Goal: Task Accomplishment & Management: Manage account settings

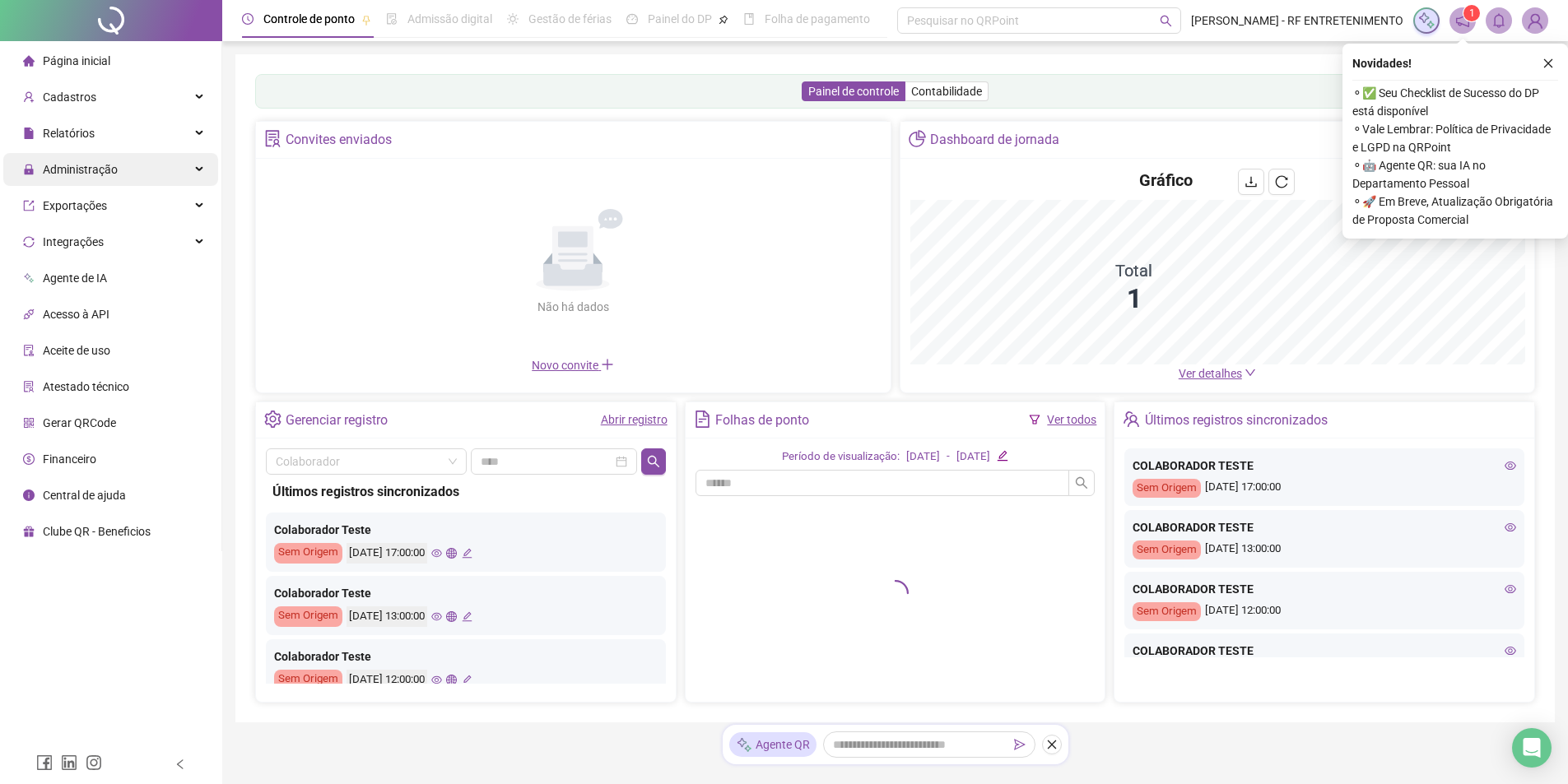
click at [91, 175] on span "Administração" at bounding box center [80, 169] width 75 height 13
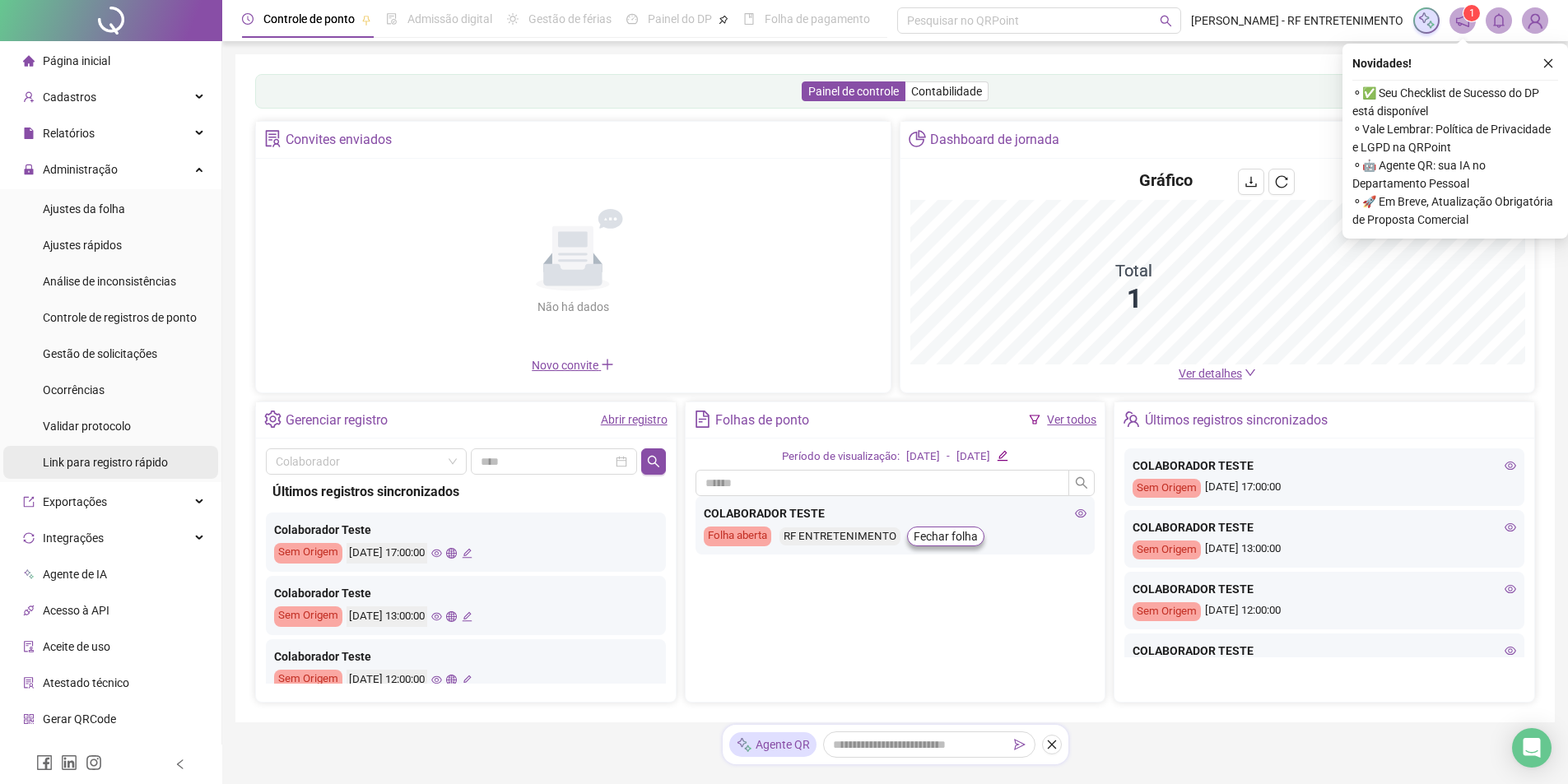
click at [79, 466] on span "Link para registro rápido" at bounding box center [105, 462] width 125 height 13
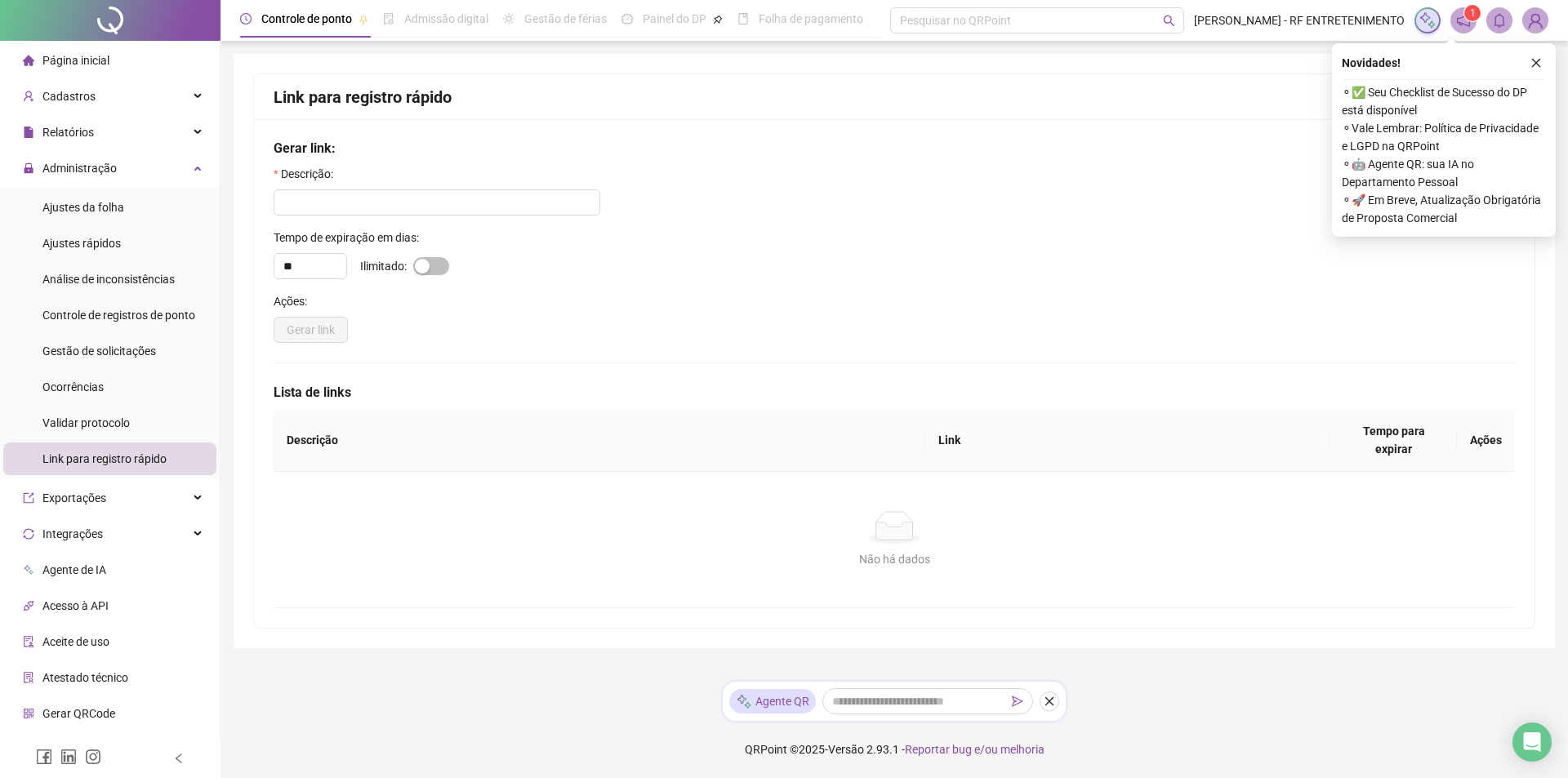
click at [395, 169] on div "Descrição:" at bounding box center [894, 177] width 1241 height 25
click at [424, 202] on input "text" at bounding box center [436, 203] width 326 height 26
click at [96, 169] on span "Administração" at bounding box center [80, 168] width 75 height 13
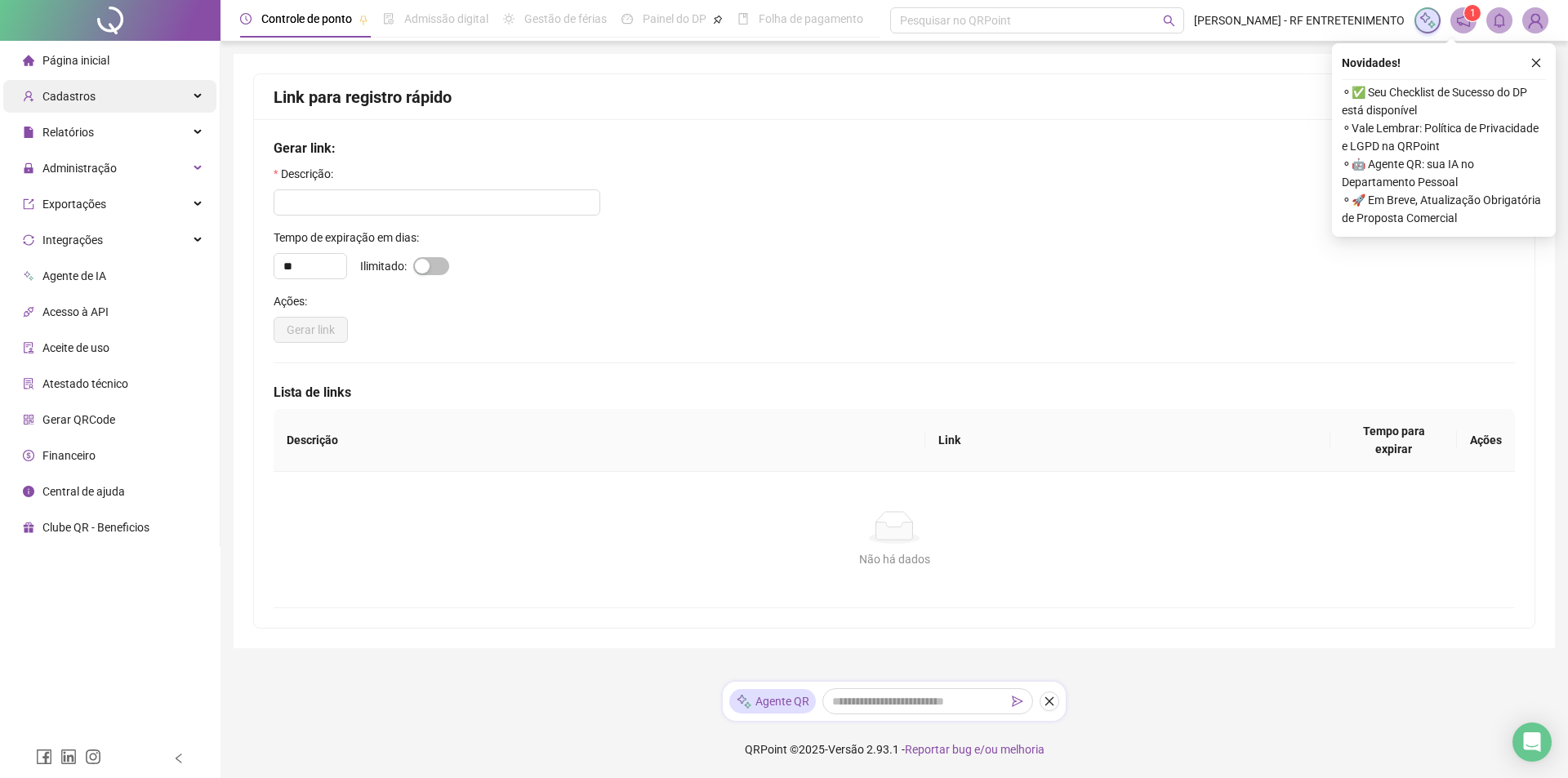
click at [105, 97] on div "Cadastros" at bounding box center [109, 96] width 213 height 33
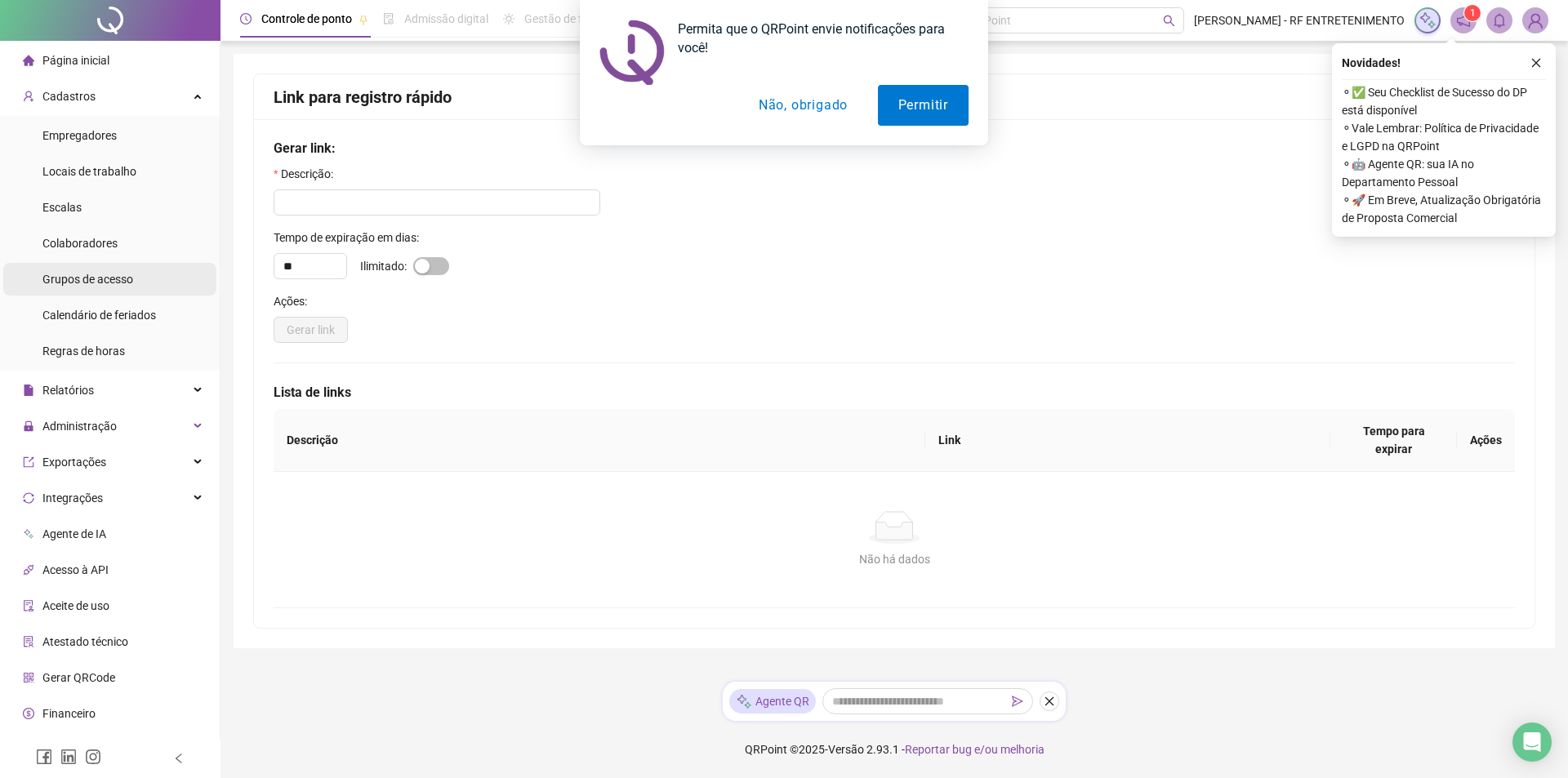
click at [112, 274] on span "Grupos de acesso" at bounding box center [87, 279] width 91 height 13
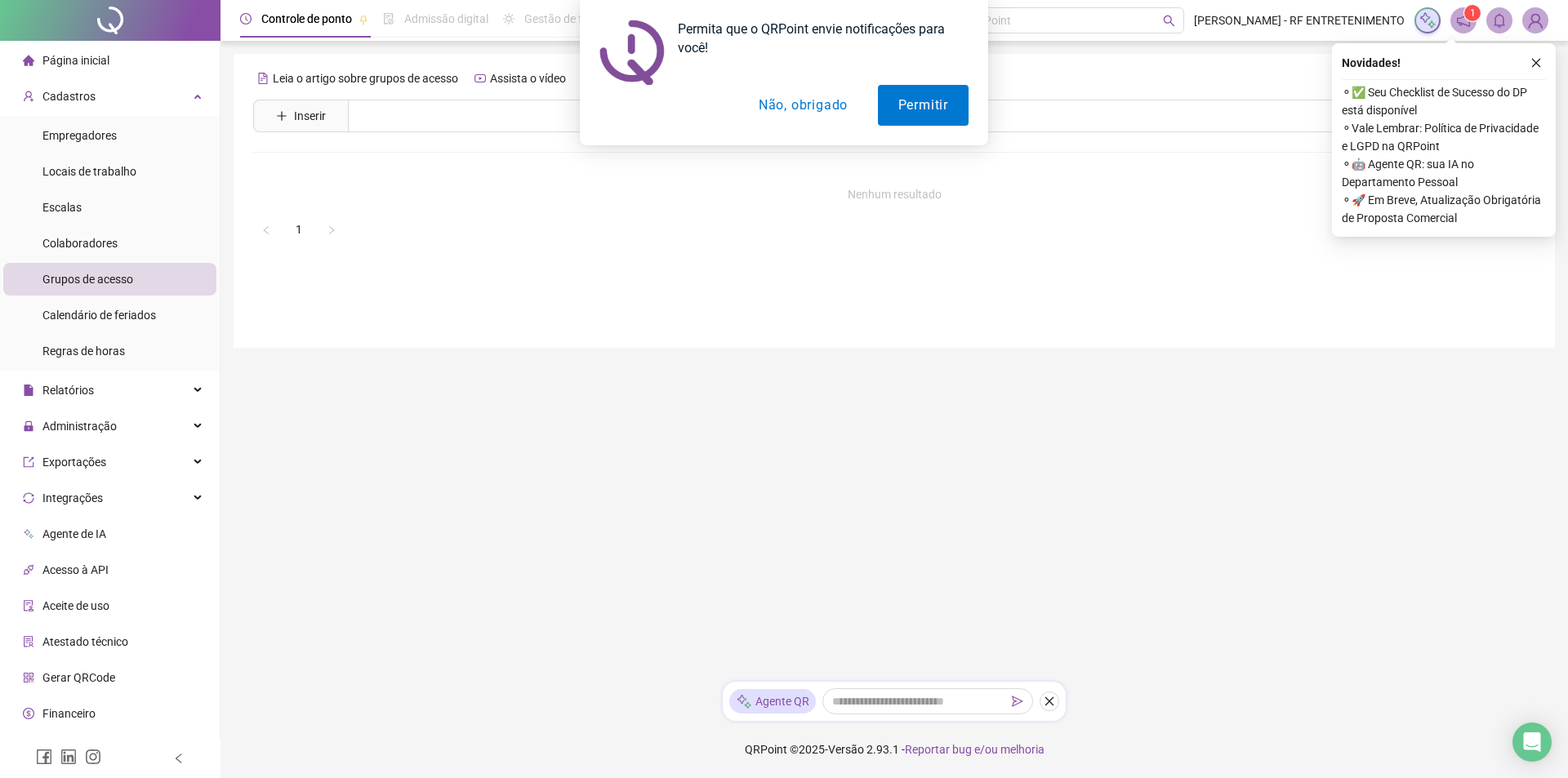
click at [818, 99] on button "Não, obrigado" at bounding box center [803, 105] width 130 height 41
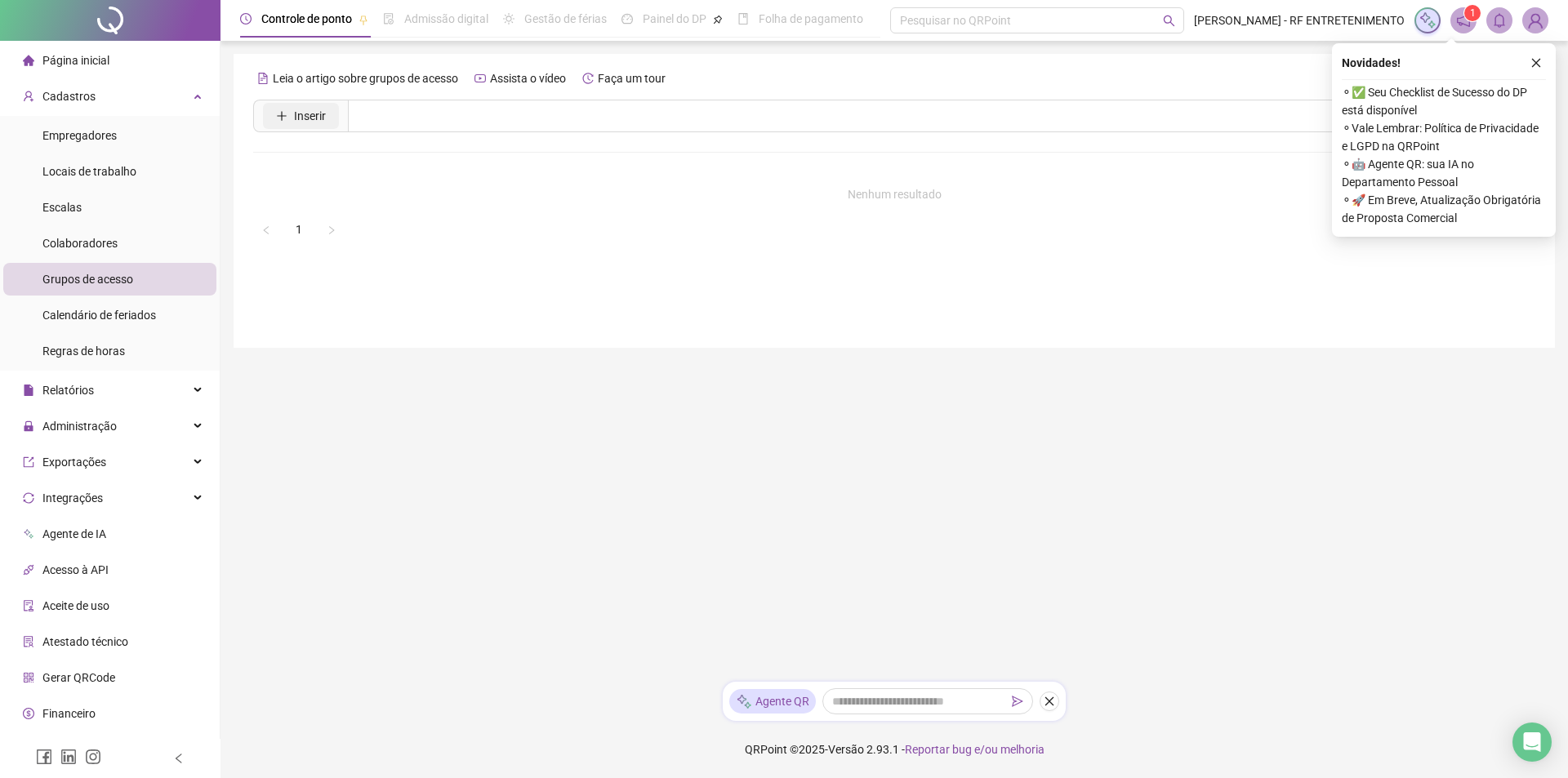
click at [306, 117] on span "Inserir" at bounding box center [310, 115] width 32 height 18
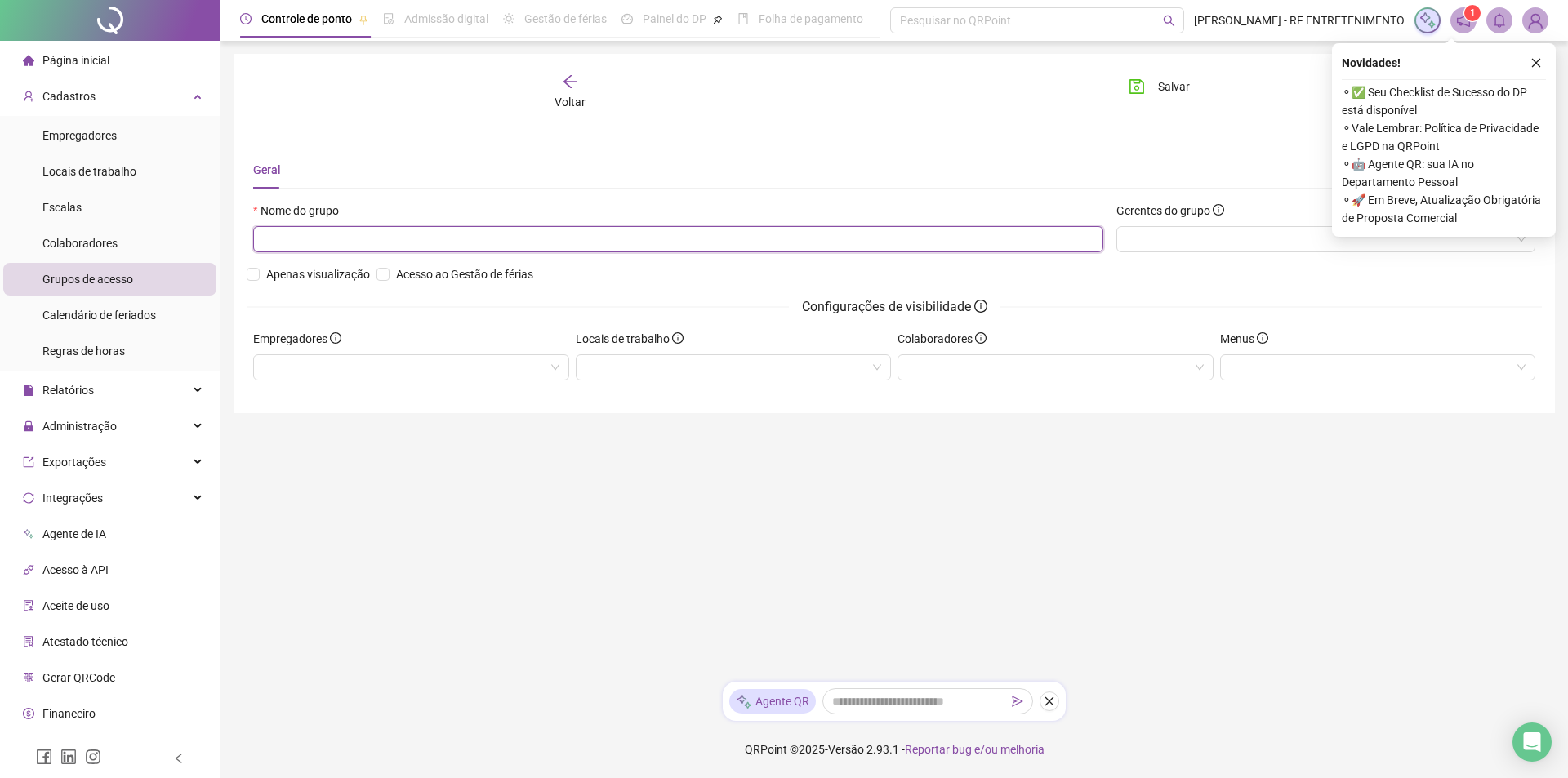
click at [377, 236] on input "text" at bounding box center [678, 239] width 850 height 26
click at [1536, 62] on icon "close" at bounding box center [1535, 62] width 11 height 11
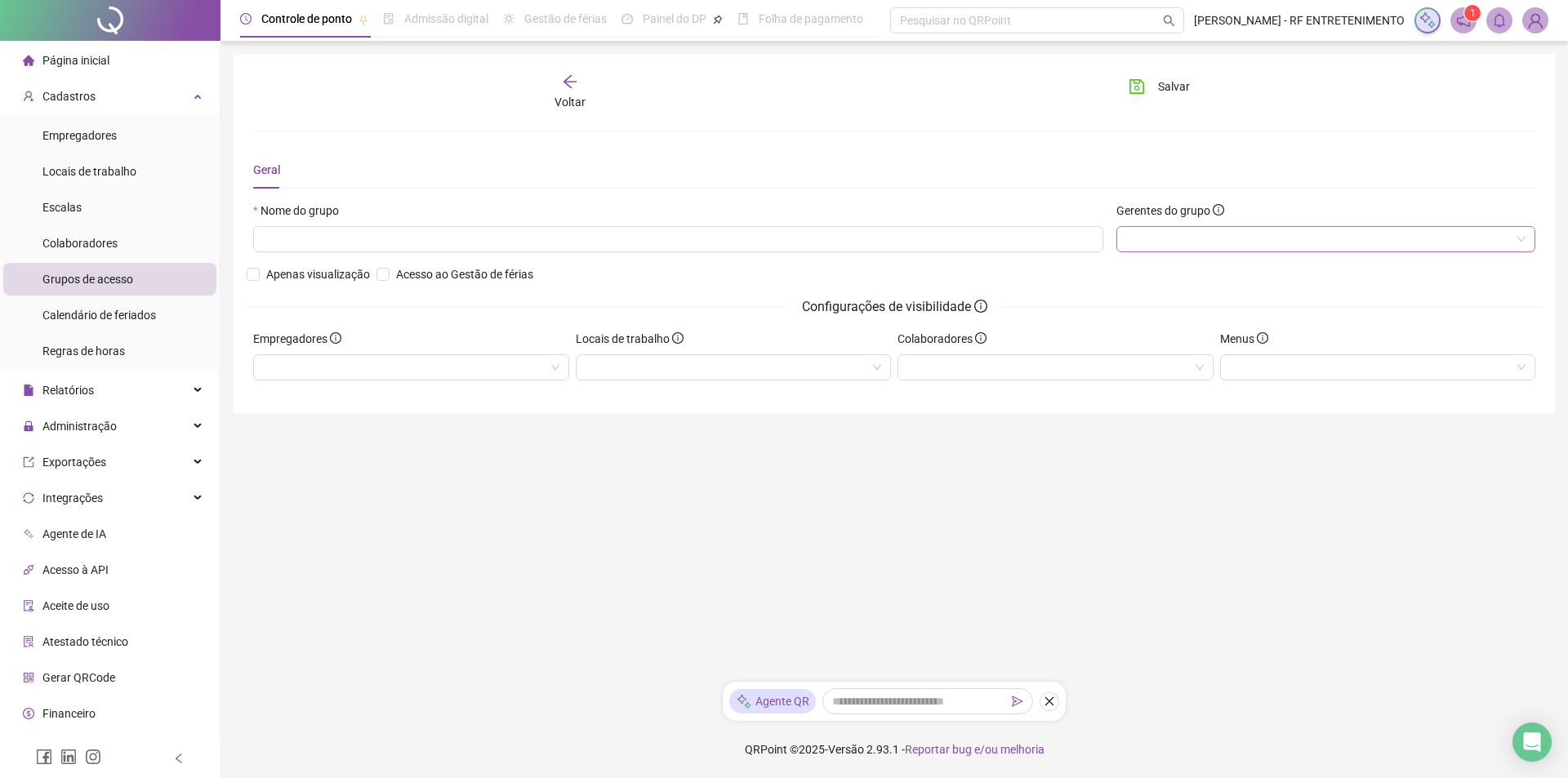
click at [1275, 231] on div at bounding box center [1326, 239] width 419 height 26
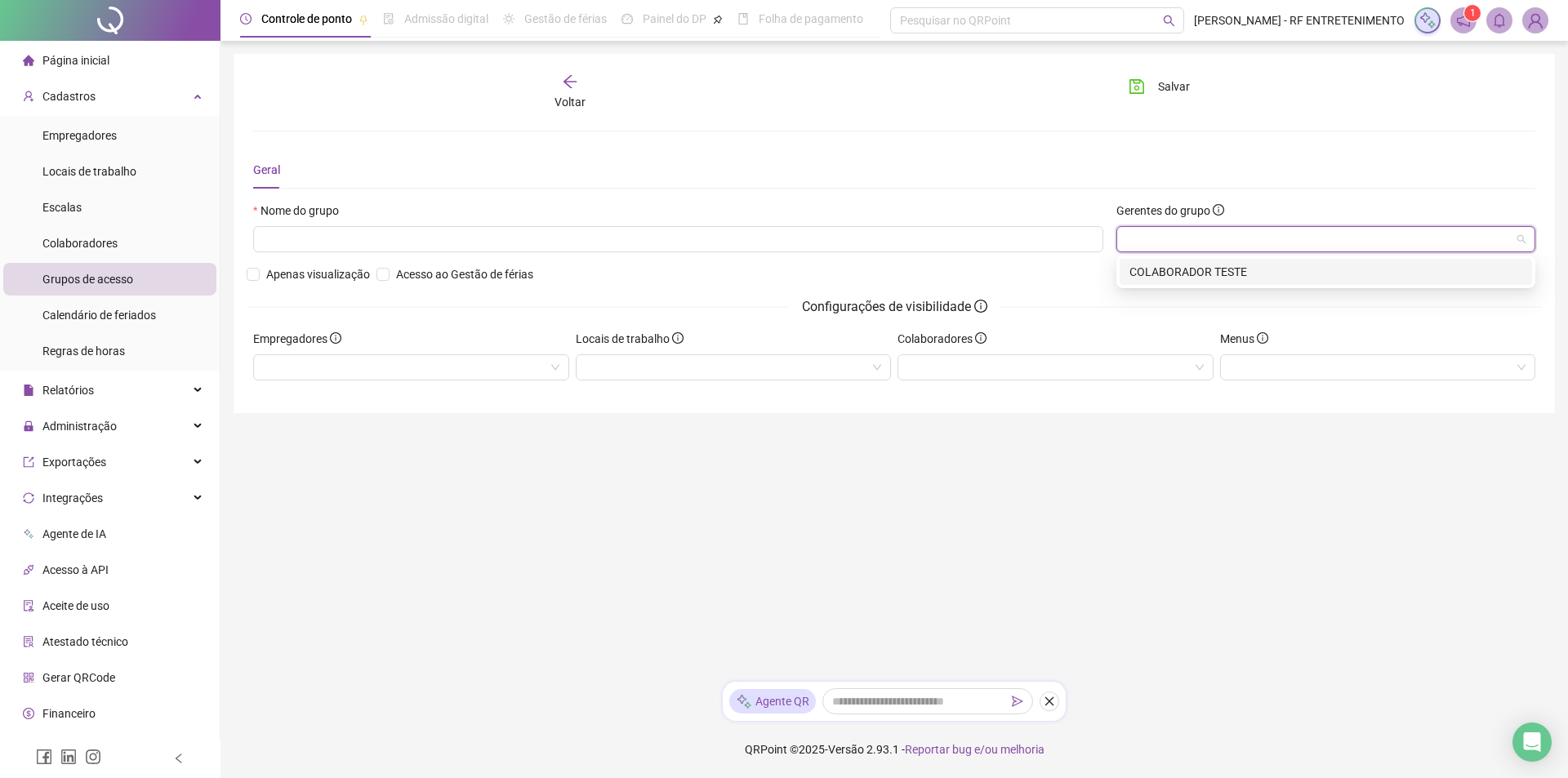
click at [1275, 231] on div at bounding box center [1326, 239] width 419 height 26
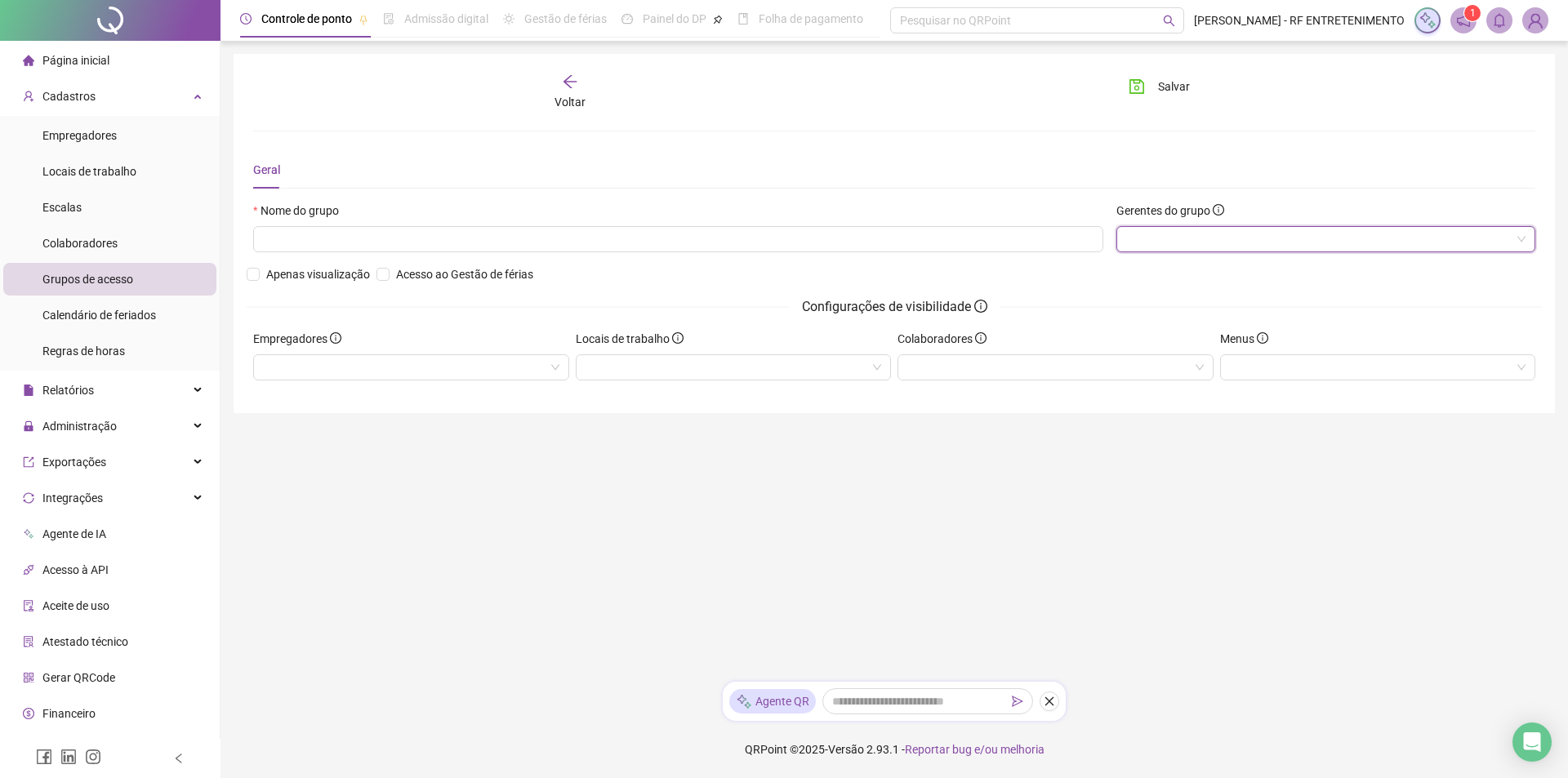
click at [948, 129] on div "Voltar Salvar Geral Nome do grupo Gerentes do grupo Apenas visualização Acesso …" at bounding box center [894, 234] width 1282 height 320
click at [84, 245] on span "Colaboradores" at bounding box center [80, 242] width 75 height 13
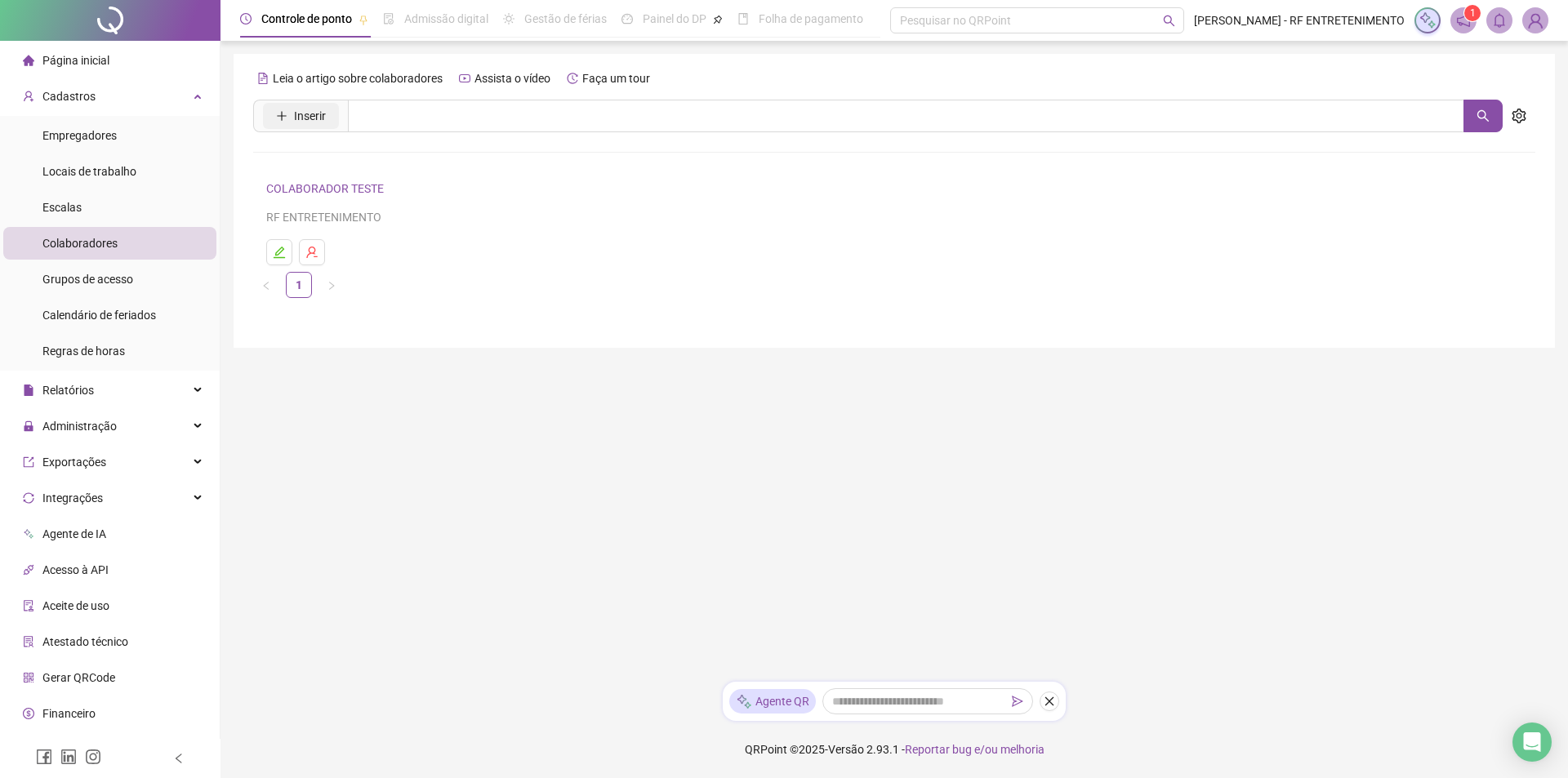
click at [296, 113] on span "Inserir" at bounding box center [310, 115] width 32 height 18
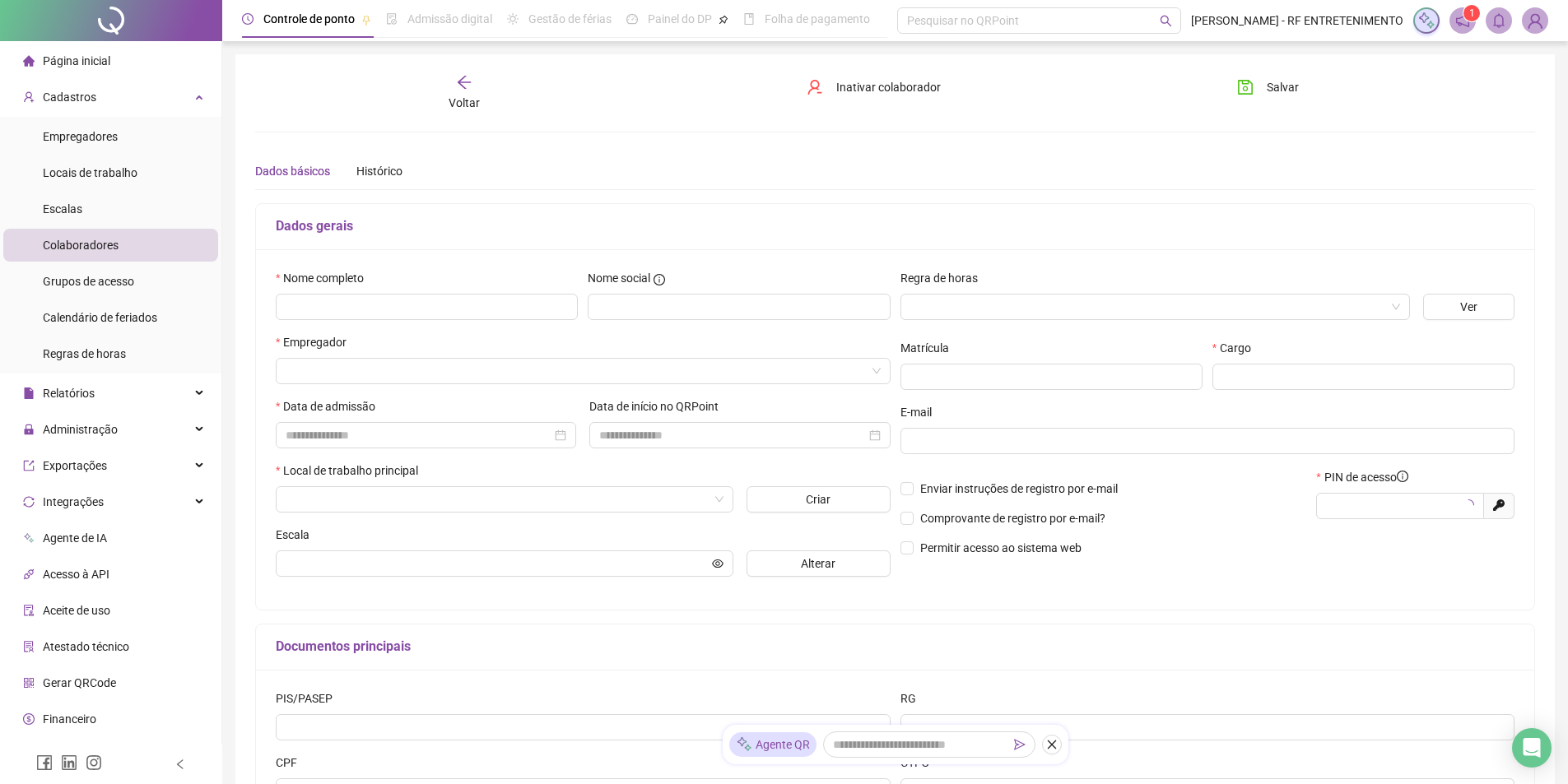
type input "*****"
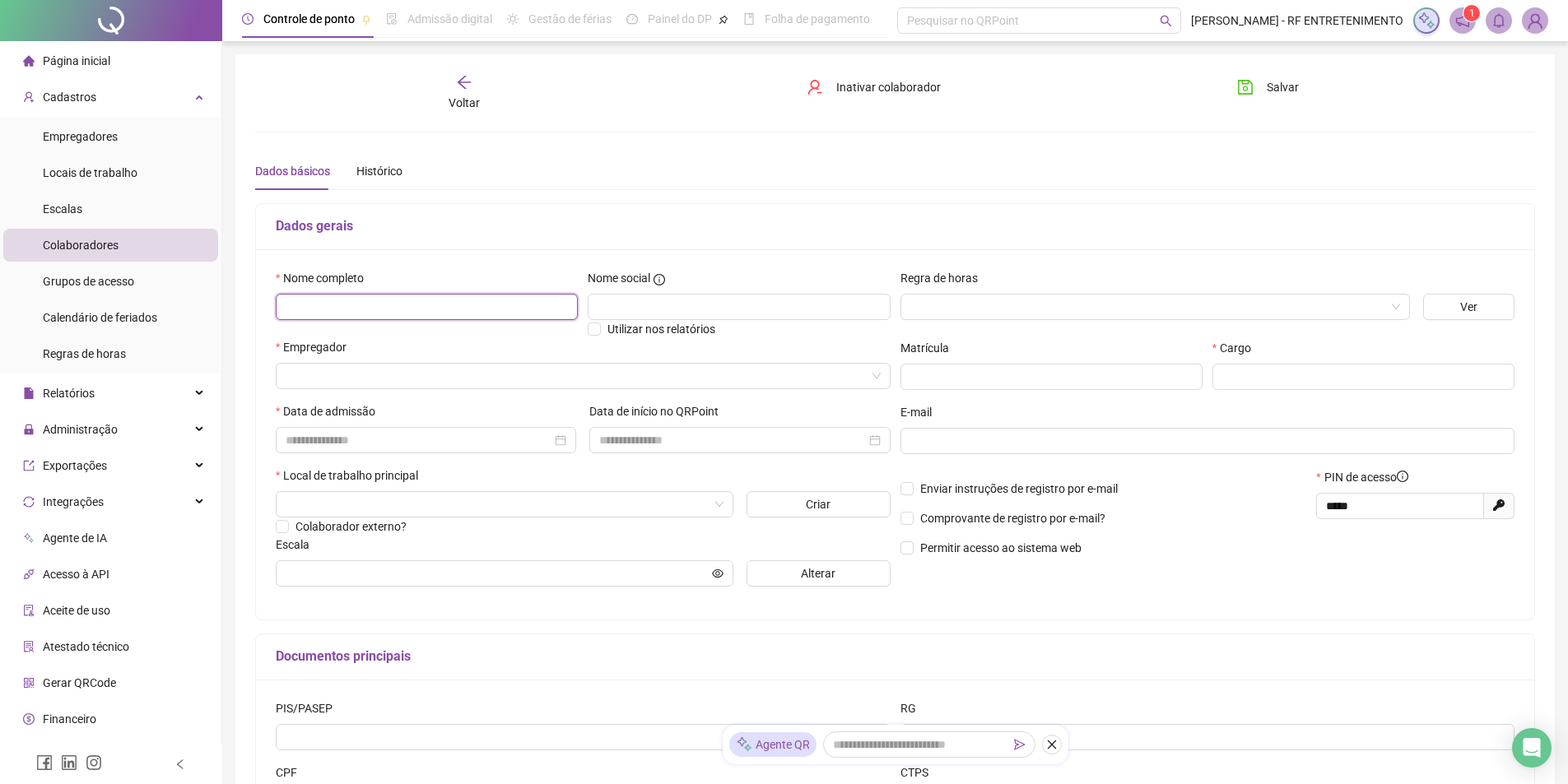
click at [487, 302] on input "text" at bounding box center [427, 307] width 302 height 26
type input "*"
type input "**********"
click at [439, 379] on input "search" at bounding box center [575, 376] width 580 height 25
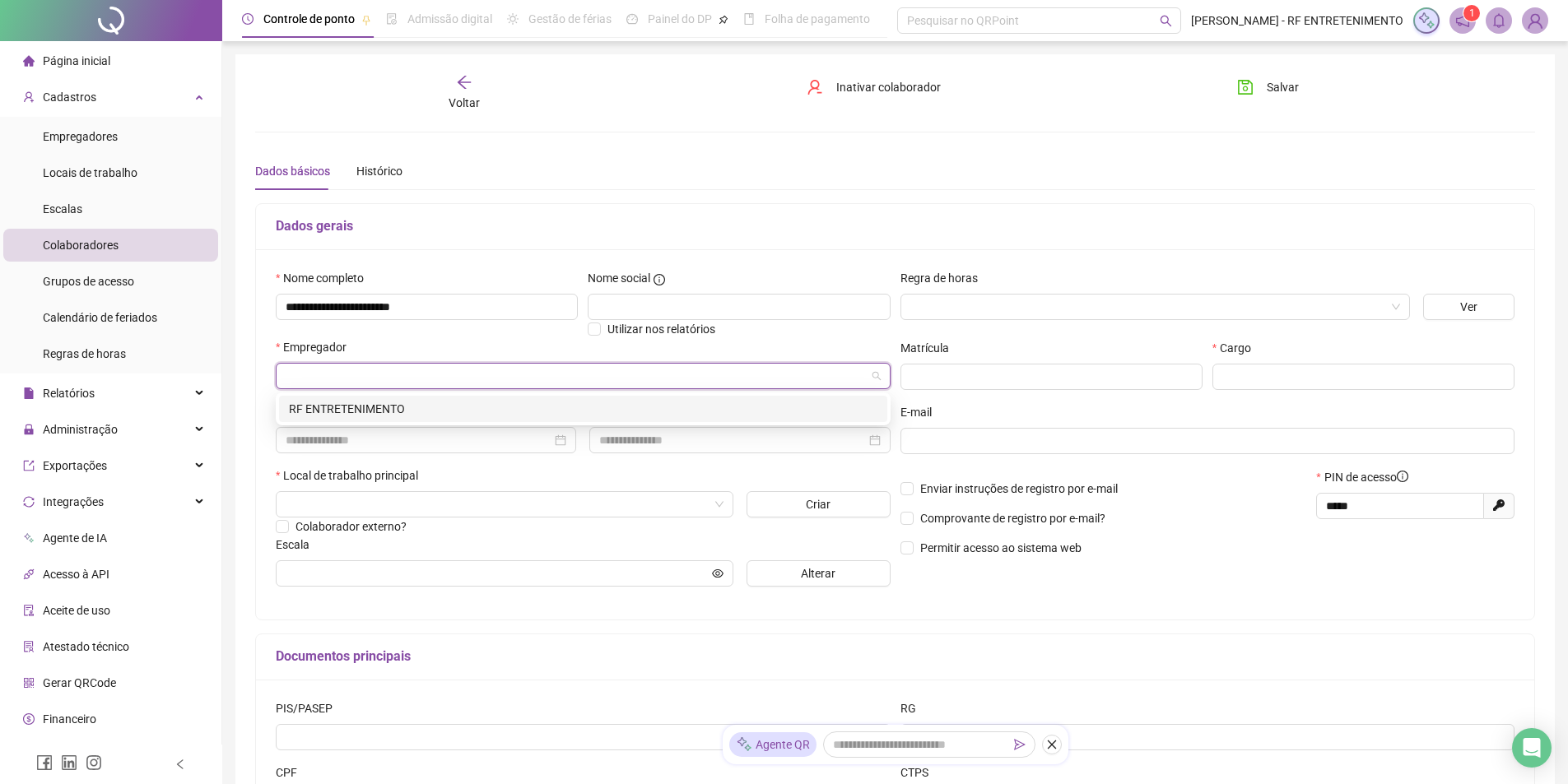
click at [426, 406] on div "RF ENTRETENIMENTO" at bounding box center [583, 408] width 589 height 18
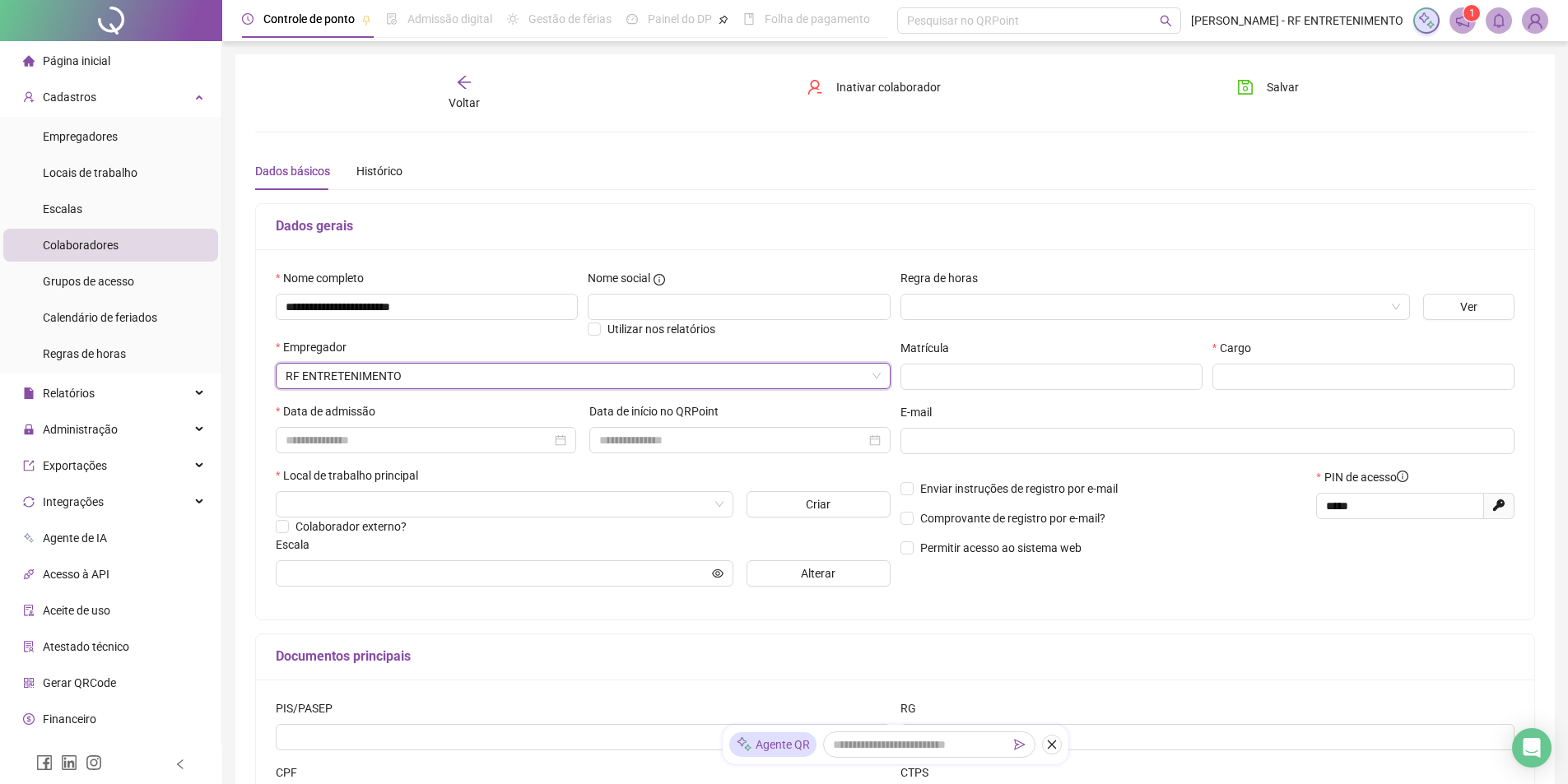
click at [874, 240] on div "Dados gerais" at bounding box center [896, 227] width 1278 height 46
click at [982, 295] on input "search" at bounding box center [1148, 307] width 475 height 25
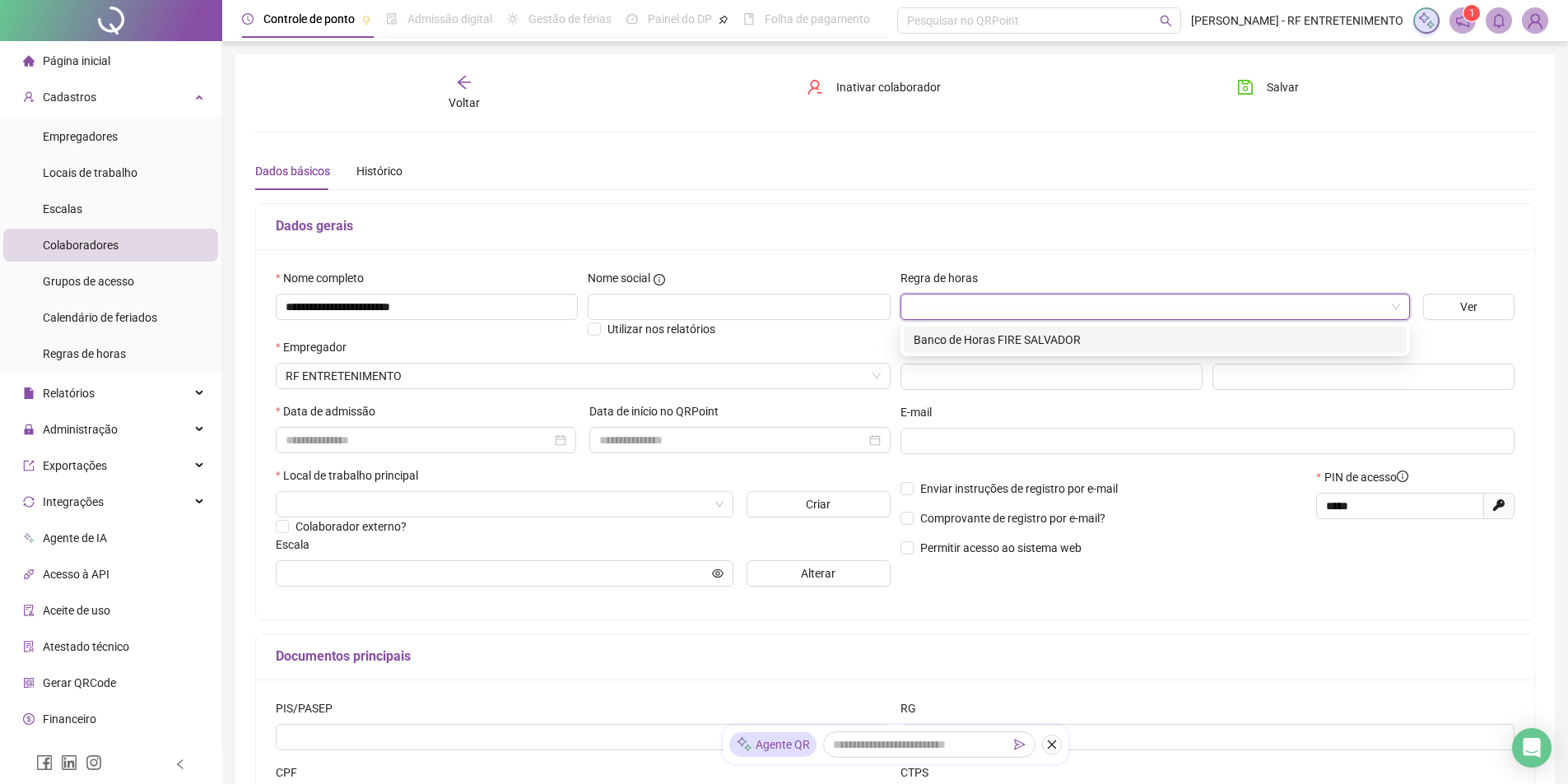
click at [988, 217] on h5 "Dados gerais" at bounding box center [896, 225] width 1239 height 20
click at [1178, 303] on input "search" at bounding box center [1148, 307] width 475 height 25
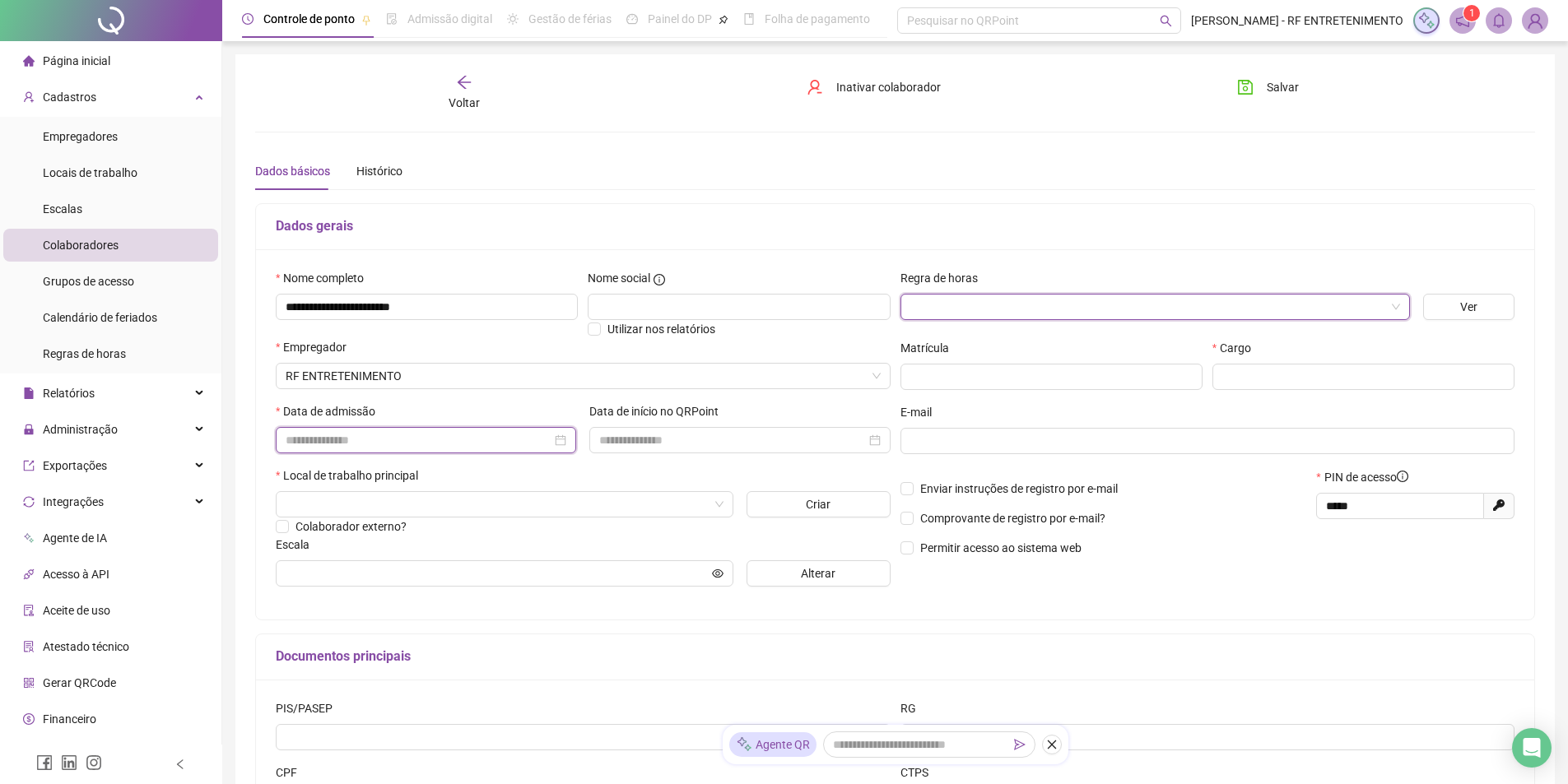
click at [432, 448] on input at bounding box center [418, 440] width 266 height 18
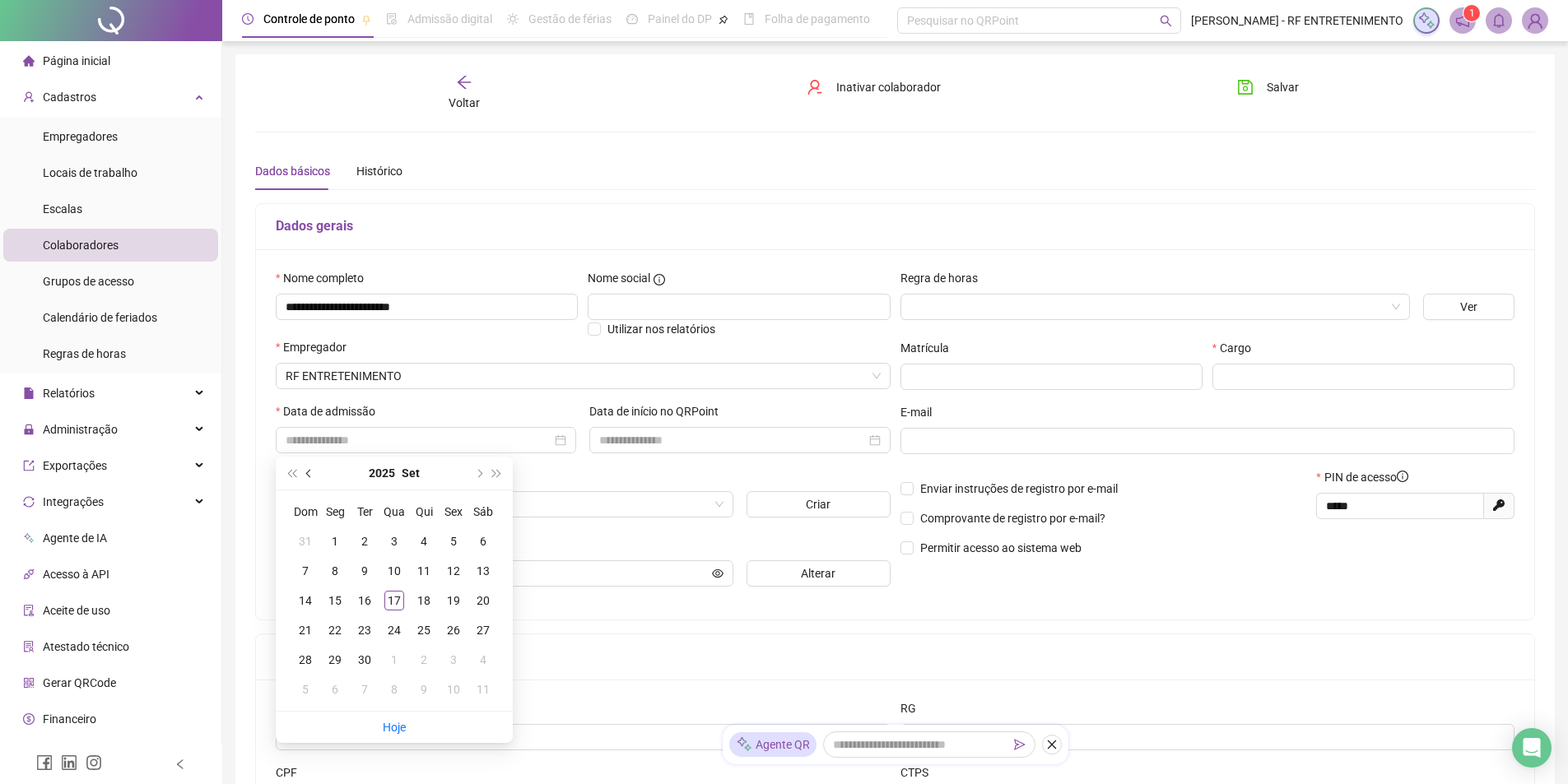
click at [306, 469] on button "prev-year" at bounding box center [309, 473] width 18 height 33
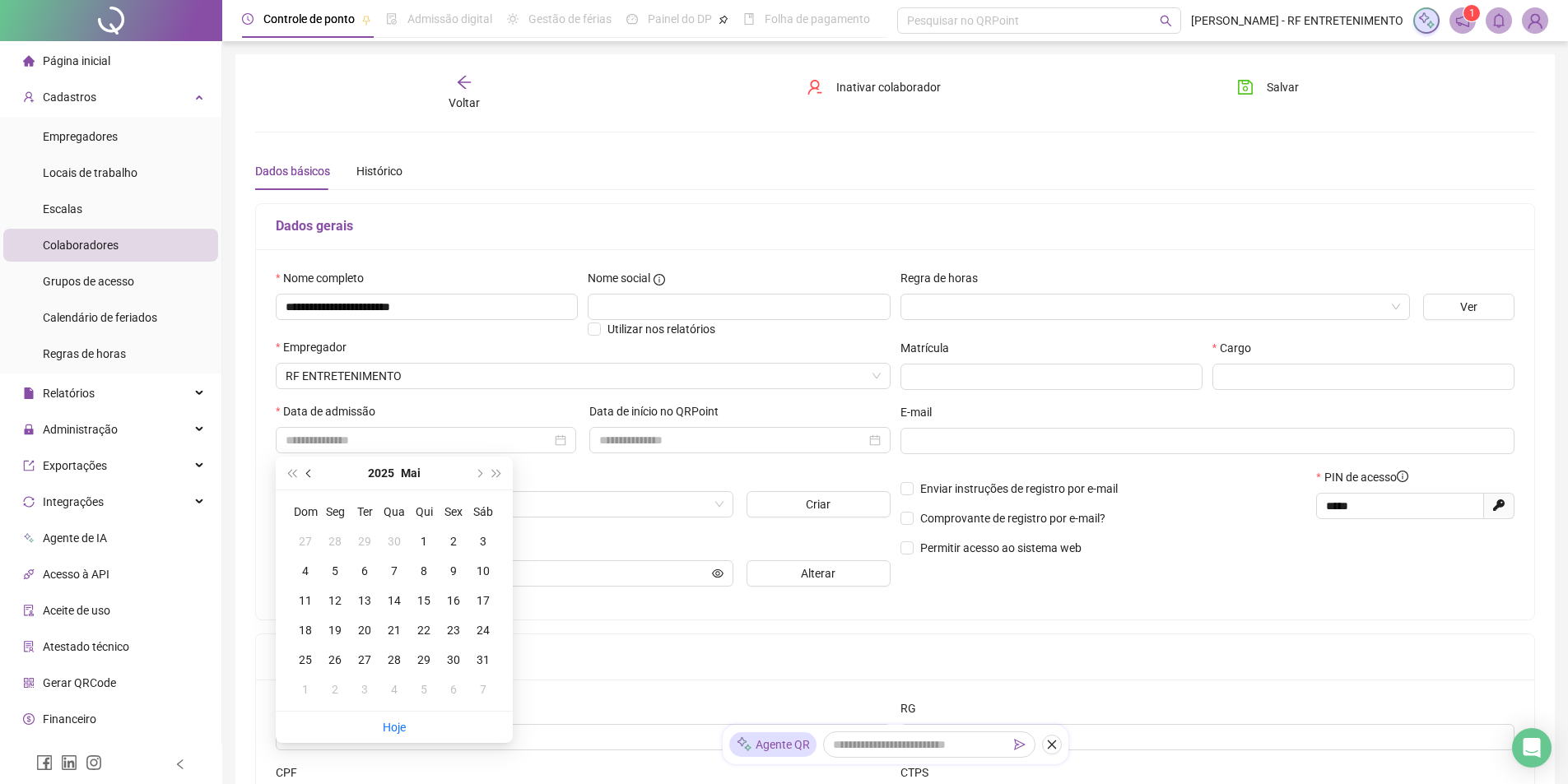
click at [306, 469] on button "prev-year" at bounding box center [309, 473] width 18 height 33
click at [296, 469] on span "super-prev-year" at bounding box center [291, 473] width 9 height 9
type input "**********"
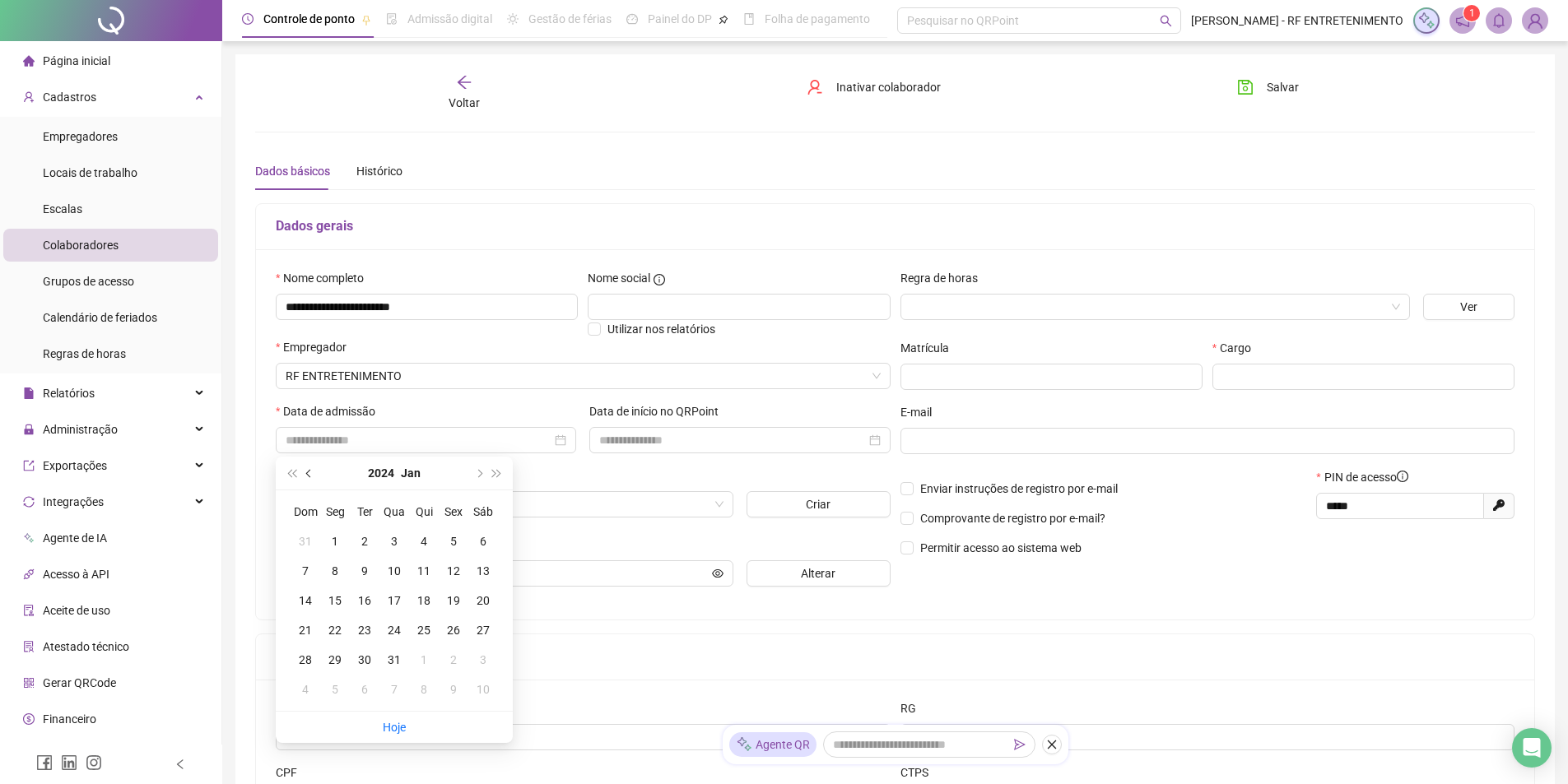
click at [308, 477] on button "prev-year" at bounding box center [309, 473] width 18 height 33
click at [483, 472] on button "next-year" at bounding box center [478, 473] width 18 height 33
click at [1396, 509] on input "*****" at bounding box center [1399, 506] width 145 height 18
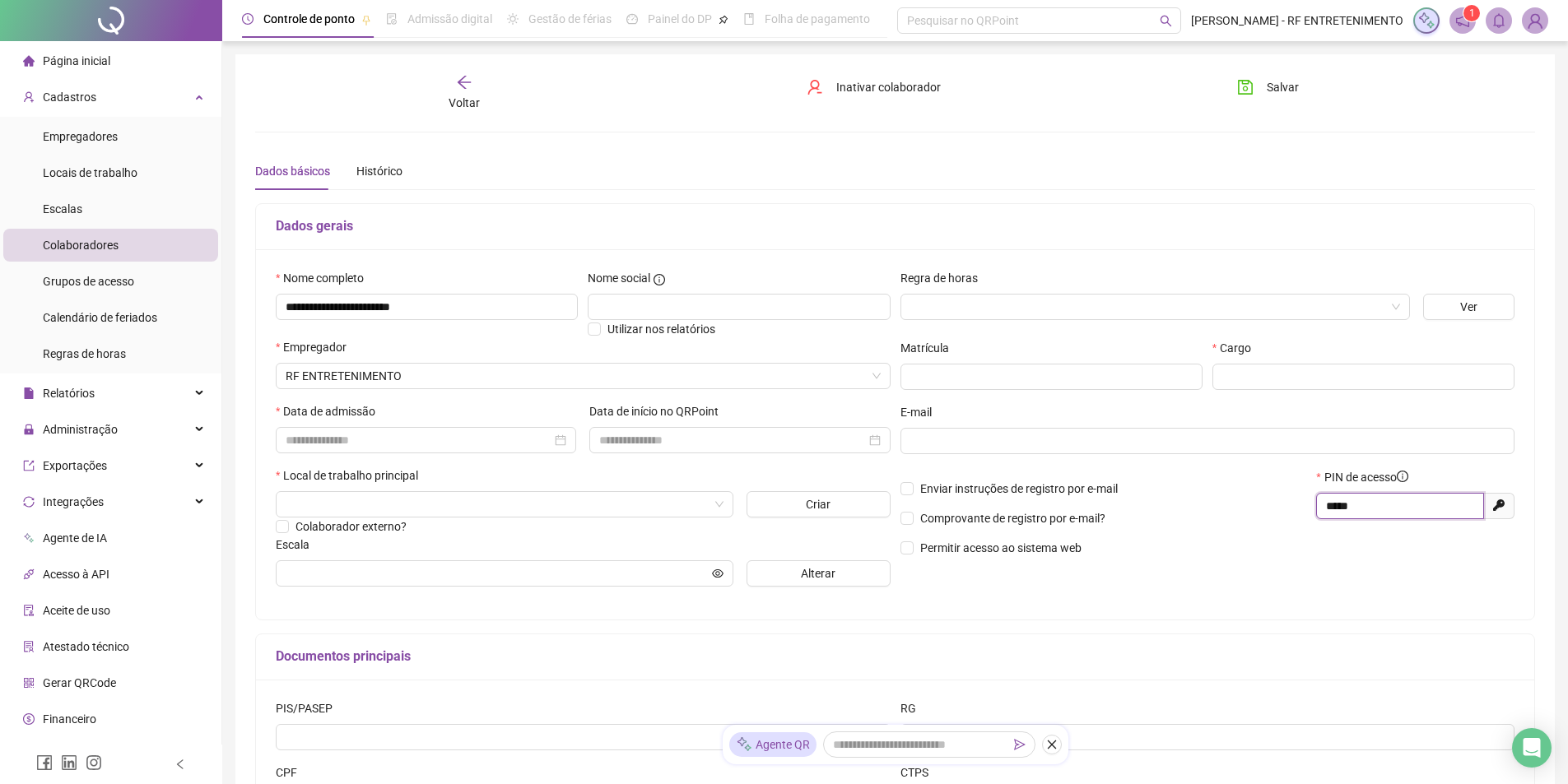
drag, startPoint x: 1395, startPoint y: 509, endPoint x: 1271, endPoint y: 506, distance: 124.0
click at [1271, 506] on div "Enviar instruções de registro por e-mail Comprovante de registro por e-mail? Pe…" at bounding box center [1207, 518] width 625 height 101
type input "*"
type input "****"
click at [1270, 506] on div "Enviar instruções de registro por e-mail Comprovante de registro por e-mail? Pe…" at bounding box center [1103, 518] width 416 height 101
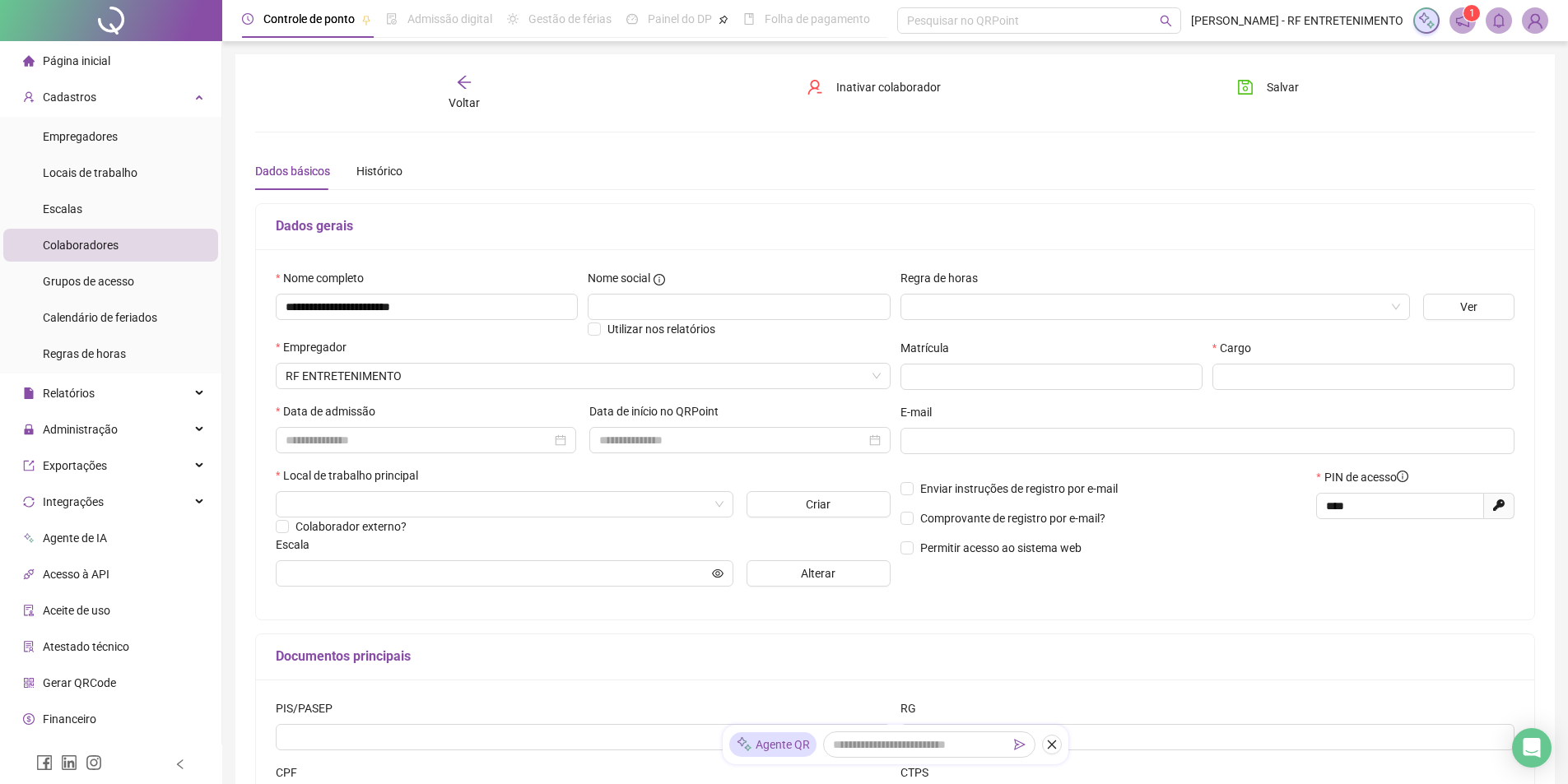
click at [1211, 554] on p "Permitir acesso ao sistema web" at bounding box center [1104, 547] width 407 height 18
click at [465, 497] on input "search" at bounding box center [496, 504] width 423 height 25
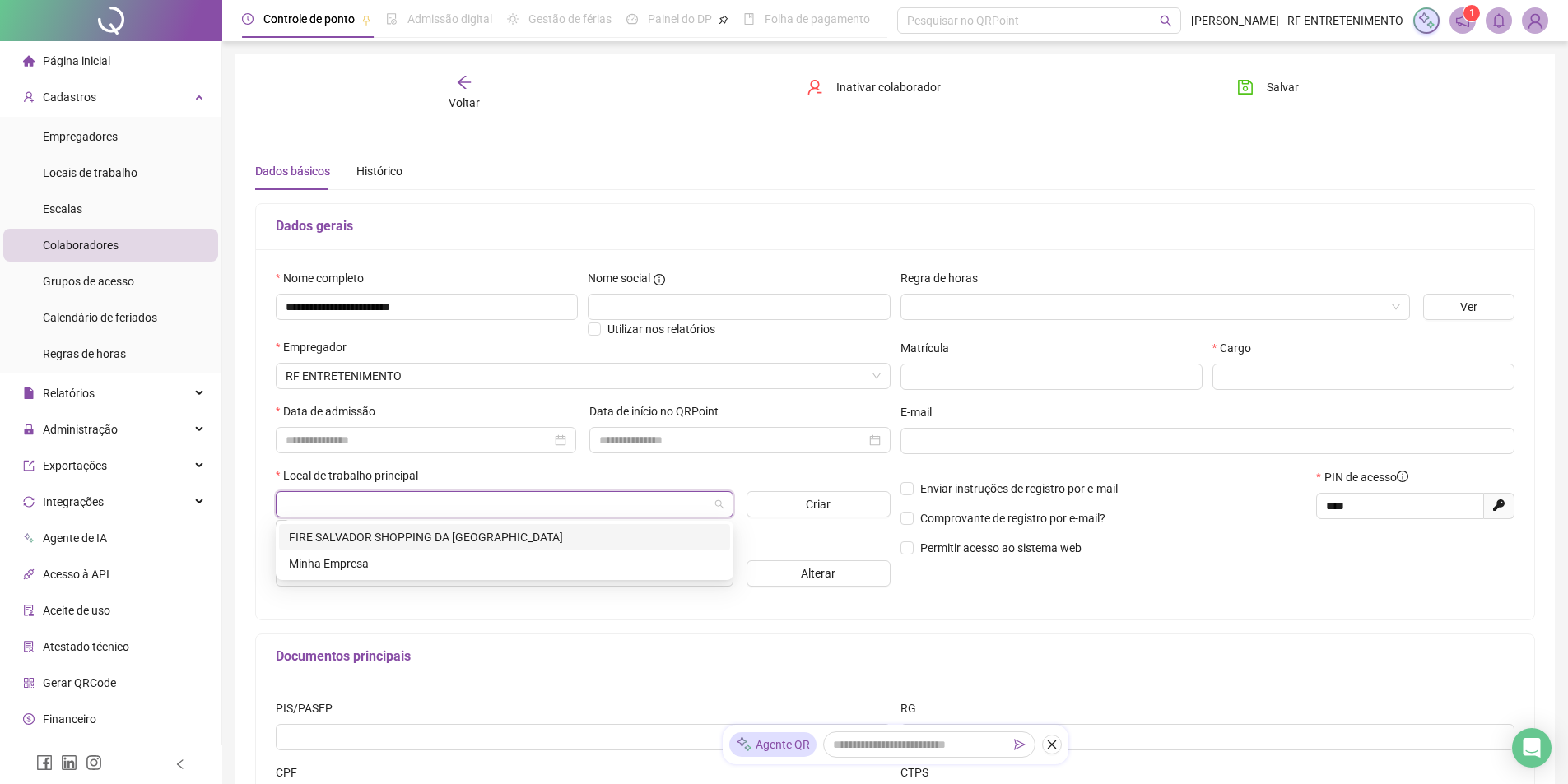
click at [426, 537] on div "FIRE SALVADOR SHOPPING DA BAHIA" at bounding box center [504, 537] width 432 height 18
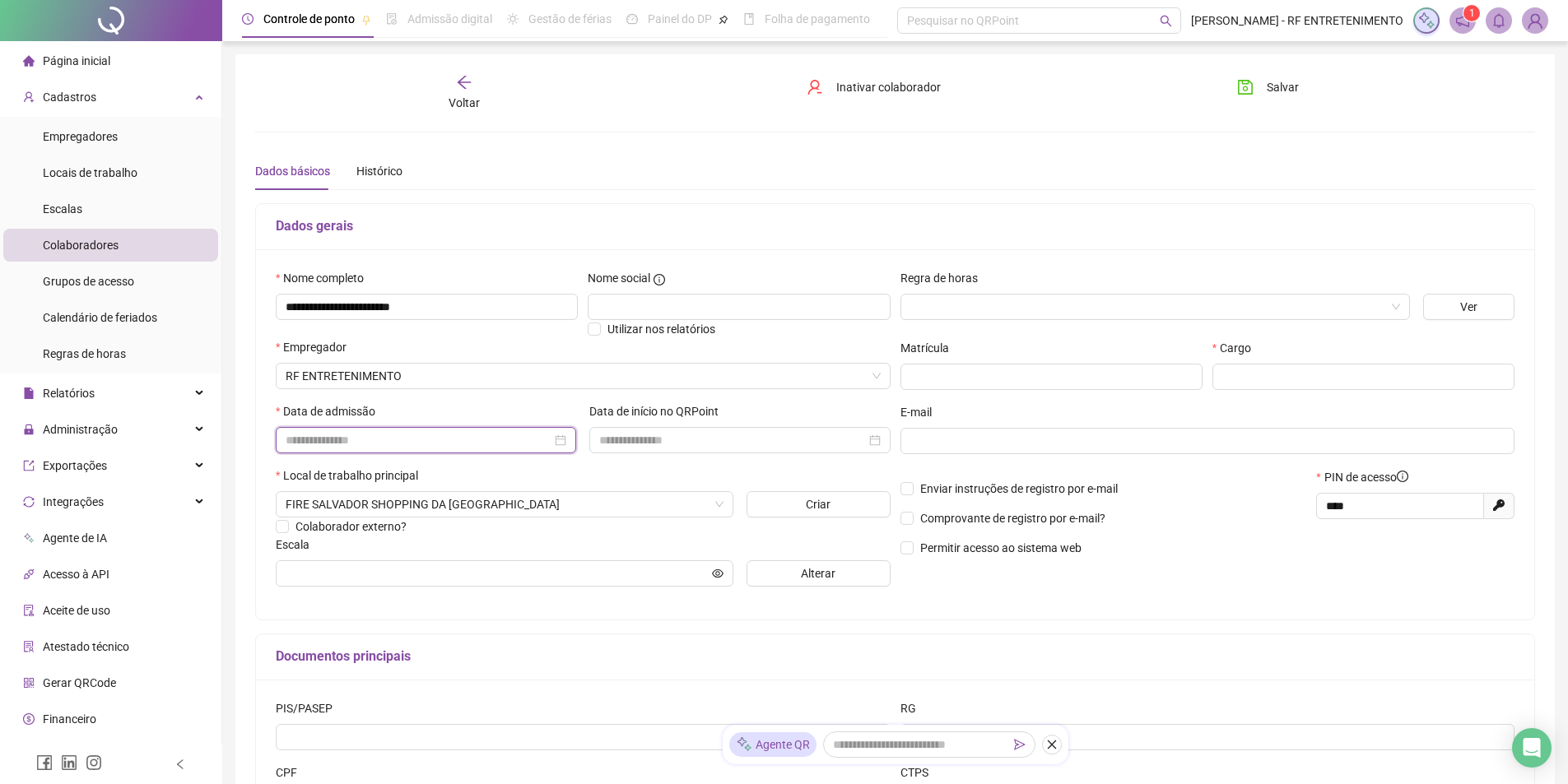
click at [414, 443] on input at bounding box center [418, 440] width 266 height 18
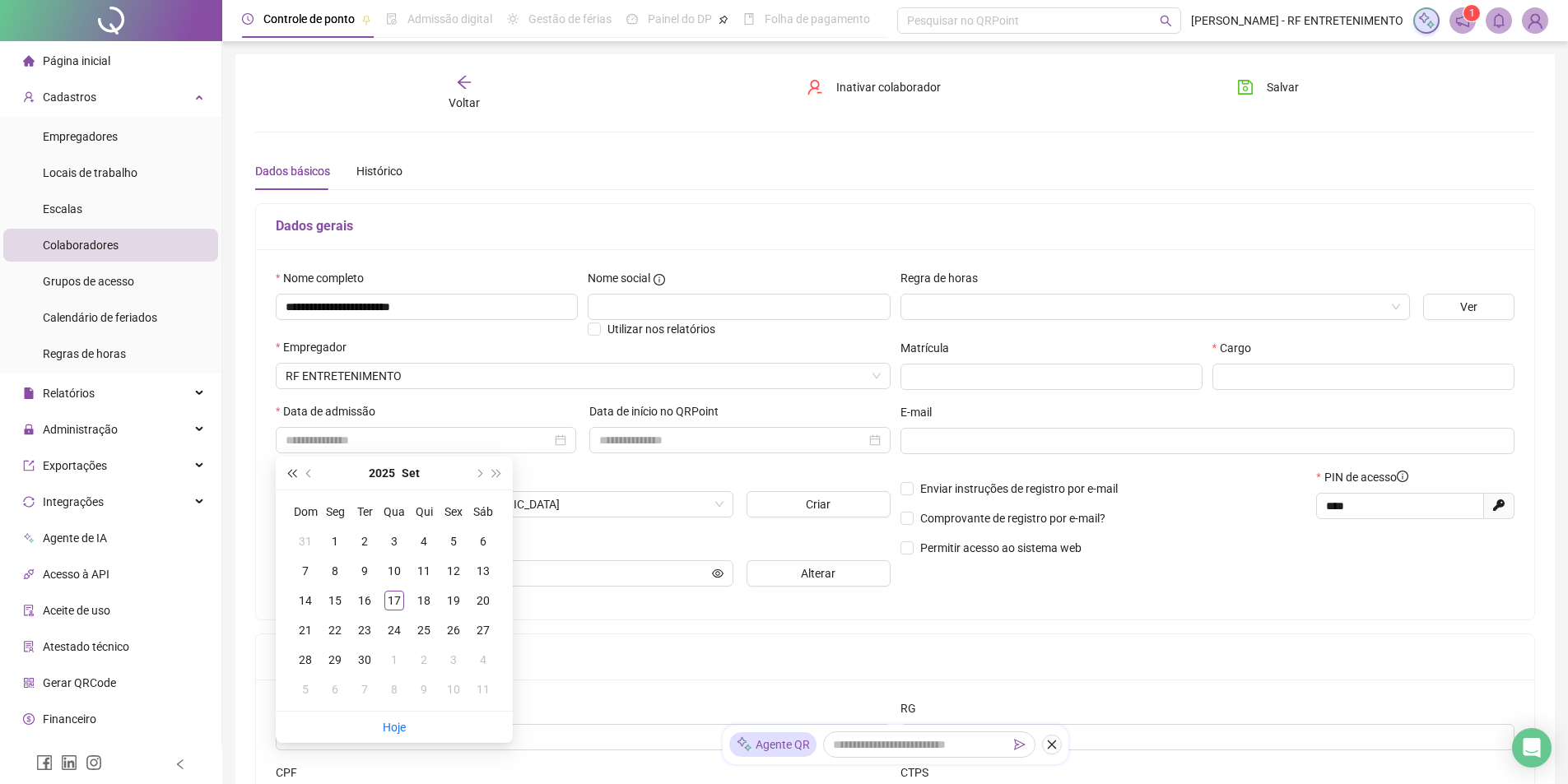
click at [288, 471] on button "super-prev-year" at bounding box center [291, 473] width 18 height 33
click at [312, 477] on button "prev-year" at bounding box center [309, 473] width 18 height 33
type input "**********"
click at [336, 532] on div "1" at bounding box center [335, 541] width 20 height 20
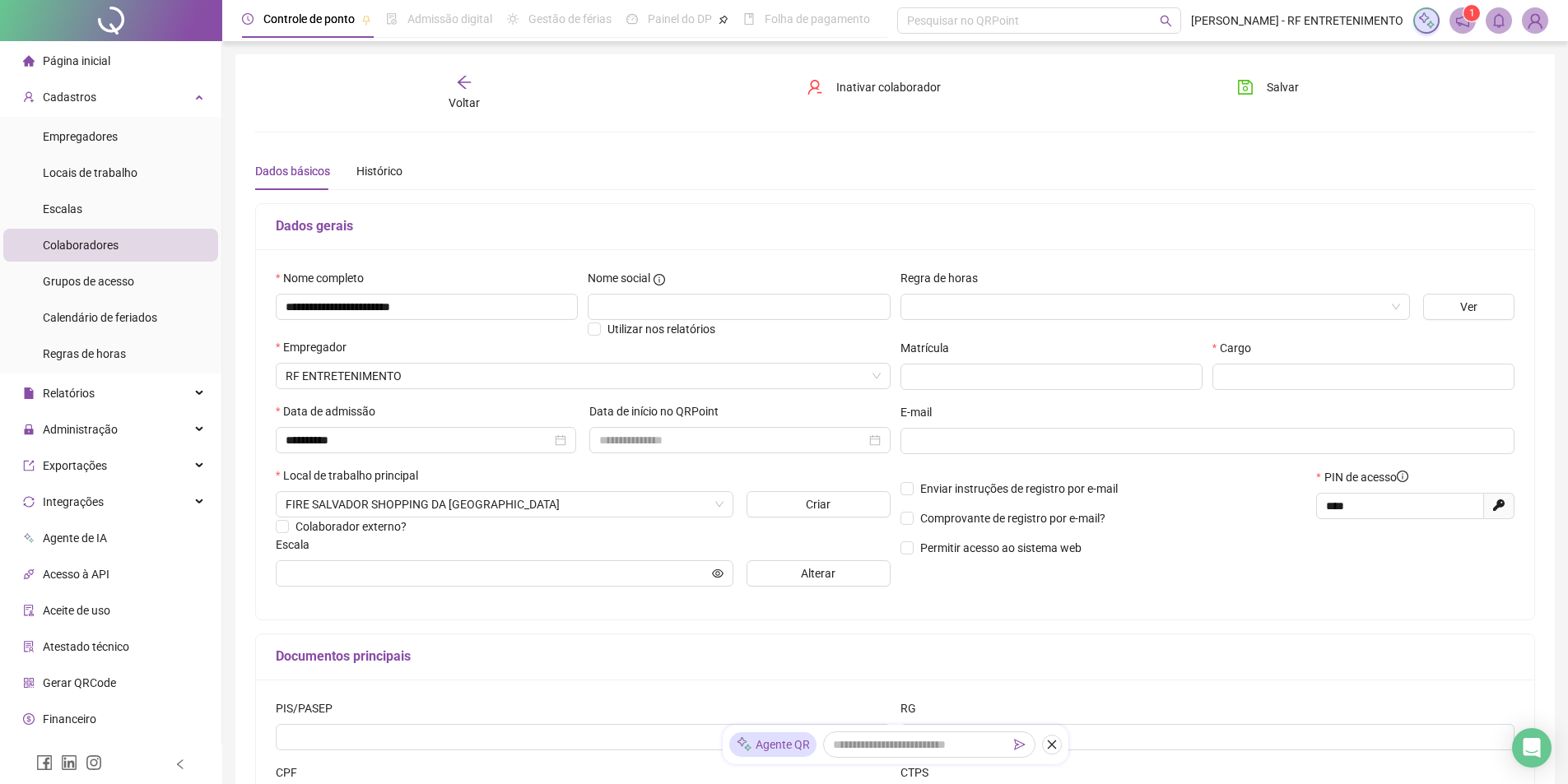
click at [1204, 565] on div "Enviar instruções de registro por e-mail Comprovante de registro por e-mail? Pe…" at bounding box center [1103, 518] width 416 height 101
click at [514, 148] on div "**********" at bounding box center [896, 461] width 1280 height 775
click at [506, 154] on div "Dados básicos Histórico" at bounding box center [896, 171] width 1280 height 38
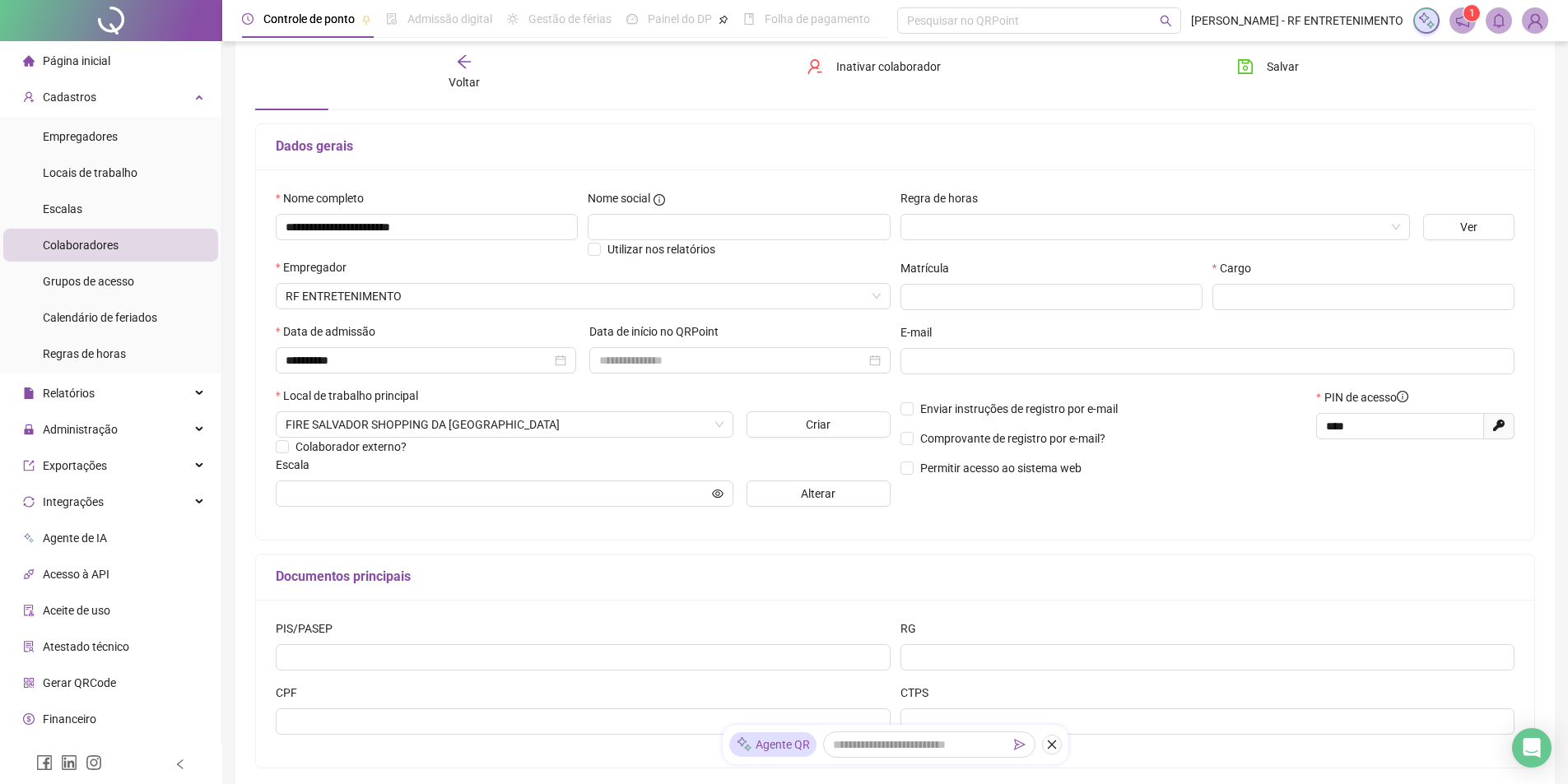
scroll to position [30, 0]
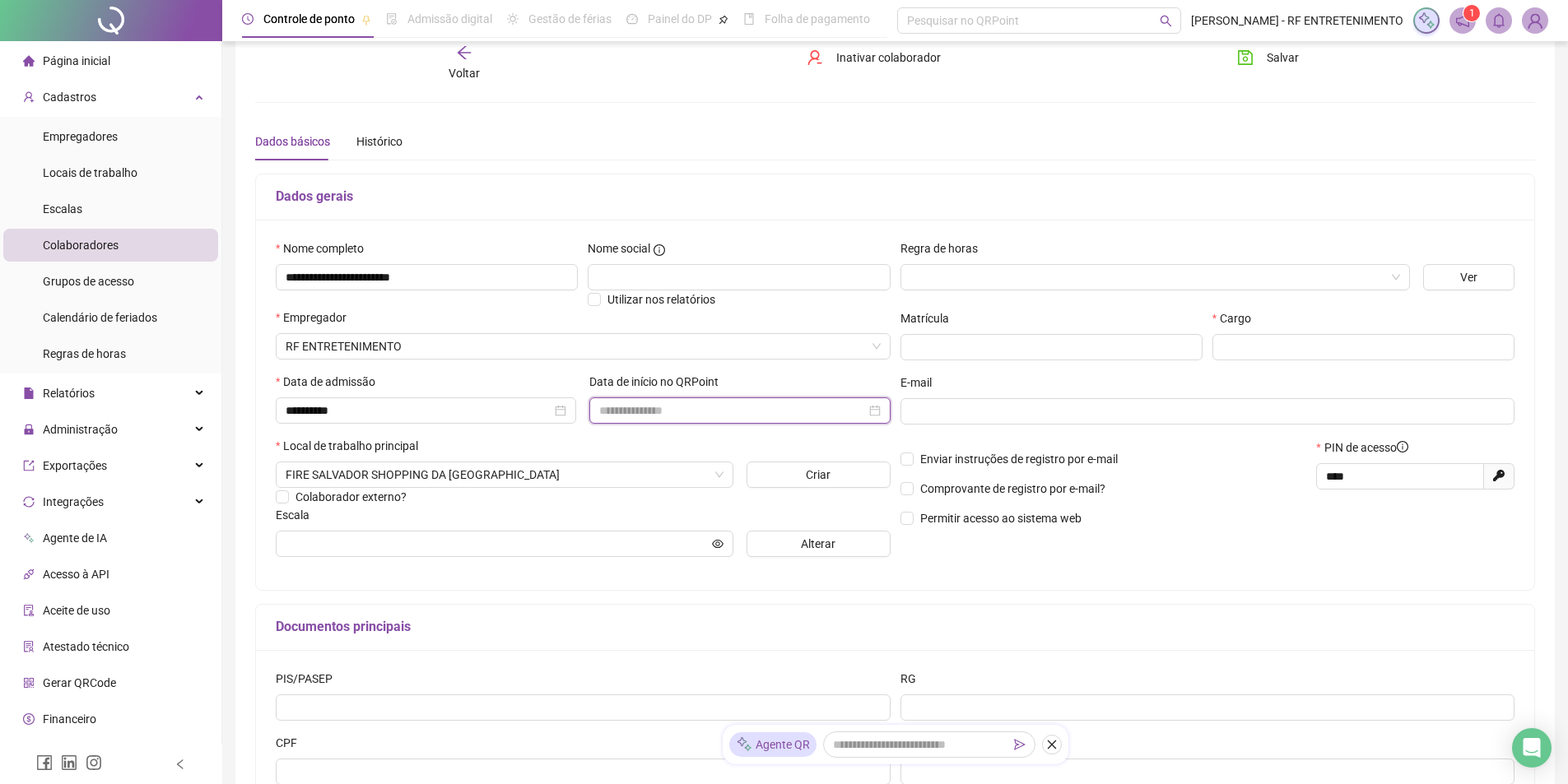
click at [725, 415] on input at bounding box center [731, 410] width 266 height 18
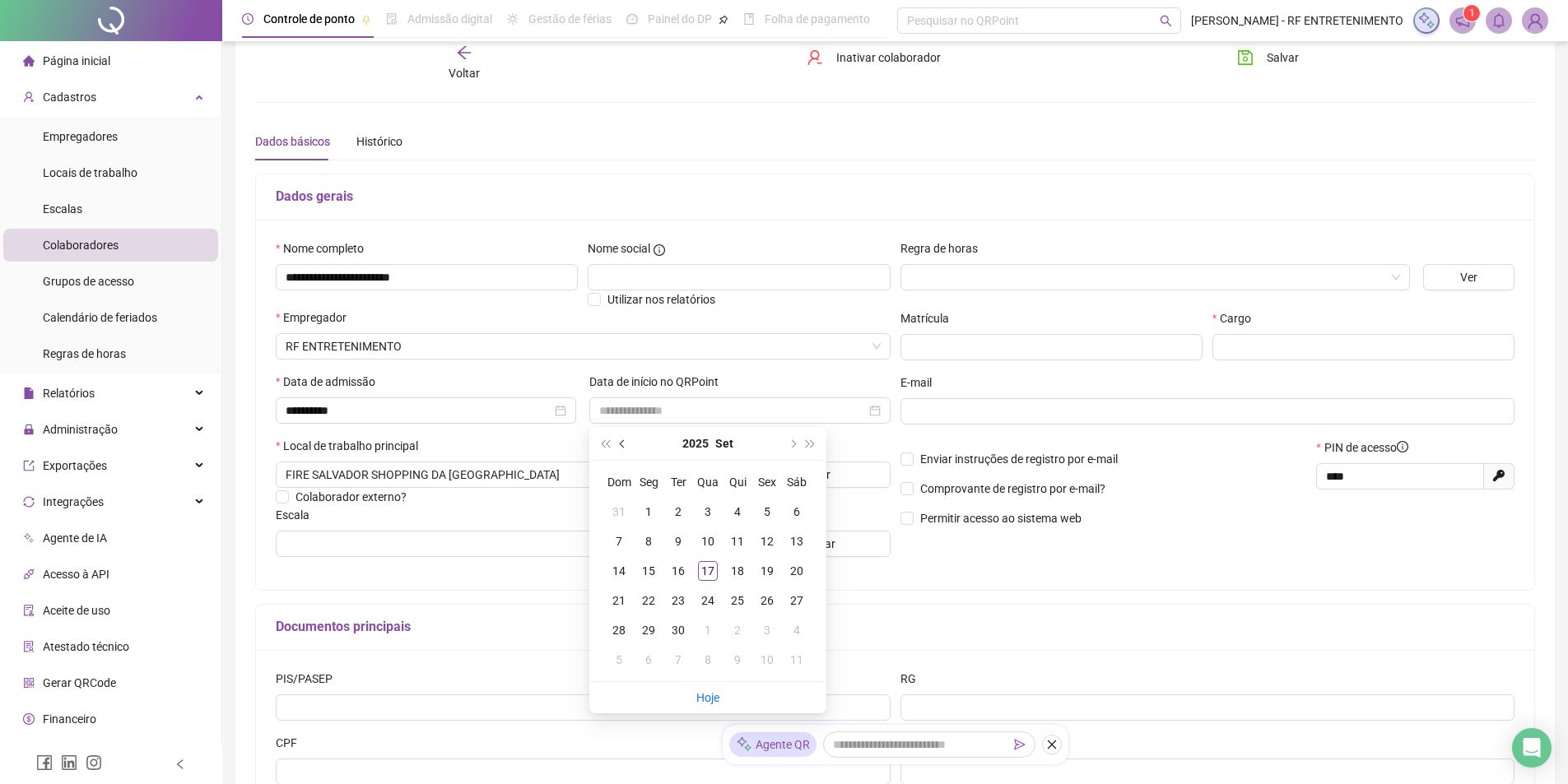
click at [621, 445] on span "prev-year" at bounding box center [624, 443] width 9 height 9
click at [793, 443] on span "next-year" at bounding box center [792, 443] width 9 height 9
type input "**********"
click at [709, 566] on div "17" at bounding box center [708, 570] width 20 height 20
click at [1082, 554] on div "Regra de horas Ver Matrícula Cargo E-mail Enviar instruções de registro por e-m…" at bounding box center [1207, 404] width 625 height 331
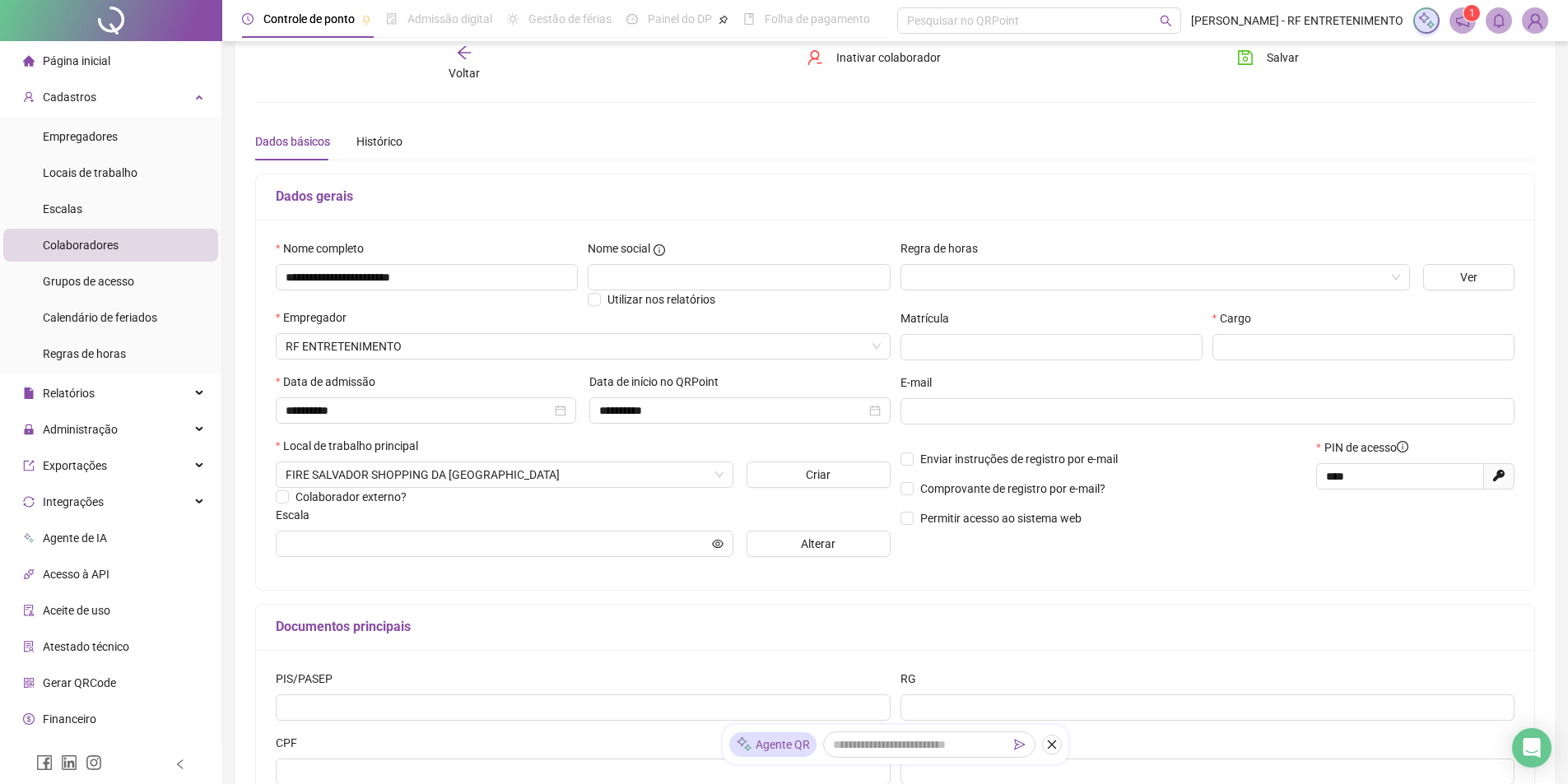
click at [1115, 553] on div "Regra de horas Ver Matrícula Cargo E-mail Enviar instruções de registro por e-m…" at bounding box center [1207, 404] width 625 height 331
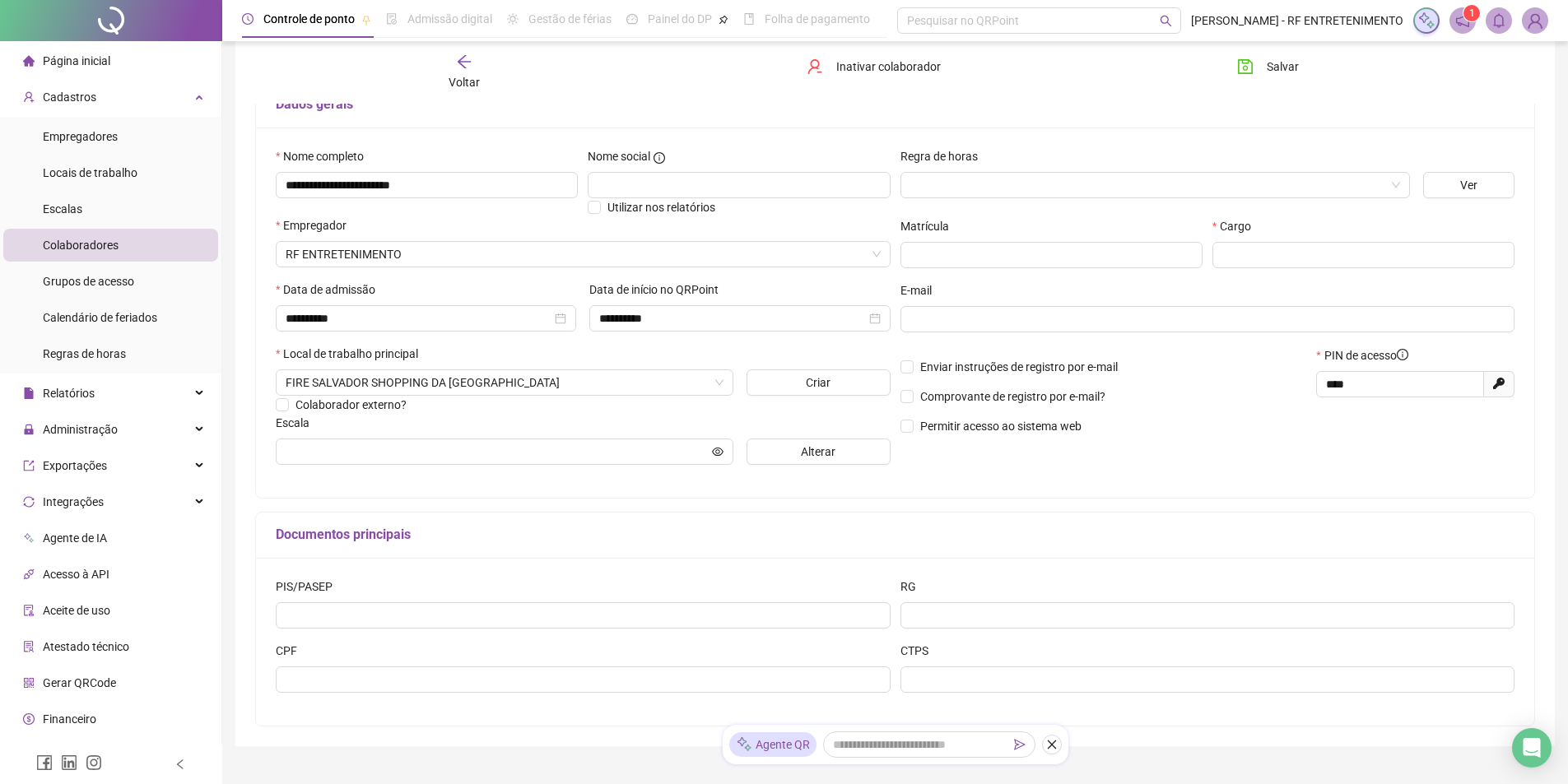
scroll to position [112, 0]
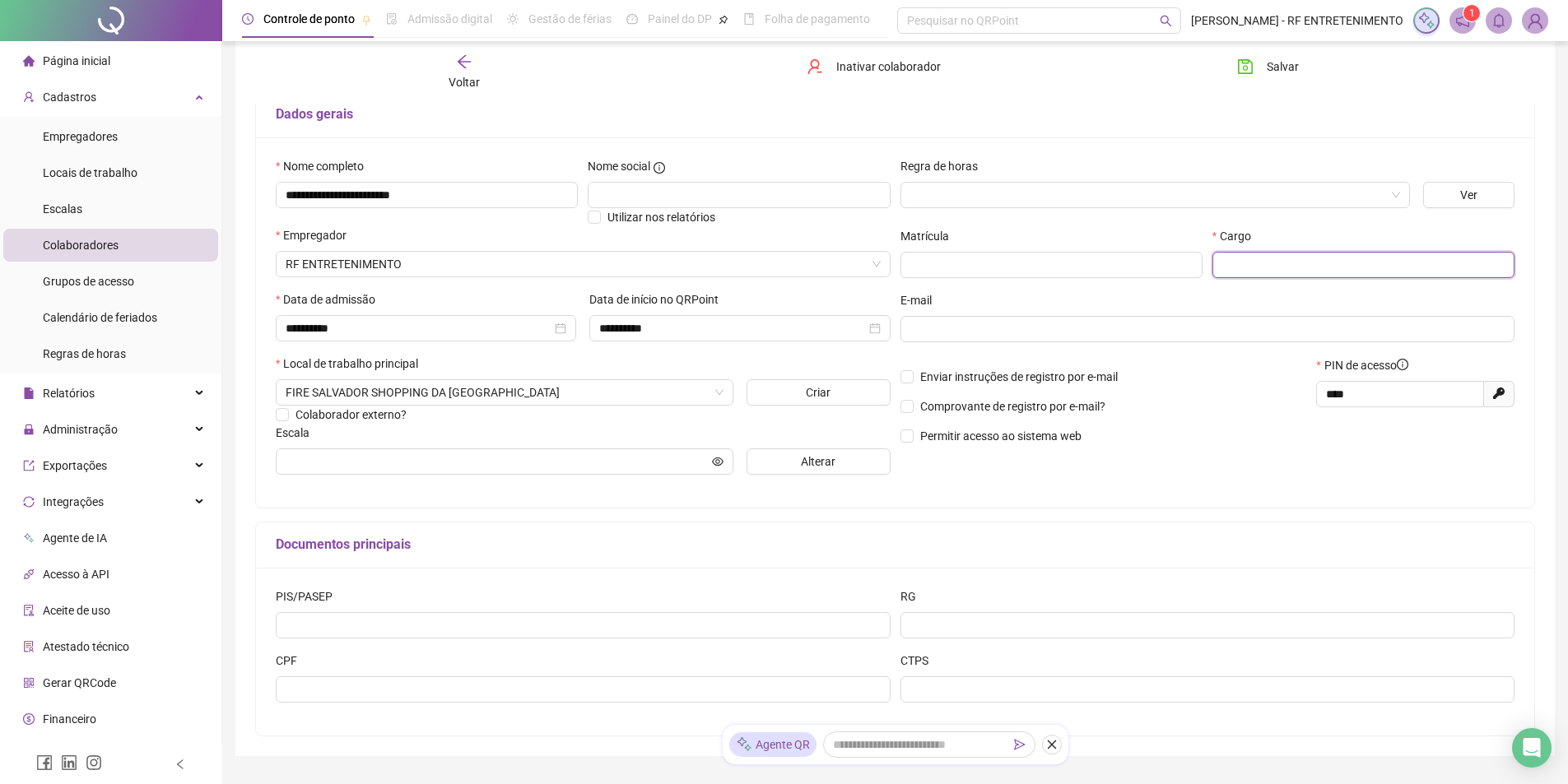
click at [1289, 253] on input "text" at bounding box center [1364, 265] width 302 height 26
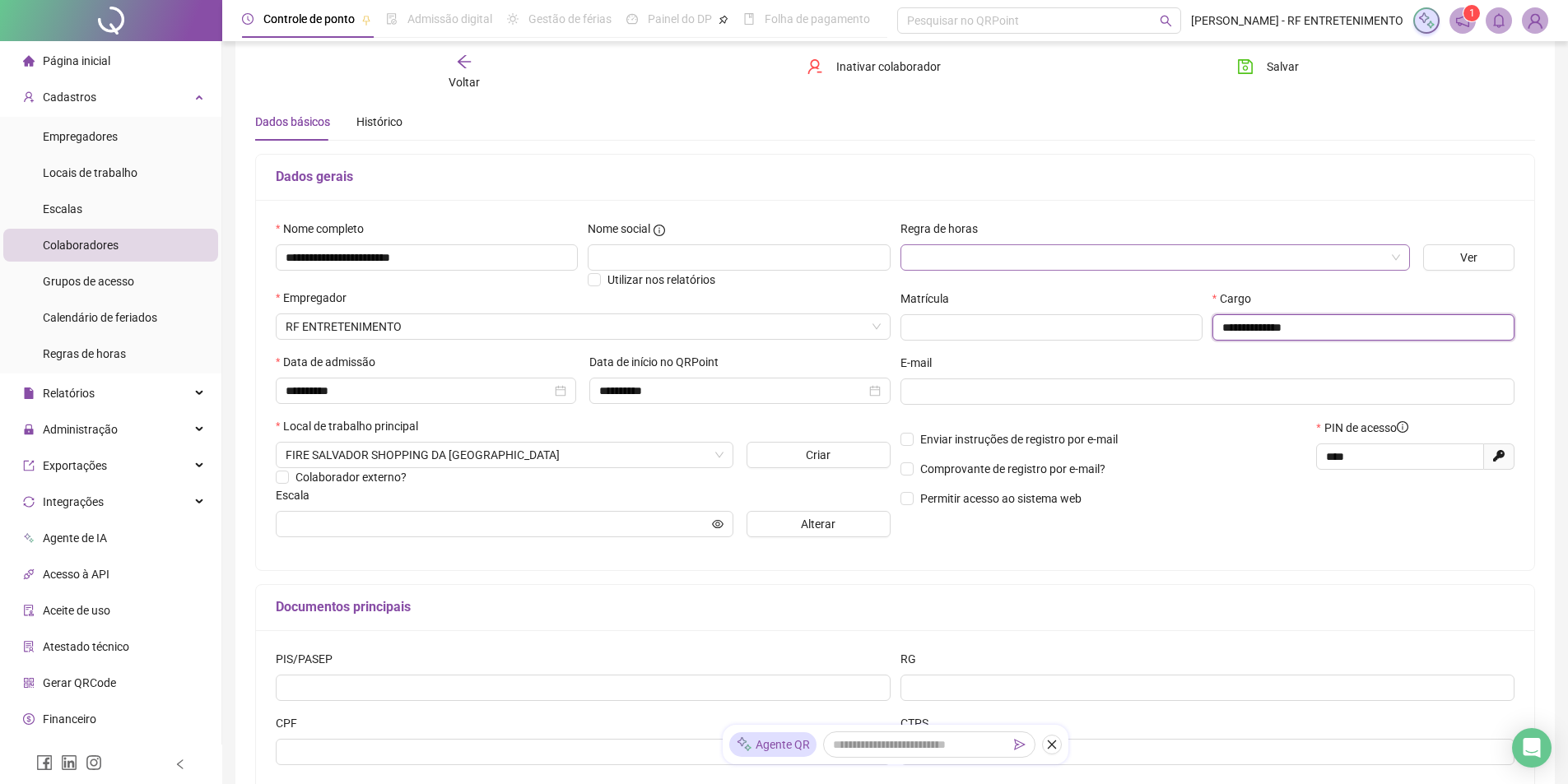
scroll to position [0, 0]
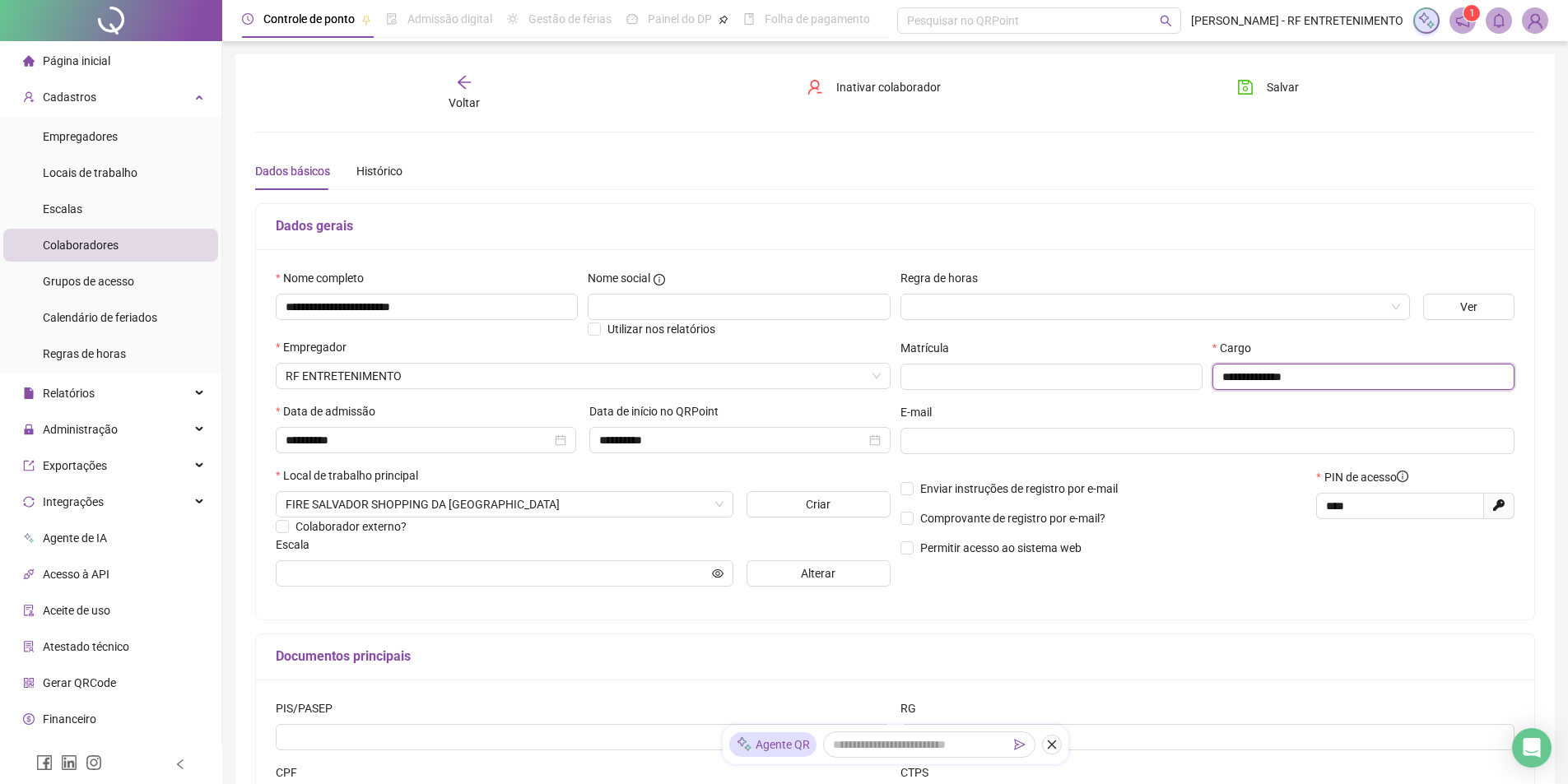
type input "**********"
click at [1253, 209] on div "Dados gerais" at bounding box center [896, 227] width 1278 height 46
click at [1269, 81] on span "Salvar" at bounding box center [1283, 87] width 32 height 18
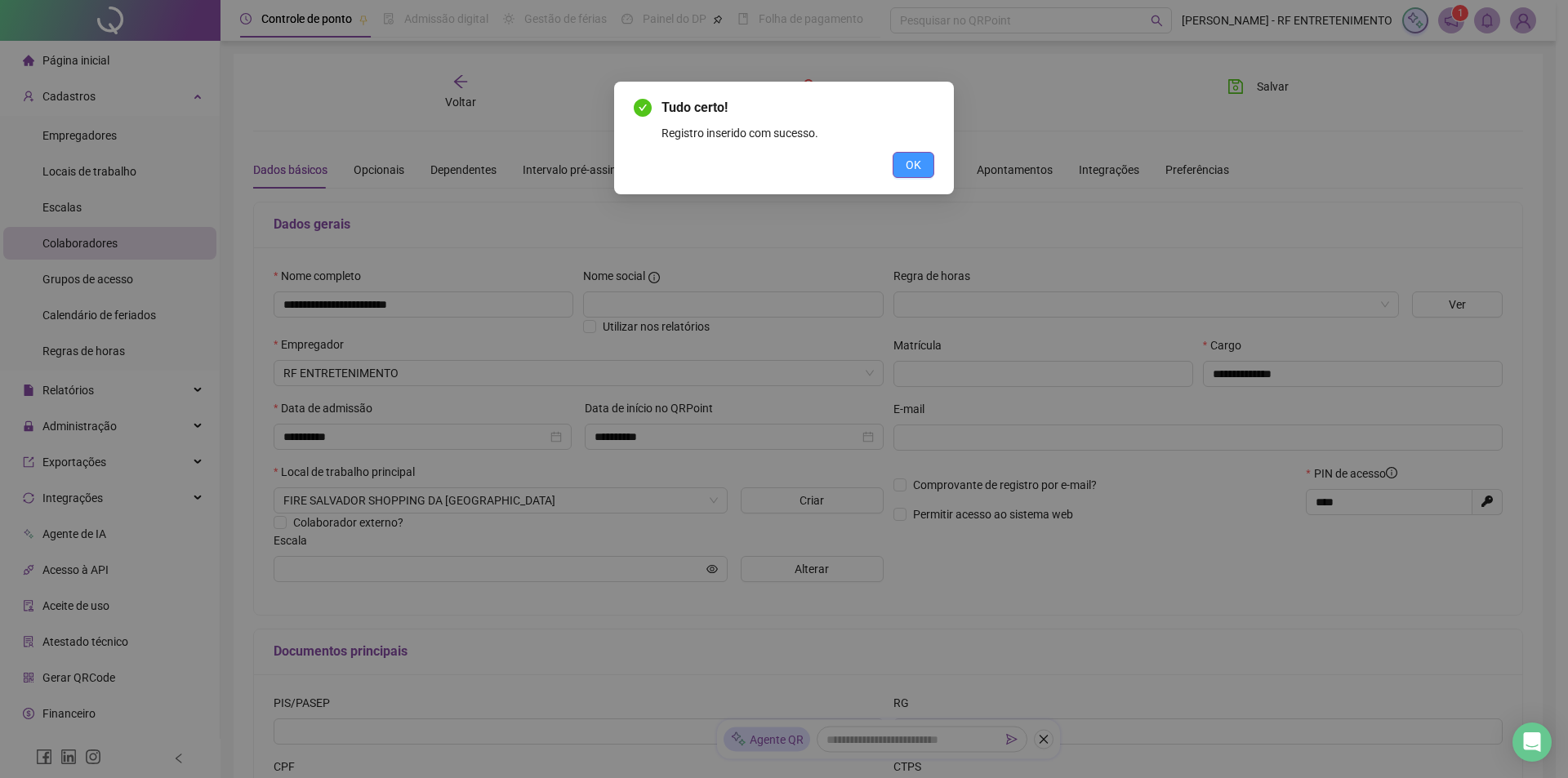
click at [912, 167] on span "OK" at bounding box center [913, 164] width 15 height 18
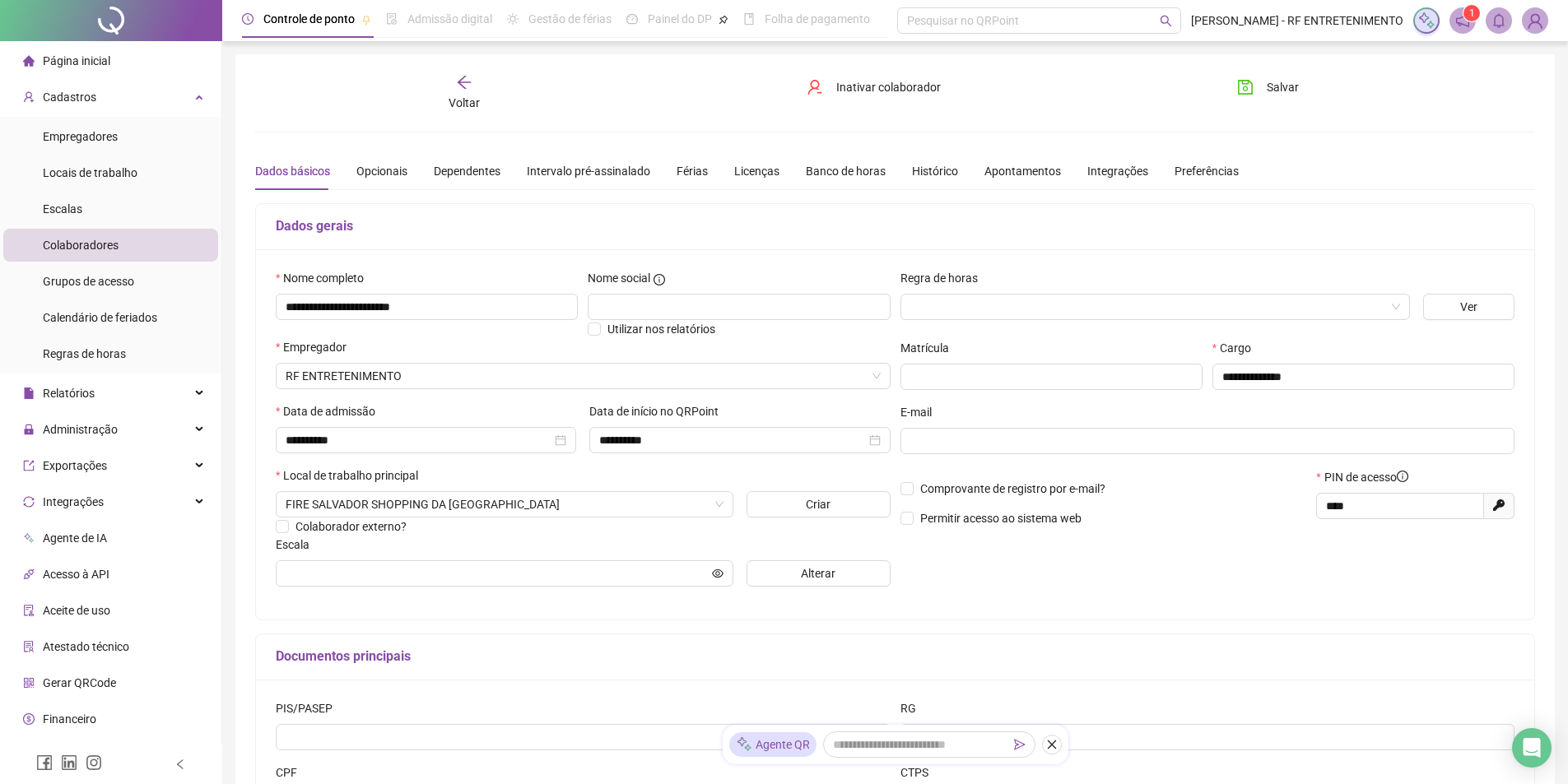
click at [80, 65] on span "Página inicial" at bounding box center [76, 61] width 68 height 13
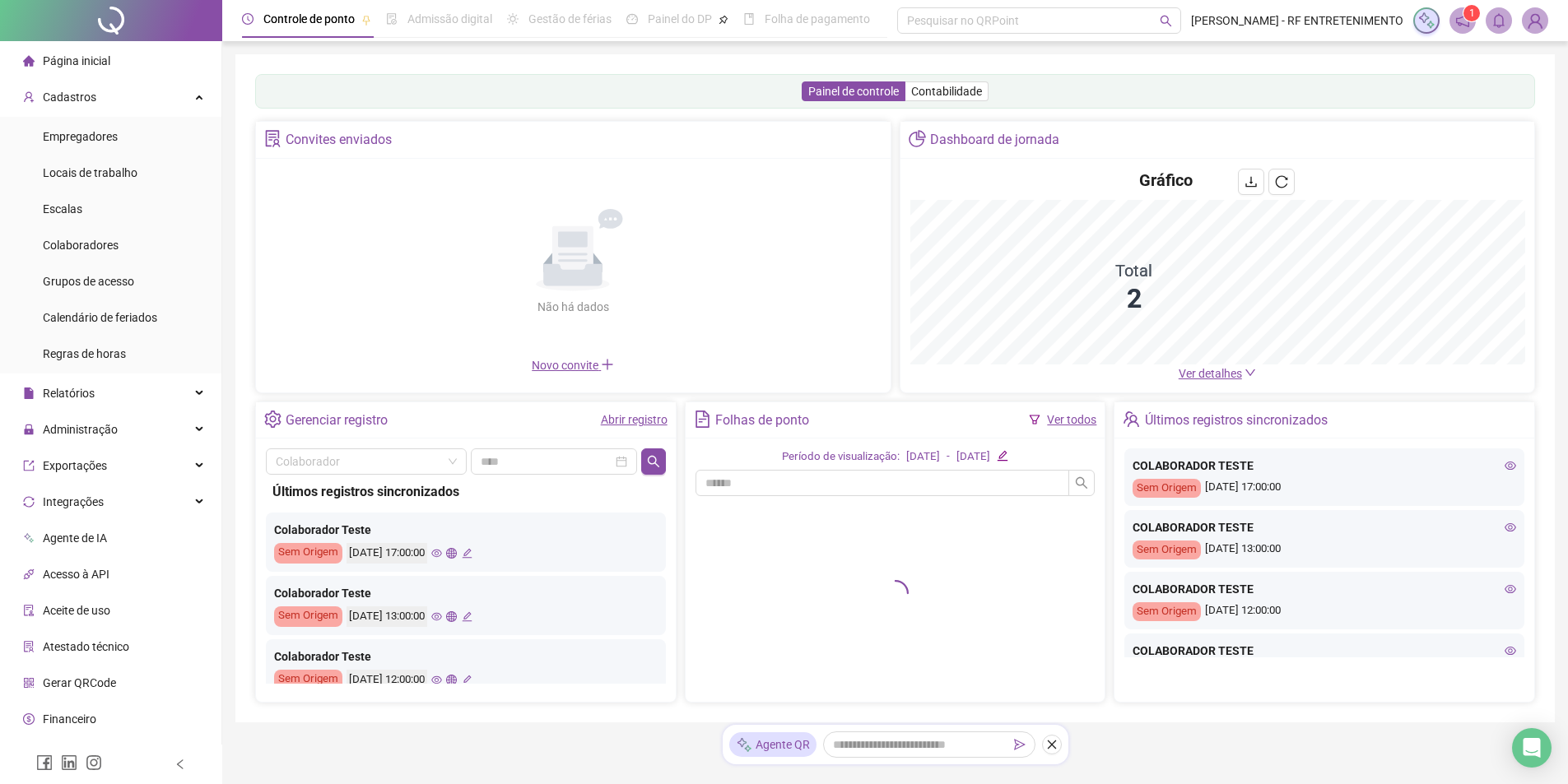
click at [640, 59] on div "Painel de controle Contabilidade Convites enviados Não há dados Não há dados No…" at bounding box center [896, 389] width 1319 height 668
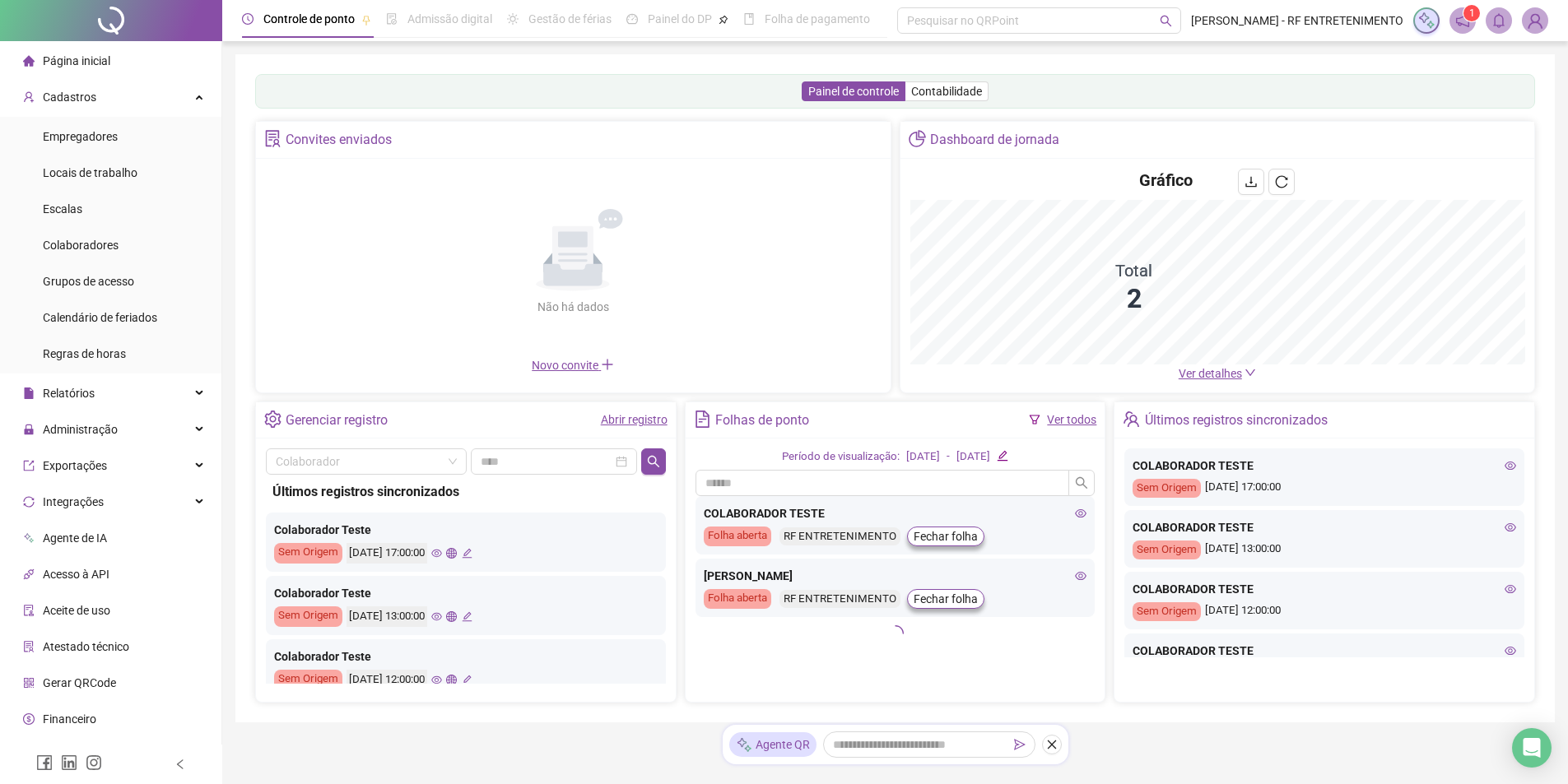
click at [1221, 375] on span "Ver detalhes" at bounding box center [1211, 373] width 63 height 13
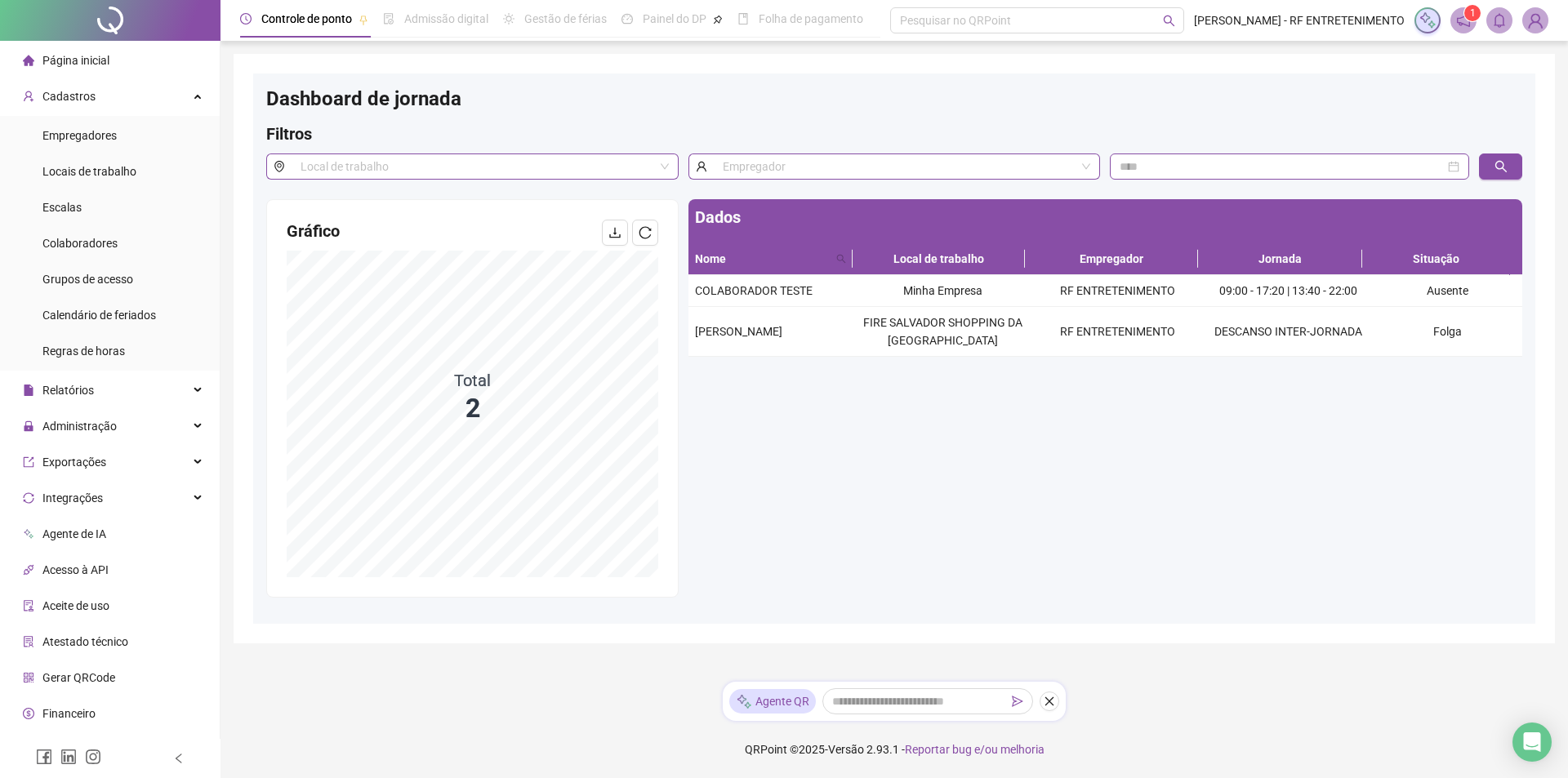
click at [1184, 437] on div "Dados Nome Local de trabalho Empregador Jornada Situação COLABORADOR TESTE Minh…" at bounding box center [1104, 398] width 843 height 398
click at [1136, 430] on div "Dados Nome Local de trabalho Empregador Jornada Situação COLABORADOR TESTE Minh…" at bounding box center [1104, 398] width 843 height 398
click at [1054, 436] on div "Dados Nome Local de trabalho Empregador Jornada Situação COLABORADOR TESTE Minh…" at bounding box center [1104, 398] width 843 height 398
click at [875, 492] on div "Dados Nome Local de trabalho Empregador Jornada Situação COLABORADOR TESTE Minh…" at bounding box center [1104, 398] width 843 height 398
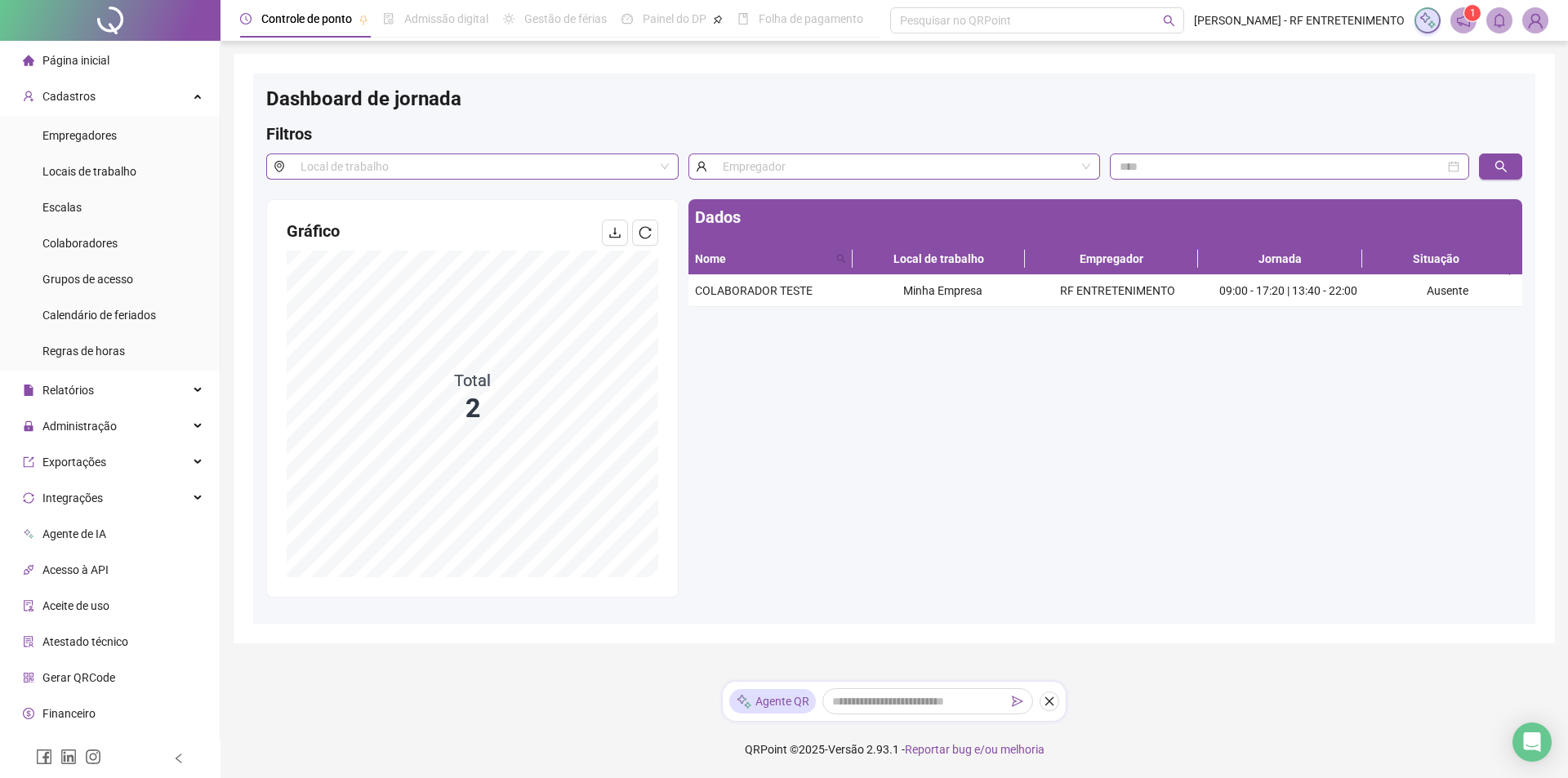
click at [1064, 449] on div "Dados Nome Local de trabalho Empregador Jornada Situação COLABORADOR TESTE Minh…" at bounding box center [1104, 398] width 843 height 398
click at [905, 472] on div "Dados Nome Local de trabalho Empregador Jornada Situação COLABORADOR TESTE Minh…" at bounding box center [1104, 398] width 843 height 398
click at [980, 522] on div "Dados Nome Local de trabalho Empregador Jornada Situação COLABORADOR TESTE Minh…" at bounding box center [1104, 398] width 843 height 398
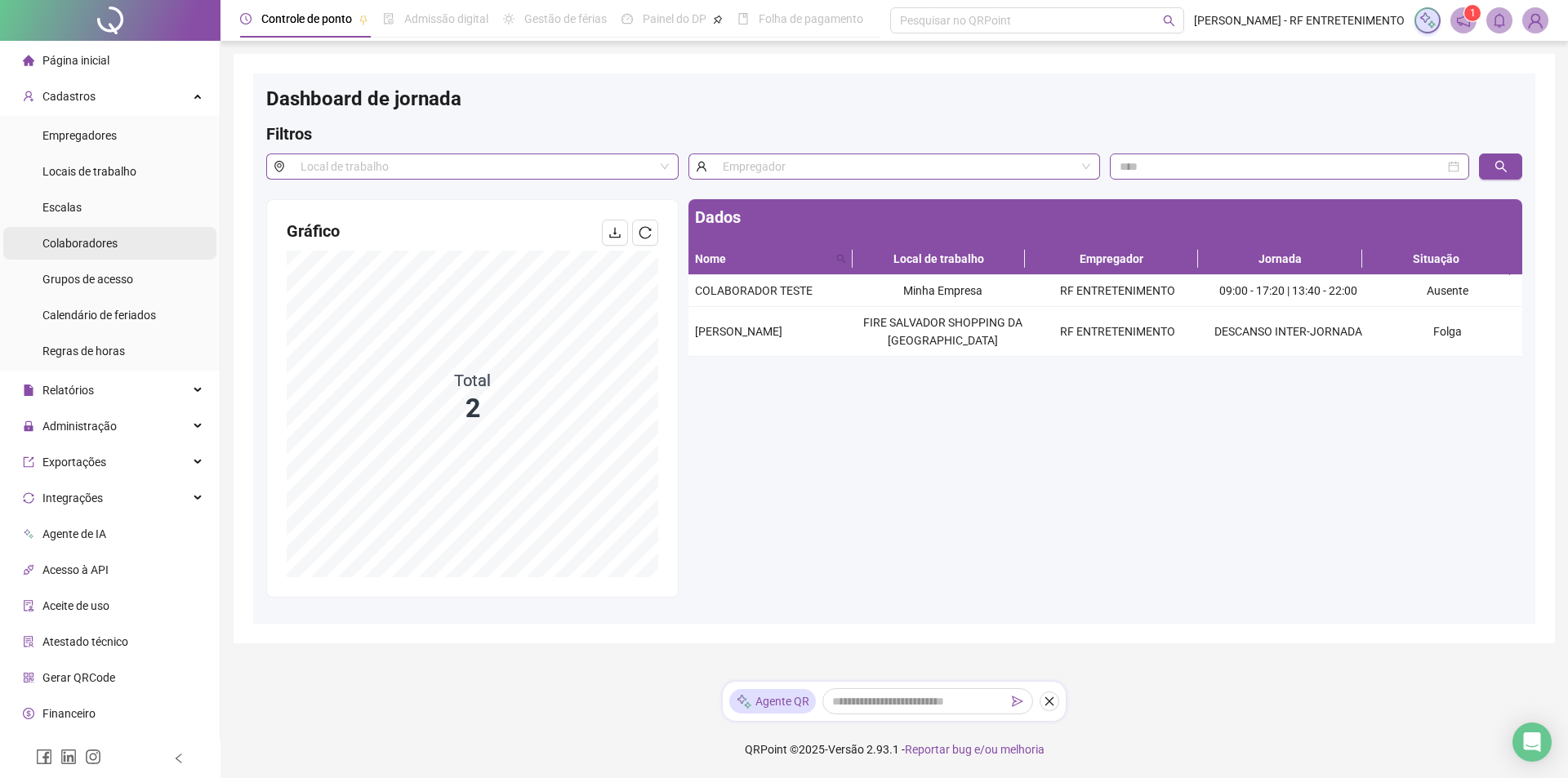
click at [89, 234] on div "Colaboradores" at bounding box center [80, 243] width 75 height 33
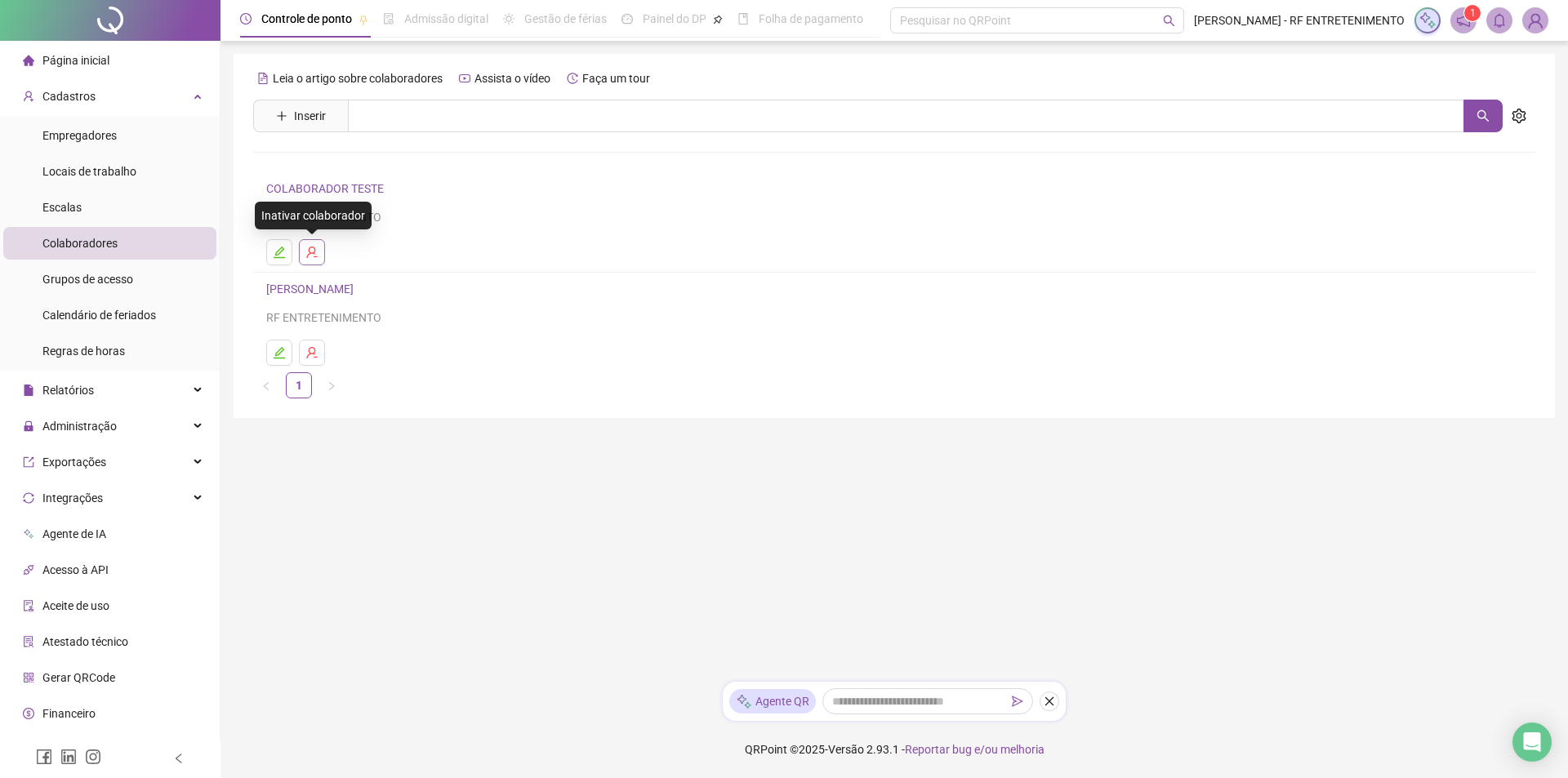
click at [318, 259] on button "button" at bounding box center [312, 252] width 26 height 26
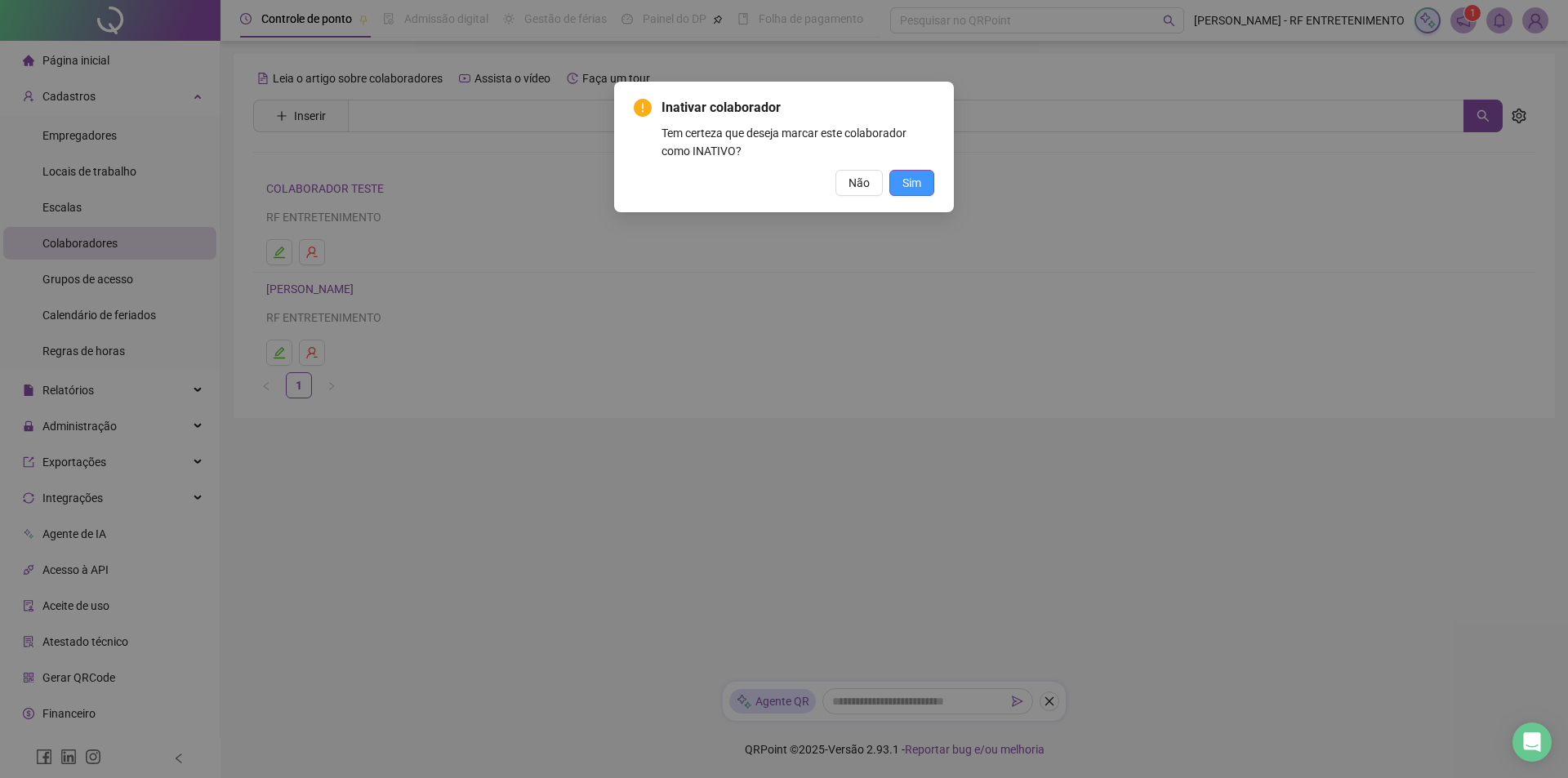
click at [910, 184] on span "Sim" at bounding box center [912, 182] width 19 height 18
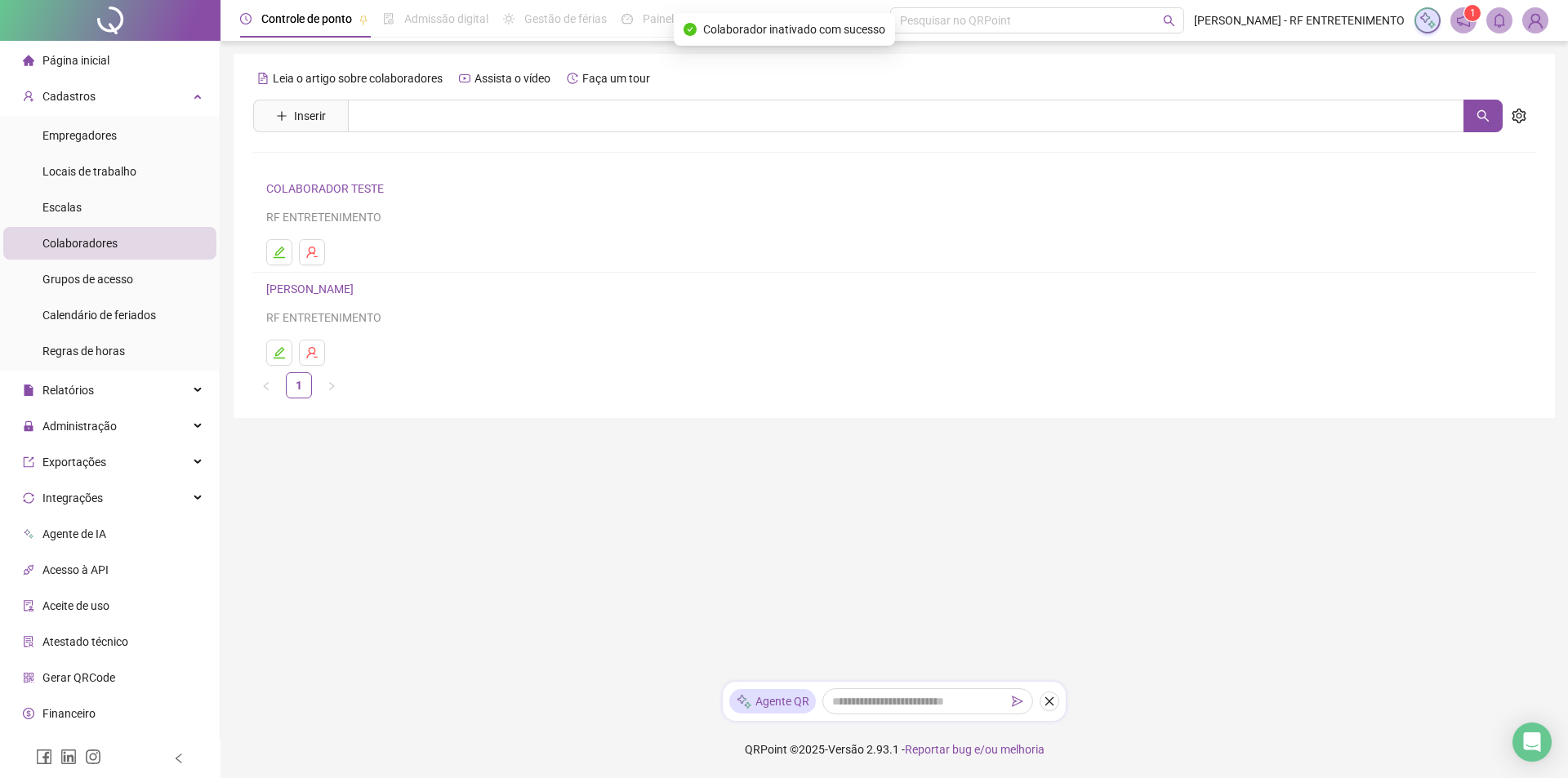
click at [740, 191] on h4 "COLABORADOR TESTE" at bounding box center [894, 188] width 1256 height 19
click at [281, 259] on button "button" at bounding box center [279, 252] width 26 height 26
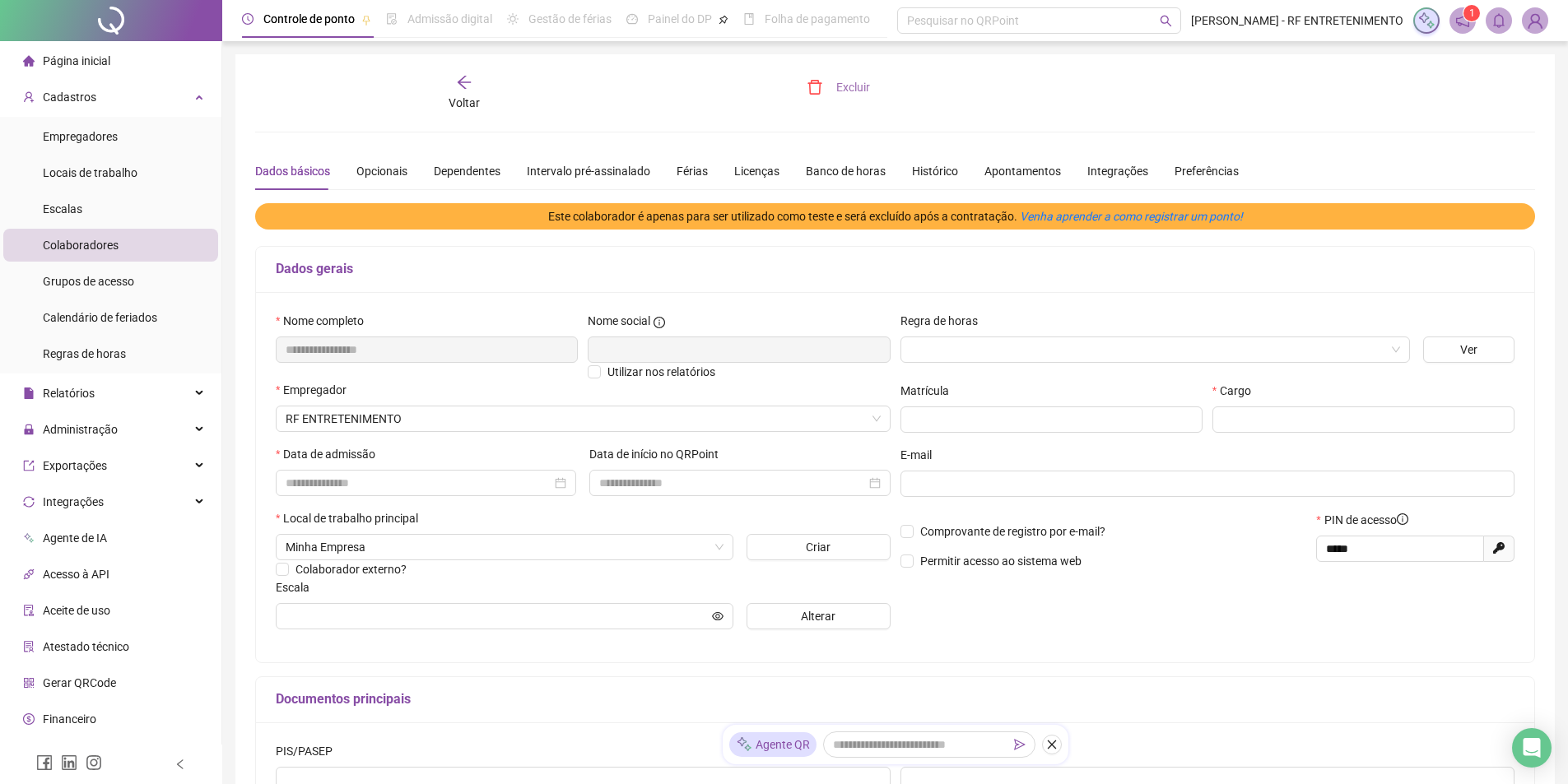
click at [852, 88] on span "Excluir" at bounding box center [853, 87] width 33 height 18
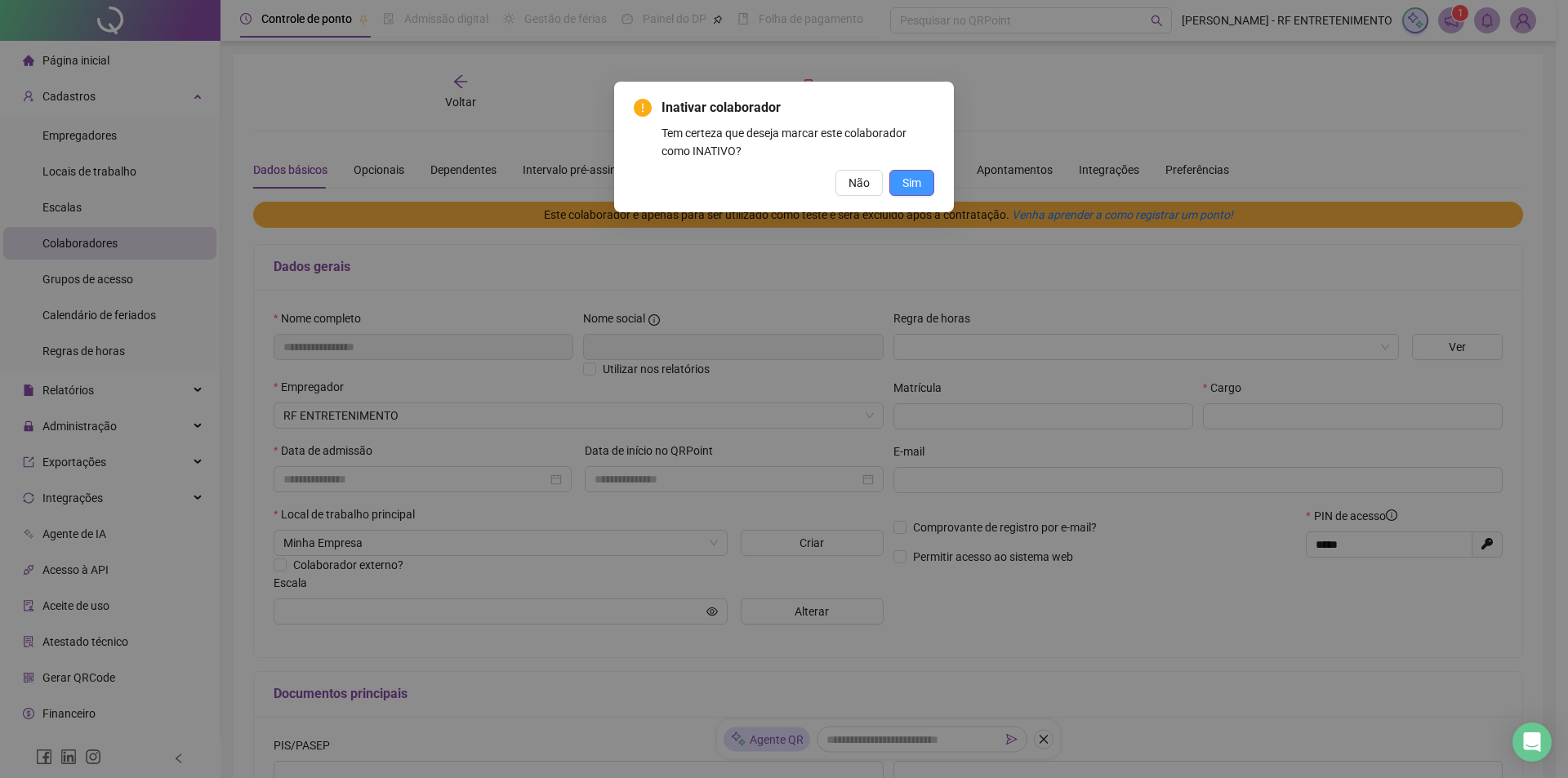
click at [899, 175] on button "Sim" at bounding box center [911, 182] width 45 height 26
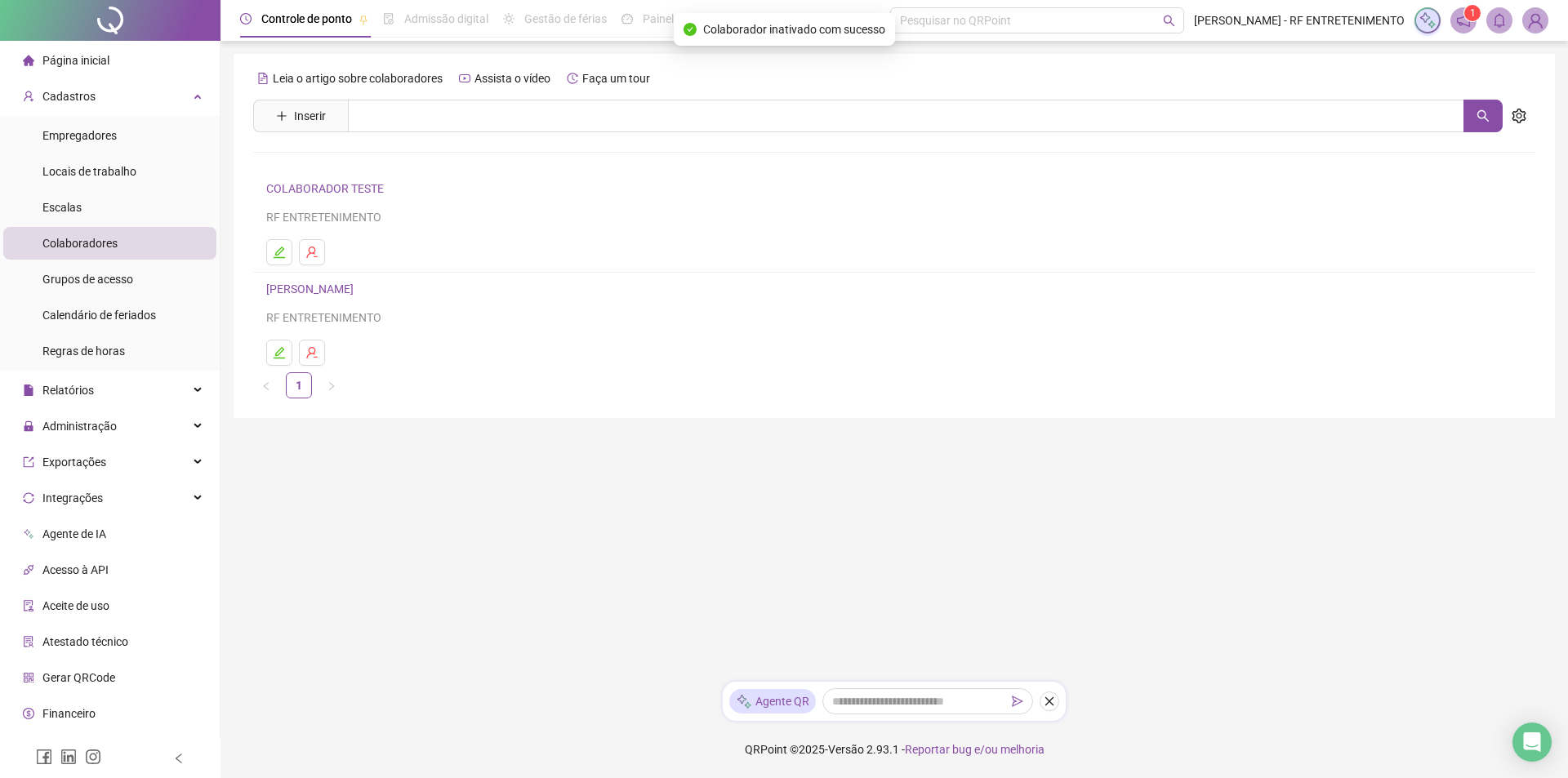
click at [636, 481] on main "Leia o artigo sobre colaboradores Assista o vídeo Faça um tour Inserir Nenhum r…" at bounding box center [894, 361] width 1321 height 614
click at [435, 573] on main "Leia o artigo sobre colaboradores Assista o vídeo Faça um tour Inserir Nenhum r…" at bounding box center [894, 361] width 1321 height 614
click at [340, 293] on link "[PERSON_NAME]" at bounding box center [312, 288] width 92 height 13
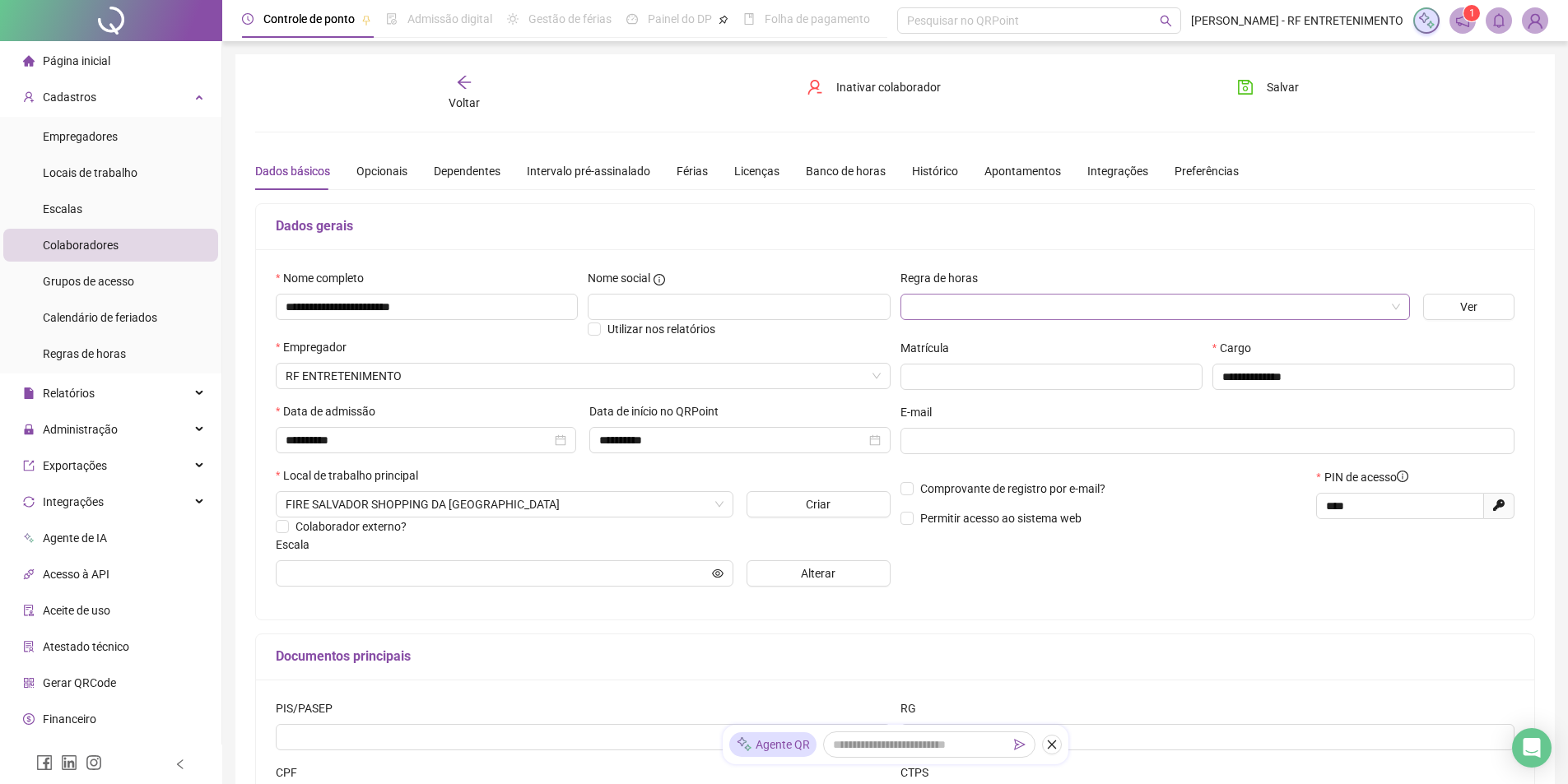
click at [1037, 299] on input "search" at bounding box center [1148, 307] width 475 height 25
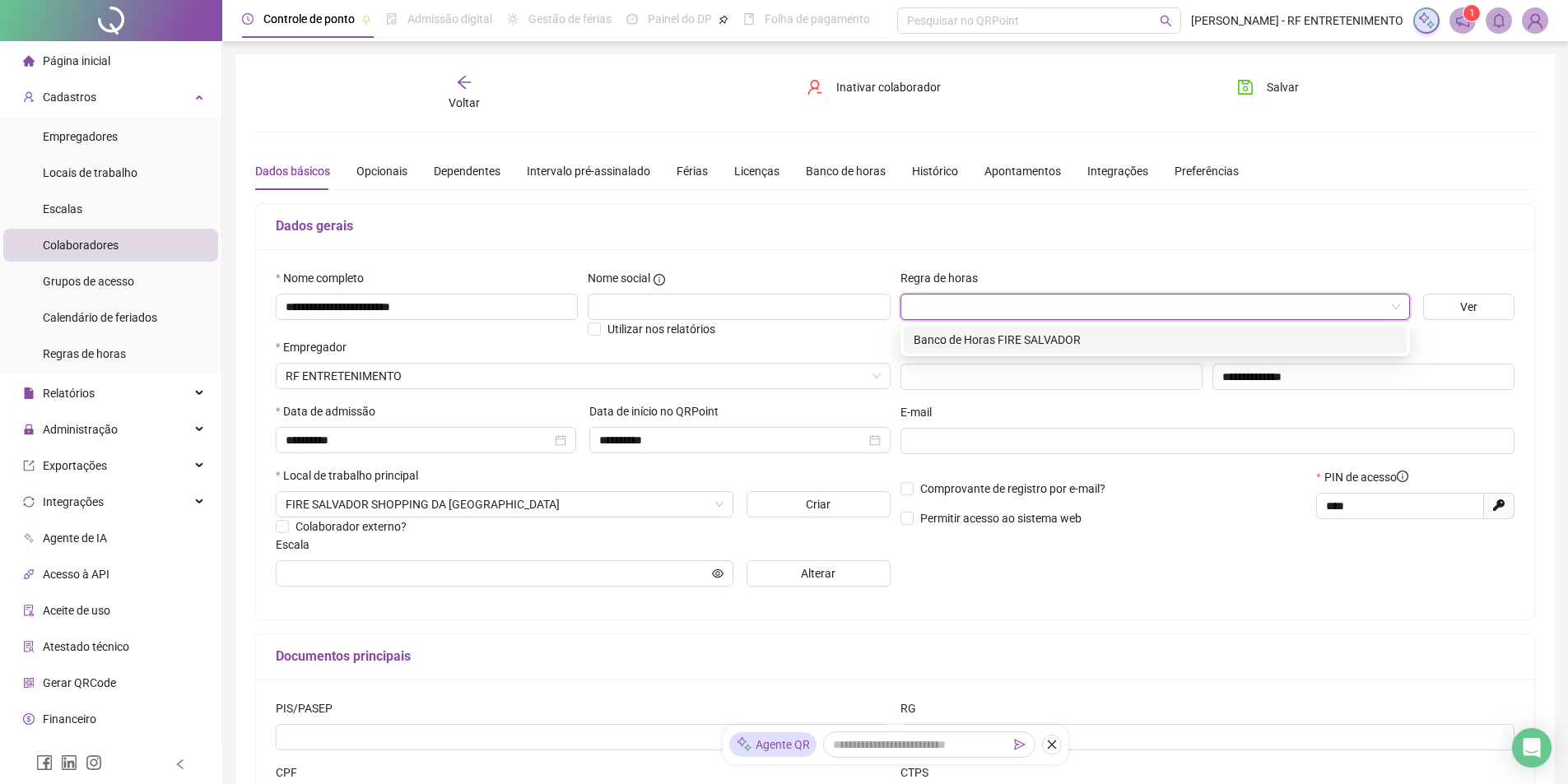
click at [1042, 243] on div "Dados gerais" at bounding box center [896, 227] width 1278 height 46
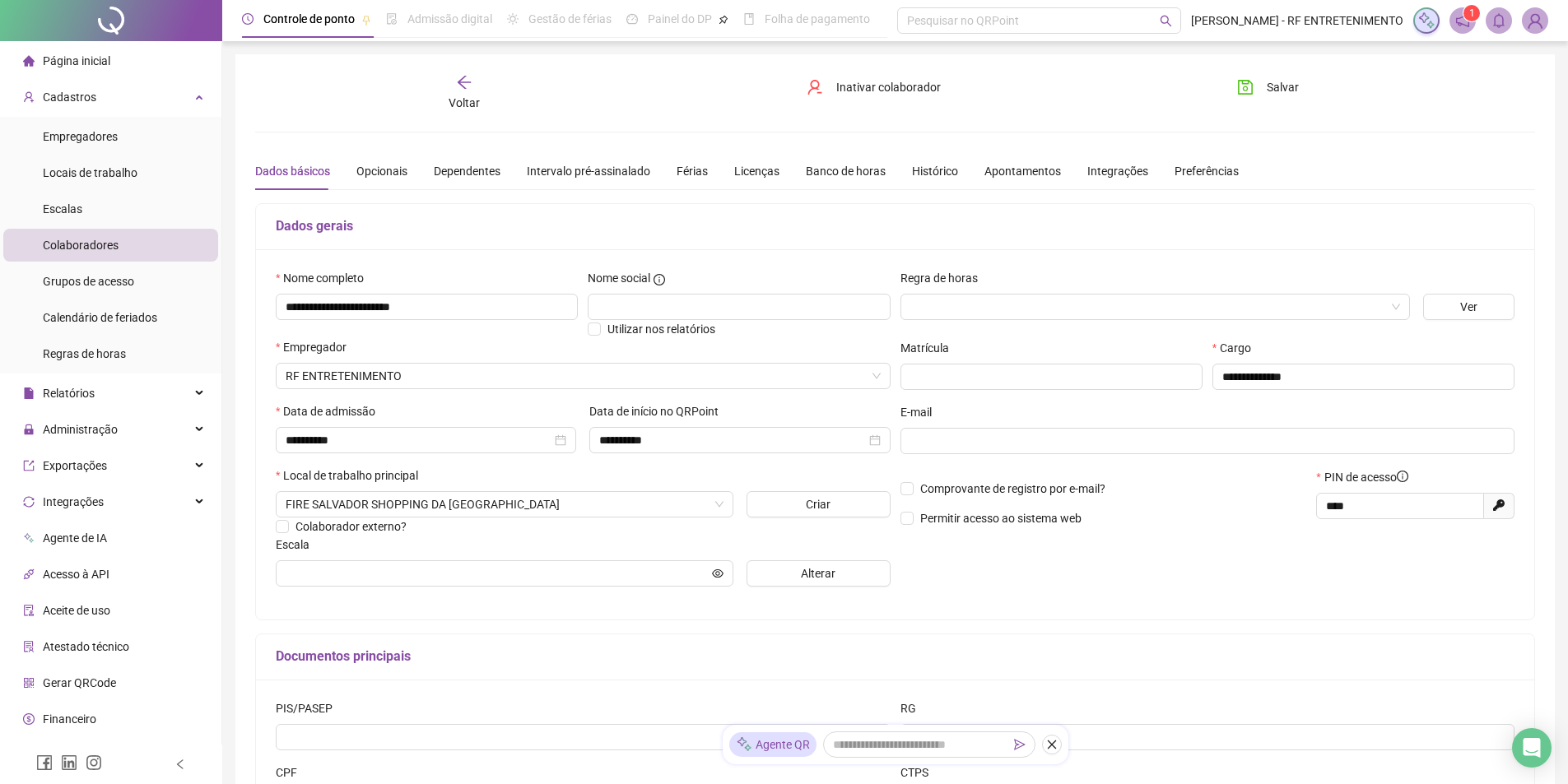
click at [1072, 568] on div "**********" at bounding box center [1207, 434] width 625 height 331
click at [115, 281] on span "Grupos de acesso" at bounding box center [88, 281] width 91 height 13
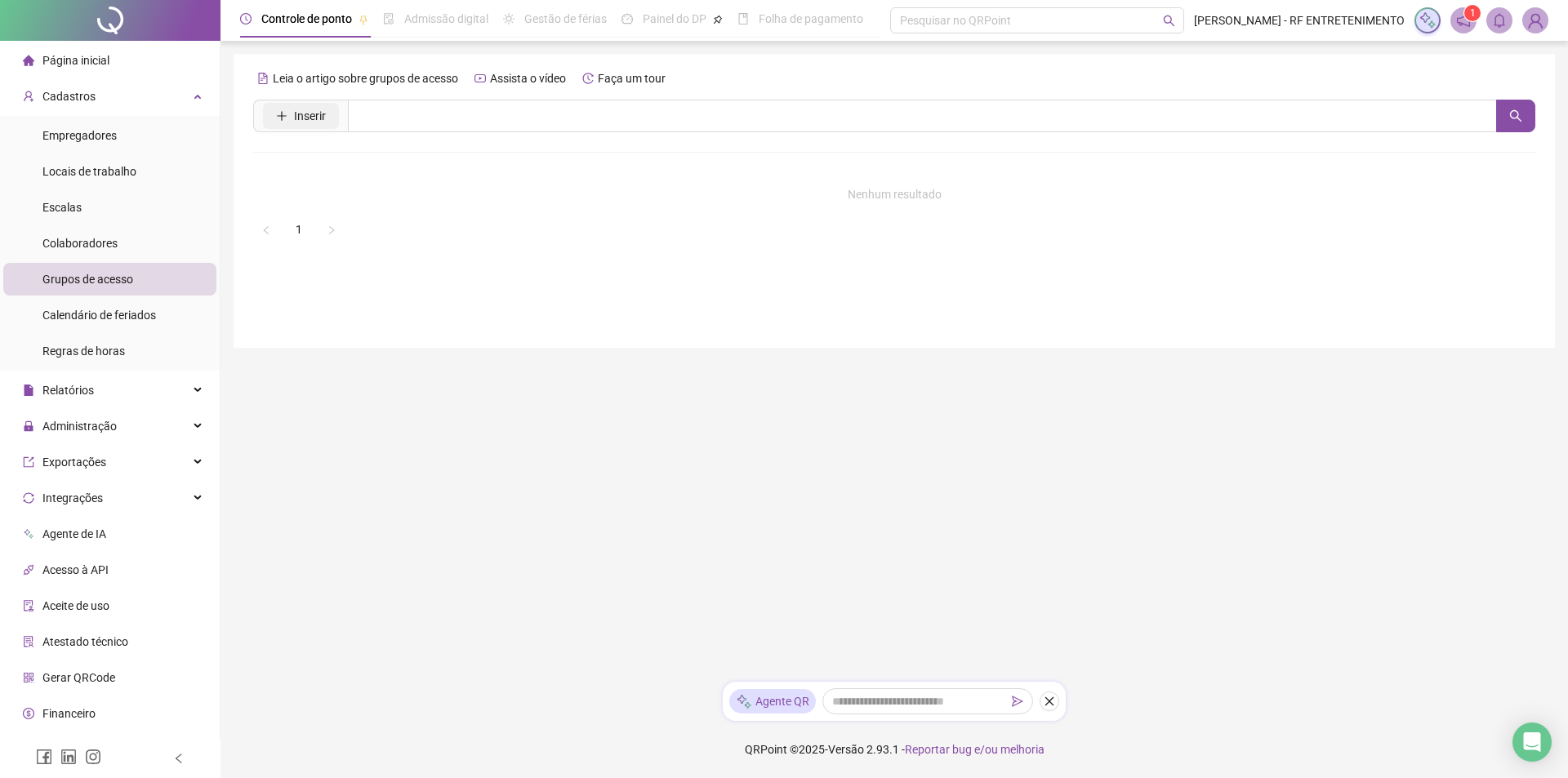
click at [301, 119] on span "Inserir" at bounding box center [310, 115] width 32 height 18
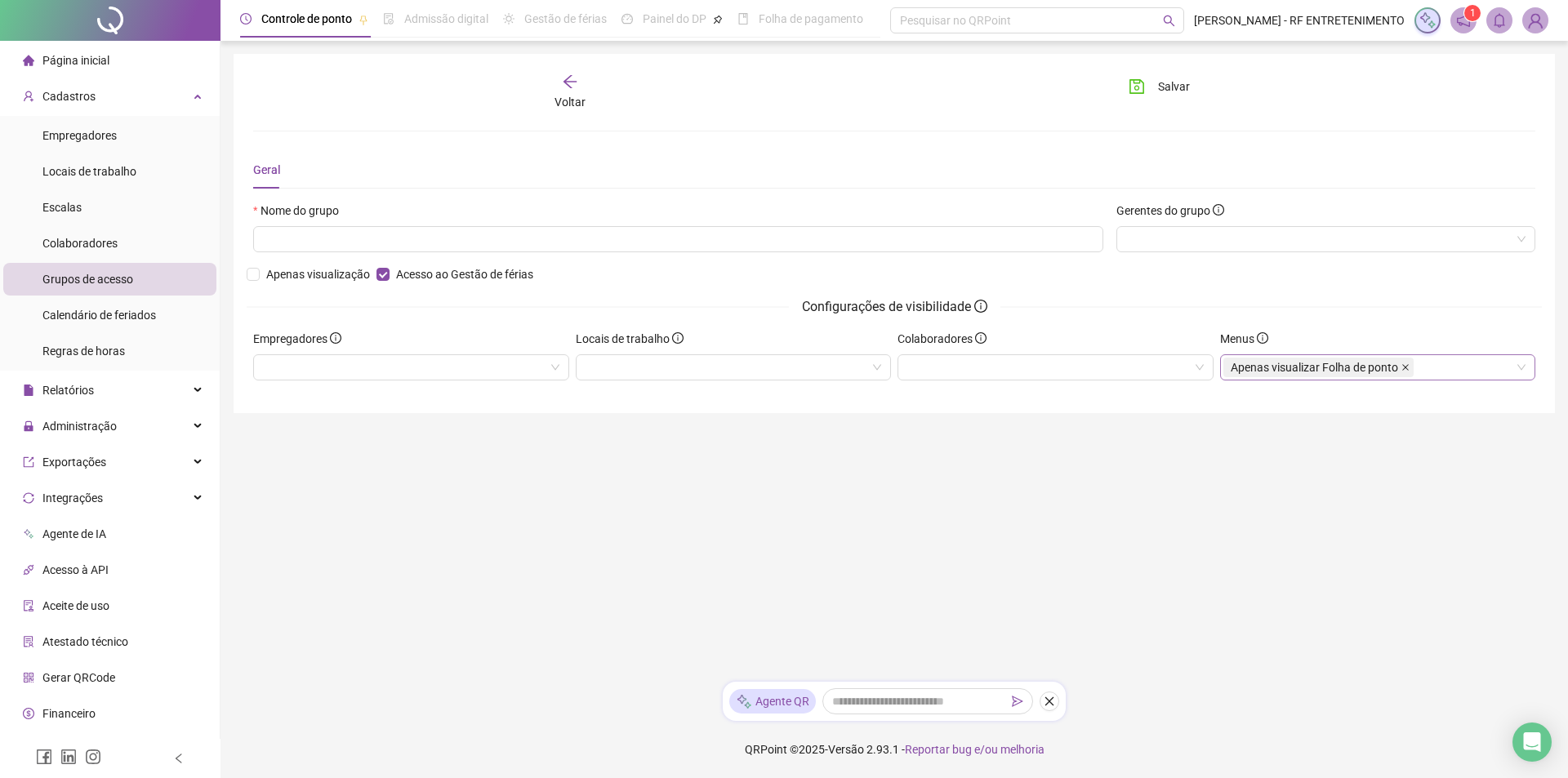
click at [1401, 368] on icon "close" at bounding box center [1405, 368] width 8 height 8
click at [1400, 368] on div at bounding box center [1377, 367] width 316 height 26
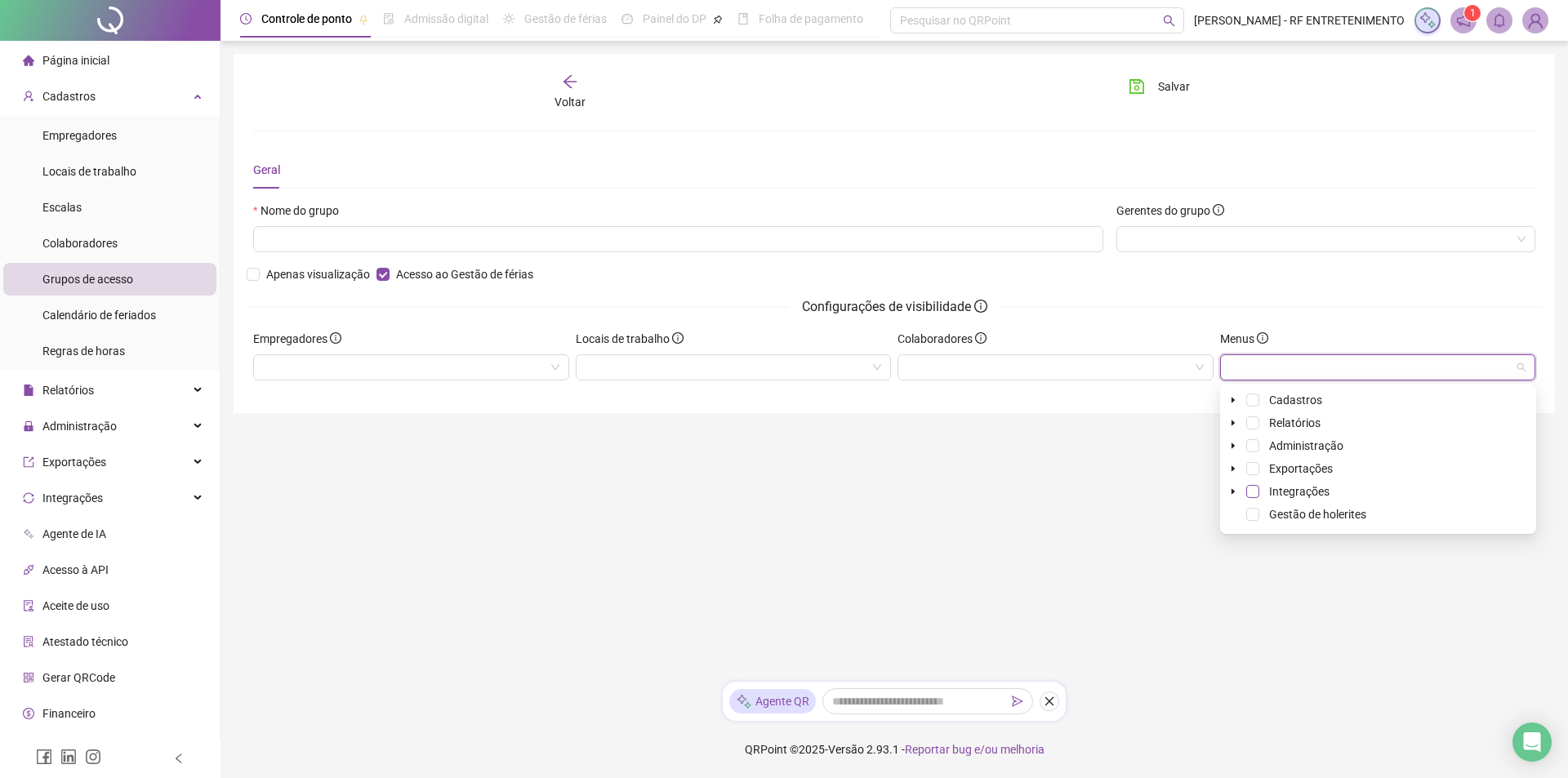
click at [1253, 492] on span at bounding box center [1252, 491] width 13 height 13
click at [1251, 428] on span at bounding box center [1252, 422] width 13 height 13
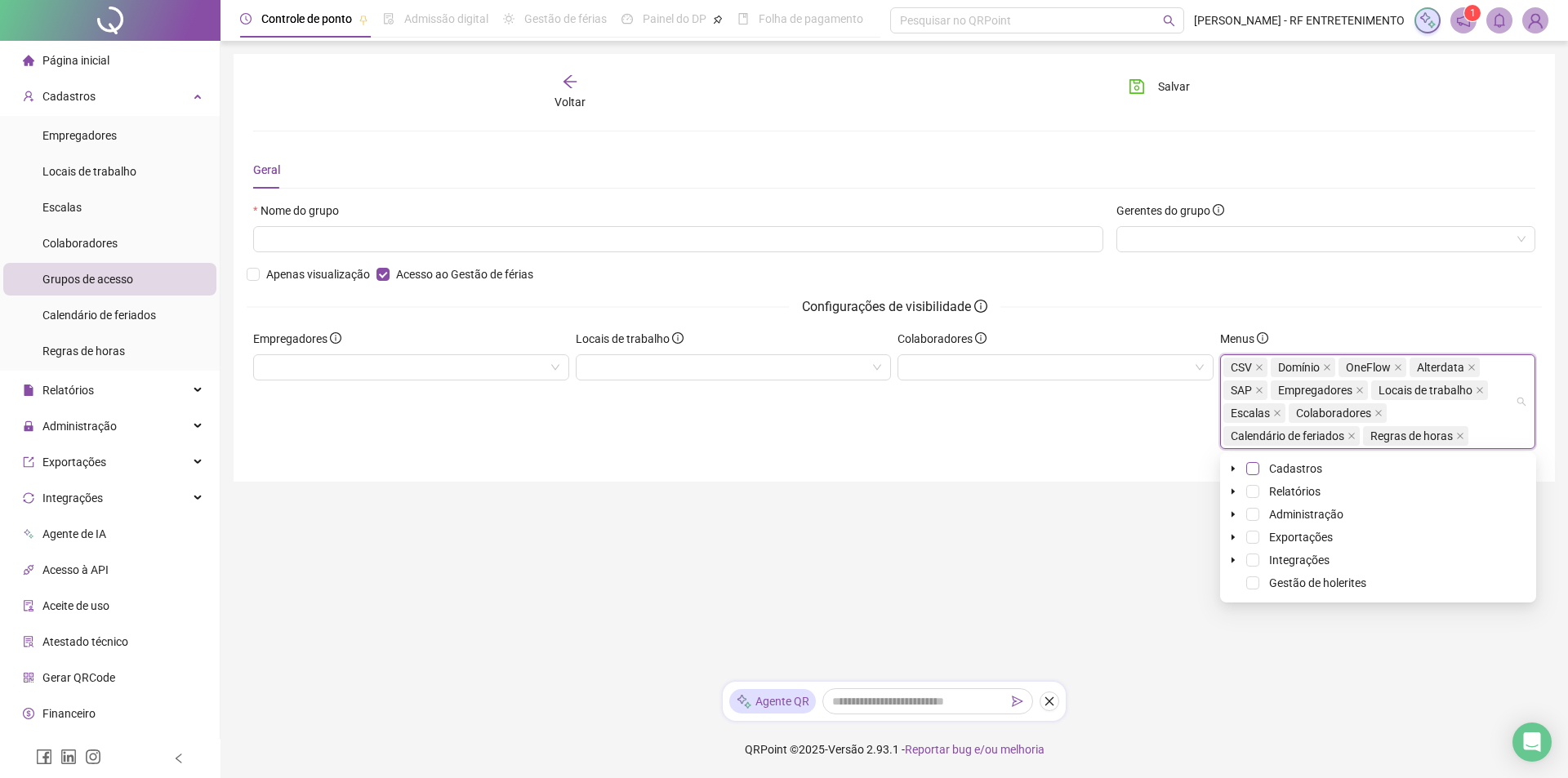
click at [1254, 469] on span at bounding box center [1252, 468] width 13 height 13
click at [1254, 491] on span at bounding box center [1252, 491] width 13 height 13
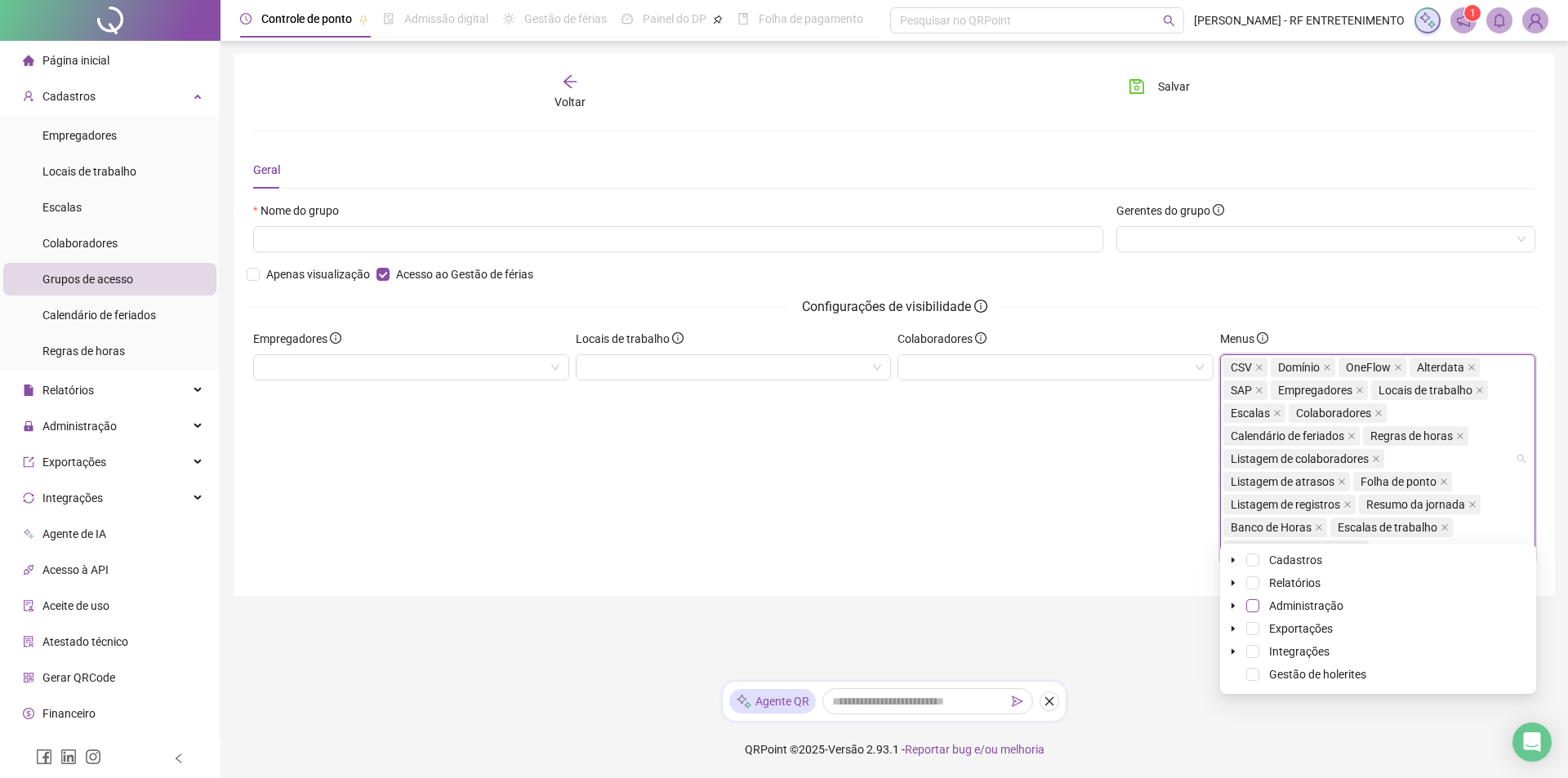
click at [1254, 608] on span at bounding box center [1252, 605] width 13 height 13
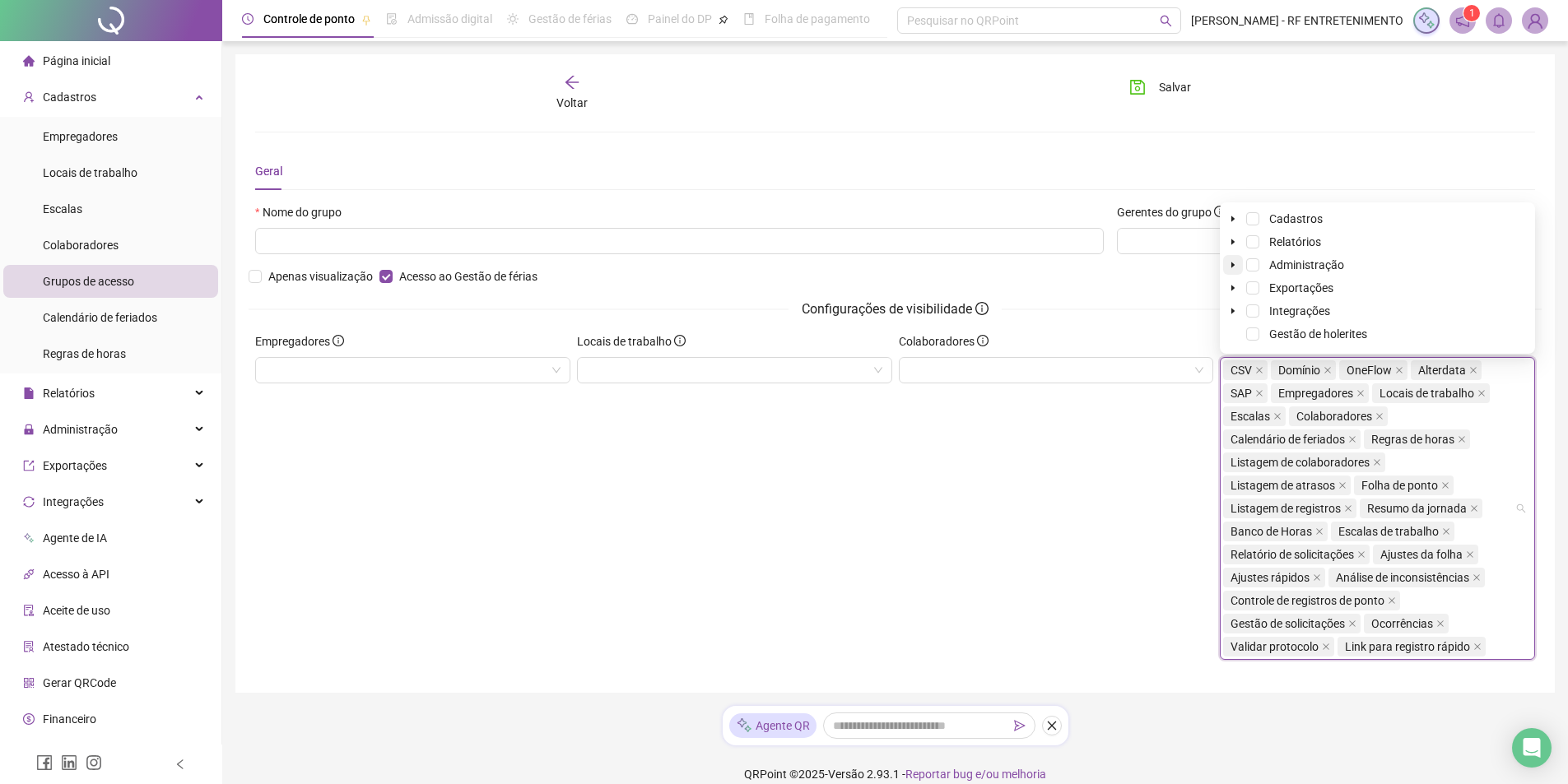
click at [1232, 269] on span at bounding box center [1233, 265] width 20 height 20
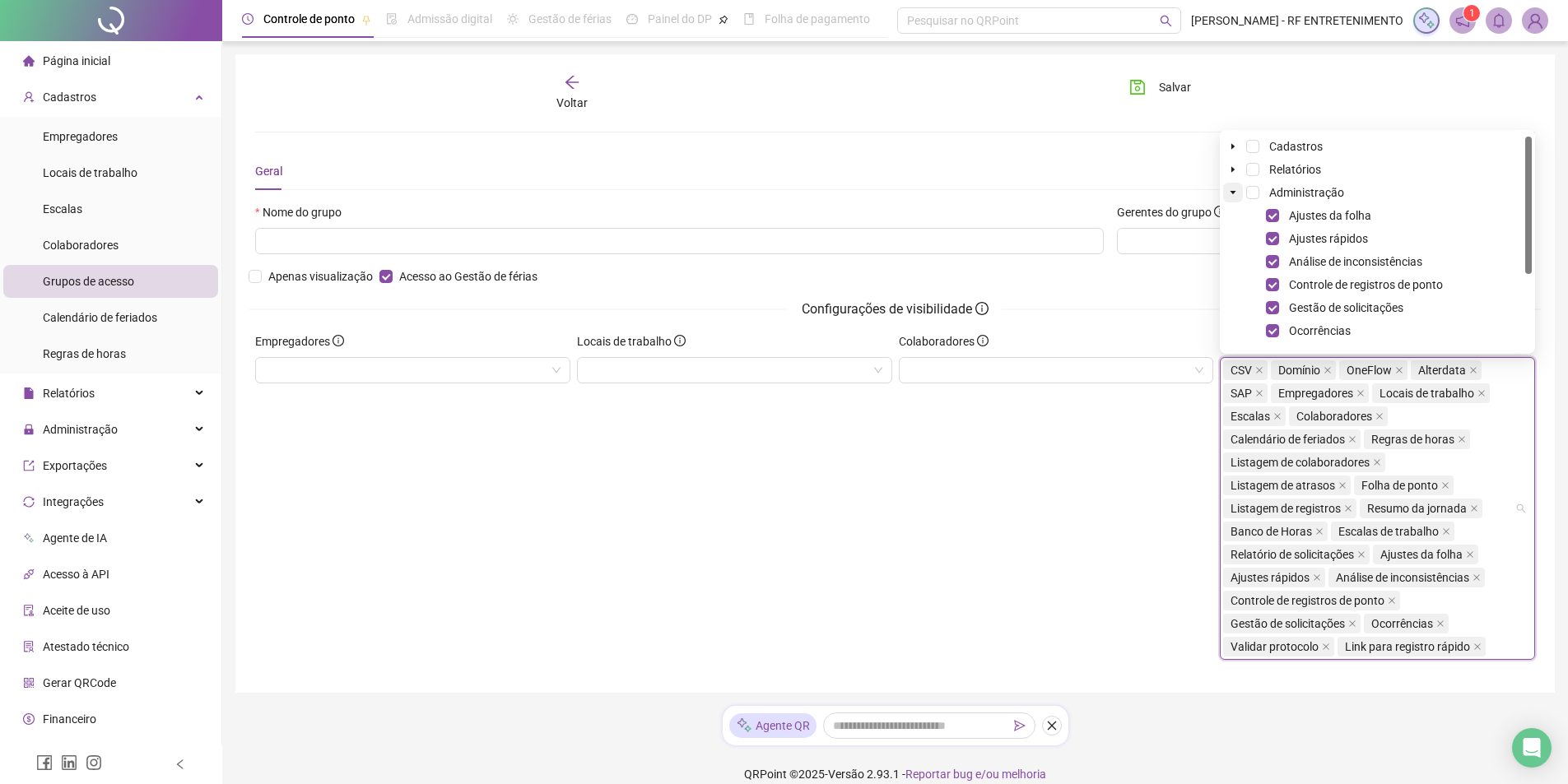
click at [1233, 191] on icon "caret-down" at bounding box center [1233, 193] width 6 height 3
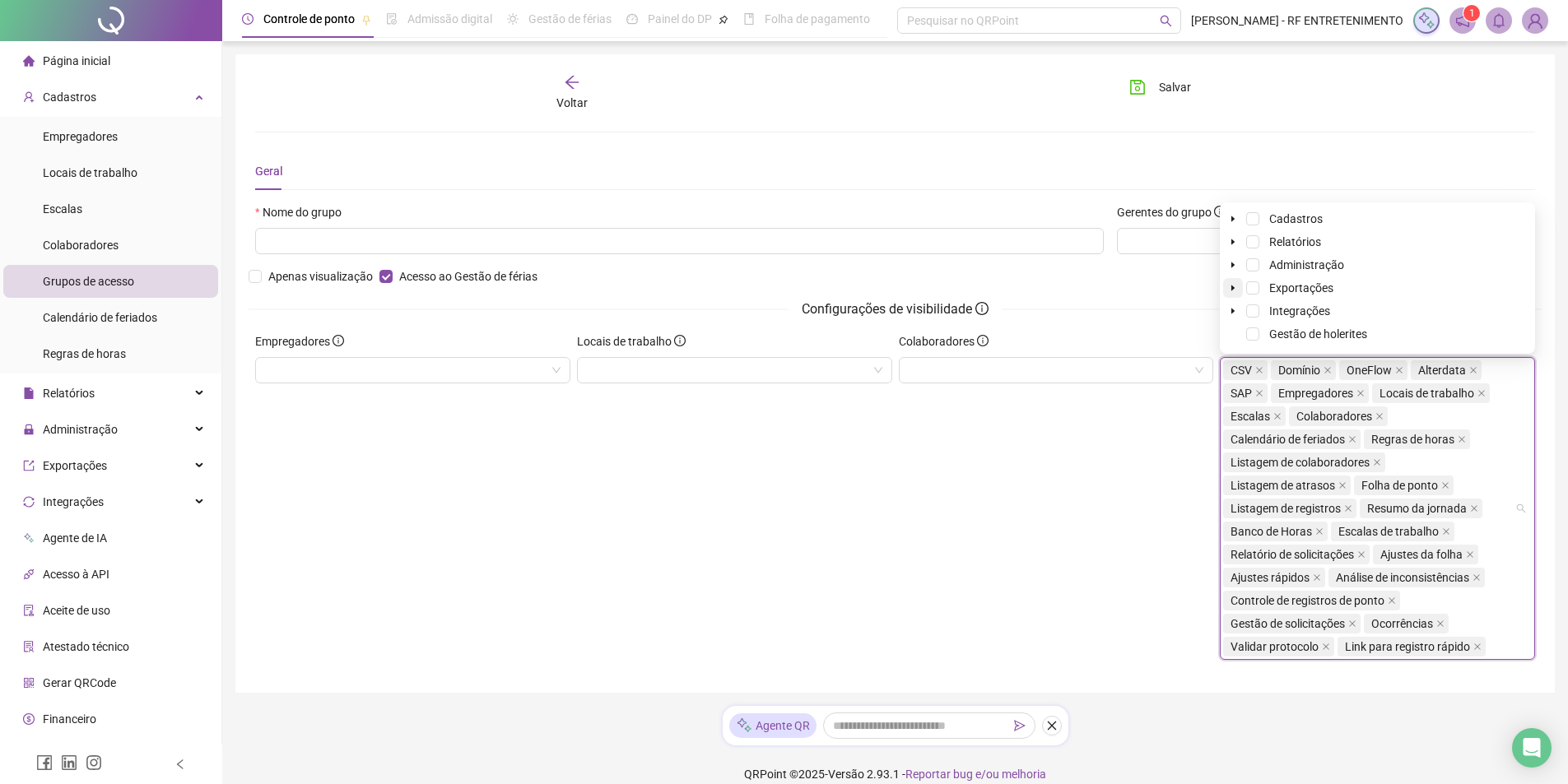
click at [1232, 289] on icon "caret-down" at bounding box center [1233, 288] width 3 height 6
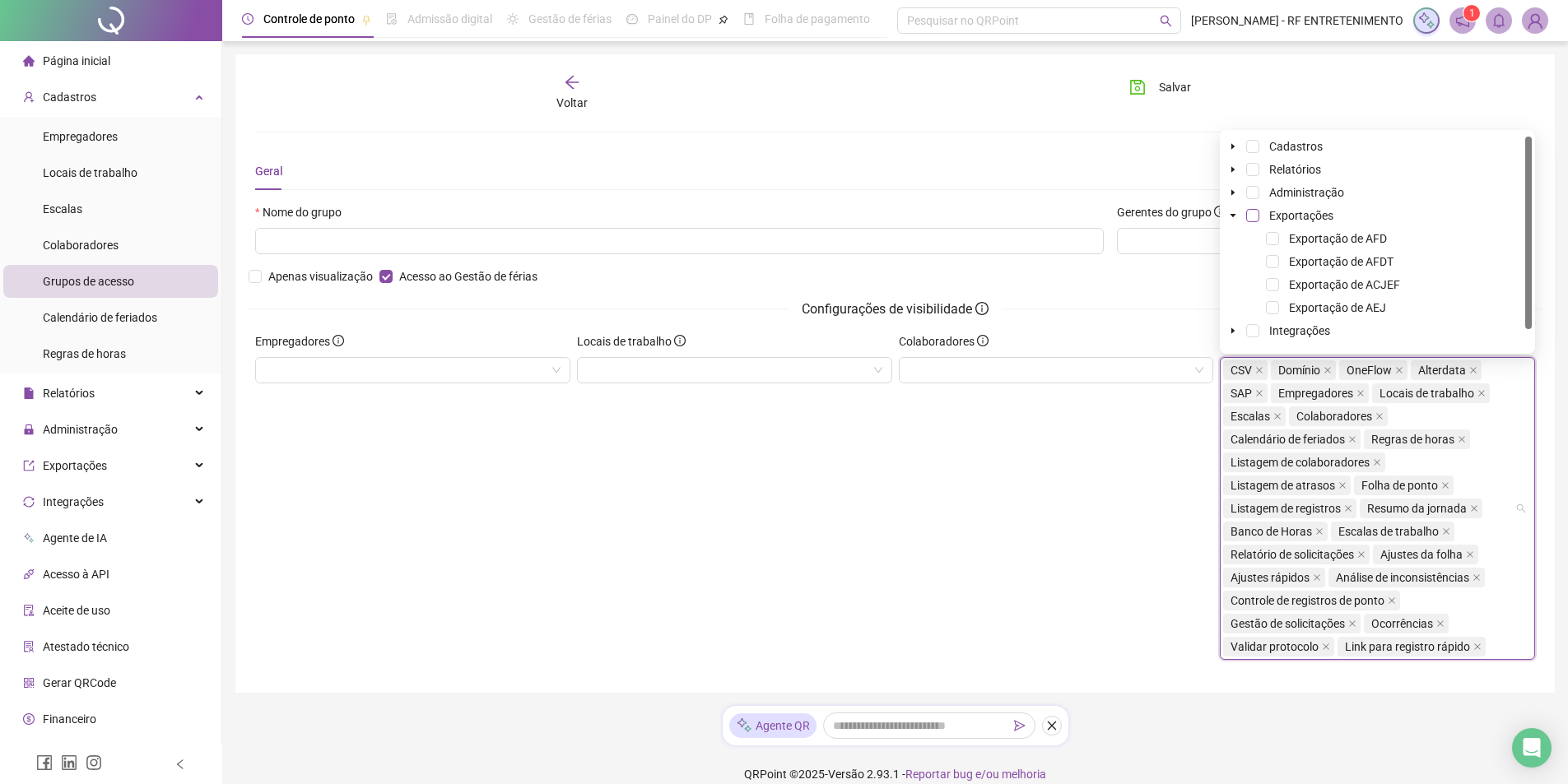
click at [1254, 216] on span at bounding box center [1253, 215] width 13 height 13
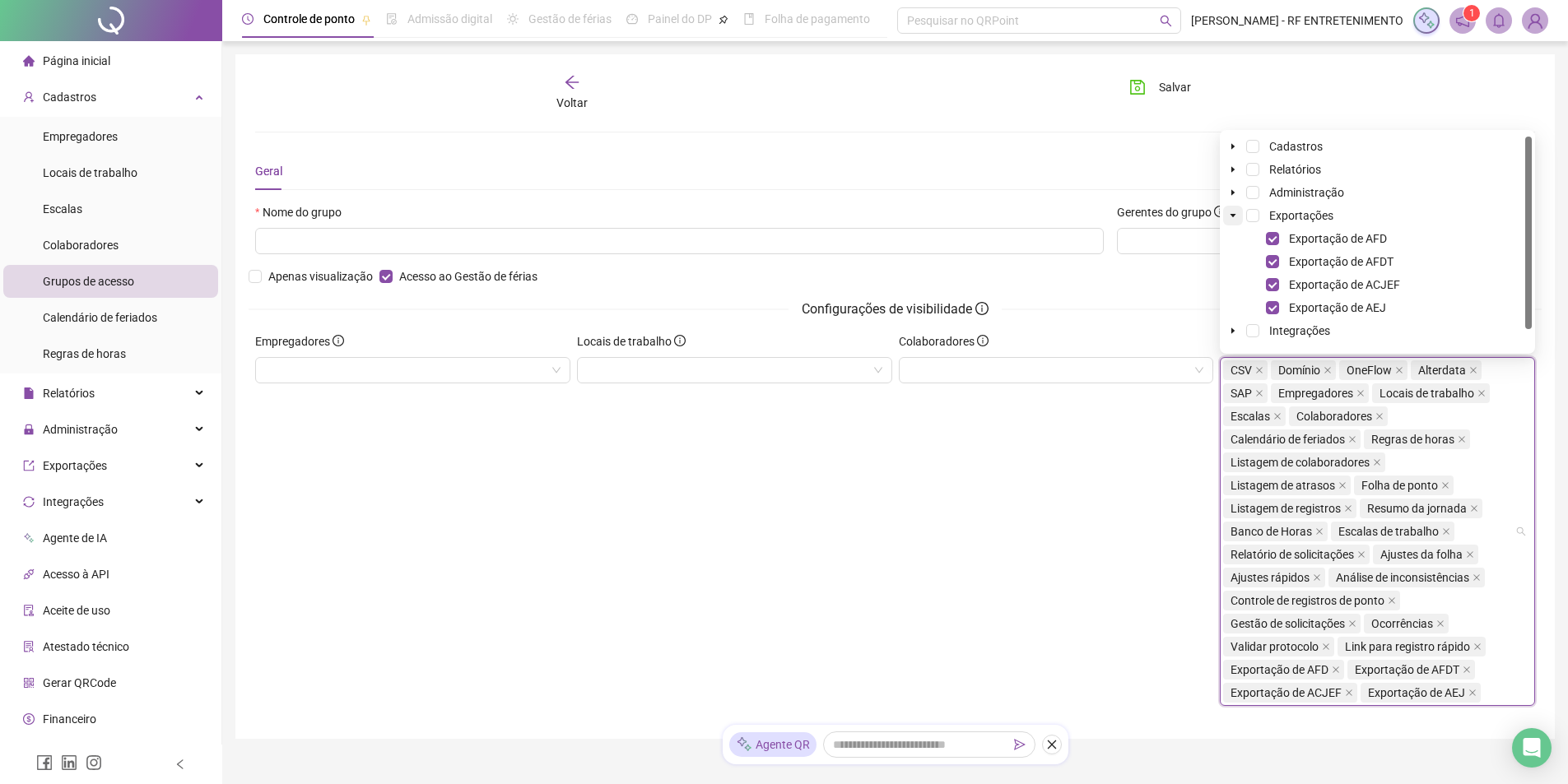
click at [1234, 214] on icon "caret-down" at bounding box center [1233, 215] width 6 height 3
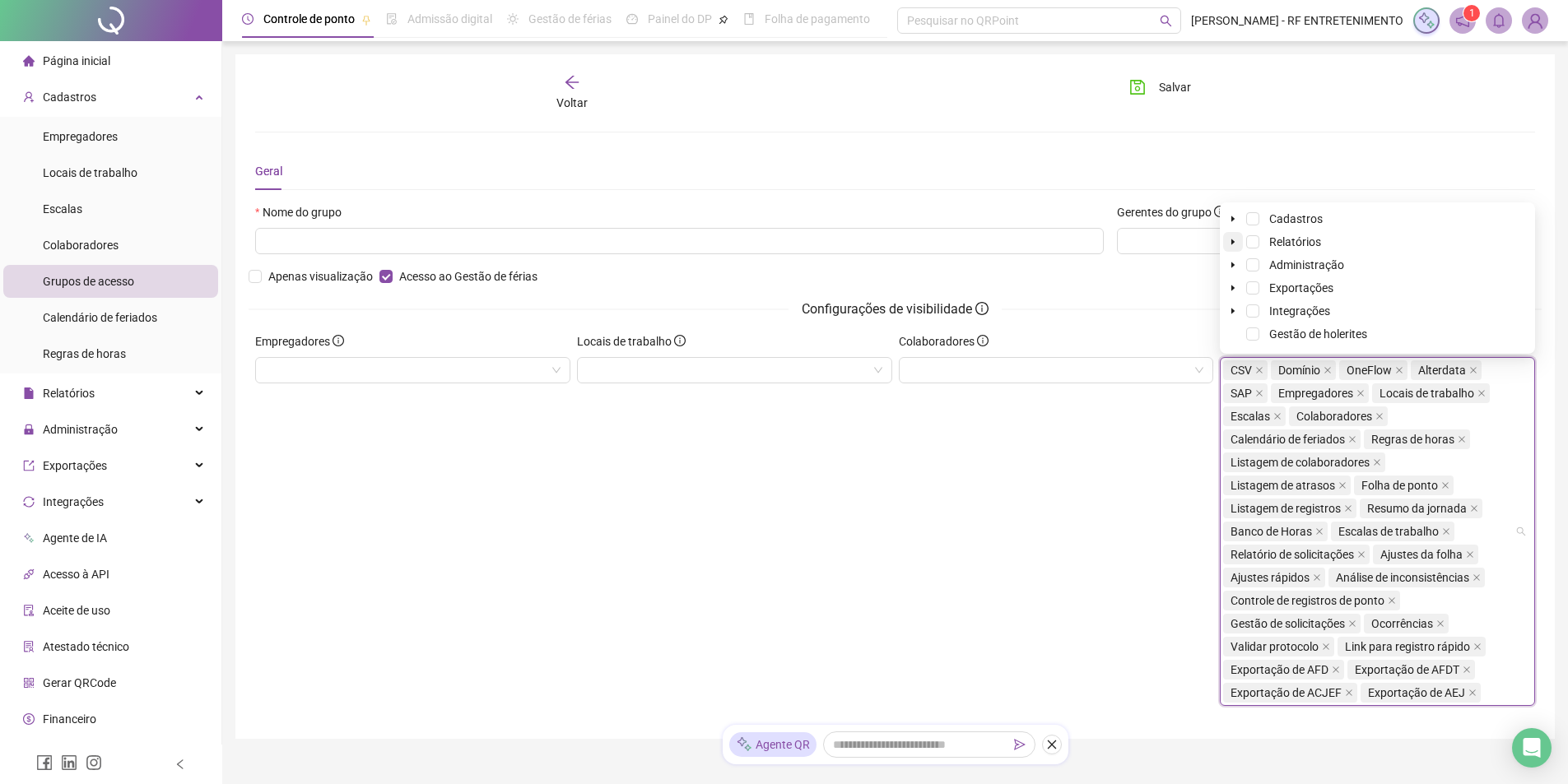
click at [1236, 243] on icon "caret-down" at bounding box center [1233, 242] width 9 height 9
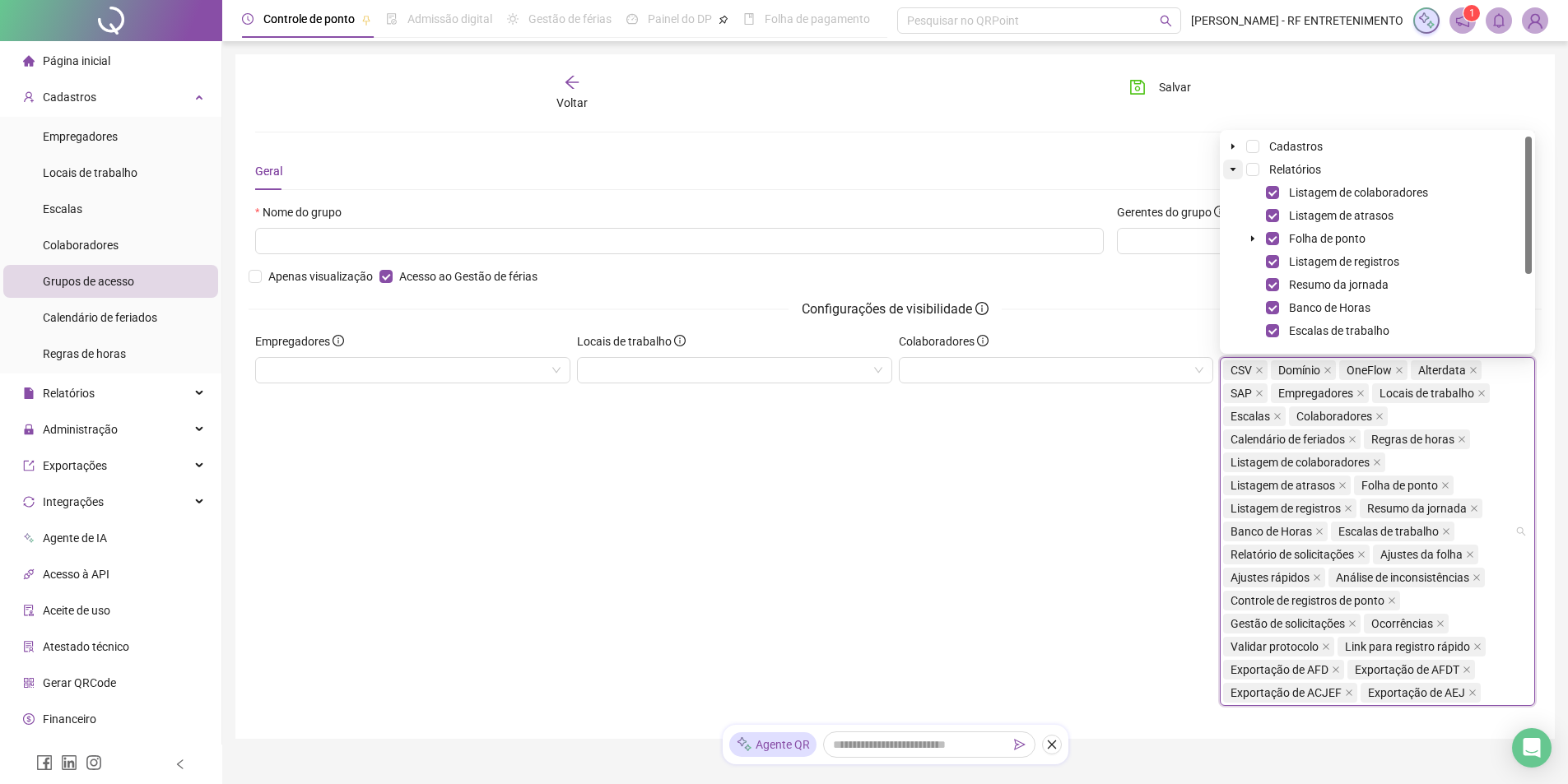
click at [1232, 162] on span at bounding box center [1233, 169] width 20 height 20
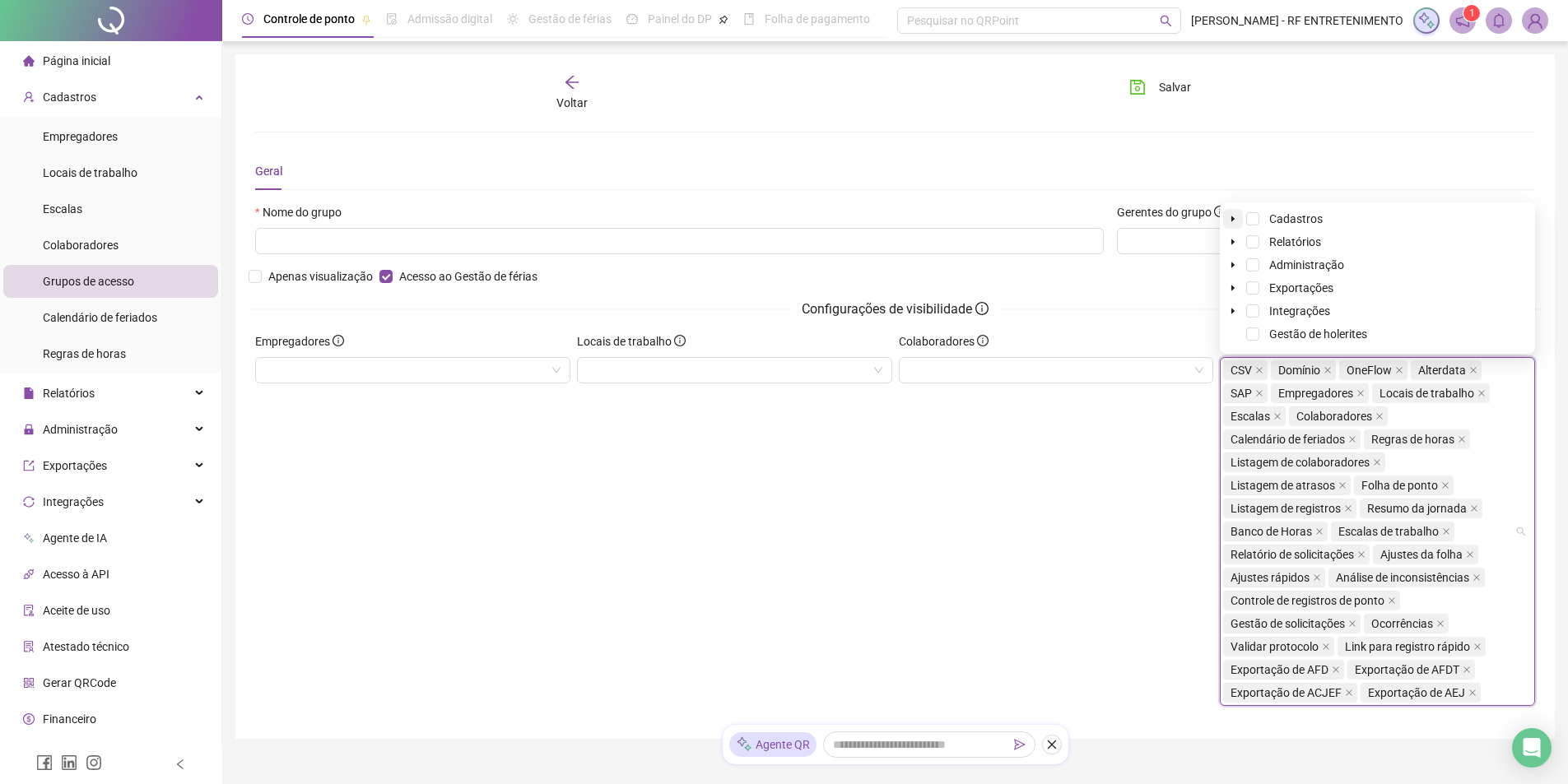
click at [1236, 216] on icon "caret-down" at bounding box center [1233, 219] width 9 height 9
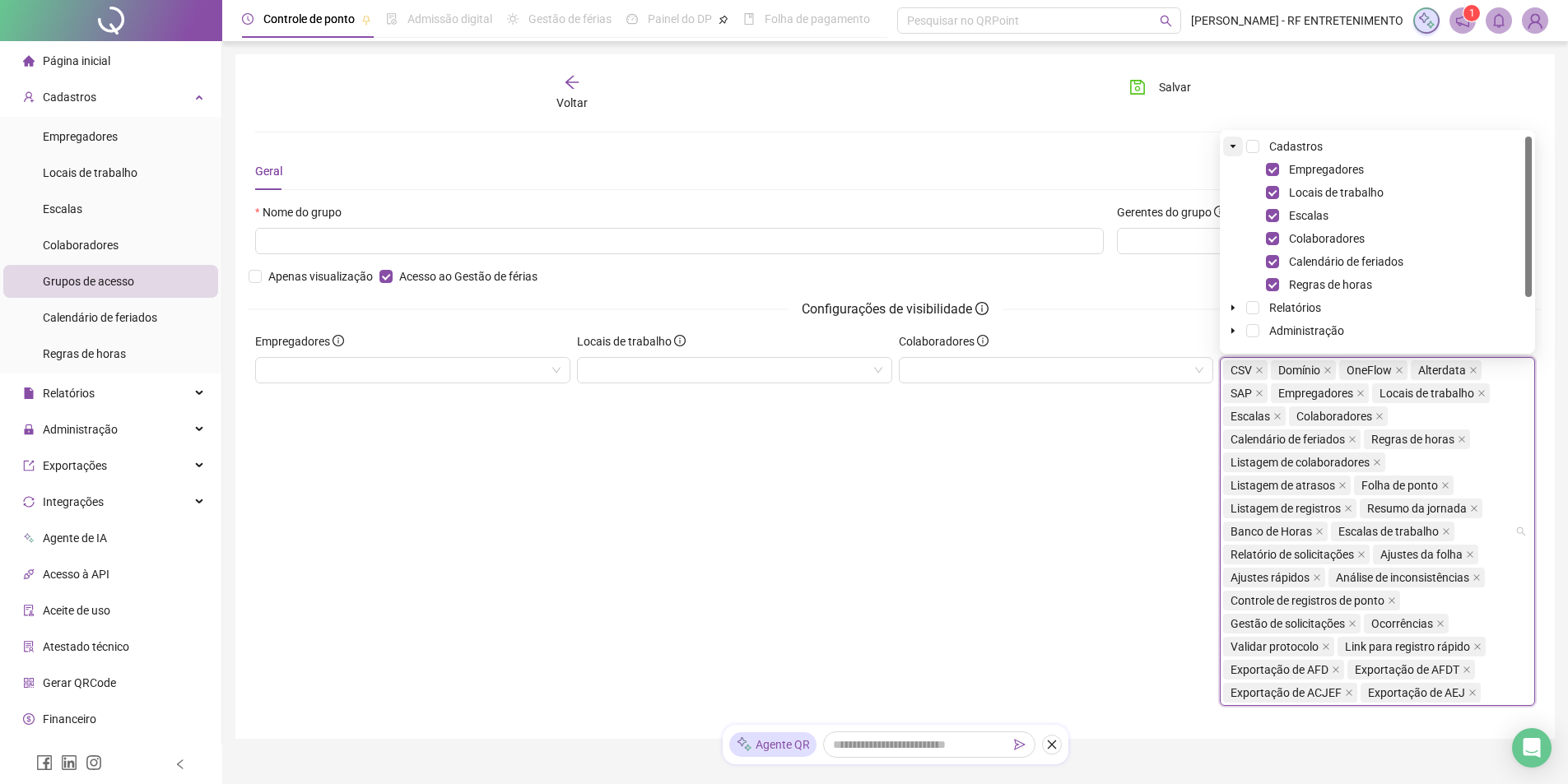
click at [1236, 145] on icon "caret-down" at bounding box center [1233, 147] width 6 height 3
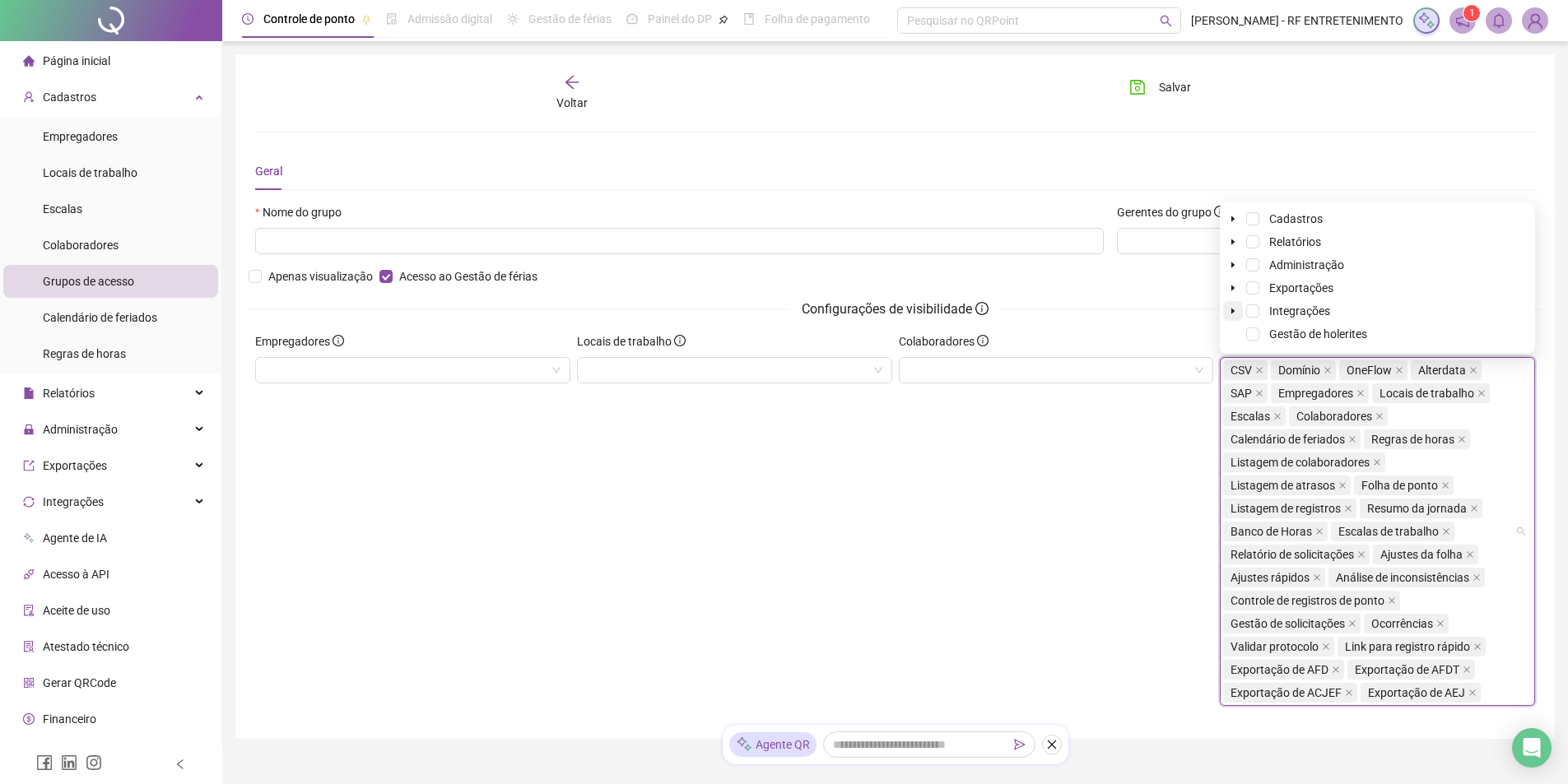
click at [1235, 315] on span at bounding box center [1233, 311] width 20 height 20
click at [1248, 239] on span at bounding box center [1253, 238] width 13 height 13
click at [1251, 215] on span at bounding box center [1253, 215] width 13 height 13
click at [1252, 187] on span at bounding box center [1253, 192] width 13 height 13
click at [1254, 167] on span at bounding box center [1253, 169] width 13 height 13
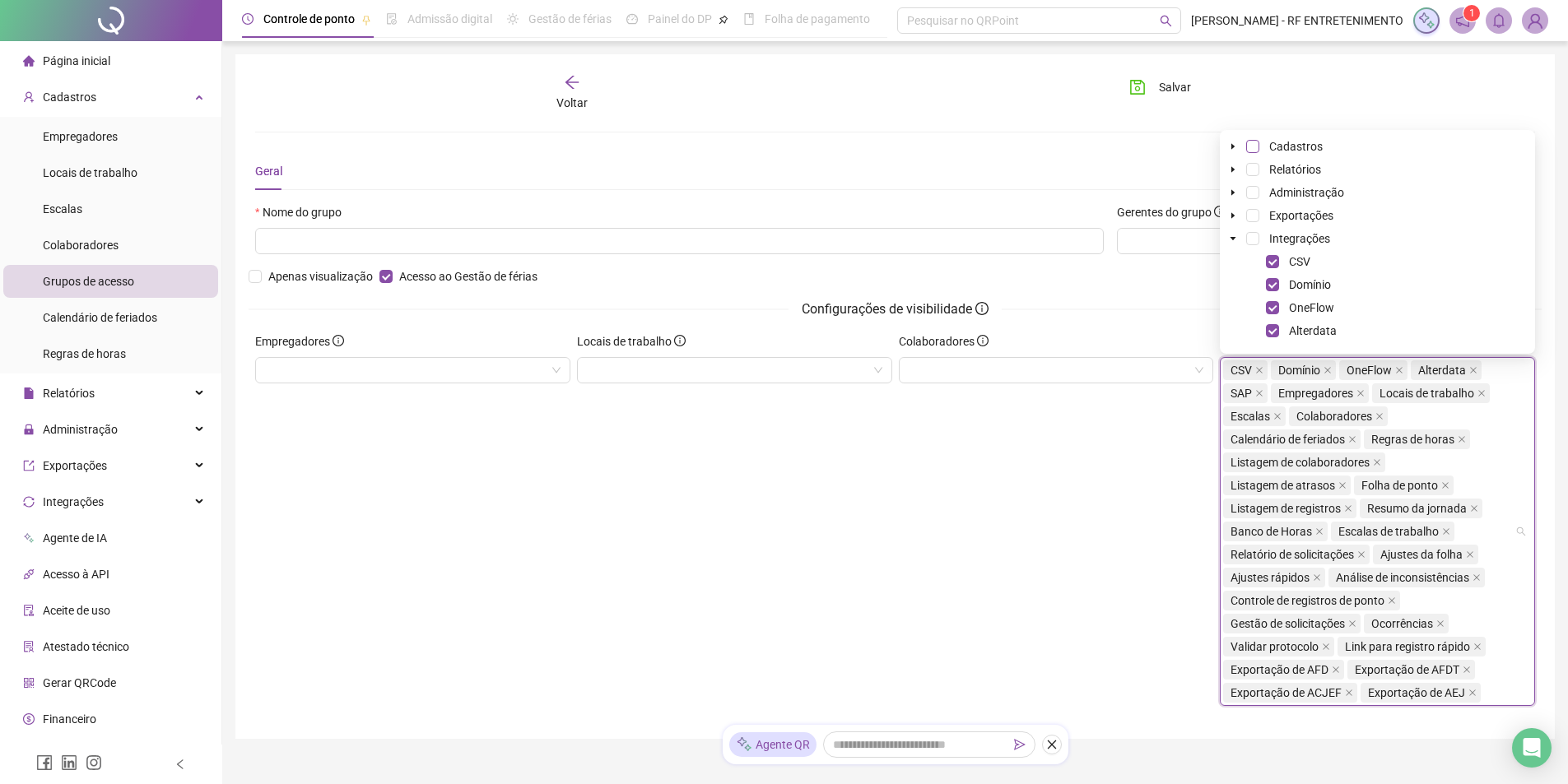
click at [1254, 143] on span at bounding box center [1253, 146] width 13 height 13
click at [1232, 236] on icon "caret-down" at bounding box center [1233, 239] width 9 height 9
click at [1436, 580] on div "CSV Domínio OneFlow Alterdata SAP Empregadores Locais de trabalho Escalas Colab…" at bounding box center [1369, 531] width 291 height 346
click at [1521, 530] on div "CSV Domínio OneFlow Alterdata SAP Empregadores Locais de trabalho Escalas Colab…" at bounding box center [1377, 531] width 315 height 348
click at [1256, 334] on span at bounding box center [1253, 333] width 13 height 13
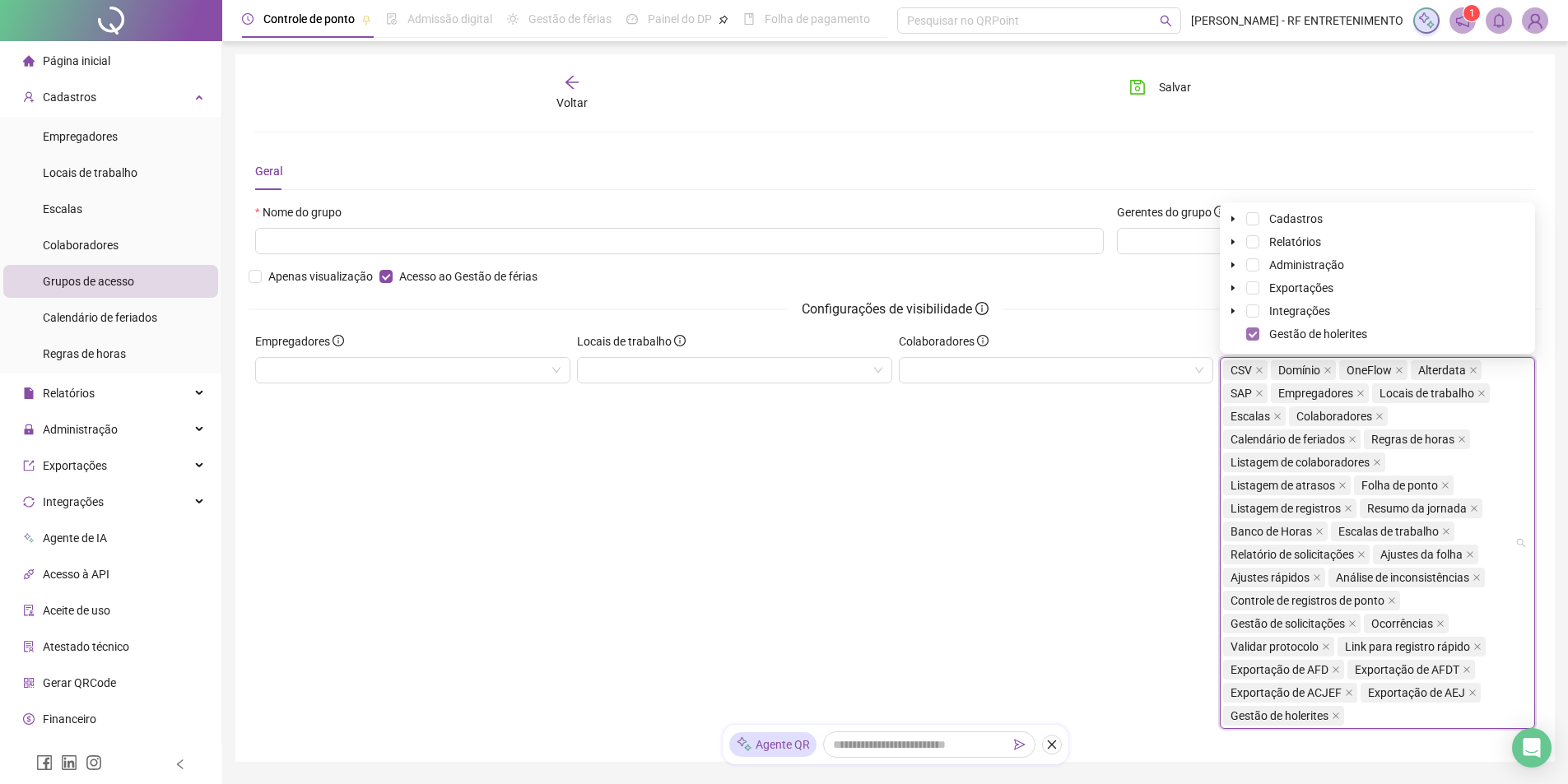
click at [1254, 334] on span at bounding box center [1253, 333] width 13 height 13
click at [1254, 312] on span at bounding box center [1253, 310] width 13 height 13
click at [1253, 290] on span at bounding box center [1253, 287] width 13 height 13
click at [1251, 260] on span at bounding box center [1253, 265] width 13 height 13
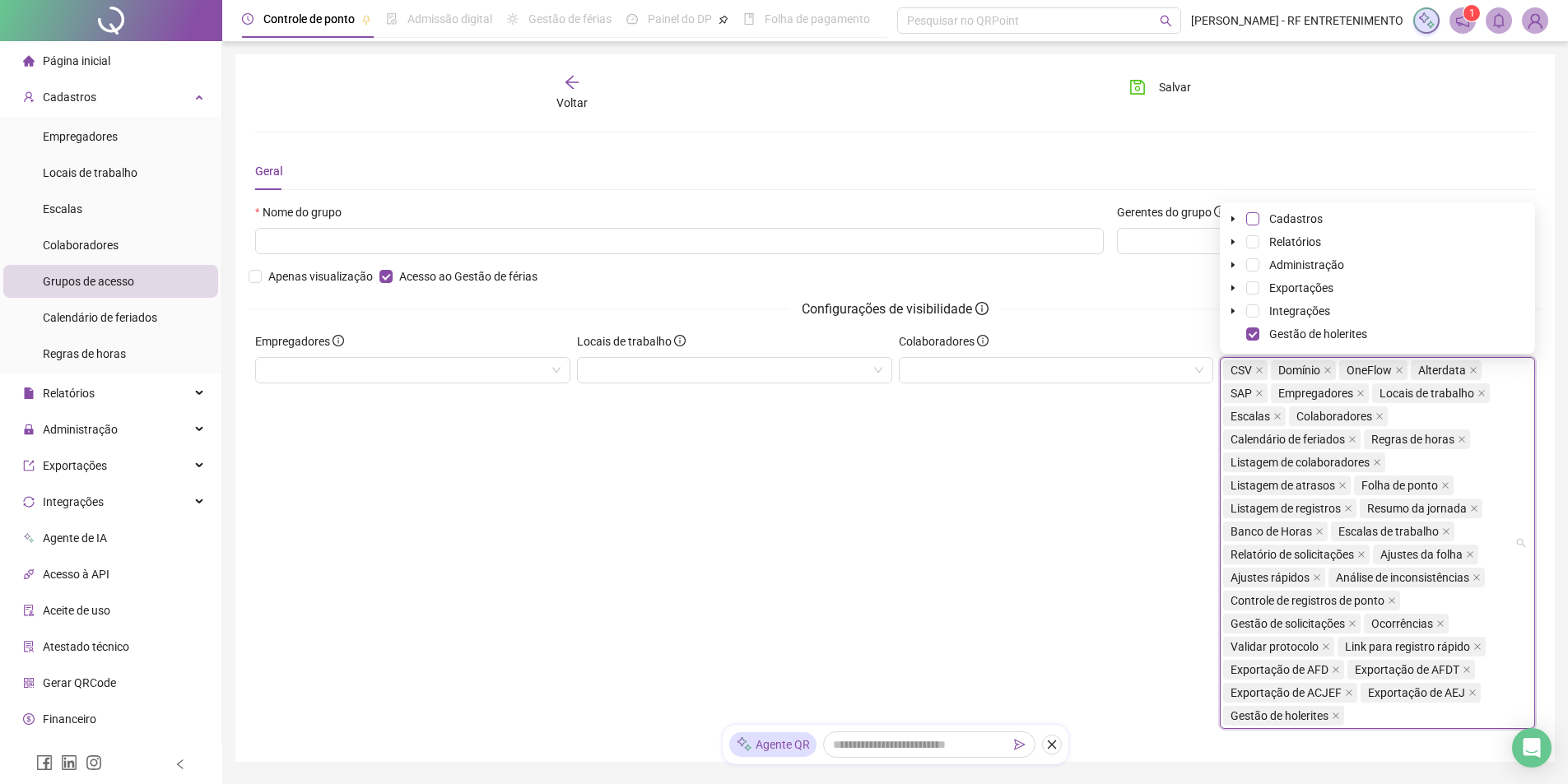
drag, startPoint x: 1251, startPoint y: 240, endPoint x: 1250, endPoint y: 221, distance: 19.0
click at [1251, 239] on span at bounding box center [1253, 242] width 13 height 13
click at [1249, 218] on span at bounding box center [1253, 219] width 13 height 13
click at [1136, 423] on div "Colaboradores" at bounding box center [1056, 537] width 322 height 410
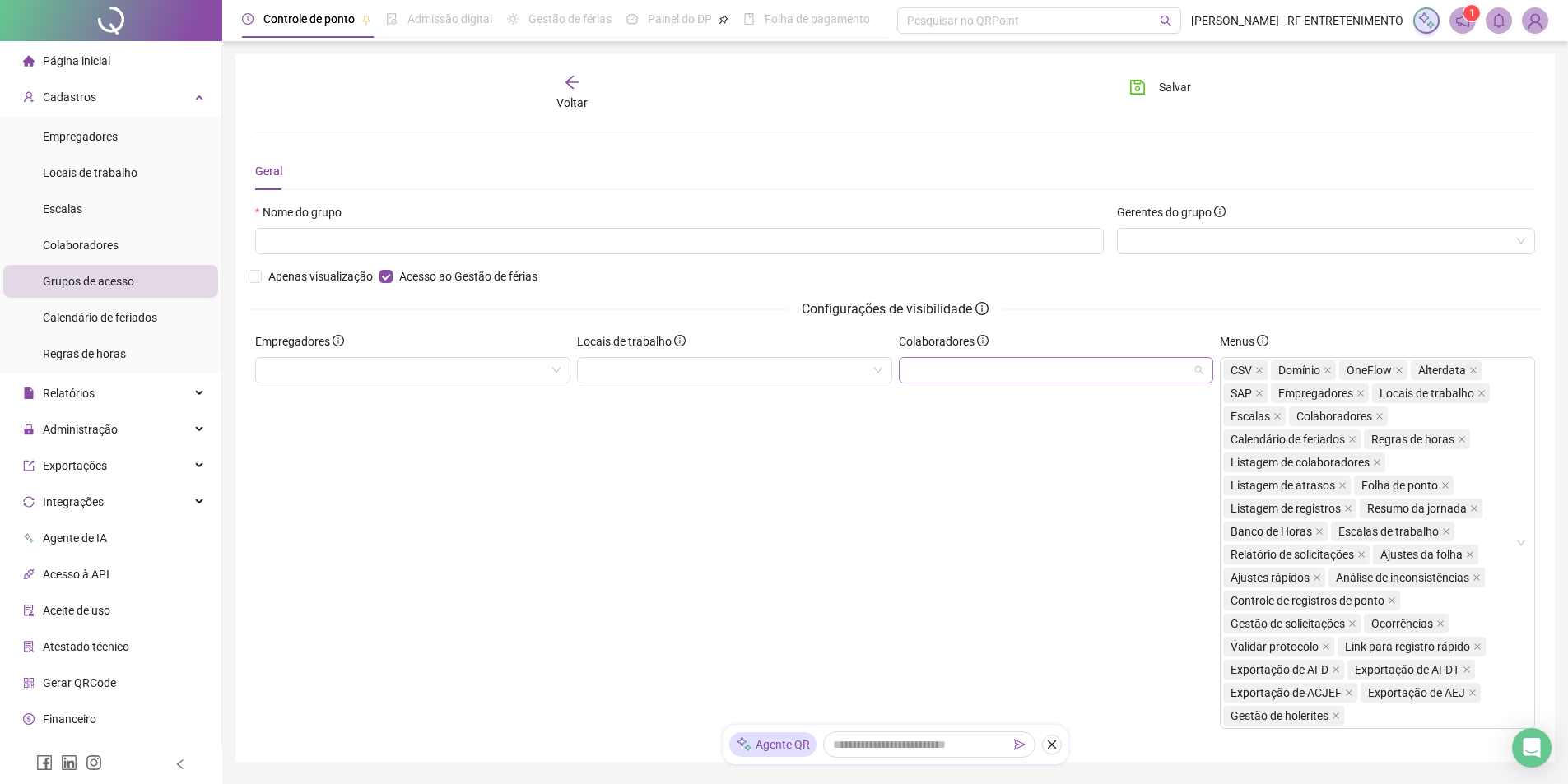
click at [1019, 374] on div at bounding box center [1056, 370] width 315 height 26
click at [989, 430] on div "[PERSON_NAME]" at bounding box center [1056, 429] width 289 height 18
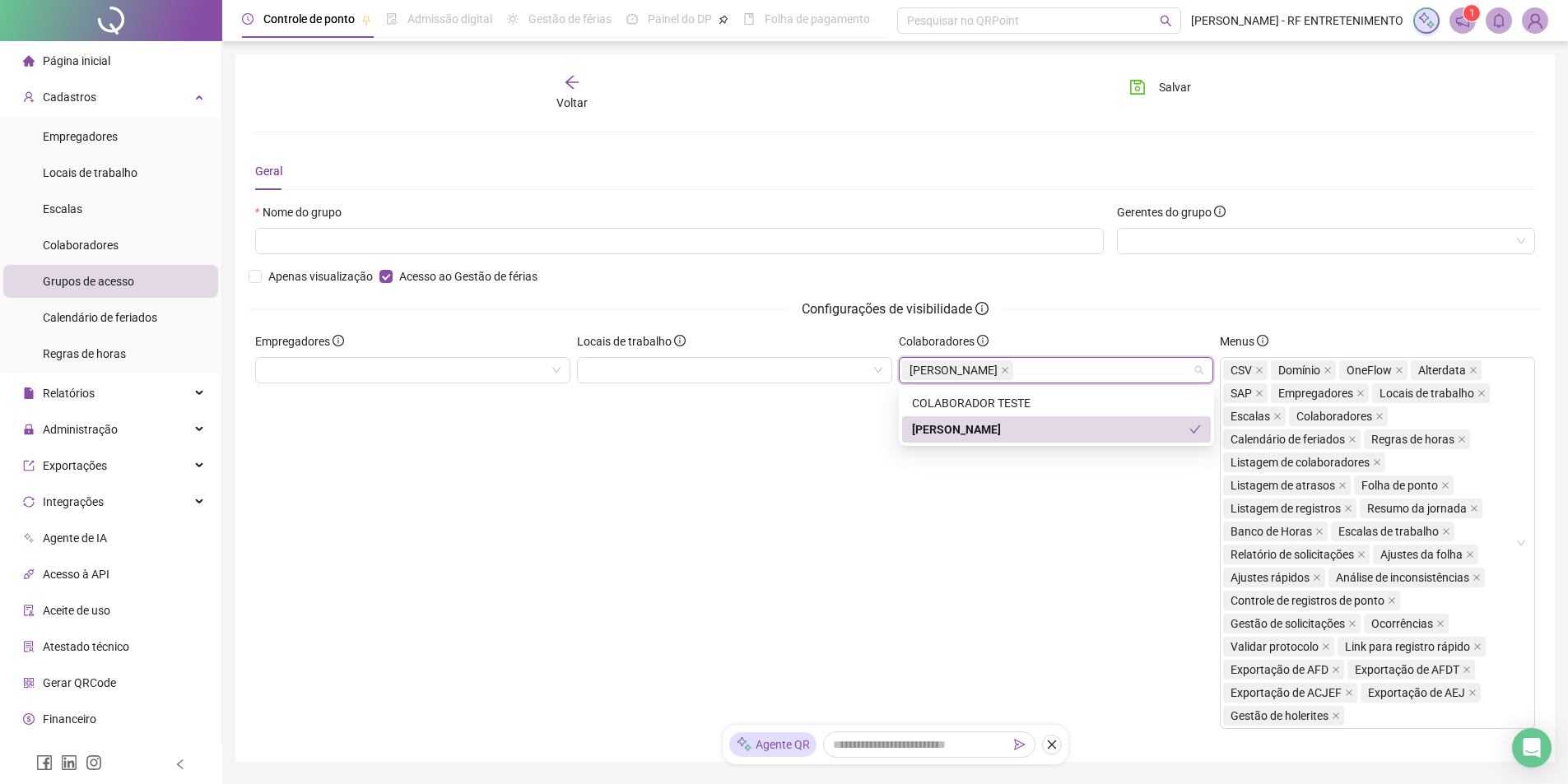
click at [825, 416] on div "Locais de trabalho" at bounding box center [734, 537] width 322 height 410
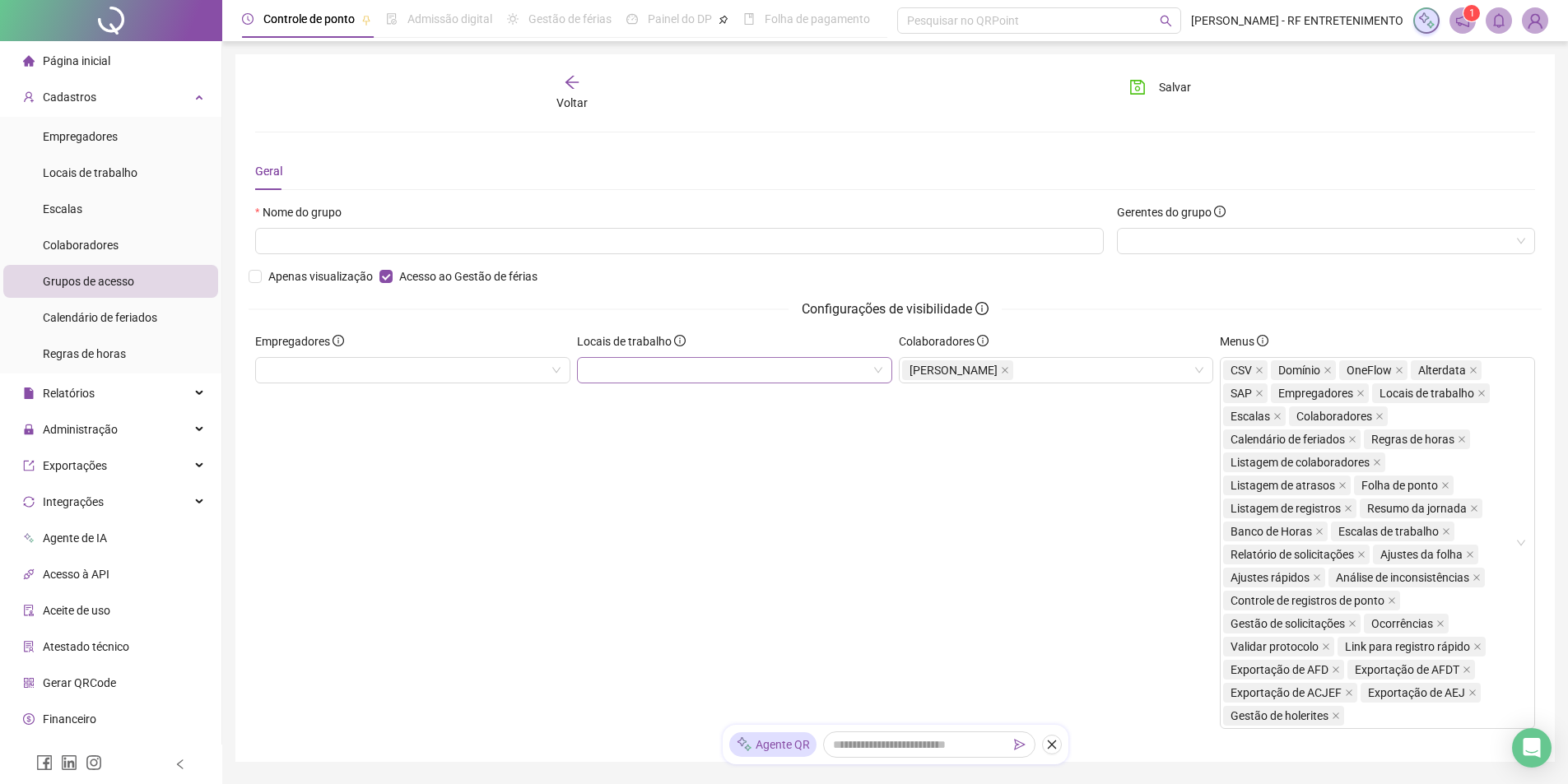
click at [790, 372] on div at bounding box center [734, 370] width 315 height 26
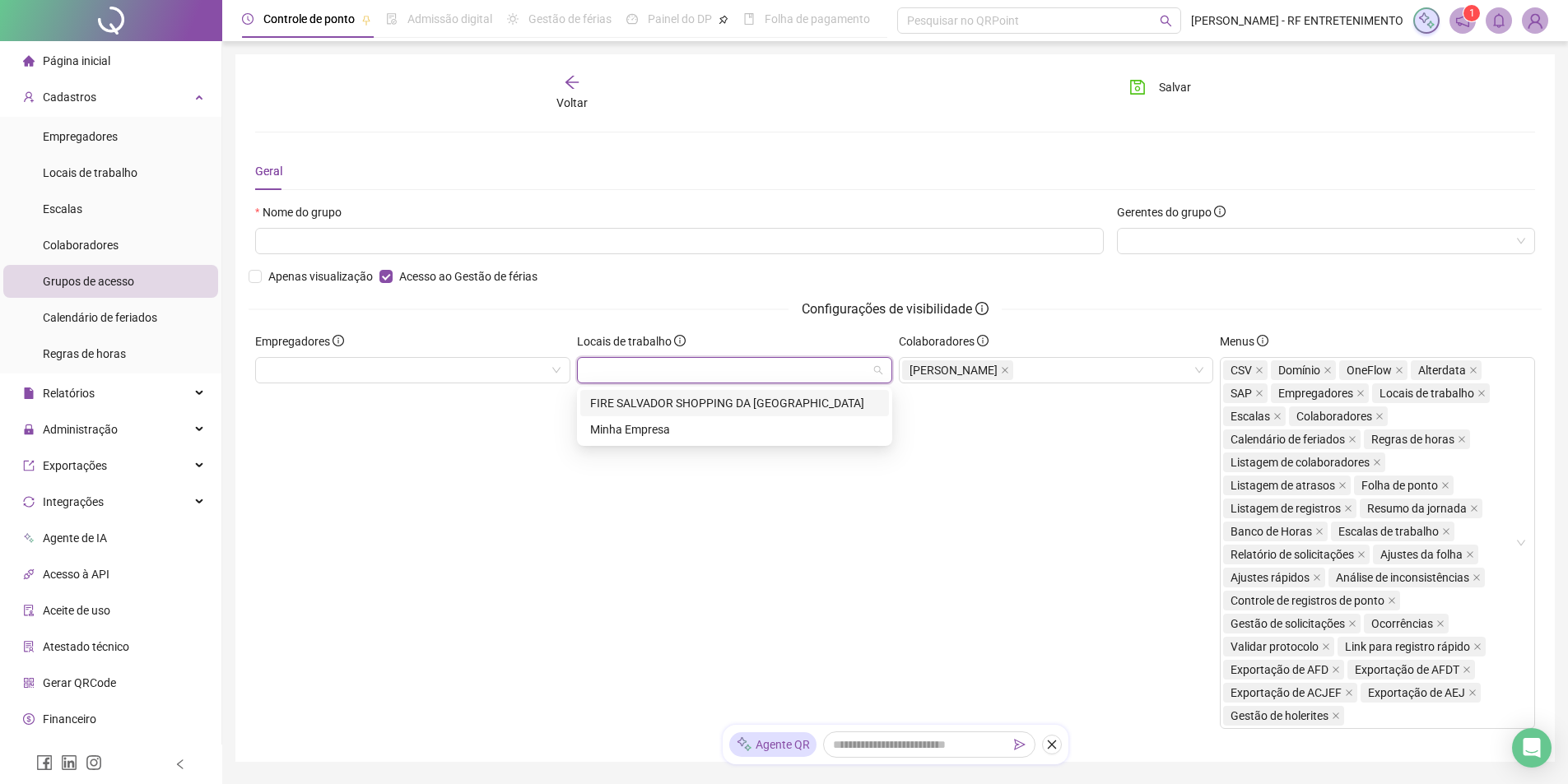
click at [722, 404] on div "FIRE SALVADOR SHOPPING DA BAHIA" at bounding box center [735, 402] width 289 height 18
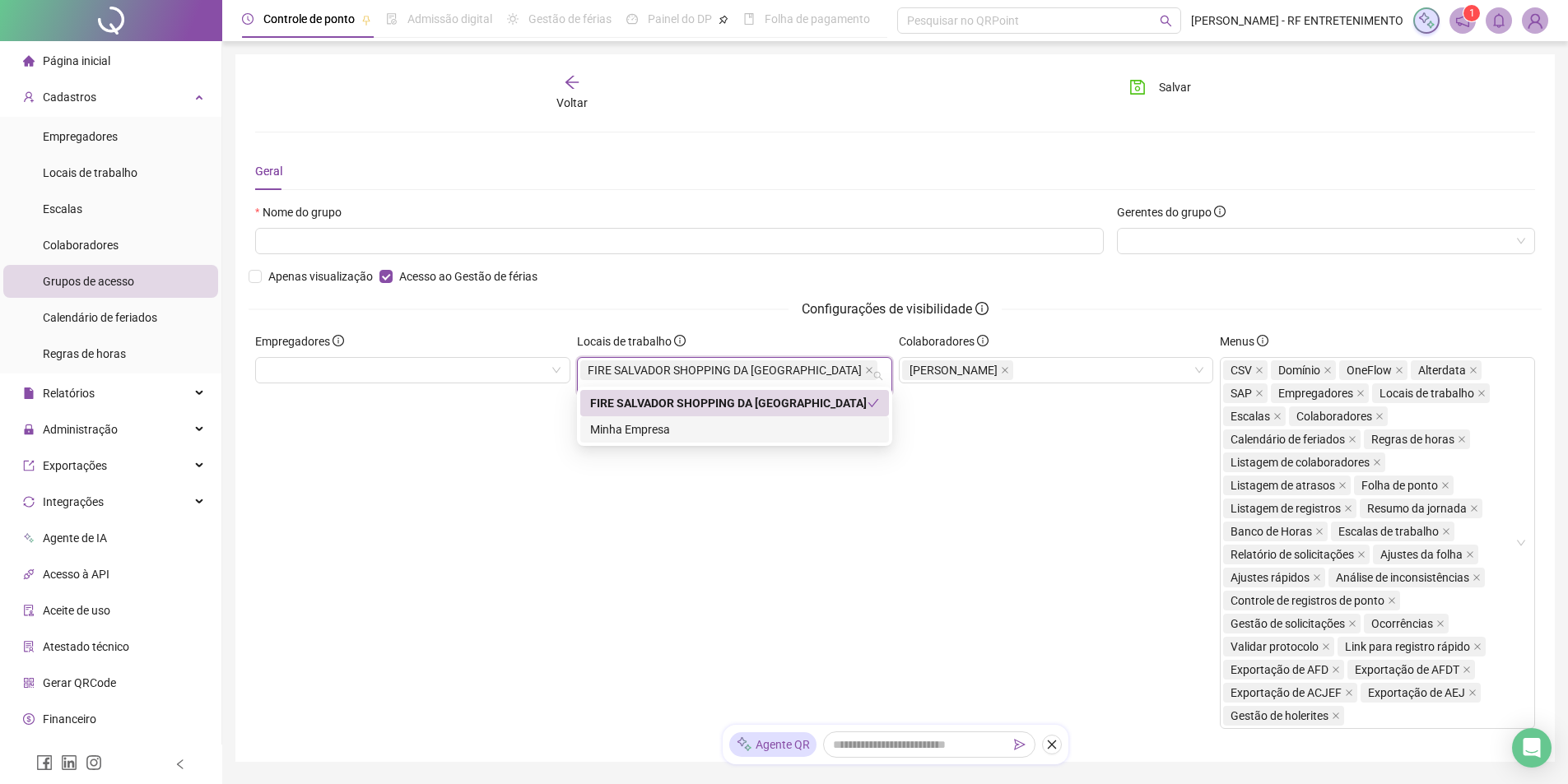
click at [563, 441] on div "Empregadores" at bounding box center [413, 537] width 322 height 410
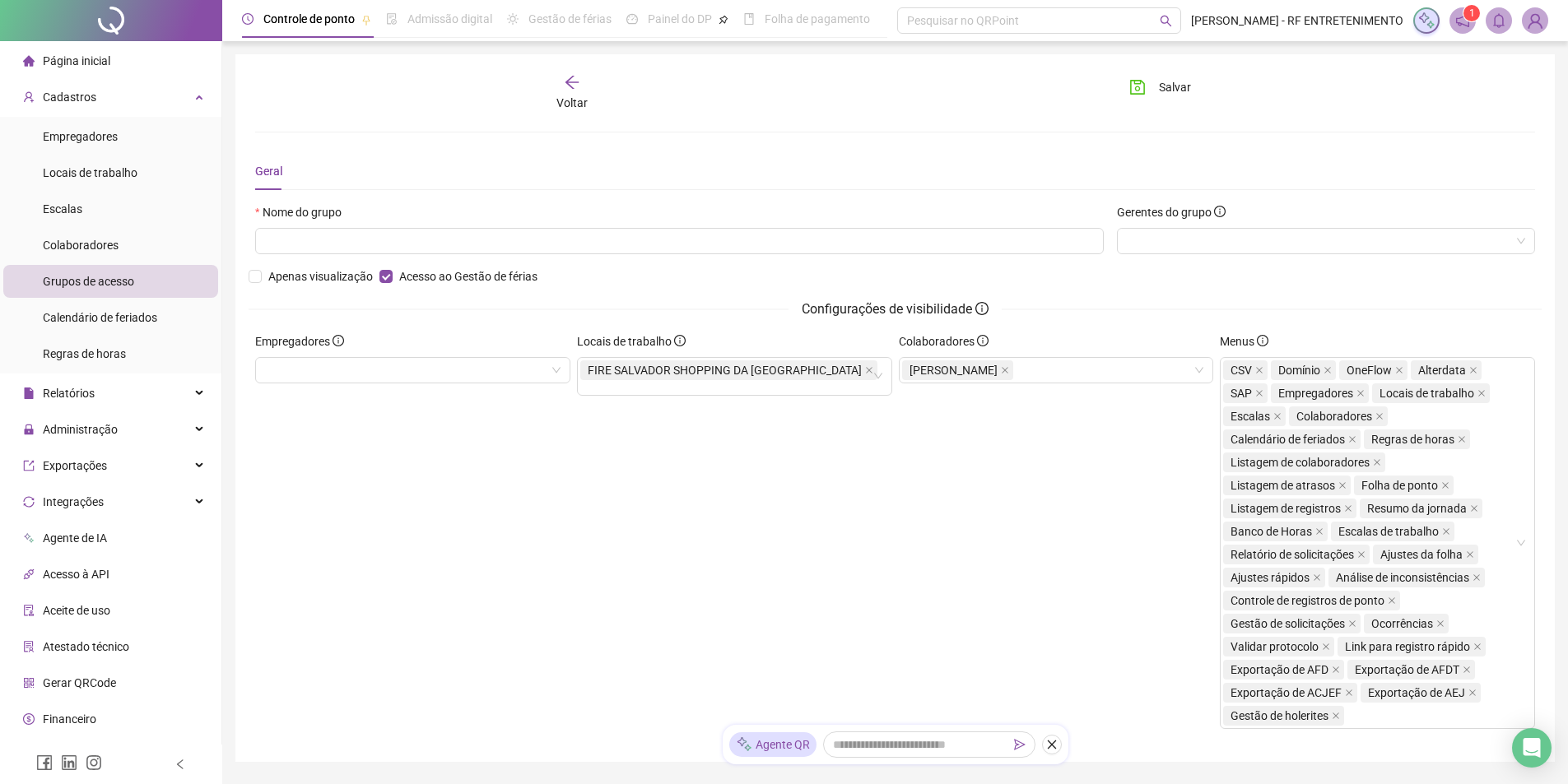
click at [531, 383] on div "Empregadores" at bounding box center [413, 537] width 322 height 410
click at [529, 377] on div at bounding box center [413, 370] width 315 height 26
click at [488, 407] on div "RF ENTRETENIMENTO" at bounding box center [413, 402] width 289 height 18
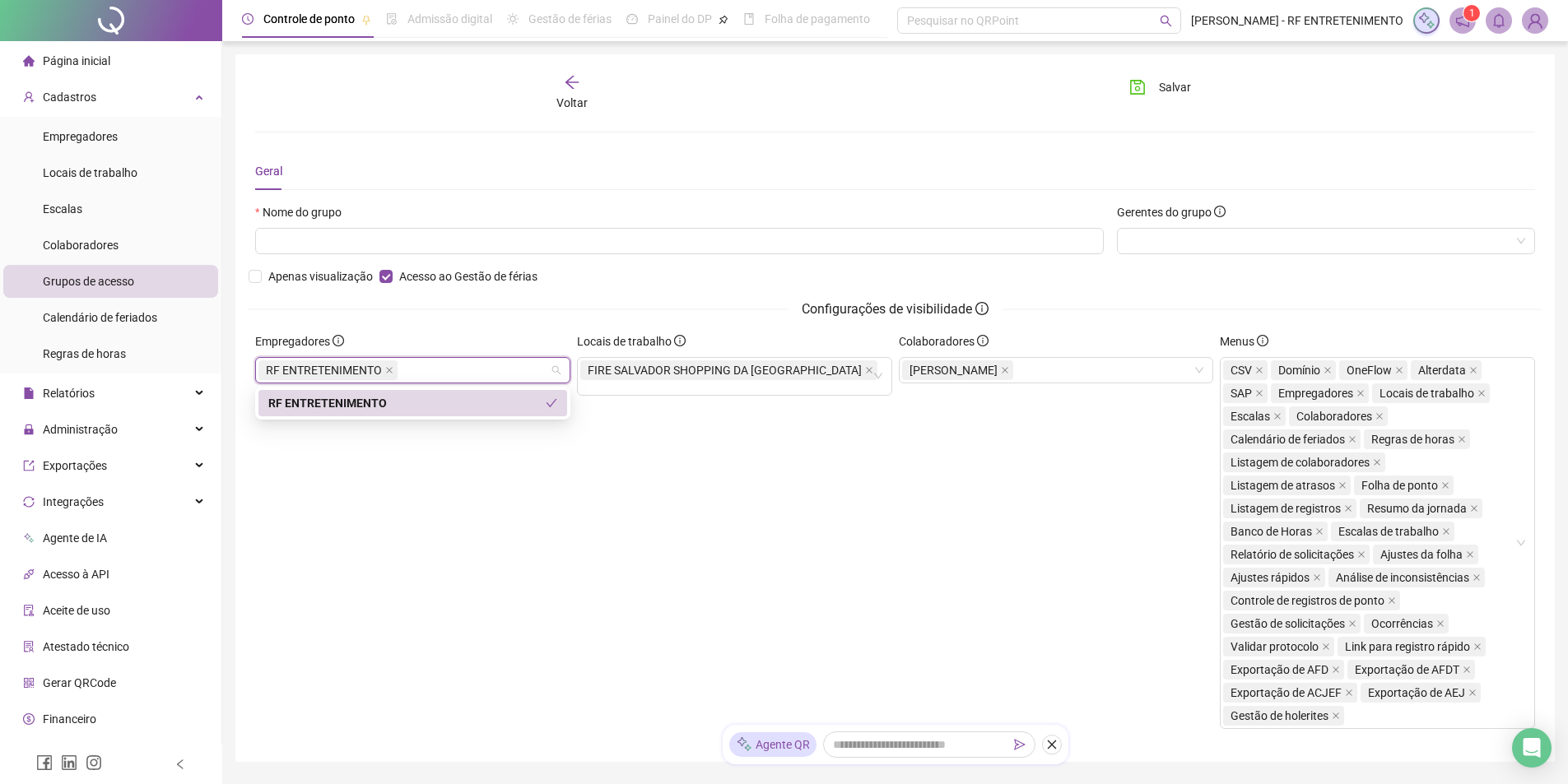
click at [533, 483] on div "Empregadores RF ENTRETENIMENTO" at bounding box center [413, 537] width 322 height 410
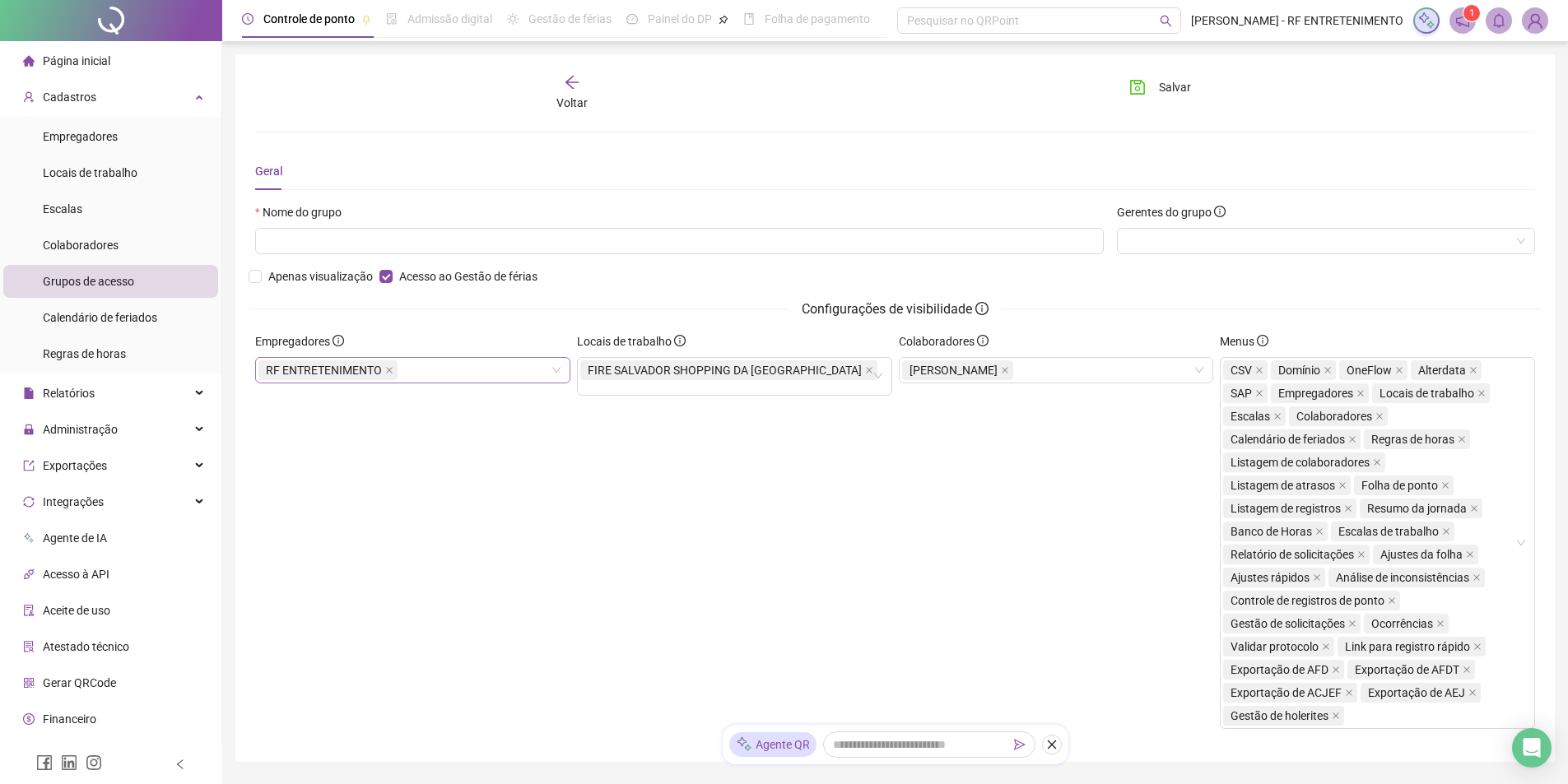
click at [557, 374] on div "RF ENTRETENIMENTO" at bounding box center [413, 370] width 315 height 26
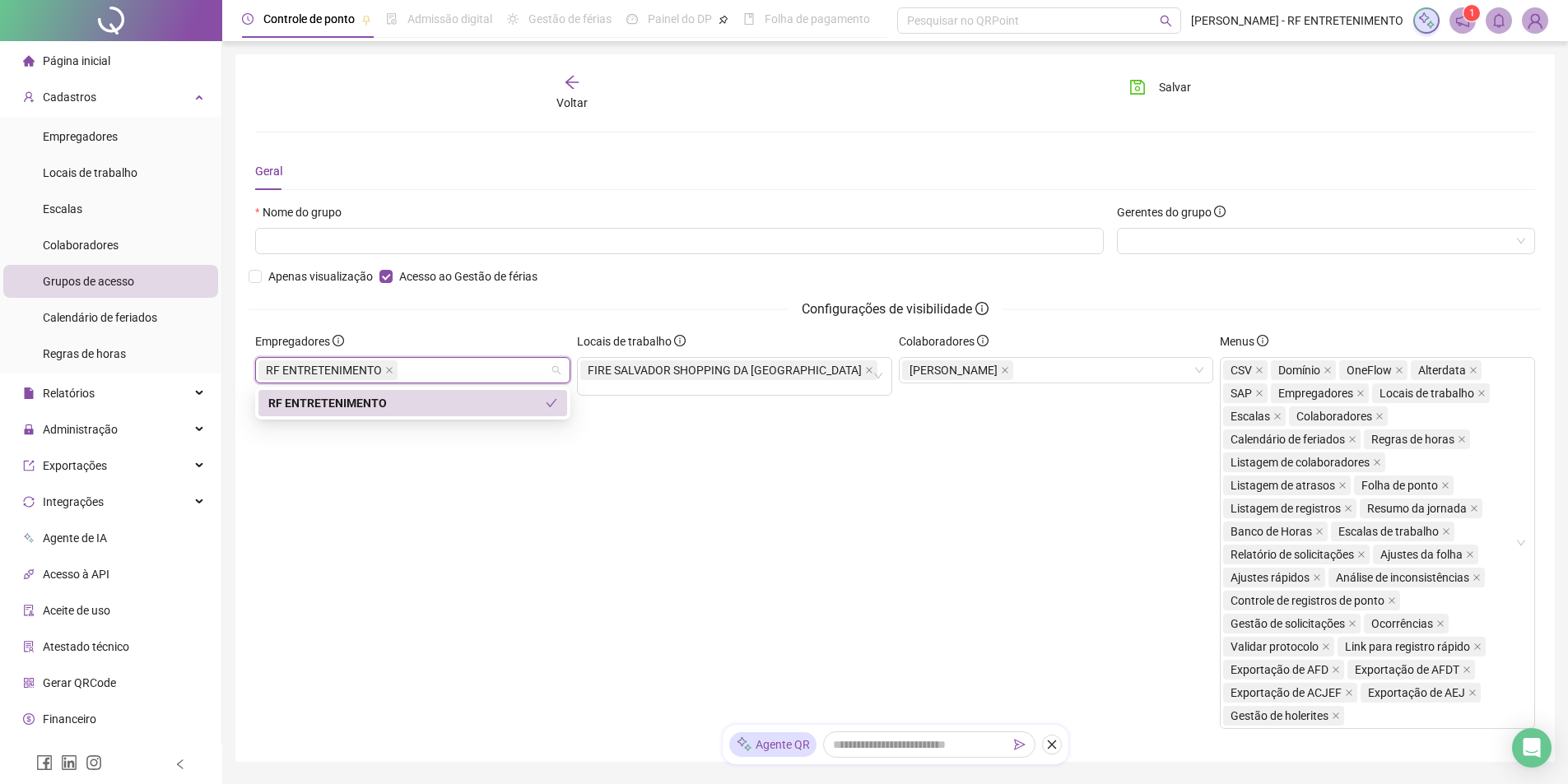
click at [544, 405] on div "RF ENTRETENIMENTO" at bounding box center [407, 402] width 278 height 18
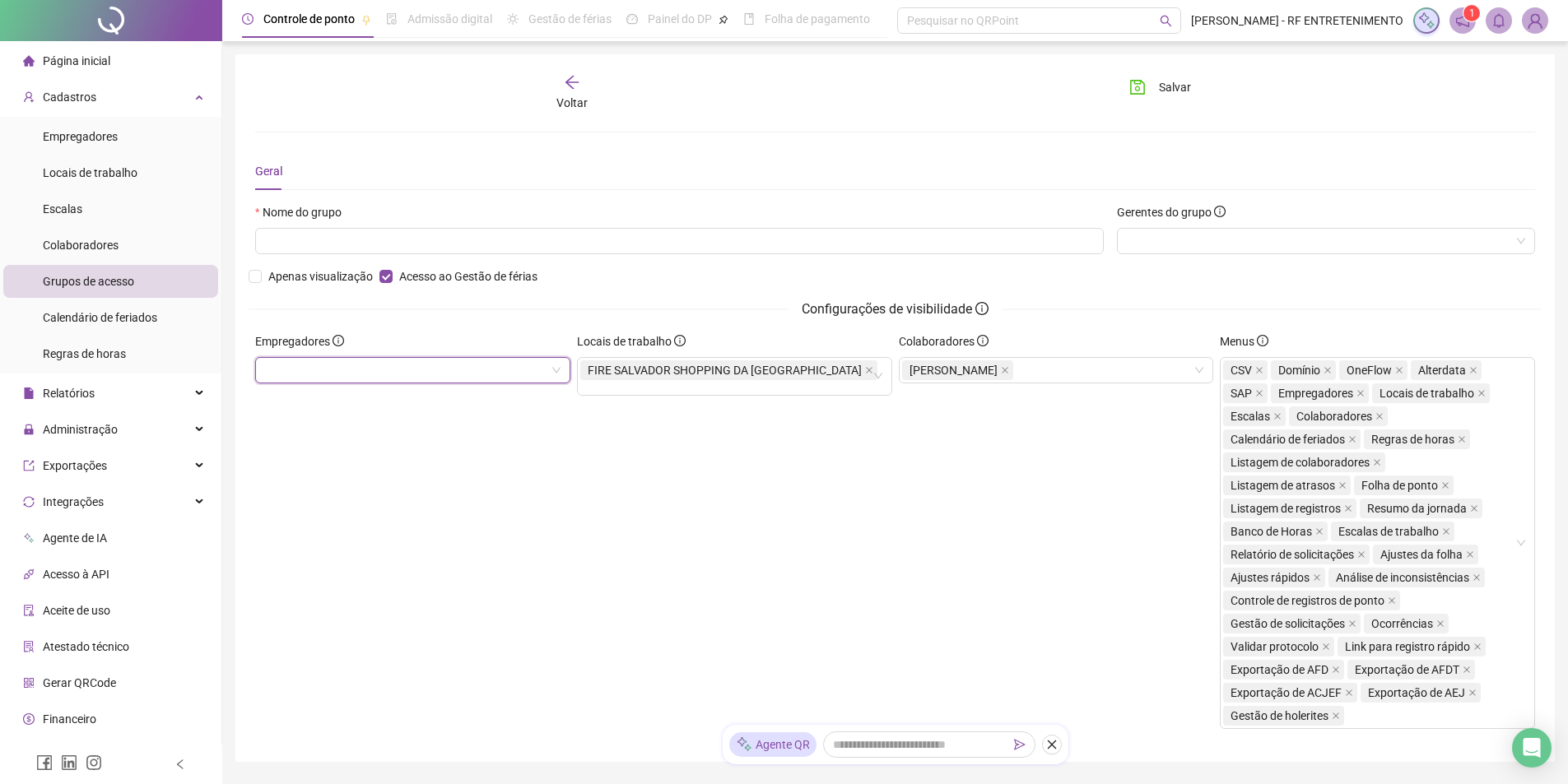
click at [549, 471] on div "Empregadores" at bounding box center [413, 537] width 322 height 410
click at [872, 372] on div "FIRE SALVADOR SHOPPING DA BAHIA" at bounding box center [734, 376] width 315 height 38
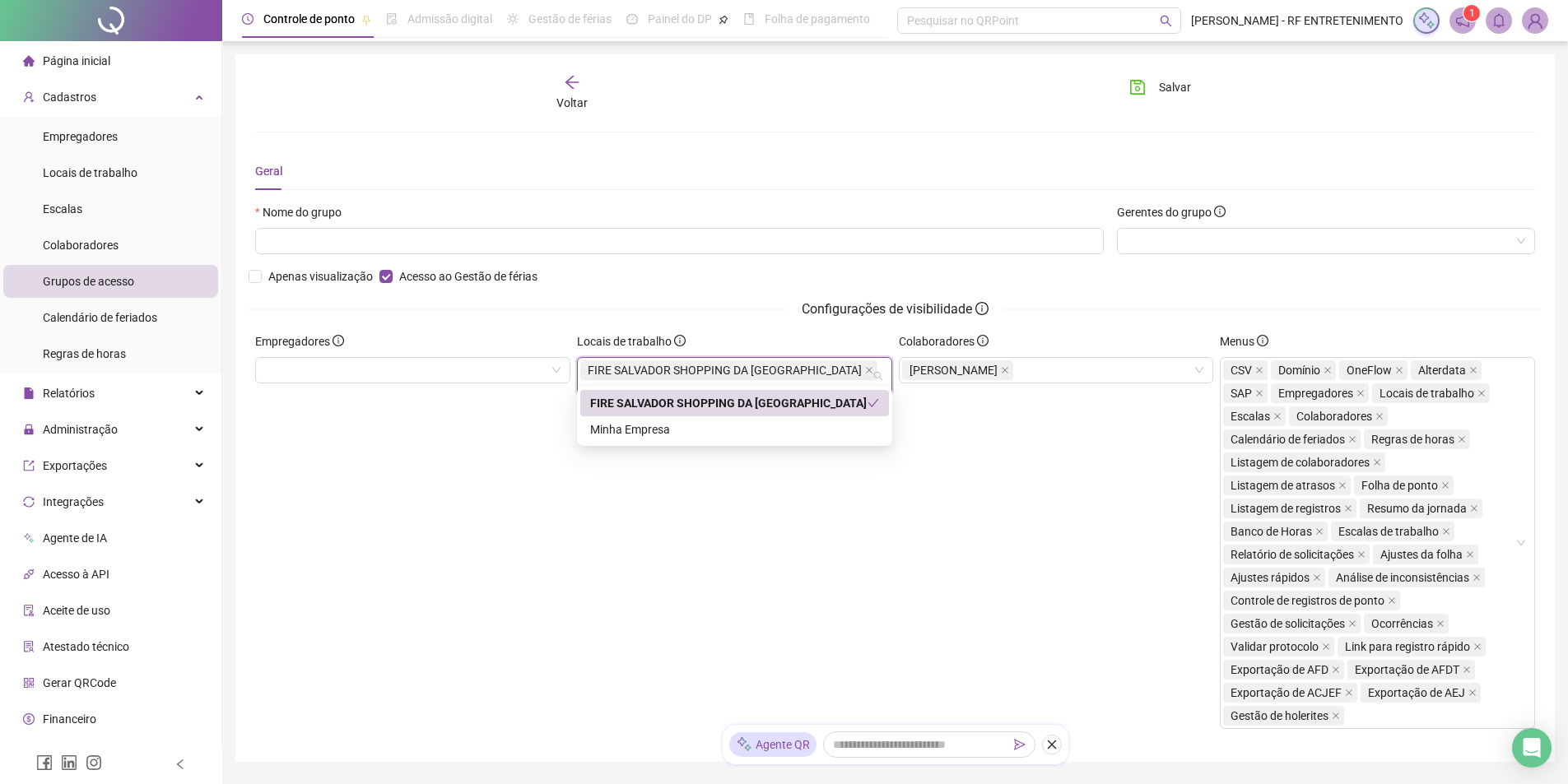
click at [861, 409] on div "FIRE SALVADOR SHOPPING DA BAHIA" at bounding box center [729, 402] width 278 height 18
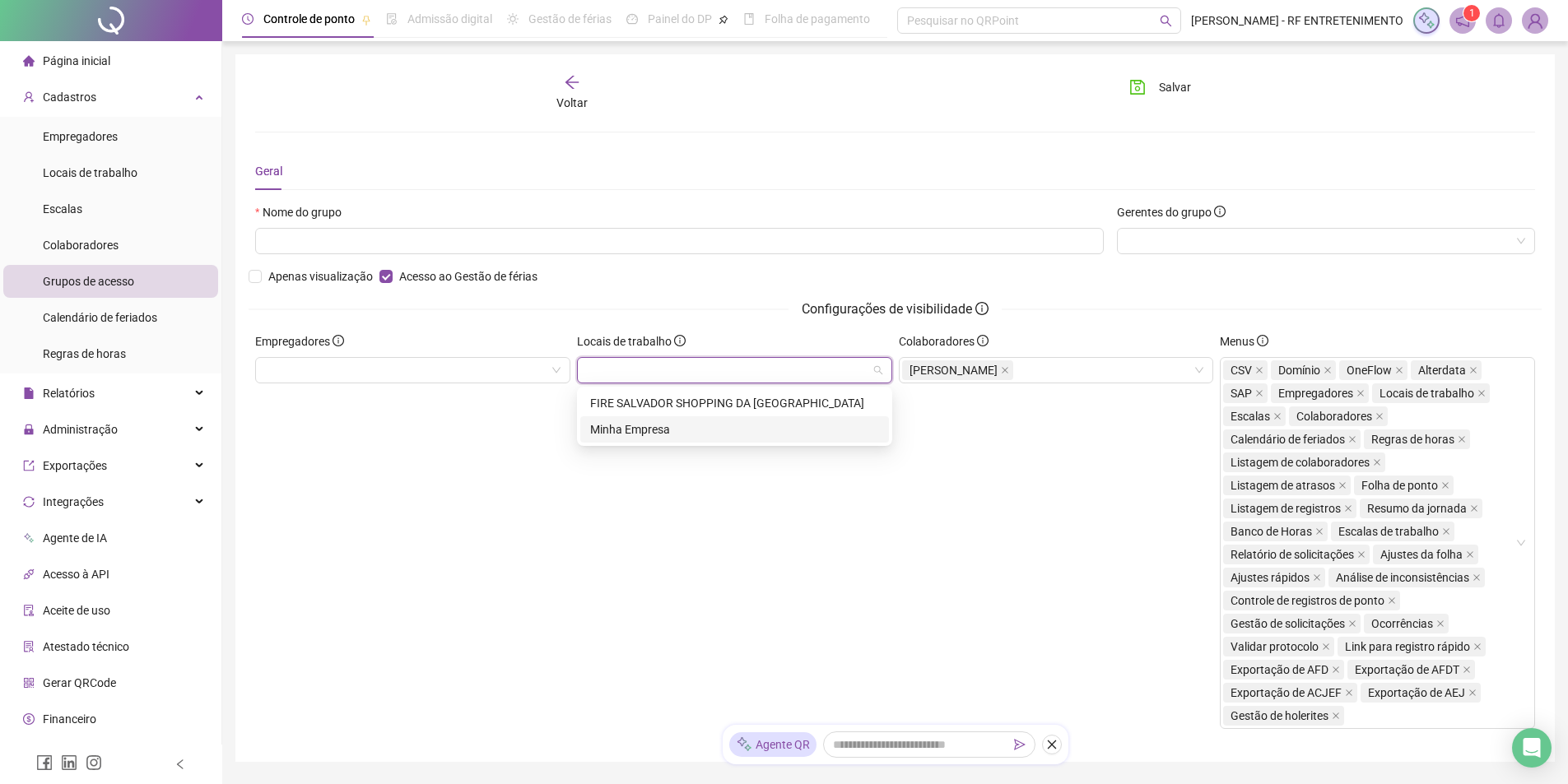
click at [833, 544] on div "Locais de trabalho" at bounding box center [734, 537] width 322 height 410
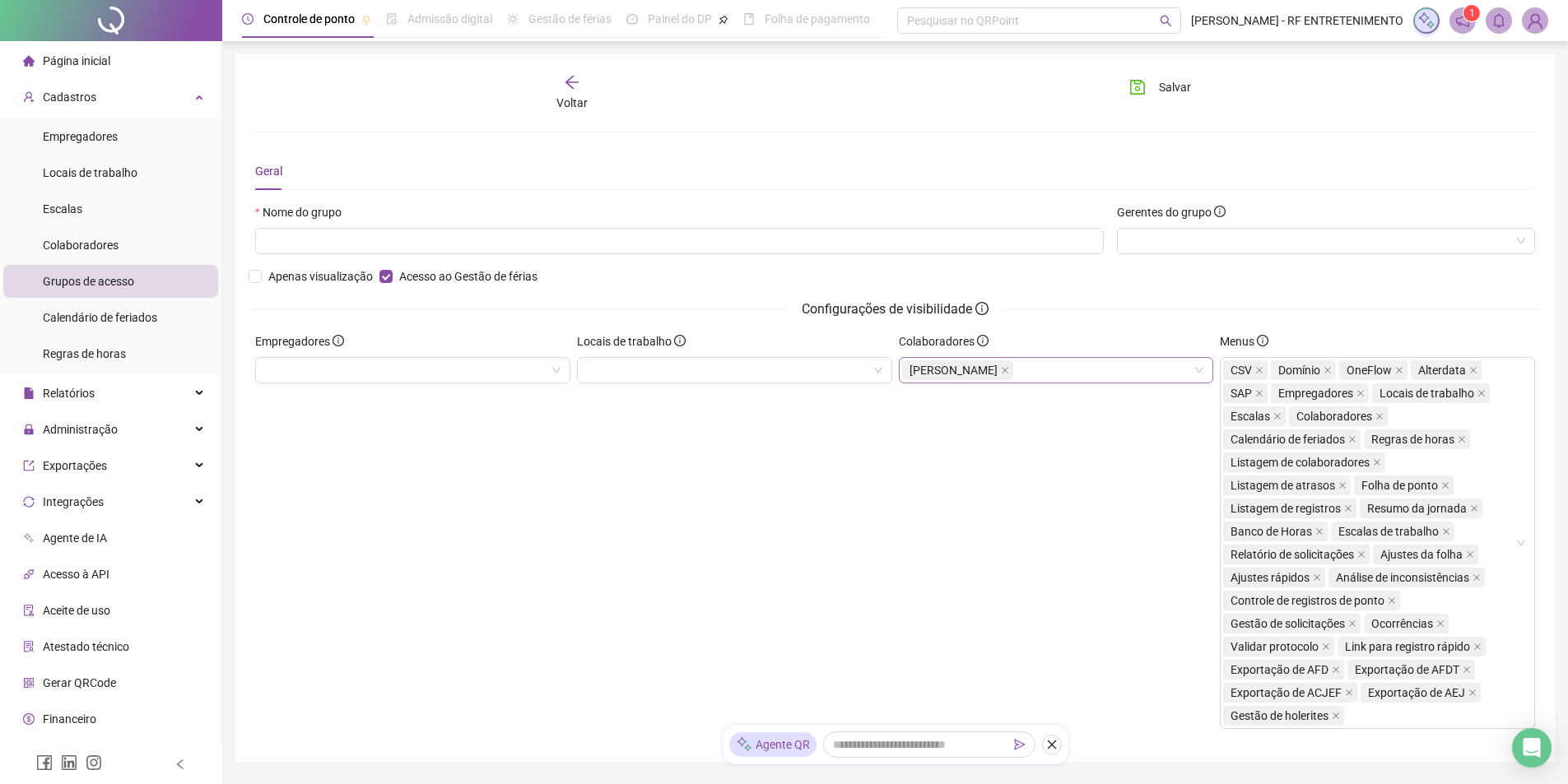
click at [998, 373] on span "[PERSON_NAME]" at bounding box center [954, 370] width 88 height 18
click at [1068, 436] on div "[PERSON_NAME]" at bounding box center [1050, 429] width 278 height 18
click at [972, 498] on div "Colaboradores" at bounding box center [1056, 537] width 322 height 410
click at [1178, 223] on div "Gerentes do grupo" at bounding box center [1325, 215] width 418 height 25
click at [1185, 236] on div at bounding box center [1325, 241] width 418 height 26
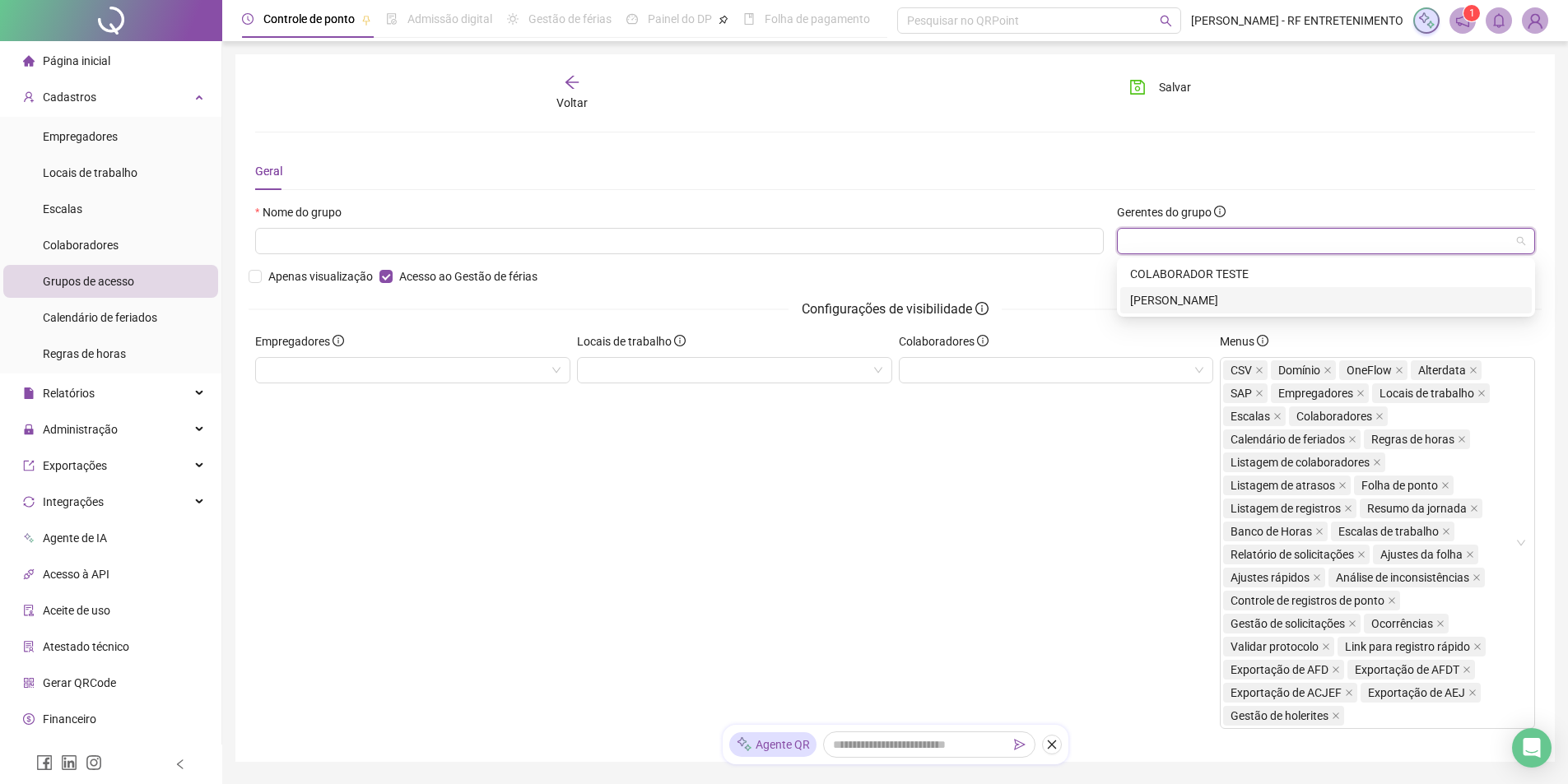
click at [1166, 306] on div "[PERSON_NAME]" at bounding box center [1326, 300] width 392 height 18
click at [944, 482] on div "Colaboradores" at bounding box center [1056, 537] width 322 height 410
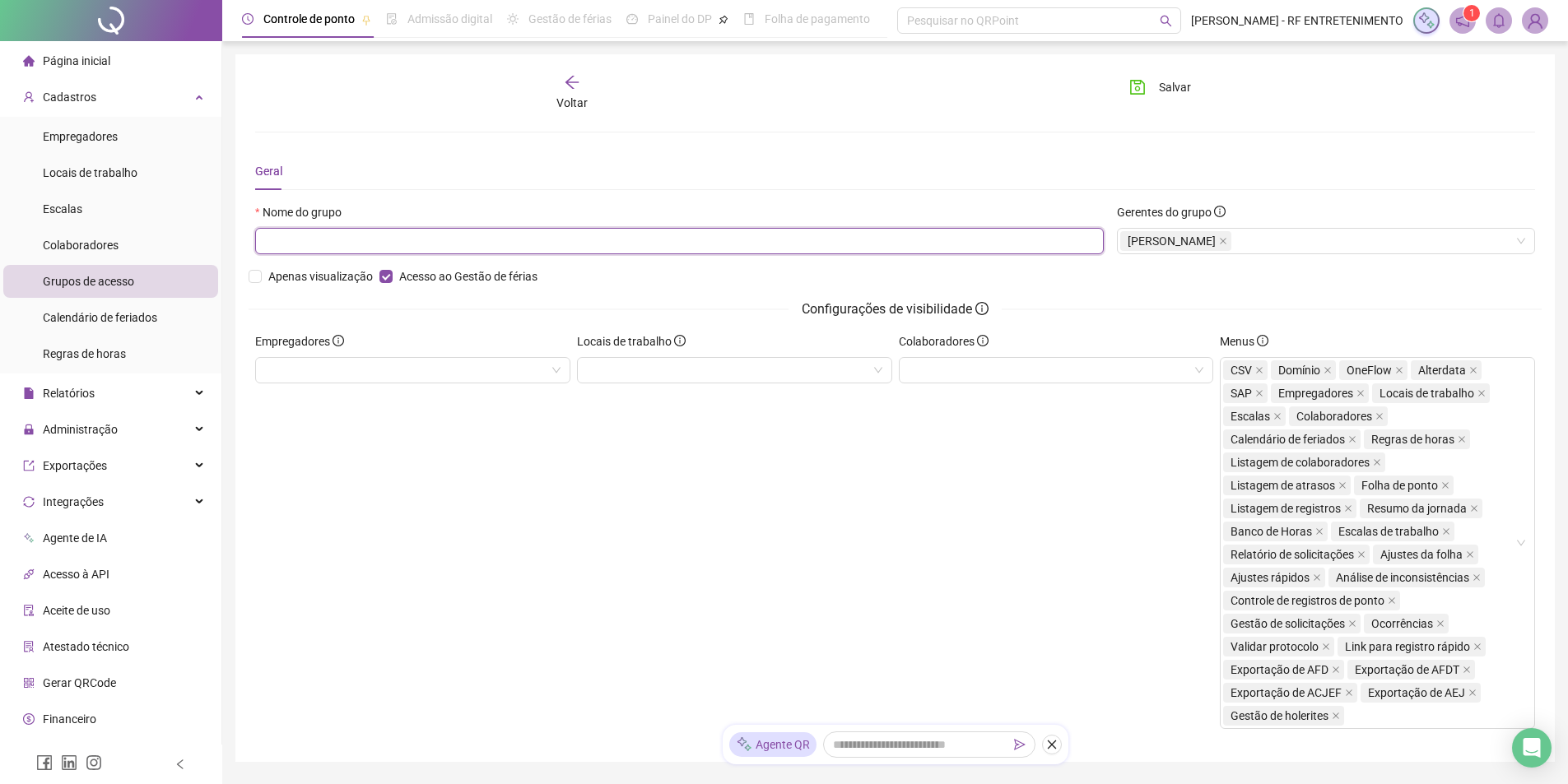
click at [619, 246] on input "text" at bounding box center [679, 241] width 849 height 26
type input "*********"
click at [719, 529] on div "Locais de trabalho" at bounding box center [734, 537] width 322 height 410
click at [1163, 83] on span "Salvar" at bounding box center [1175, 87] width 32 height 18
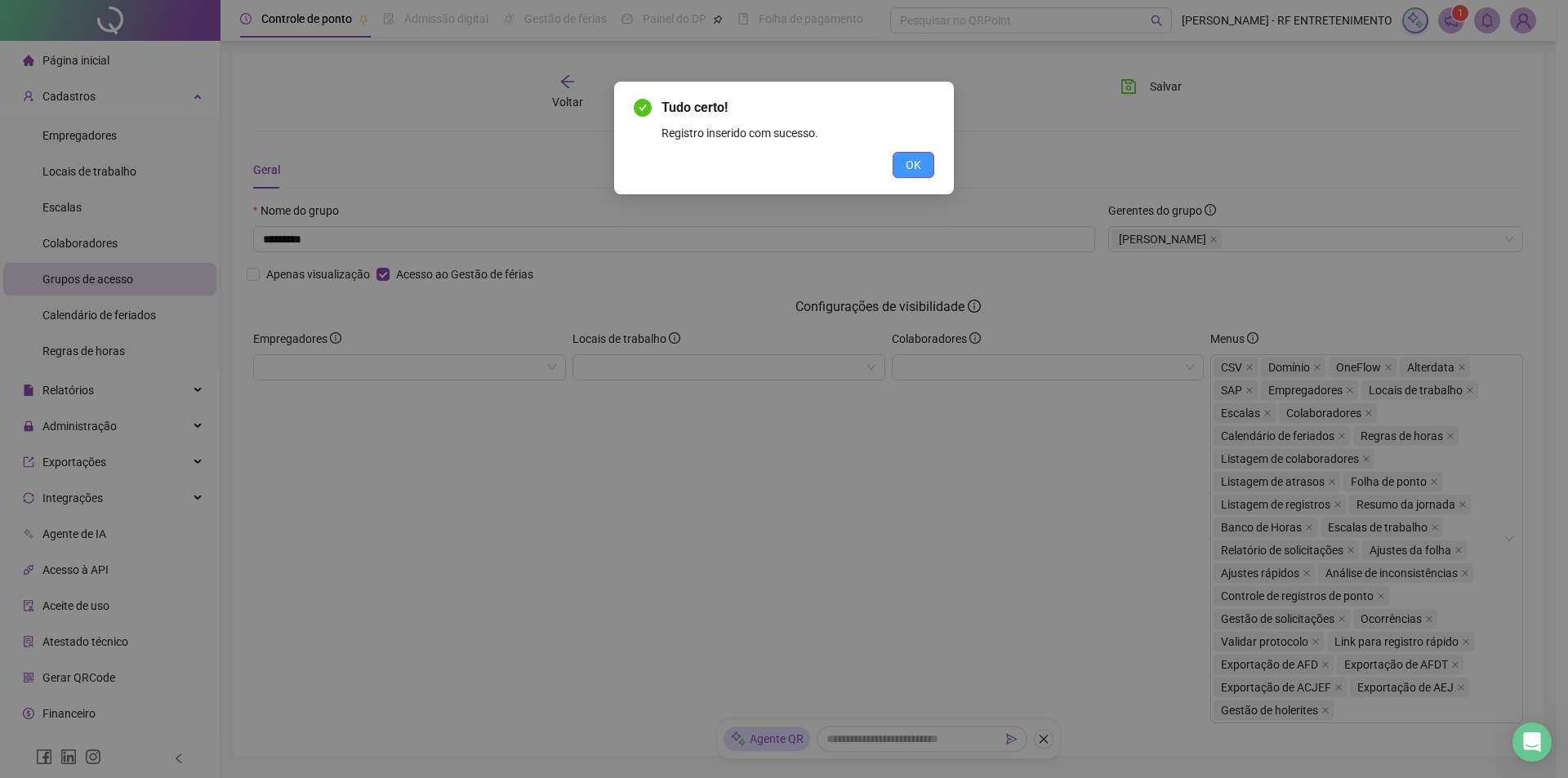
click at [900, 175] on button "OK" at bounding box center [913, 164] width 42 height 26
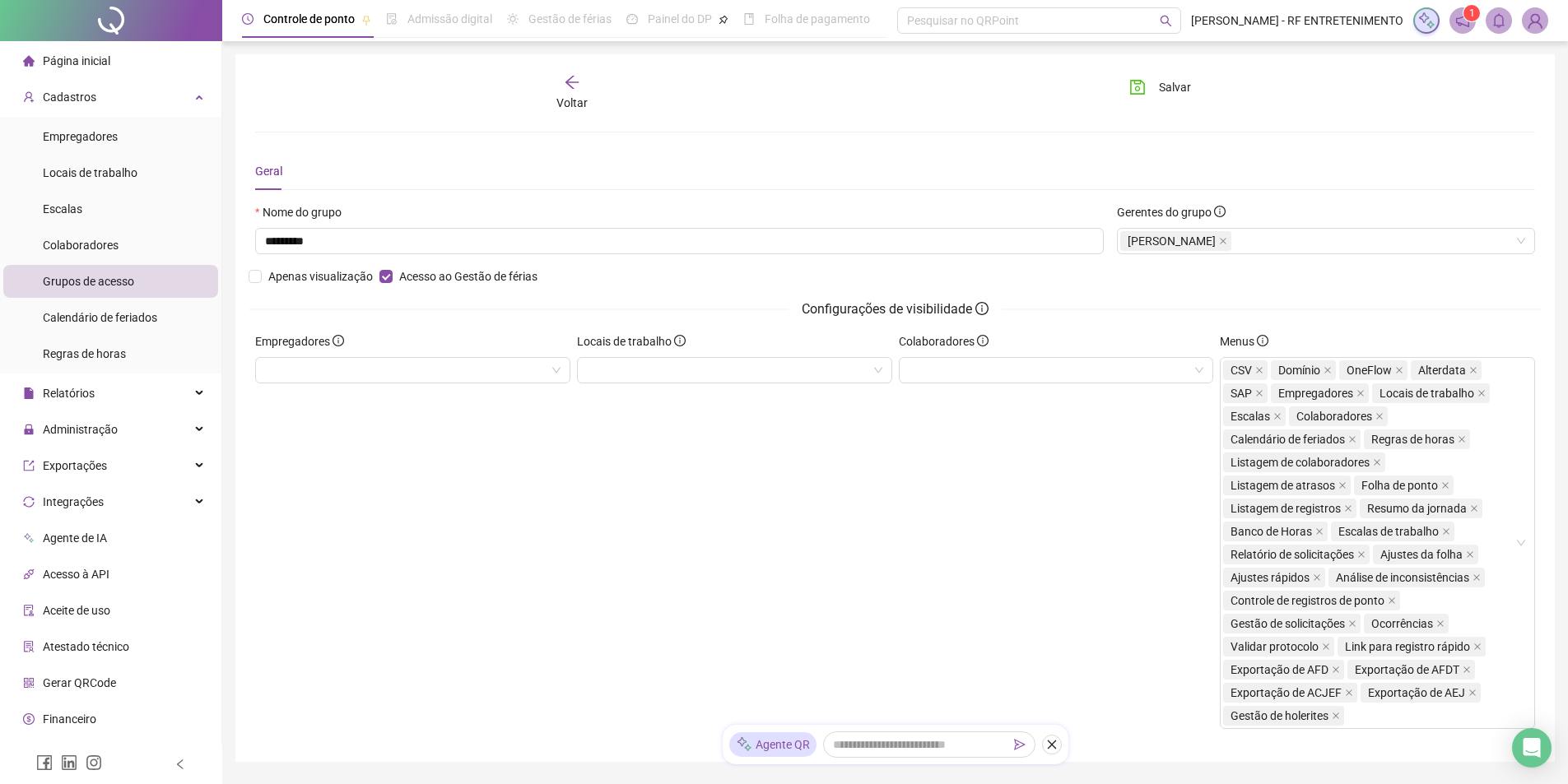
click at [783, 541] on div "Locais de trabalho" at bounding box center [734, 537] width 322 height 410
click at [982, 532] on div "Colaboradores" at bounding box center [1056, 537] width 322 height 410
click at [105, 307] on div "Calendário de feriados" at bounding box center [100, 318] width 115 height 33
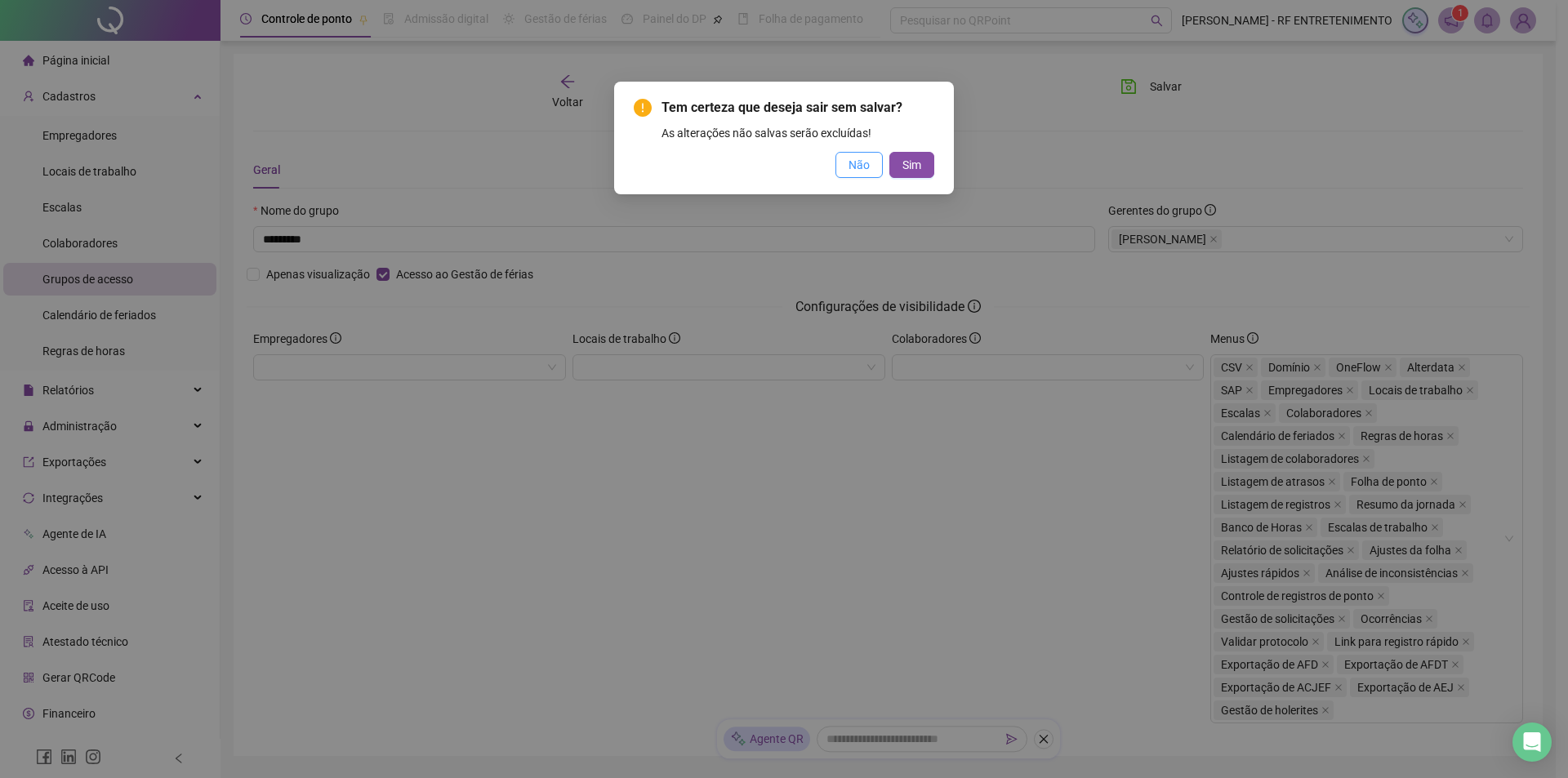
click at [879, 166] on button "Não" at bounding box center [859, 164] width 47 height 26
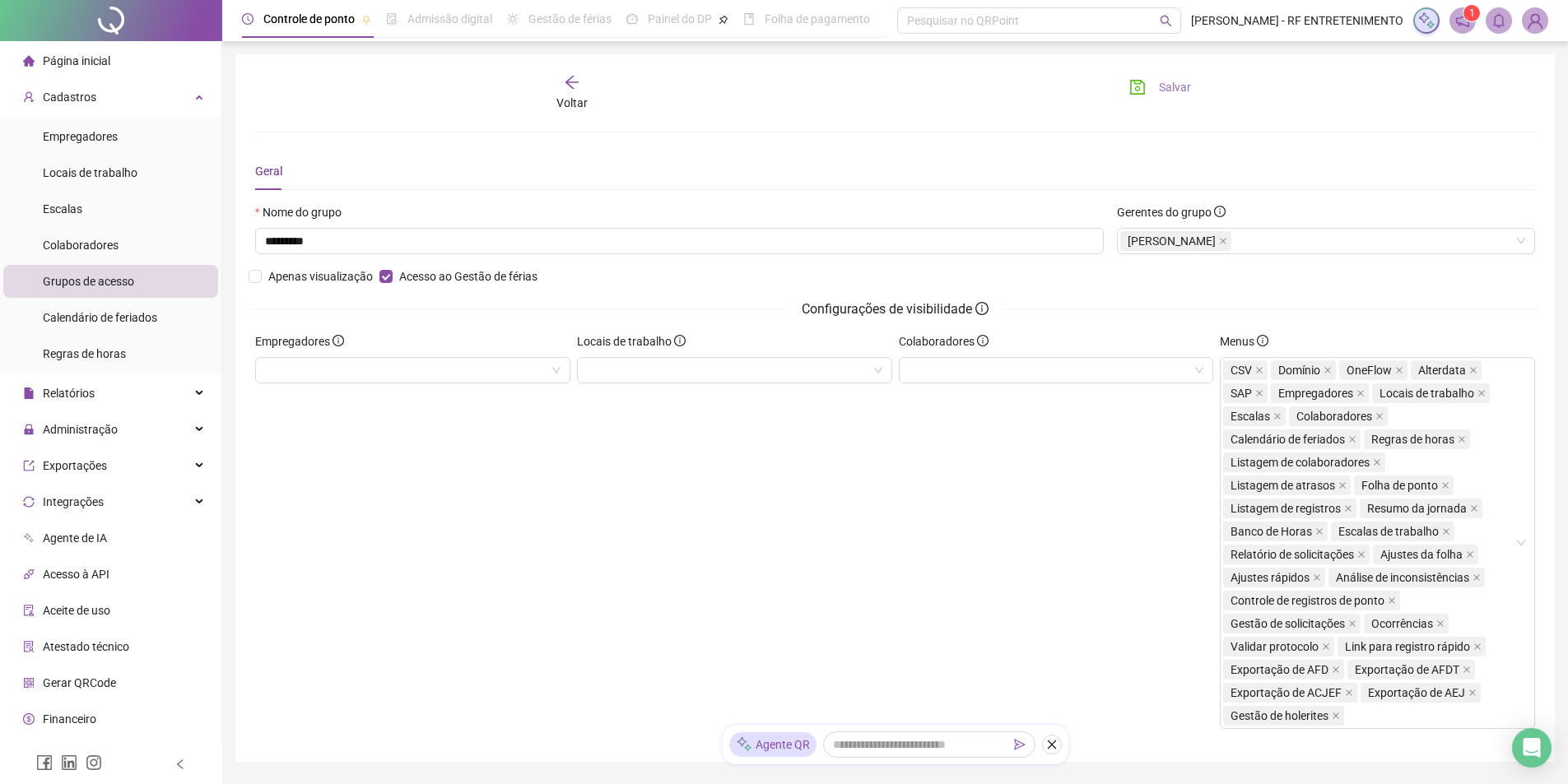
click at [1146, 88] on icon "save" at bounding box center [1137, 86] width 16 height 16
click at [173, 346] on li "Regras de horas" at bounding box center [110, 354] width 214 height 33
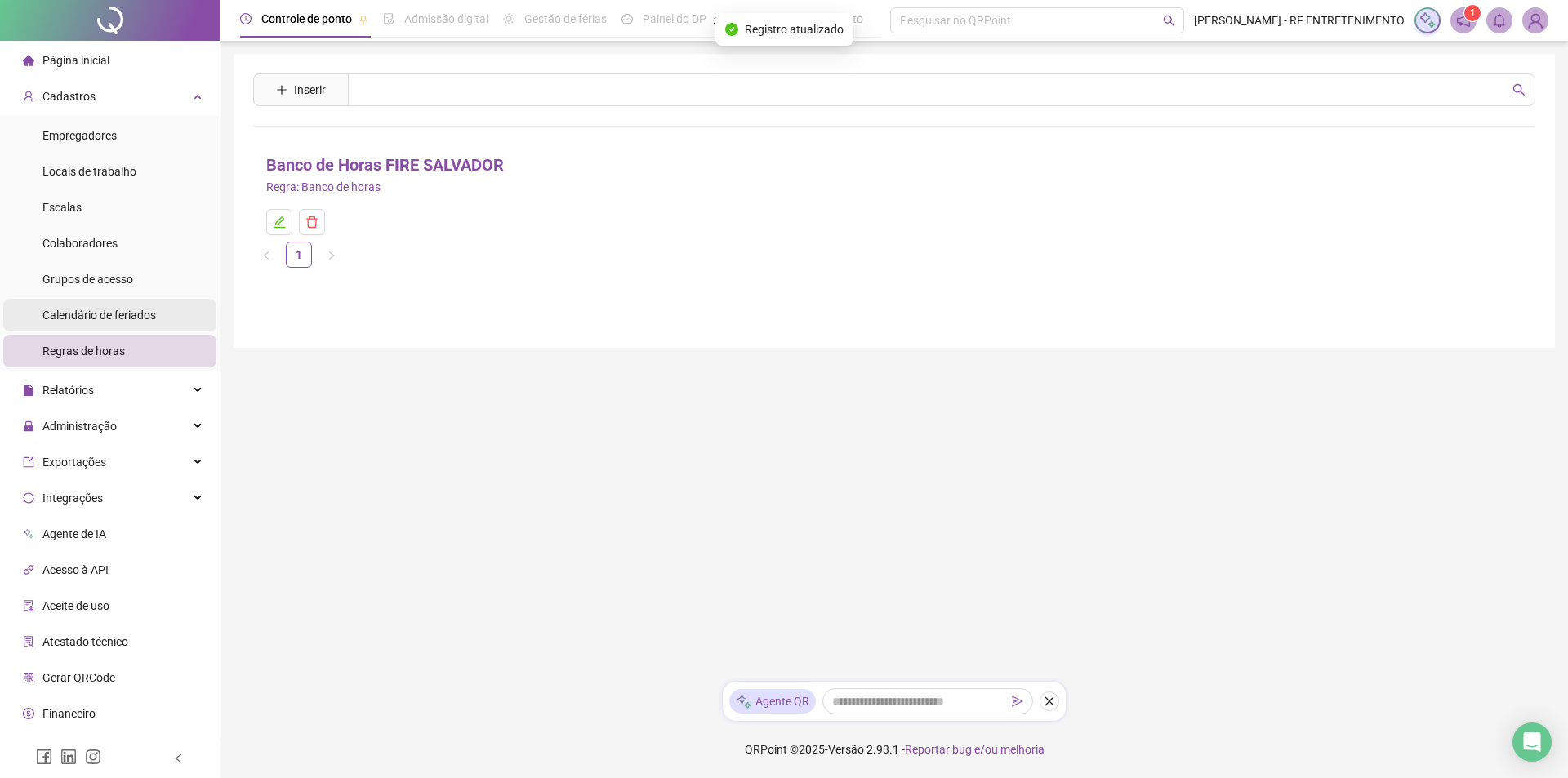
click at [150, 320] on span "Calendário de feriados" at bounding box center [99, 314] width 114 height 13
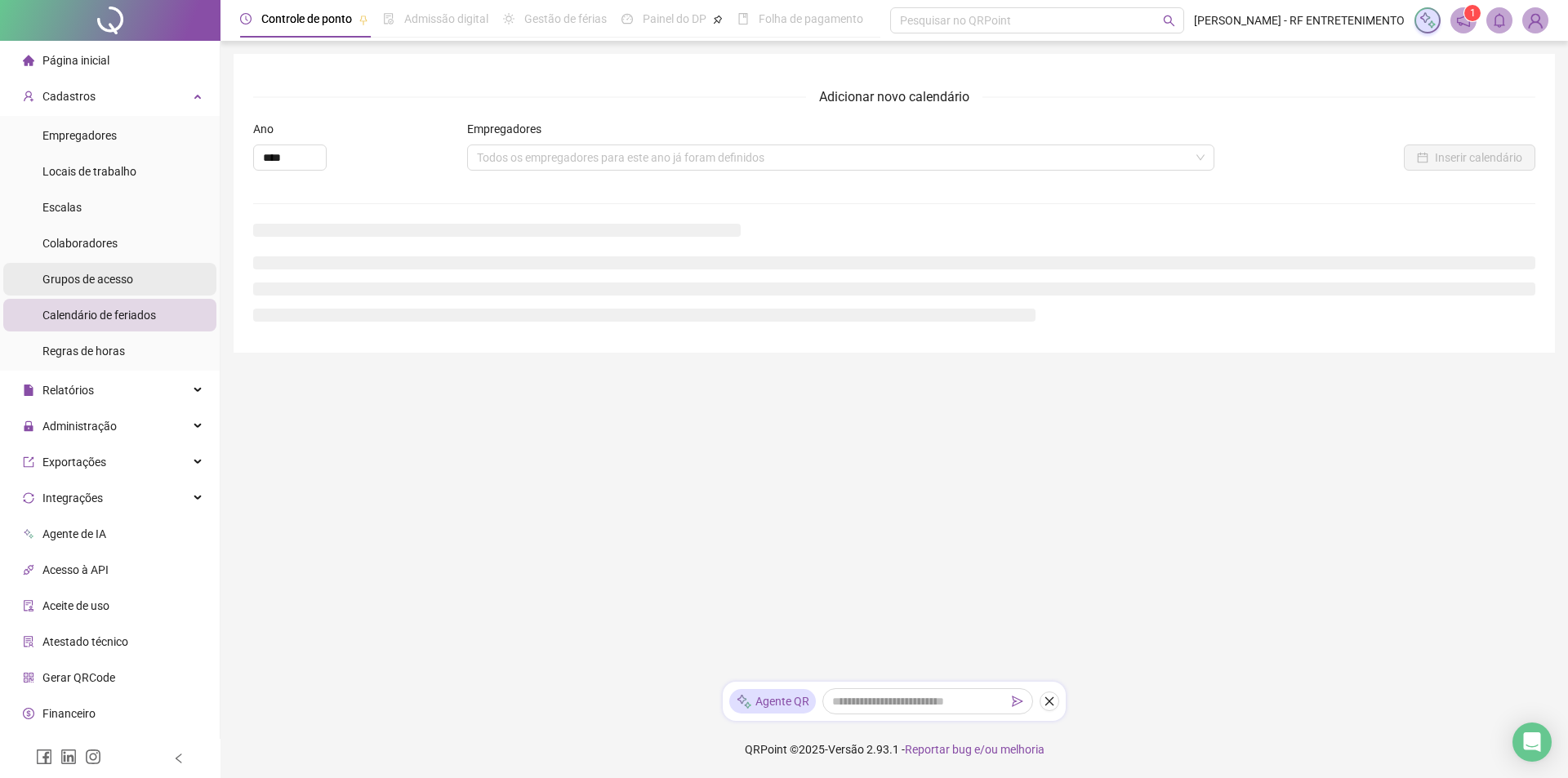
click at [123, 285] on span "Grupos de acesso" at bounding box center [87, 279] width 91 height 13
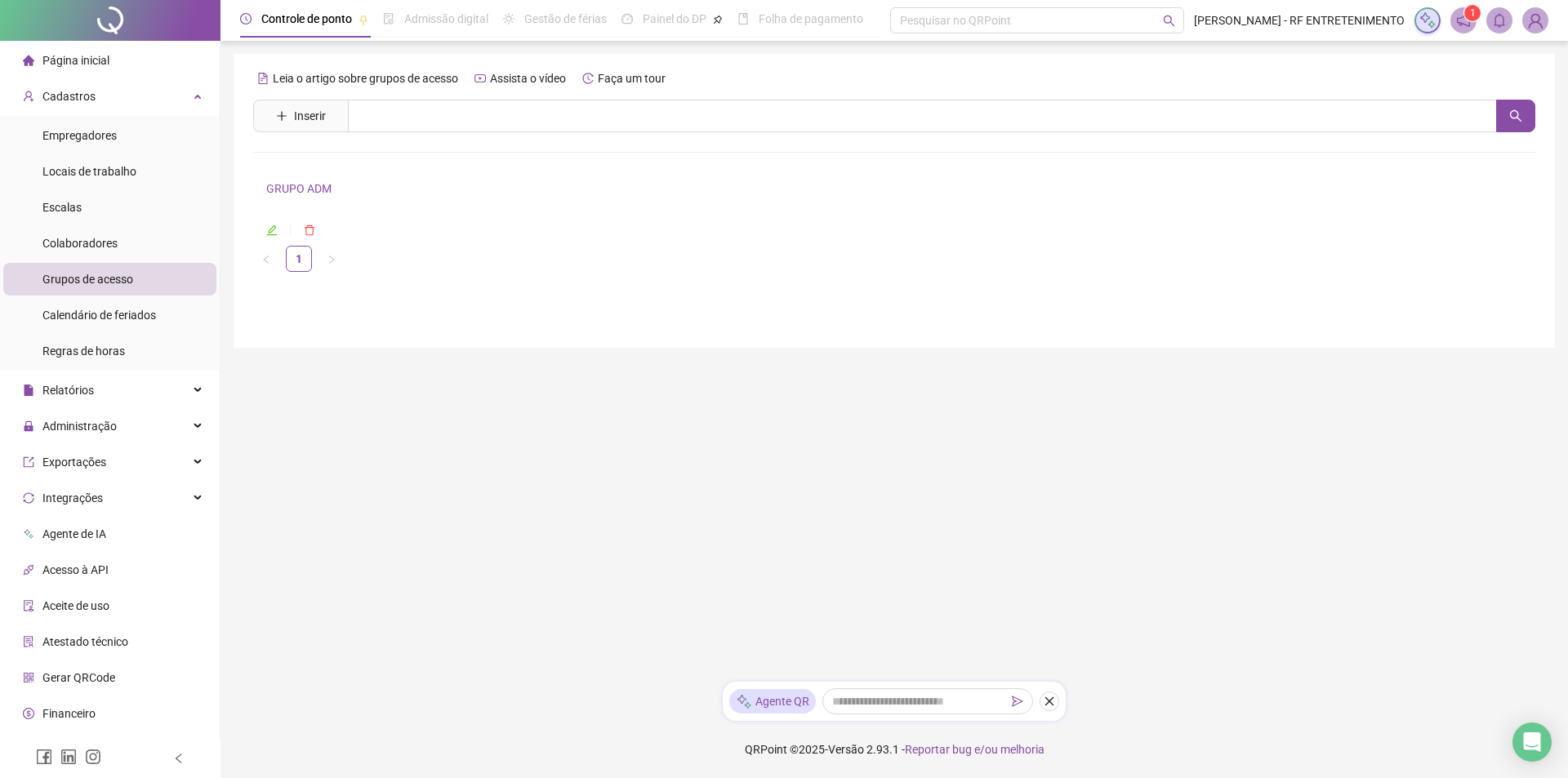
click at [330, 189] on link "GRUPO ADM" at bounding box center [298, 188] width 65 height 13
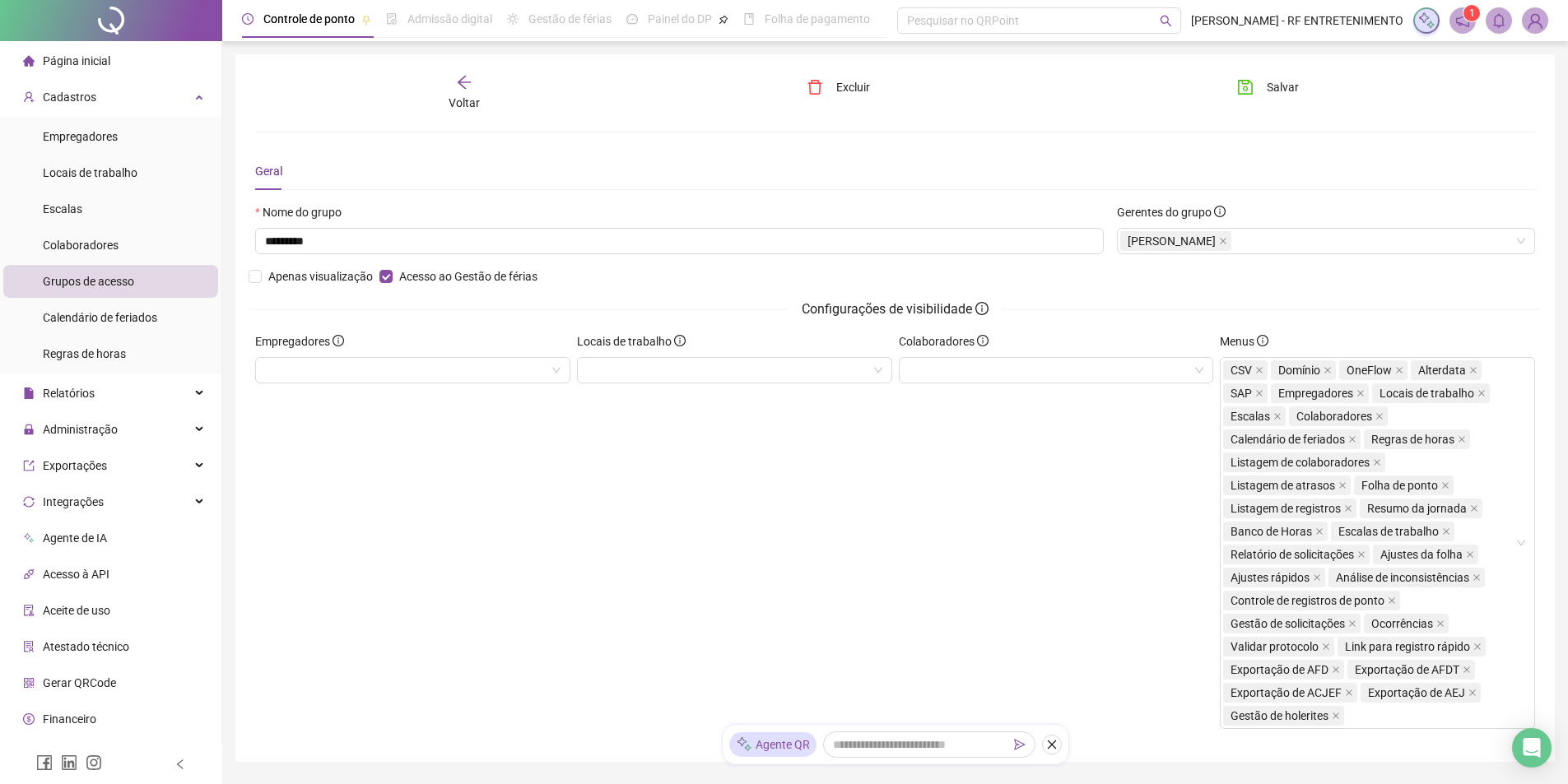
click at [1391, 308] on div "Configurações de visibilidade" at bounding box center [896, 309] width 1294 height 20
click at [1034, 384] on div "Colaboradores" at bounding box center [1056, 537] width 322 height 410
click at [1034, 373] on div at bounding box center [1056, 370] width 315 height 26
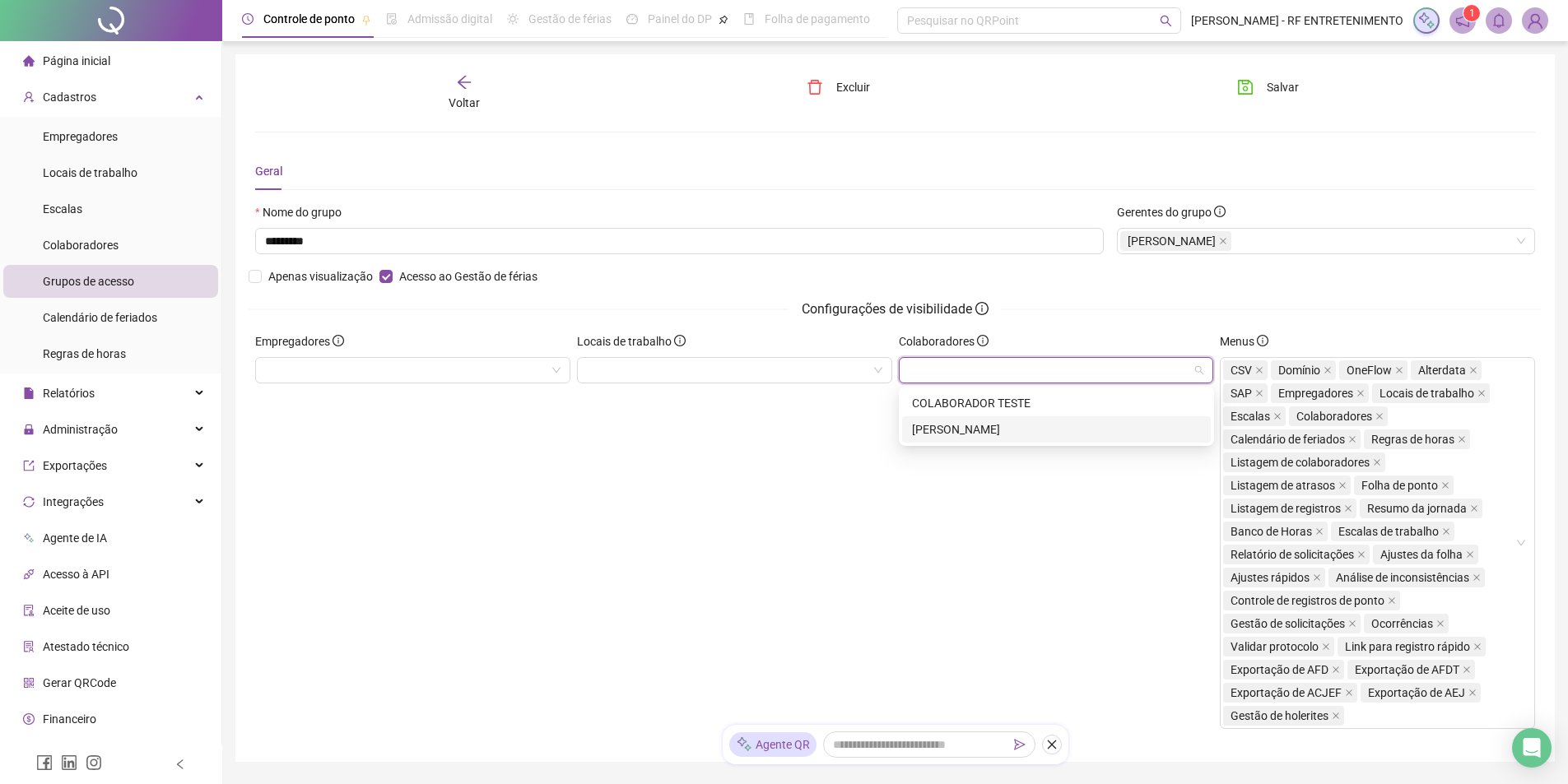
click at [1025, 428] on div "[PERSON_NAME]" at bounding box center [1056, 429] width 289 height 18
click at [928, 533] on div "Colaboradores ROMÁRIO CARVALHO DE SOUZA" at bounding box center [1056, 537] width 322 height 410
click at [1192, 368] on div "[PERSON_NAME]" at bounding box center [1056, 370] width 315 height 26
click at [992, 579] on div "Colaboradores ROMÁRIO CARVALHO DE SOUZA" at bounding box center [1056, 537] width 322 height 410
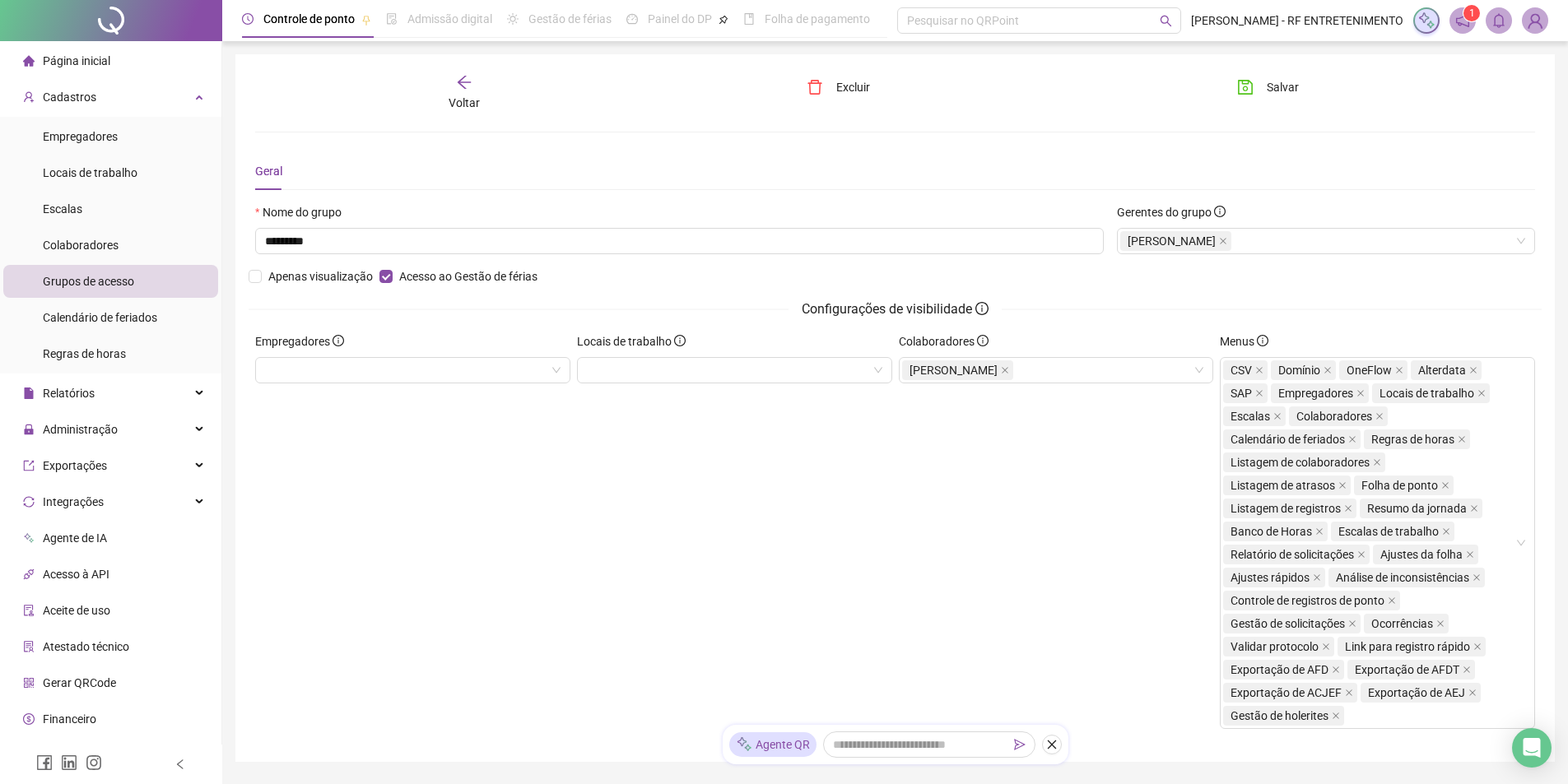
click at [735, 494] on div "Locais de trabalho" at bounding box center [734, 537] width 322 height 410
click at [560, 464] on div "Empregadores" at bounding box center [413, 537] width 322 height 410
click at [78, 680] on span "Gerar QRCode" at bounding box center [79, 682] width 73 height 13
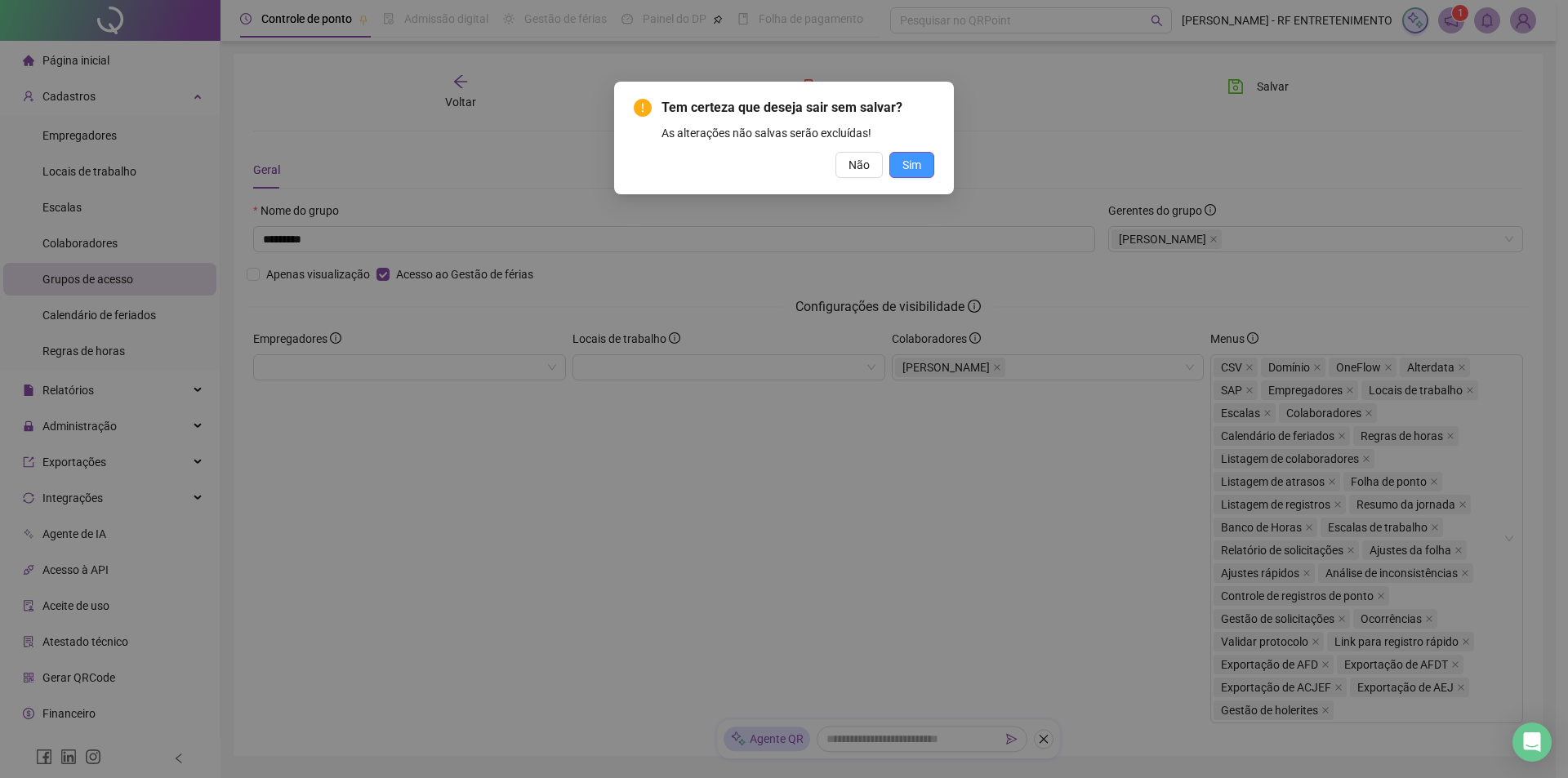
click at [925, 172] on button "Sim" at bounding box center [911, 164] width 45 height 26
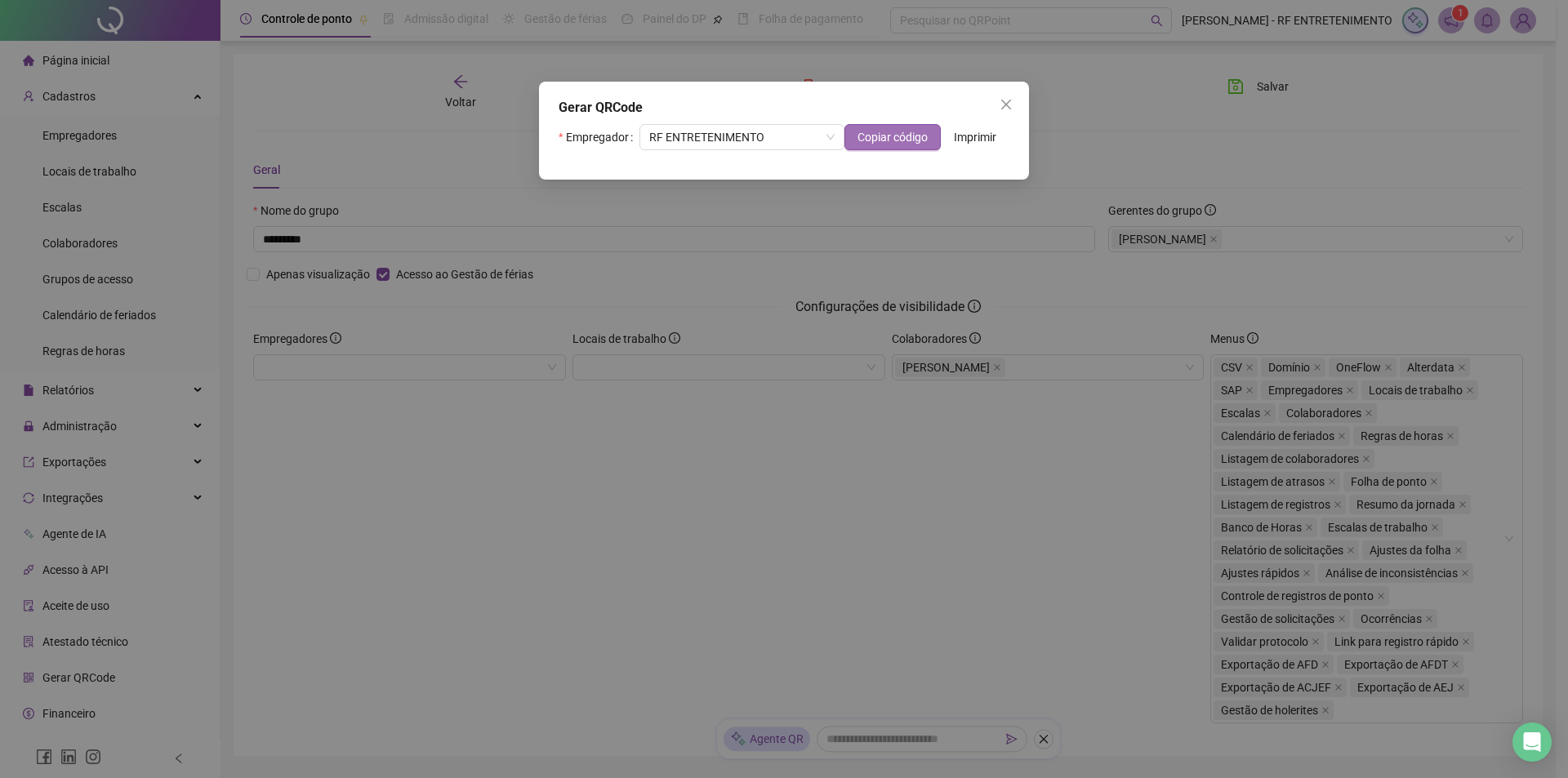
click at [866, 137] on span "Copiar código" at bounding box center [892, 136] width 70 height 18
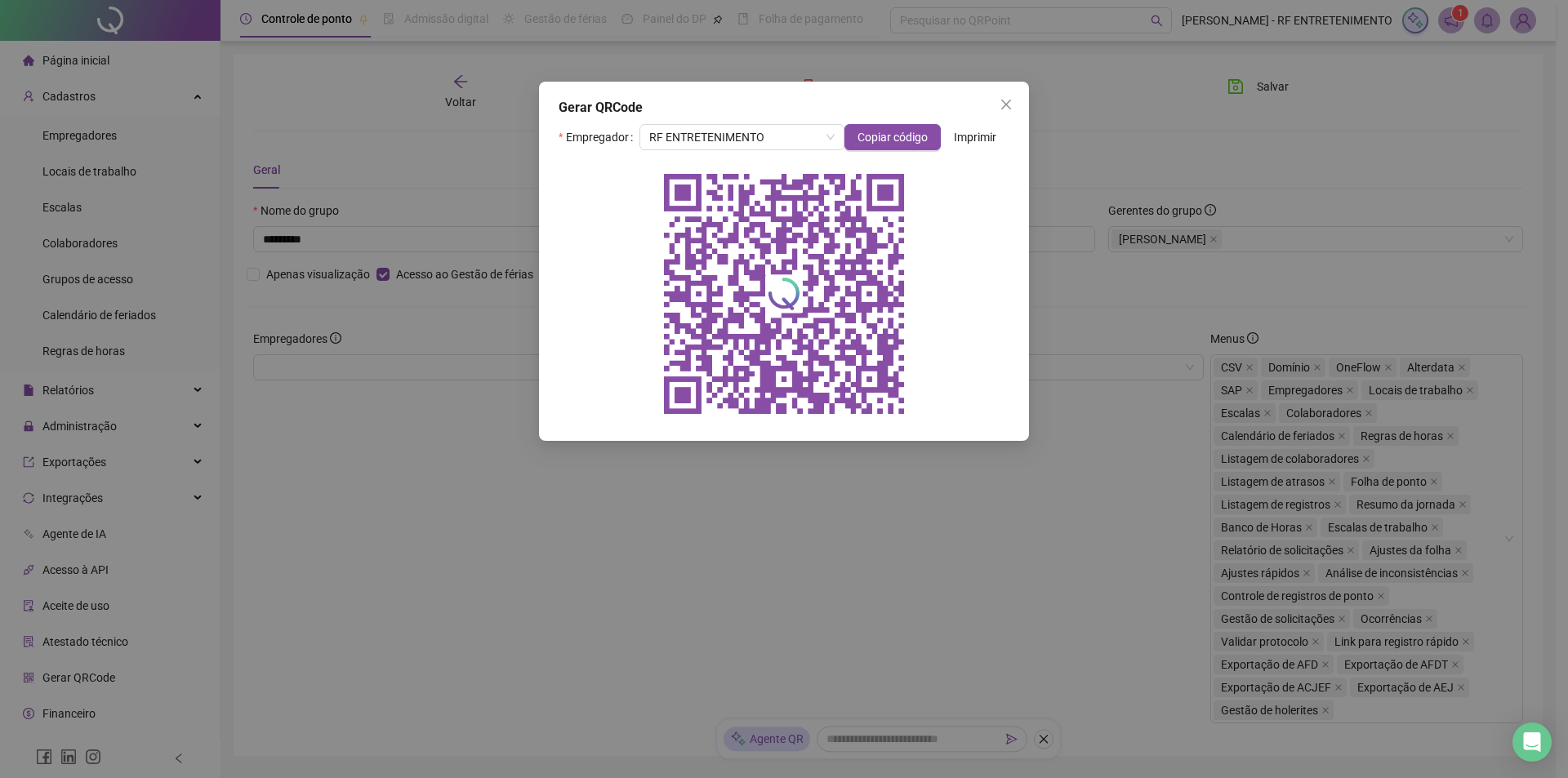
click at [548, 663] on div "Gerar QRCode Empregador RF ENTRETENIMENTO Copiar código Imprimir" at bounding box center [784, 389] width 1568 height 778
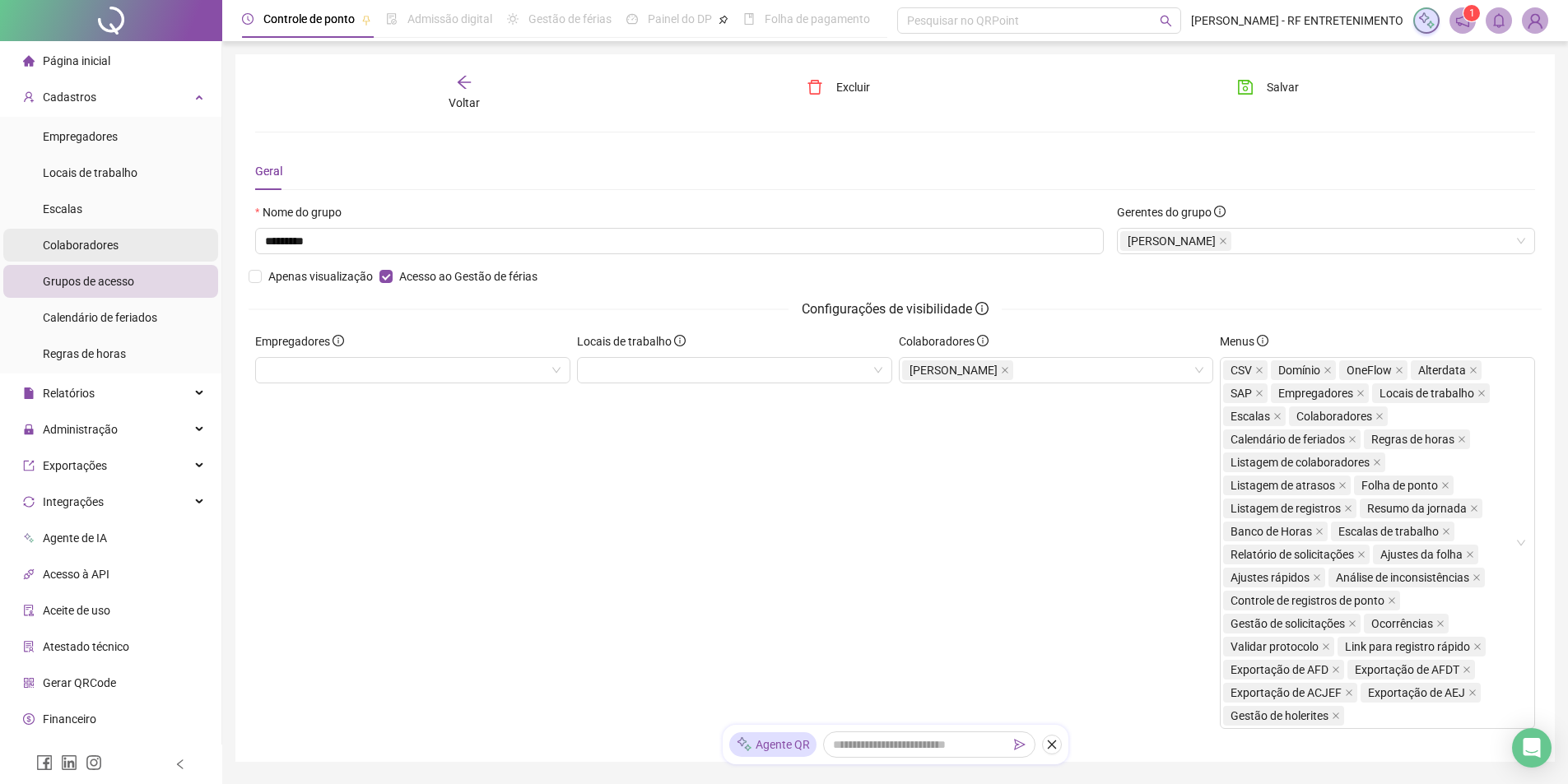
click at [101, 247] on span "Colaboradores" at bounding box center [80, 244] width 76 height 13
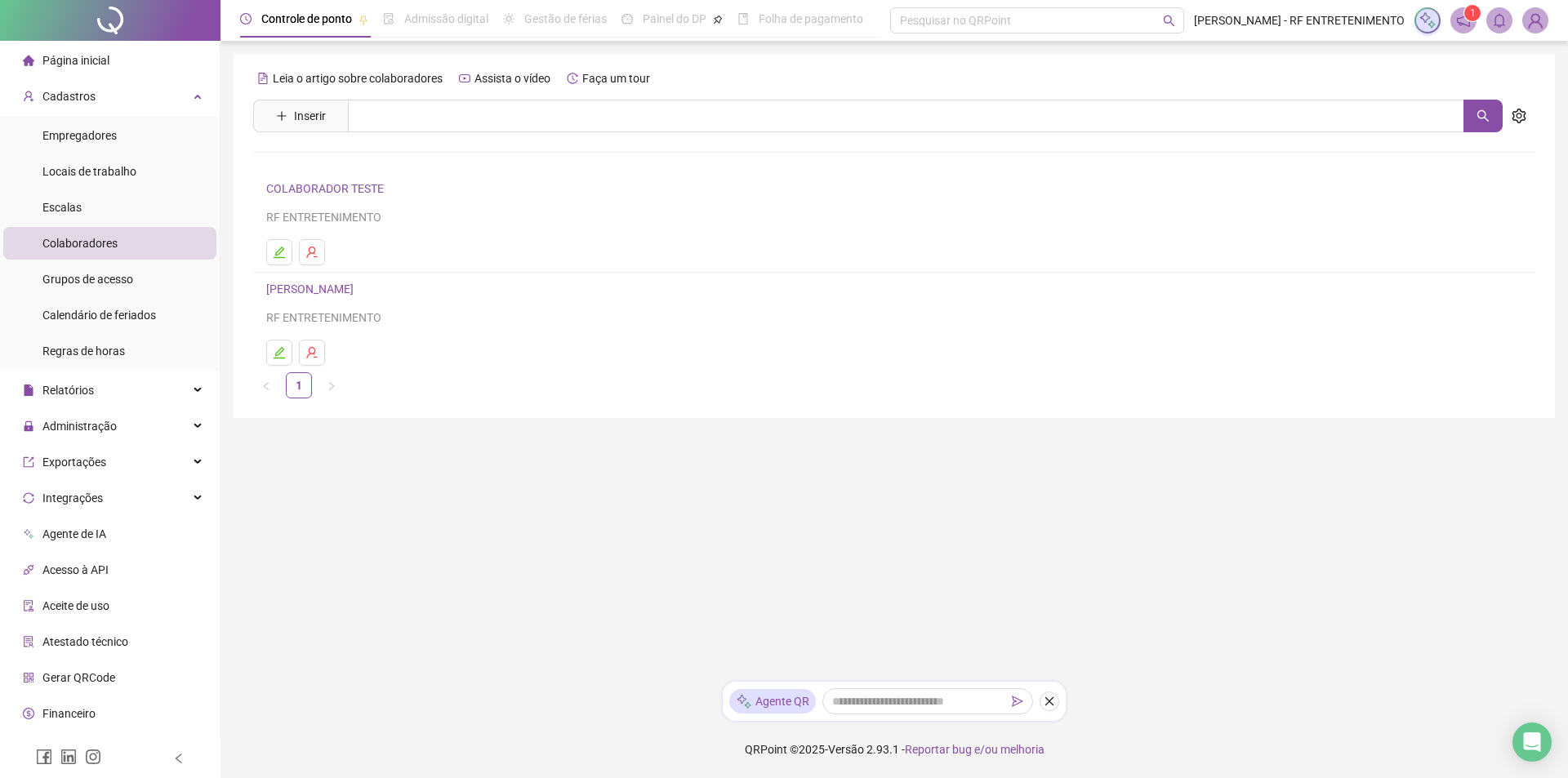
click at [359, 292] on link "[PERSON_NAME]" at bounding box center [312, 288] width 92 height 13
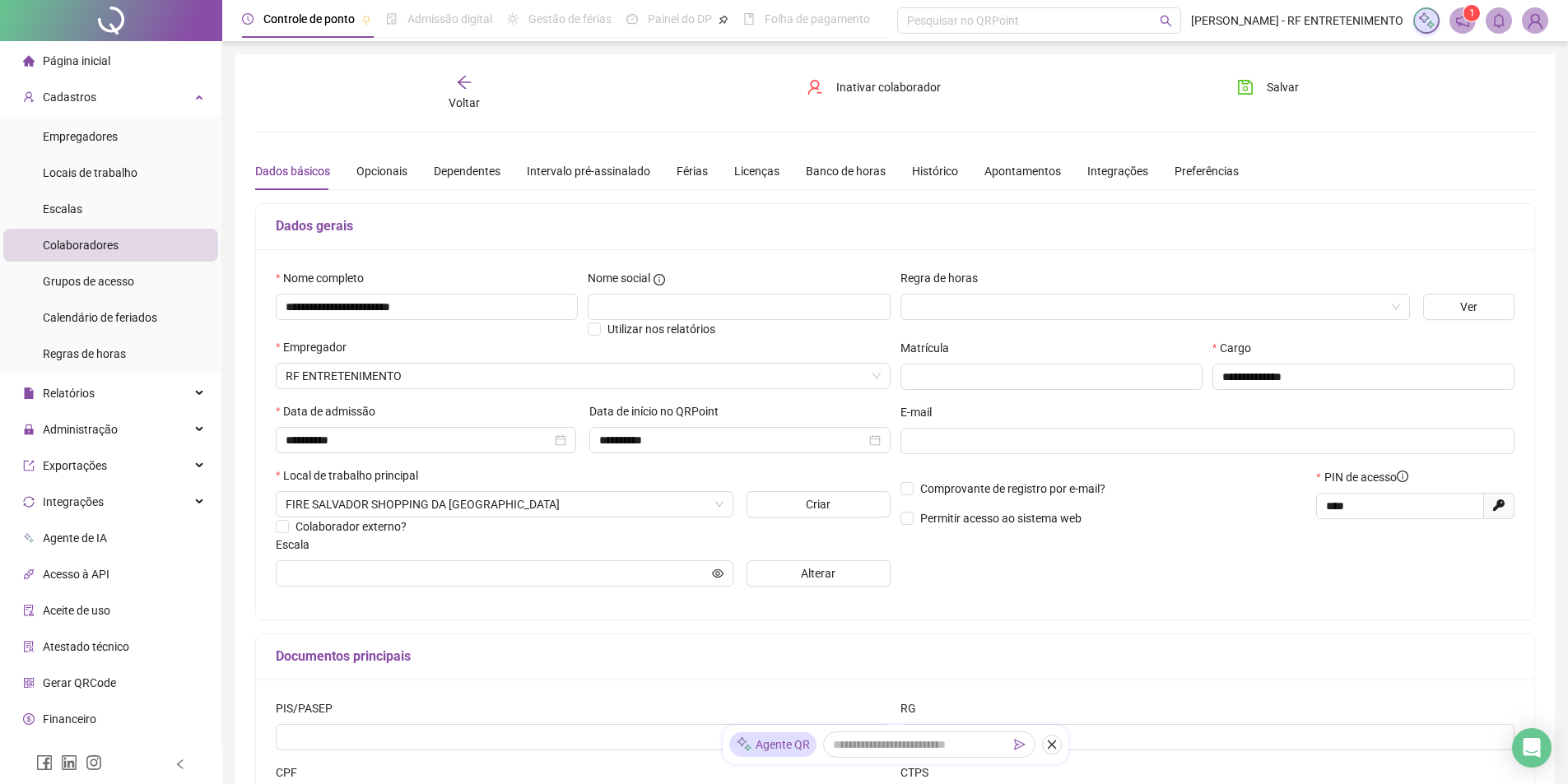
click at [1095, 534] on div "Comprovante de registro por e-mail? Permitir acesso ao sistema web" at bounding box center [1103, 503] width 416 height 71
click at [75, 281] on span "Grupos de acesso" at bounding box center [88, 281] width 91 height 13
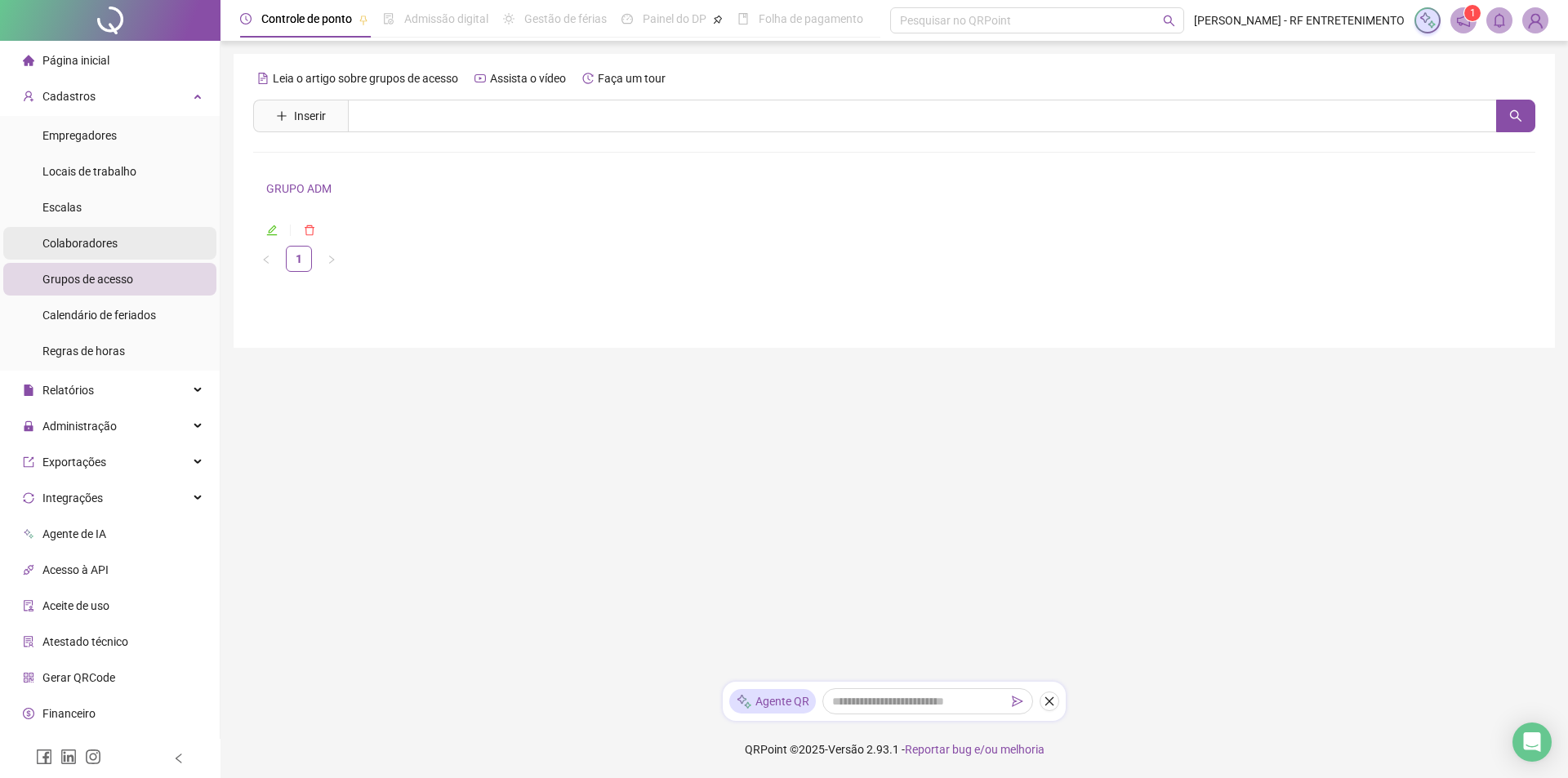
click at [87, 238] on span "Colaboradores" at bounding box center [80, 242] width 75 height 13
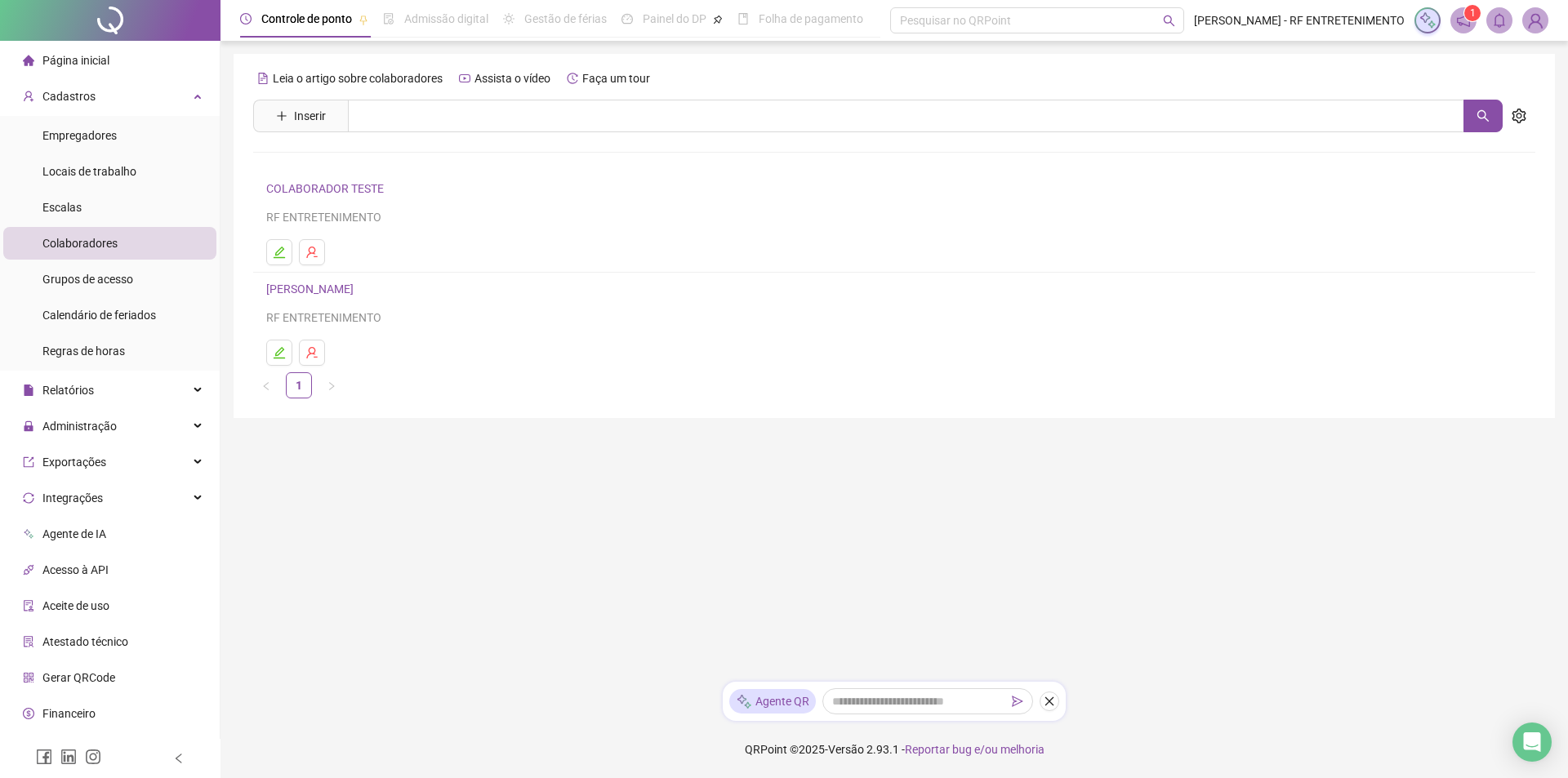
click at [78, 59] on span "Página inicial" at bounding box center [75, 60] width 67 height 13
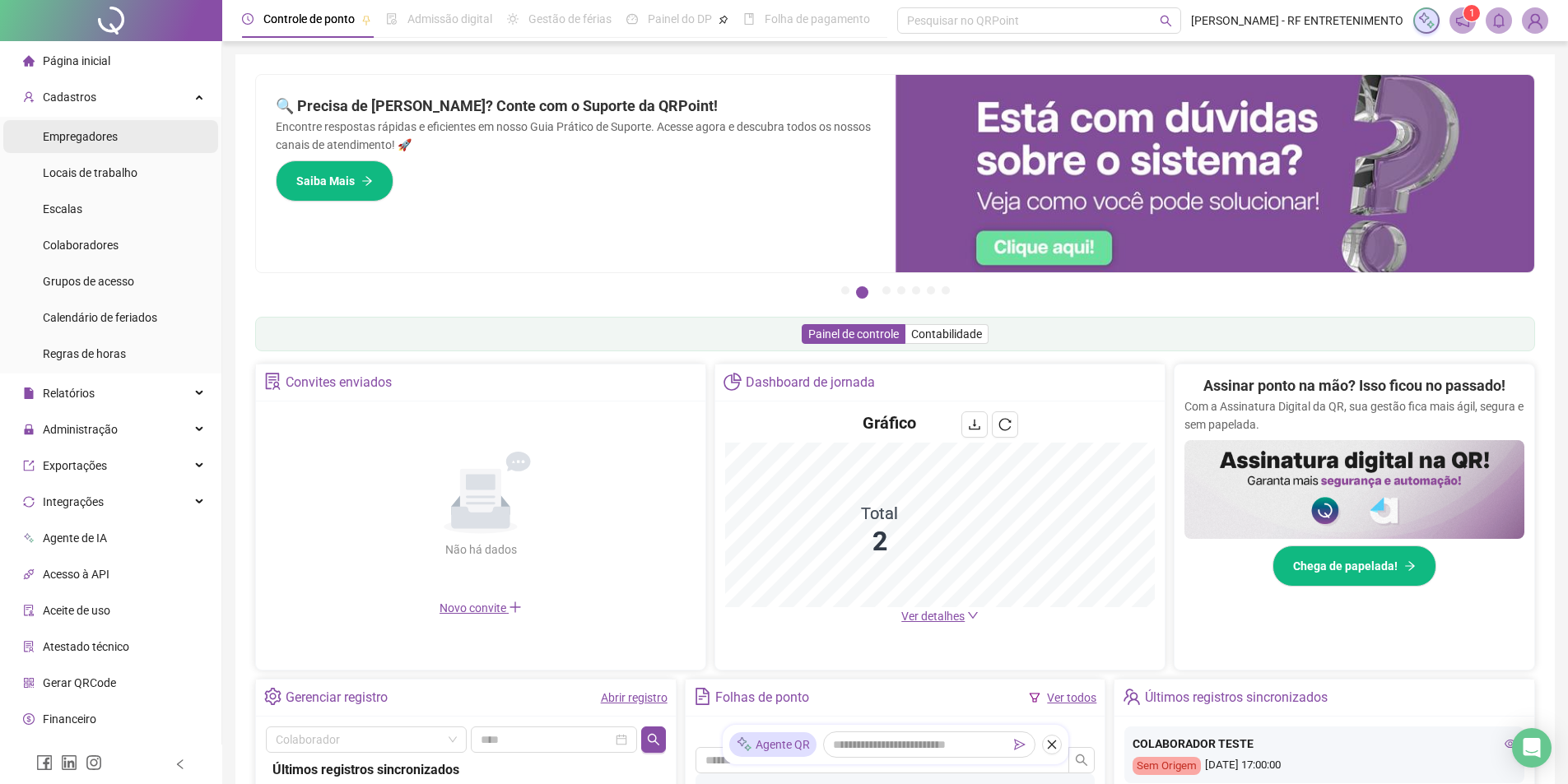
click at [71, 134] on span "Empregadores" at bounding box center [80, 136] width 75 height 13
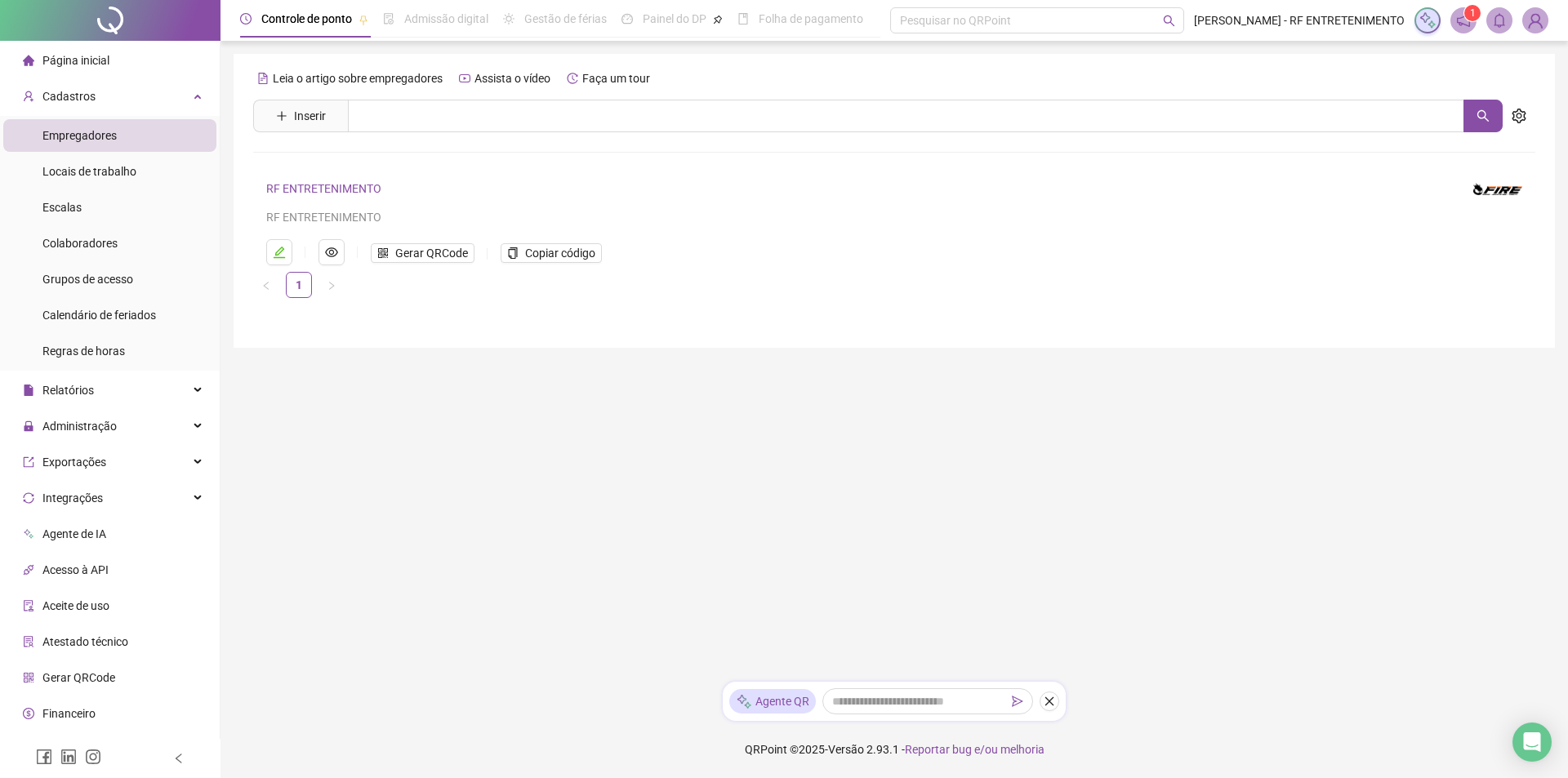
click at [83, 64] on span "Página inicial" at bounding box center [75, 60] width 67 height 13
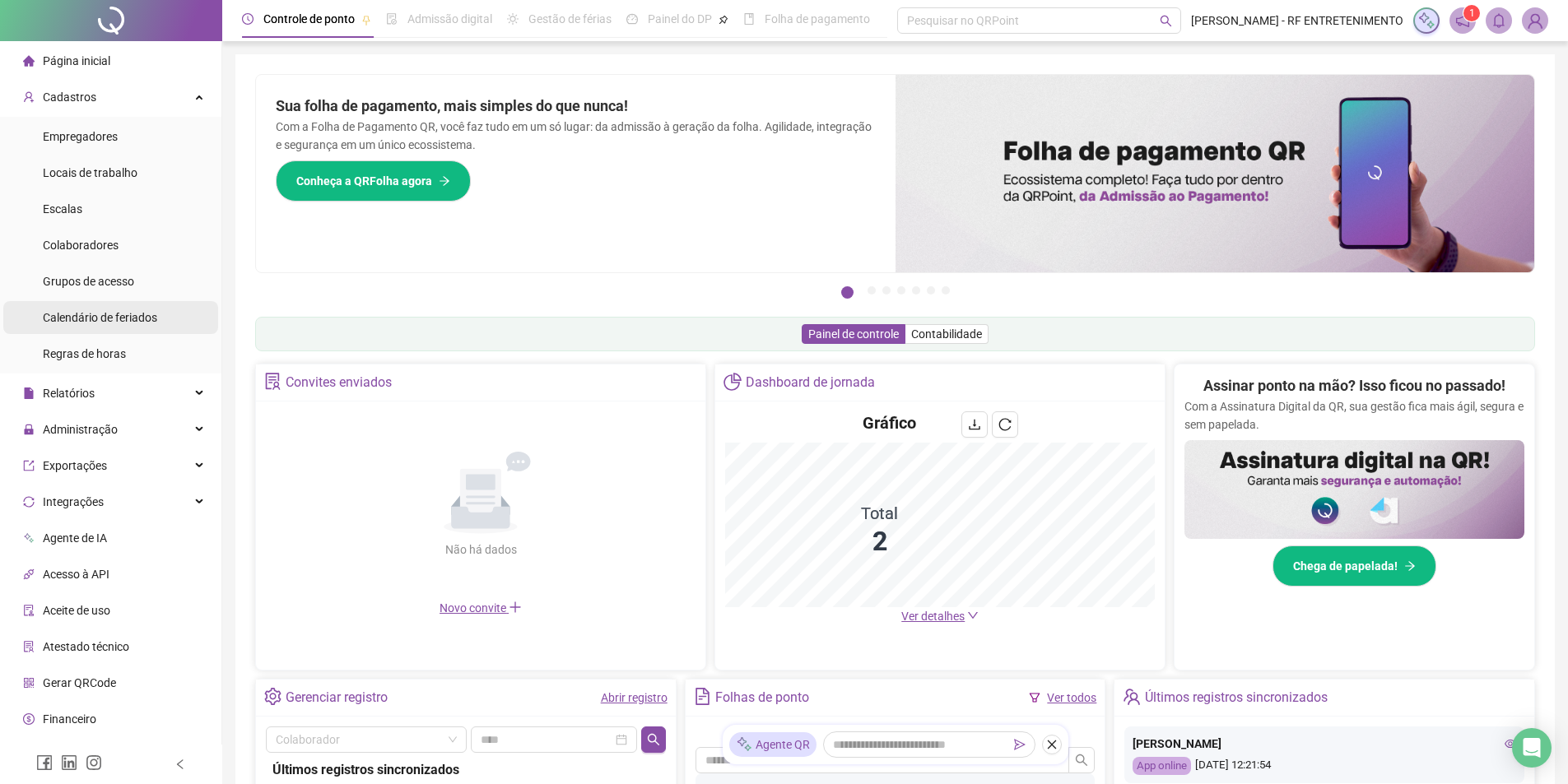
click at [86, 314] on span "Calendário de feriados" at bounding box center [100, 317] width 115 height 13
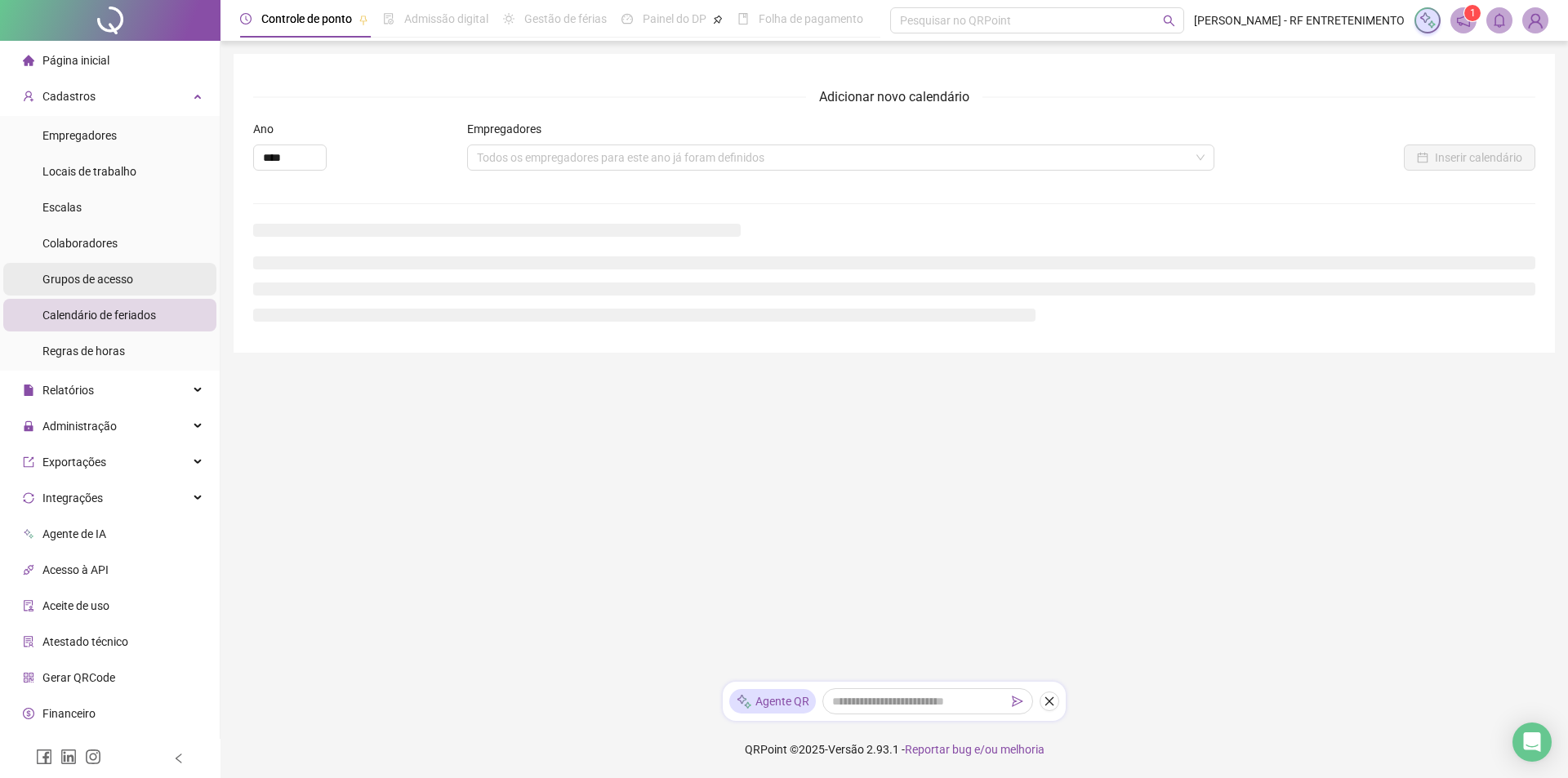
click at [91, 273] on span "Grupos de acesso" at bounding box center [87, 279] width 91 height 13
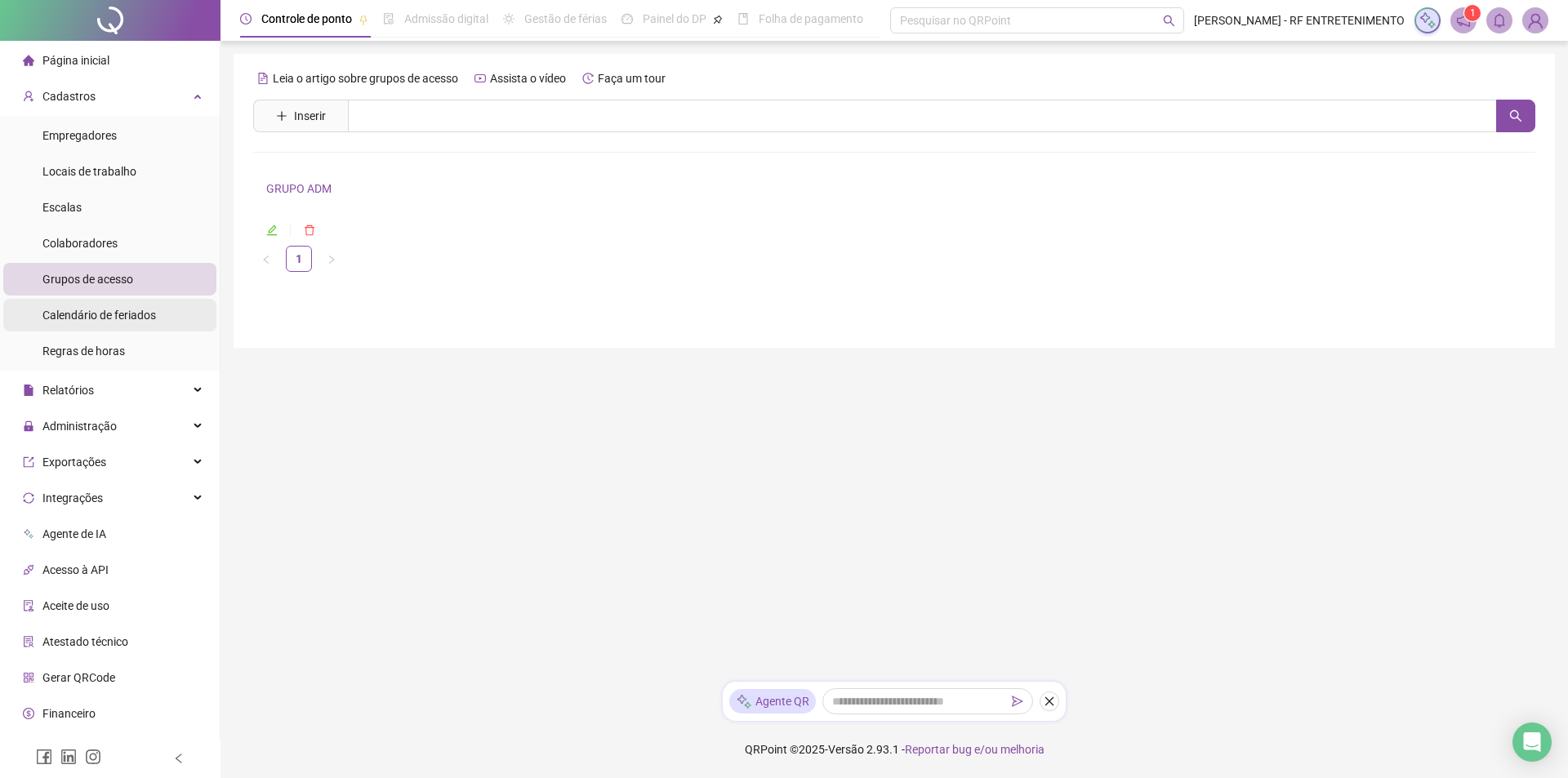
click at [105, 312] on span "Calendário de feriados" at bounding box center [99, 314] width 114 height 13
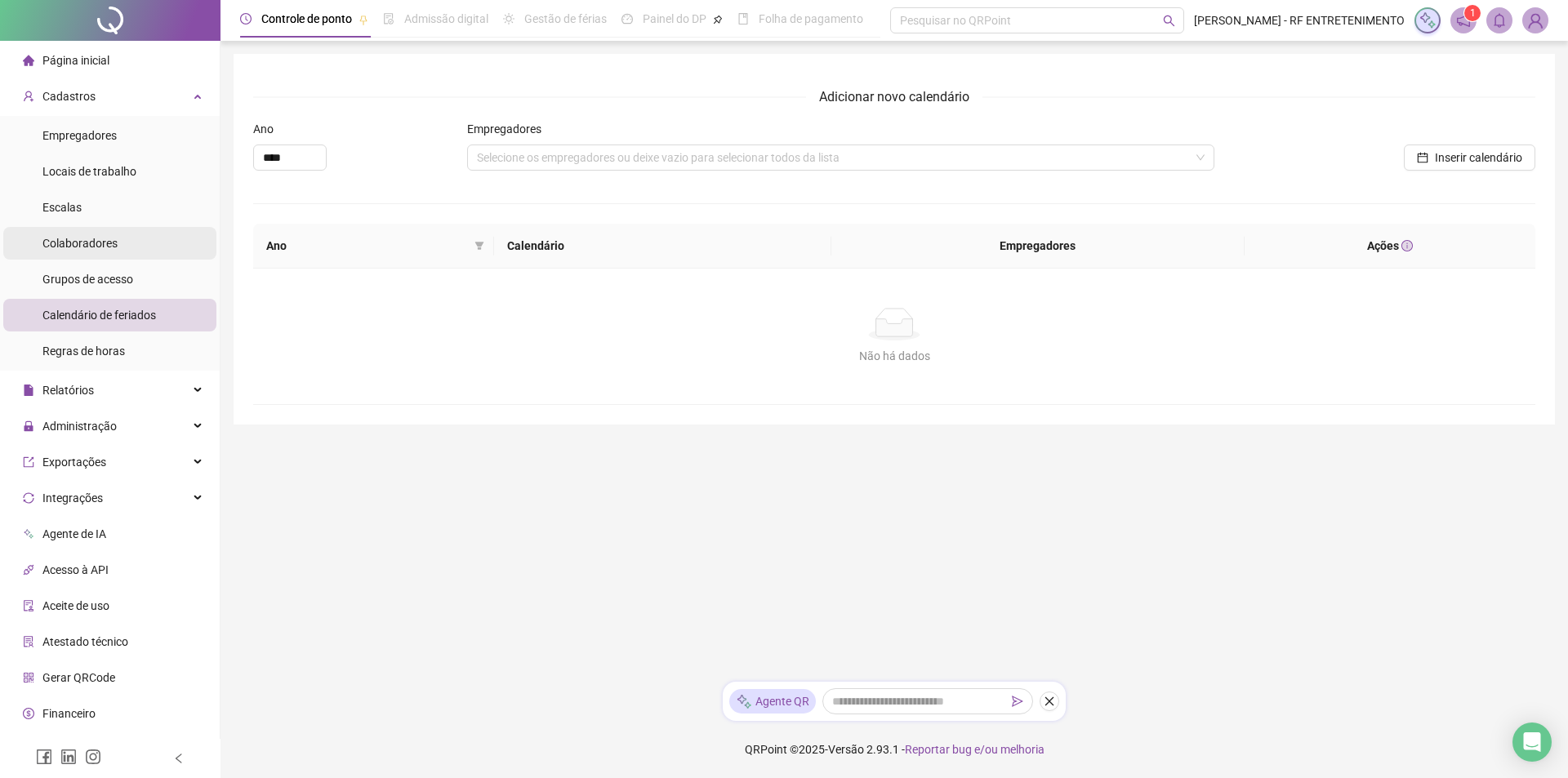
click at [120, 247] on li "Colaboradores" at bounding box center [109, 243] width 213 height 33
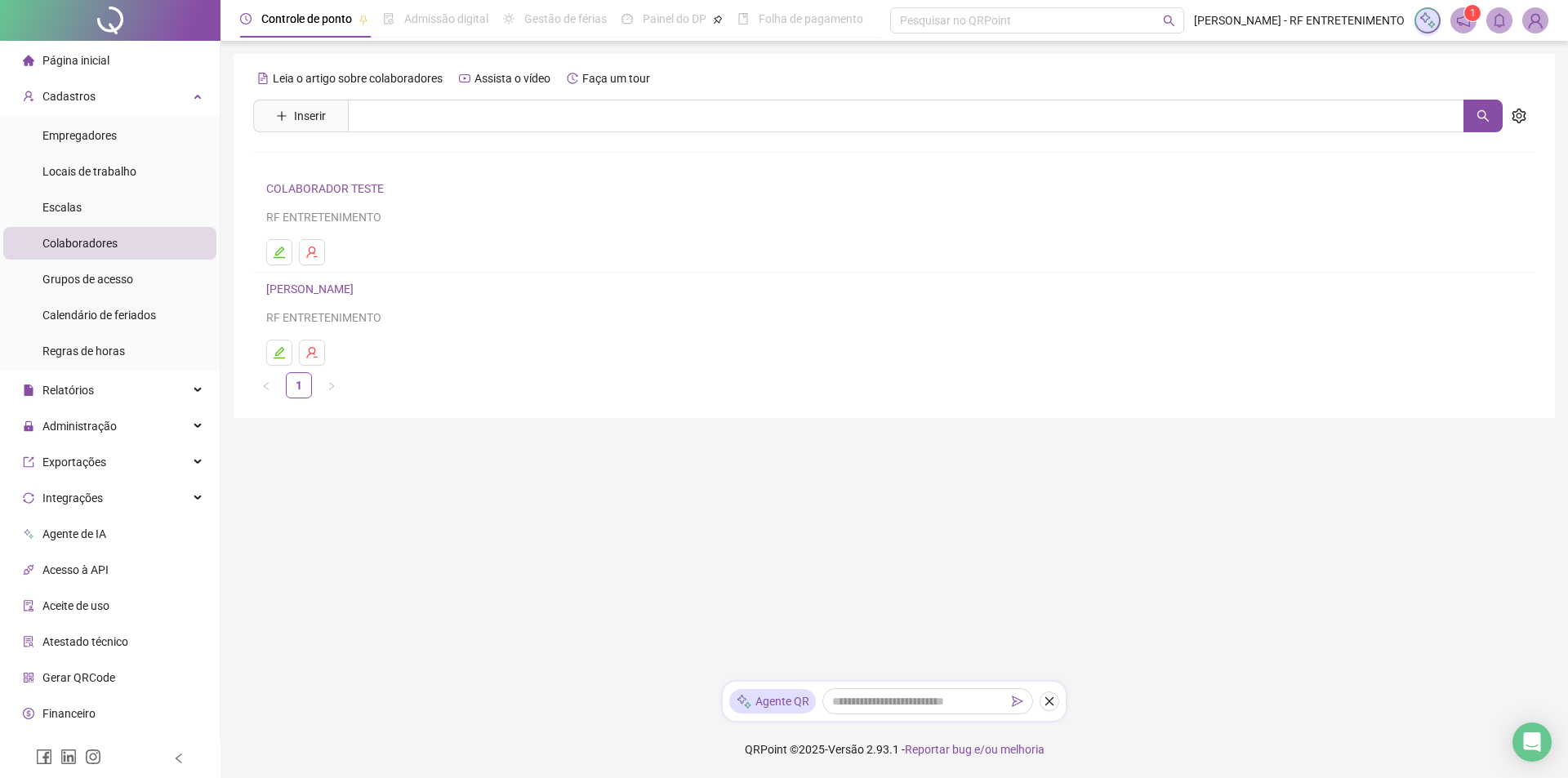
click at [453, 502] on main "Leia o artigo sobre colaboradores Assista o vídeo Faça um tour Inserir Nenhum r…" at bounding box center [894, 361] width 1321 height 614
click at [300, 98] on div "Leia o artigo sobre colaboradores Assista o vídeo Faça um tour Inserir Nenhum r…" at bounding box center [894, 231] width 1282 height 333
click at [300, 119] on span "Inserir" at bounding box center [310, 115] width 32 height 18
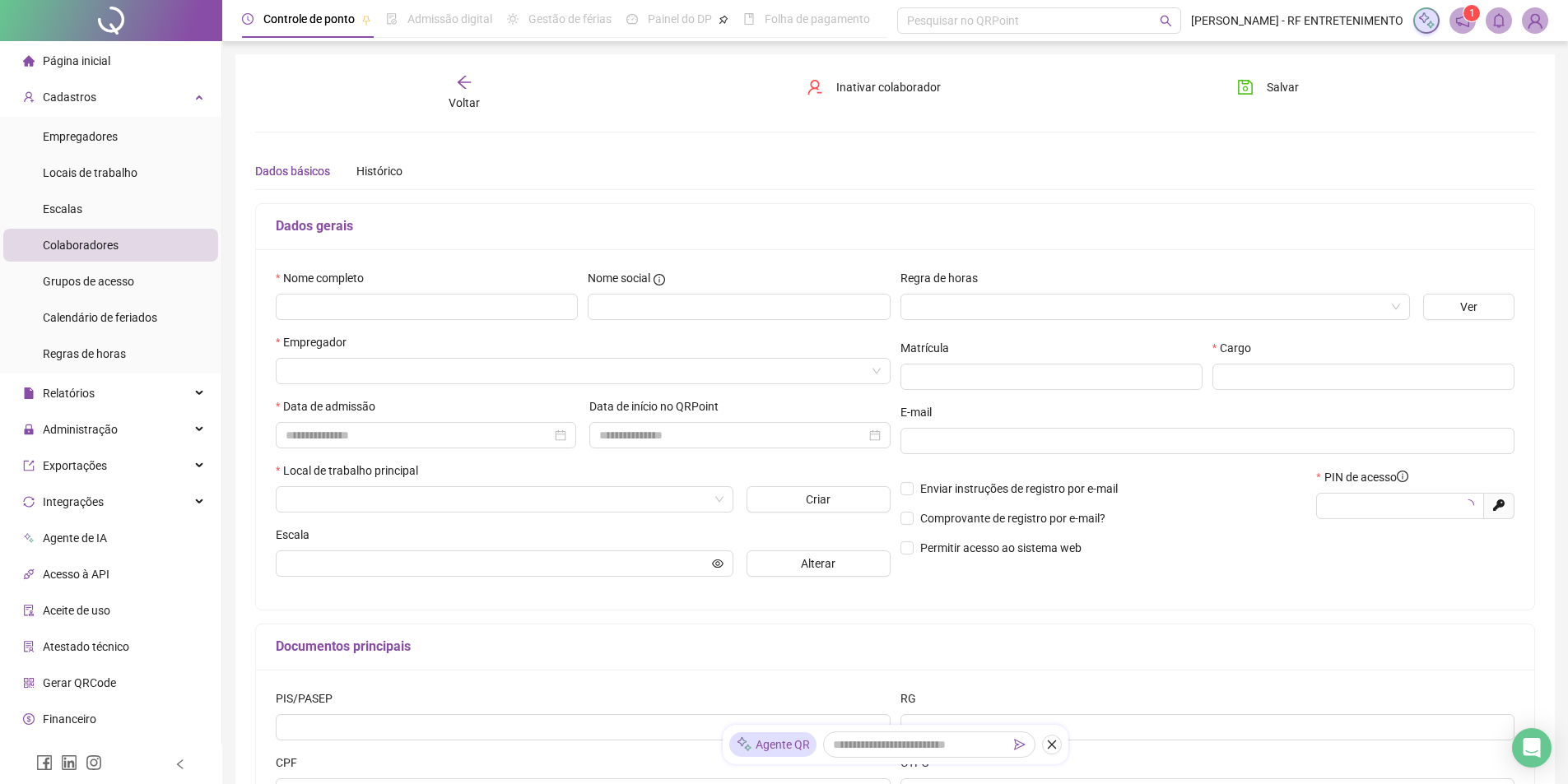
type input "*****"
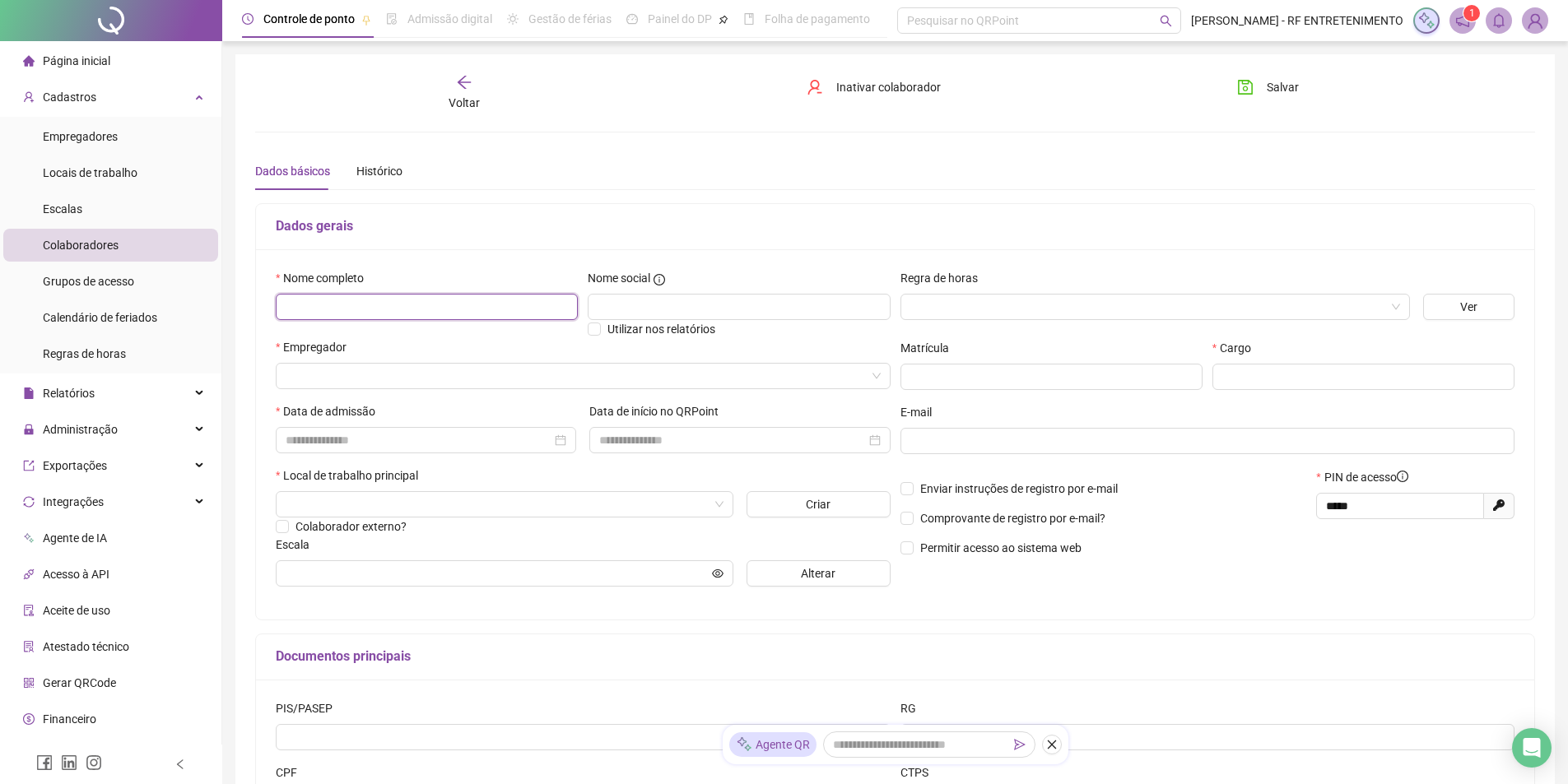
click at [438, 313] on input "text" at bounding box center [427, 307] width 302 height 26
type input "**********"
click at [461, 392] on div "Empregador" at bounding box center [583, 370] width 621 height 64
click at [462, 381] on input "search" at bounding box center [575, 376] width 580 height 25
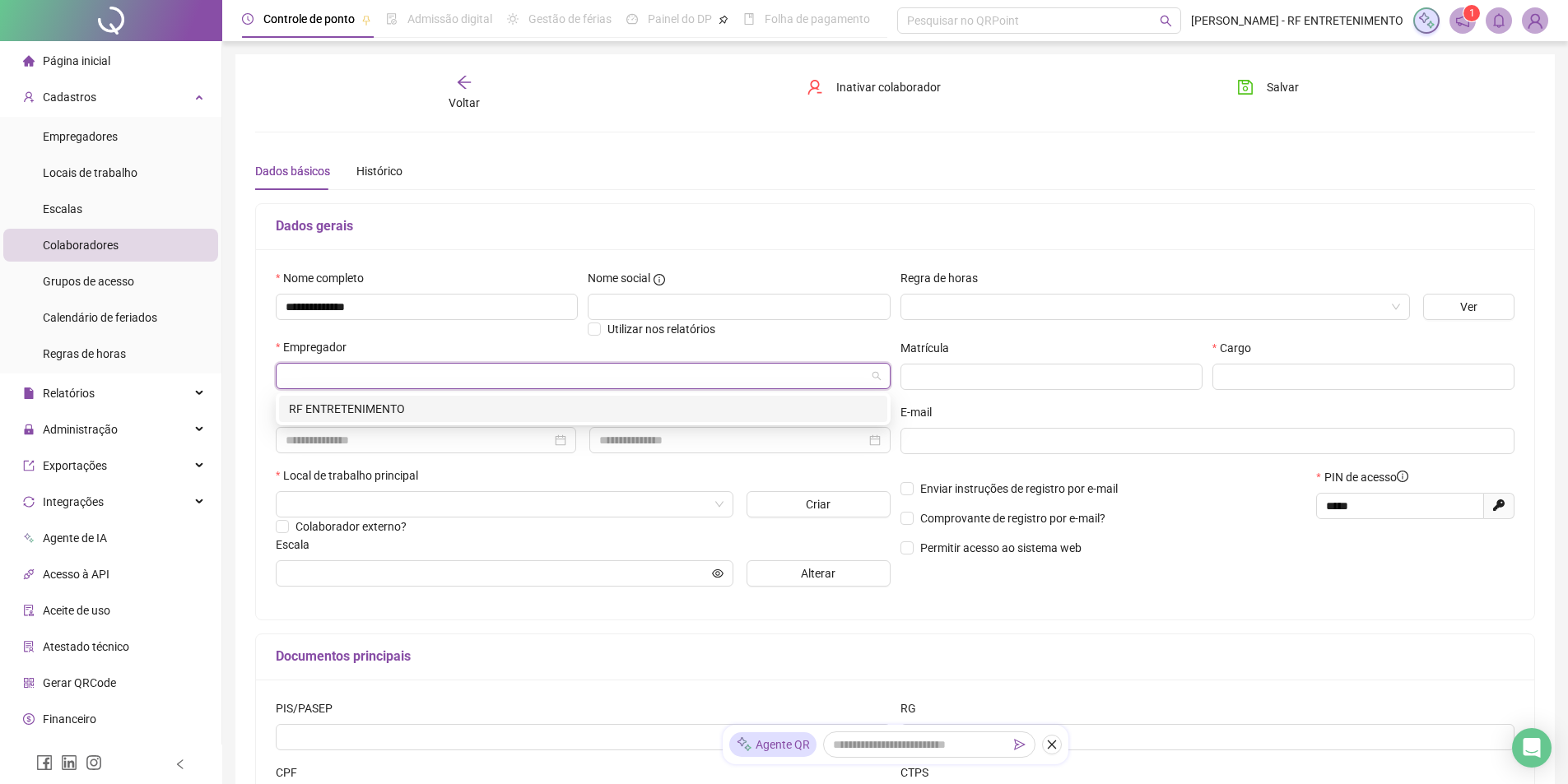
click at [413, 409] on div "RF ENTRETENIMENTO" at bounding box center [583, 408] width 589 height 18
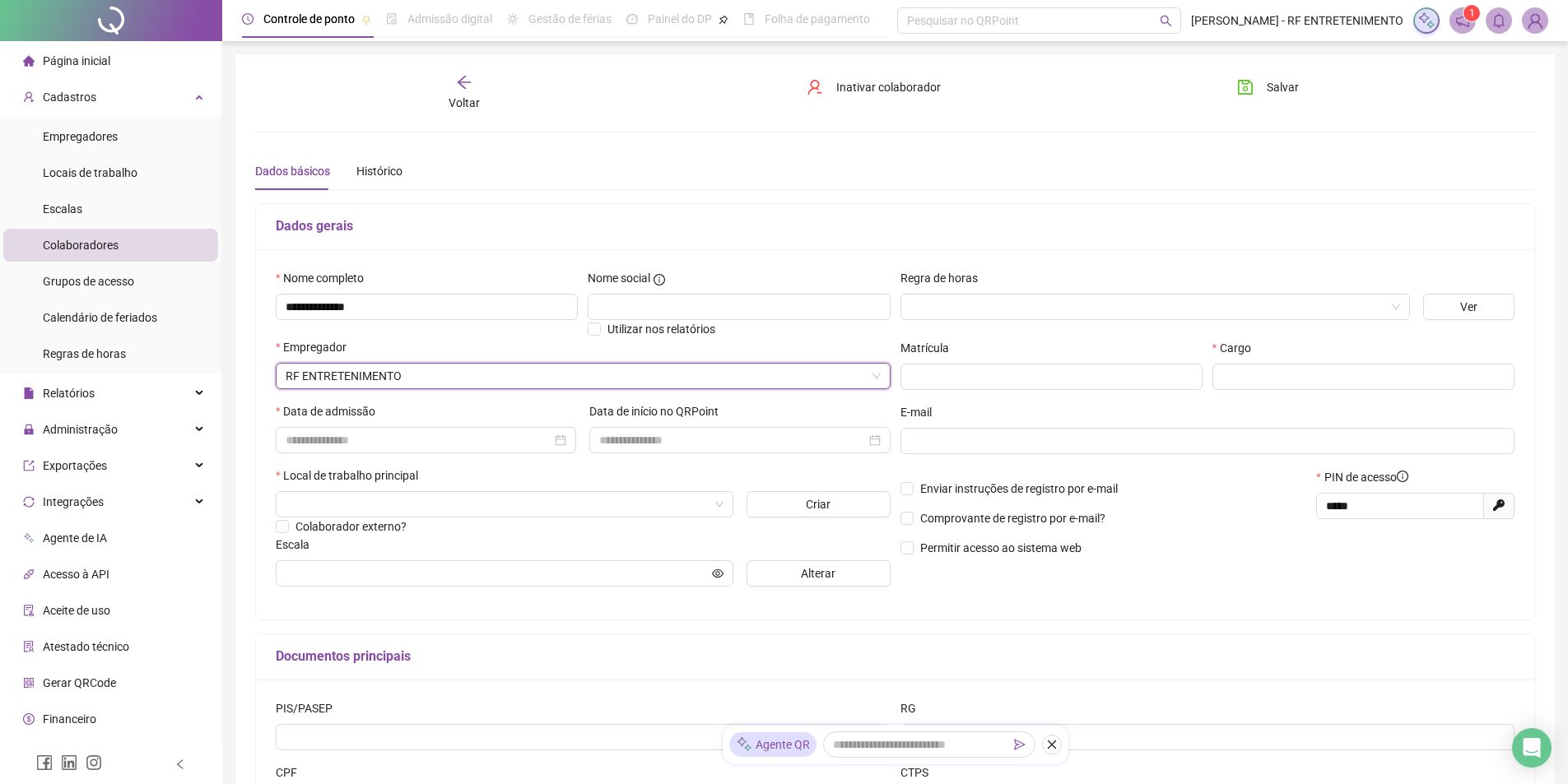
click at [1062, 235] on h5 "Dados gerais" at bounding box center [896, 225] width 1239 height 20
click at [1255, 373] on input "text" at bounding box center [1364, 377] width 302 height 26
type input "*********"
drag, startPoint x: 1399, startPoint y: 512, endPoint x: 1253, endPoint y: 506, distance: 146.1
click at [1256, 506] on div "Enviar instruções de registro por e-mail Comprovante de registro por e-mail? Pe…" at bounding box center [1207, 518] width 625 height 101
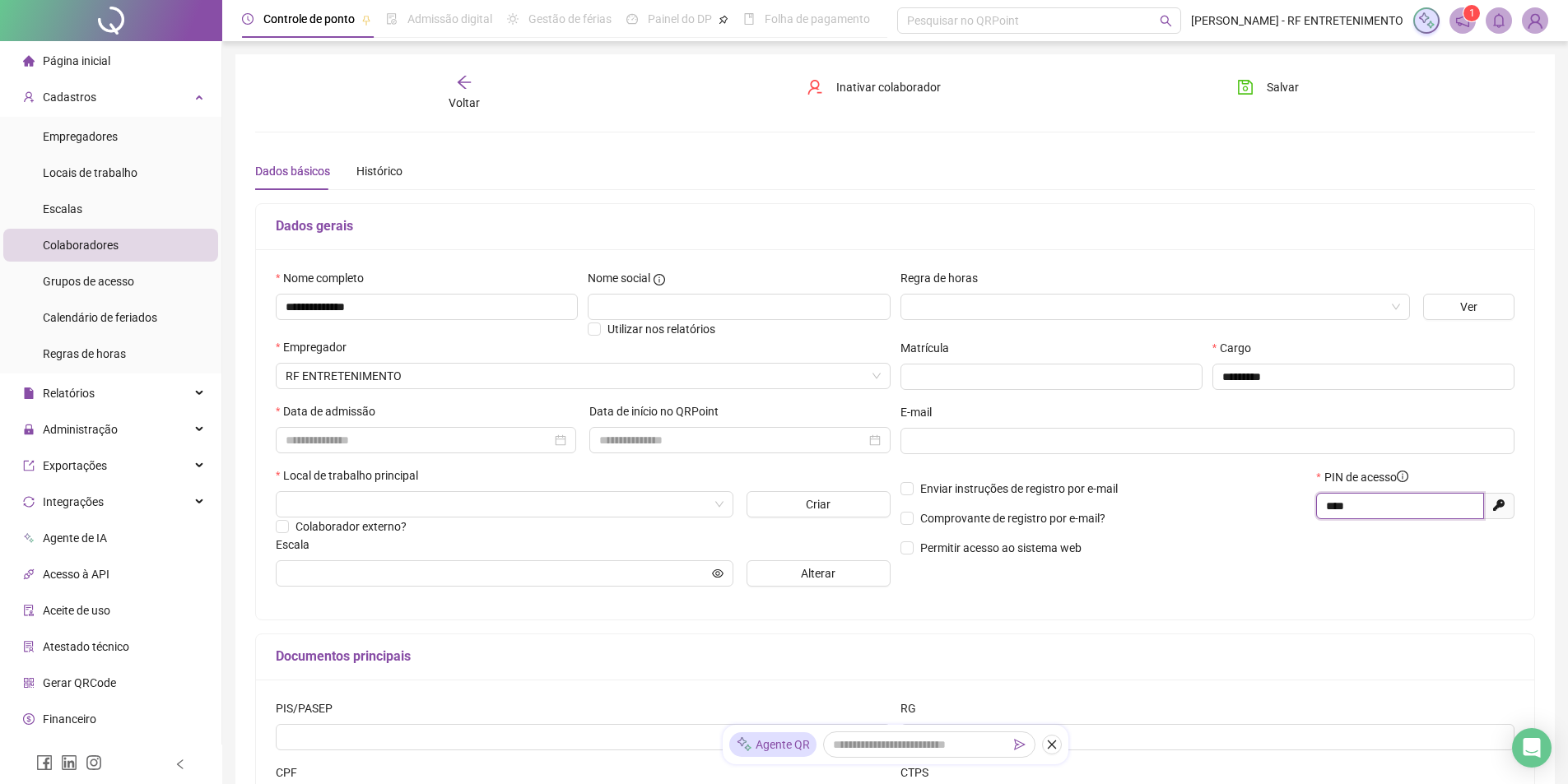
type input "****"
click at [1232, 518] on p "Comprovante de registro por e-mail?" at bounding box center [1104, 518] width 407 height 18
click at [444, 439] on input at bounding box center [418, 440] width 266 height 18
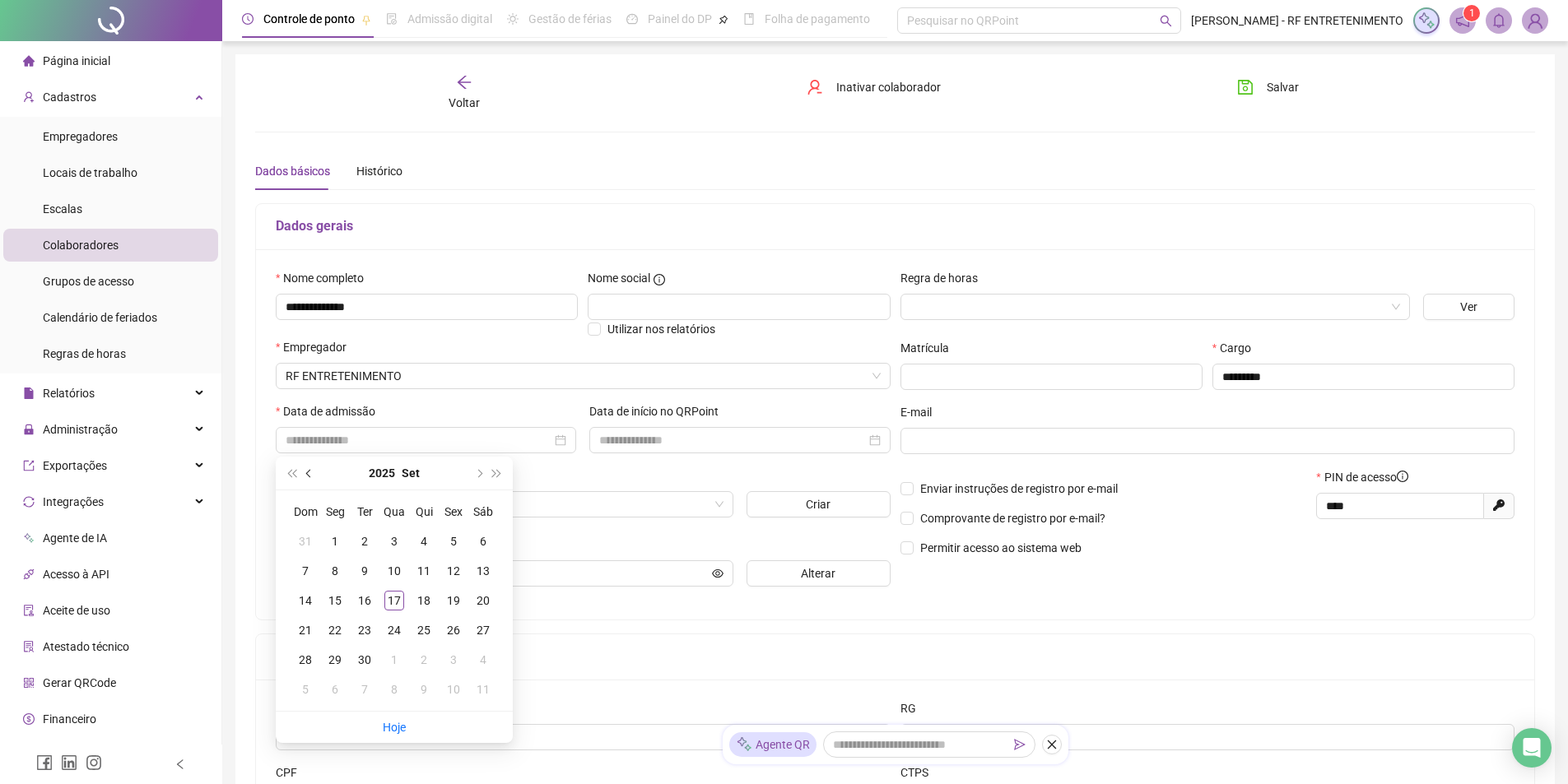
click at [309, 471] on span "prev-year" at bounding box center [310, 473] width 9 height 9
type input "**********"
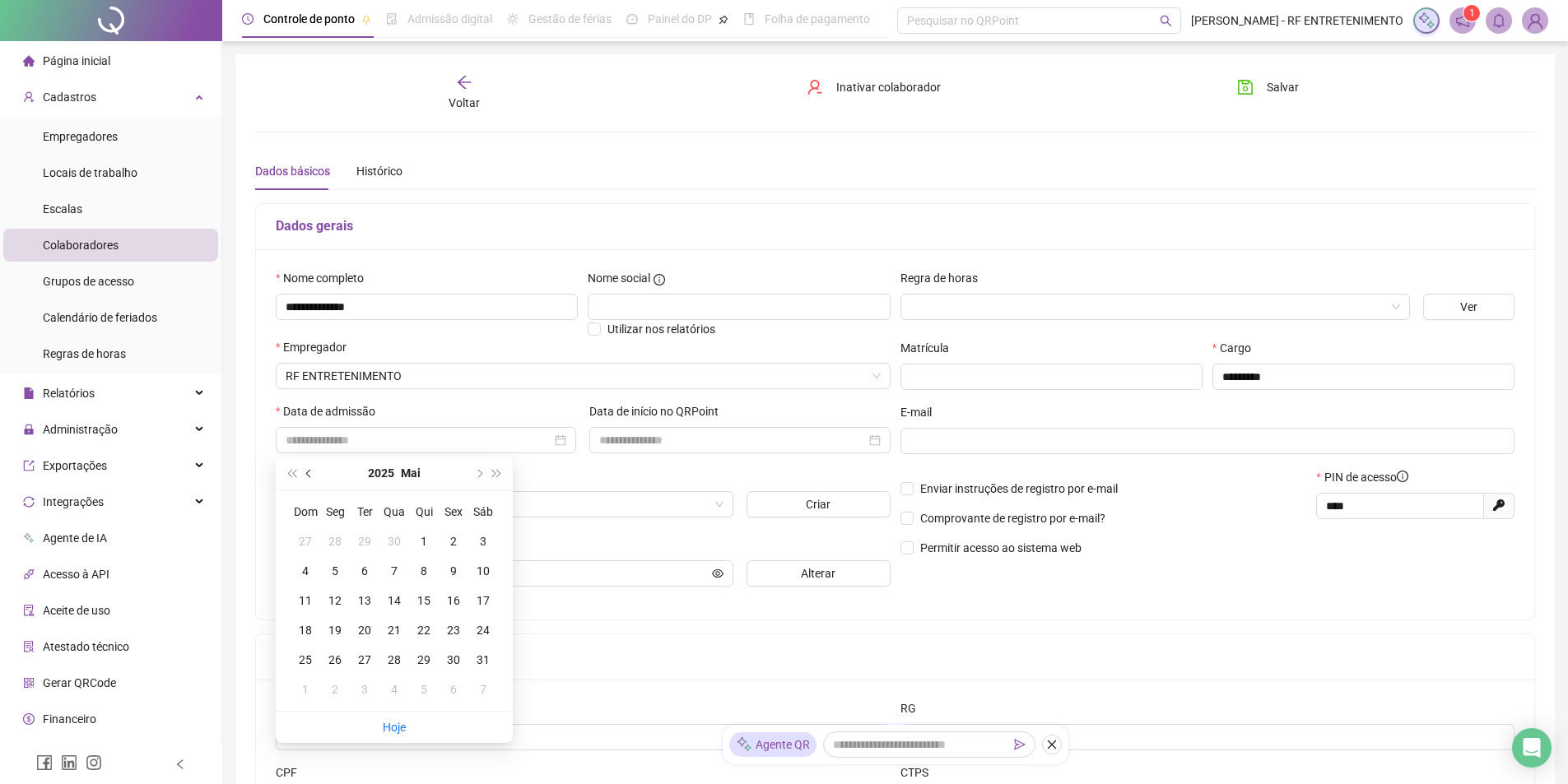
click at [311, 477] on button "prev-year" at bounding box center [309, 473] width 18 height 33
type input "**********"
click at [394, 600] on div "12" at bounding box center [394, 600] width 20 height 20
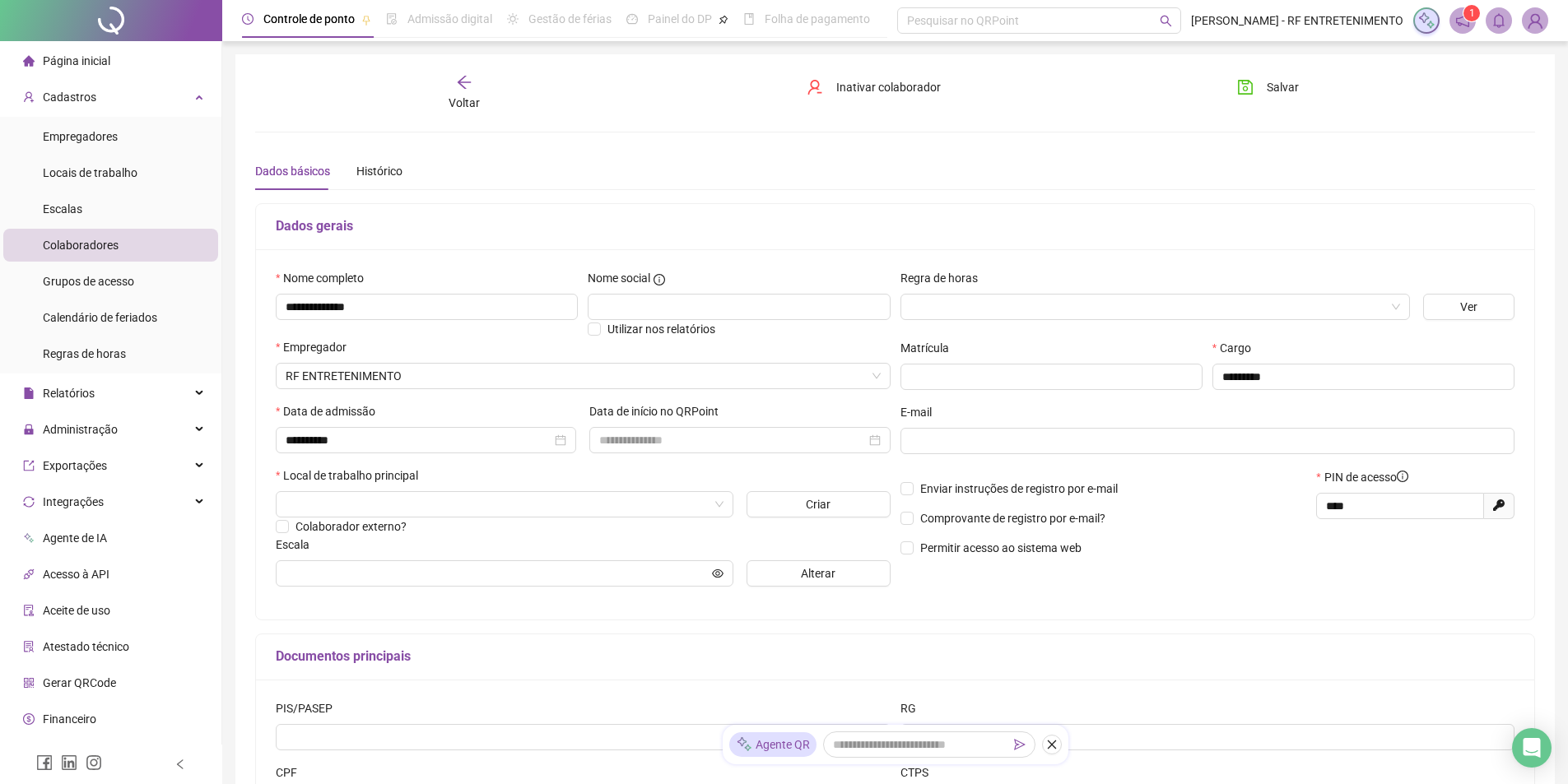
click at [686, 466] on div "Local de trabalho principal" at bounding box center [584, 478] width 615 height 25
click at [1184, 601] on div "**********" at bounding box center [896, 435] width 1278 height 371
click at [546, 497] on input "search" at bounding box center [496, 504] width 423 height 25
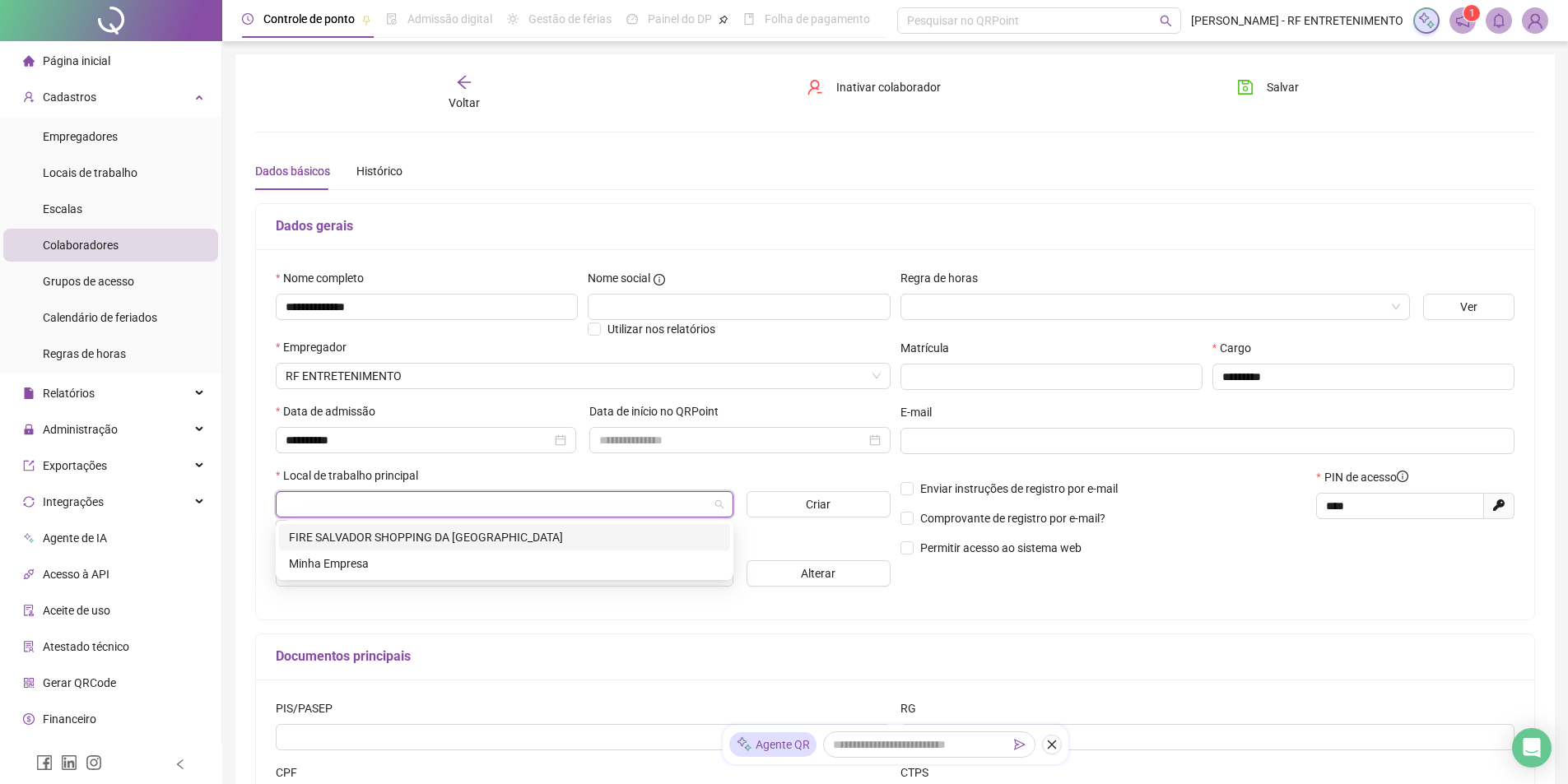
click at [450, 538] on div "FIRE SALVADOR SHOPPING DA BAHIA" at bounding box center [504, 537] width 432 height 18
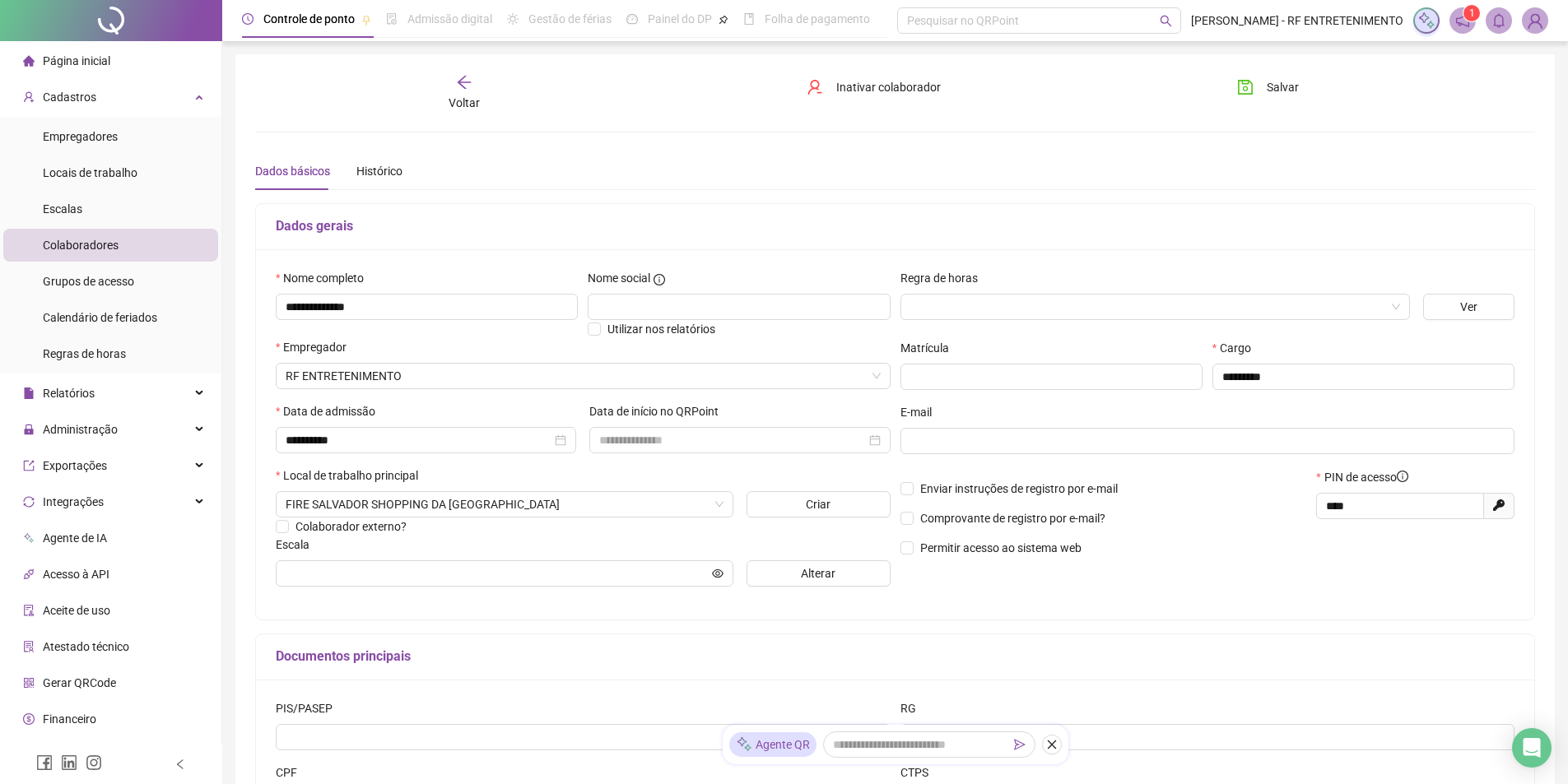
click at [1084, 615] on div "**********" at bounding box center [896, 435] width 1278 height 371
click at [1184, 576] on div "Regra de horas Ver Matrícula Cargo ********* E-mail Enviar instruções de regist…" at bounding box center [1207, 434] width 625 height 331
click at [1184, 576] on div "Regra de horas Ver Matrícula Cargo ********* E-mail Enviar instruções de regist…" at bounding box center [1207, 434] width 625 height 331
click at [676, 572] on input "text" at bounding box center [496, 573] width 423 height 18
click at [801, 575] on span "Alterar" at bounding box center [818, 573] width 34 height 18
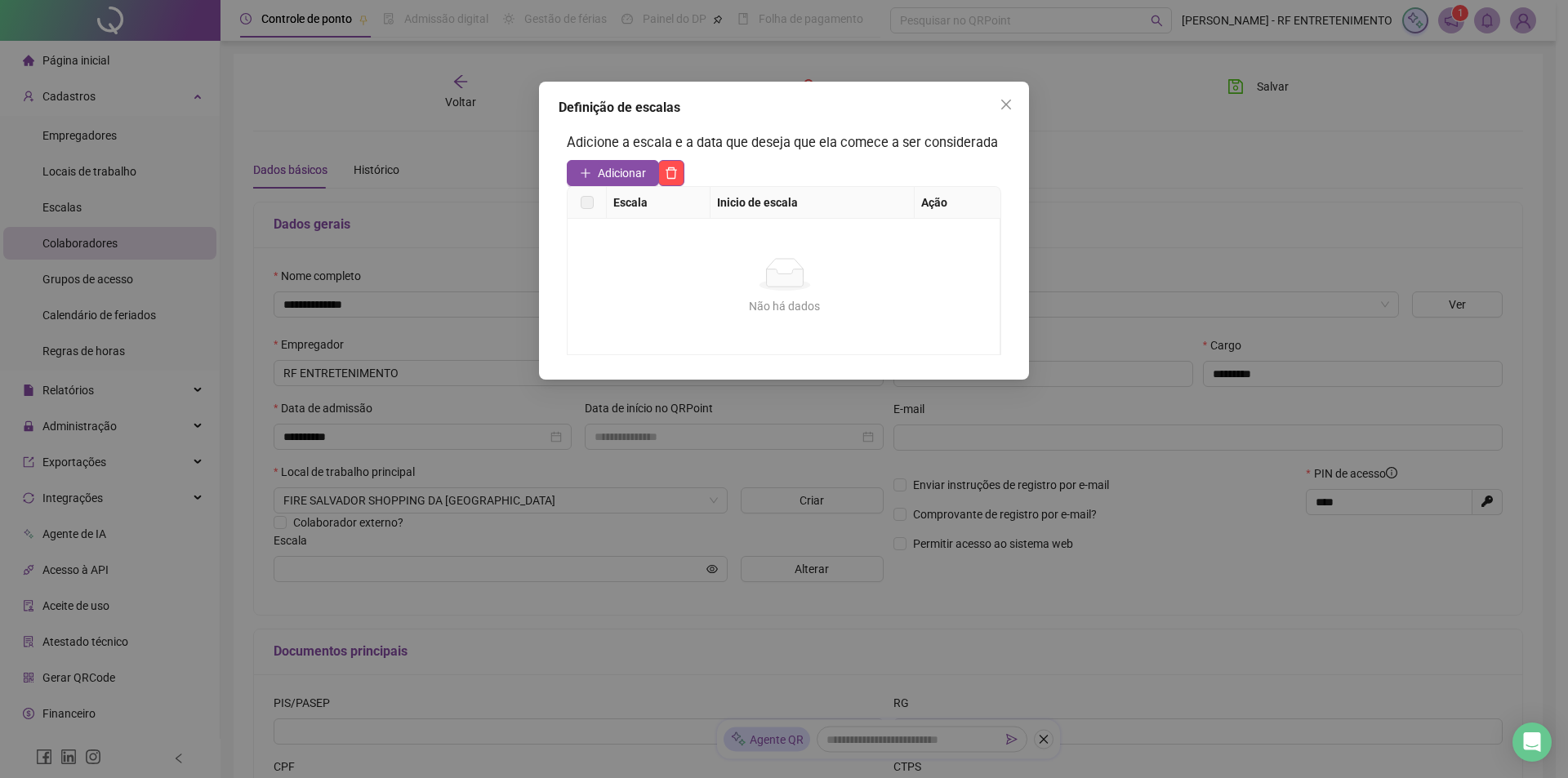
click at [581, 202] on label at bounding box center [587, 202] width 13 height 18
click at [1010, 103] on icon "close" at bounding box center [1005, 104] width 13 height 13
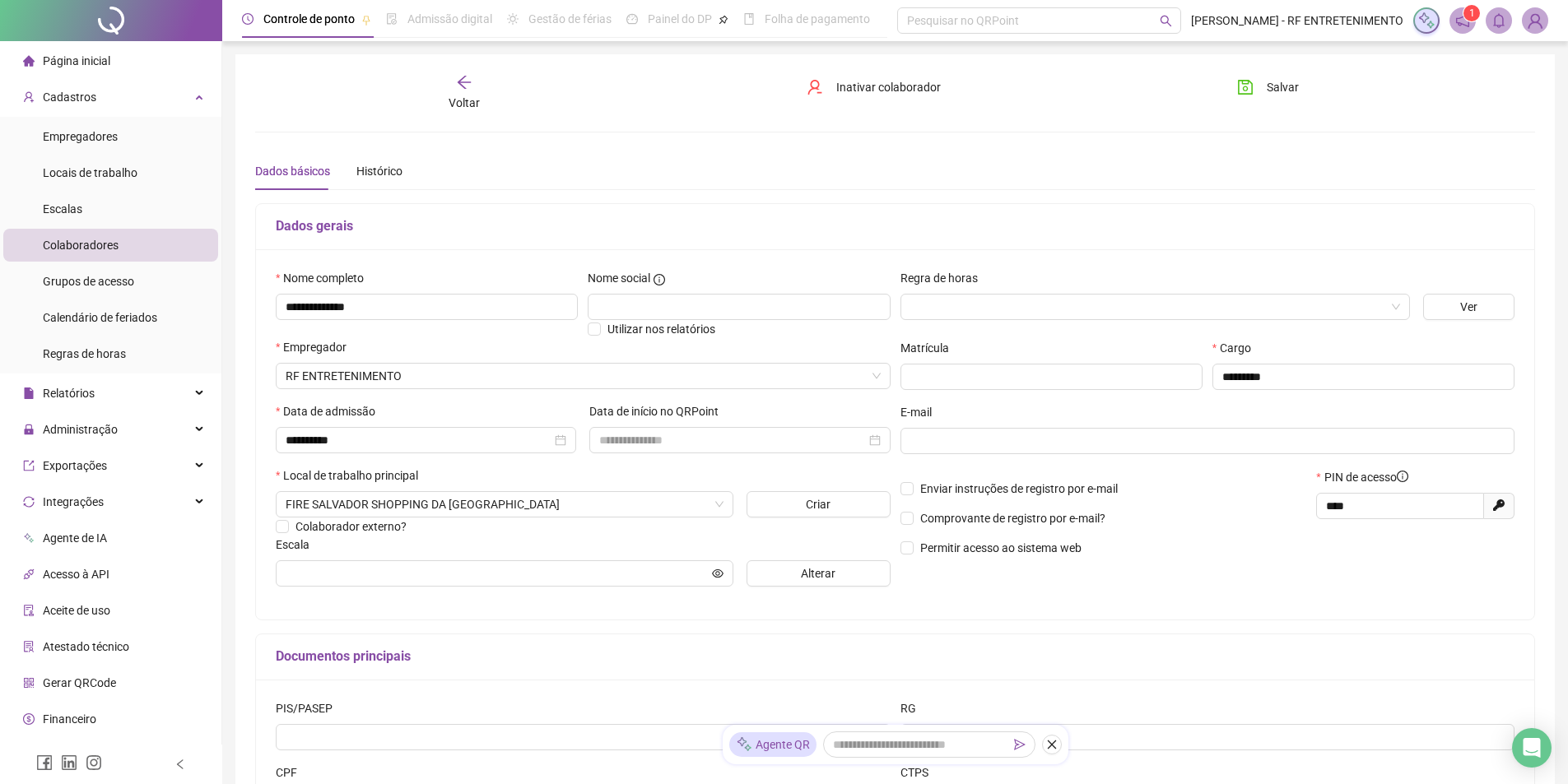
click at [1013, 105] on div "Voltar Inativar colaborador Salvar" at bounding box center [896, 93] width 1294 height 38
click at [1102, 150] on div "**********" at bounding box center [896, 461] width 1280 height 775
click at [734, 222] on h5 "Dados gerais" at bounding box center [896, 225] width 1239 height 20
click at [1025, 239] on div "Dados gerais" at bounding box center [896, 227] width 1278 height 46
click at [1292, 307] on input "search" at bounding box center [1148, 307] width 475 height 25
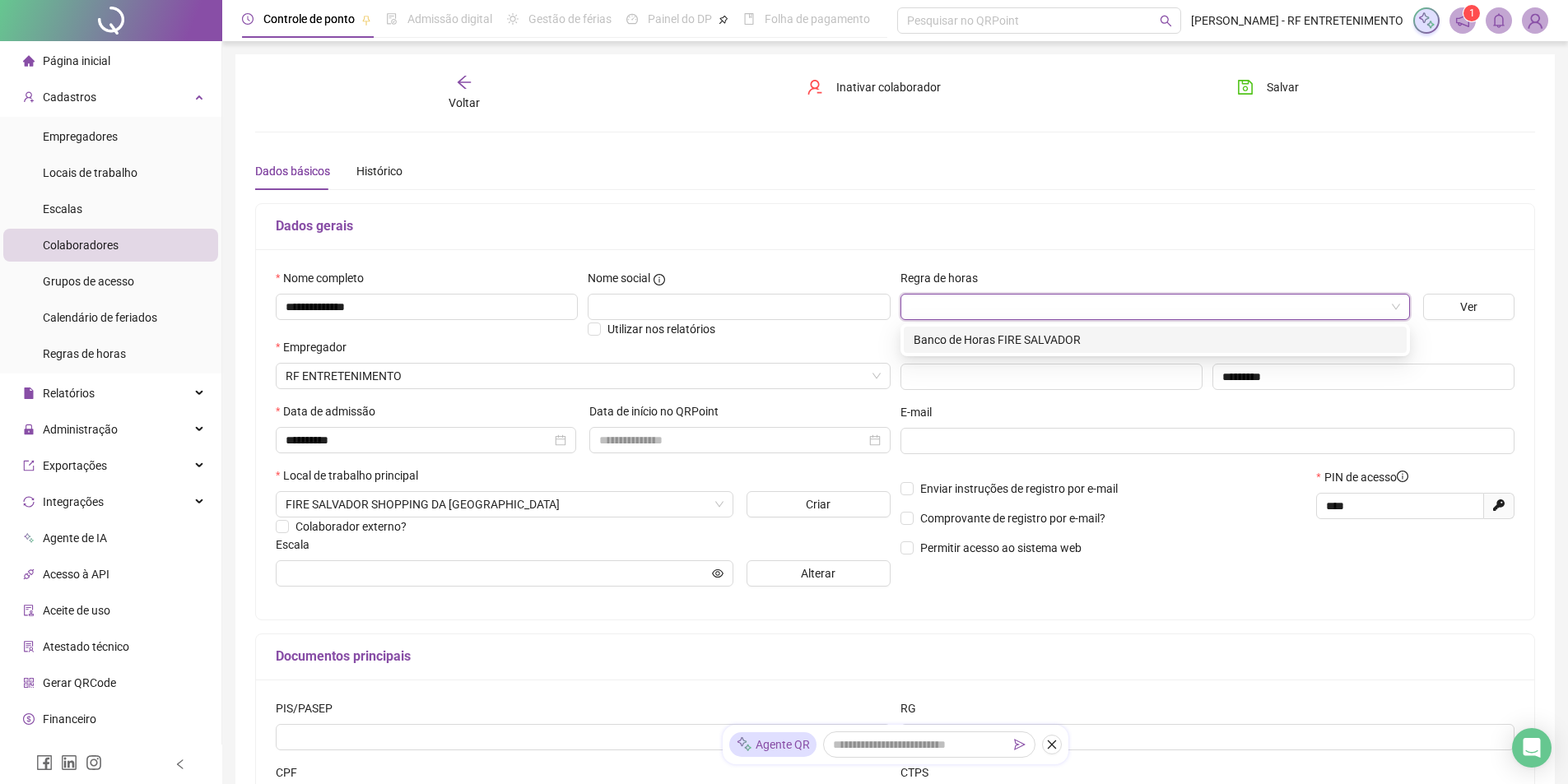
click at [1156, 337] on div "Banco de Horas FIRE SALVADOR" at bounding box center [1155, 339] width 484 height 18
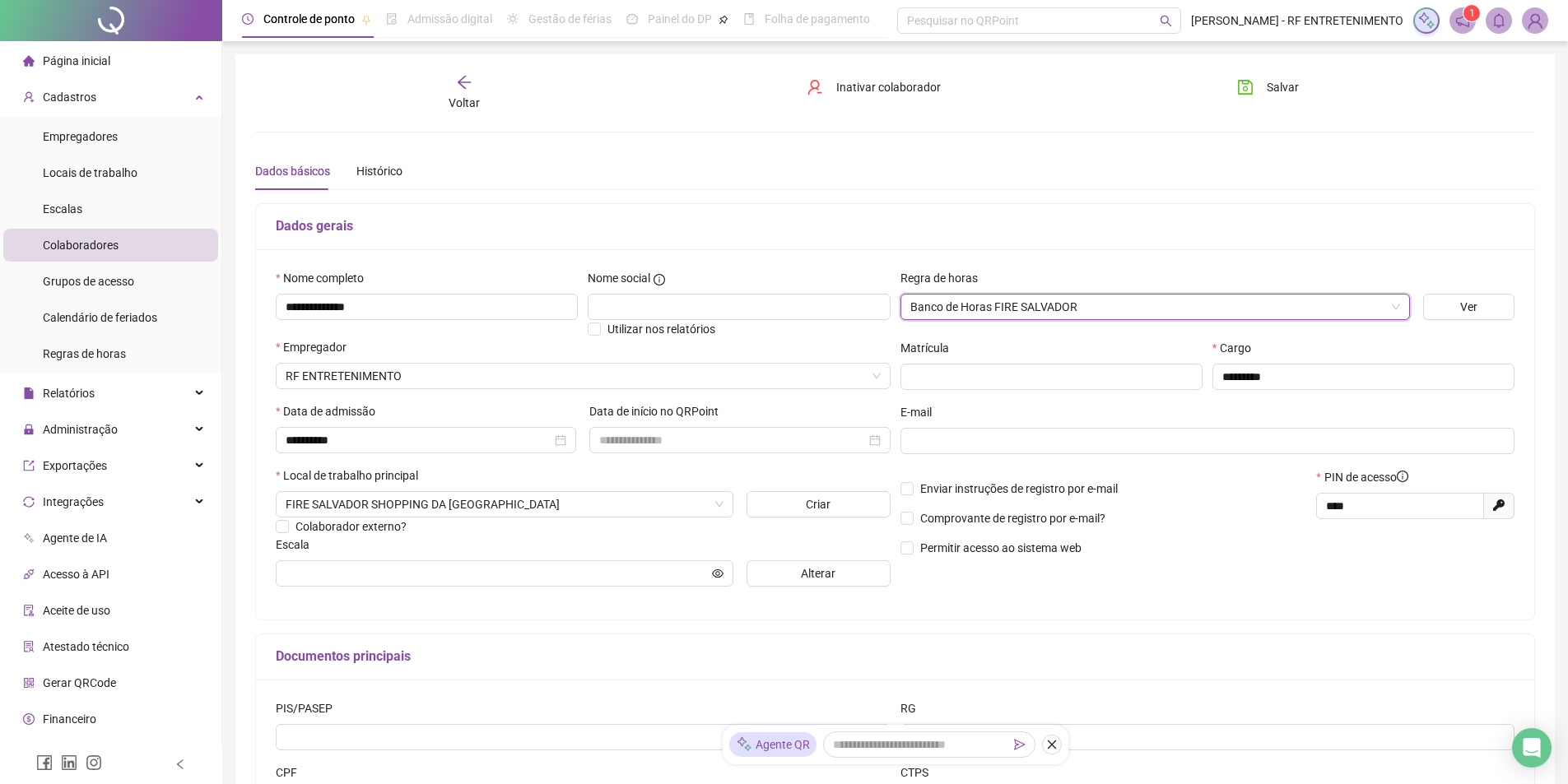
click at [1160, 249] on div "**********" at bounding box center [896, 435] width 1278 height 371
click at [580, 579] on input "text" at bounding box center [496, 573] width 423 height 18
click at [658, 636] on div "Documentos principais" at bounding box center [896, 658] width 1278 height 46
click at [802, 436] on input at bounding box center [731, 440] width 266 height 18
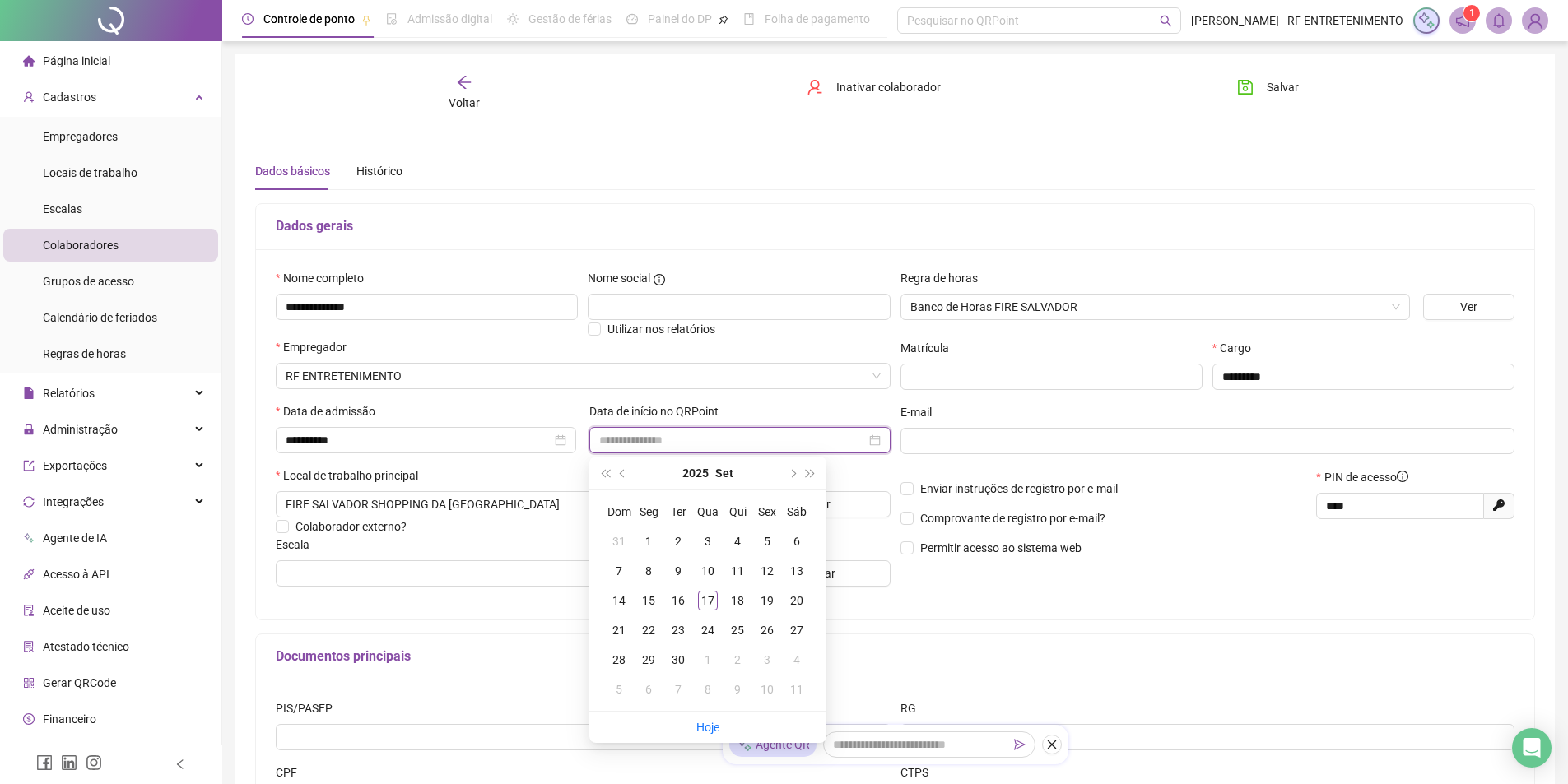
click at [802, 436] on input at bounding box center [731, 440] width 266 height 18
click at [807, 406] on div "Data de início no QRPoint" at bounding box center [740, 414] width 301 height 25
click at [807, 432] on input at bounding box center [731, 440] width 266 height 18
type input "**********"
click at [713, 598] on div "17" at bounding box center [708, 600] width 20 height 20
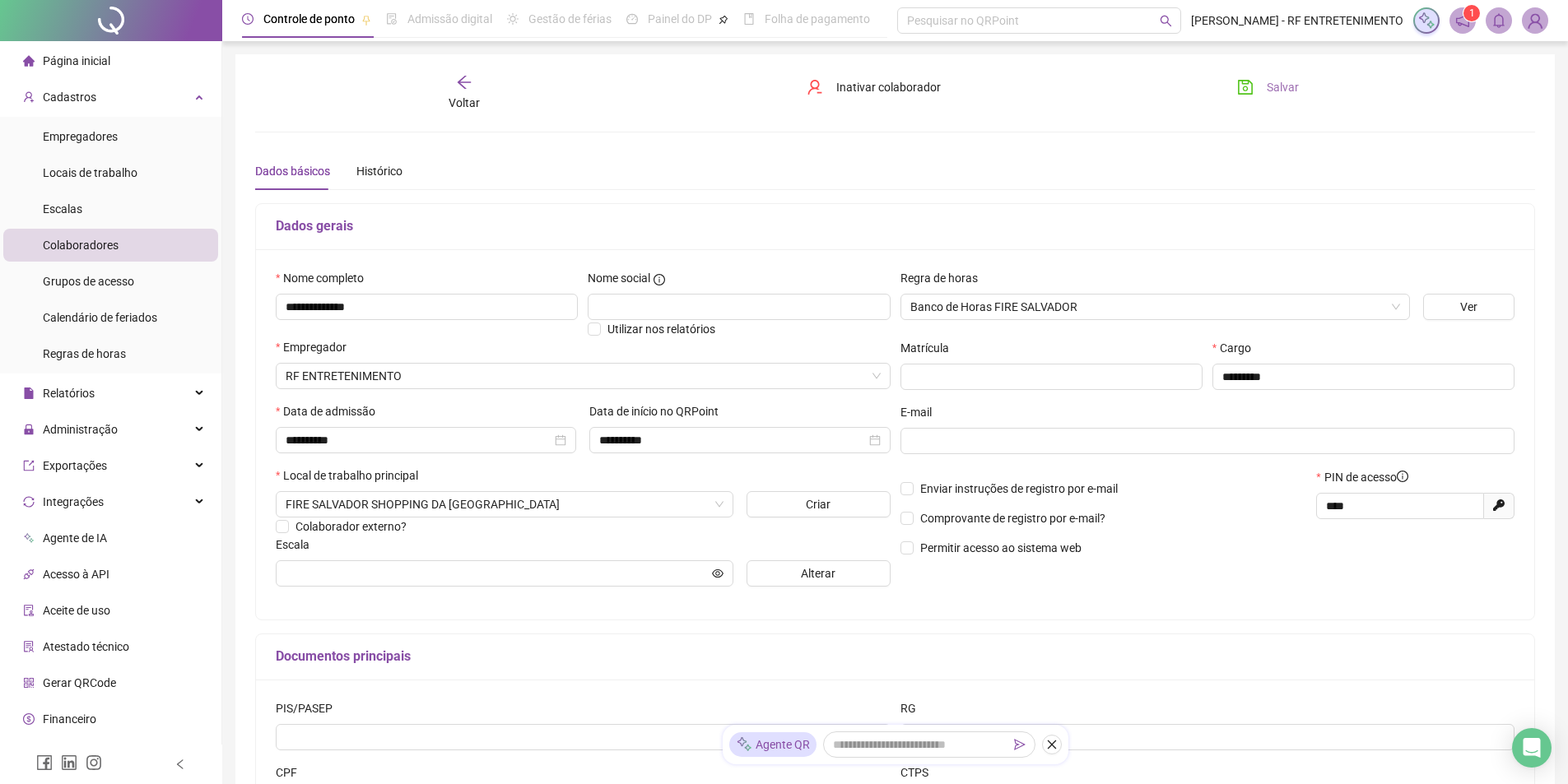
click at [1264, 83] on button "Salvar" at bounding box center [1268, 87] width 86 height 26
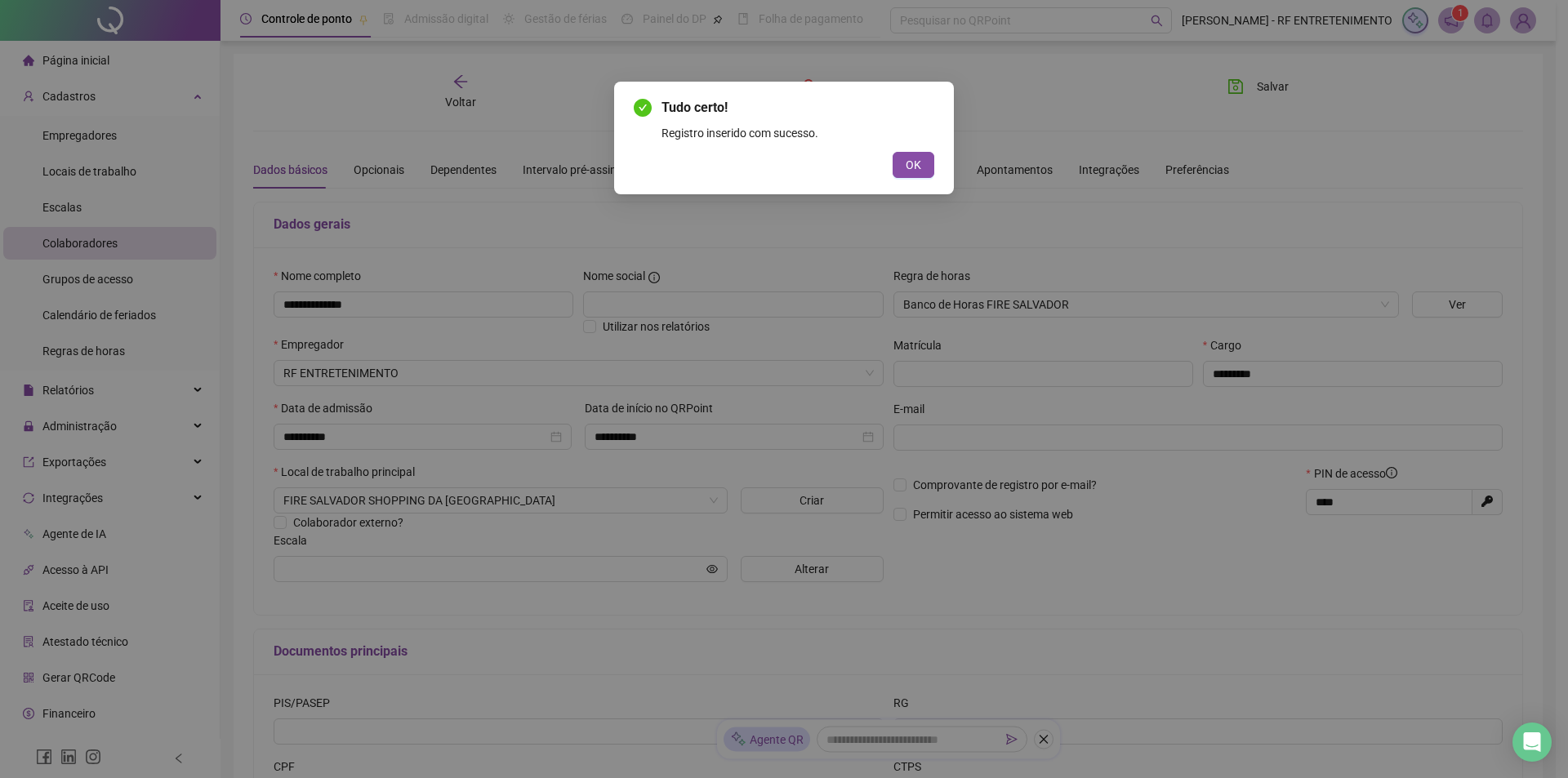
click at [922, 180] on div "Tudo certo! Registro inserido com sucesso. OK" at bounding box center [783, 137] width 340 height 113
click at [920, 163] on span "OK" at bounding box center [913, 164] width 15 height 18
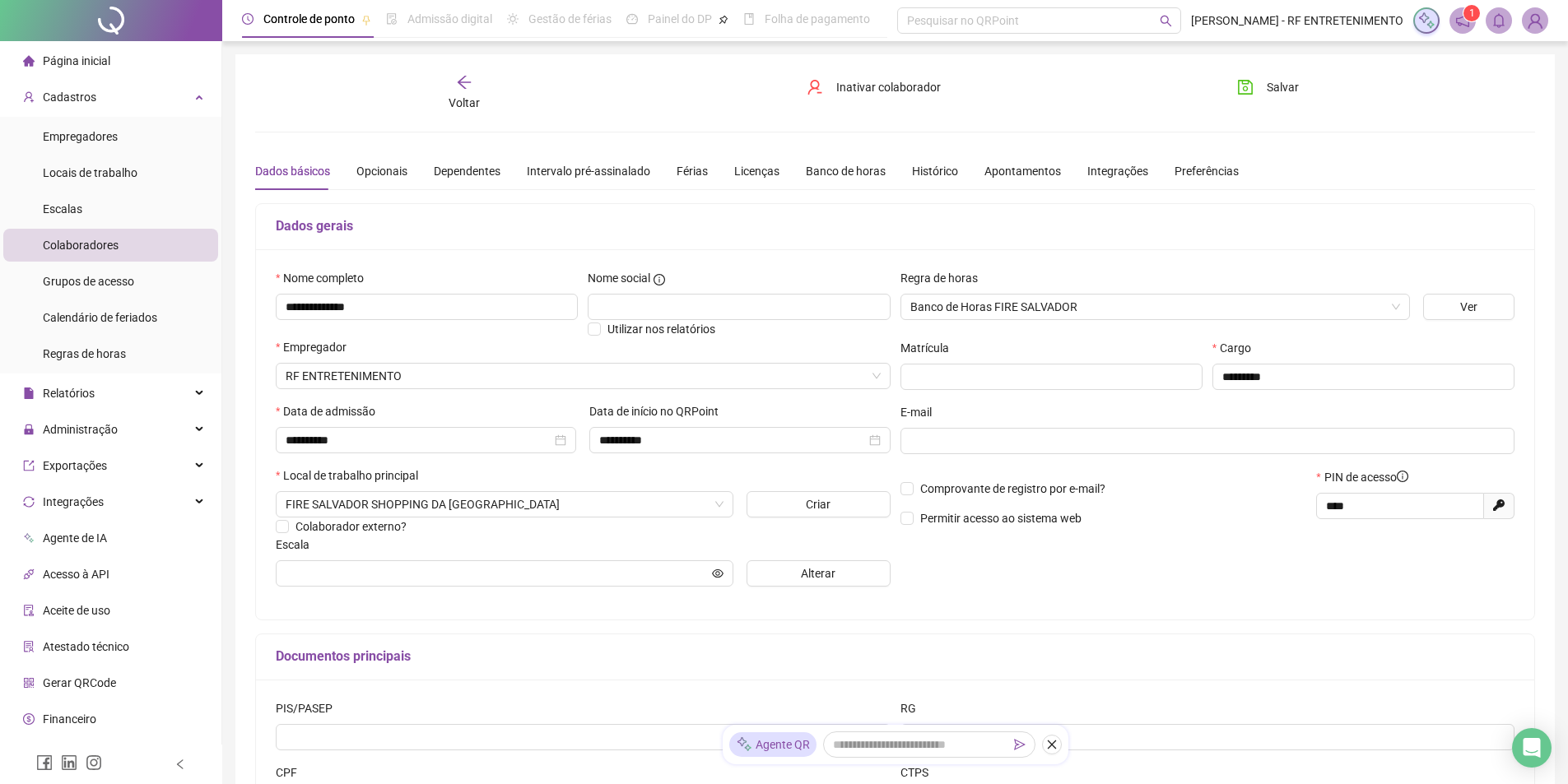
click at [82, 681] on span "Gerar QRCode" at bounding box center [79, 682] width 73 height 13
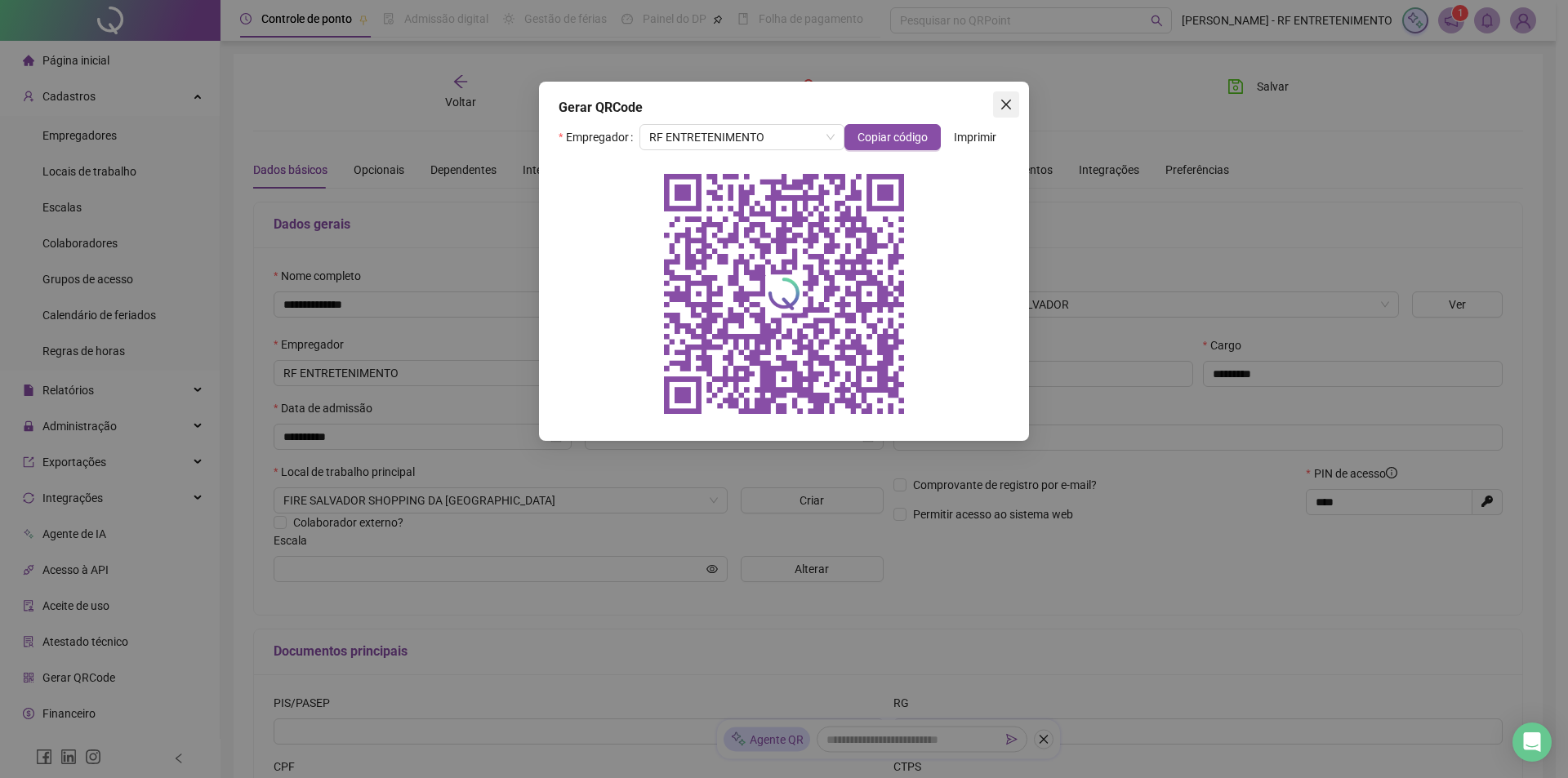
click at [1009, 108] on icon "close" at bounding box center [1005, 104] width 13 height 13
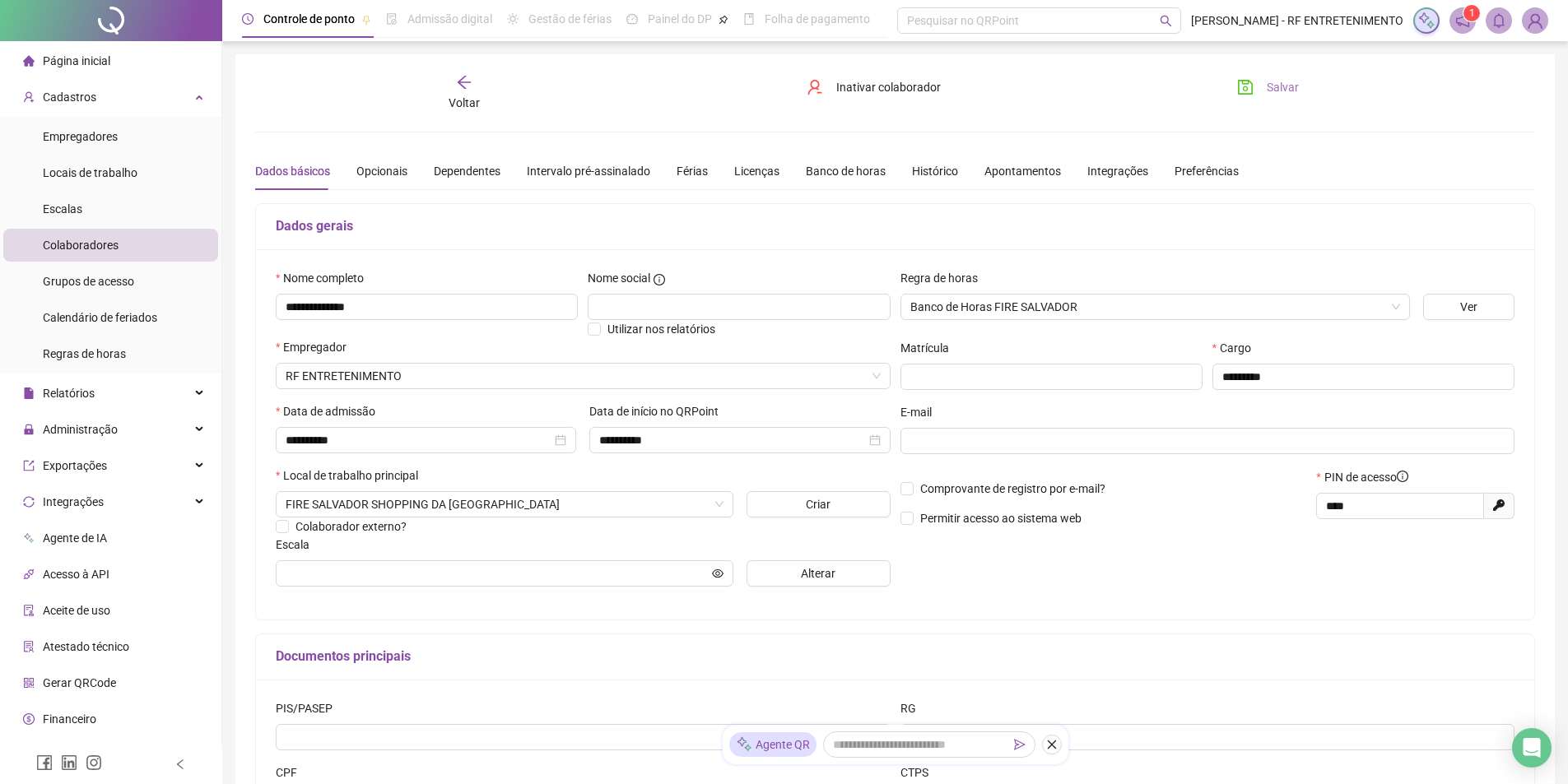
click at [1236, 100] on button "Salvar" at bounding box center [1268, 87] width 86 height 26
click at [87, 283] on span "Grupos de acesso" at bounding box center [88, 281] width 91 height 13
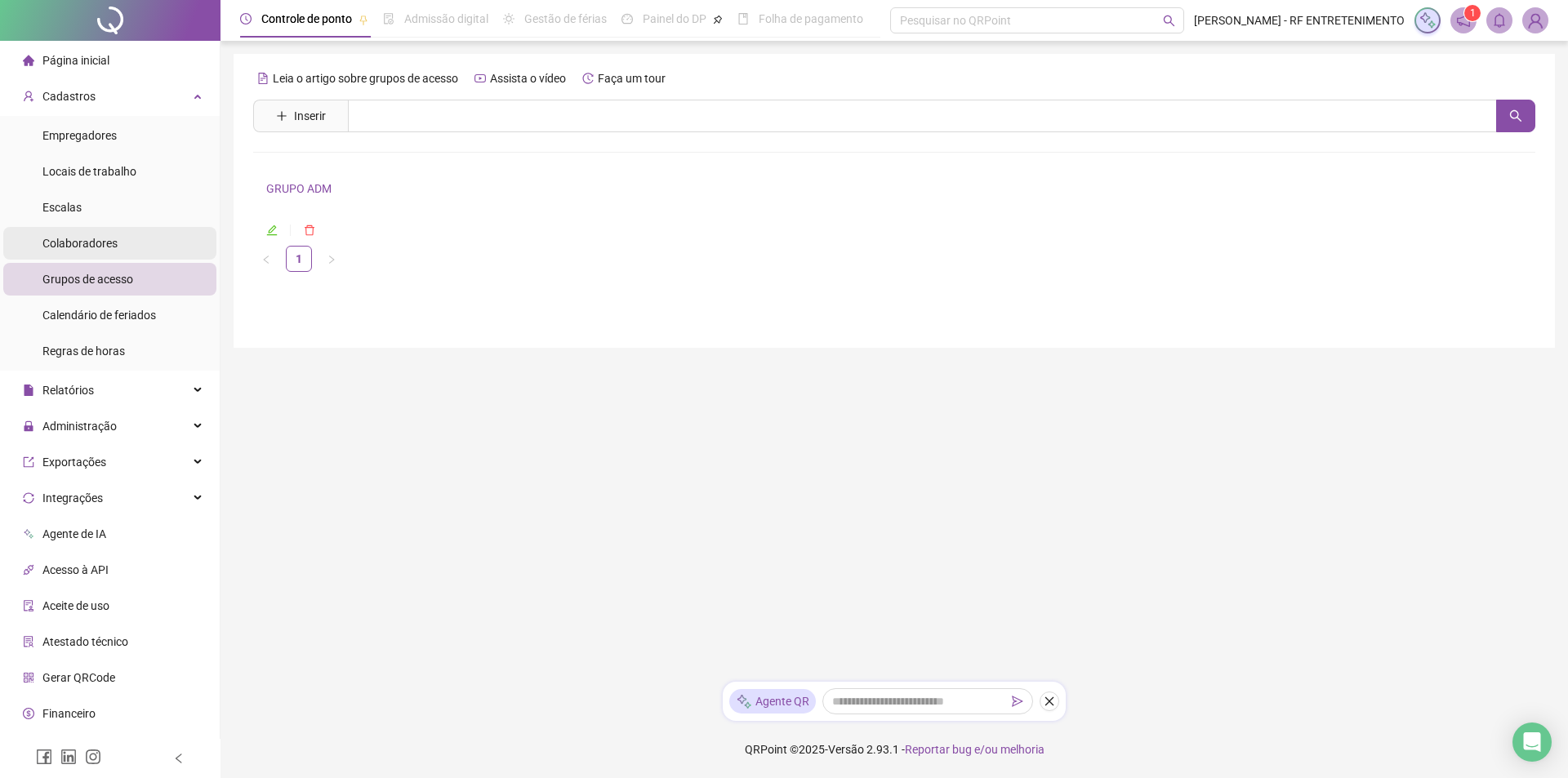
click at [86, 246] on span "Colaboradores" at bounding box center [80, 242] width 75 height 13
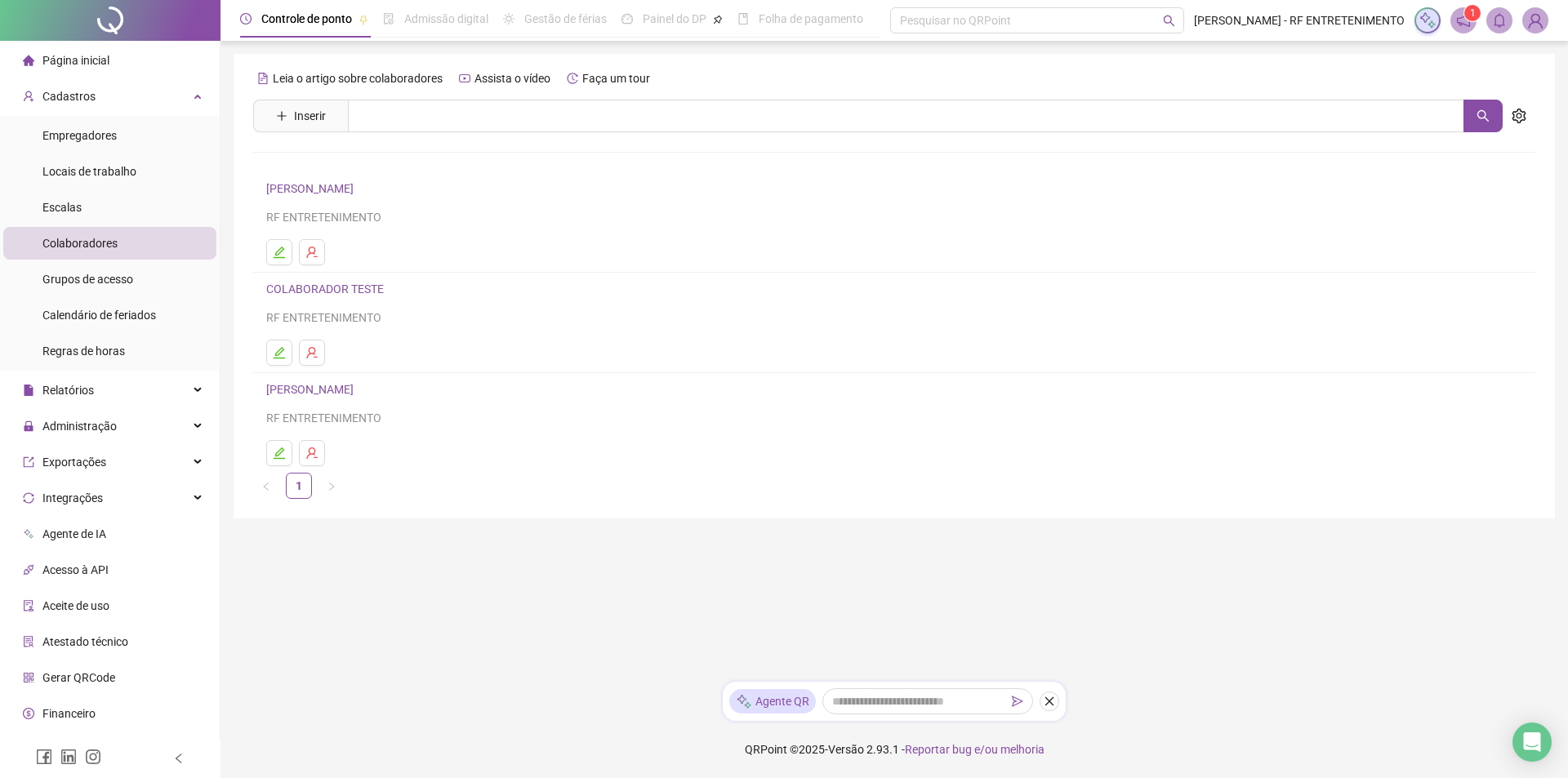
click at [326, 599] on main "Leia o artigo sobre colaboradores Assista o vídeo Faça um tour Inserir Nenhum r…" at bounding box center [894, 361] width 1321 height 614
click at [335, 592] on main "Leia o artigo sobre colaboradores Assista o vídeo Faça um tour Inserir Nenhum r…" at bounding box center [894, 361] width 1321 height 614
click at [87, 95] on span "Cadastros" at bounding box center [69, 96] width 53 height 13
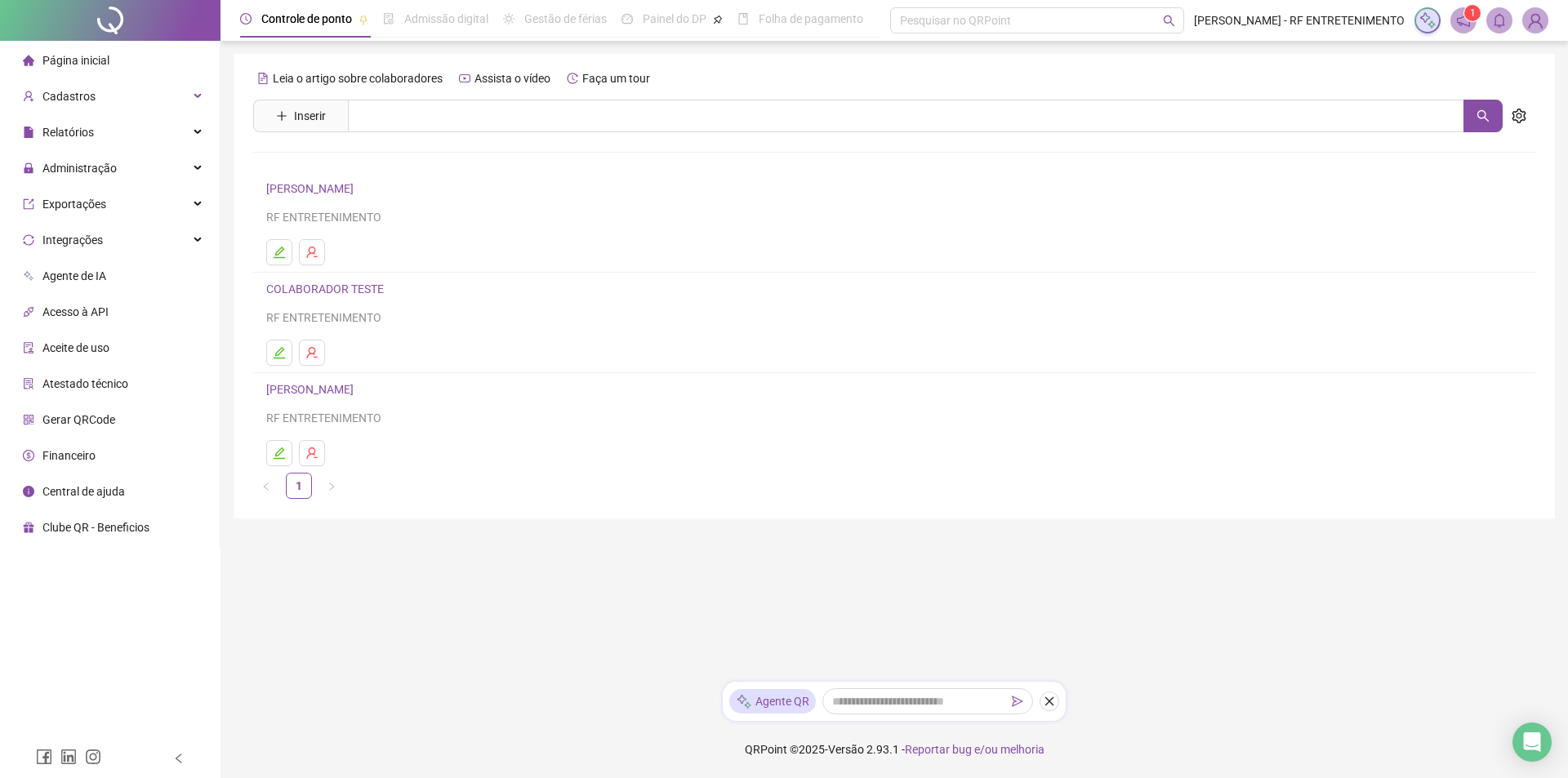
click at [86, 50] on div "Página inicial" at bounding box center [66, 60] width 86 height 33
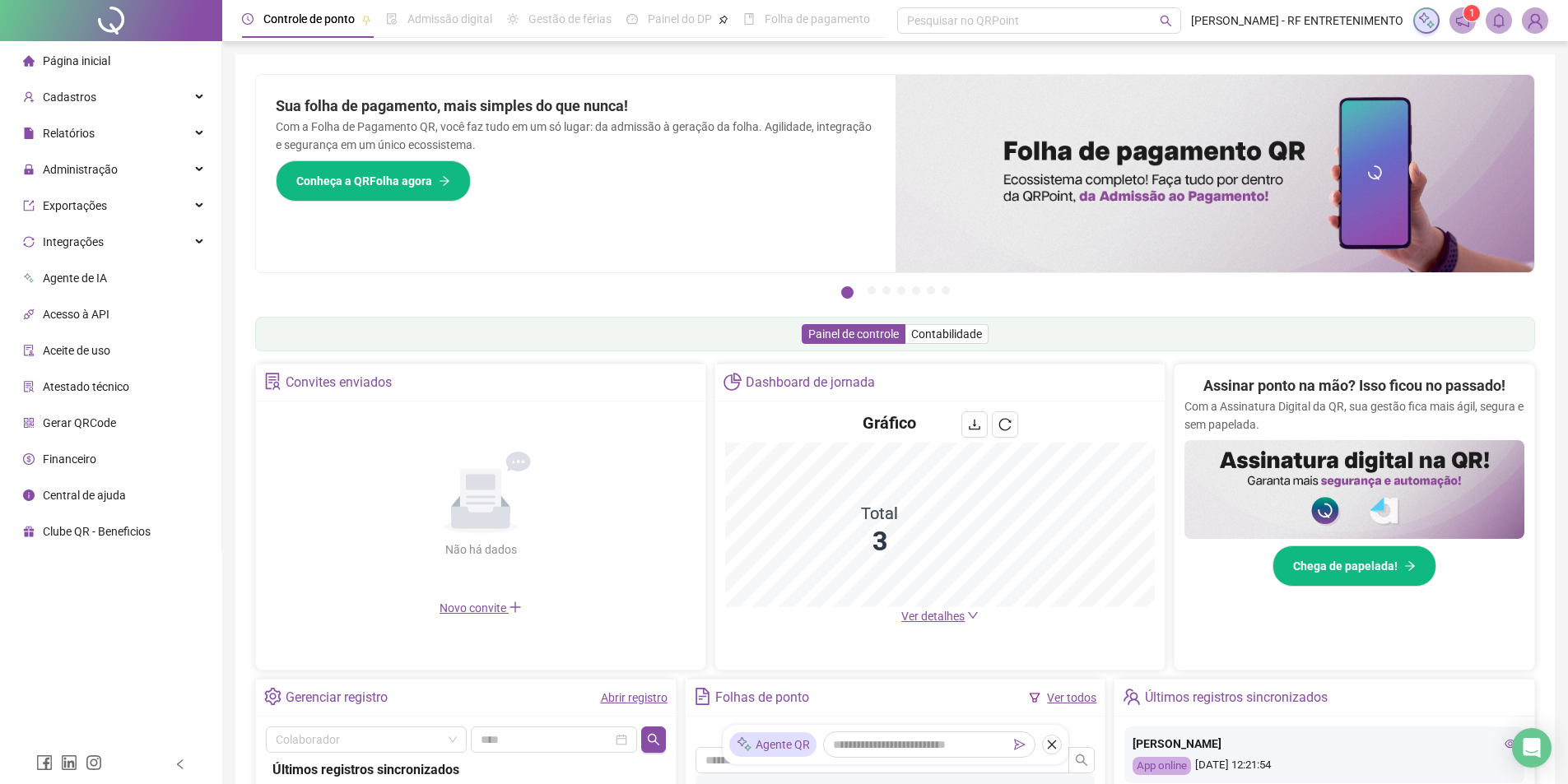
click at [747, 214] on div "Sua folha de pagamento, mais simples do que nunca! Com a Folha de Pagamento QR,…" at bounding box center [576, 173] width 640 height 197
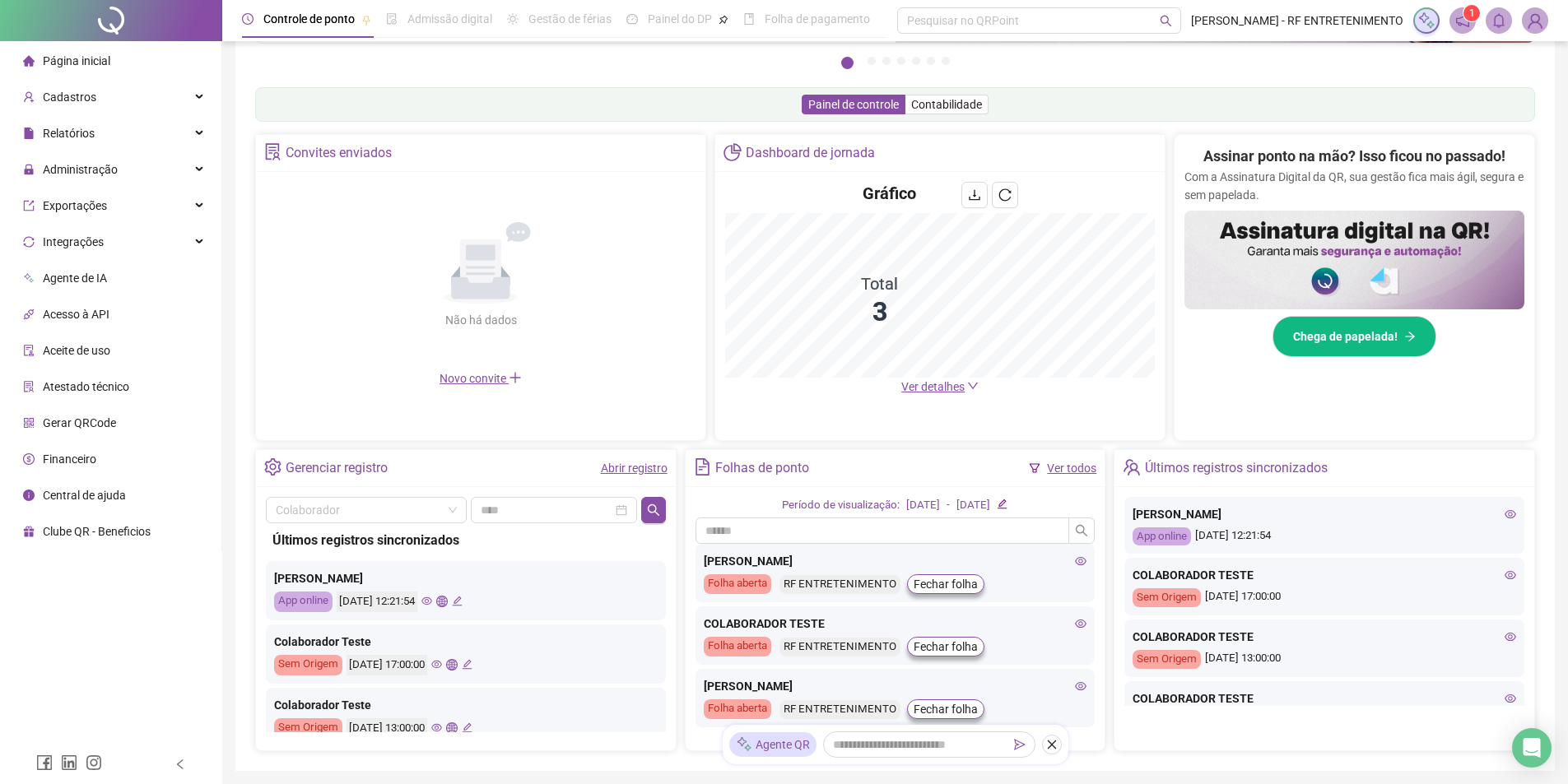
scroll to position [247, 0]
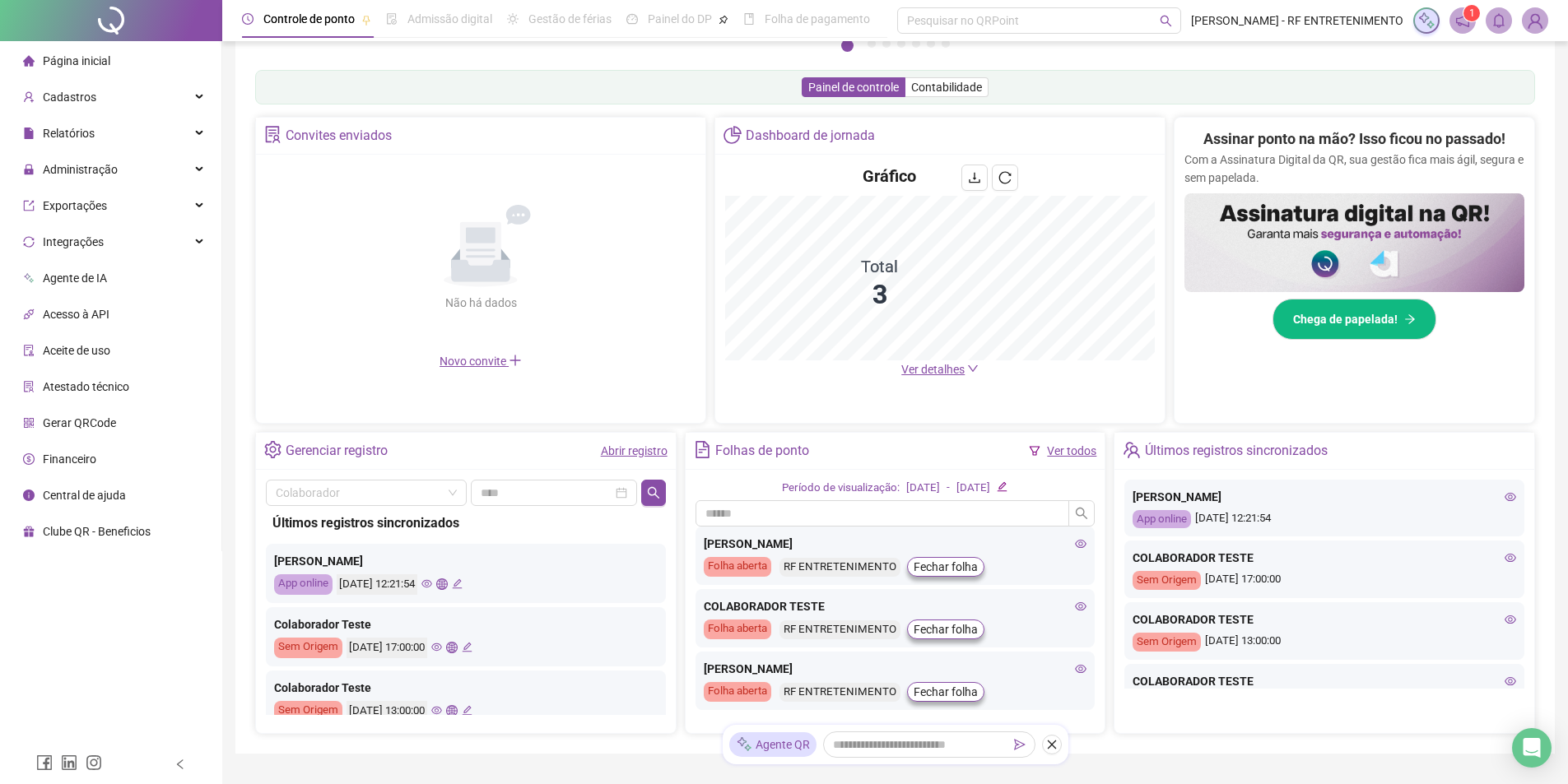
click at [714, 258] on div "Convites enviados Não há dados Não há dados Novo convite Dashboard de jornada G…" at bounding box center [896, 270] width 1280 height 307
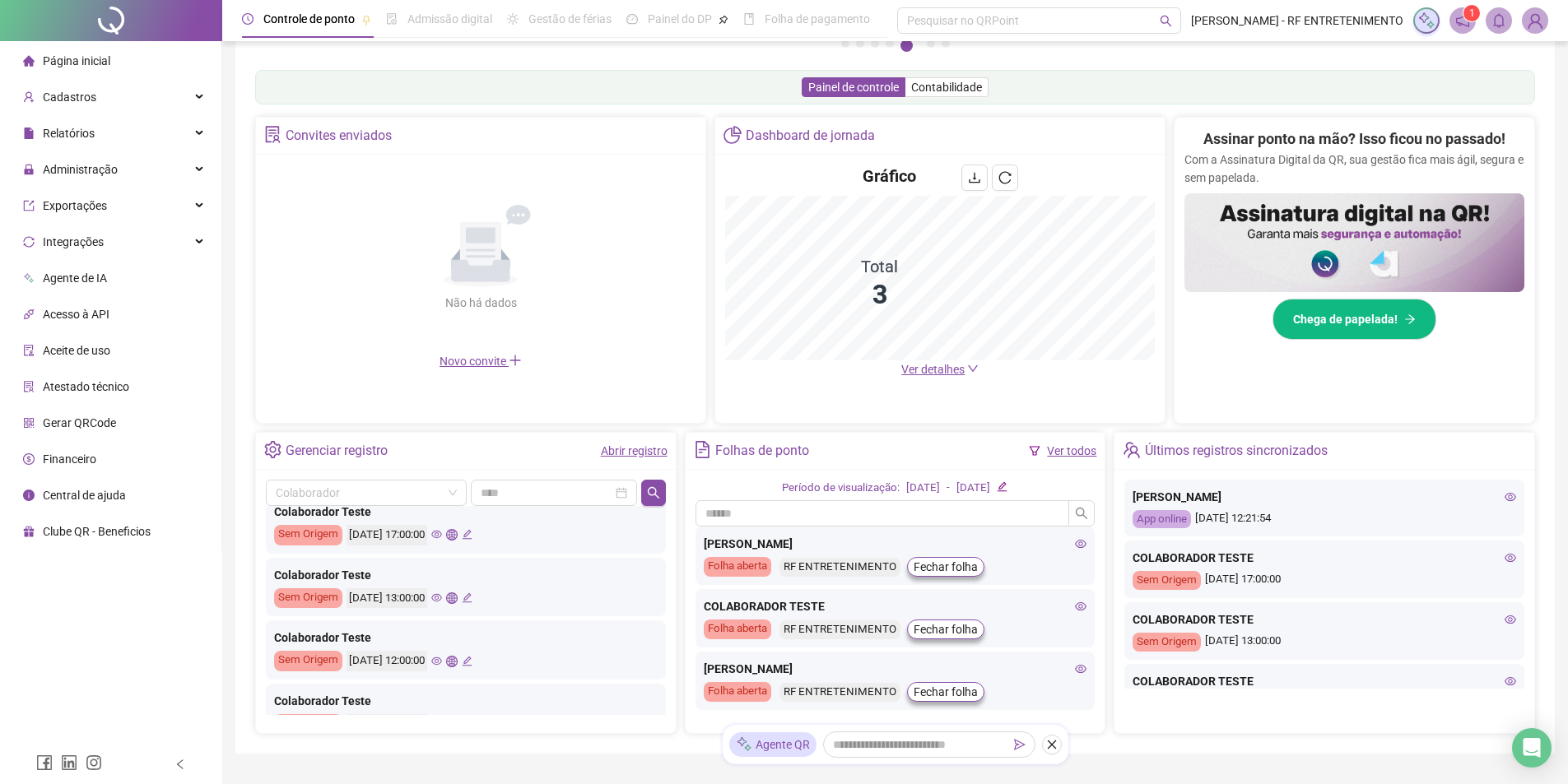
scroll to position [0, 0]
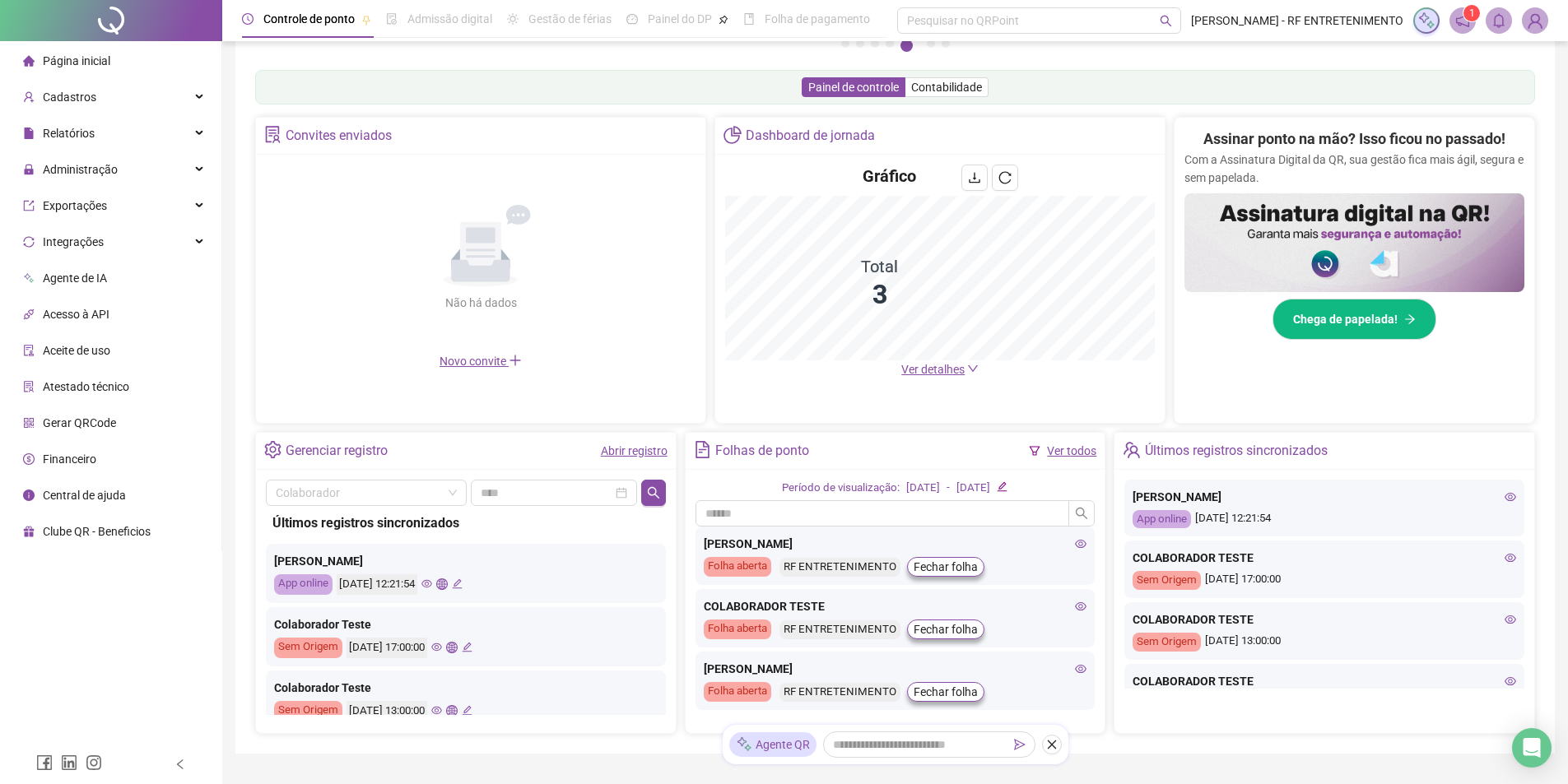
click at [623, 86] on div "Painel de controle Contabilidade" at bounding box center [896, 87] width 1280 height 34
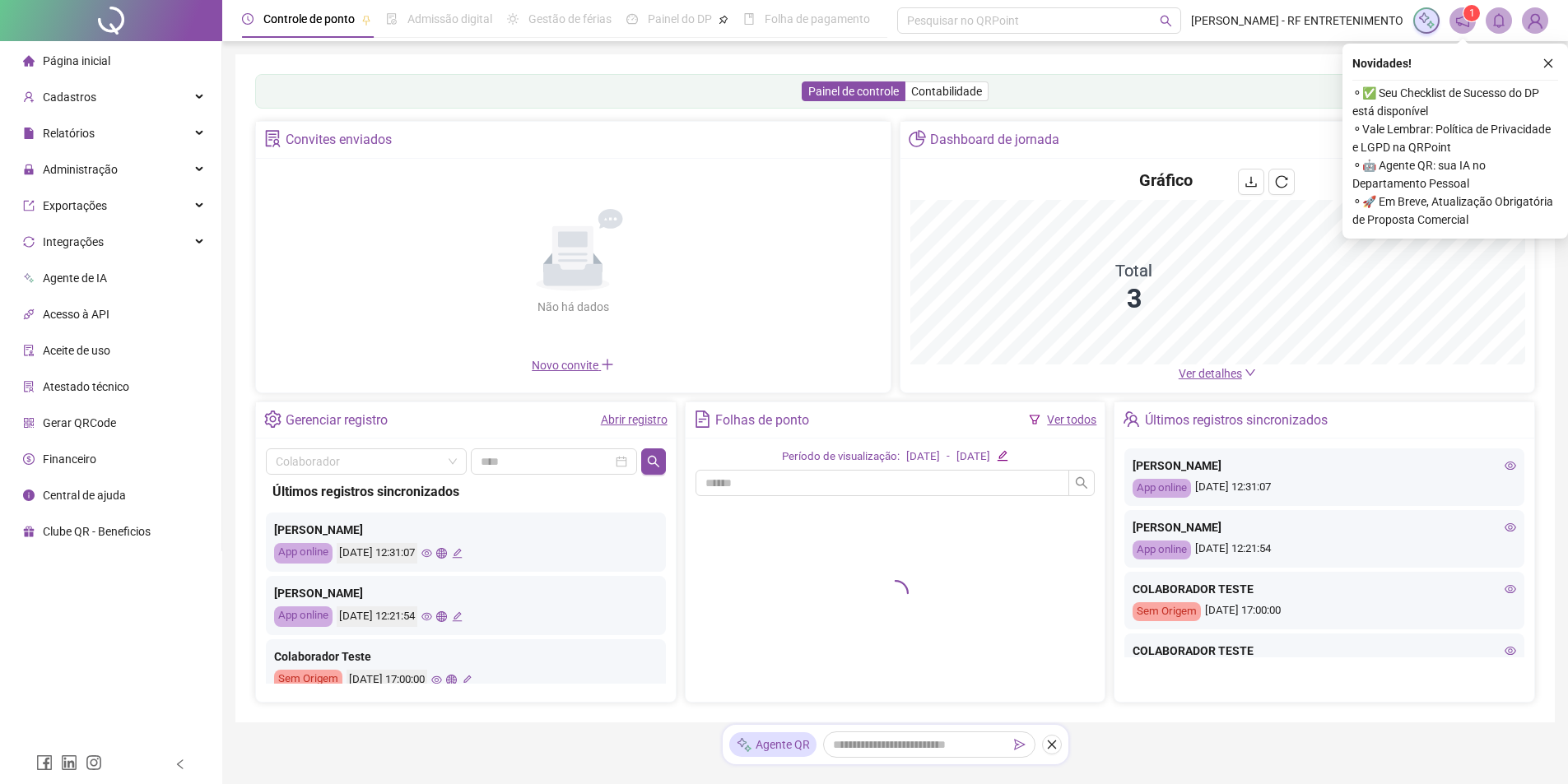
scroll to position [49, 0]
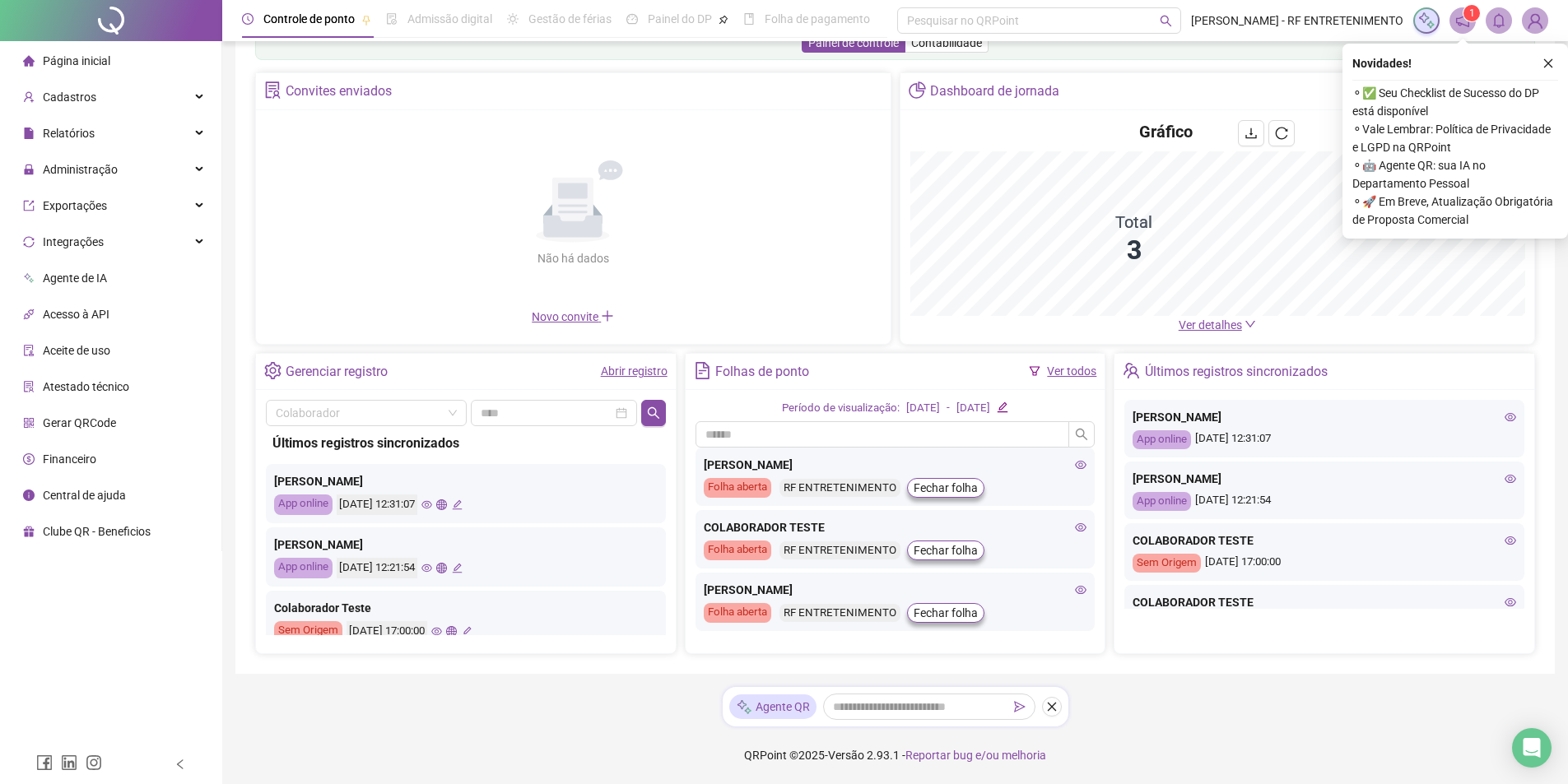
click at [462, 504] on icon "edit" at bounding box center [457, 505] width 11 height 11
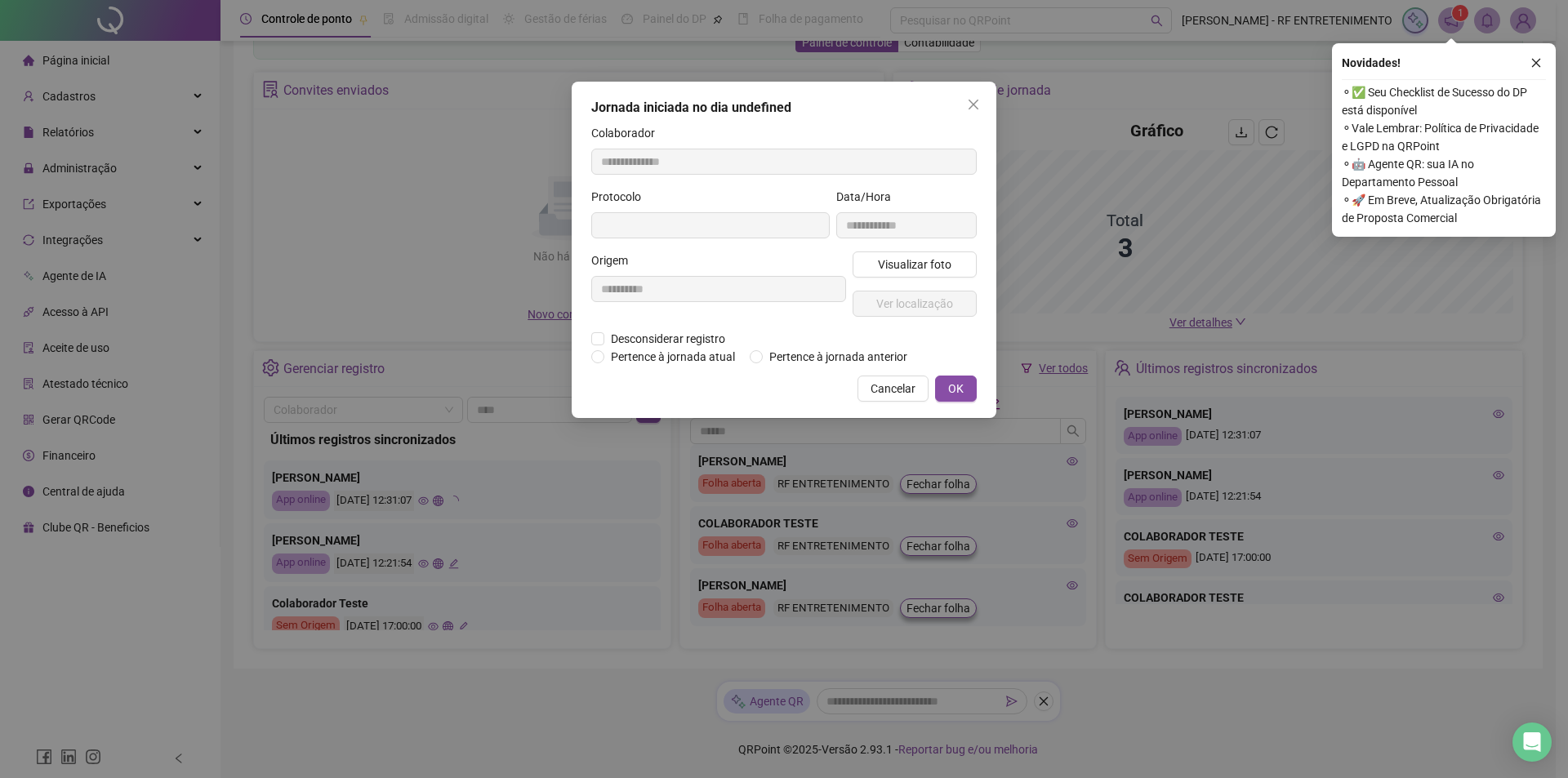
type input "**********"
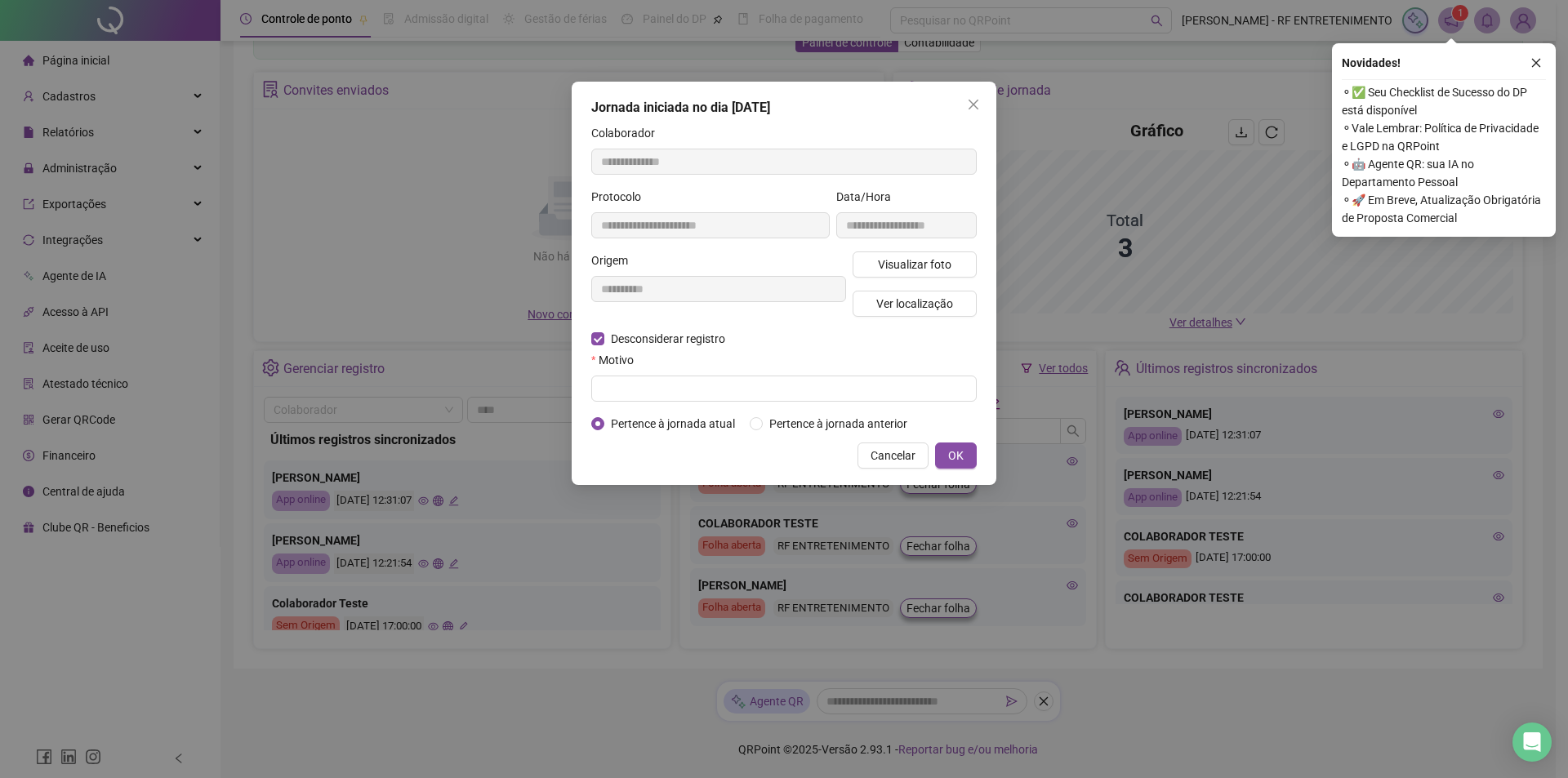
click at [608, 413] on form "**********" at bounding box center [784, 278] width 386 height 308
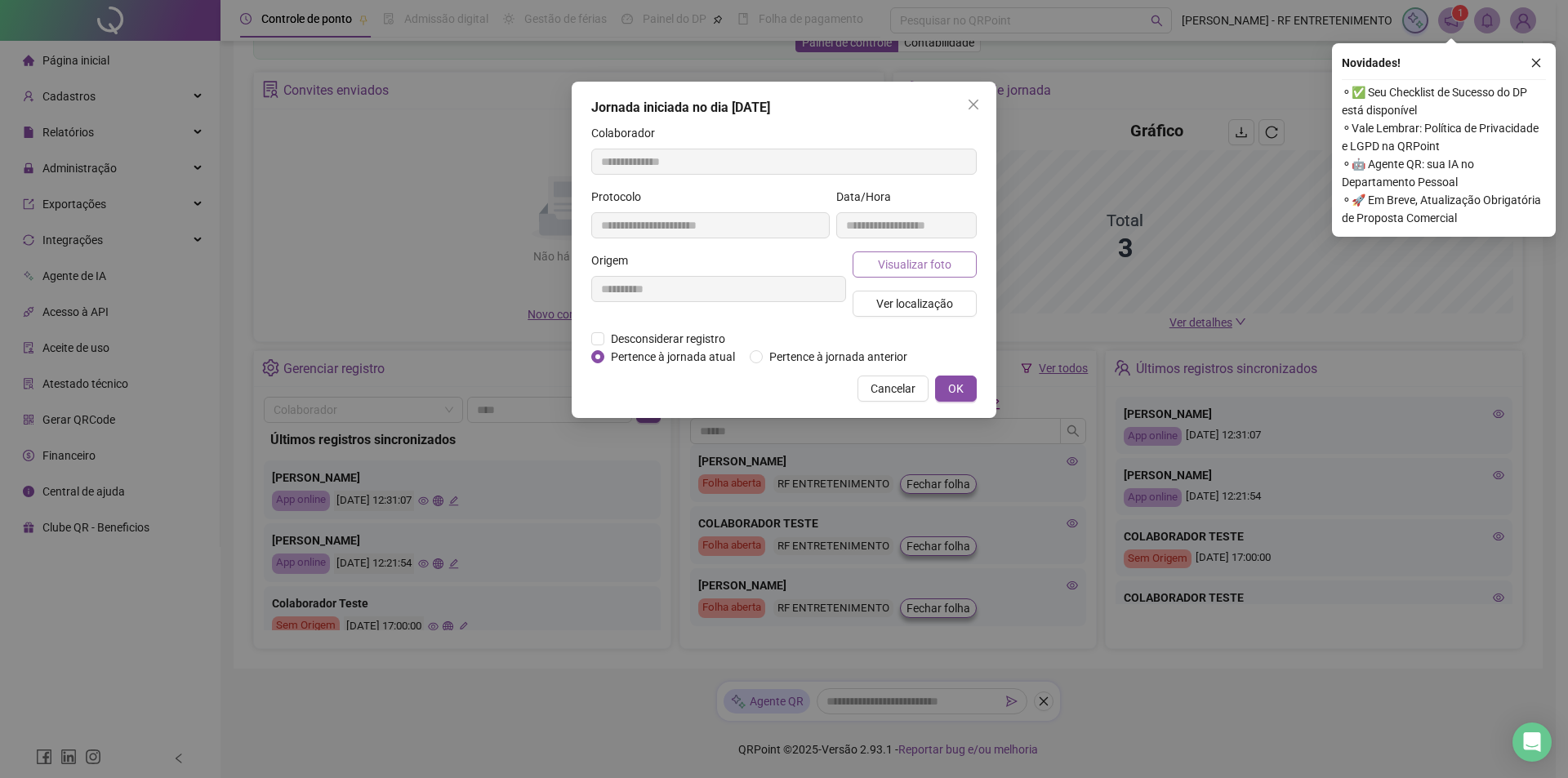
click at [885, 273] on span "Visualizar foto" at bounding box center [915, 264] width 74 height 18
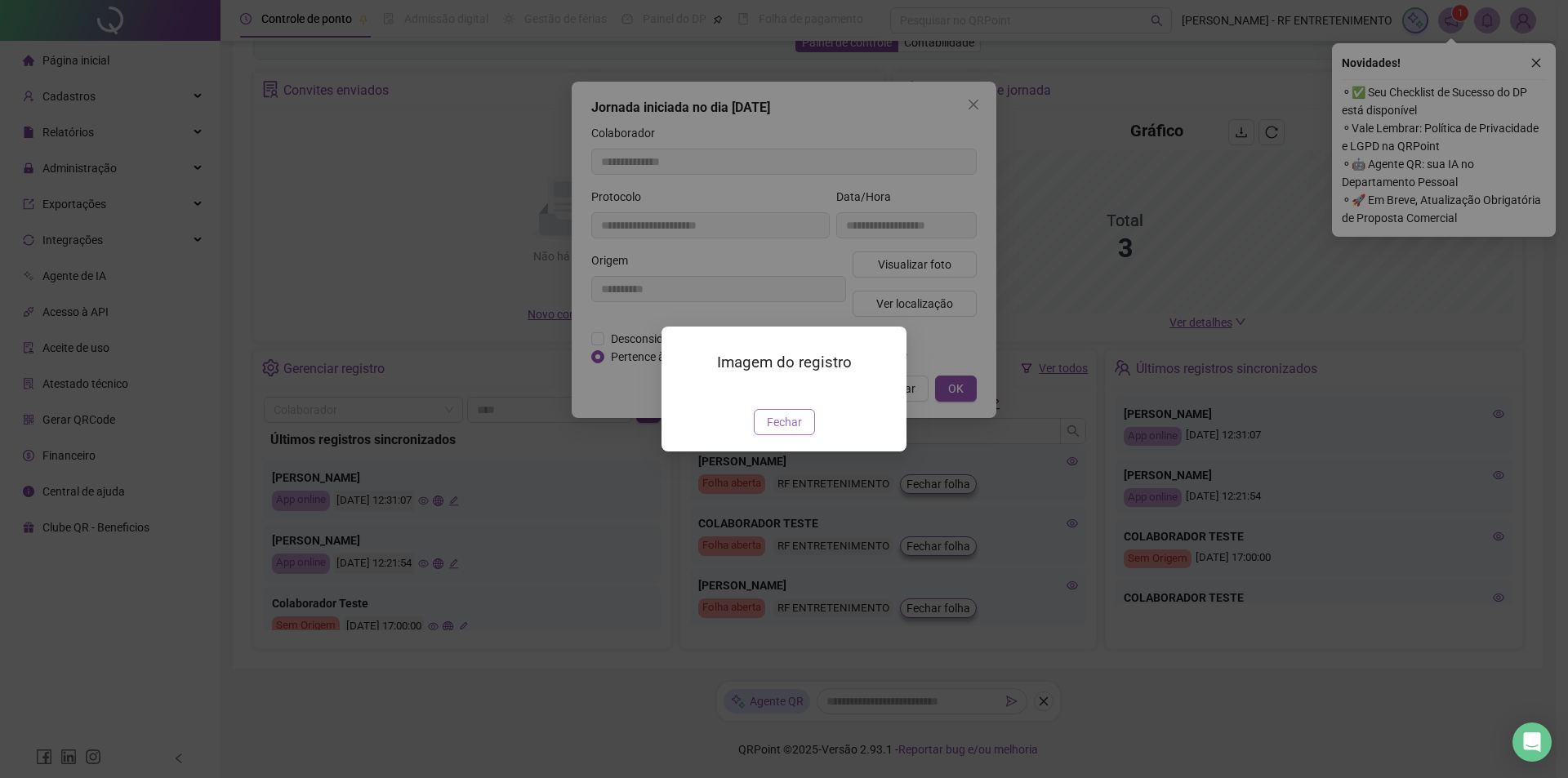
click at [781, 431] on span "Fechar" at bounding box center [784, 421] width 35 height 18
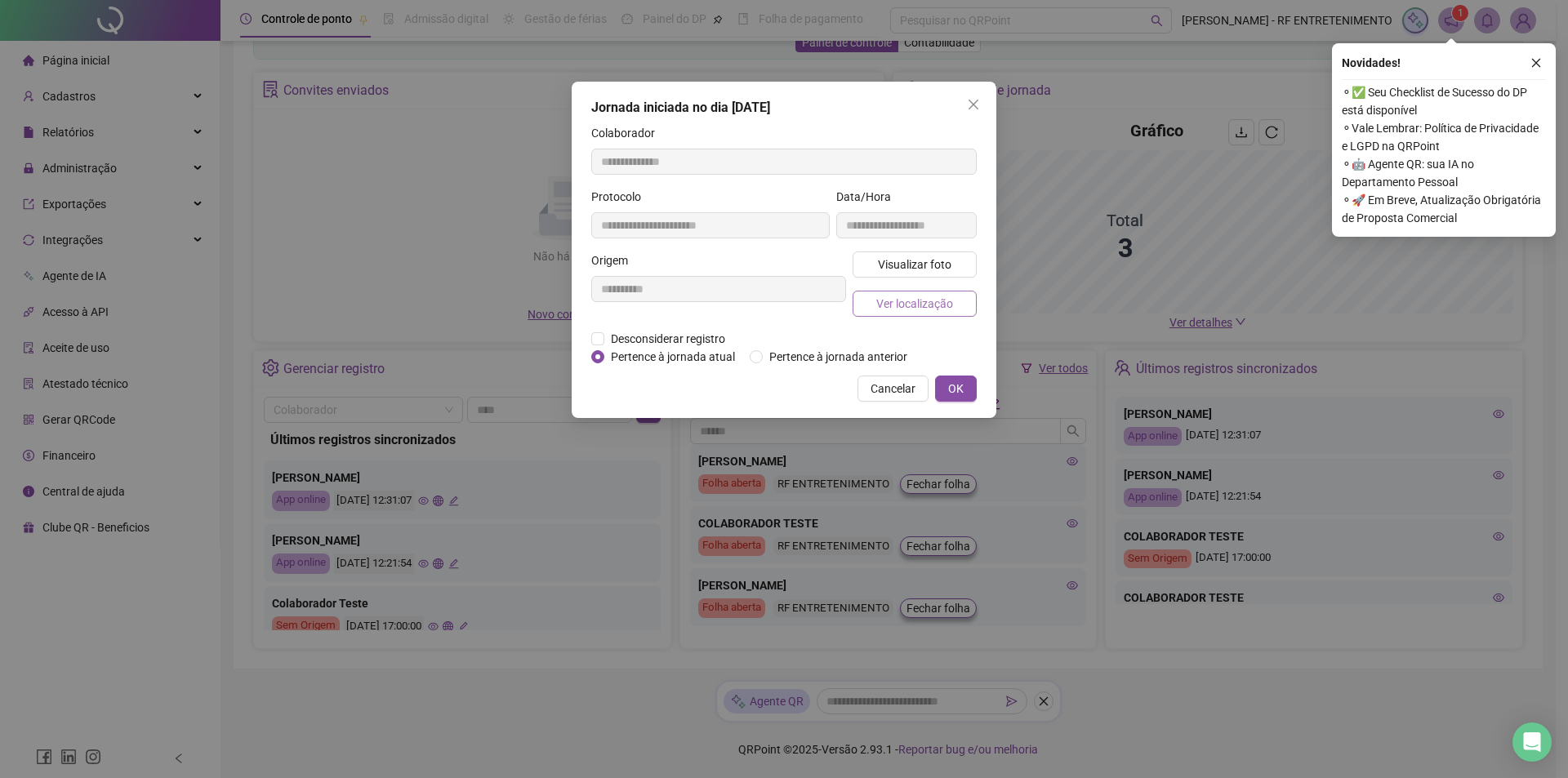
click at [895, 305] on span "Ver localização" at bounding box center [915, 303] width 77 height 18
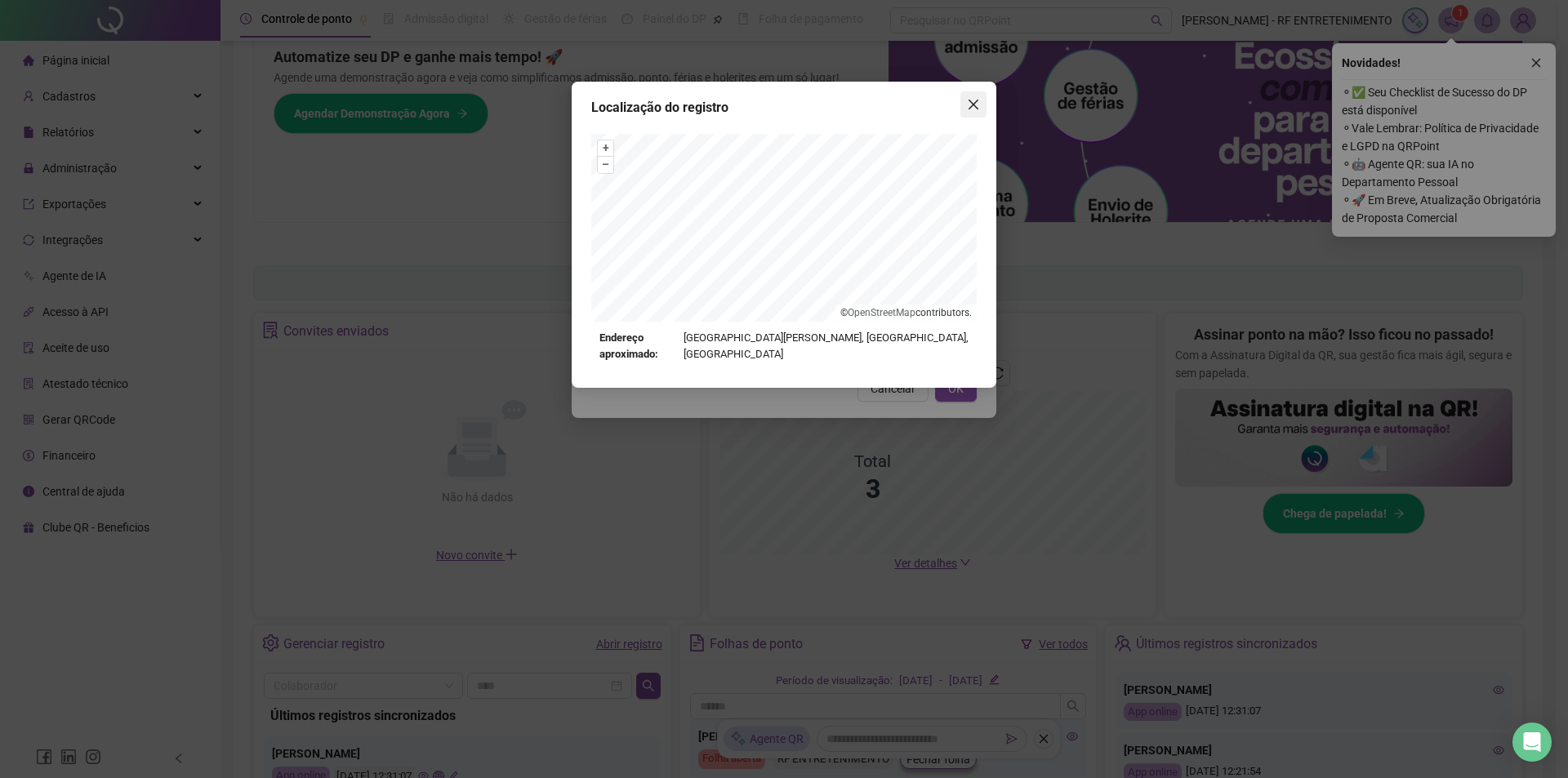
click at [960, 102] on span "Close" at bounding box center [973, 104] width 26 height 13
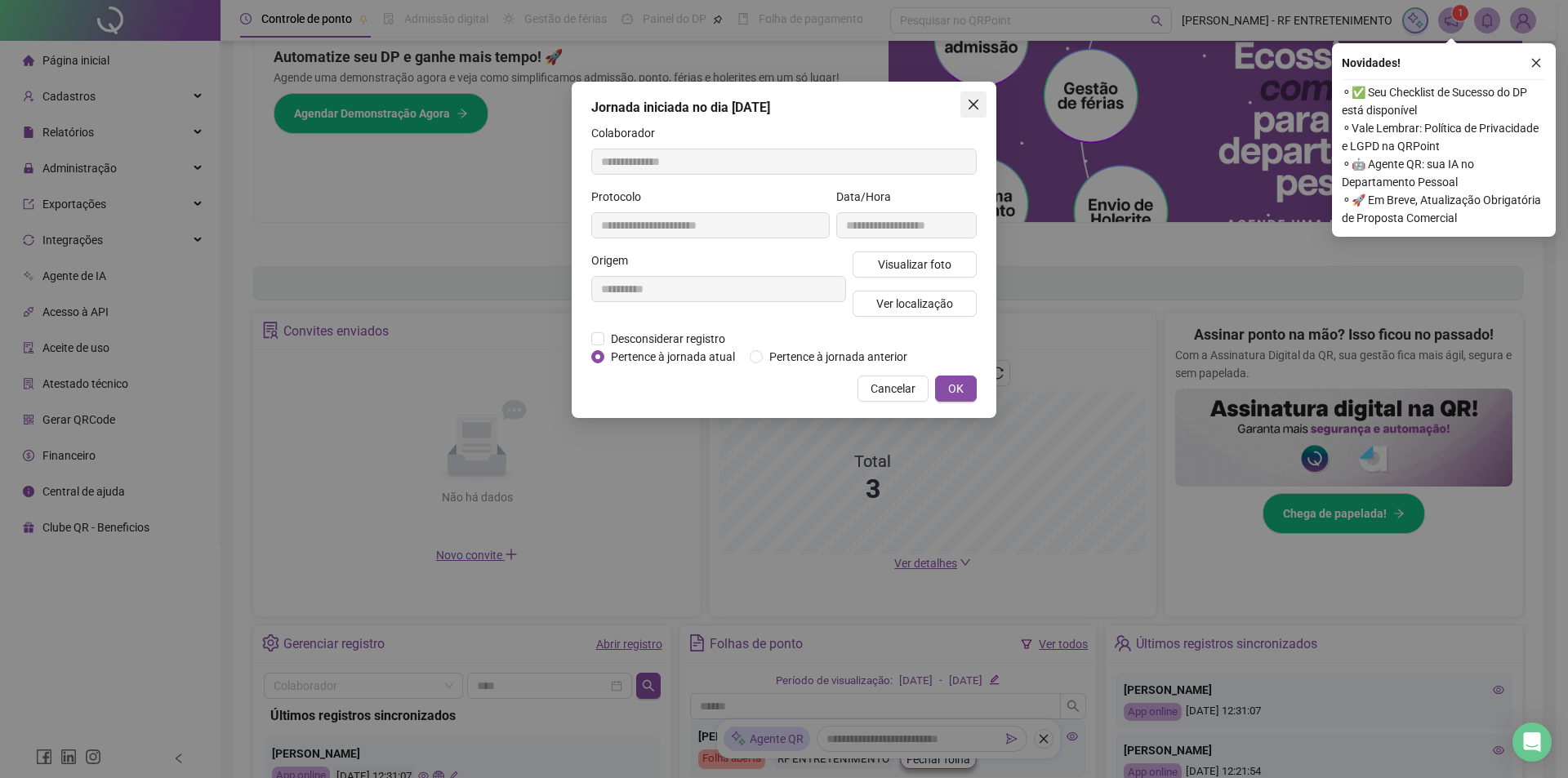
click at [976, 100] on icon "close" at bounding box center [973, 104] width 13 height 13
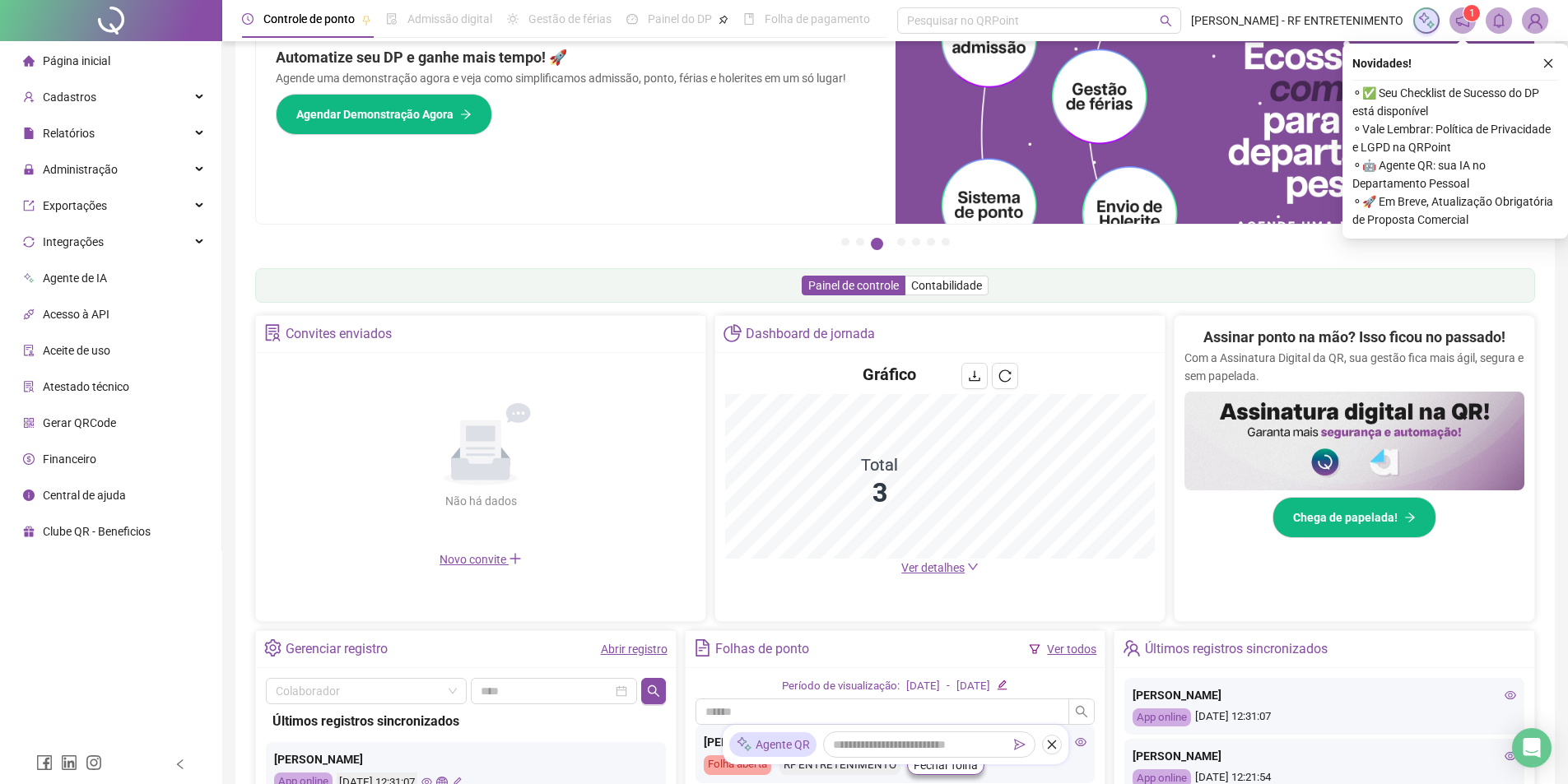
click at [713, 208] on div "Automatize seu DP e ganhe mais tempo! 🚀 Agende uma demonstração agora e veja co…" at bounding box center [576, 125] width 640 height 197
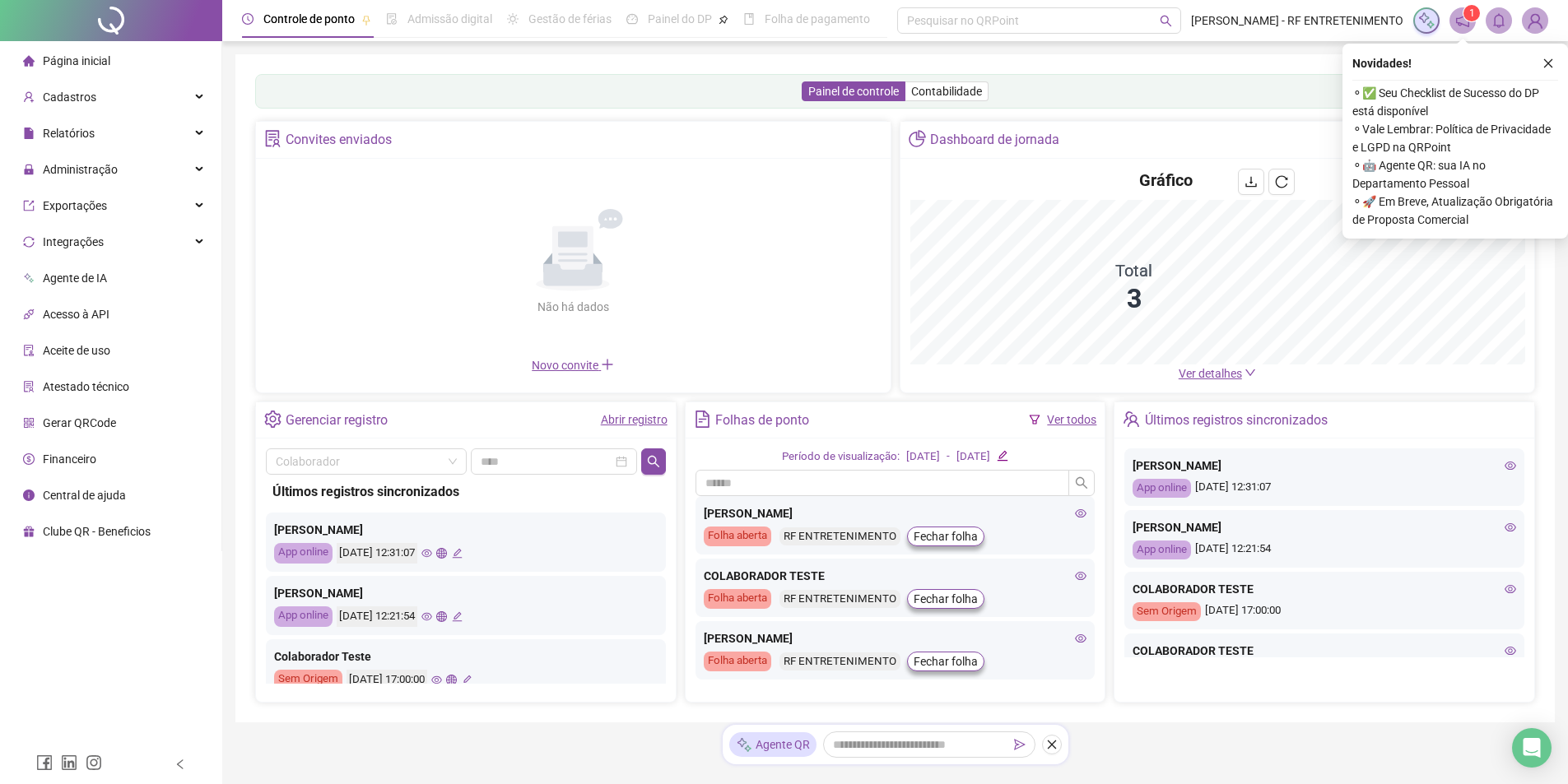
click at [917, 404] on div "Folhas de ponto Ver todos" at bounding box center [896, 420] width 420 height 37
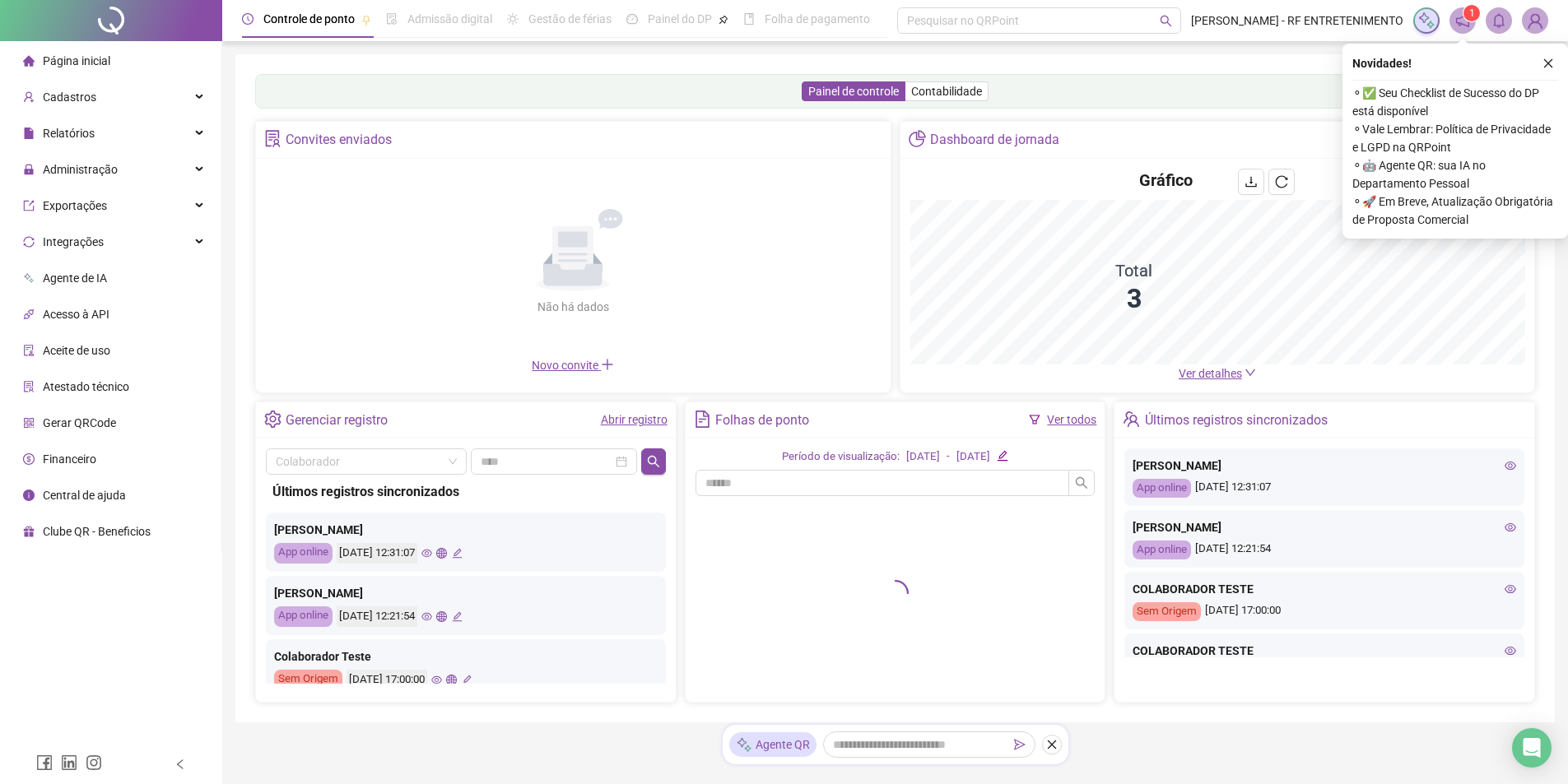
click at [1462, 23] on icon "notification" at bounding box center [1462, 20] width 15 height 15
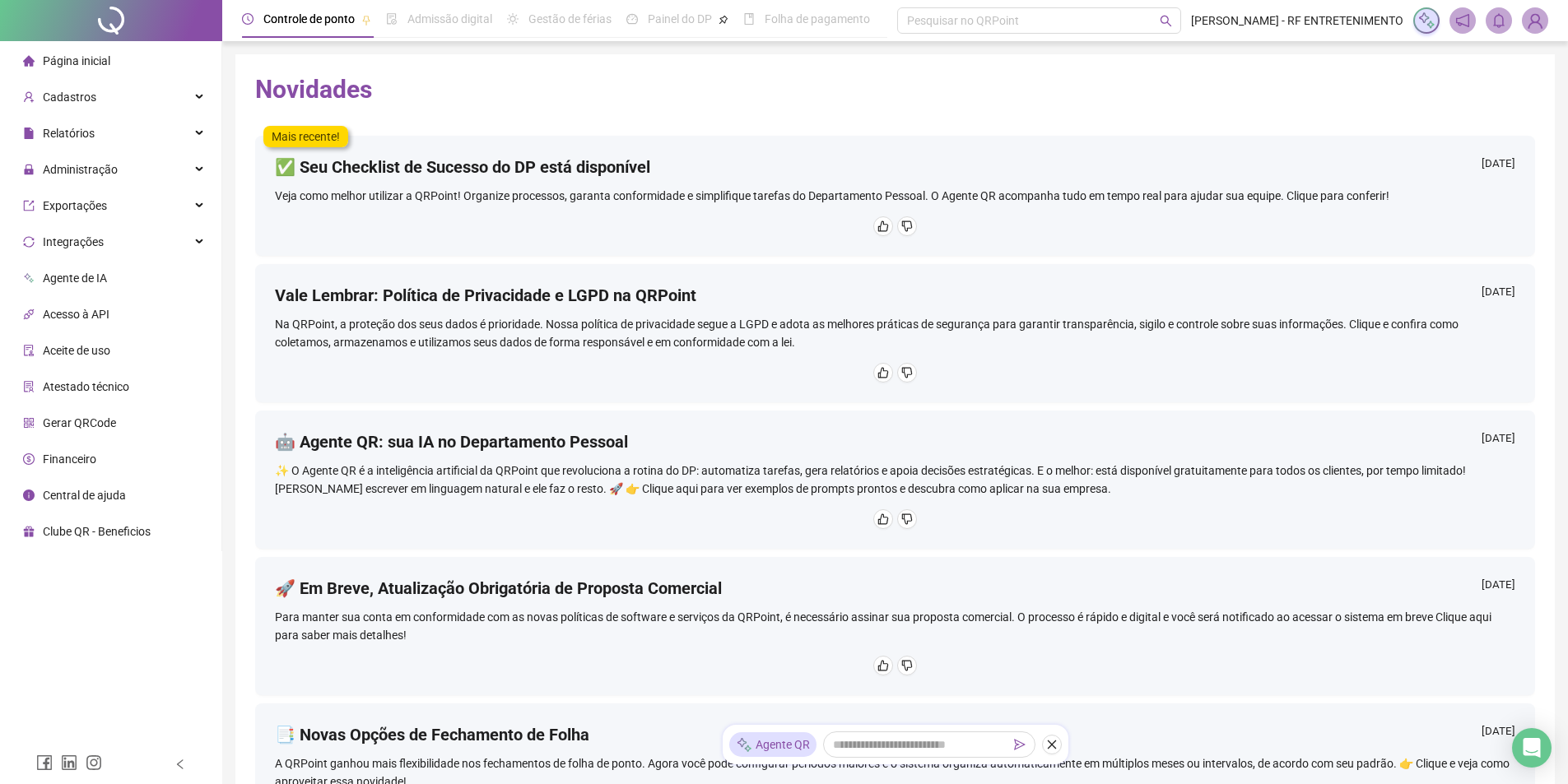
click at [62, 57] on span "Página inicial" at bounding box center [76, 61] width 68 height 13
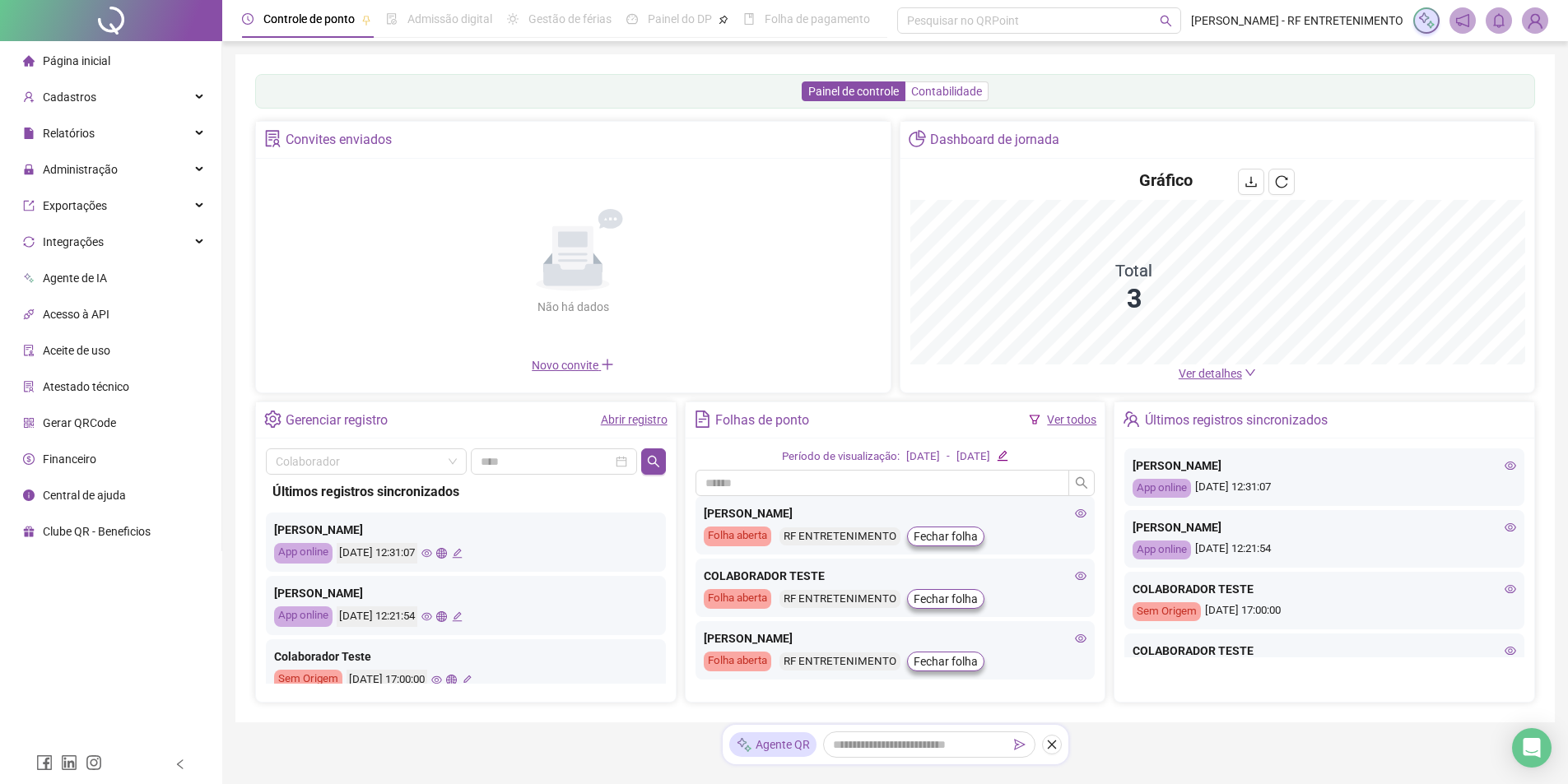
click at [956, 90] on span "Contabilidade" at bounding box center [946, 91] width 71 height 13
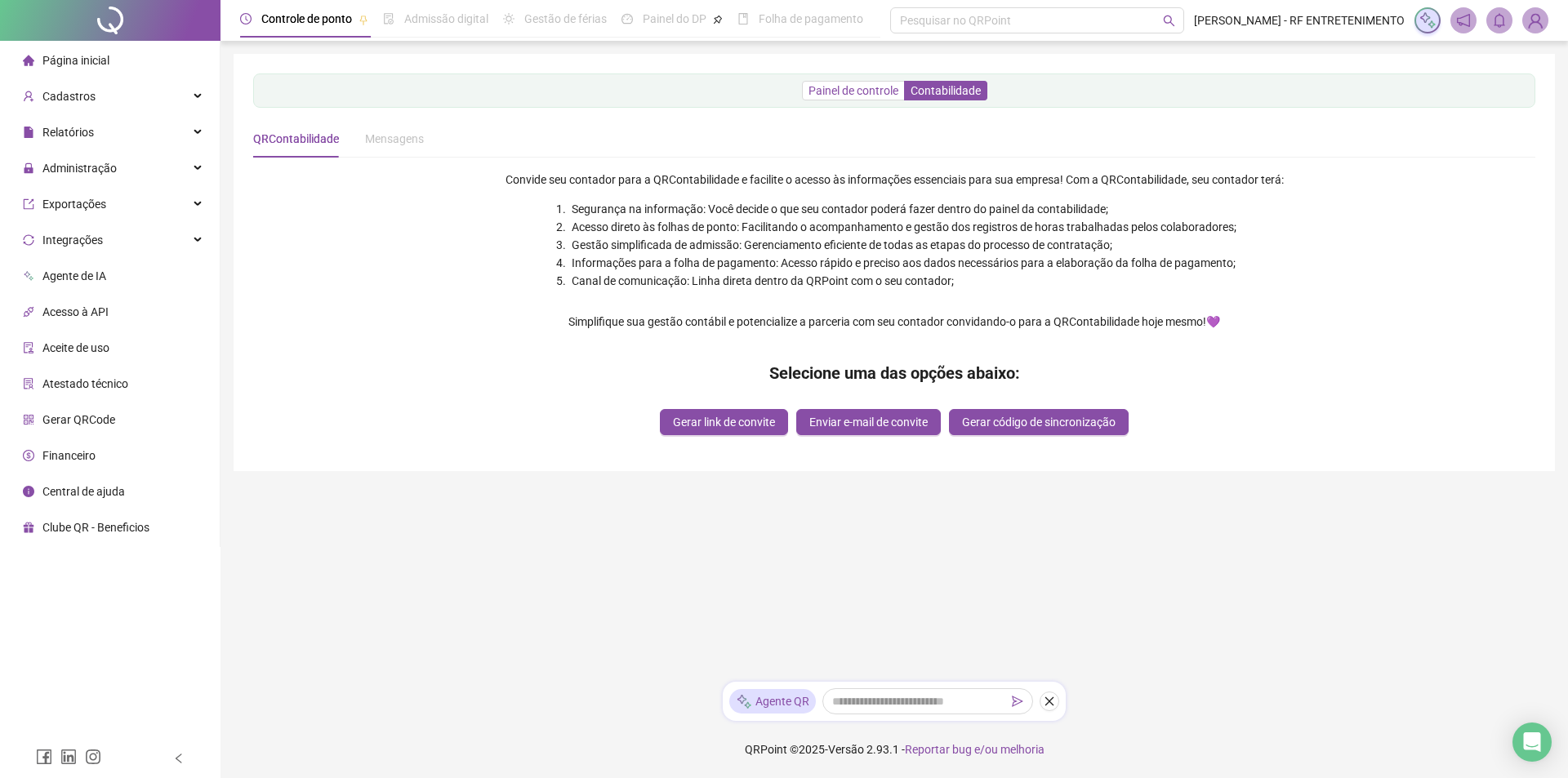
click at [854, 84] on span "Painel de controle" at bounding box center [854, 90] width 90 height 13
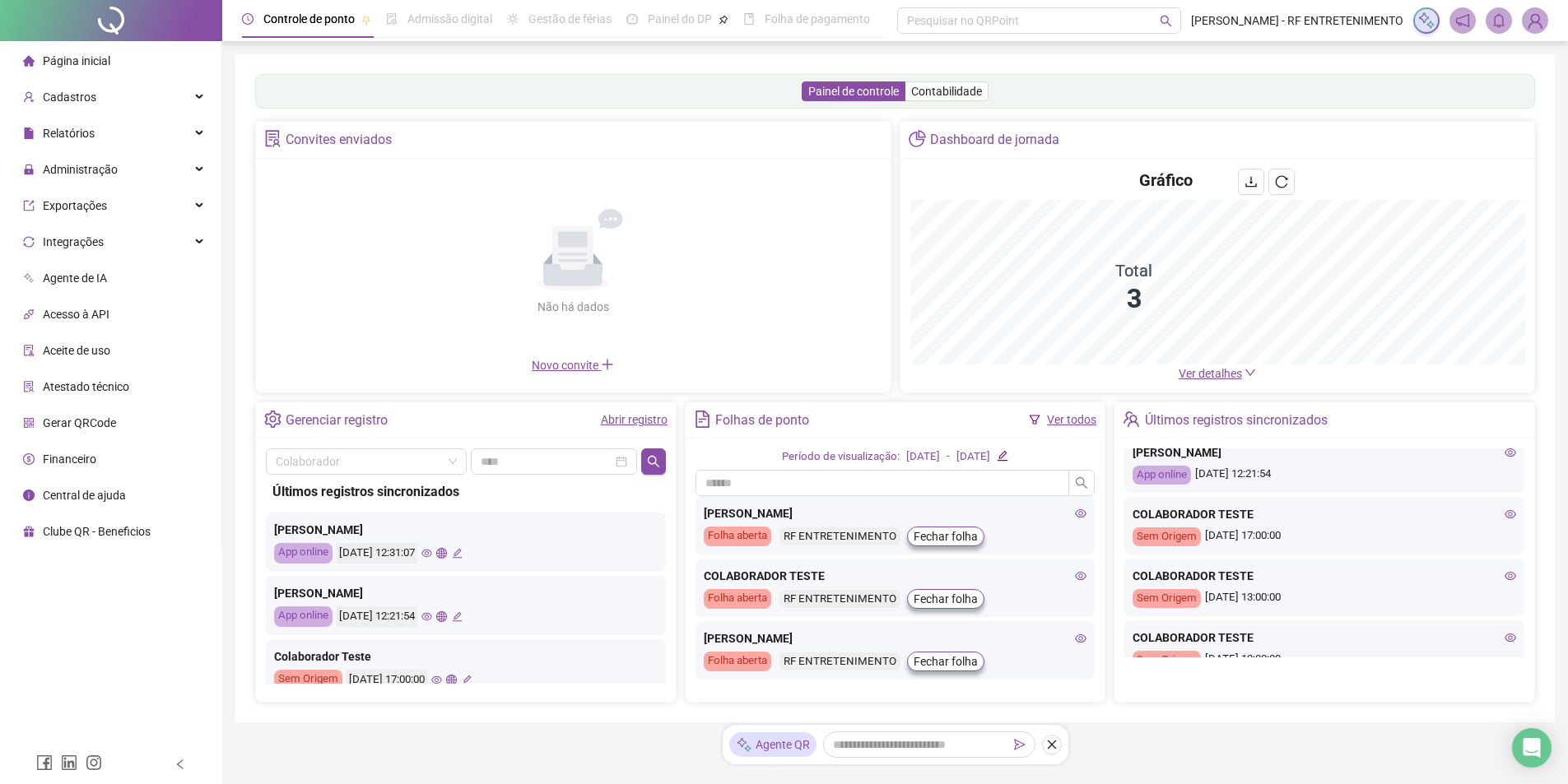
scroll to position [82, 0]
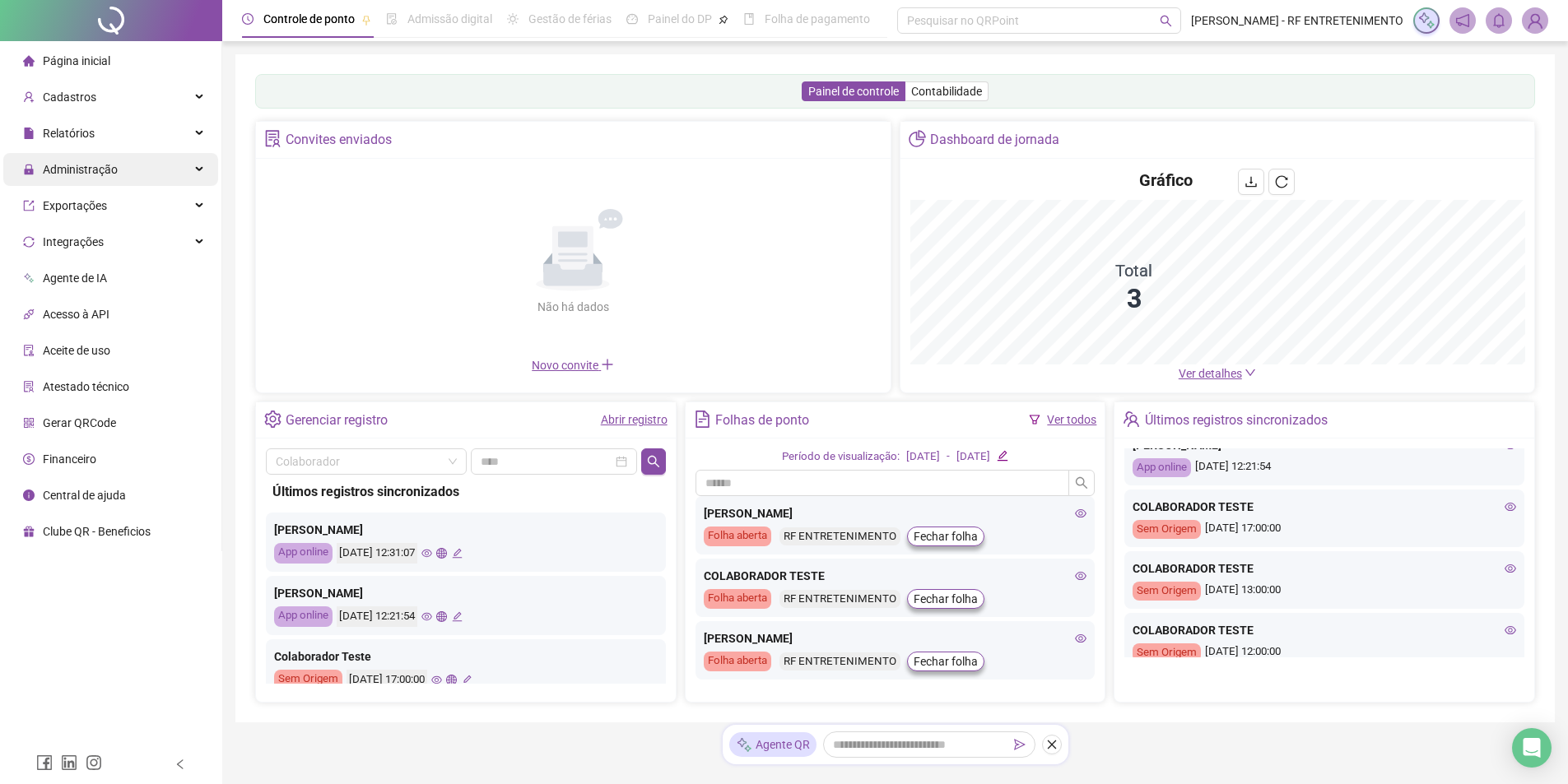
click at [201, 175] on div "Administração" at bounding box center [110, 169] width 214 height 33
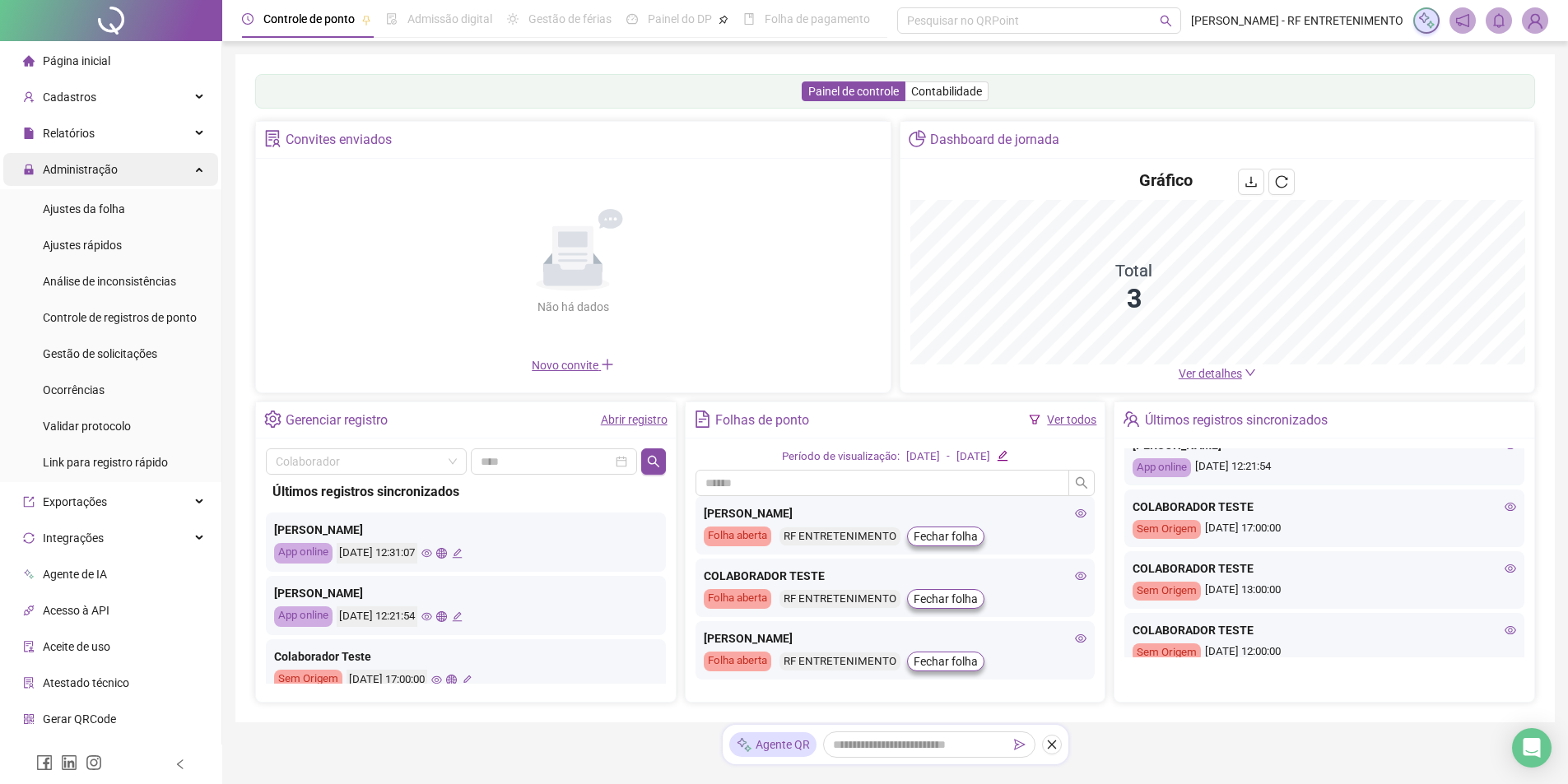
click at [201, 175] on div "Administração" at bounding box center [110, 169] width 214 height 33
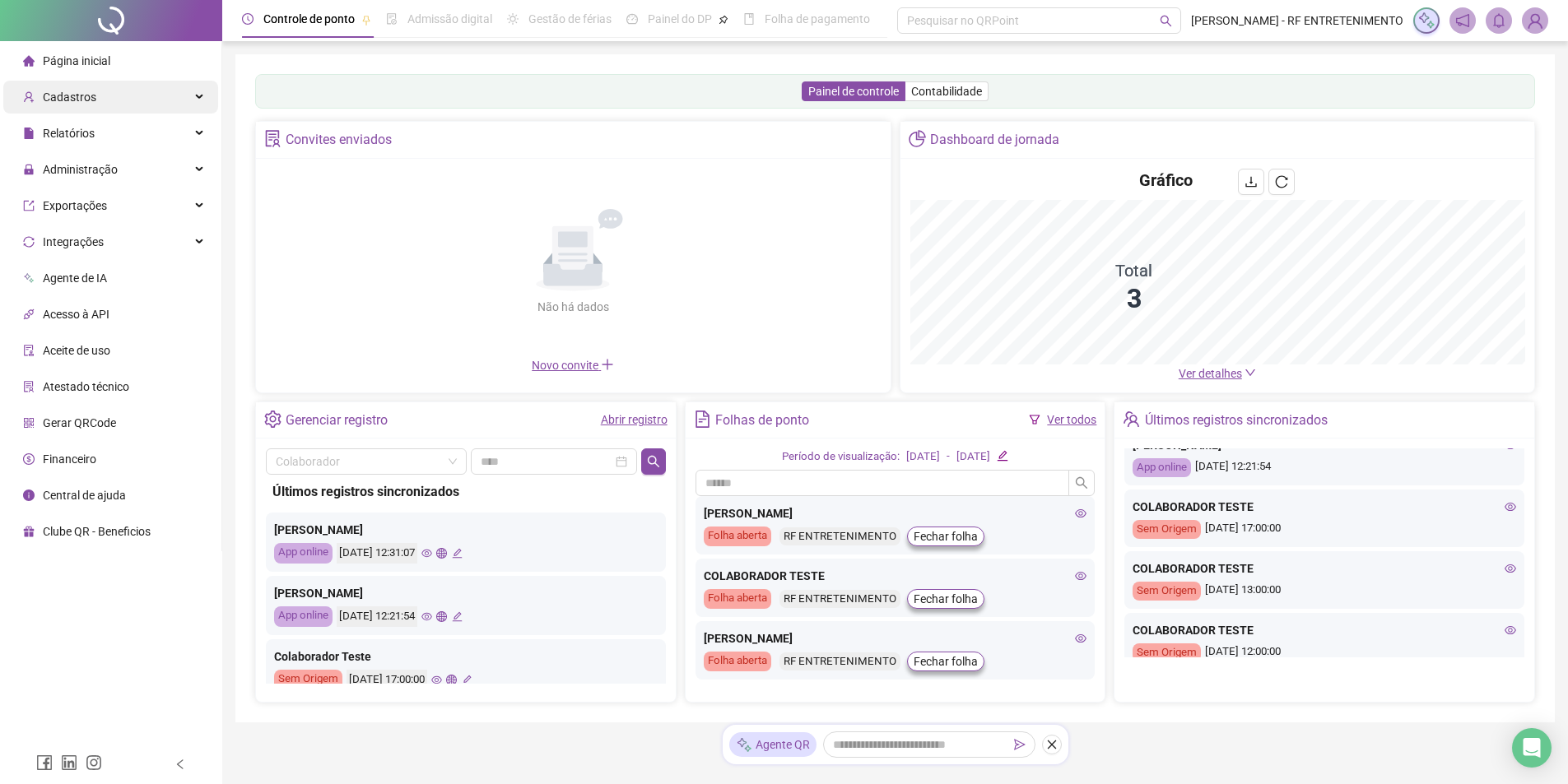
click at [182, 101] on div "Cadastros" at bounding box center [110, 97] width 214 height 33
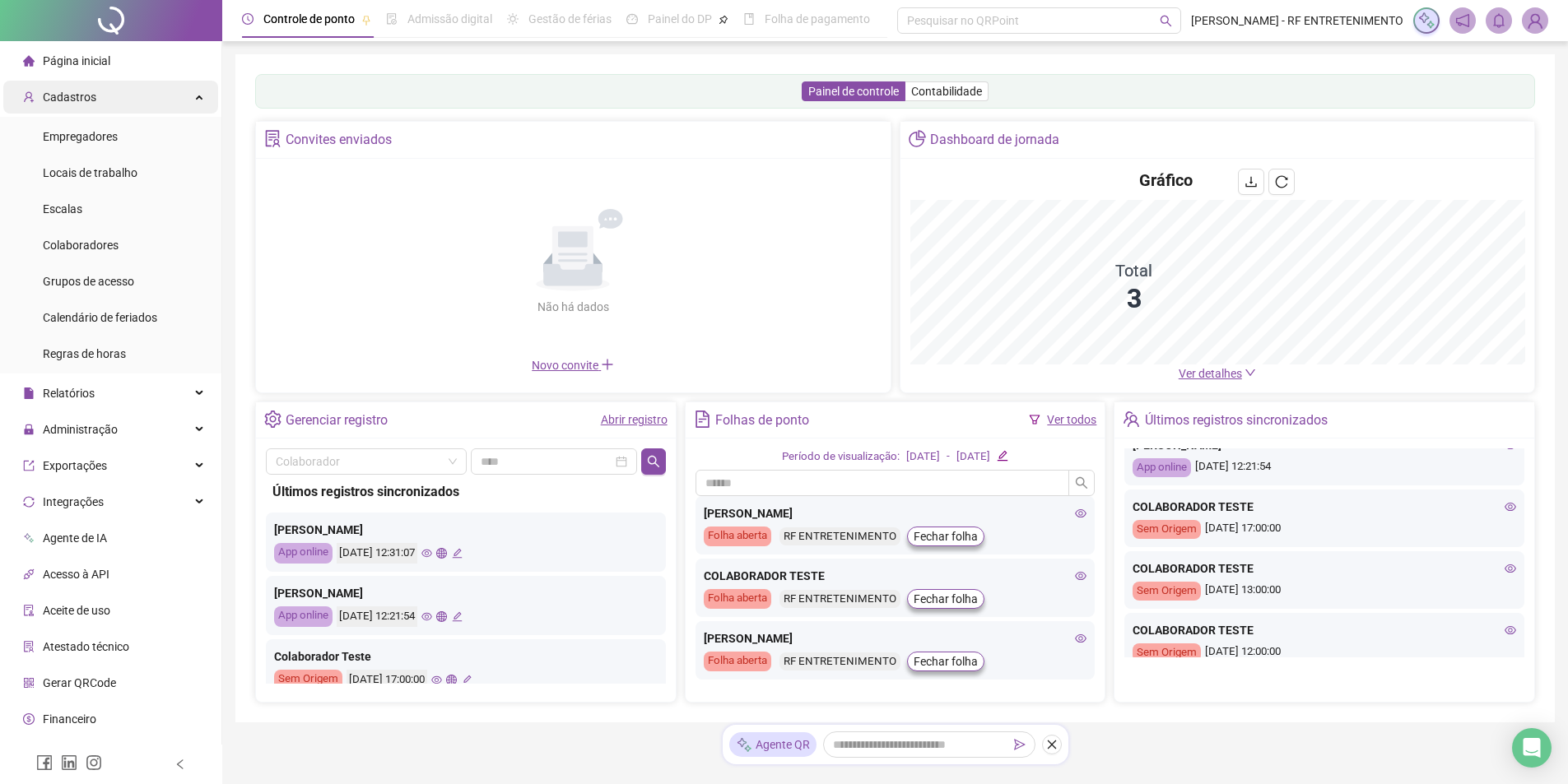
click at [182, 101] on div "Cadastros" at bounding box center [110, 97] width 214 height 33
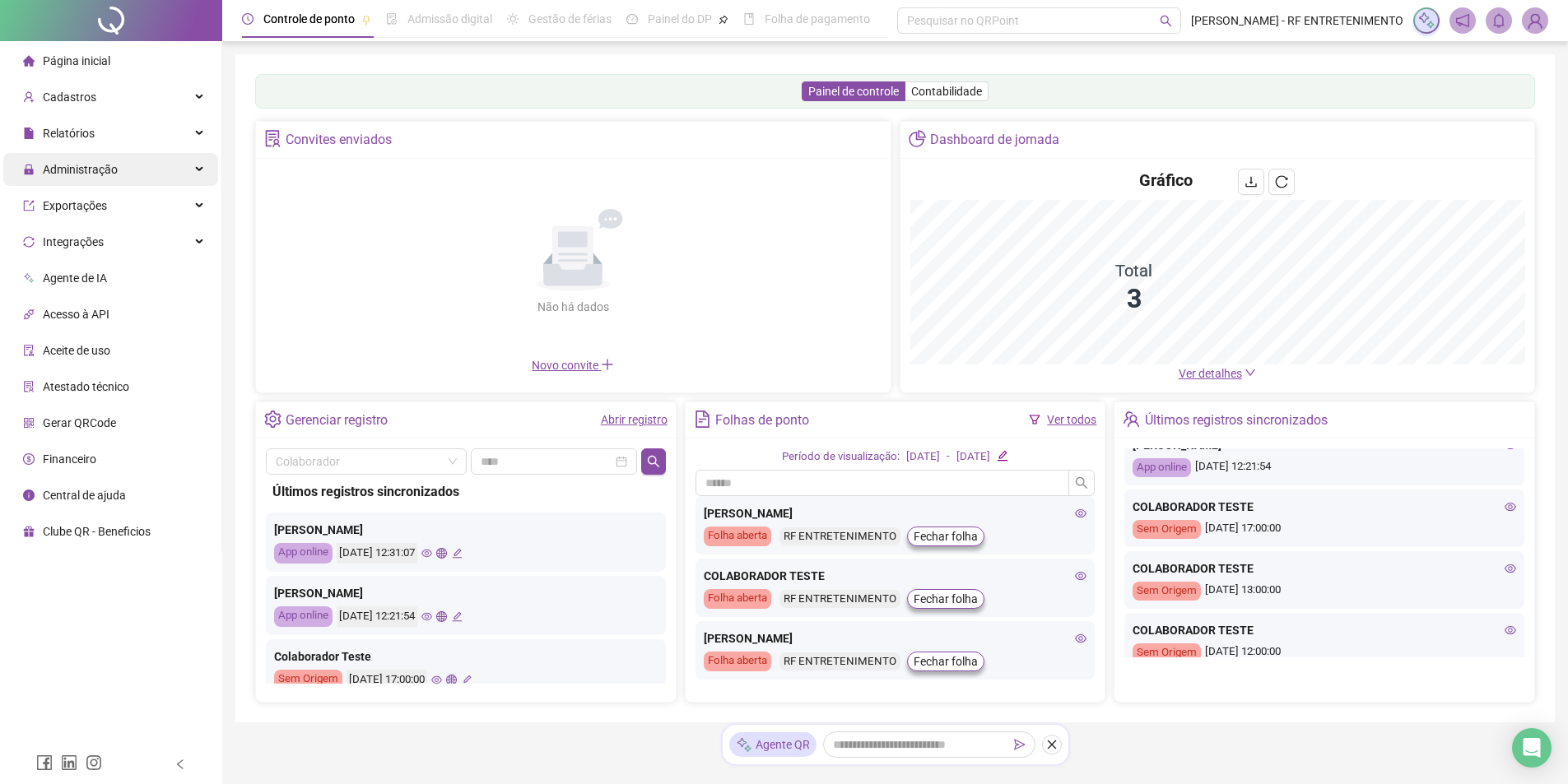
click at [199, 169] on icon at bounding box center [201, 169] width 9 height 0
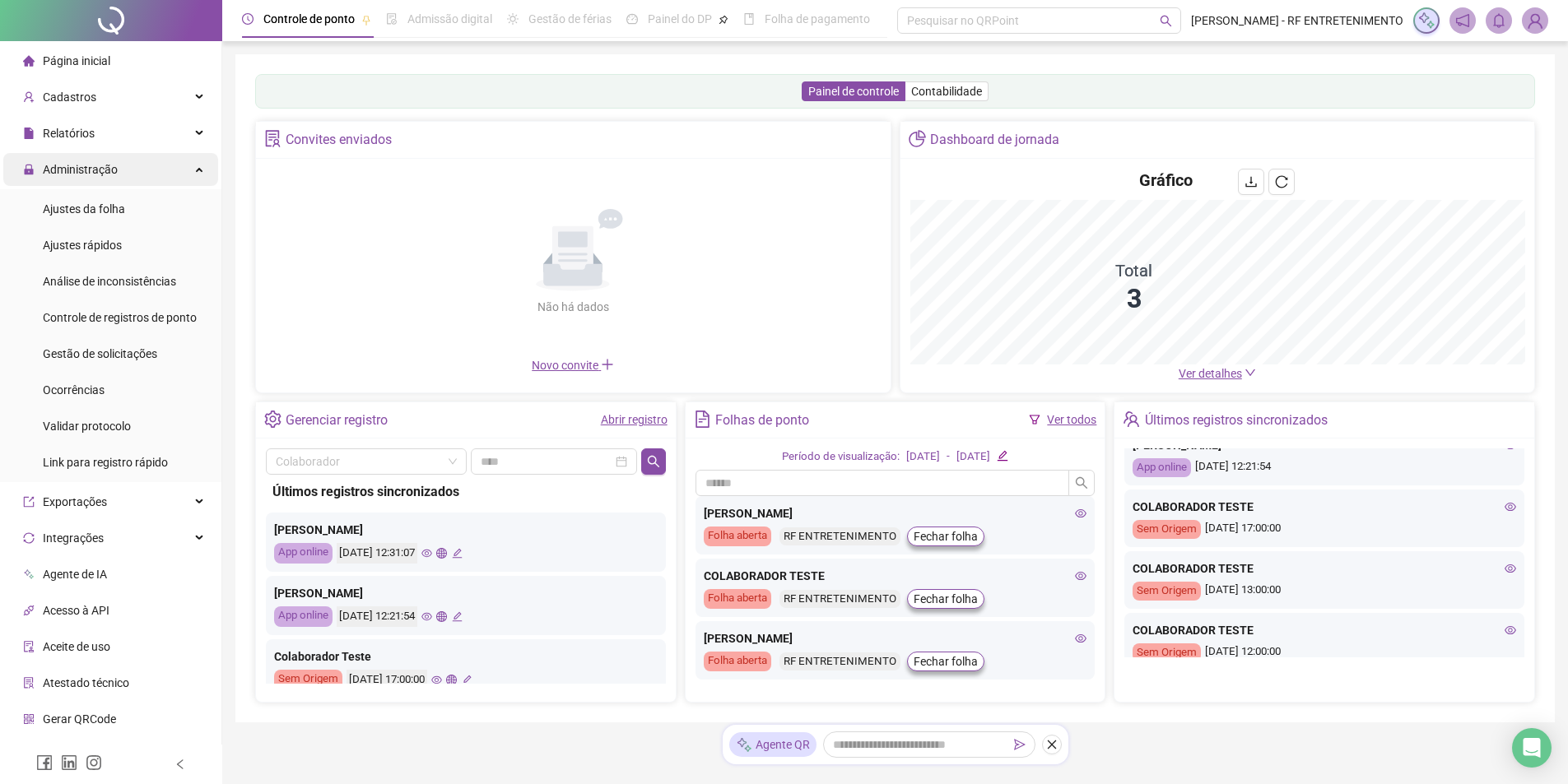
click at [199, 169] on div "Administração" at bounding box center [110, 169] width 214 height 33
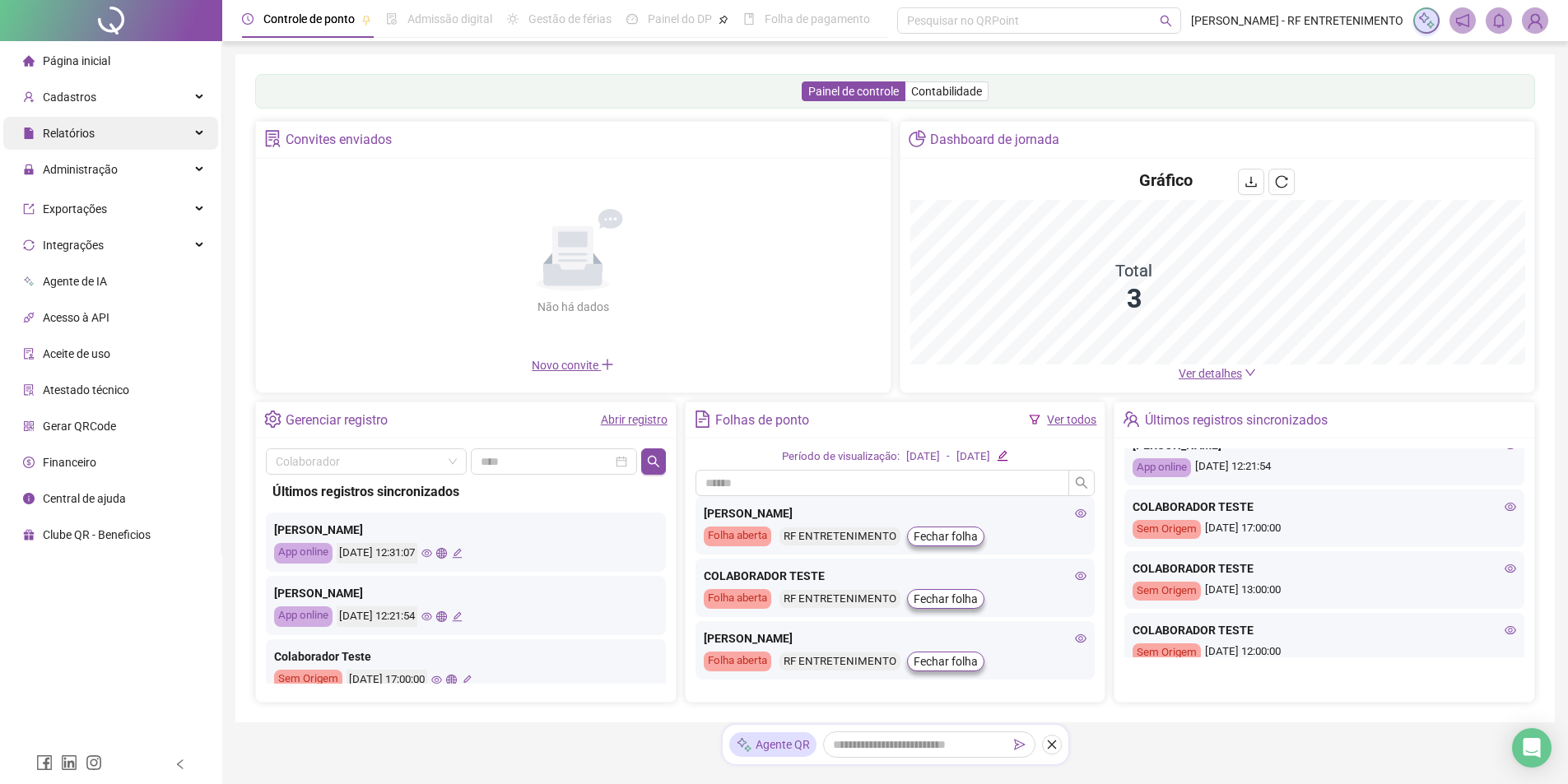
click at [181, 135] on div "Relatórios" at bounding box center [110, 133] width 214 height 33
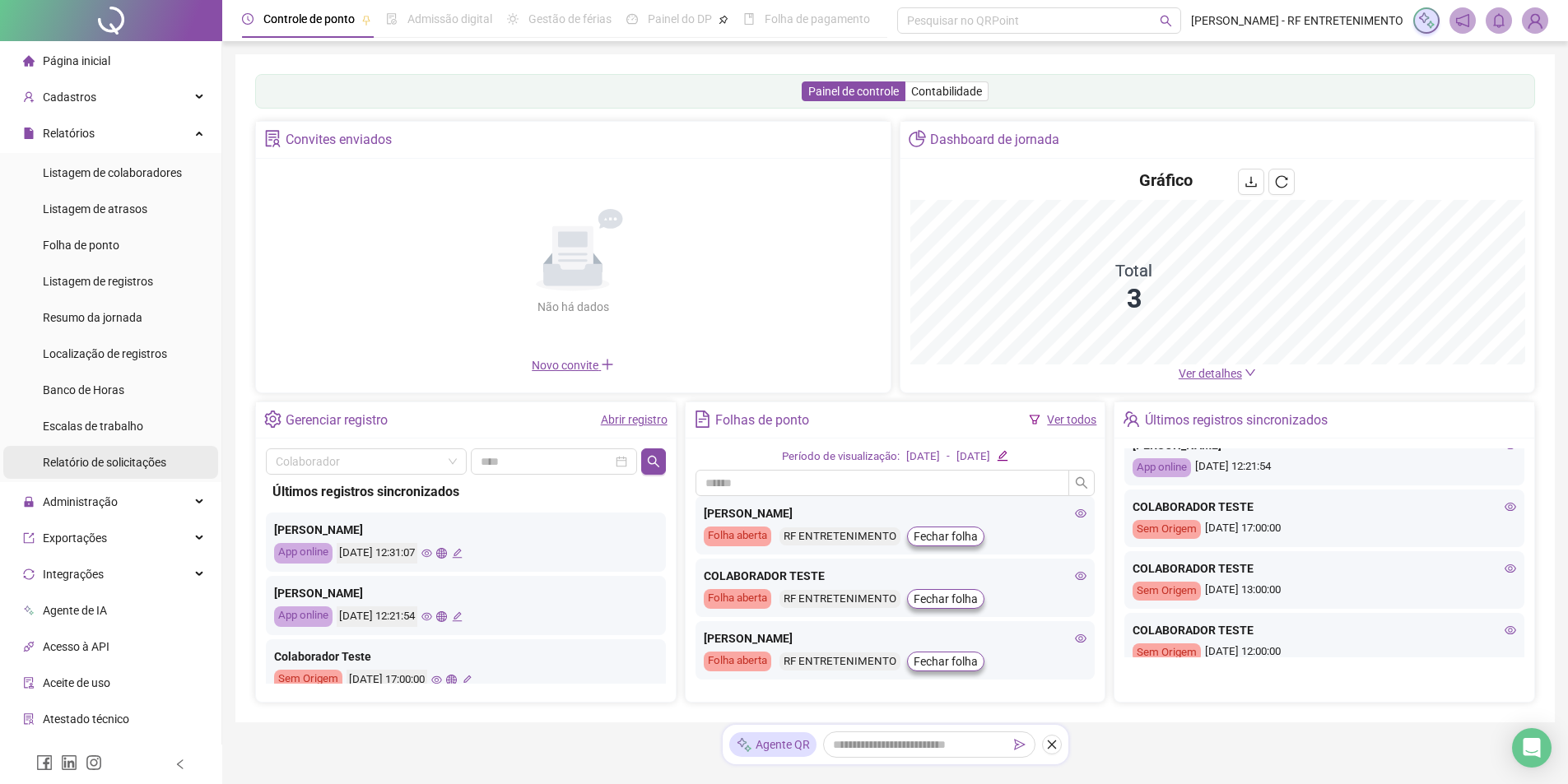
click at [82, 461] on span "Relatório de solicitações" at bounding box center [104, 462] width 124 height 13
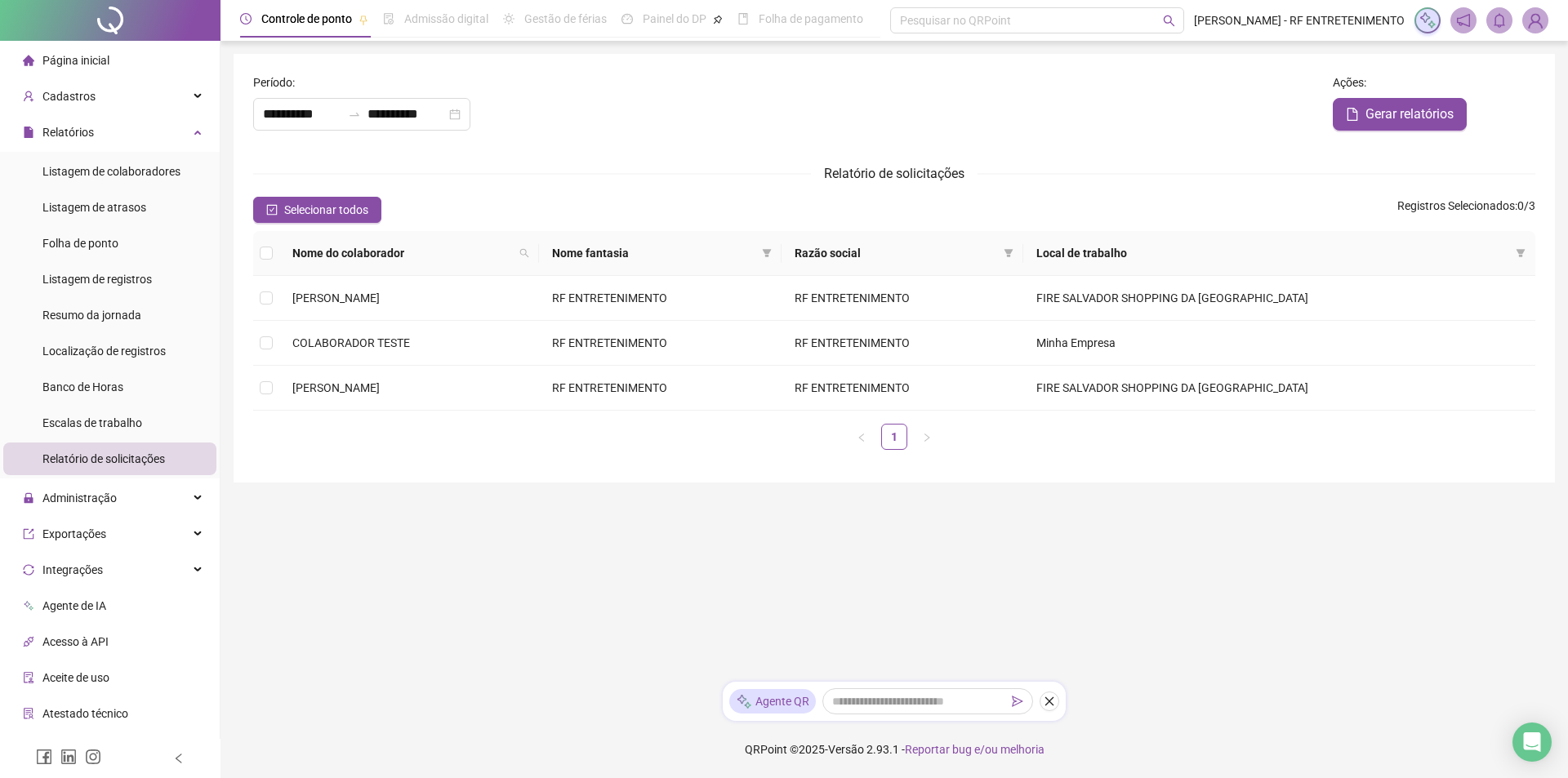
type input "**********"
drag, startPoint x: 560, startPoint y: 550, endPoint x: 487, endPoint y: 304, distance: 256.6
click at [560, 549] on main "**********" at bounding box center [894, 361] width 1321 height 614
click at [461, 295] on td "[PERSON_NAME]" at bounding box center [409, 298] width 259 height 45
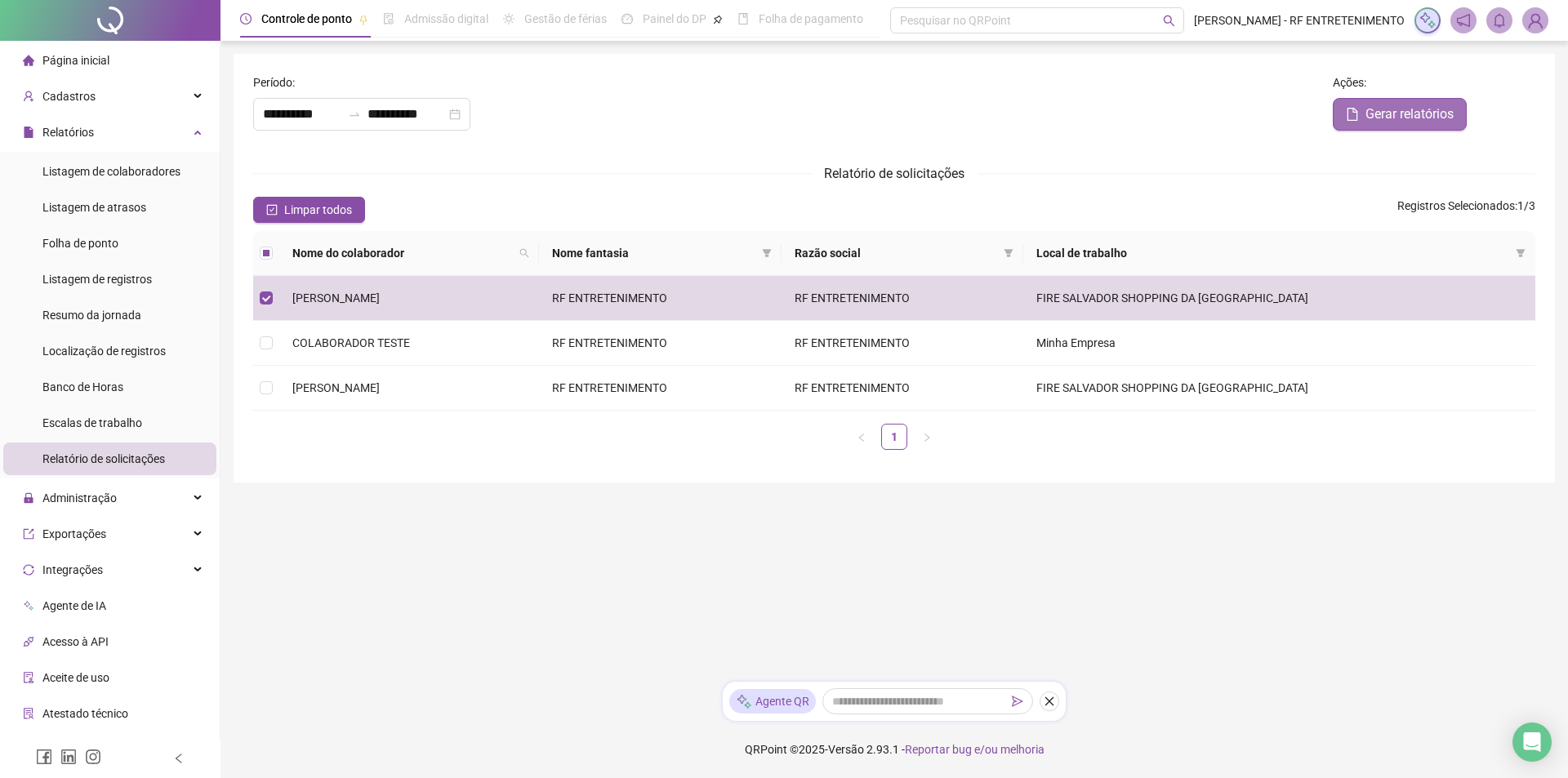
click at [1380, 108] on span "Gerar relatórios" at bounding box center [1410, 114] width 88 height 19
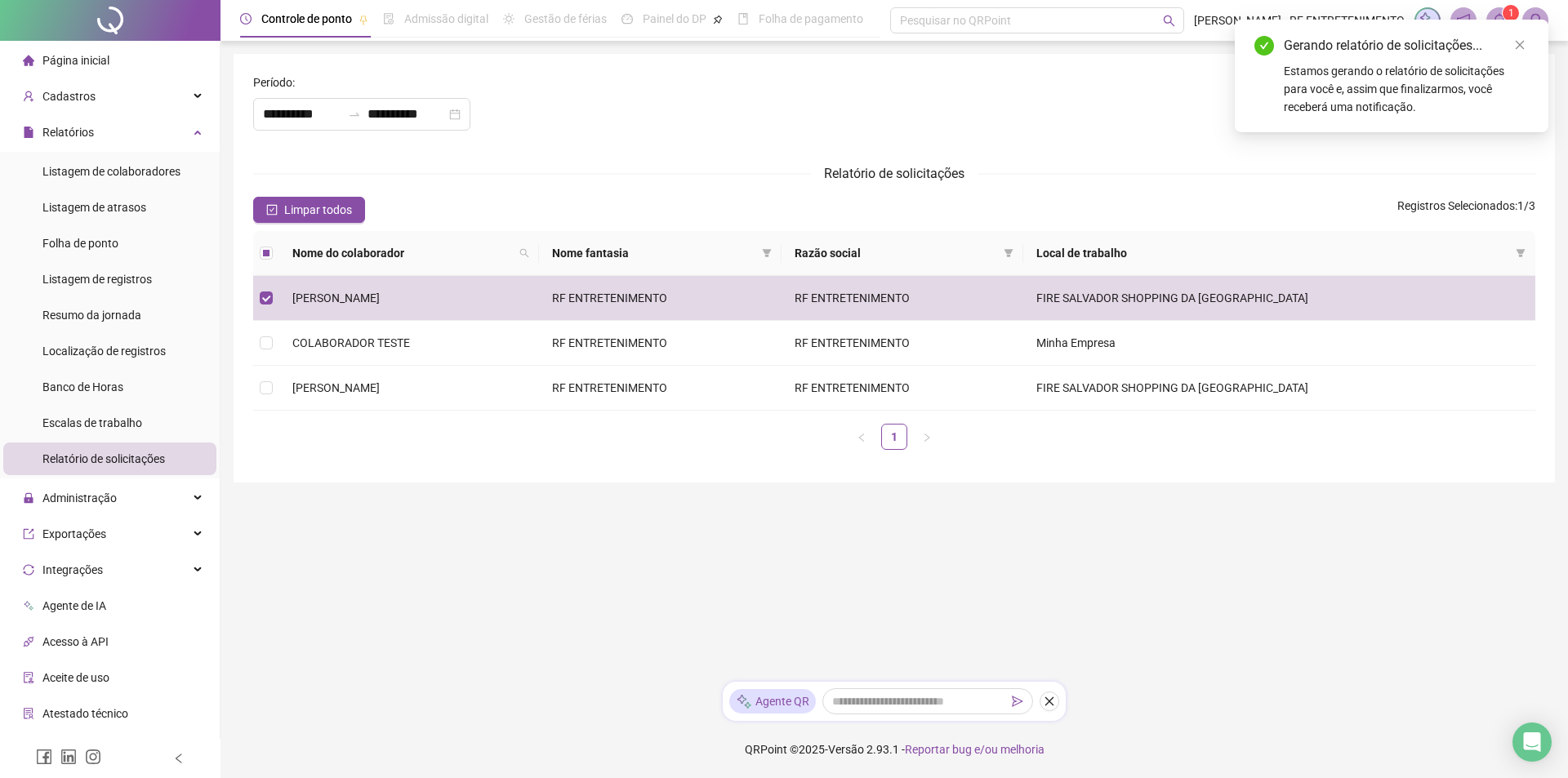
click at [95, 66] on span "Página inicial" at bounding box center [75, 60] width 67 height 13
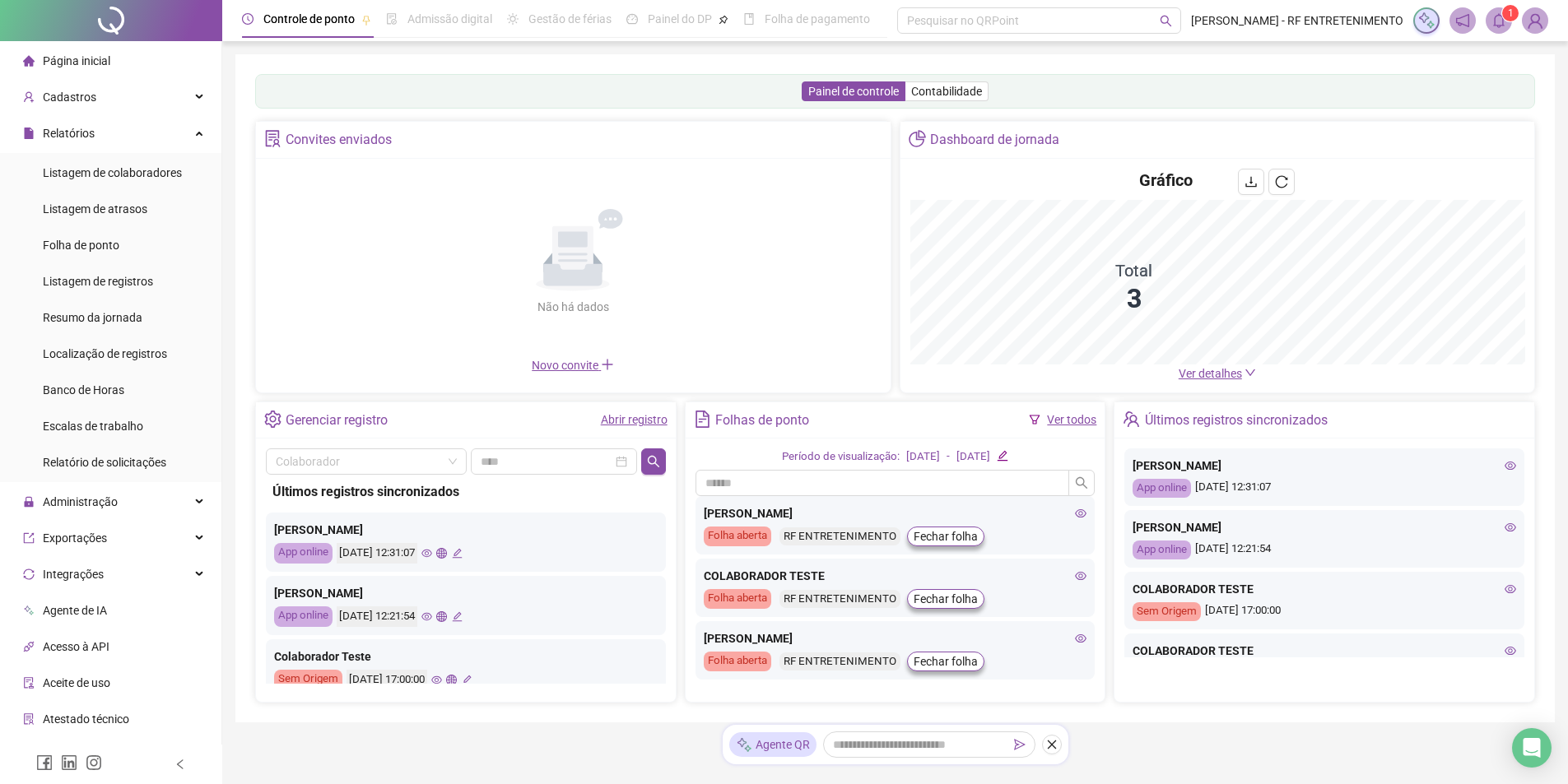
click at [462, 553] on icon "edit" at bounding box center [457, 553] width 11 height 11
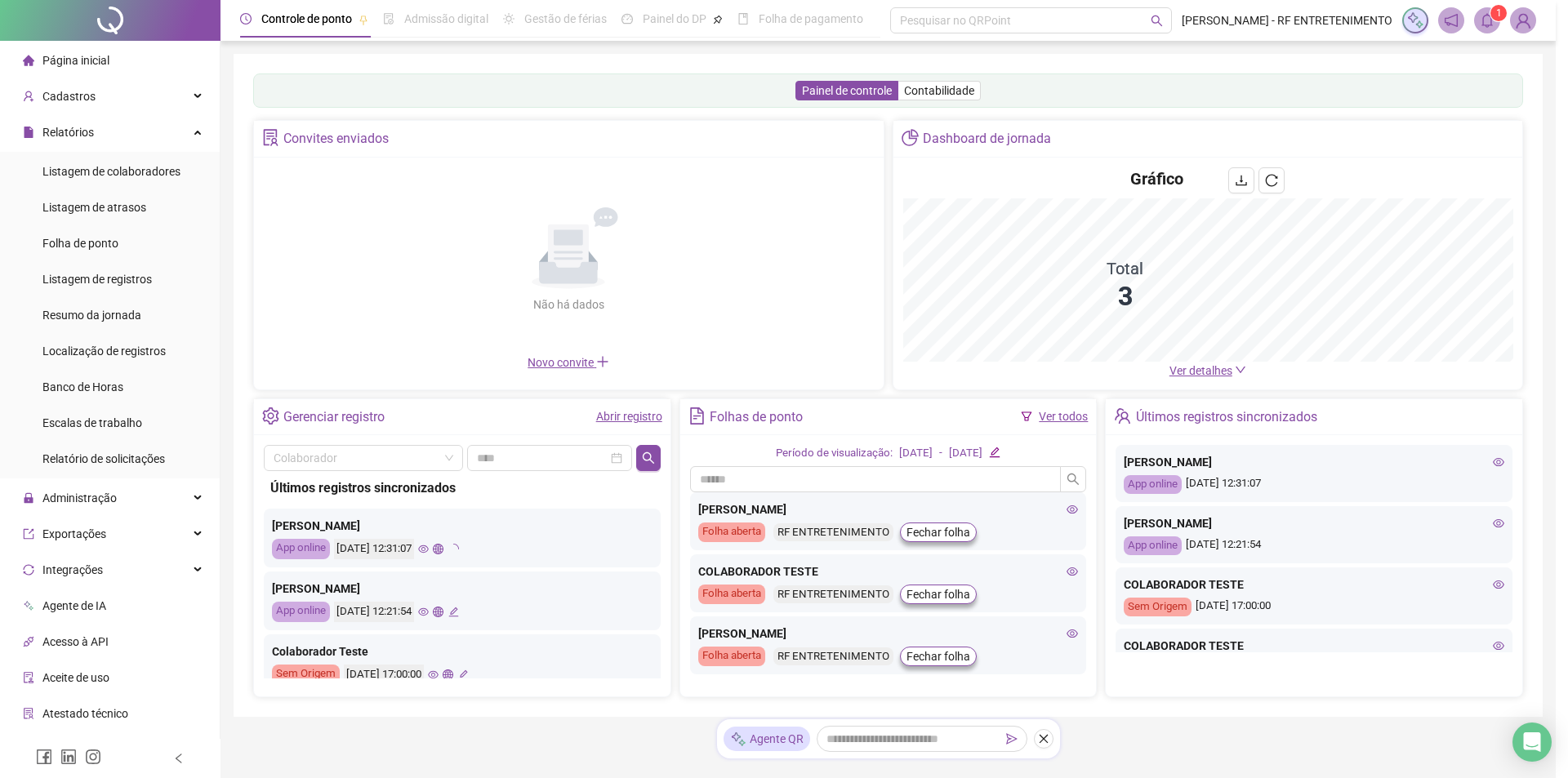
type input "**********"
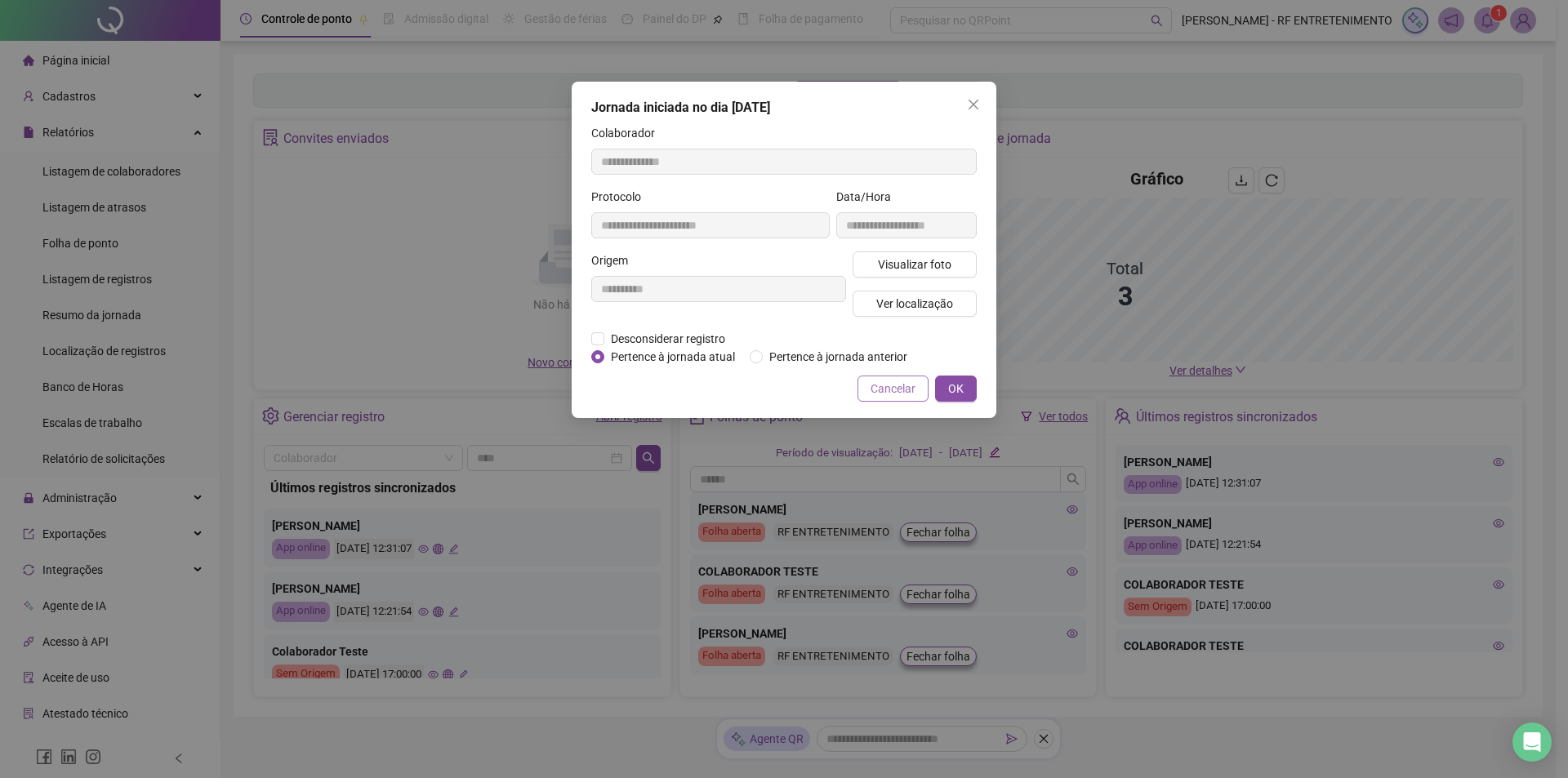
click at [876, 385] on span "Cancelar" at bounding box center [892, 388] width 45 height 18
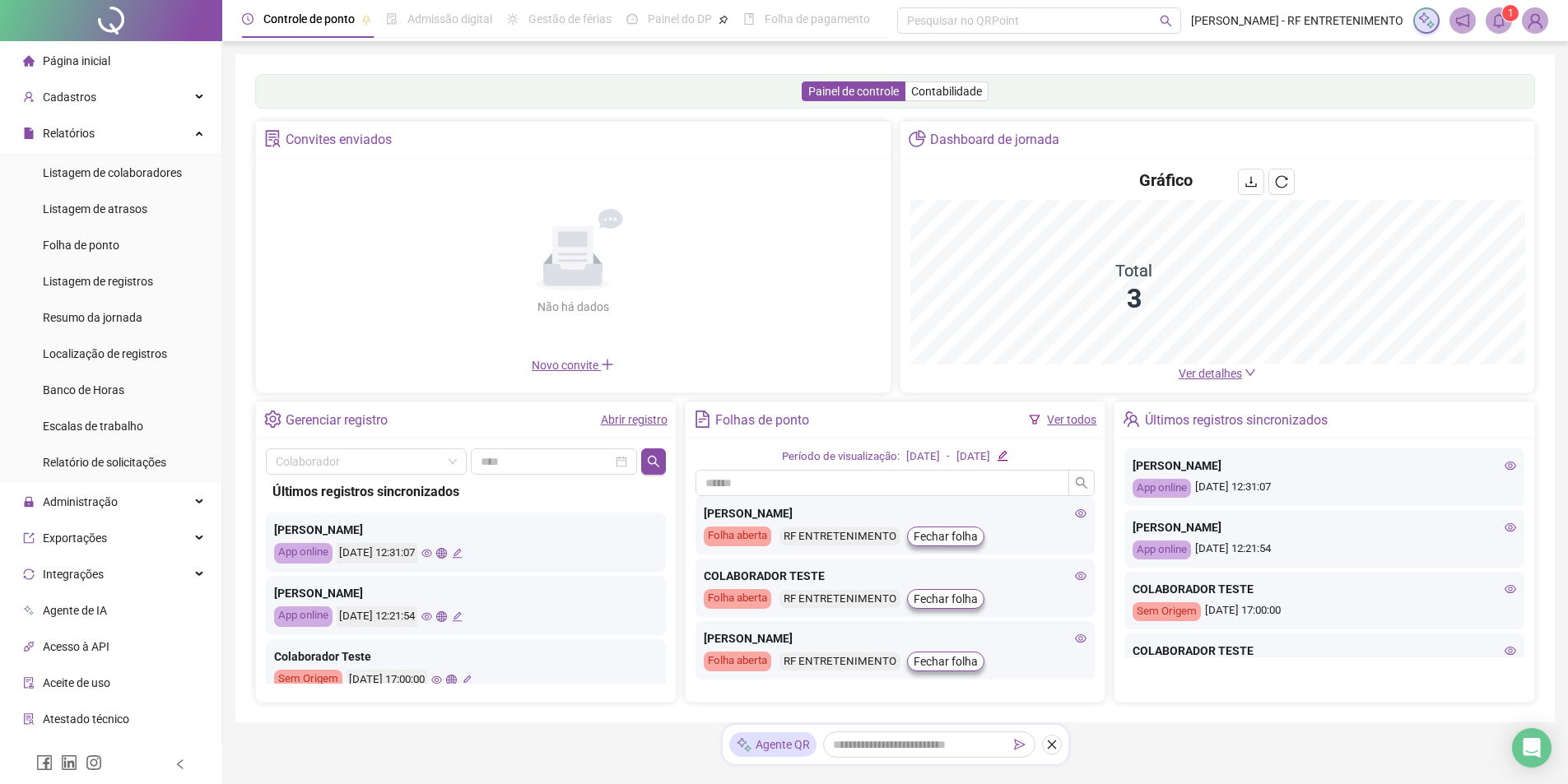
click at [327, 551] on div "App online" at bounding box center [303, 553] width 58 height 20
click at [320, 529] on div "[PERSON_NAME]" at bounding box center [466, 529] width 384 height 18
click at [1236, 471] on div "[PERSON_NAME]" at bounding box center [1324, 465] width 384 height 18
click at [1505, 466] on icon "eye" at bounding box center [1510, 465] width 11 height 11
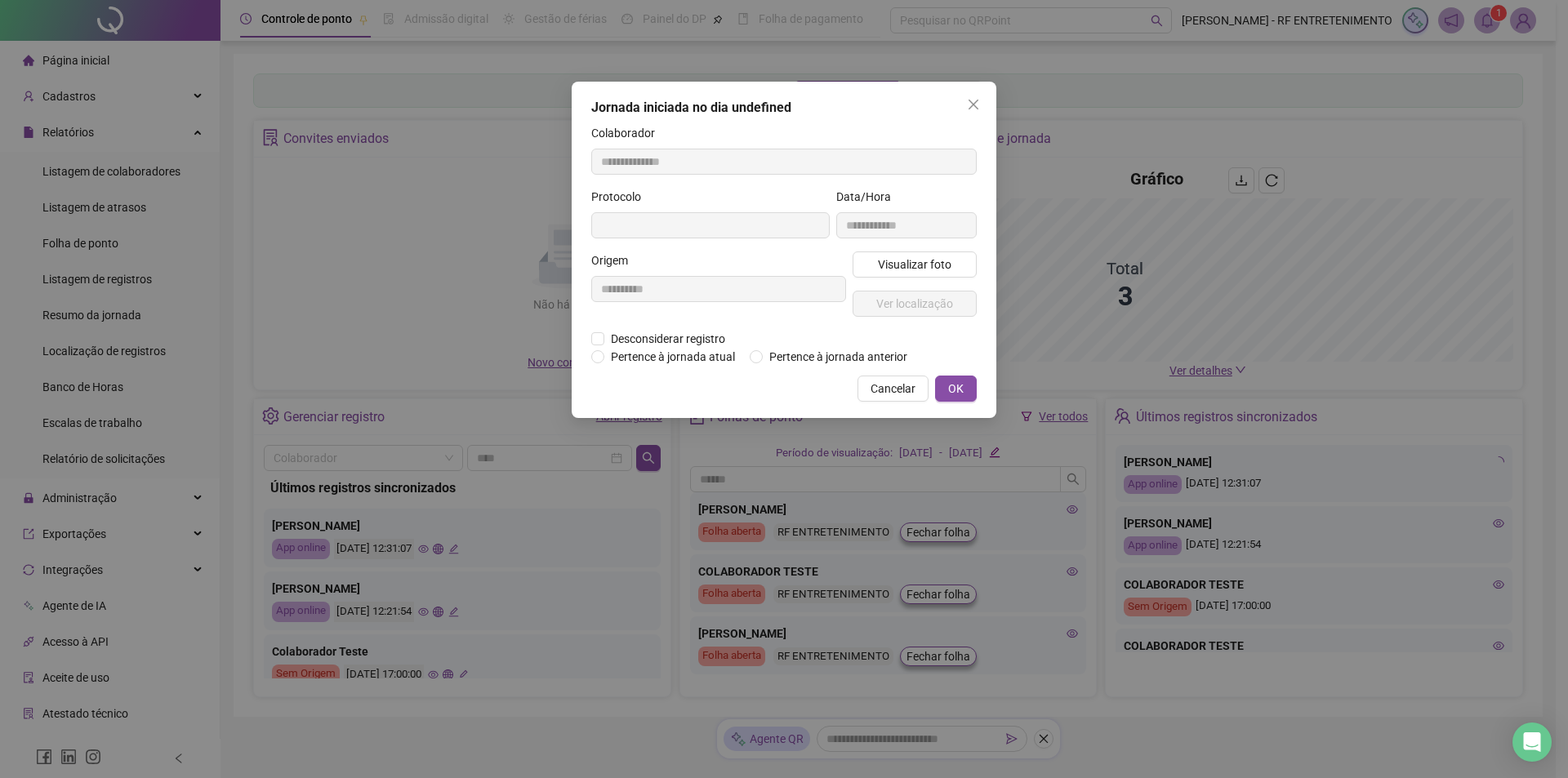
type input "**********"
click at [891, 392] on span "Cancelar" at bounding box center [892, 388] width 45 height 18
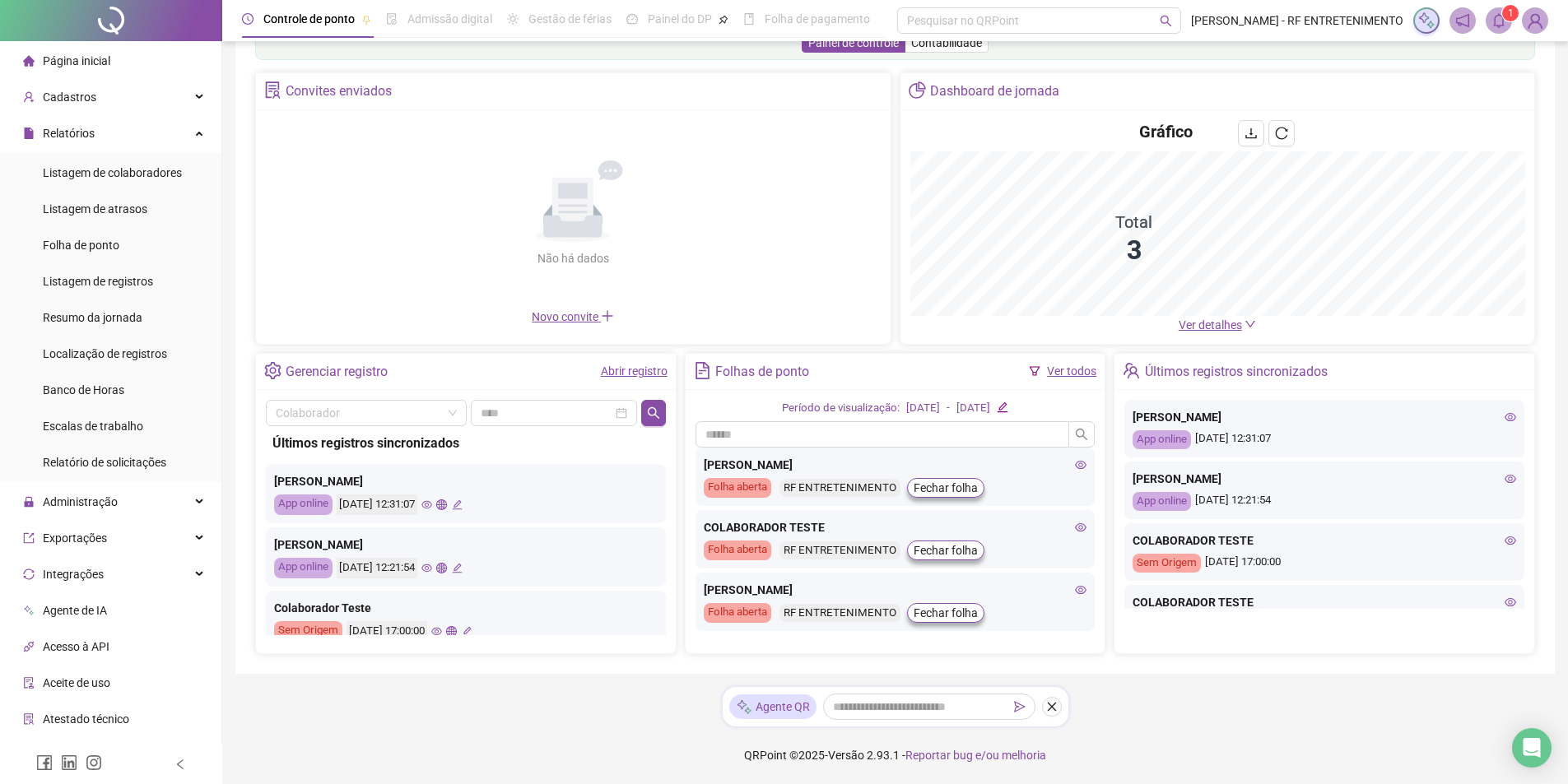
click at [447, 509] on icon "global" at bounding box center [442, 505] width 11 height 11
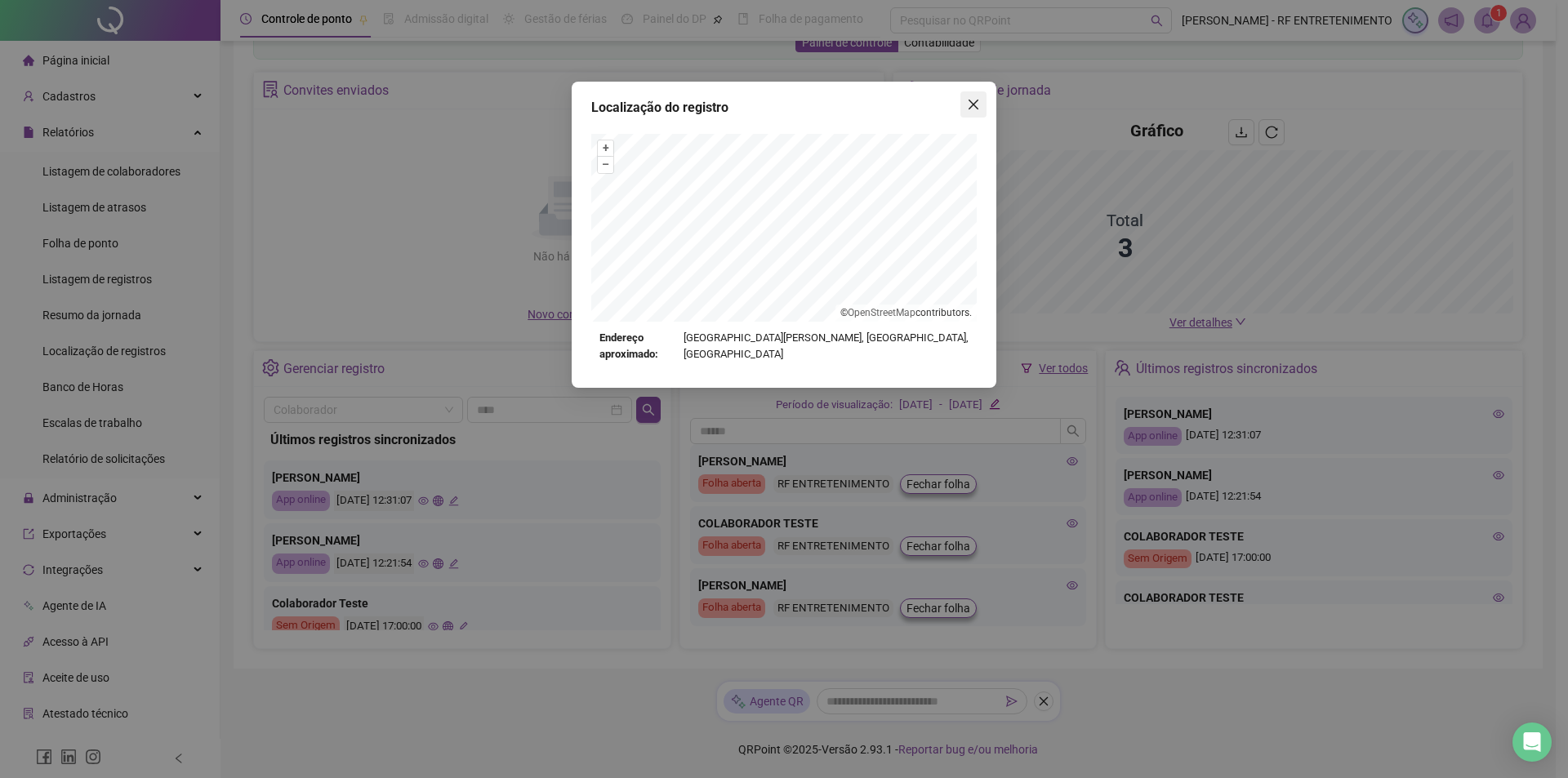
click at [981, 105] on span "Close" at bounding box center [973, 104] width 26 height 13
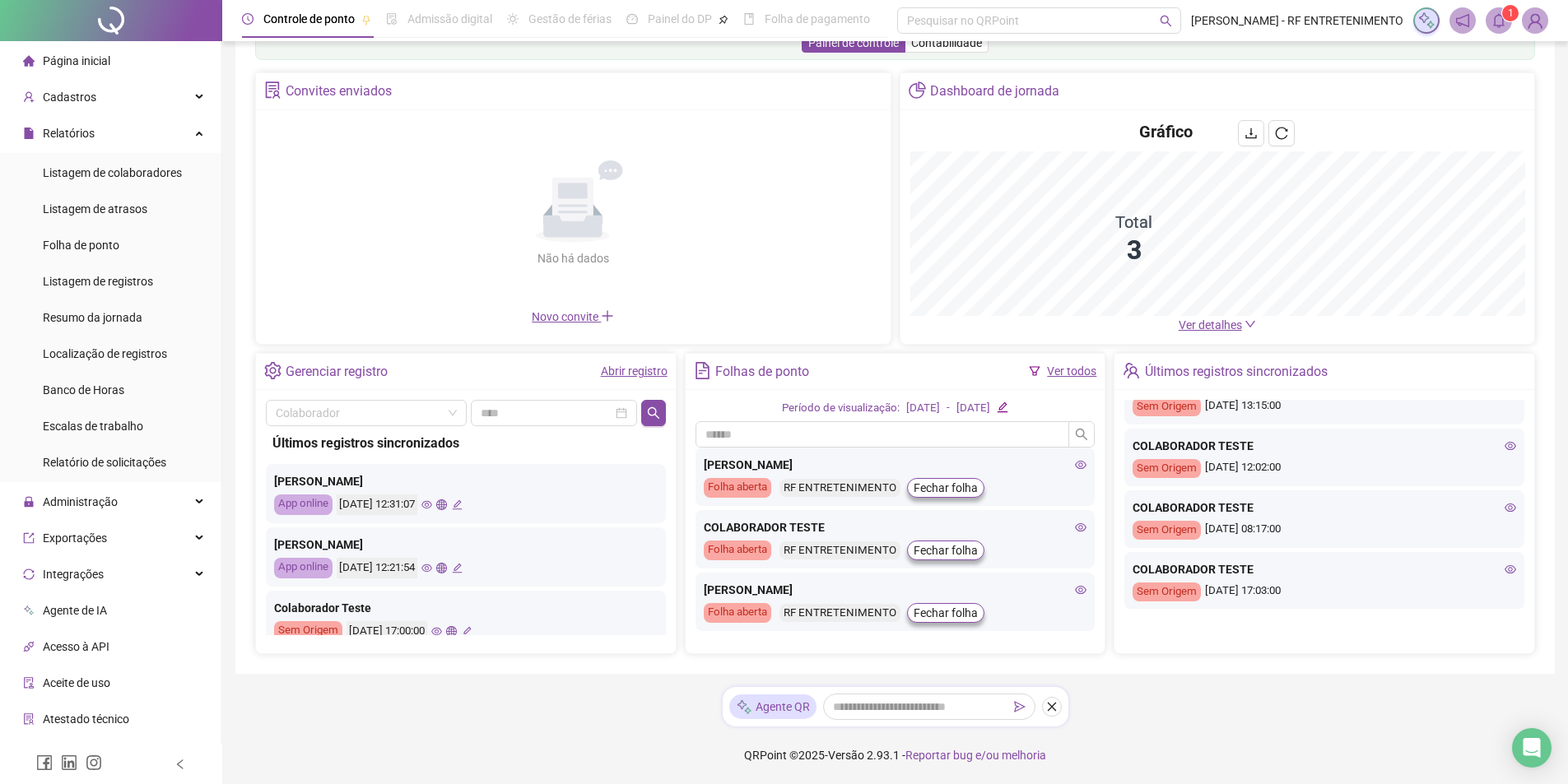
scroll to position [711, 0]
click at [1505, 569] on icon "eye" at bounding box center [1510, 569] width 11 height 9
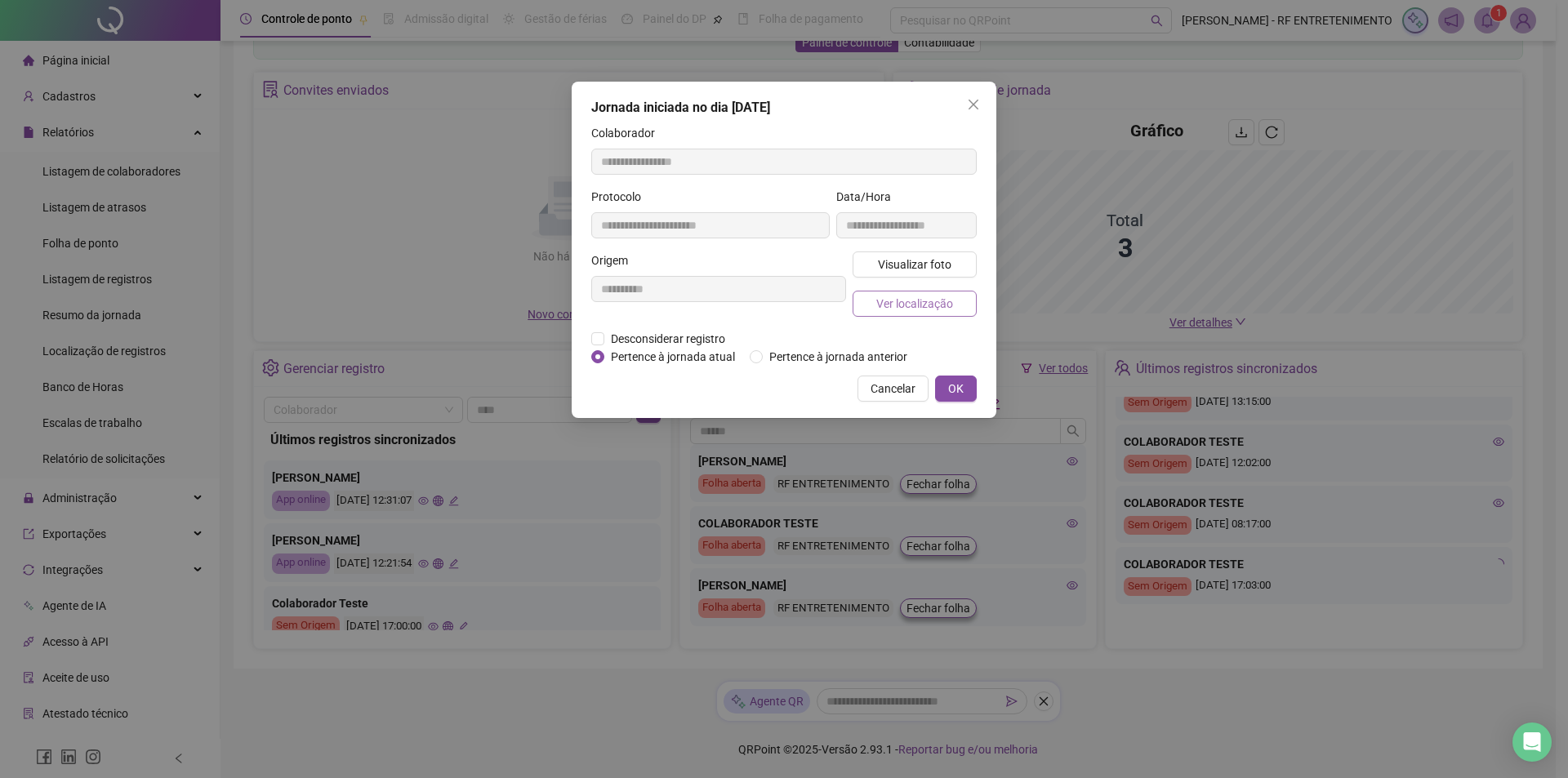
click at [904, 303] on span "Ver localização" at bounding box center [915, 303] width 77 height 18
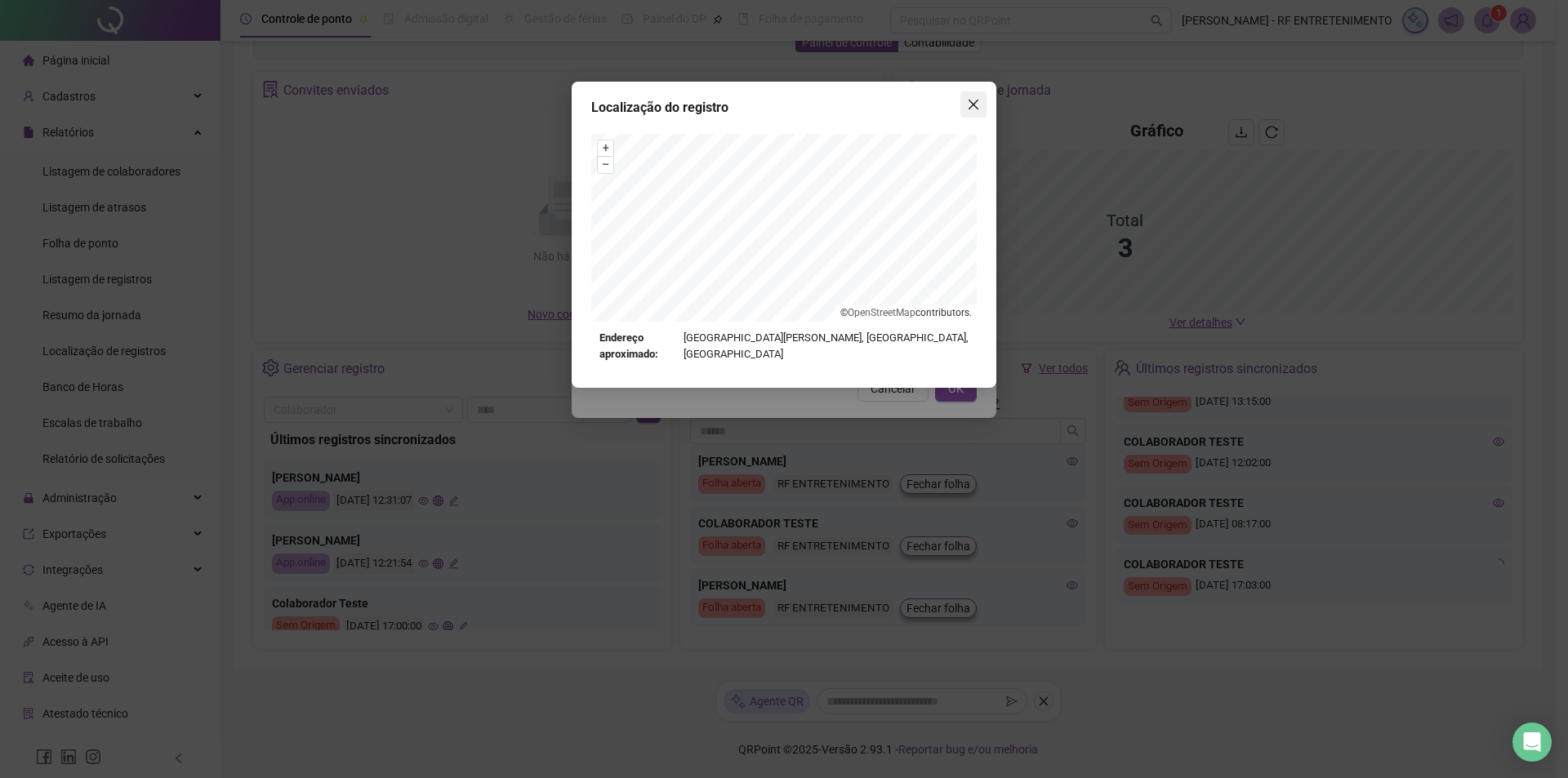
click at [974, 103] on icon "close" at bounding box center [974, 105] width 10 height 10
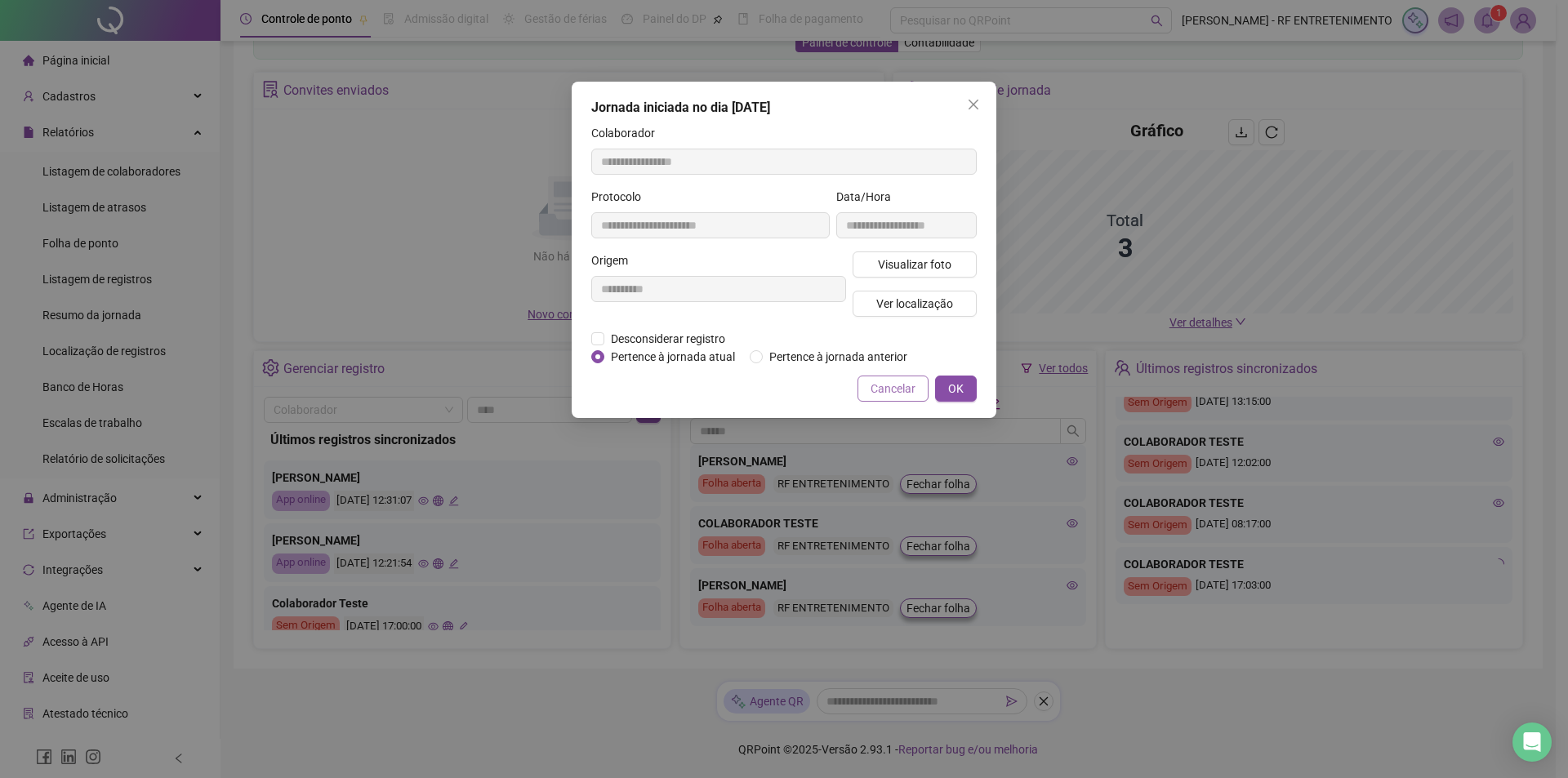
click at [885, 390] on span "Cancelar" at bounding box center [892, 388] width 45 height 18
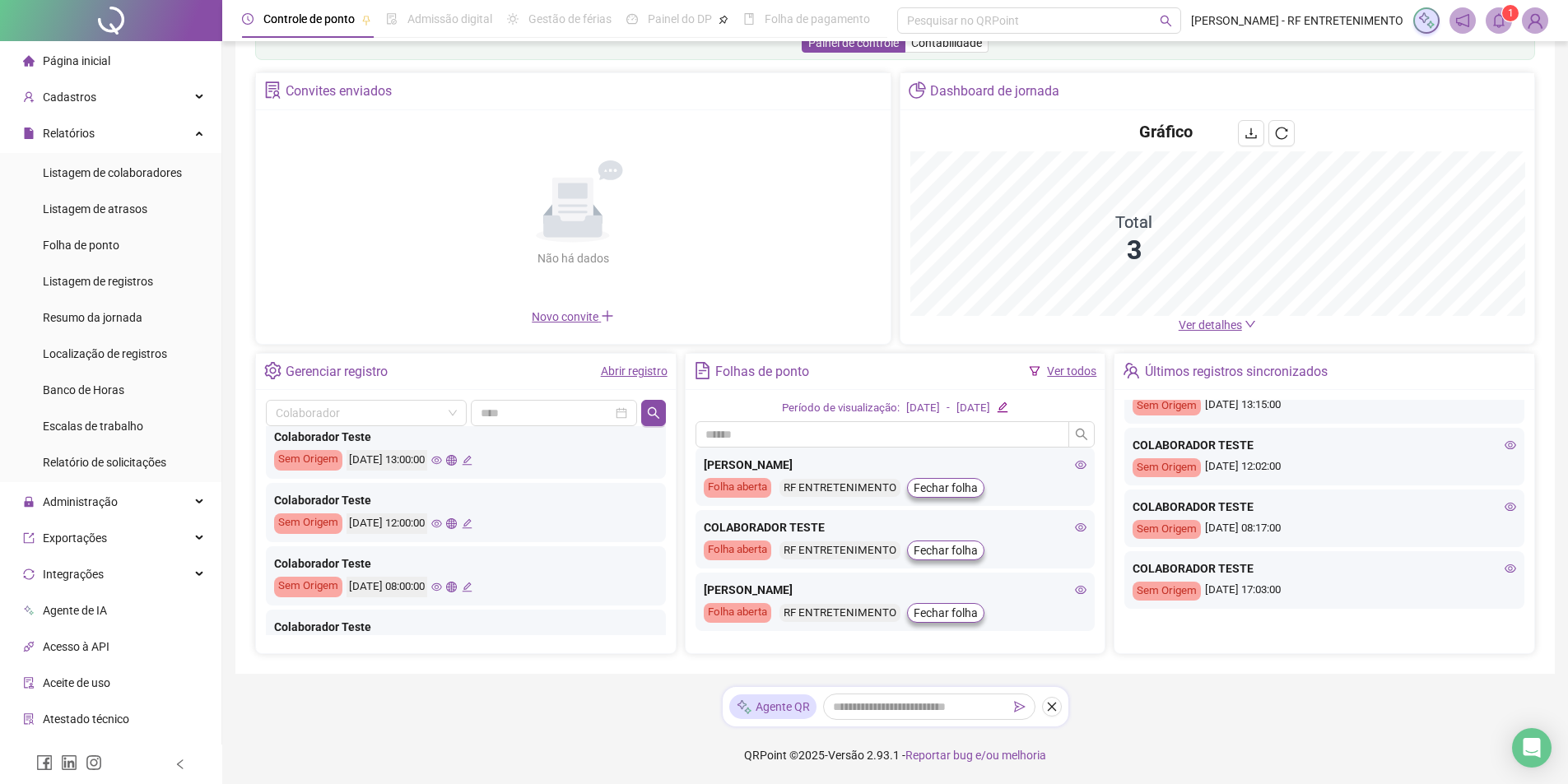
scroll to position [247, 0]
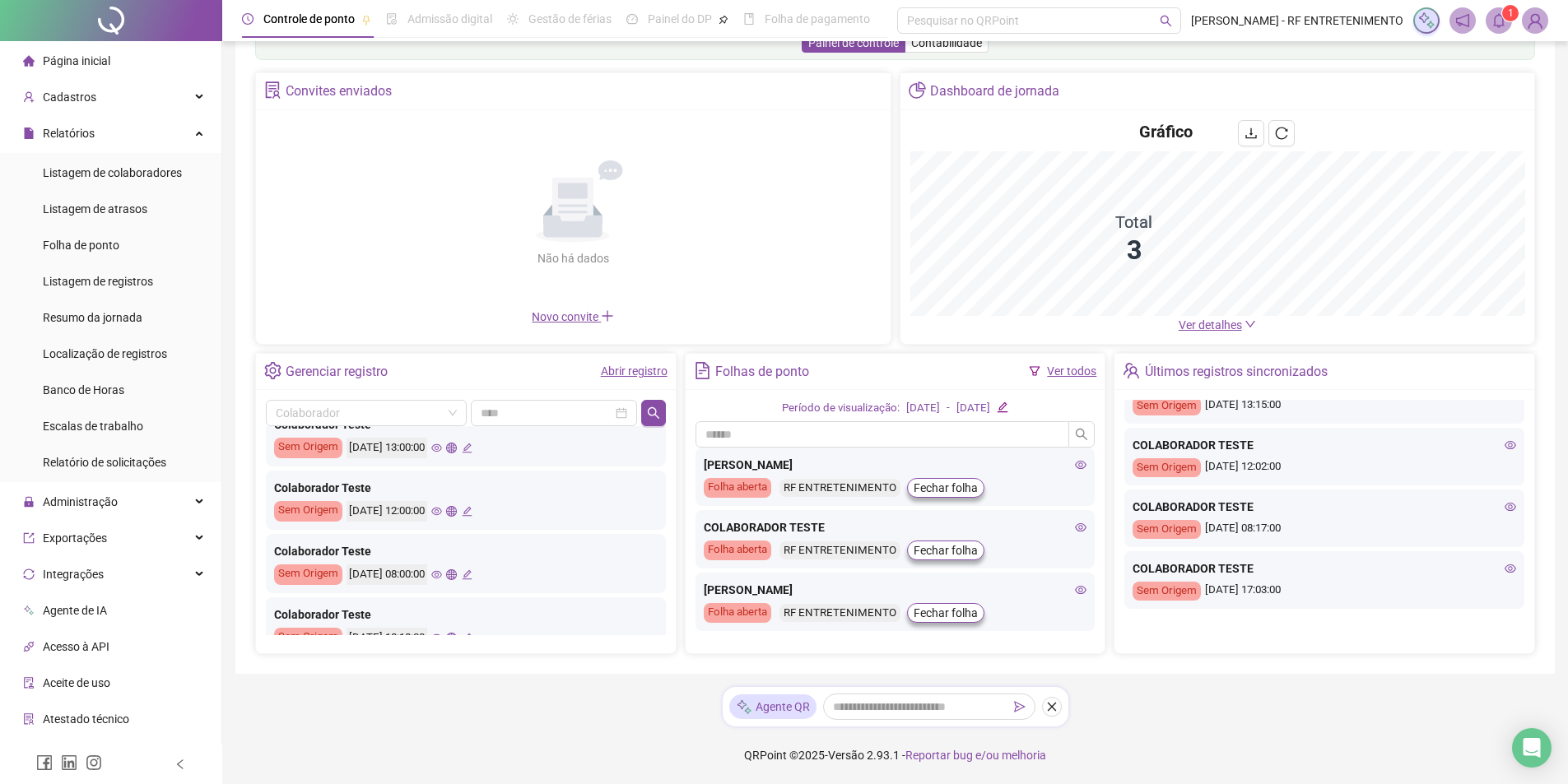
click at [473, 512] on icon "edit" at bounding box center [467, 511] width 11 height 11
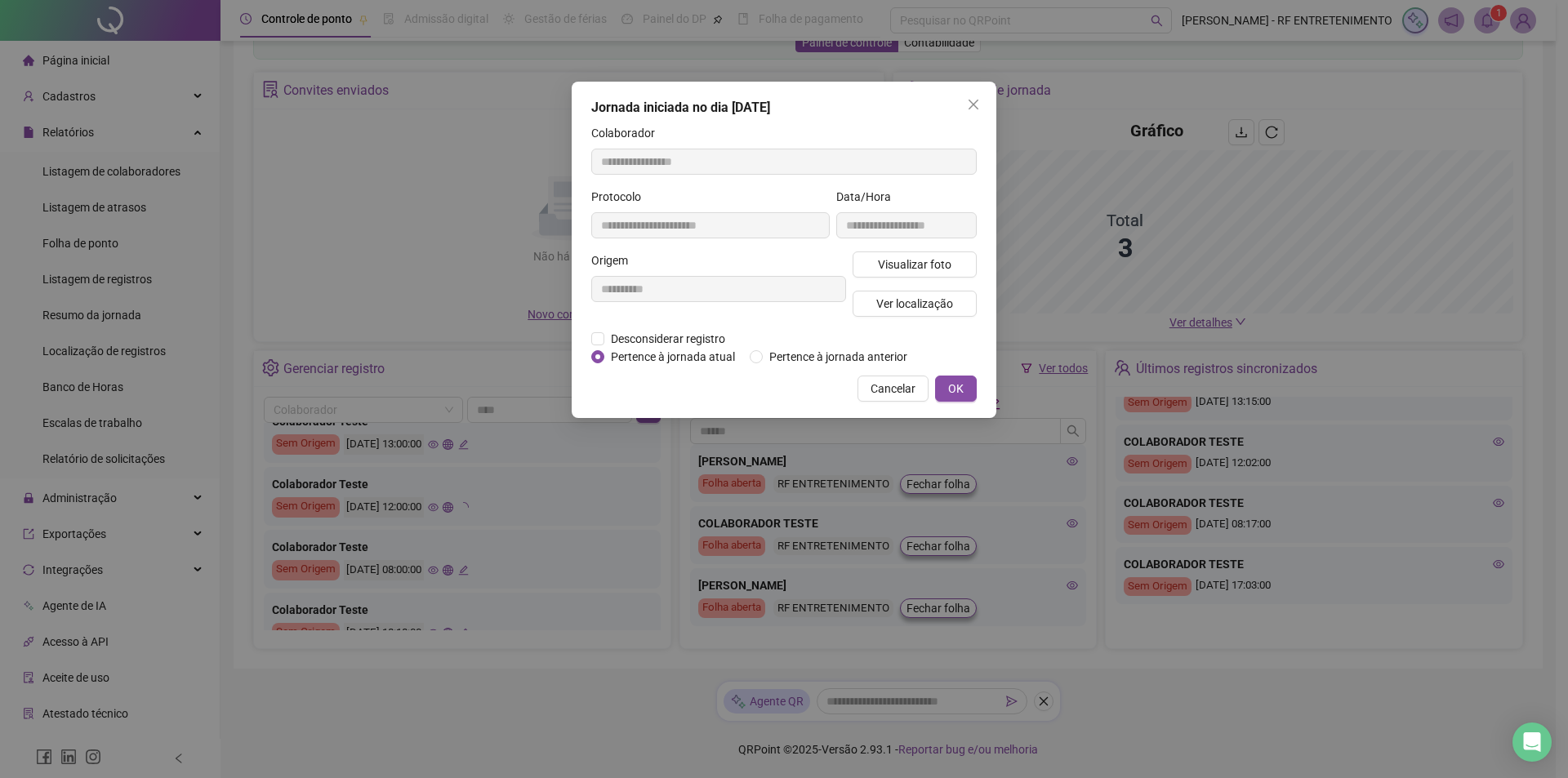
type input "**********"
click at [910, 303] on span "Ver localização" at bounding box center [915, 303] width 77 height 18
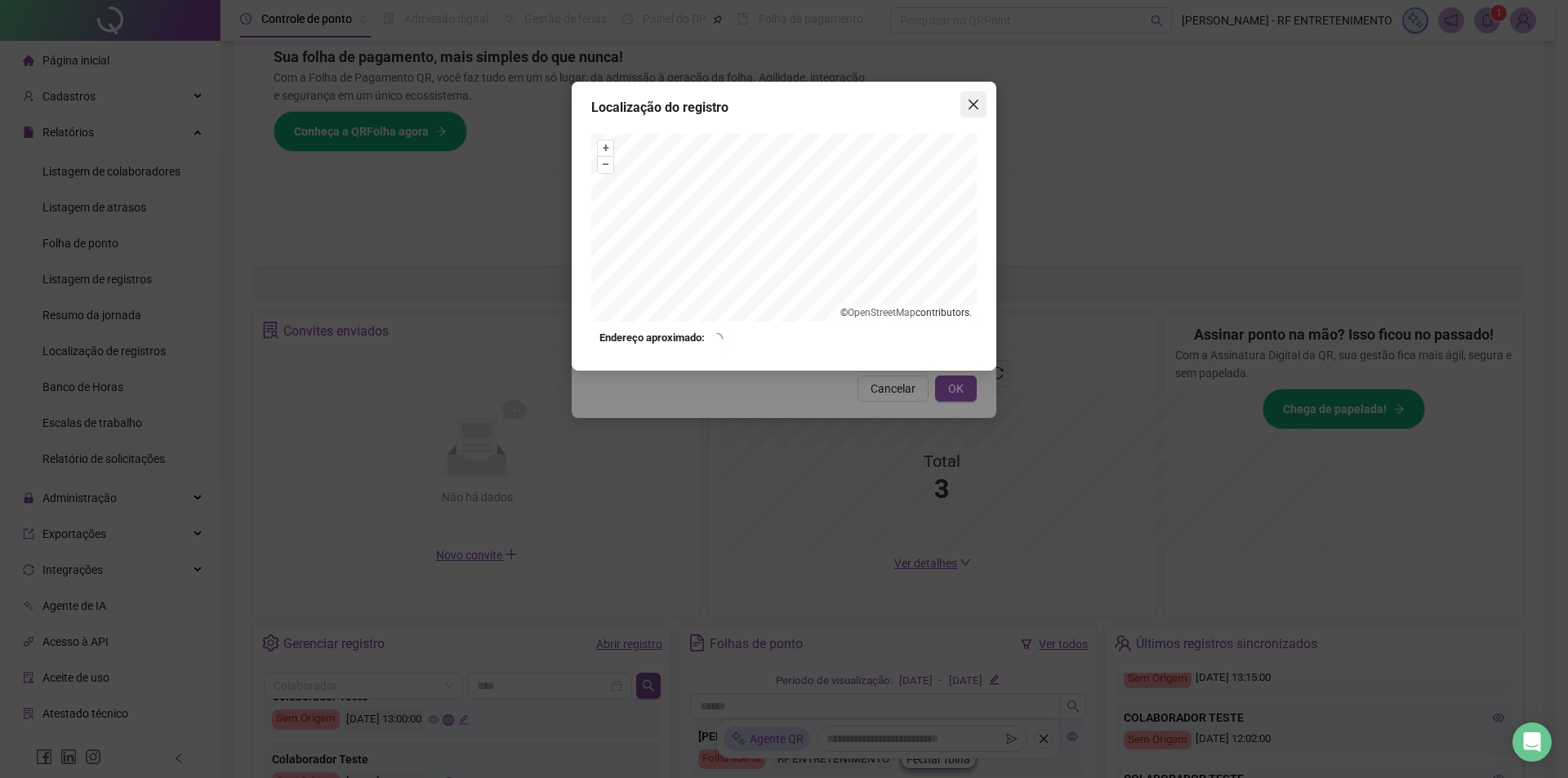
click at [976, 100] on icon "close" at bounding box center [973, 104] width 13 height 13
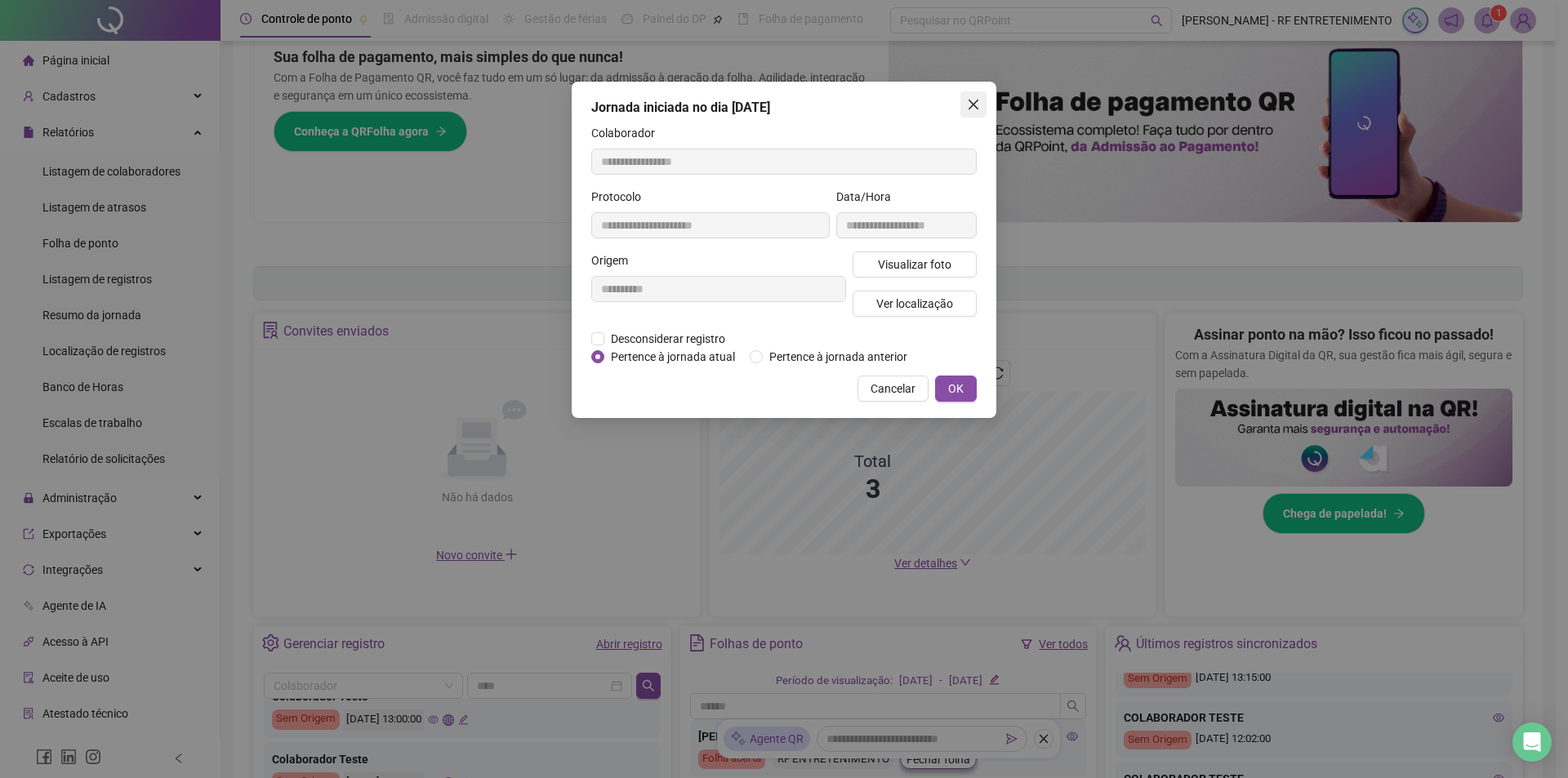
click at [968, 100] on icon "close" at bounding box center [973, 104] width 13 height 13
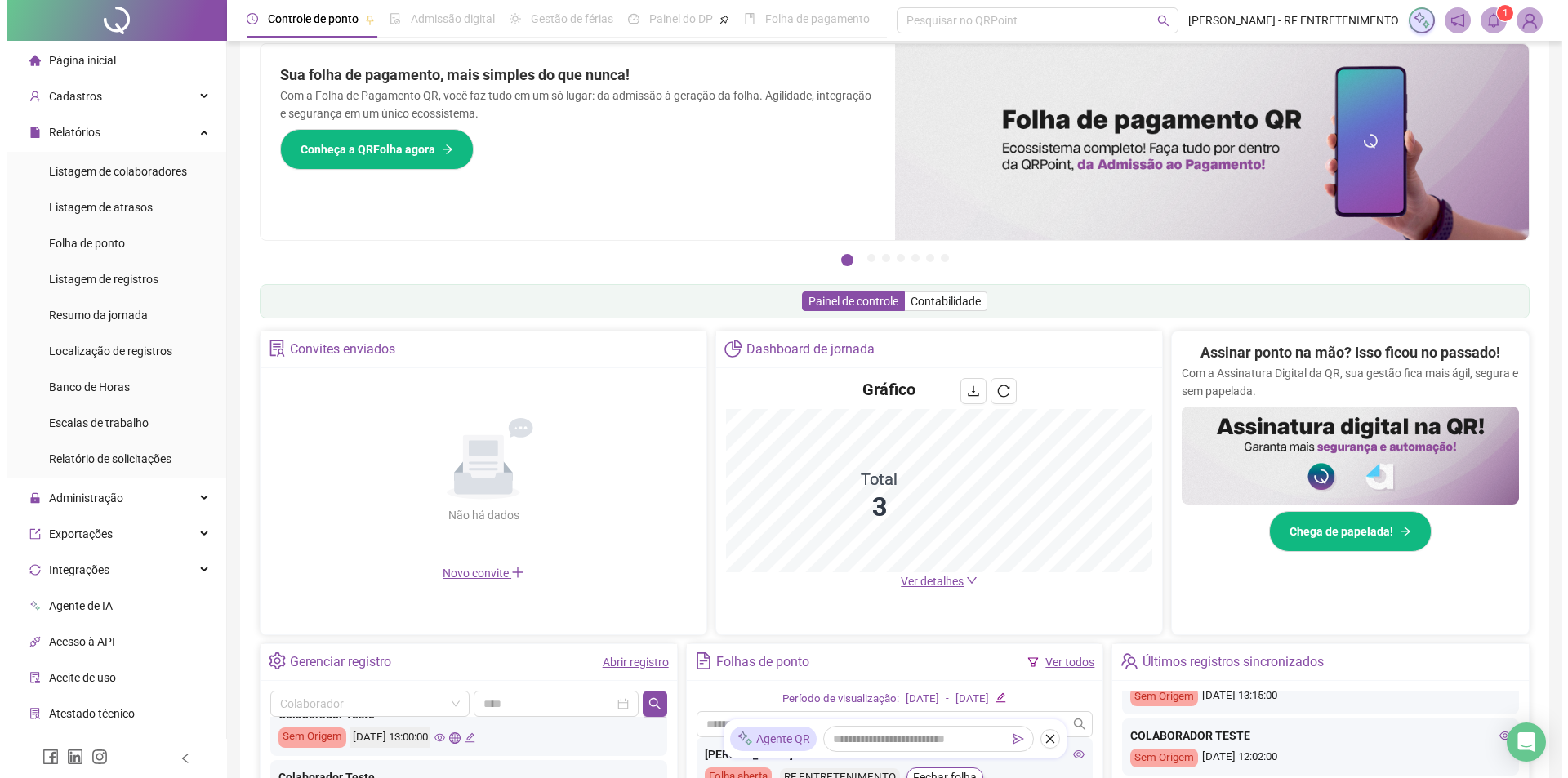
scroll to position [0, 0]
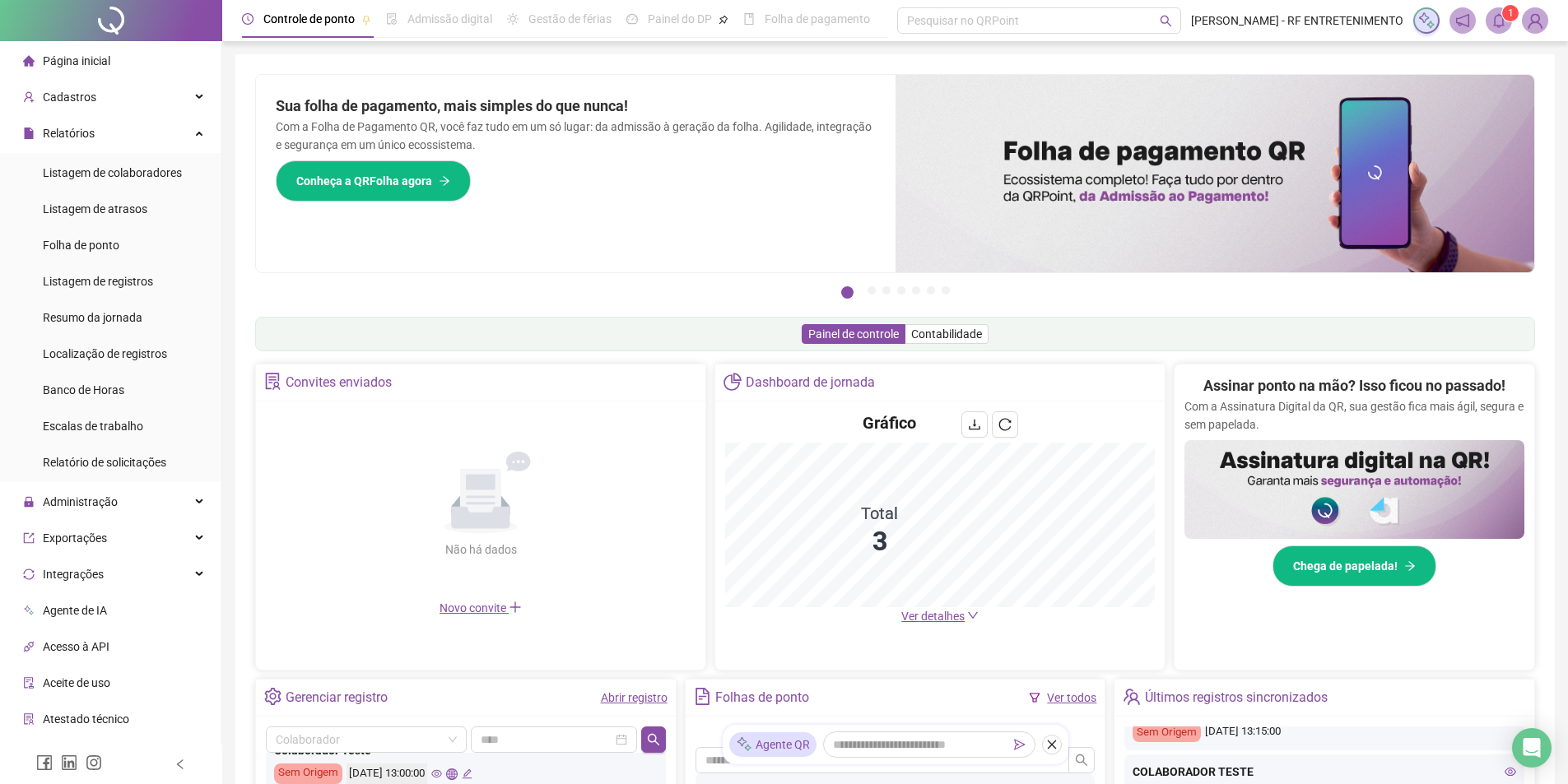
click at [1493, 24] on icon "bell" at bounding box center [1499, 20] width 15 height 15
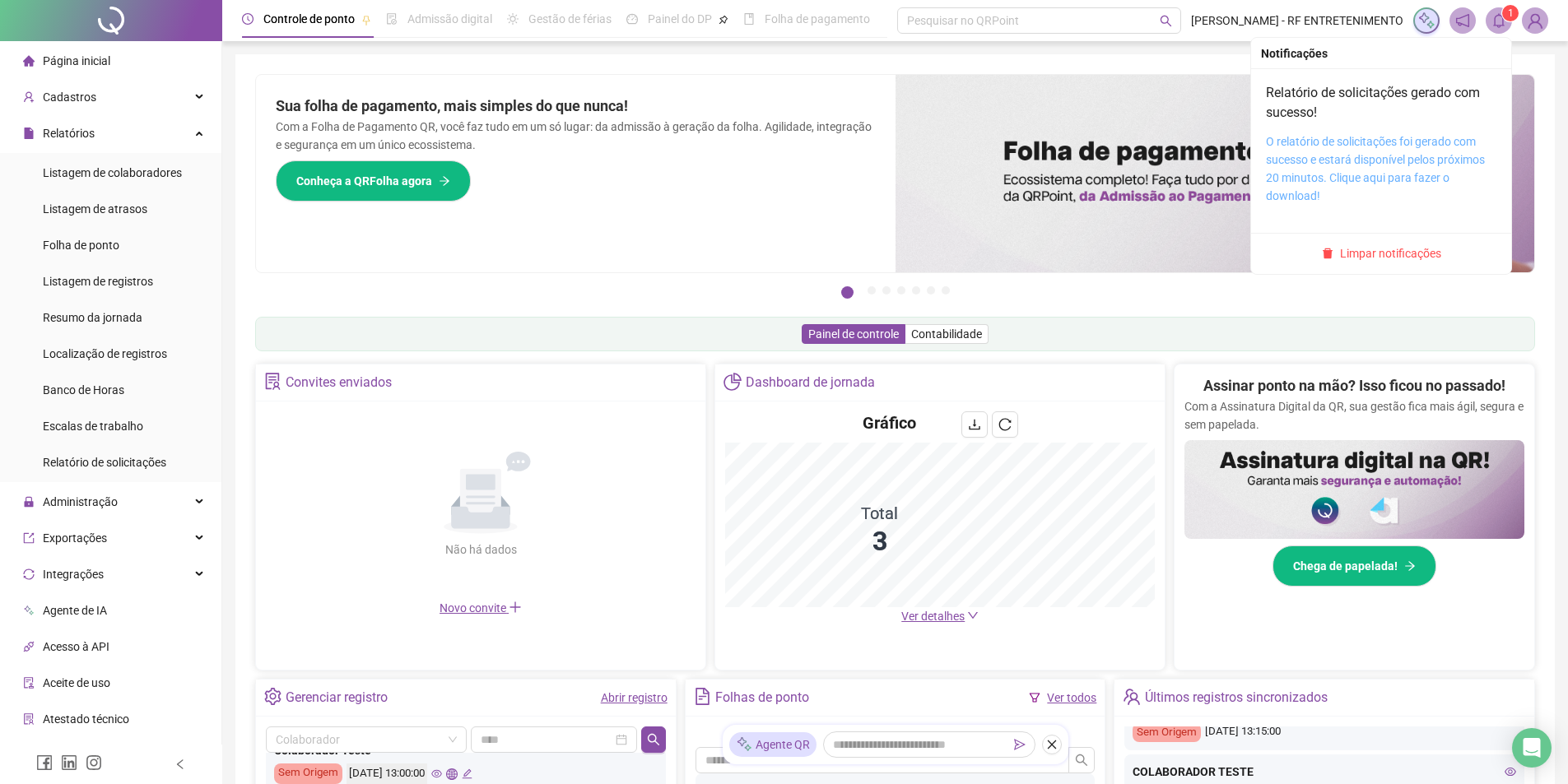
click at [1357, 146] on link "O relatório de solicitações foi gerado com sucesso e estará disponível pelos pr…" at bounding box center [1376, 168] width 219 height 67
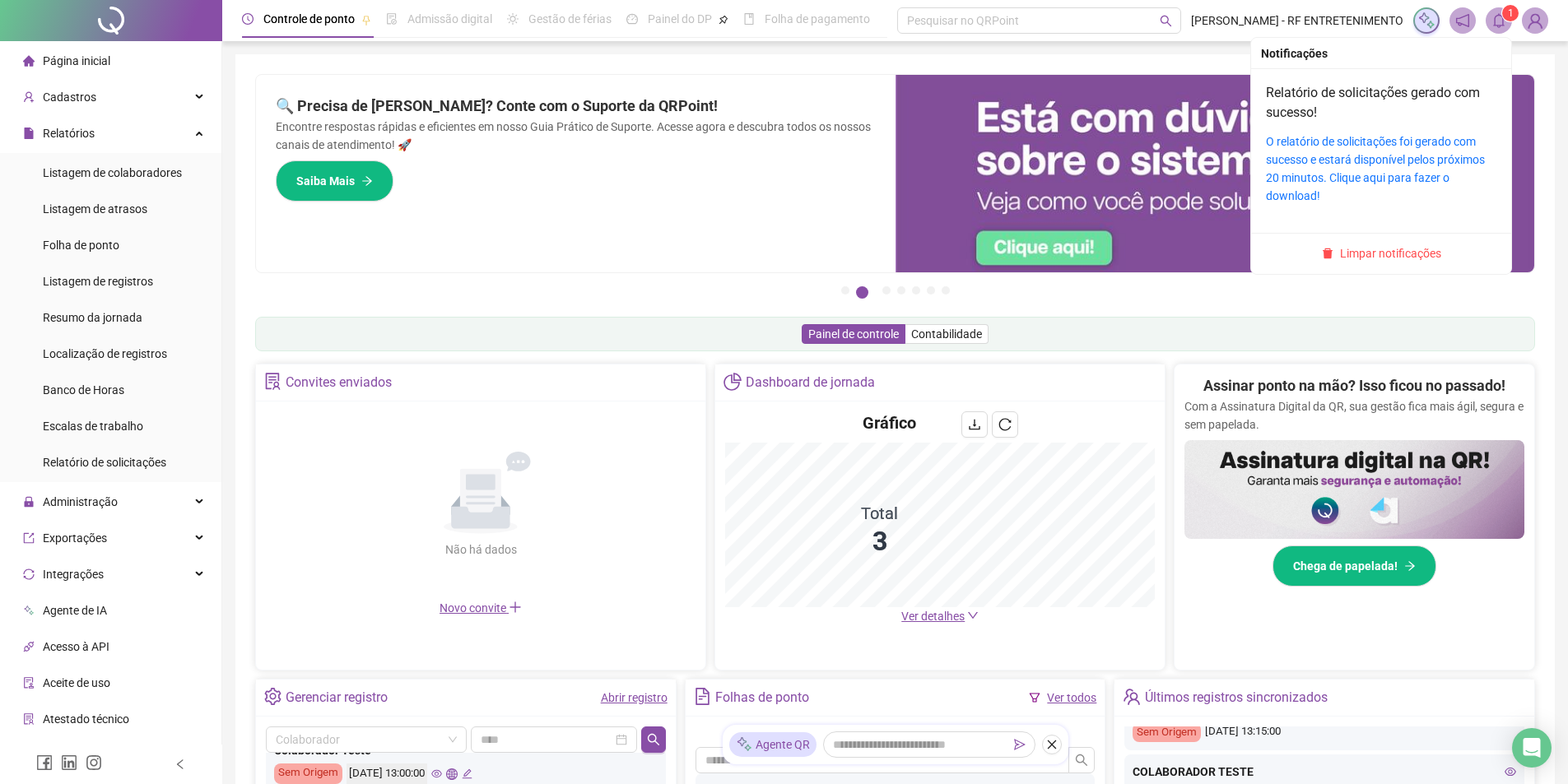
click at [1500, 20] on icon "bell" at bounding box center [1499, 20] width 15 height 15
click at [1499, 27] on icon "bell" at bounding box center [1499, 20] width 11 height 15
click at [1349, 243] on button "Limpar notificações" at bounding box center [1382, 253] width 132 height 20
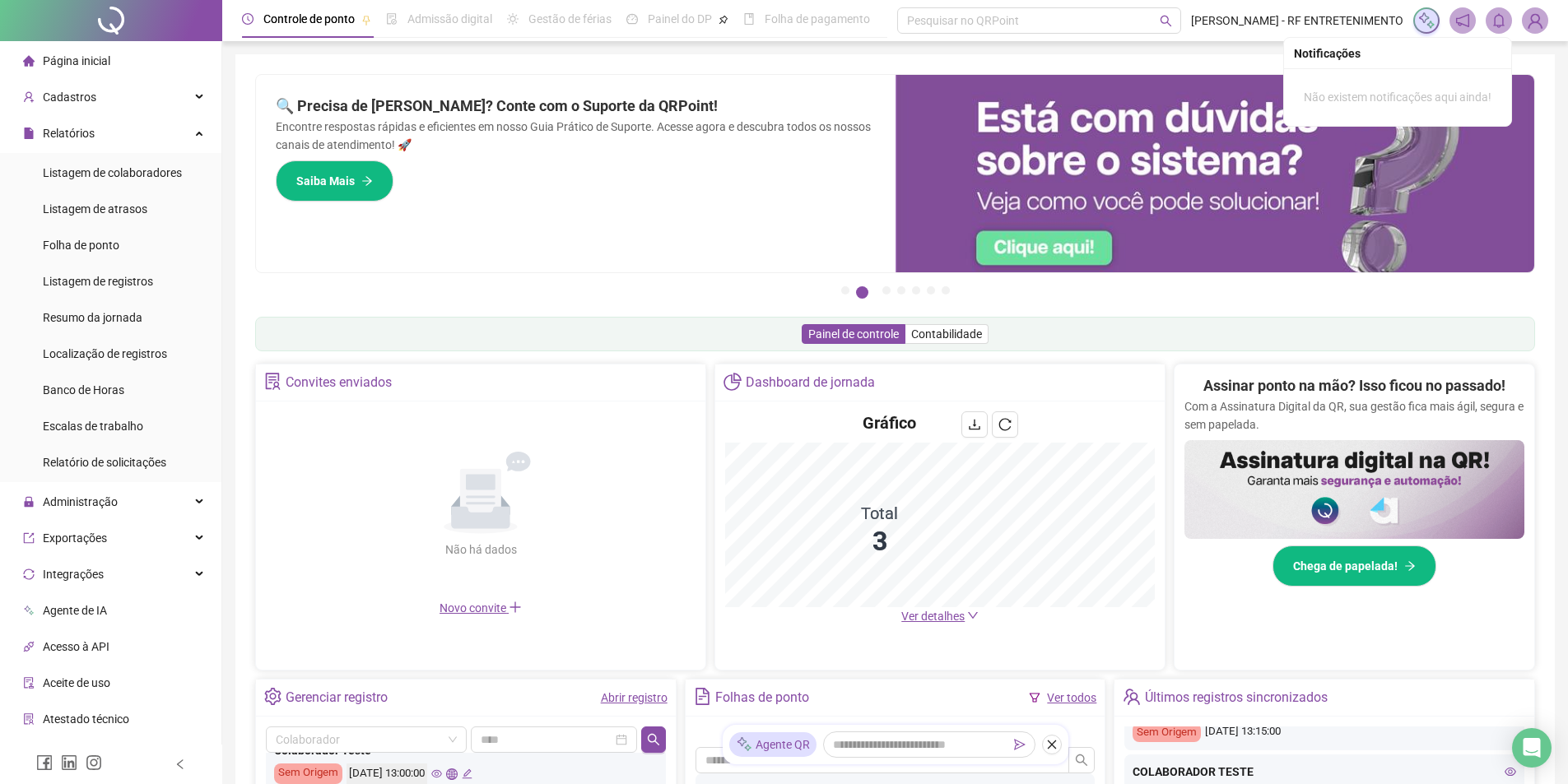
click at [702, 300] on div "Pague o QRPoint com Cartão de Crédito Sua assinatura: mais segurança, prática e…" at bounding box center [896, 190] width 1280 height 231
click at [103, 383] on span "Banco de Horas" at bounding box center [83, 389] width 81 height 13
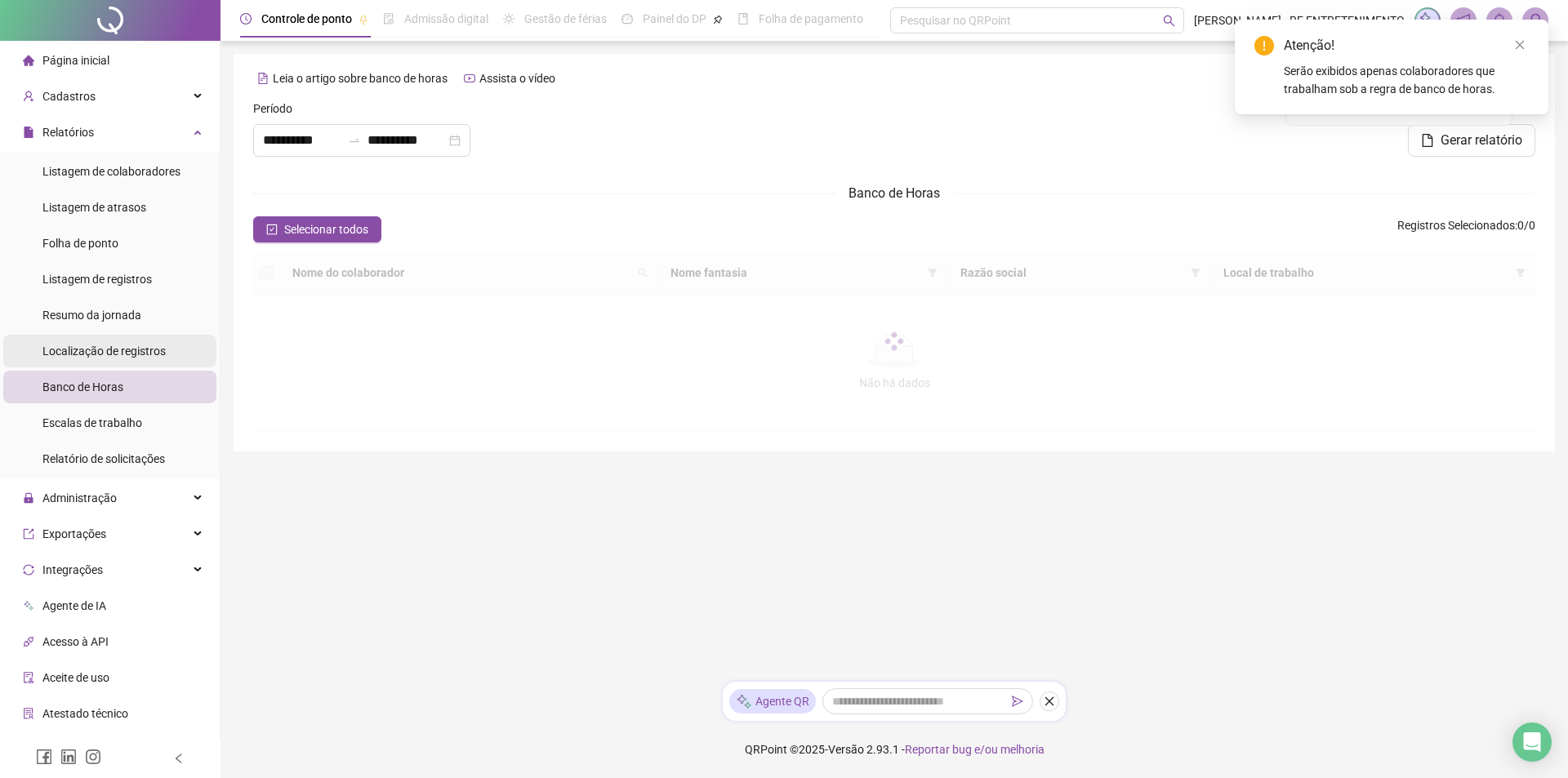
type input "**********"
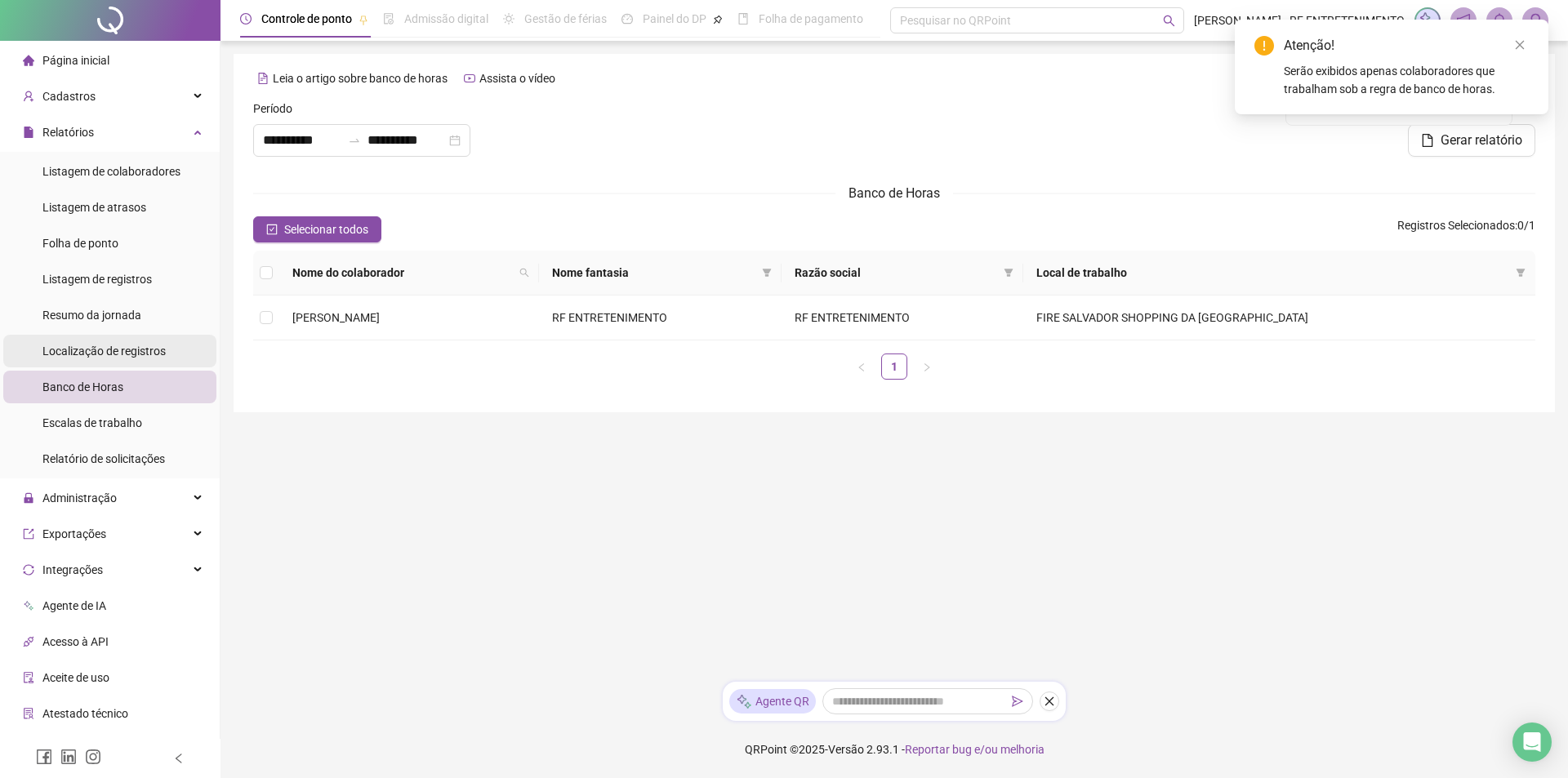
click at [113, 353] on span "Localização de registros" at bounding box center [103, 351] width 123 height 13
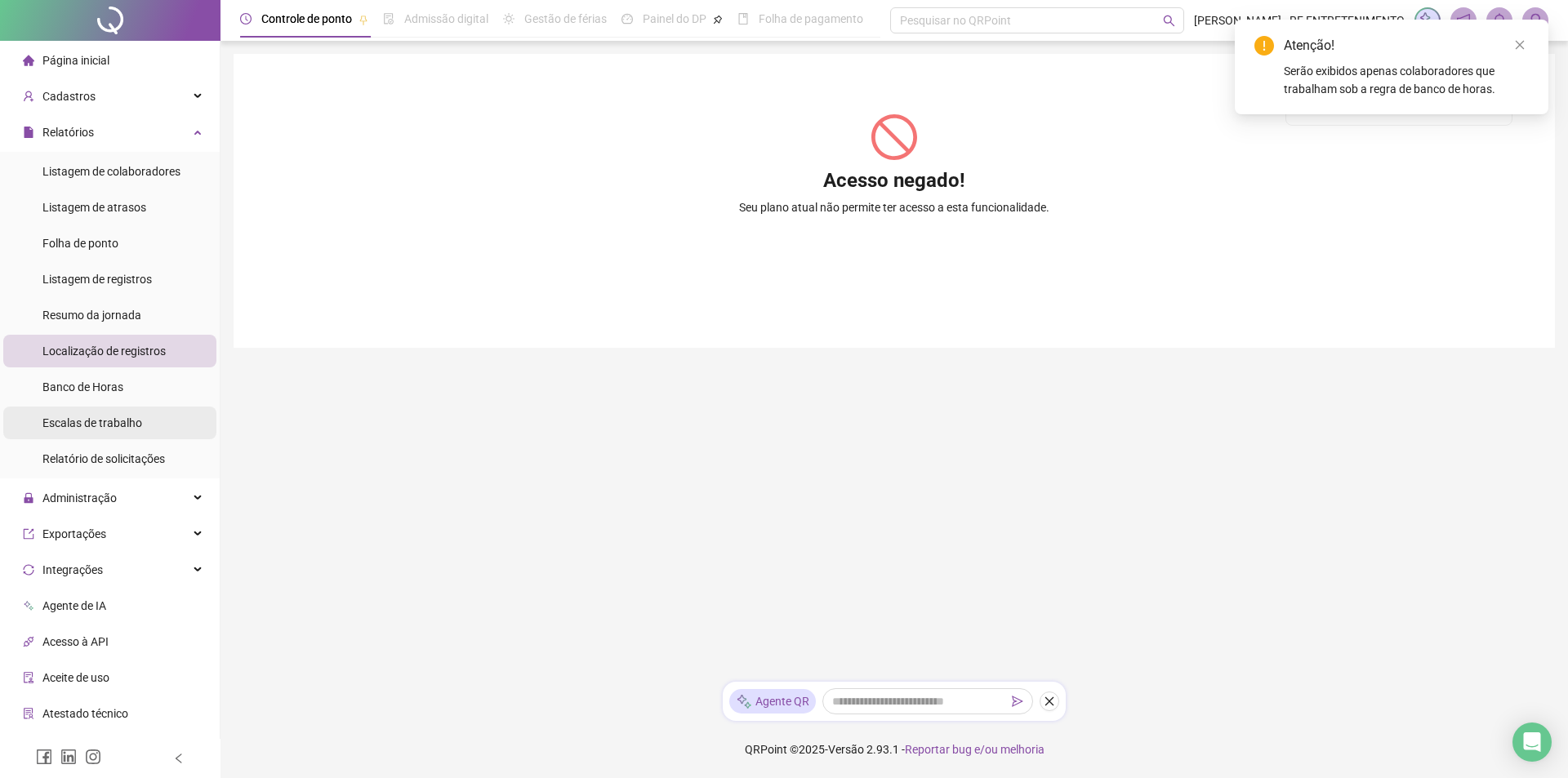
click at [92, 419] on span "Escalas de trabalho" at bounding box center [92, 422] width 100 height 13
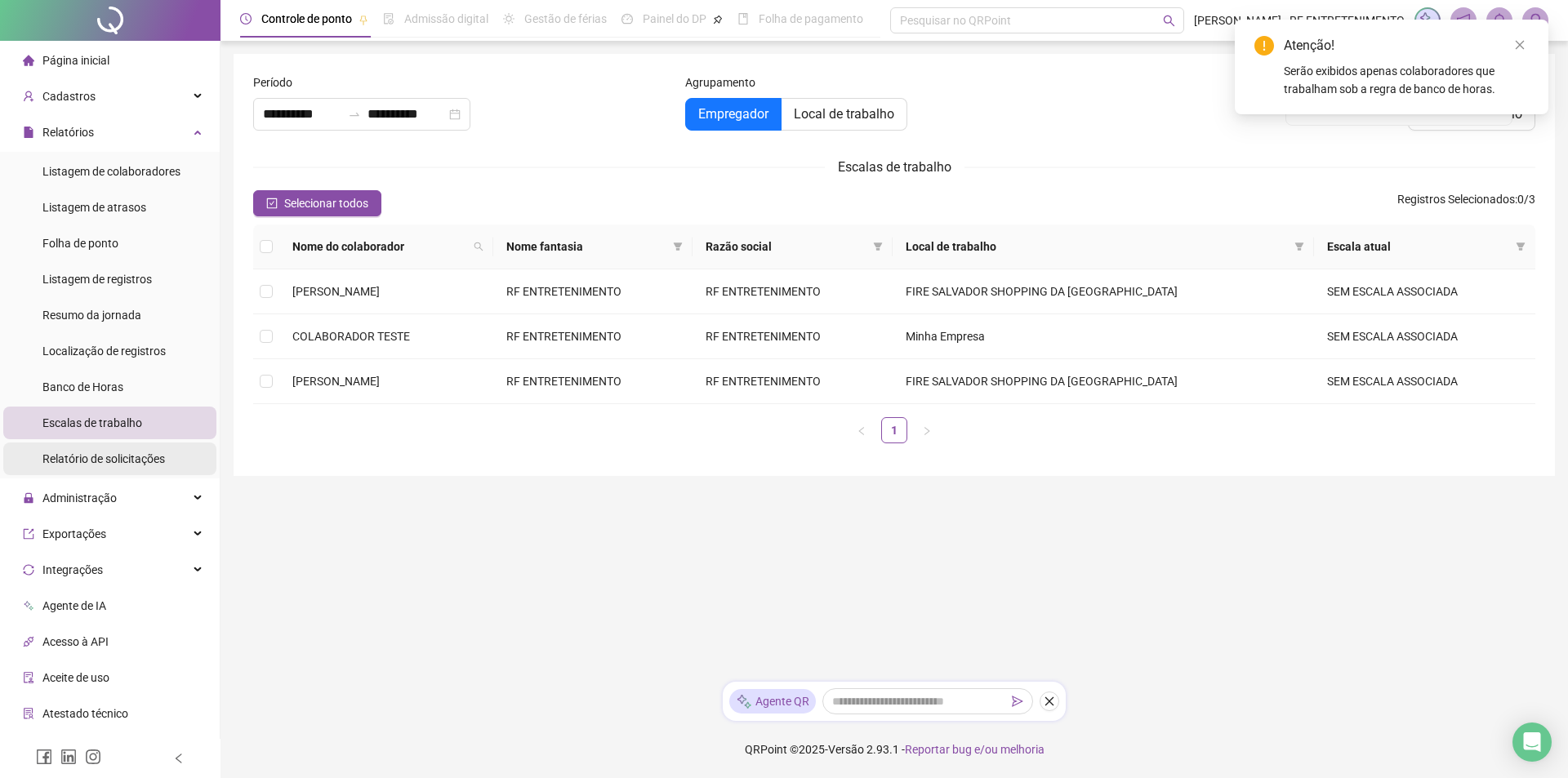
type input "**********"
click at [93, 453] on span "Relatório de solicitações" at bounding box center [103, 458] width 123 height 13
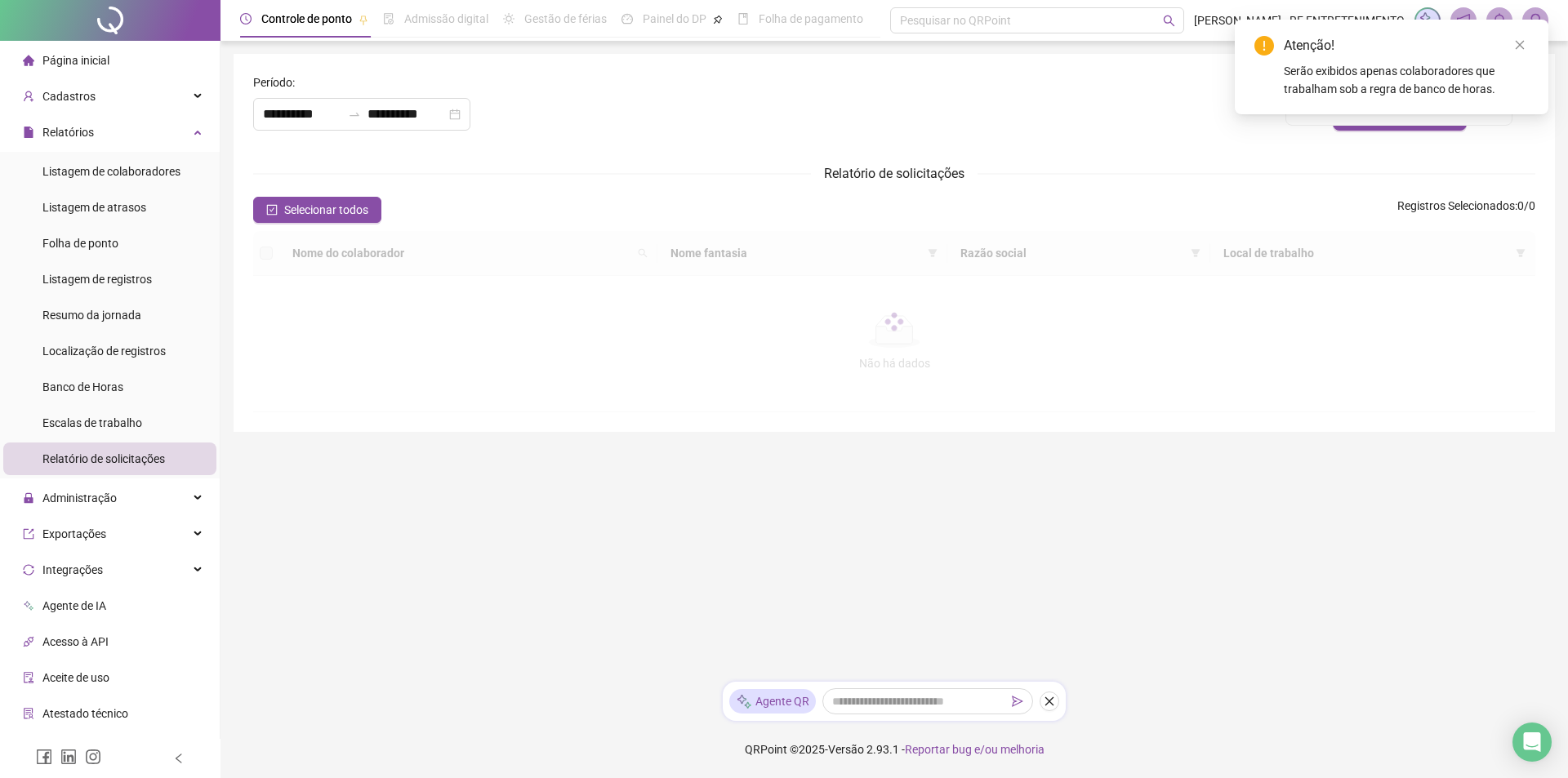
type input "**********"
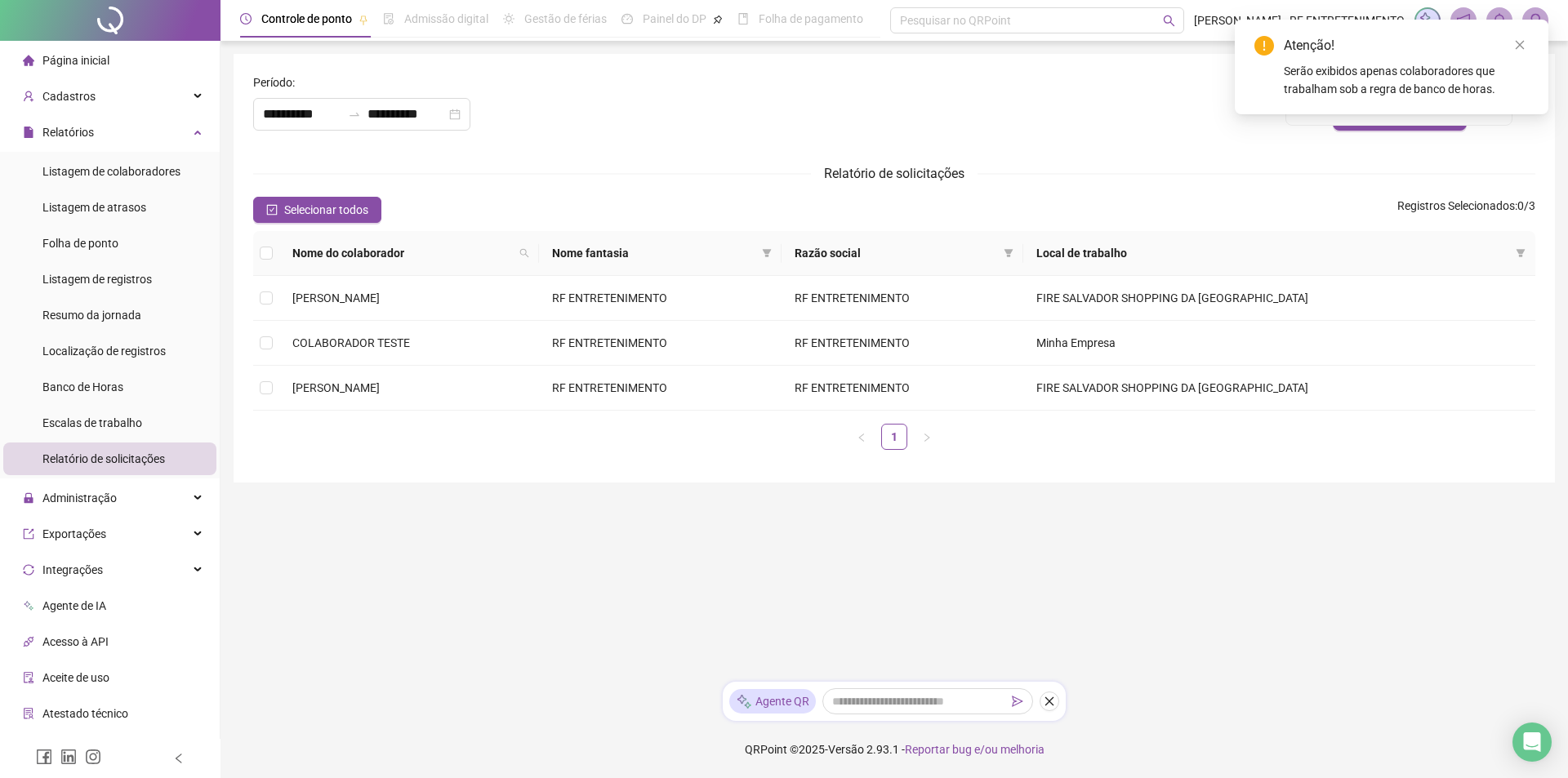
click at [320, 518] on main "**********" at bounding box center [894, 361] width 1321 height 614
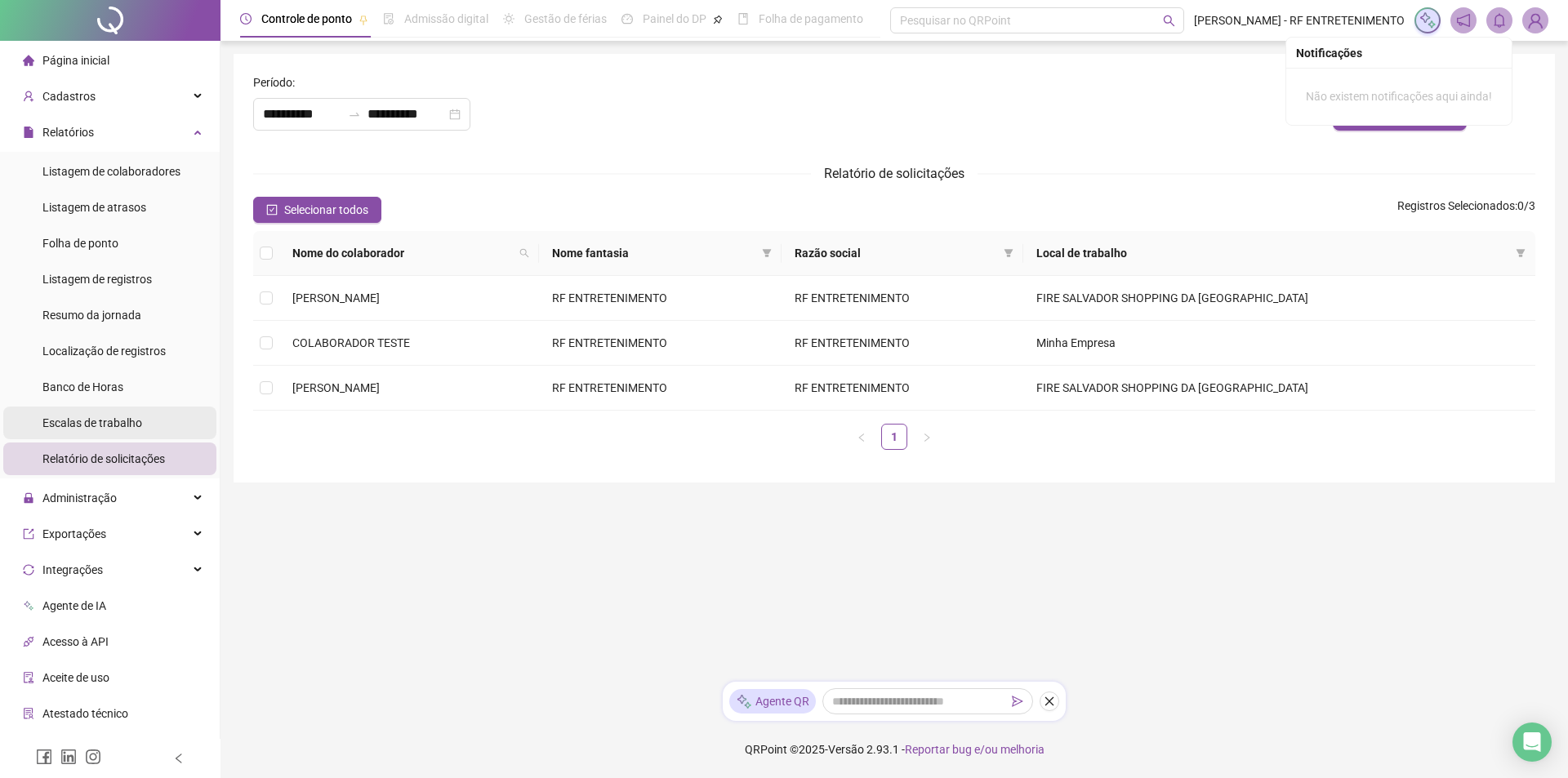
click at [114, 425] on span "Escalas de trabalho" at bounding box center [92, 422] width 100 height 13
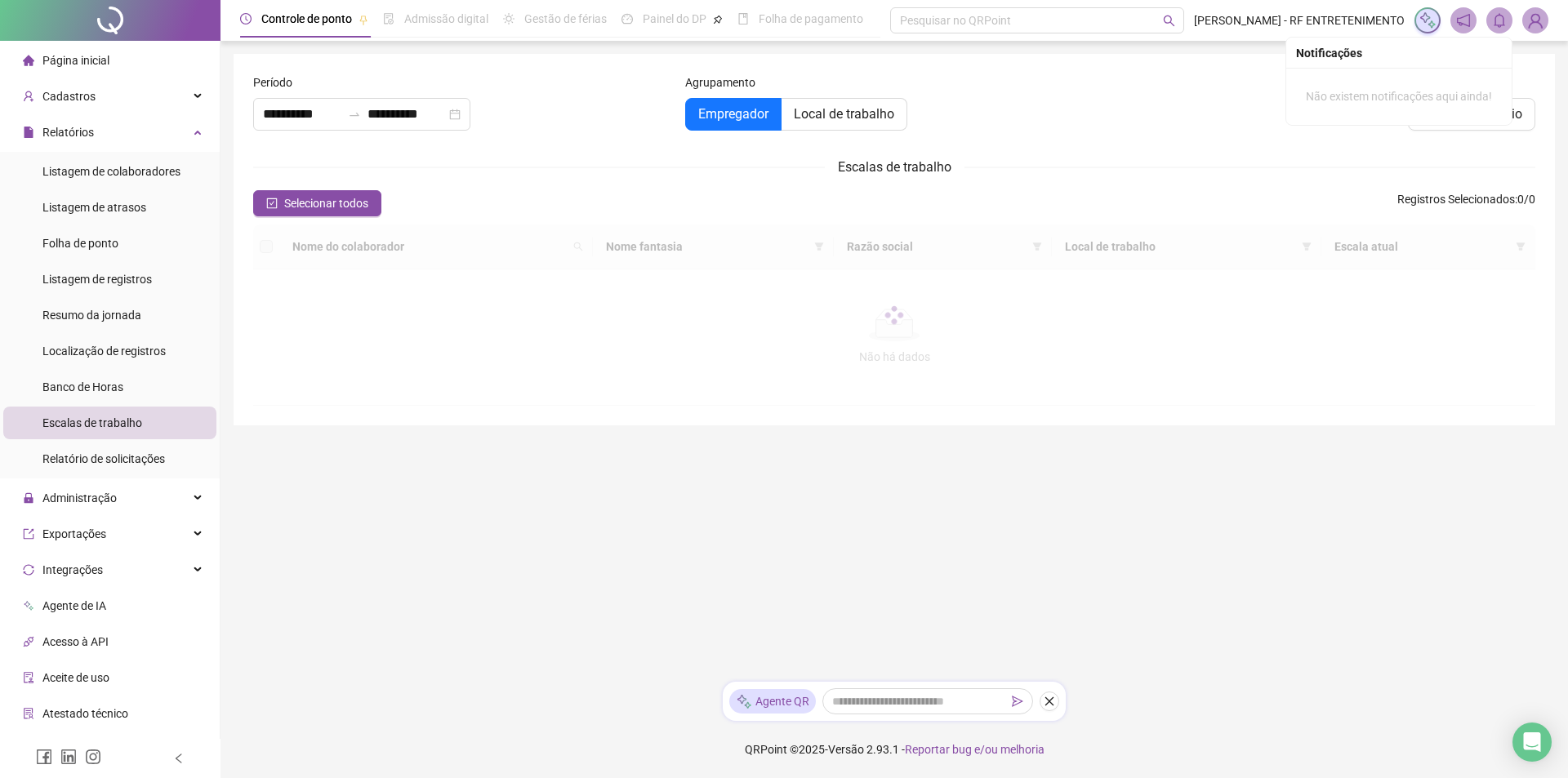
type input "**********"
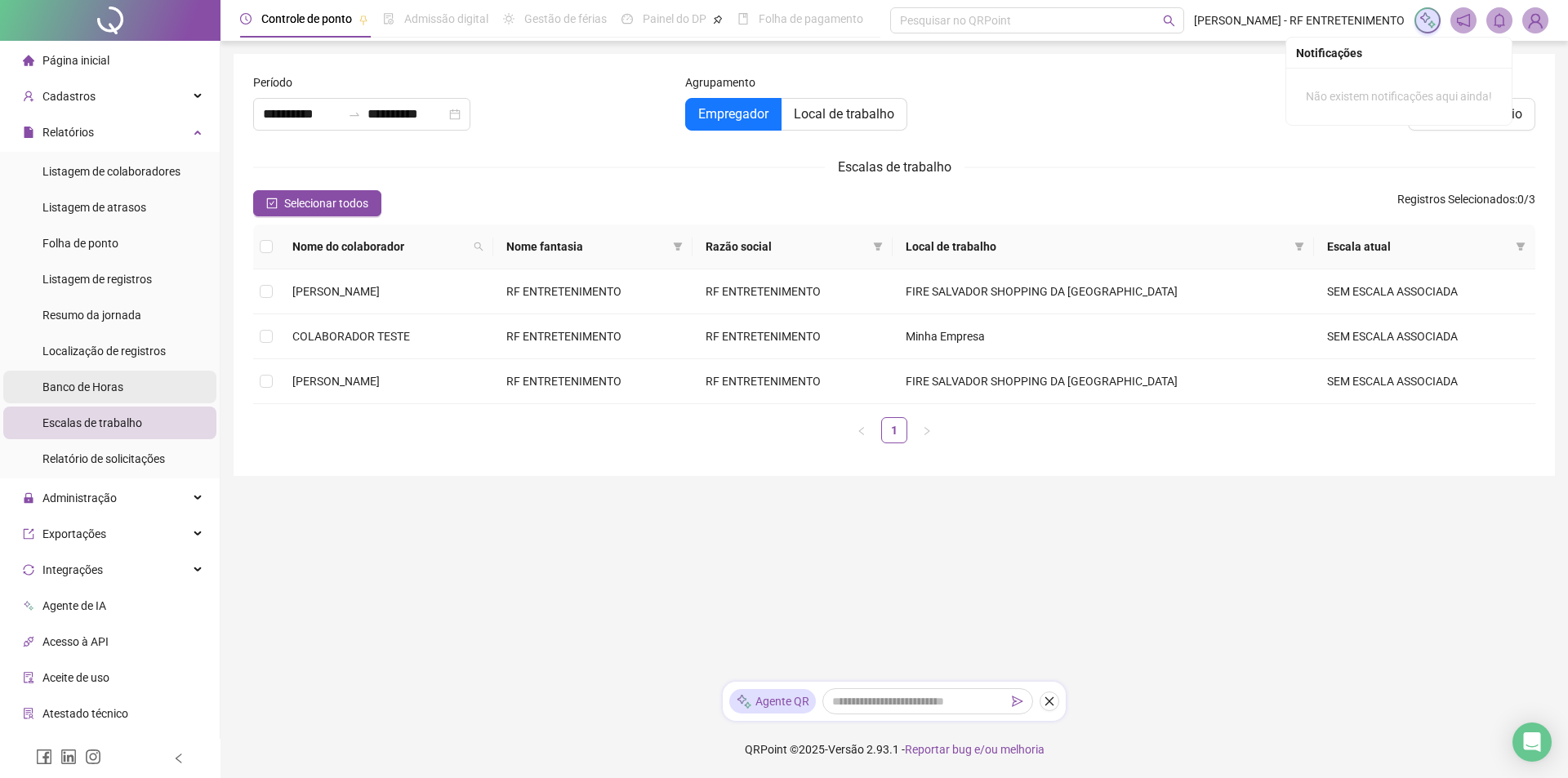
click at [120, 391] on span "Banco de Horas" at bounding box center [82, 386] width 81 height 13
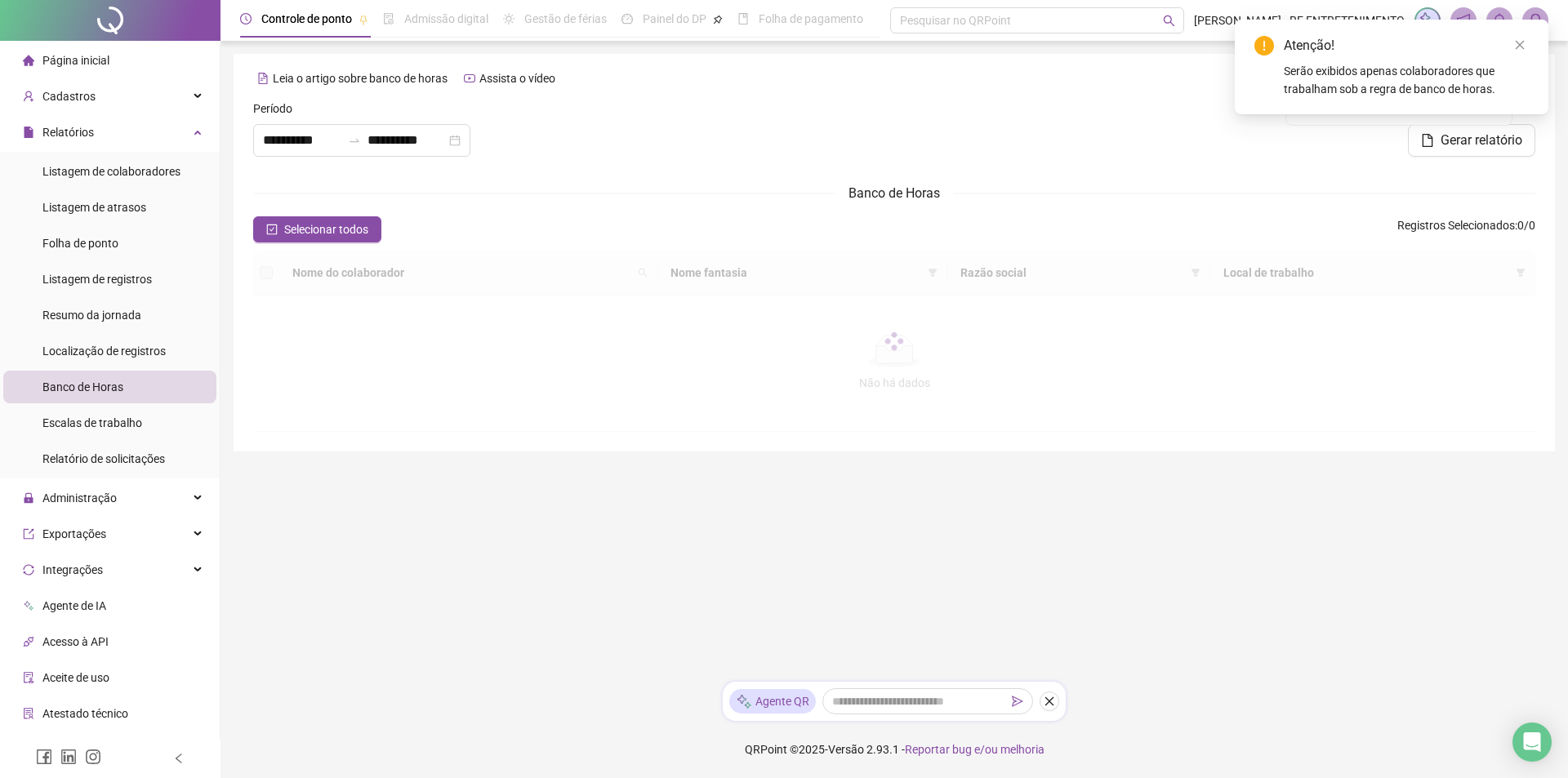
type input "**********"
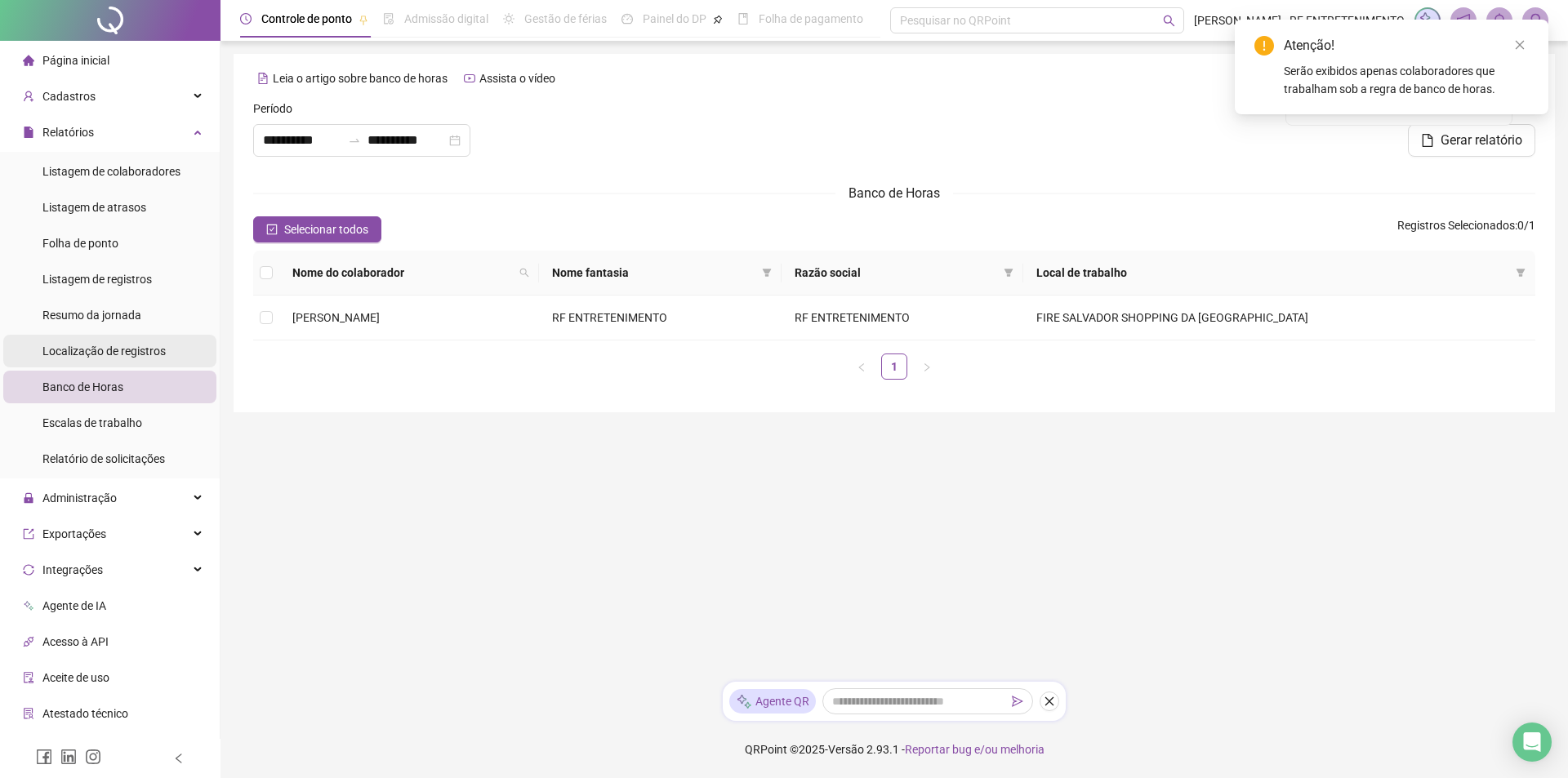
click at [125, 358] on div "Localização de registros" at bounding box center [103, 351] width 123 height 33
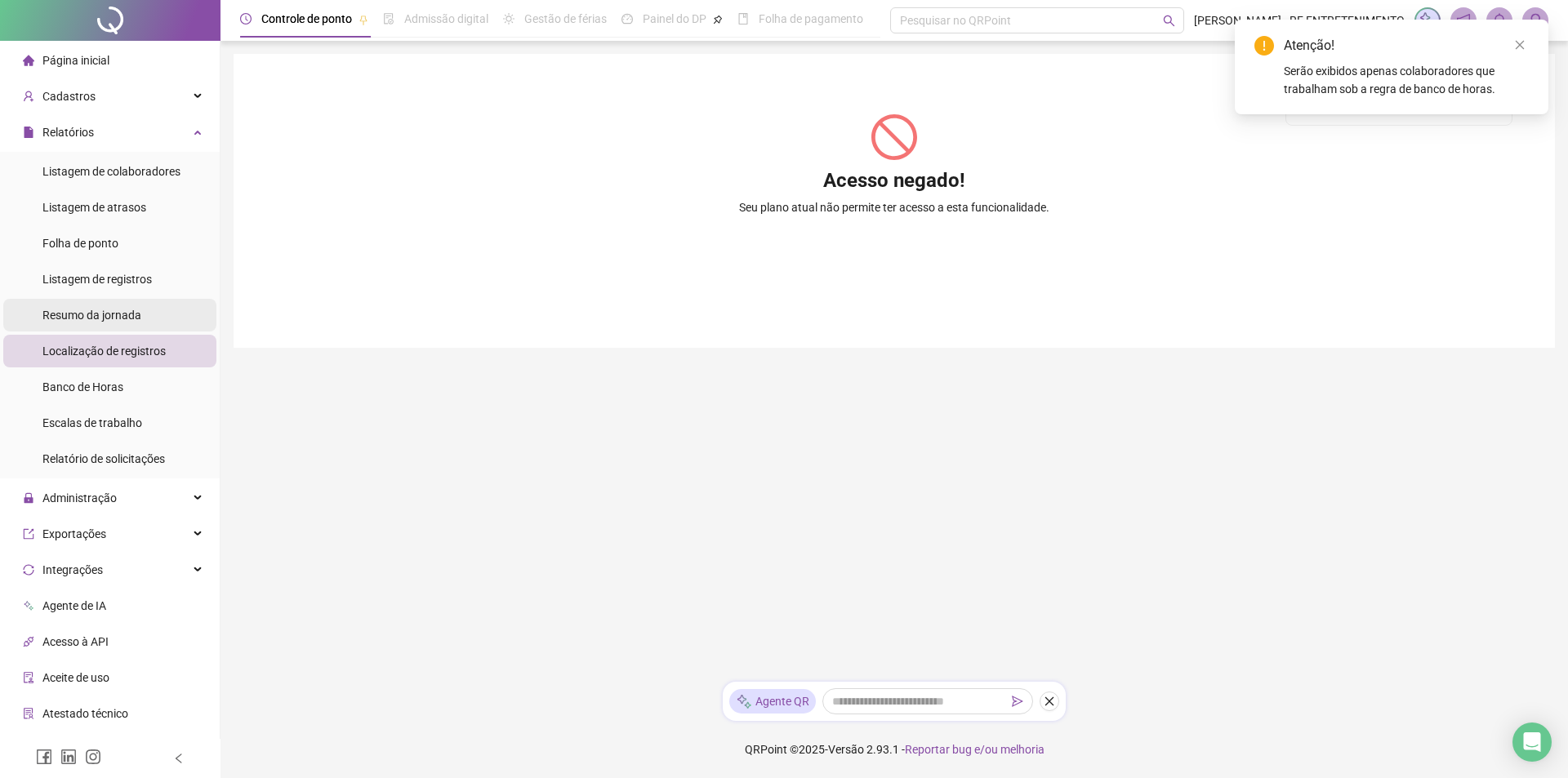
click at [120, 311] on span "Resumo da jornada" at bounding box center [92, 314] width 99 height 13
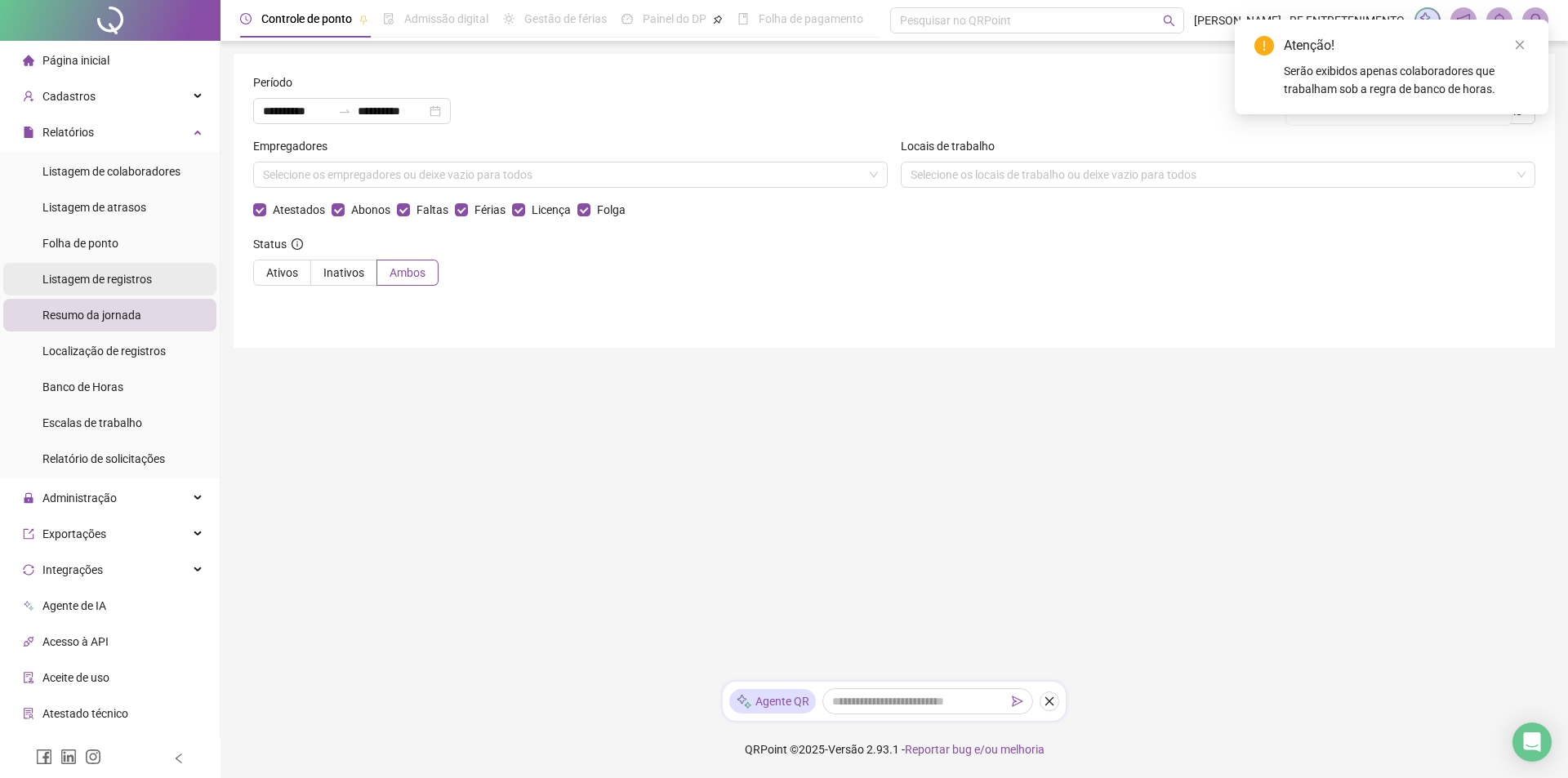
click at [86, 278] on span "Listagem de registros" at bounding box center [97, 279] width 109 height 13
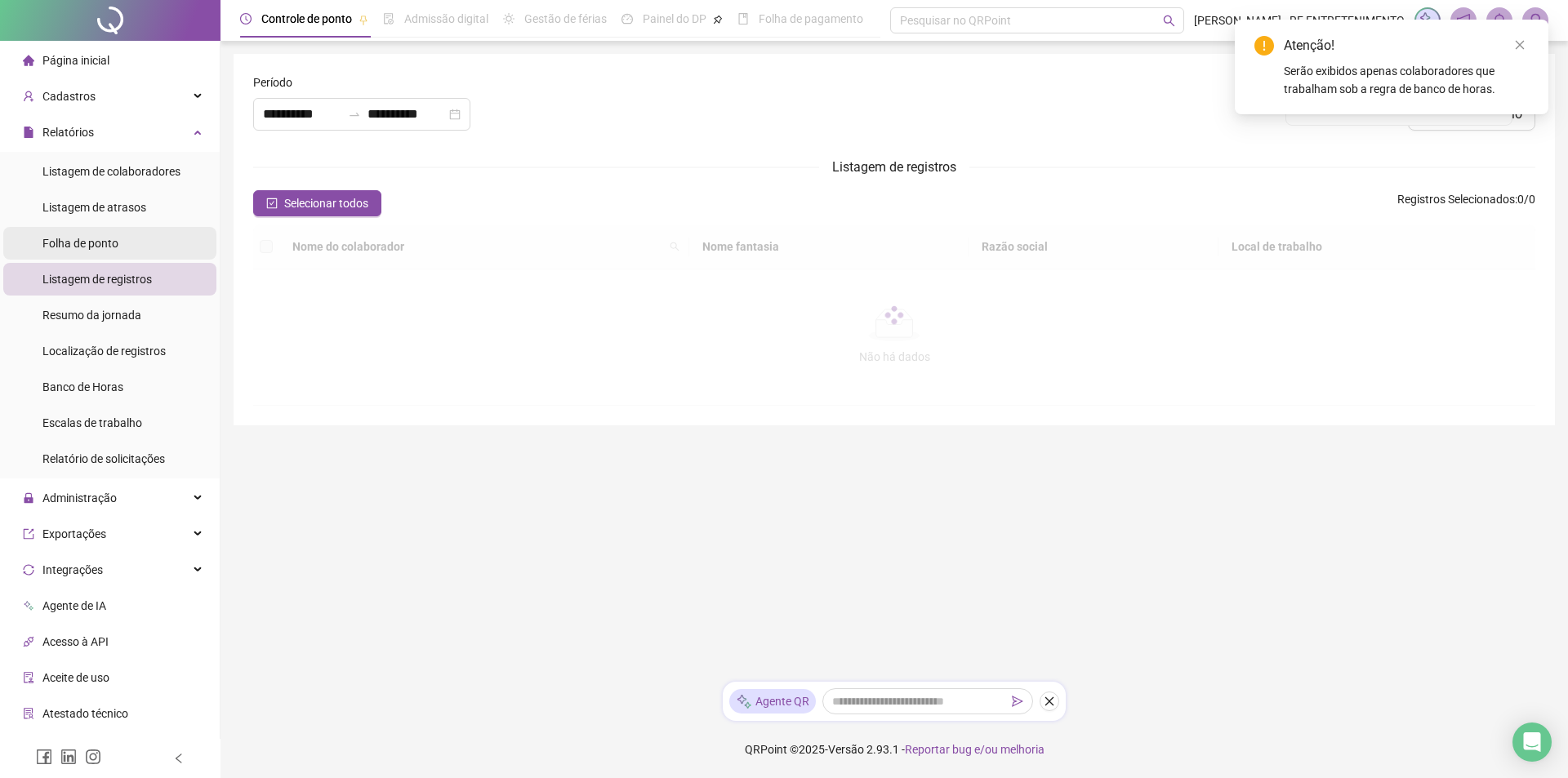
type input "**********"
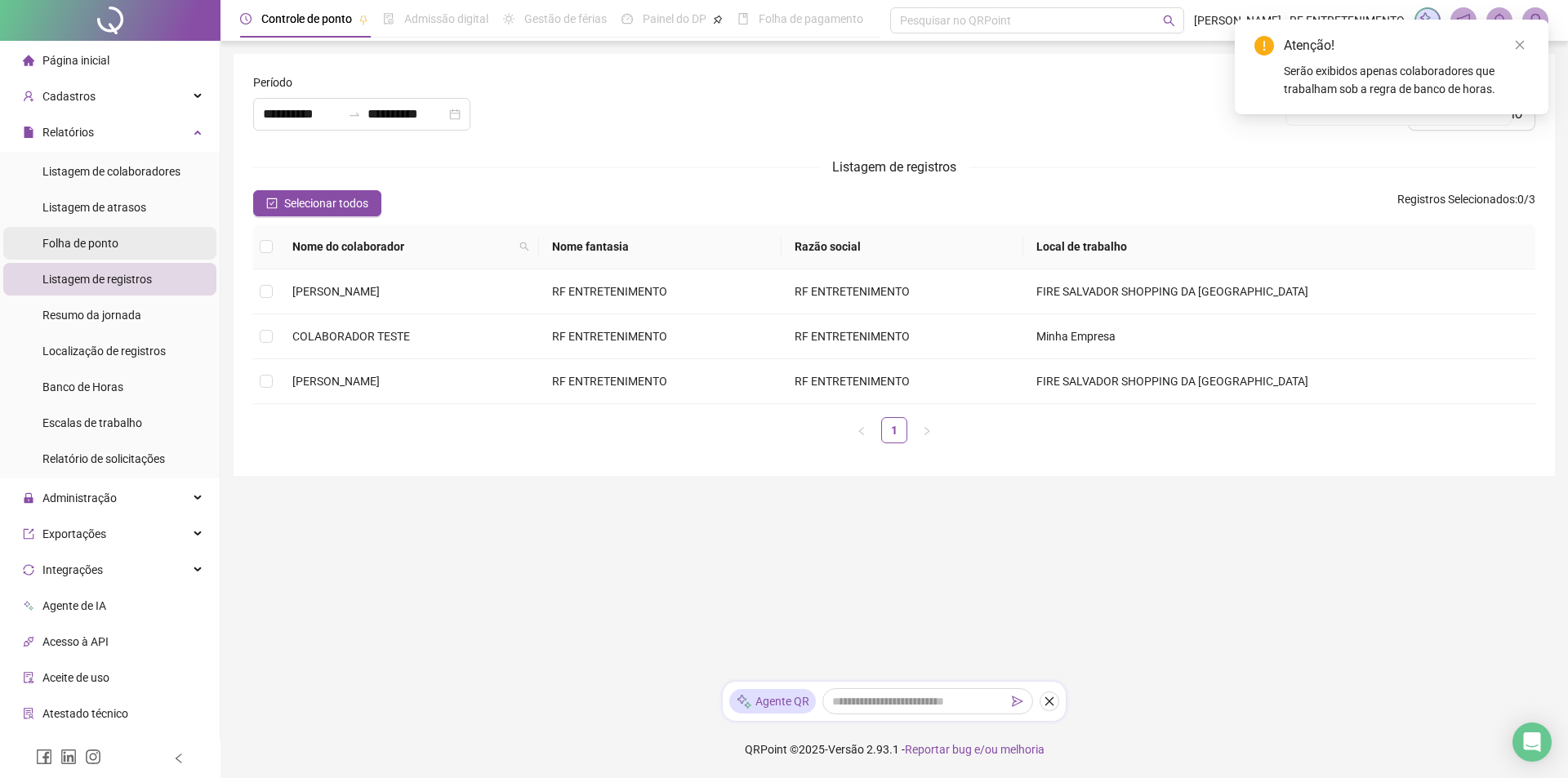
click at [88, 242] on span "Folha de ponto" at bounding box center [81, 242] width 76 height 13
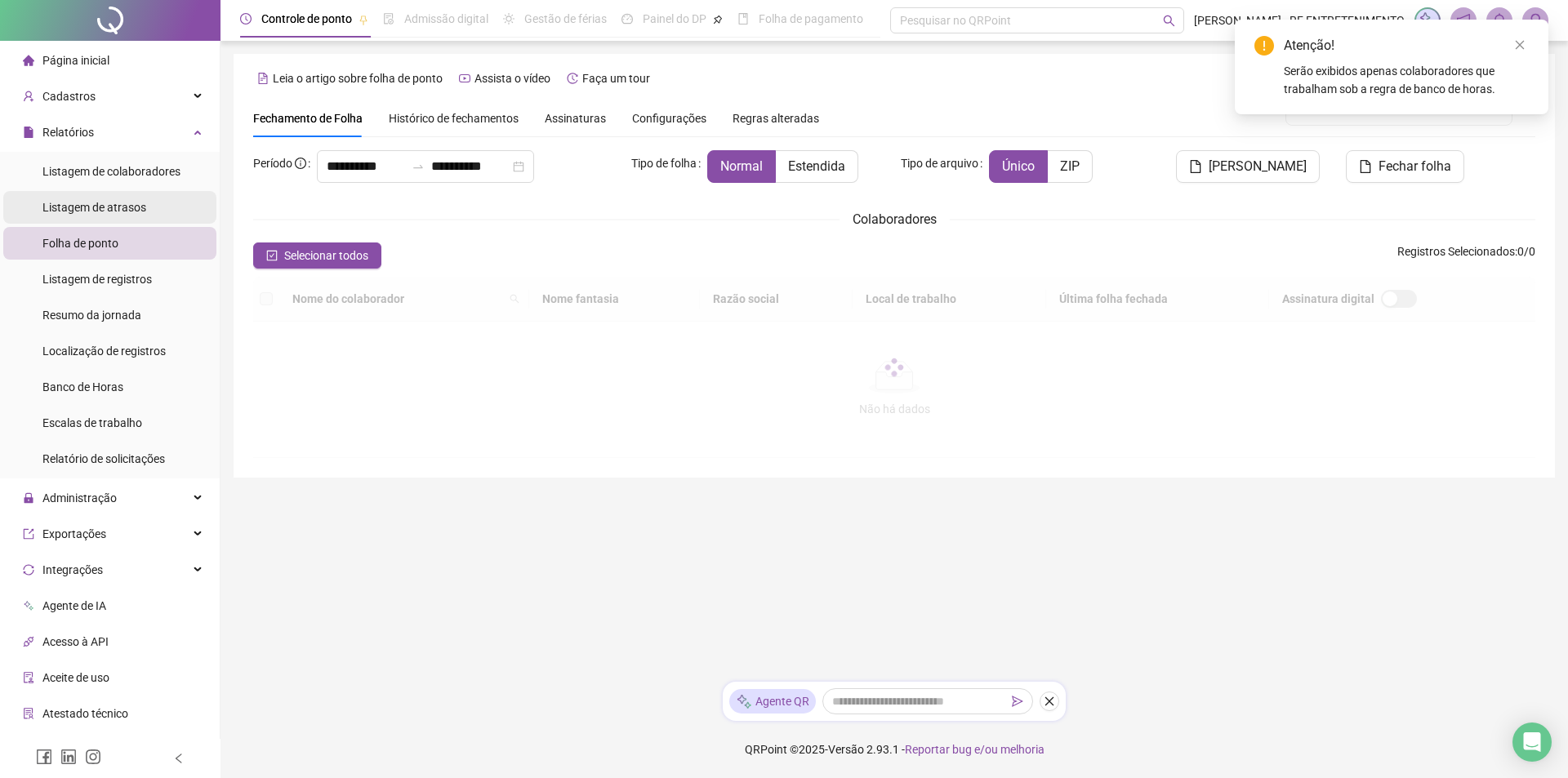
click at [96, 212] on span "Listagem de atrasos" at bounding box center [94, 207] width 103 height 13
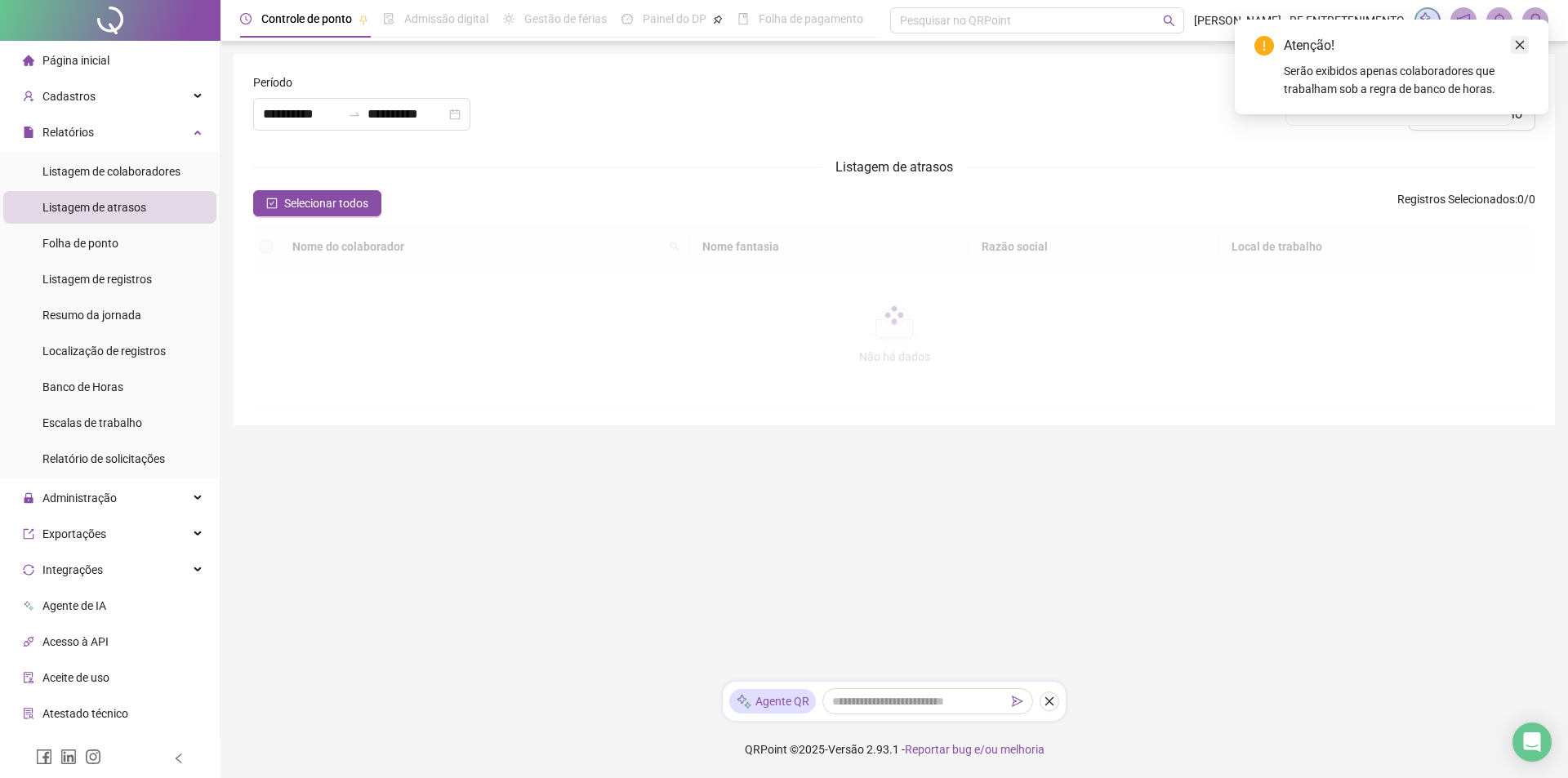
click at [1526, 50] on link "Close" at bounding box center [1519, 44] width 18 height 18
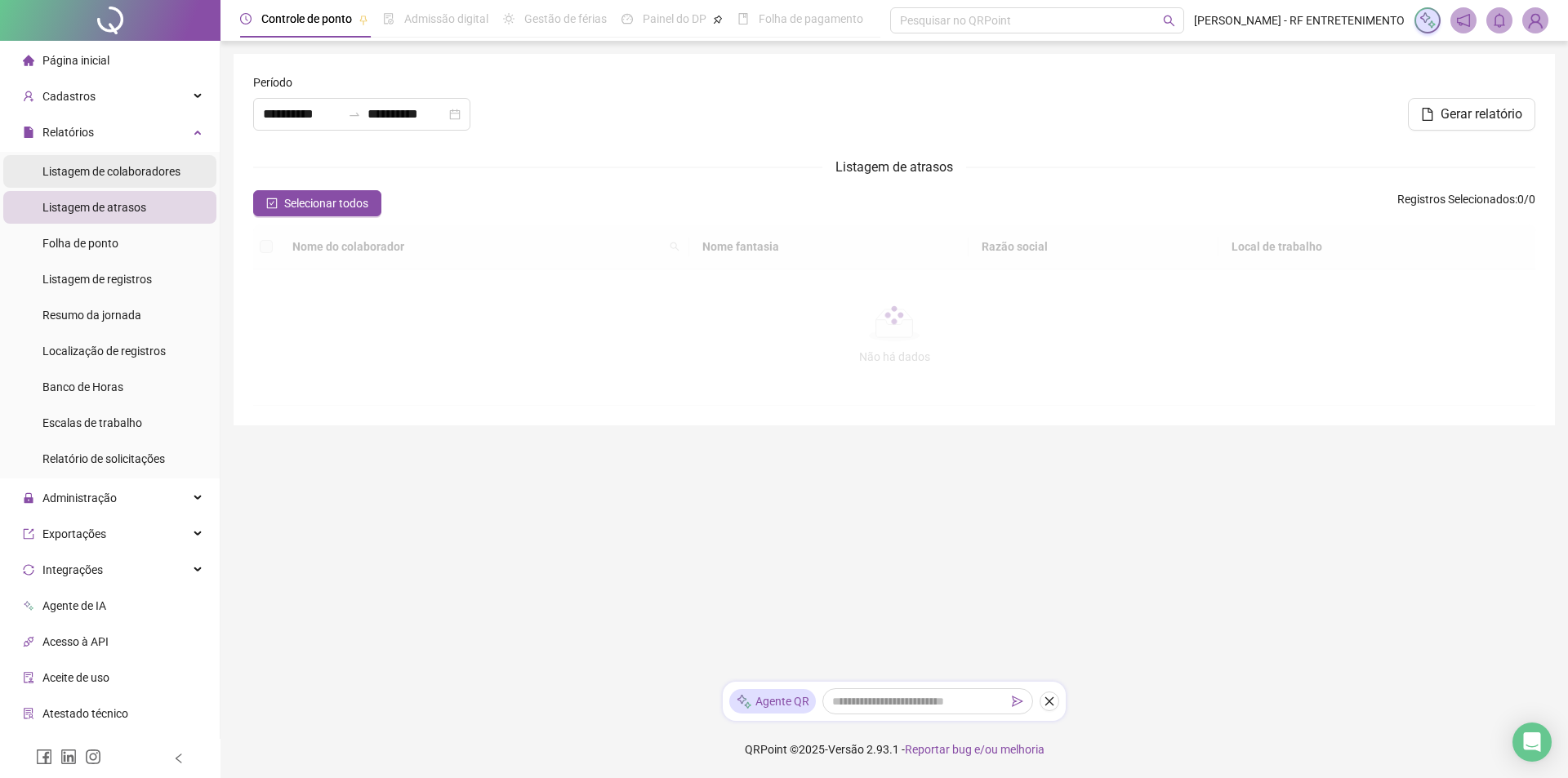
click at [105, 177] on span "Listagem de colaboradores" at bounding box center [111, 171] width 138 height 13
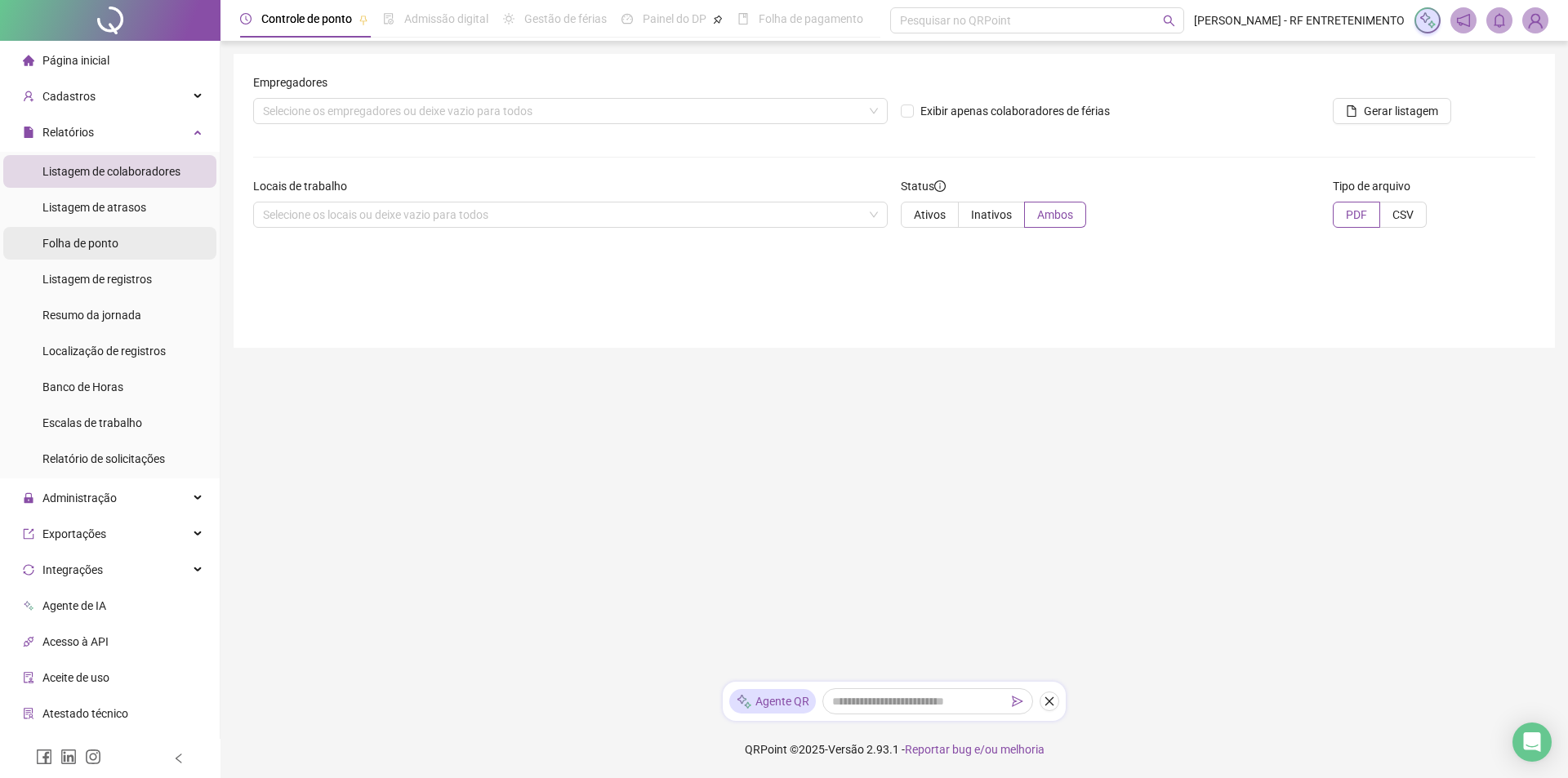
click at [128, 231] on li "Folha de ponto" at bounding box center [109, 243] width 213 height 33
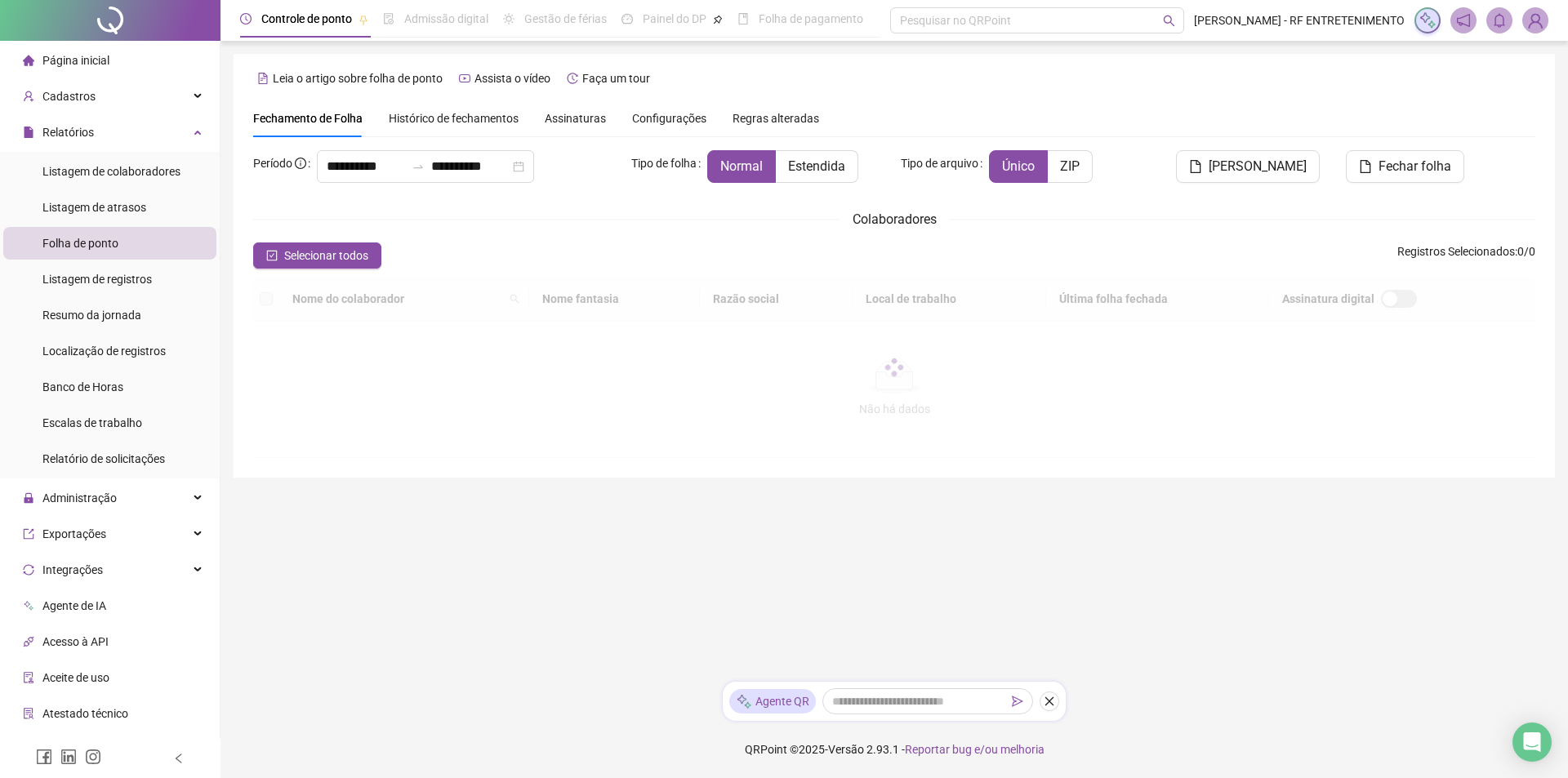
click at [121, 190] on ul "Listagem de colaboradores Listagem de atrasos Folha de ponto Listagem de regist…" at bounding box center [109, 314] width 220 height 326
click at [119, 170] on span "Listagem de colaboradores" at bounding box center [111, 171] width 138 height 13
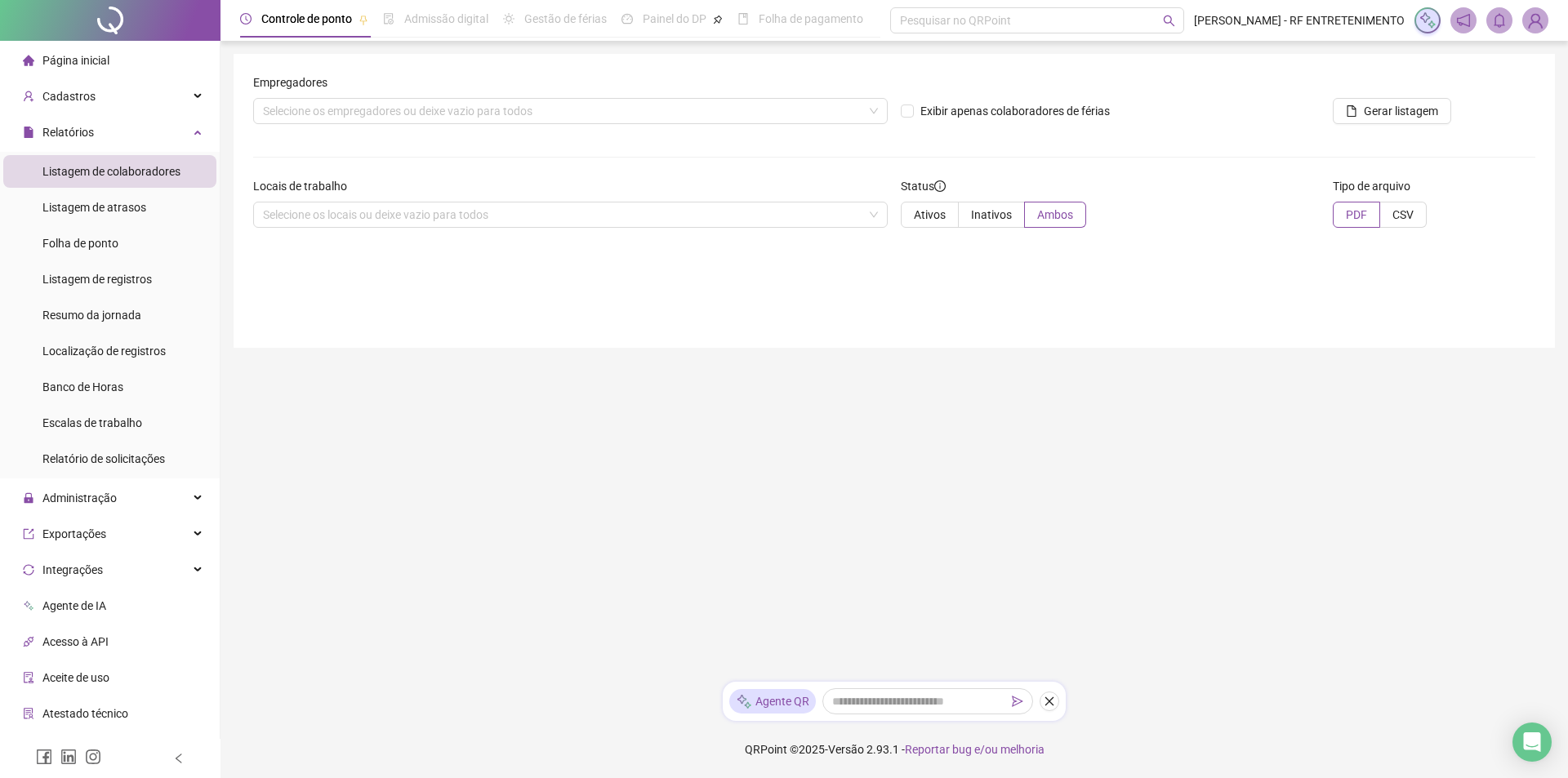
click at [85, 55] on span "Página inicial" at bounding box center [75, 60] width 67 height 13
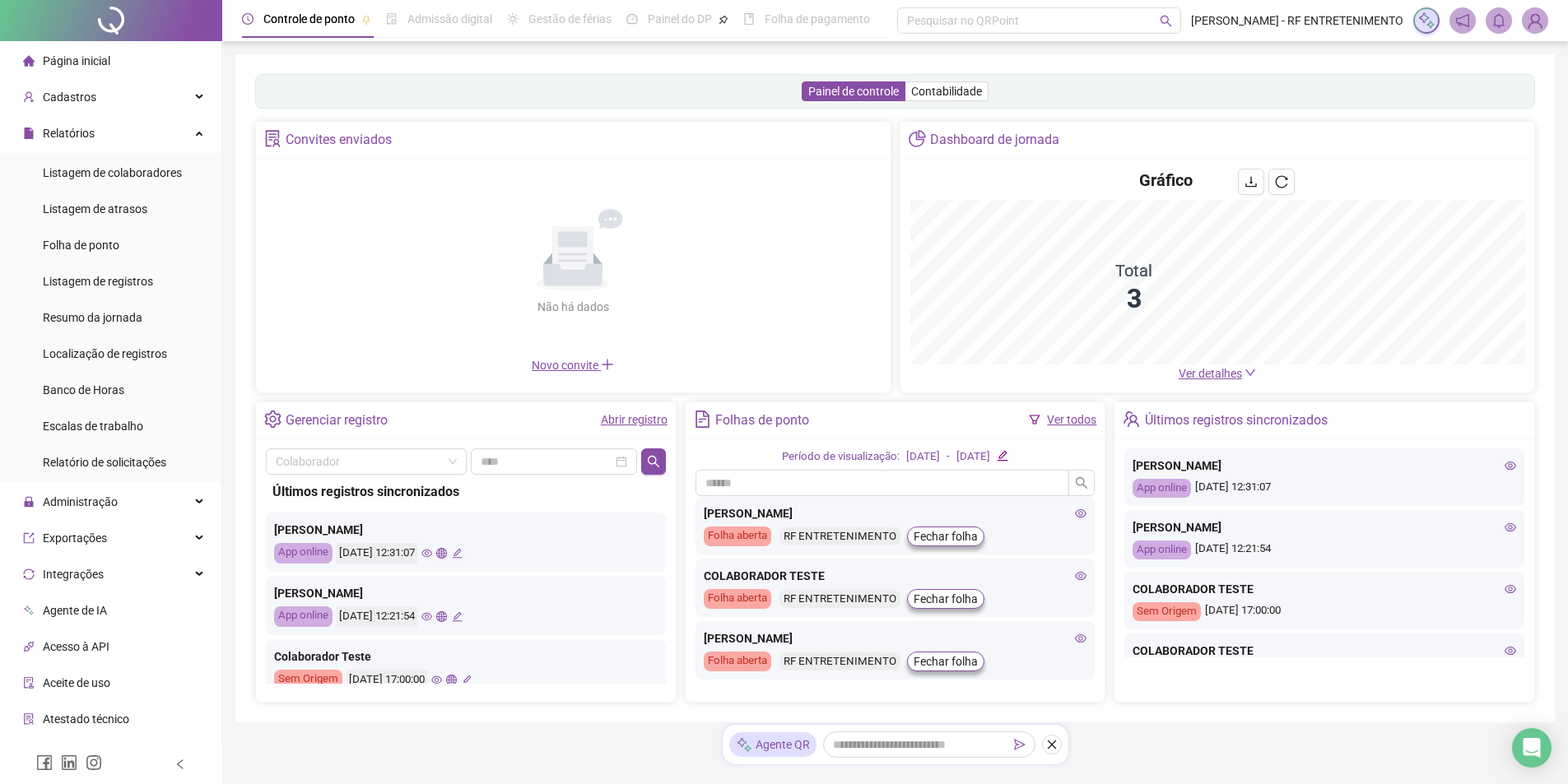
click at [979, 142] on div "Dashboard de jornada" at bounding box center [995, 139] width 129 height 28
click at [446, 461] on span at bounding box center [367, 461] width 181 height 25
click at [542, 465] on input at bounding box center [547, 461] width 132 height 18
click at [531, 356] on div "Não há dados Não há dados" at bounding box center [573, 262] width 615 height 188
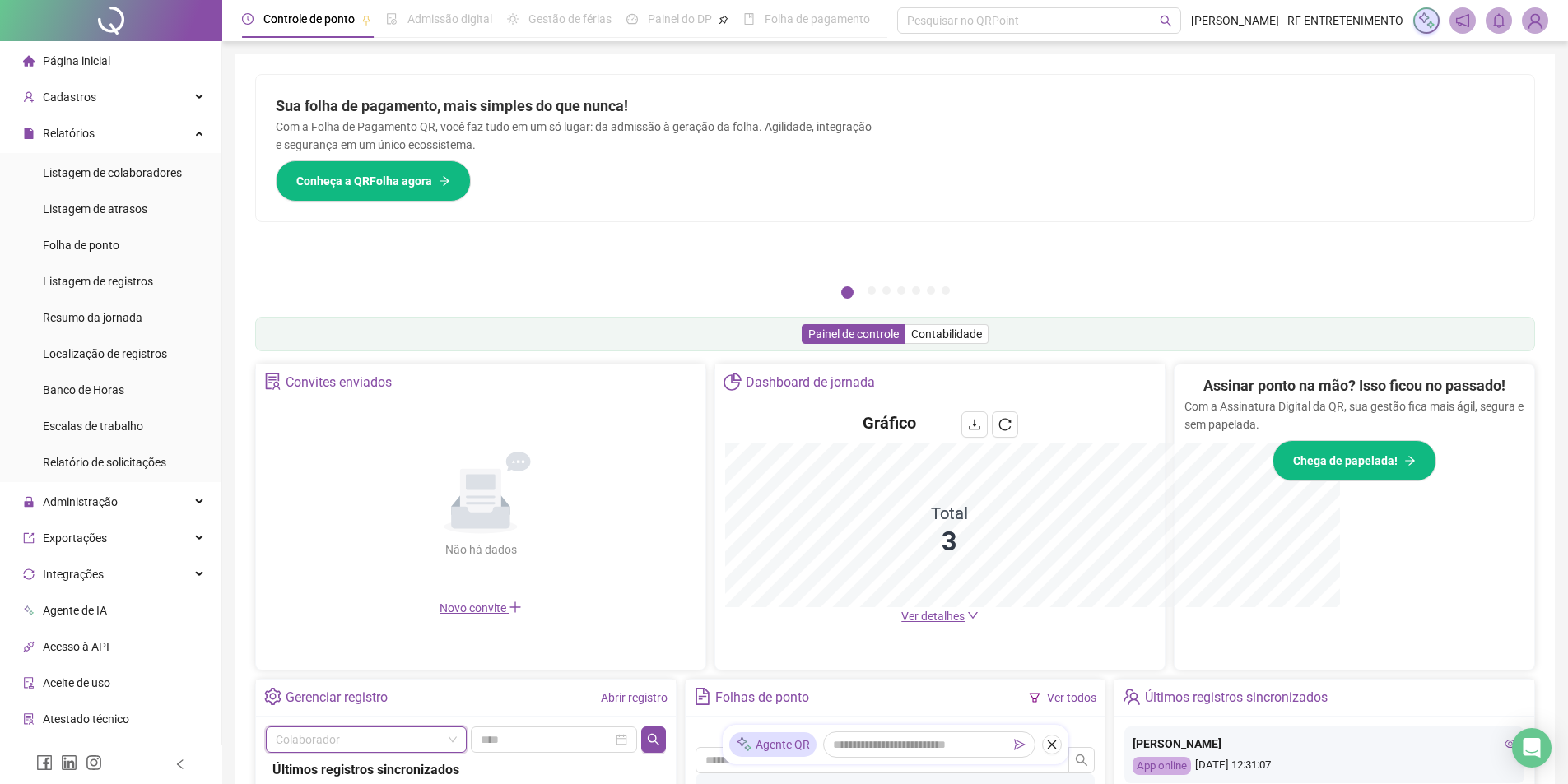
click at [624, 417] on div "Não há dados Não há dados" at bounding box center [480, 506] width 430 height 188
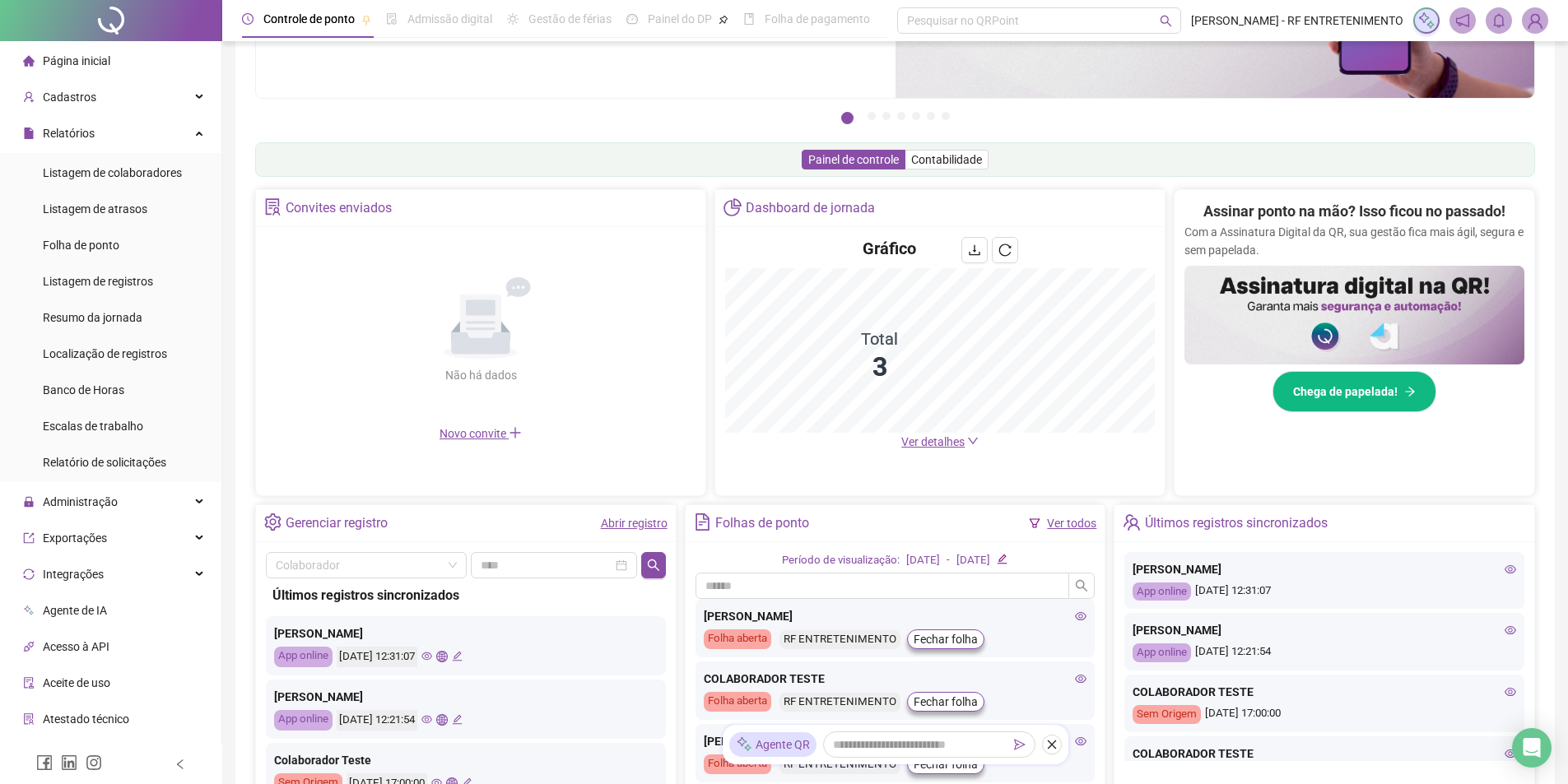
scroll to position [165, 0]
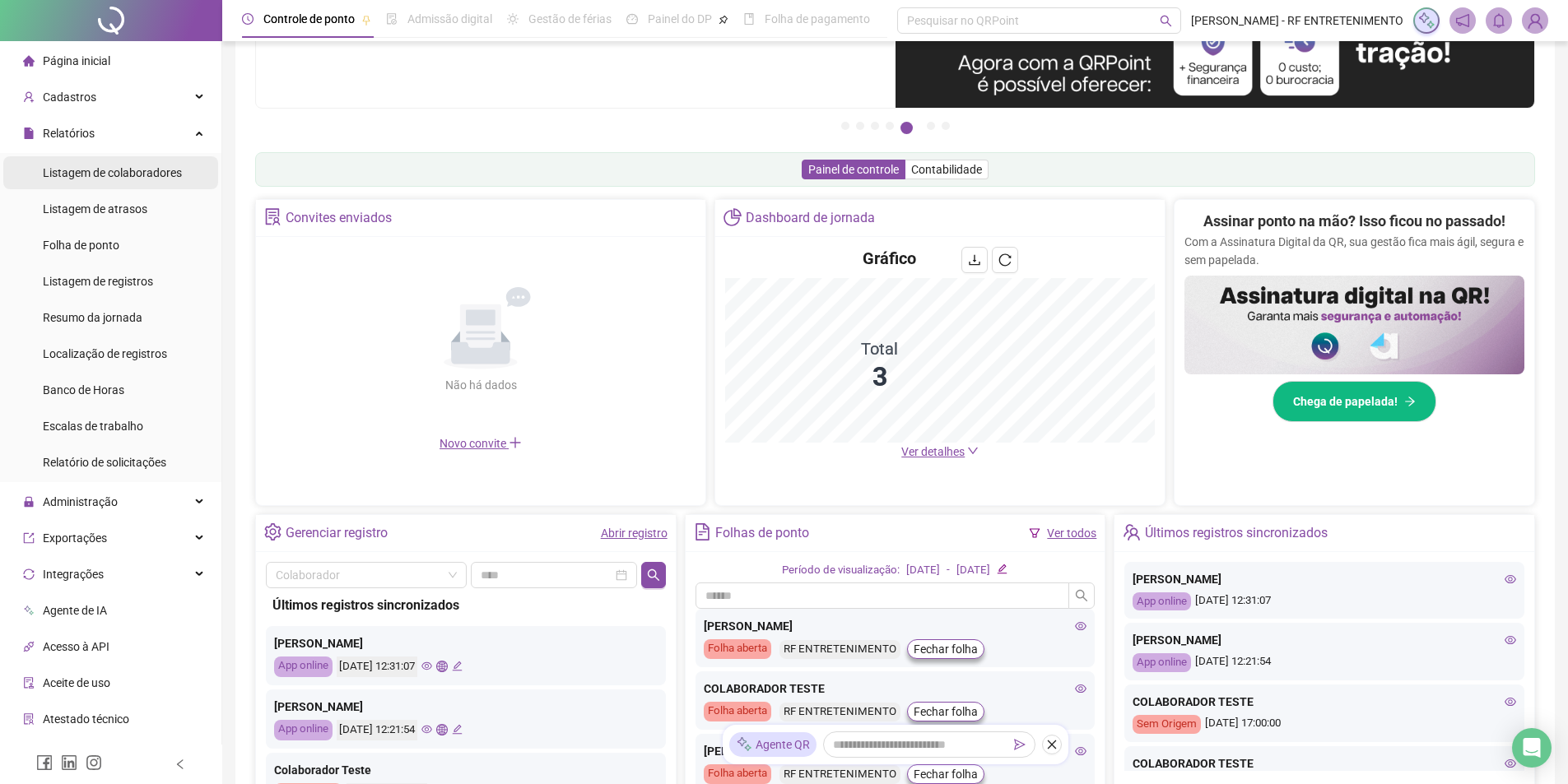
click at [108, 177] on span "Listagem de colaboradores" at bounding box center [112, 173] width 139 height 13
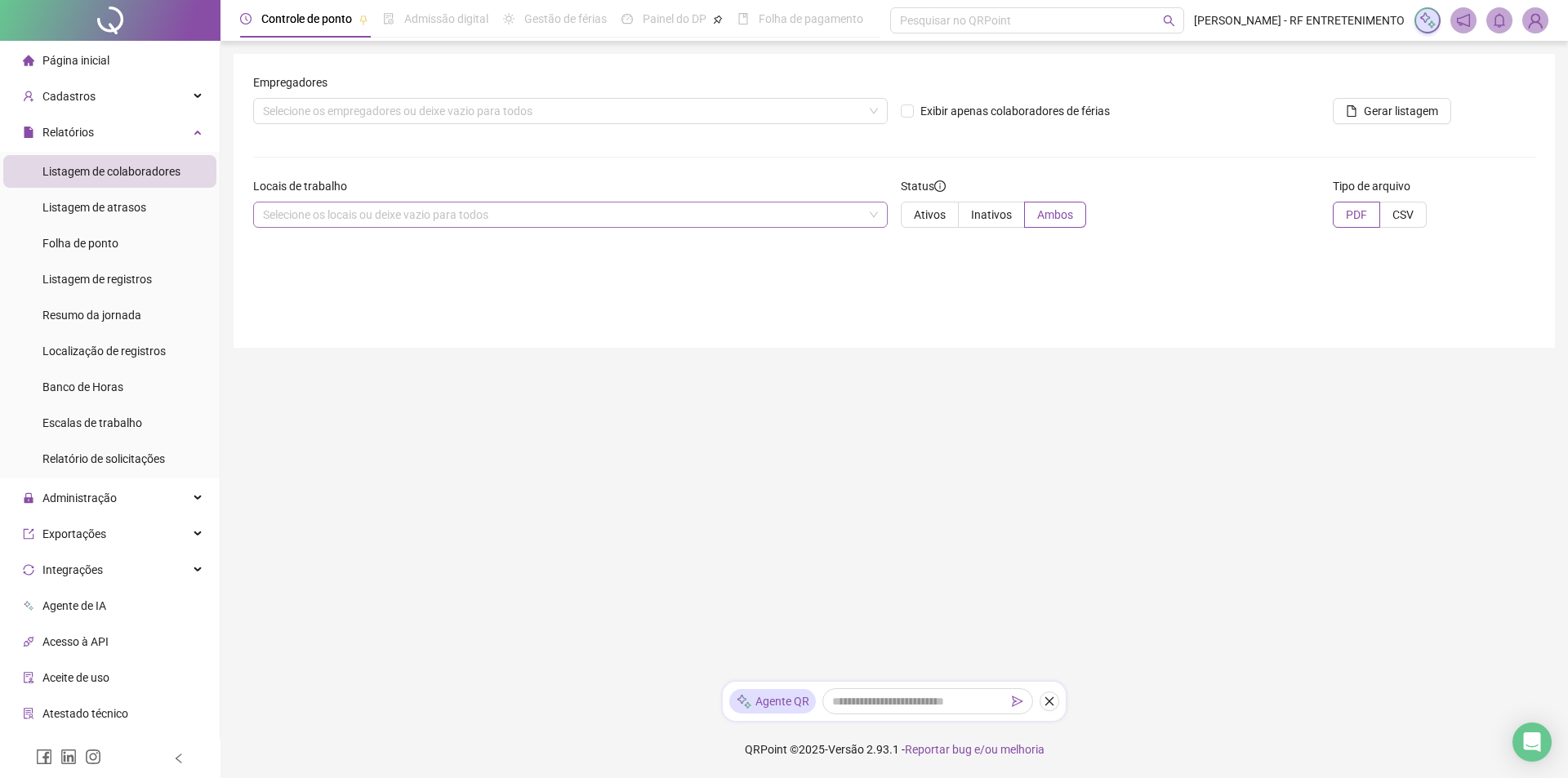
click at [518, 217] on div "Selecione os locais ou deixe vazio para todos" at bounding box center [570, 214] width 635 height 26
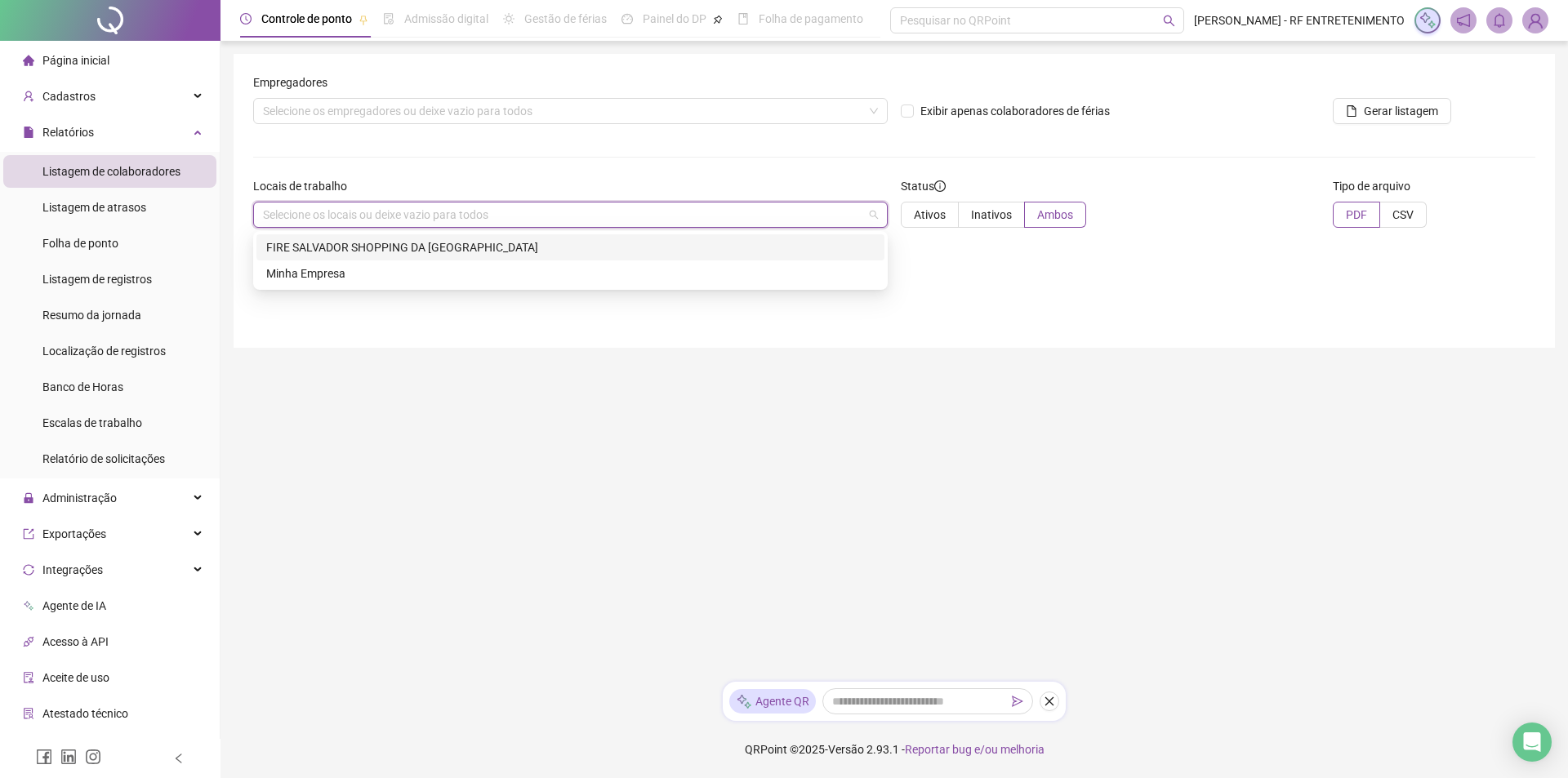
click at [448, 247] on div "FIRE SALVADOR SHOPPING DA BAHIA" at bounding box center [570, 247] width 609 height 18
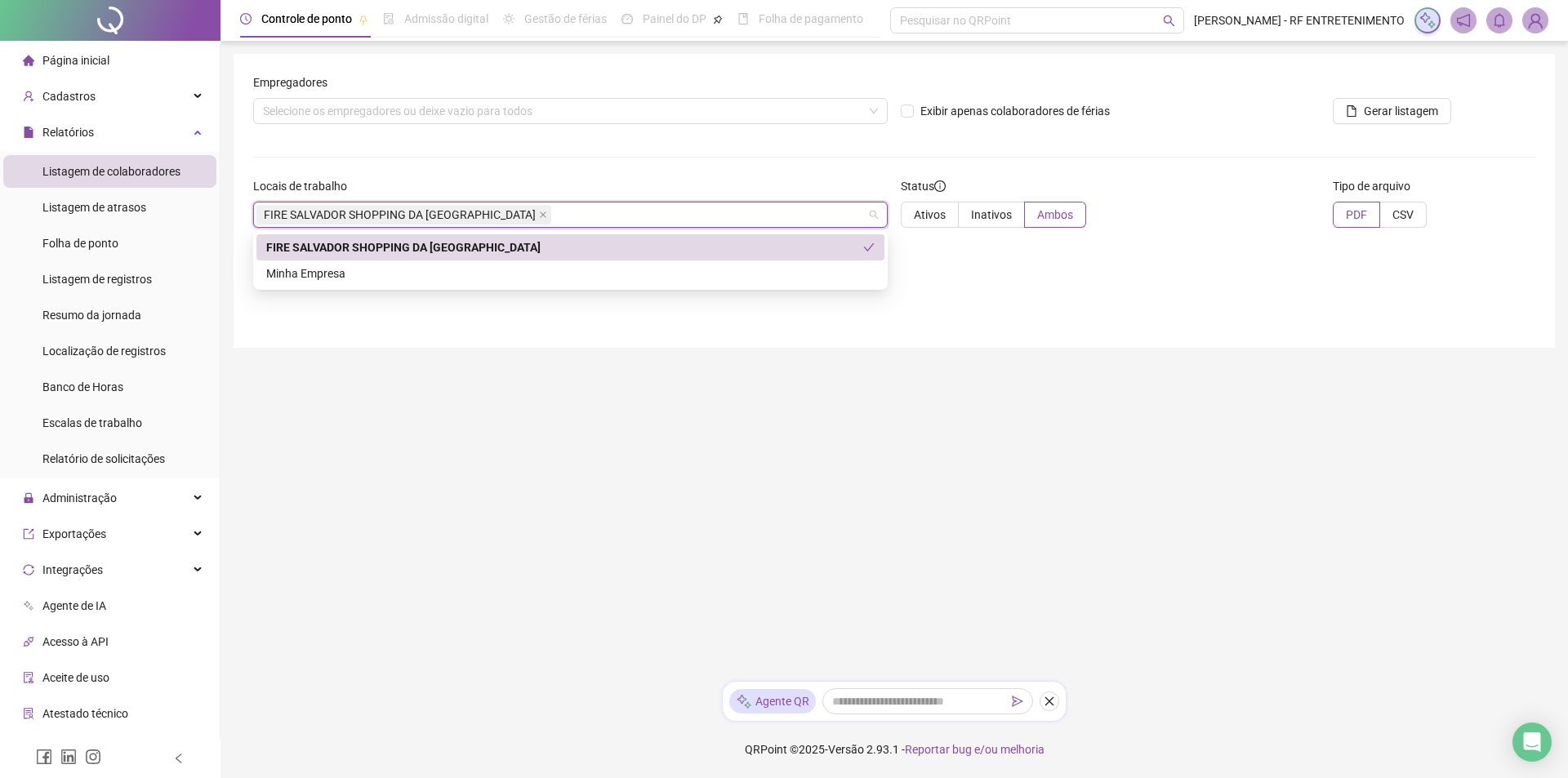
click at [461, 250] on div "FIRE SALVADOR SHOPPING DA BAHIA" at bounding box center [564, 247] width 597 height 18
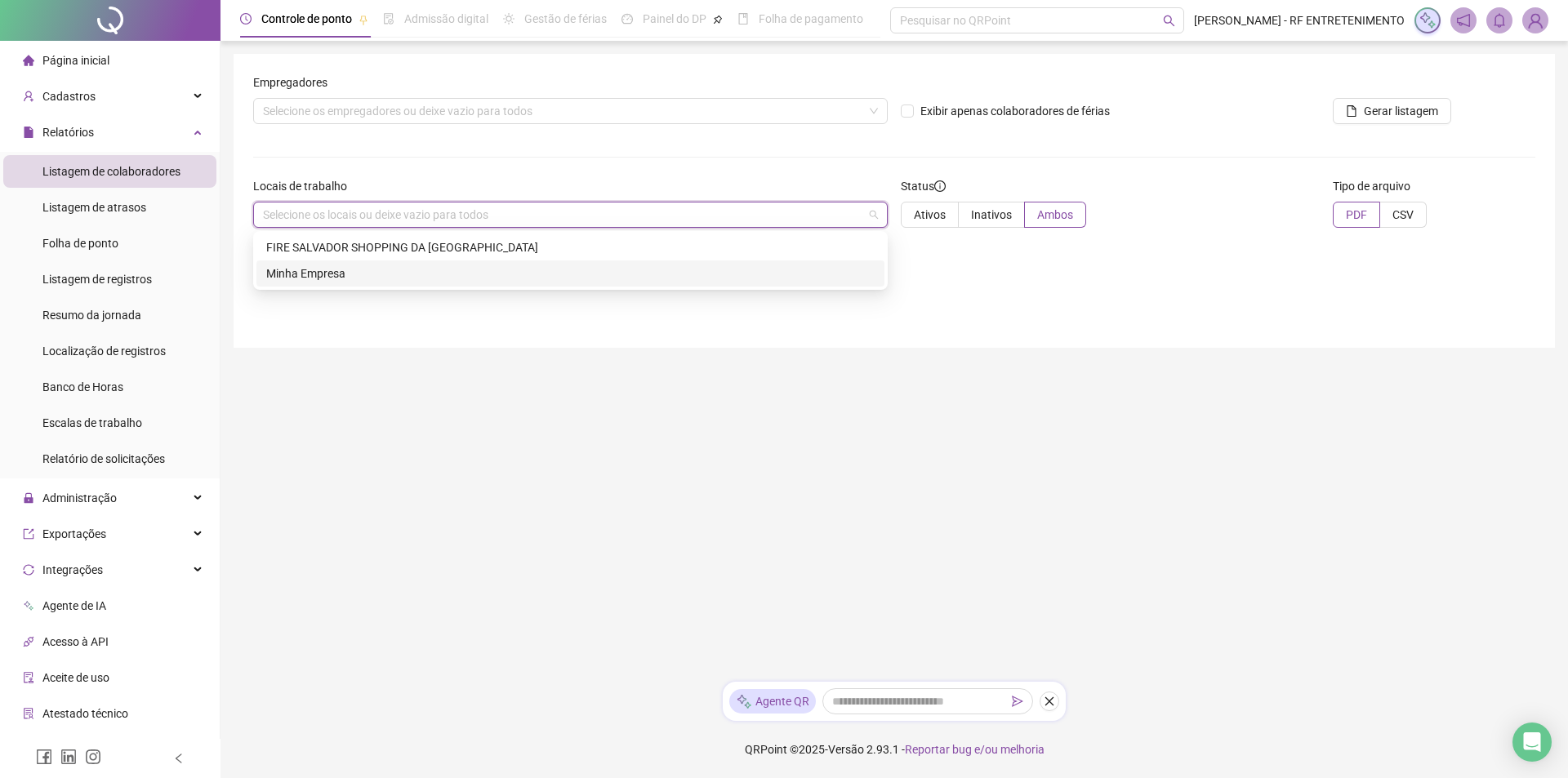
click at [783, 407] on main "Empregadores Selecione os empregadores ou deixe vazio para todos Exibir apenas …" at bounding box center [894, 361] width 1321 height 614
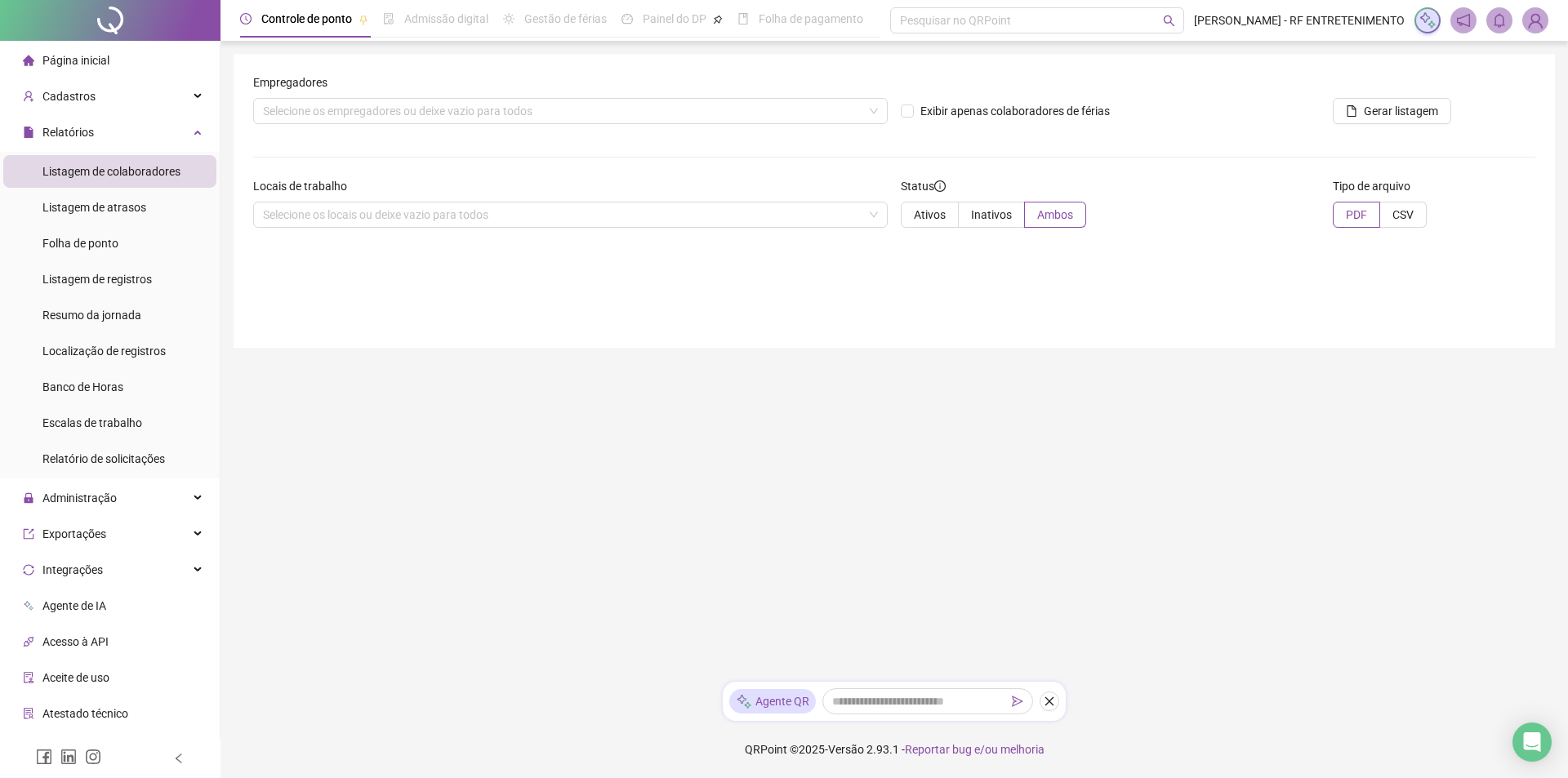
click at [651, 190] on div "Locais de trabalho" at bounding box center [570, 189] width 635 height 25
click at [641, 117] on div "Selecione os empregadores ou deixe vazio para todos" at bounding box center [570, 111] width 635 height 26
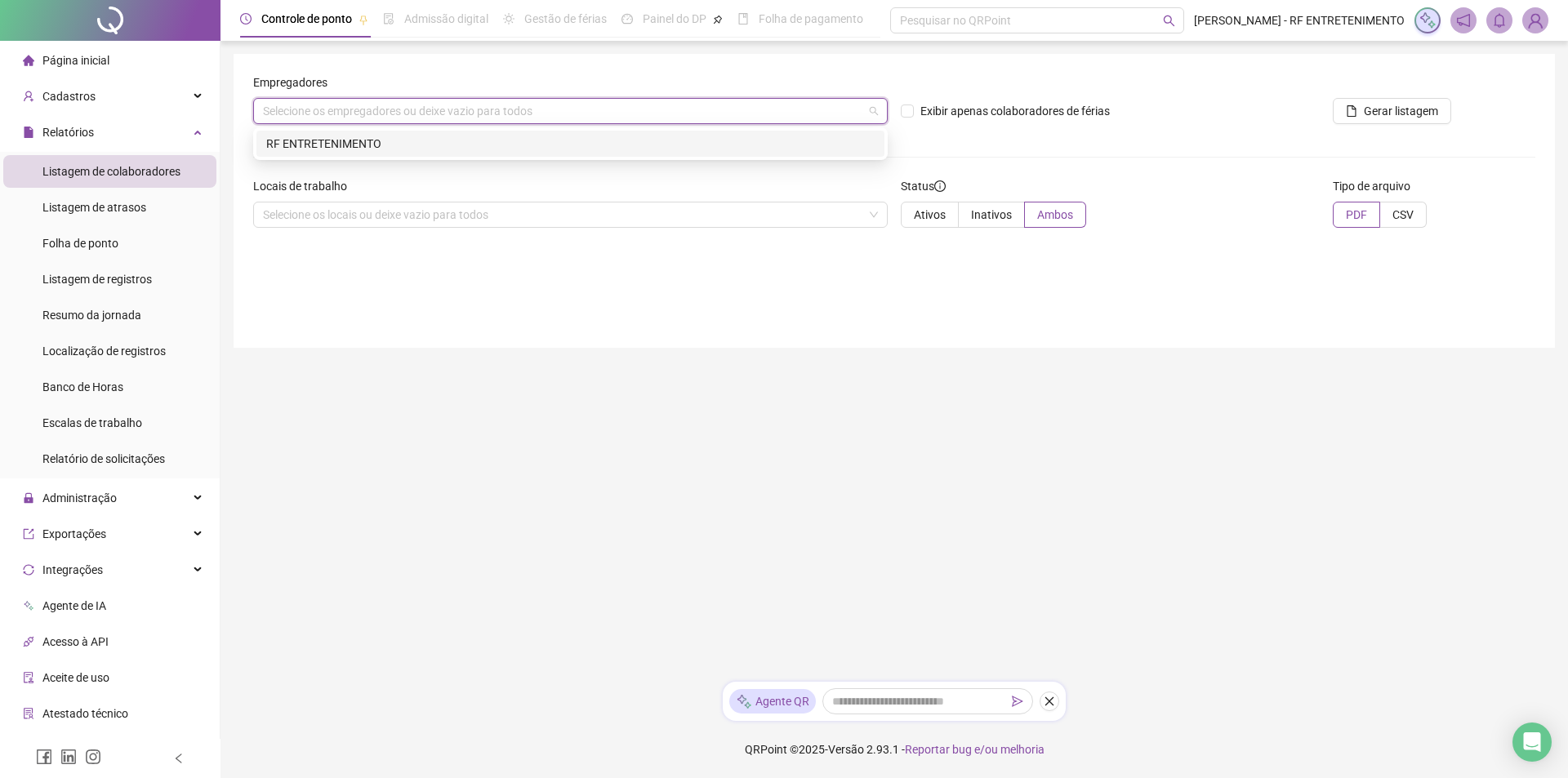
click at [562, 143] on div "RF ENTRETENIMENTO" at bounding box center [570, 143] width 609 height 18
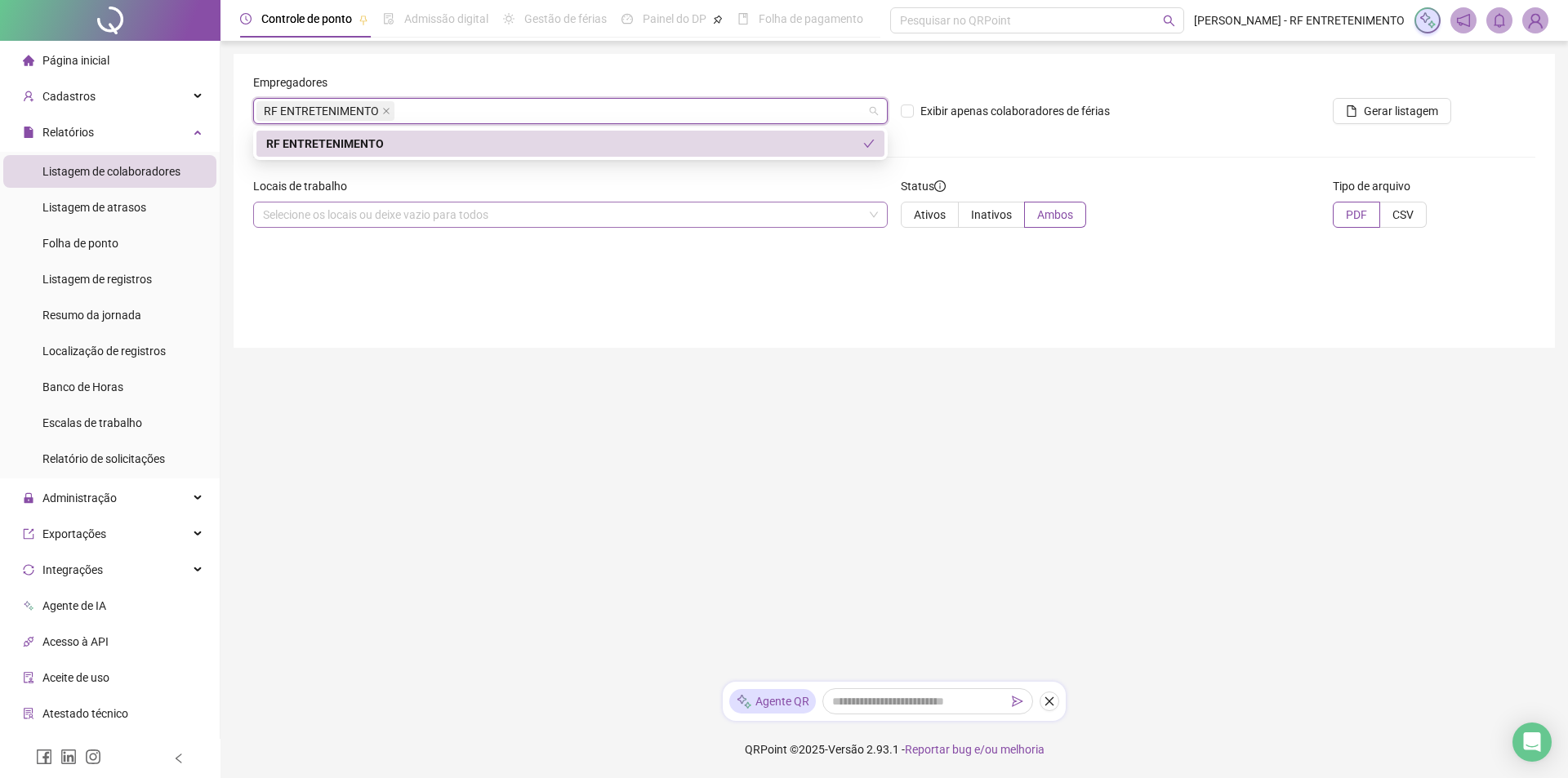
click at [558, 203] on div "Selecione os locais ou deixe vazio para todos" at bounding box center [570, 214] width 635 height 26
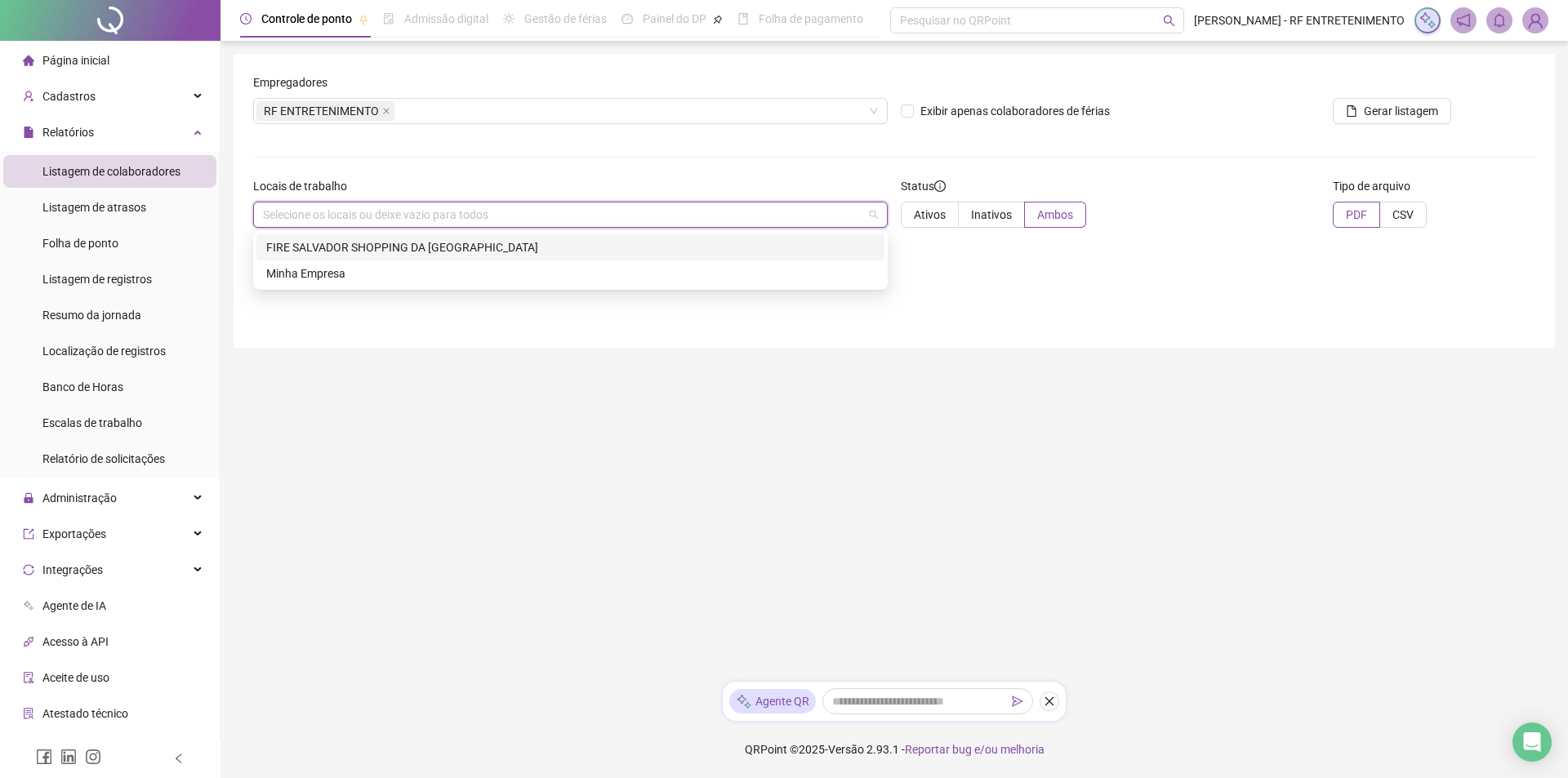
click at [553, 252] on div "FIRE SALVADOR SHOPPING DA BAHIA" at bounding box center [570, 247] width 609 height 18
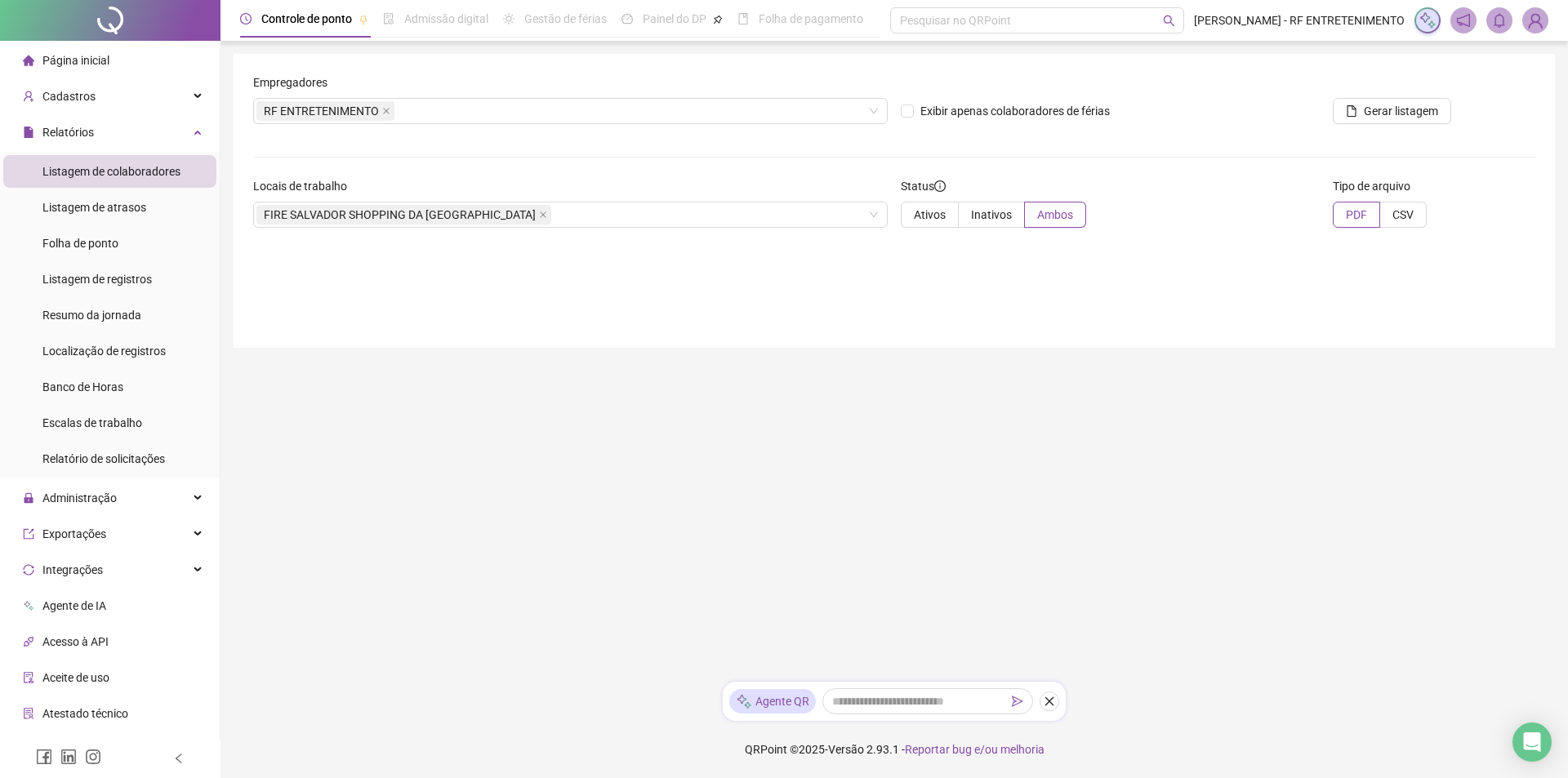
click at [571, 364] on main "Empregadores RF ENTRETENIMENTO Exibir apenas colaboradores de férias Gerar list…" at bounding box center [894, 361] width 1321 height 614
click at [1349, 114] on icon "file" at bounding box center [1351, 110] width 11 height 11
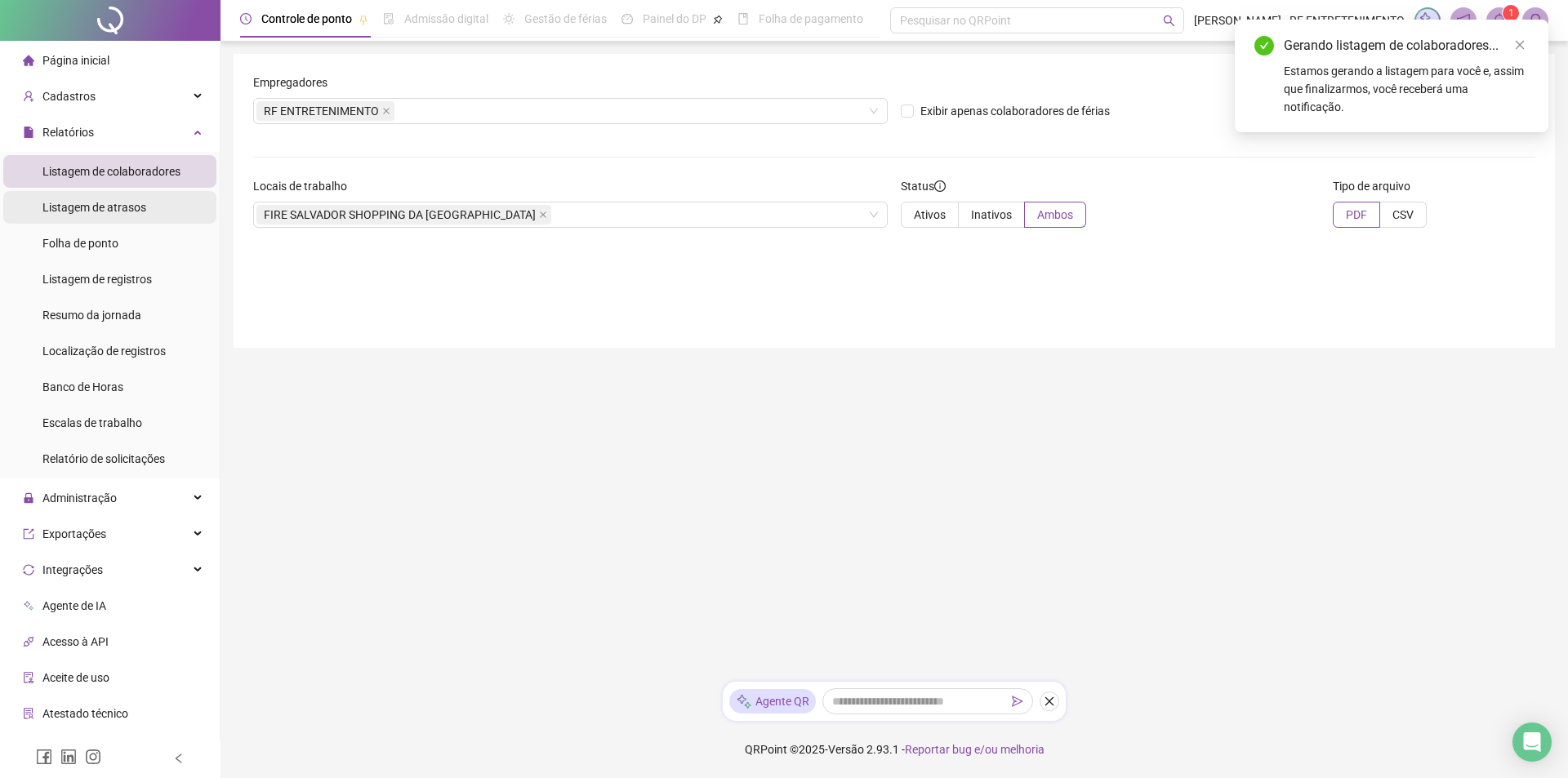
click at [54, 209] on span "Listagem de atrasos" at bounding box center [94, 207] width 103 height 13
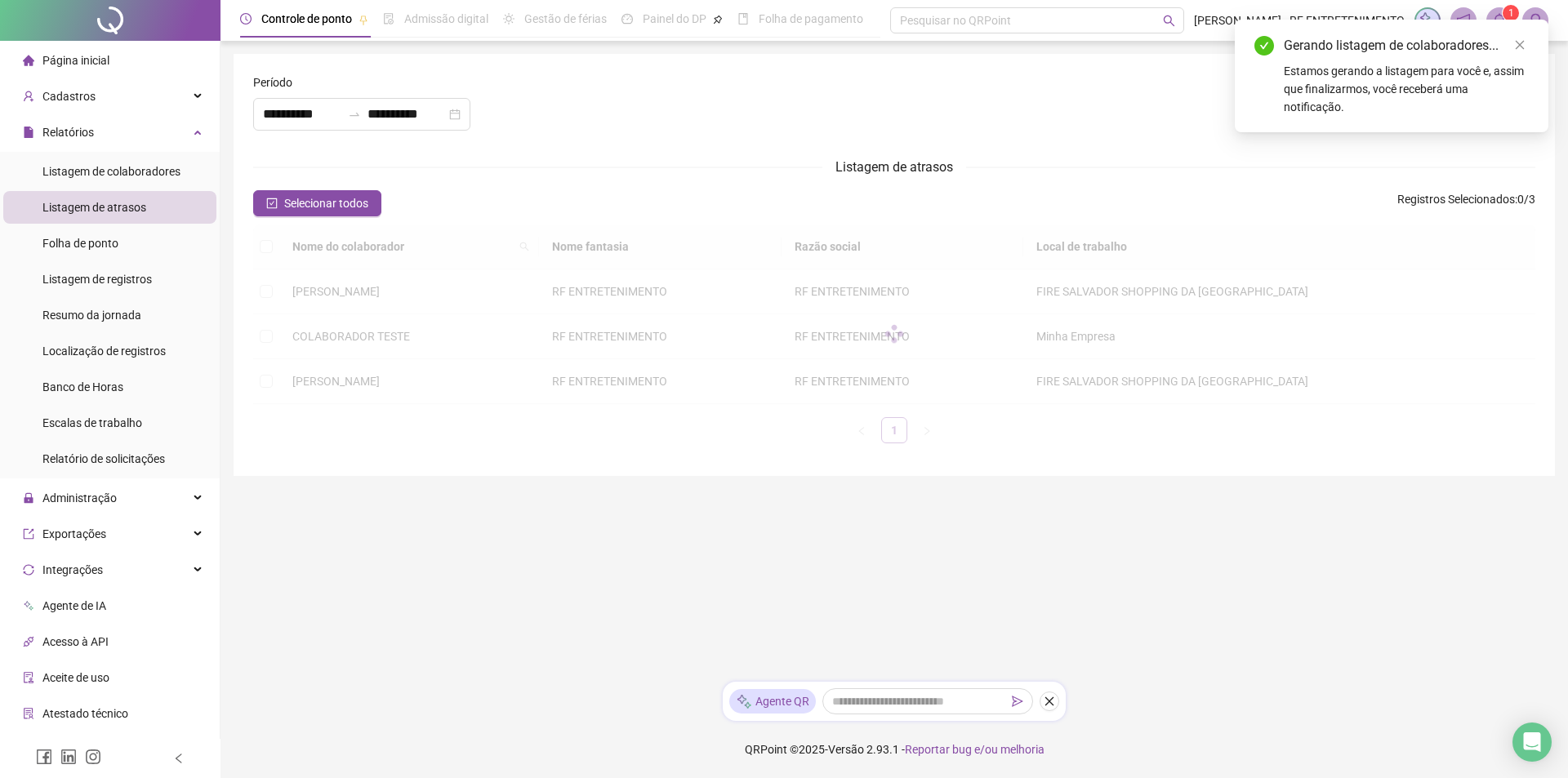
type input "**********"
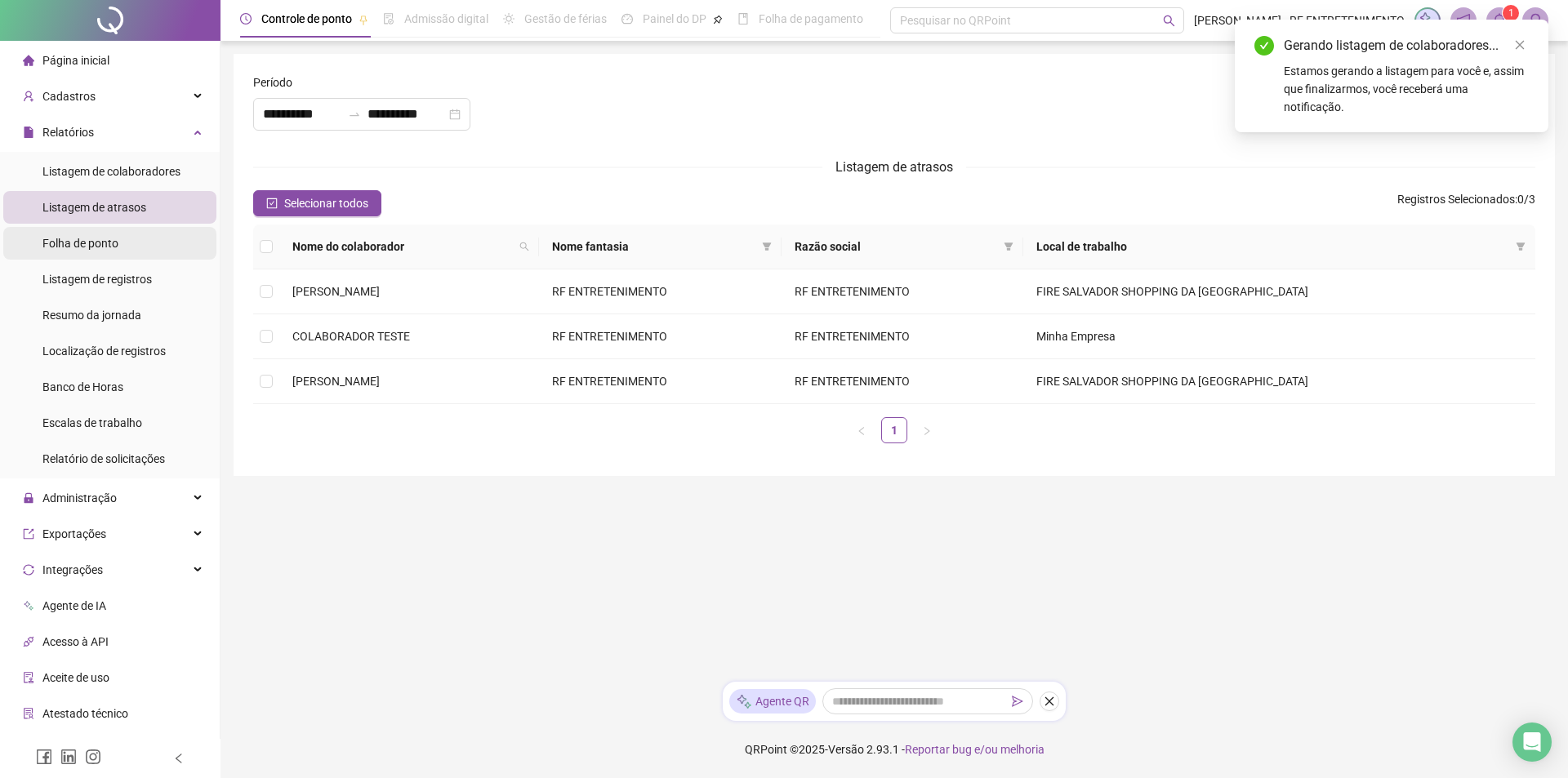
click at [81, 255] on div "Folha de ponto" at bounding box center [81, 243] width 76 height 33
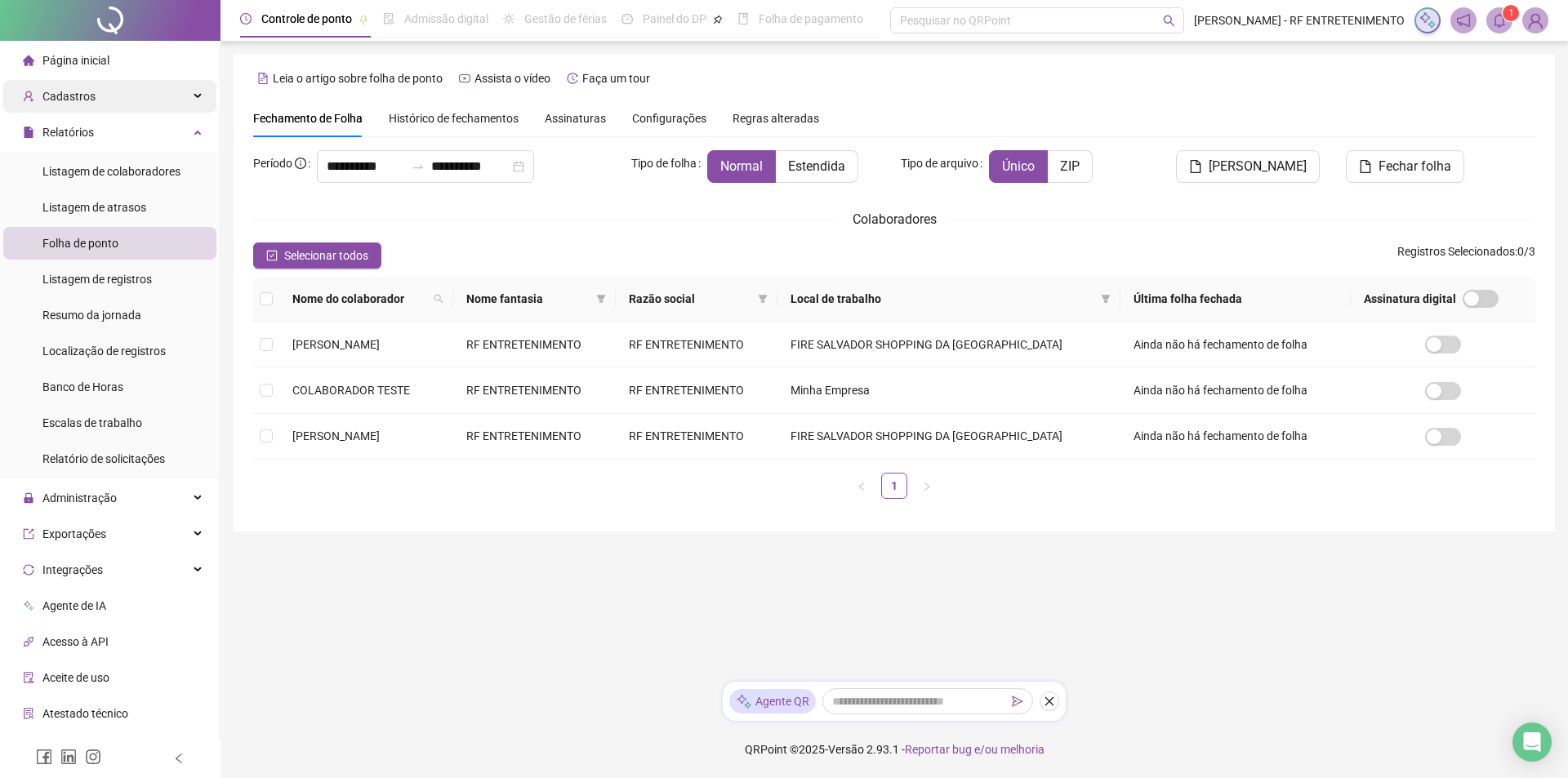
click at [62, 103] on span "Cadastros" at bounding box center [69, 96] width 53 height 13
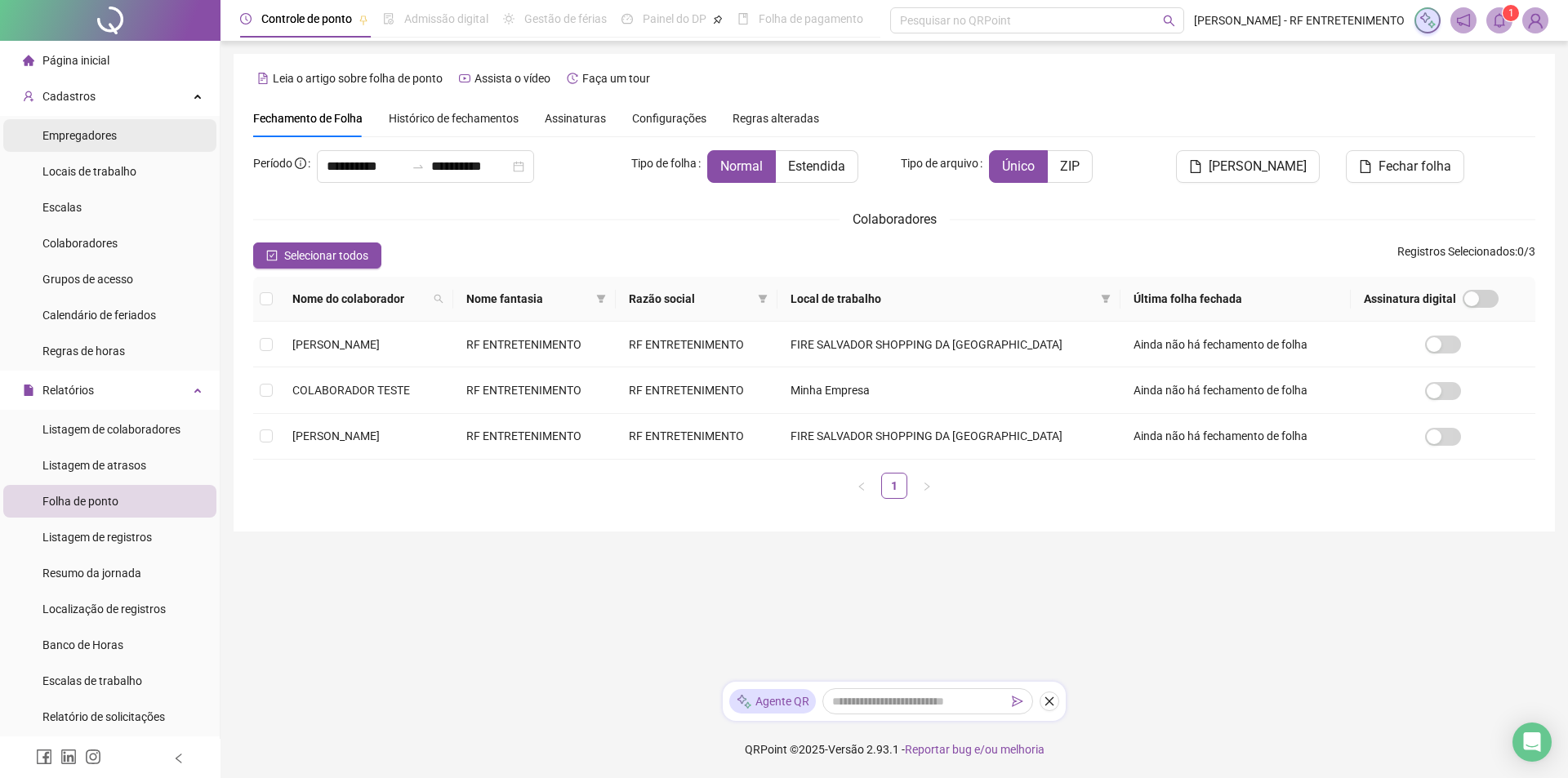
click at [76, 131] on span "Empregadores" at bounding box center [80, 135] width 75 height 13
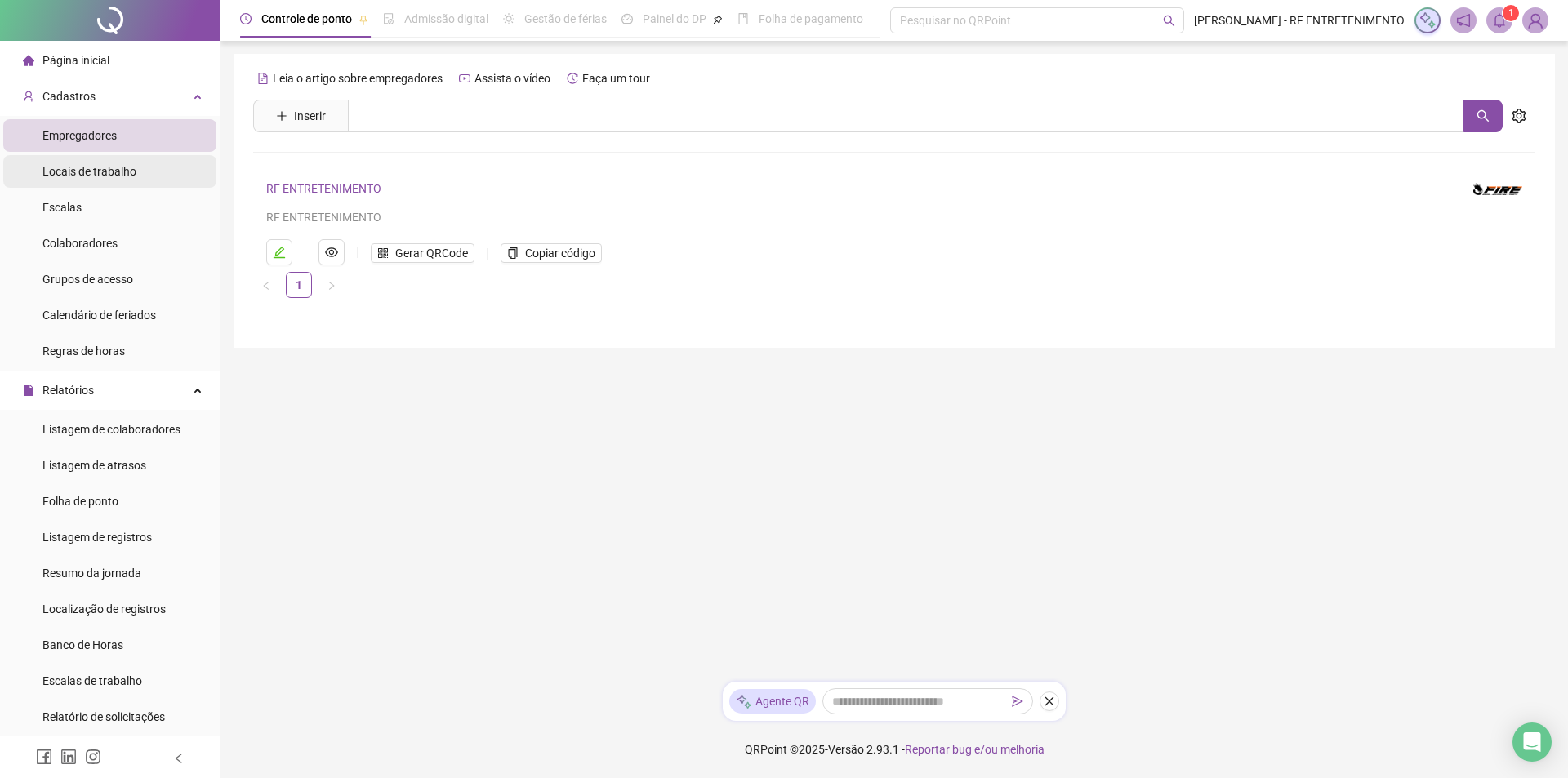
click at [86, 161] on div "Locais de trabalho" at bounding box center [89, 171] width 94 height 33
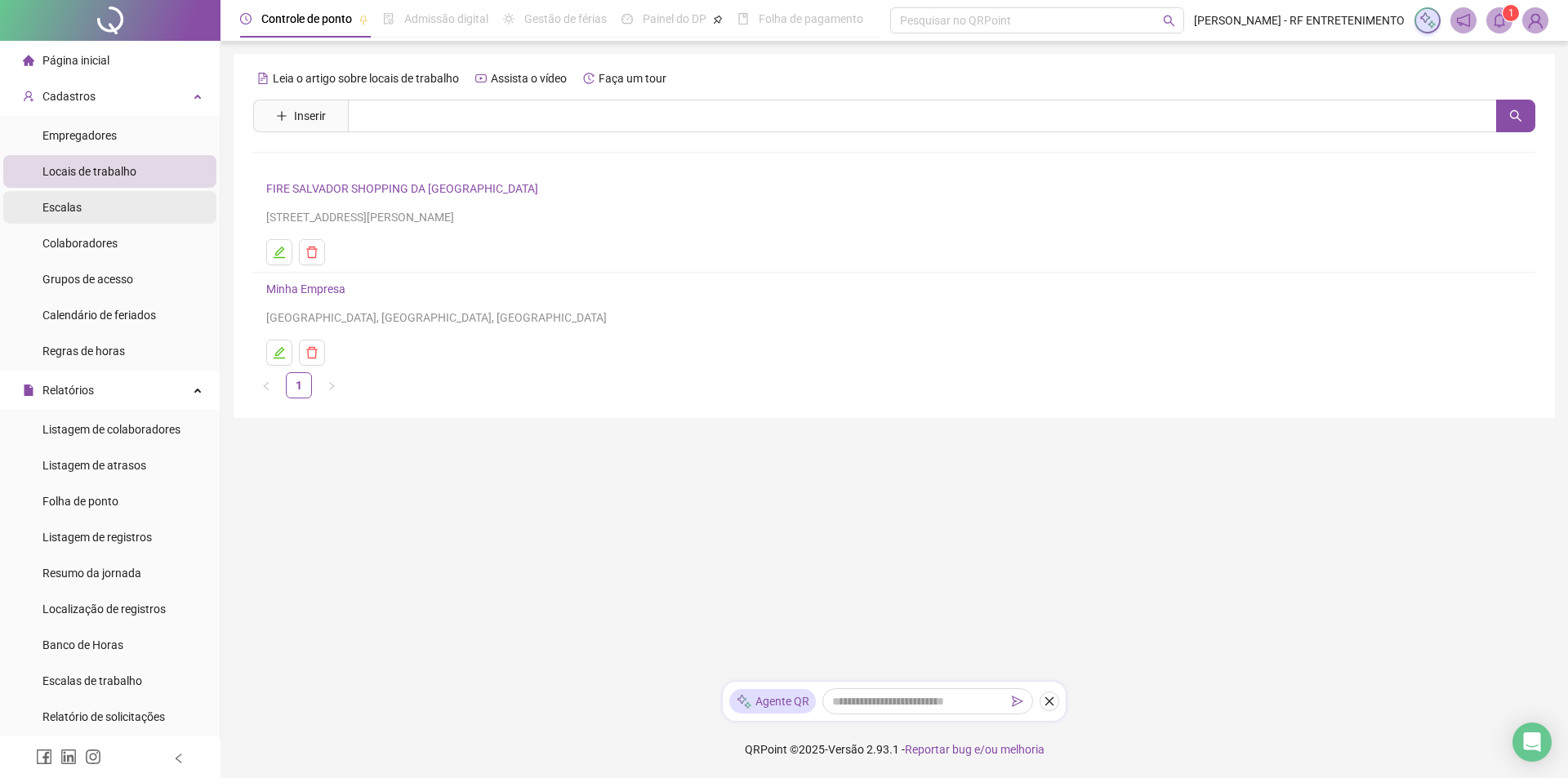
click at [103, 208] on li "Escalas" at bounding box center [109, 207] width 213 height 33
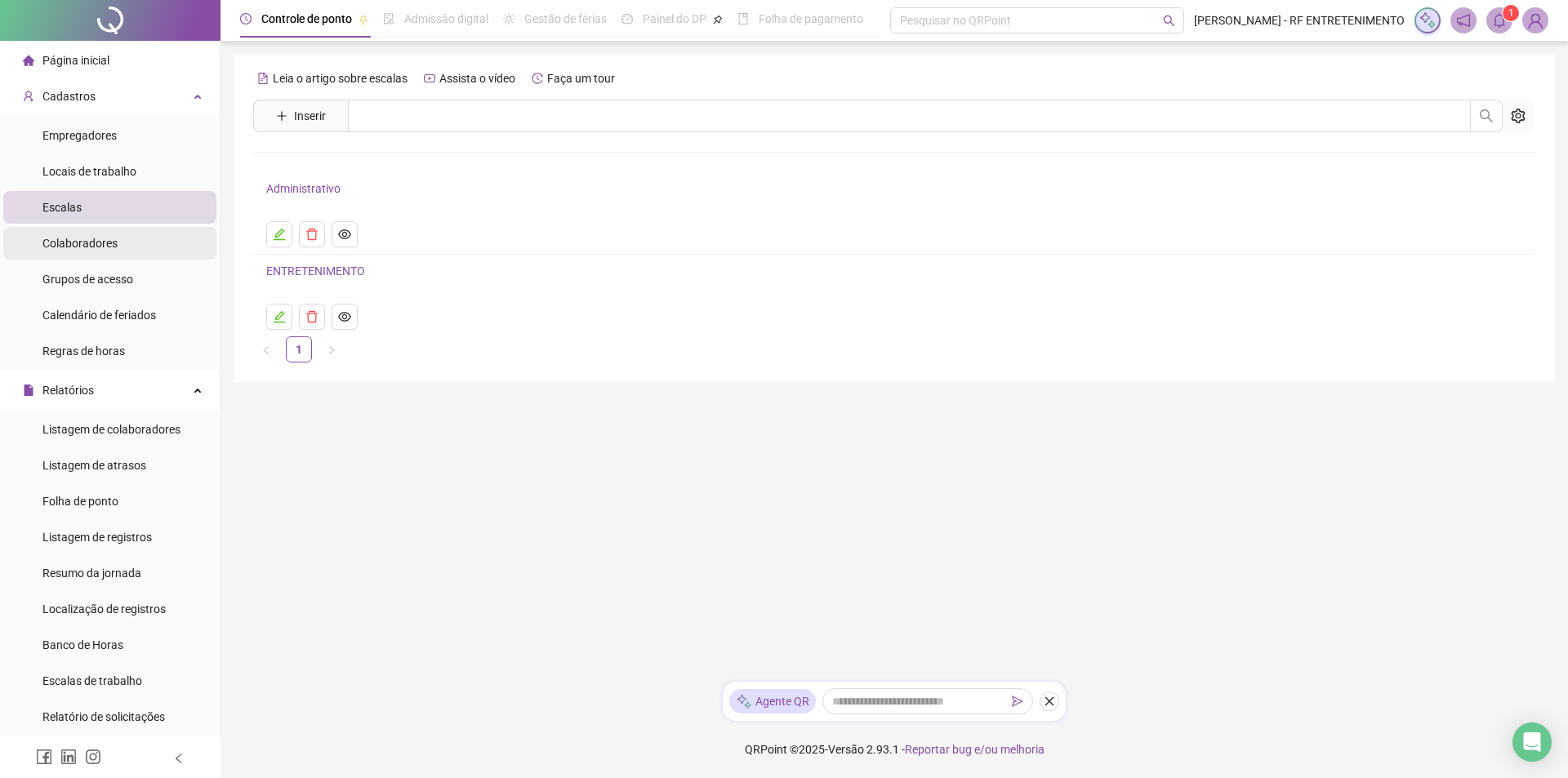
click at [100, 242] on span "Colaboradores" at bounding box center [80, 242] width 75 height 13
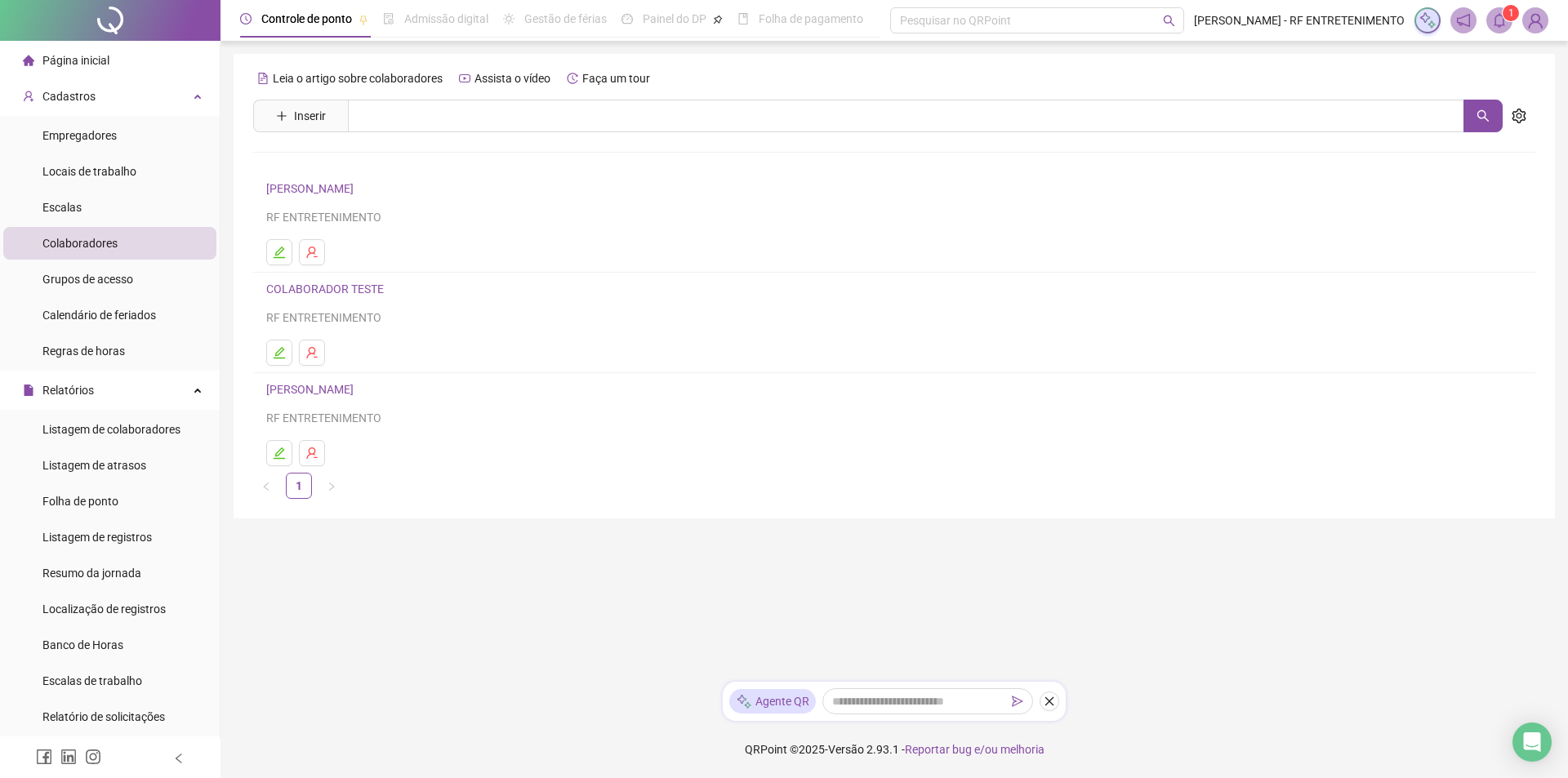
click at [315, 187] on link "[PERSON_NAME]" at bounding box center [312, 188] width 92 height 13
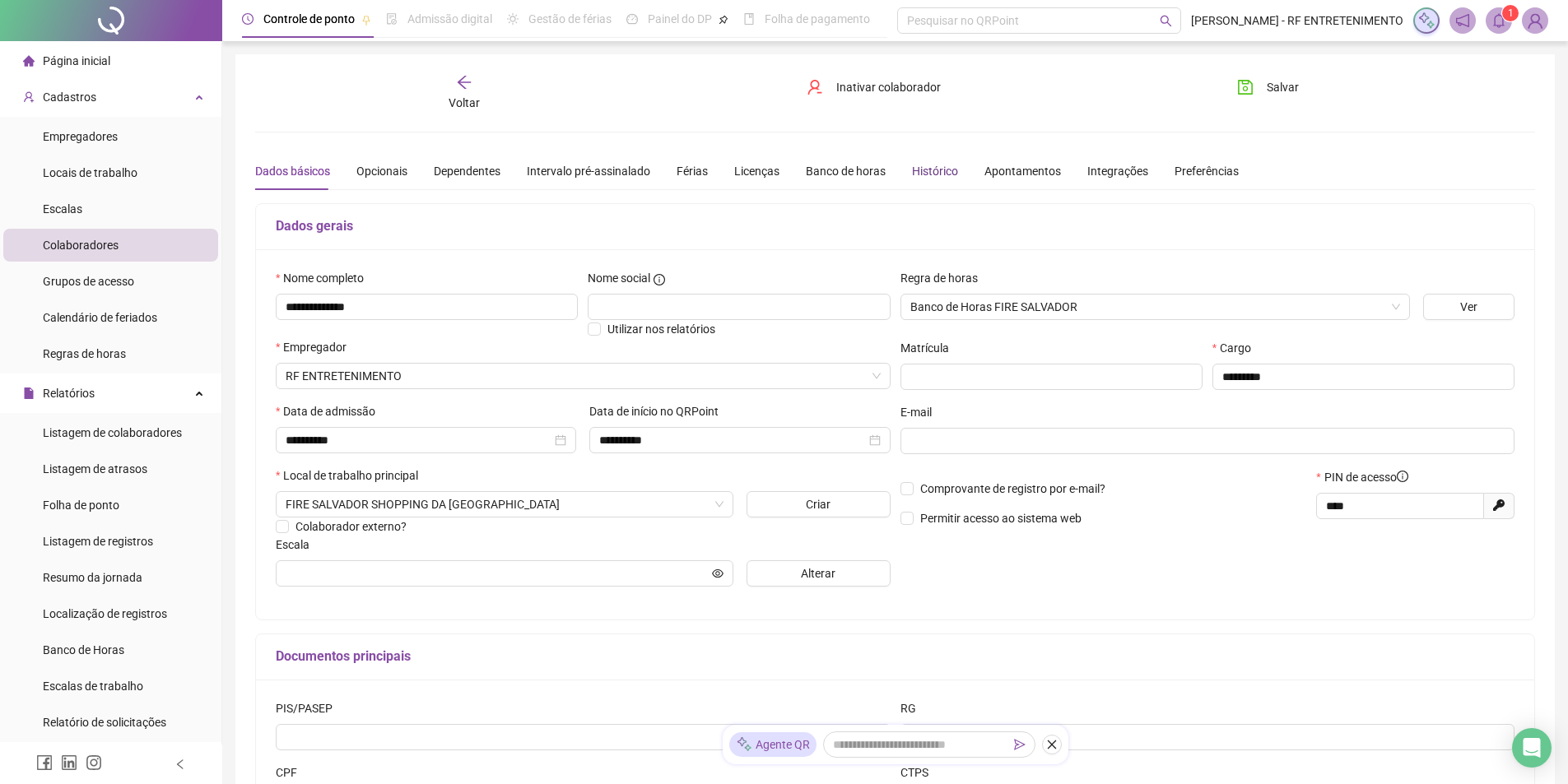
click at [927, 166] on div "Histórico" at bounding box center [935, 171] width 46 height 18
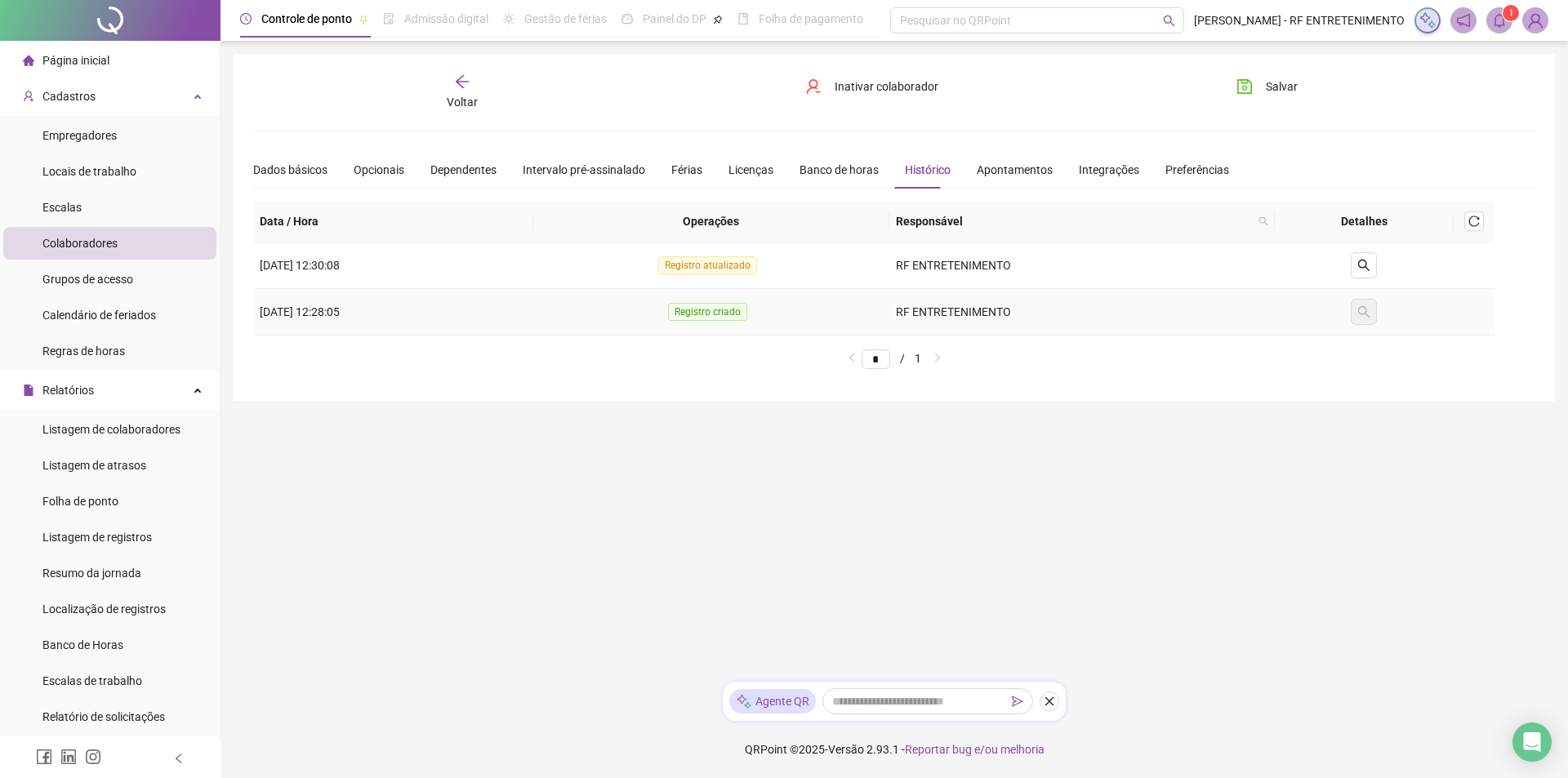
click at [741, 312] on span "Registro criado" at bounding box center [707, 311] width 79 height 18
click at [987, 169] on div "Apontamentos" at bounding box center [1015, 169] width 76 height 18
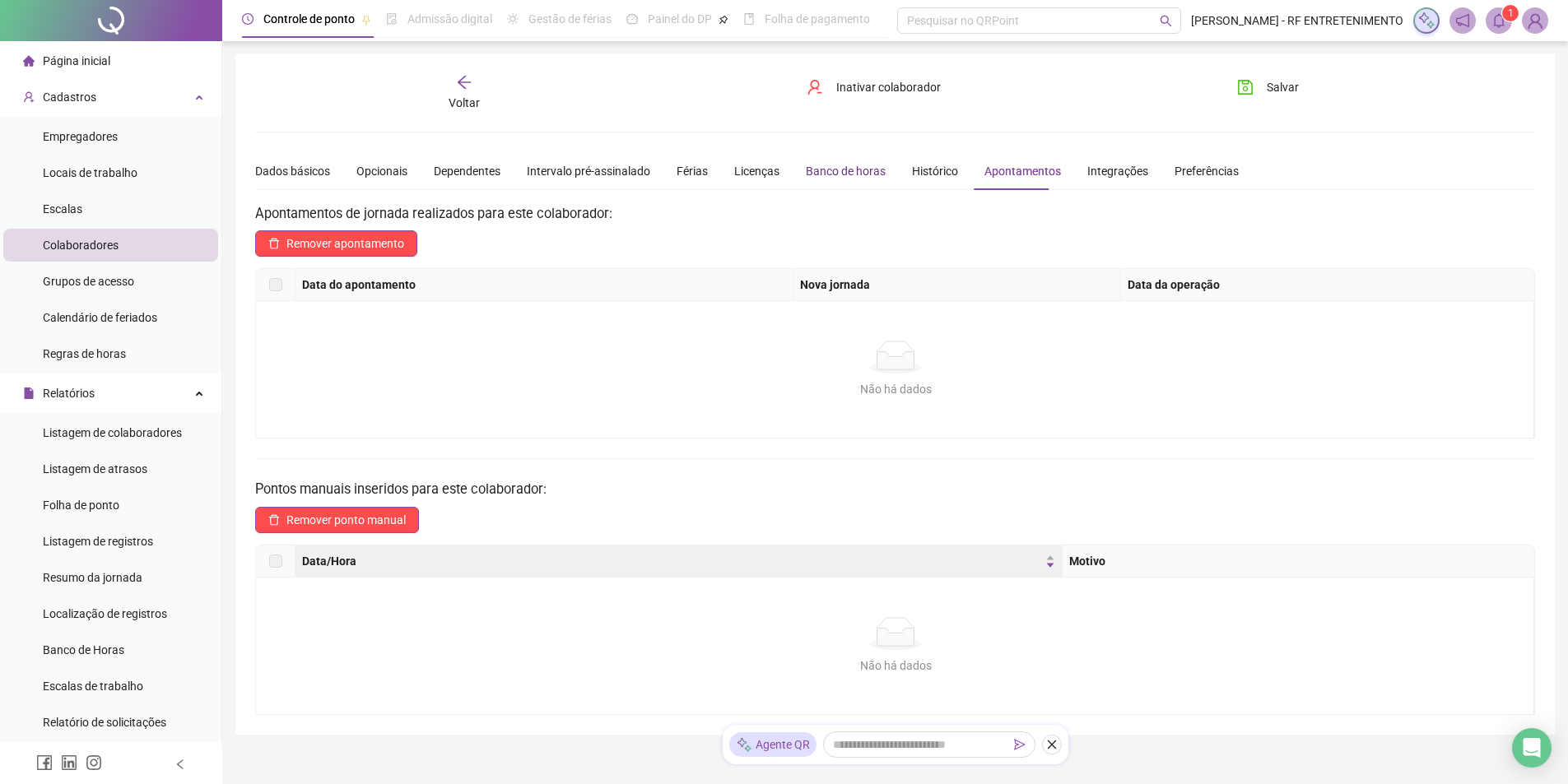
click at [832, 173] on div "Banco de horas" at bounding box center [845, 171] width 79 height 18
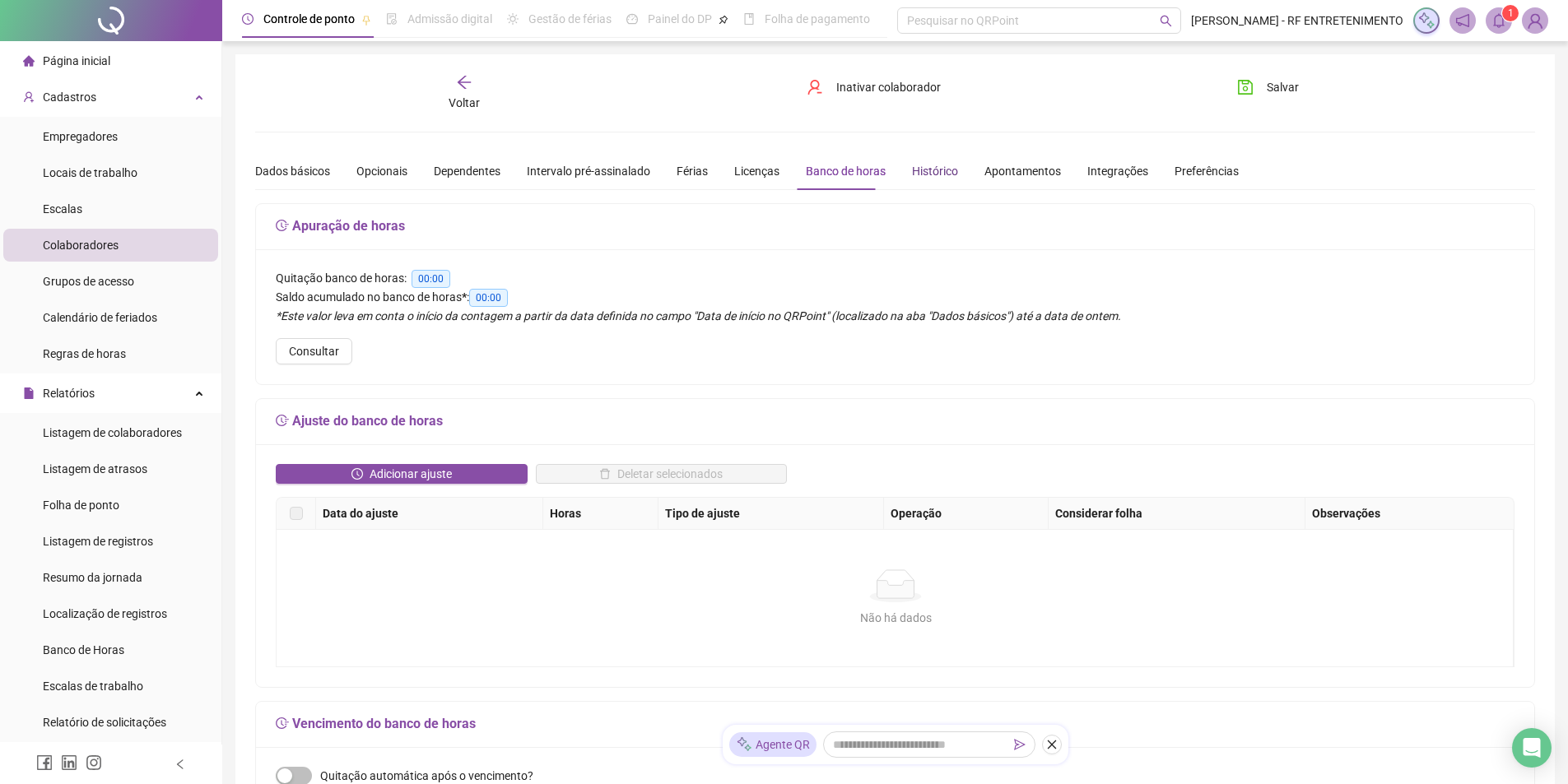
click at [912, 173] on div "Histórico" at bounding box center [935, 171] width 46 height 18
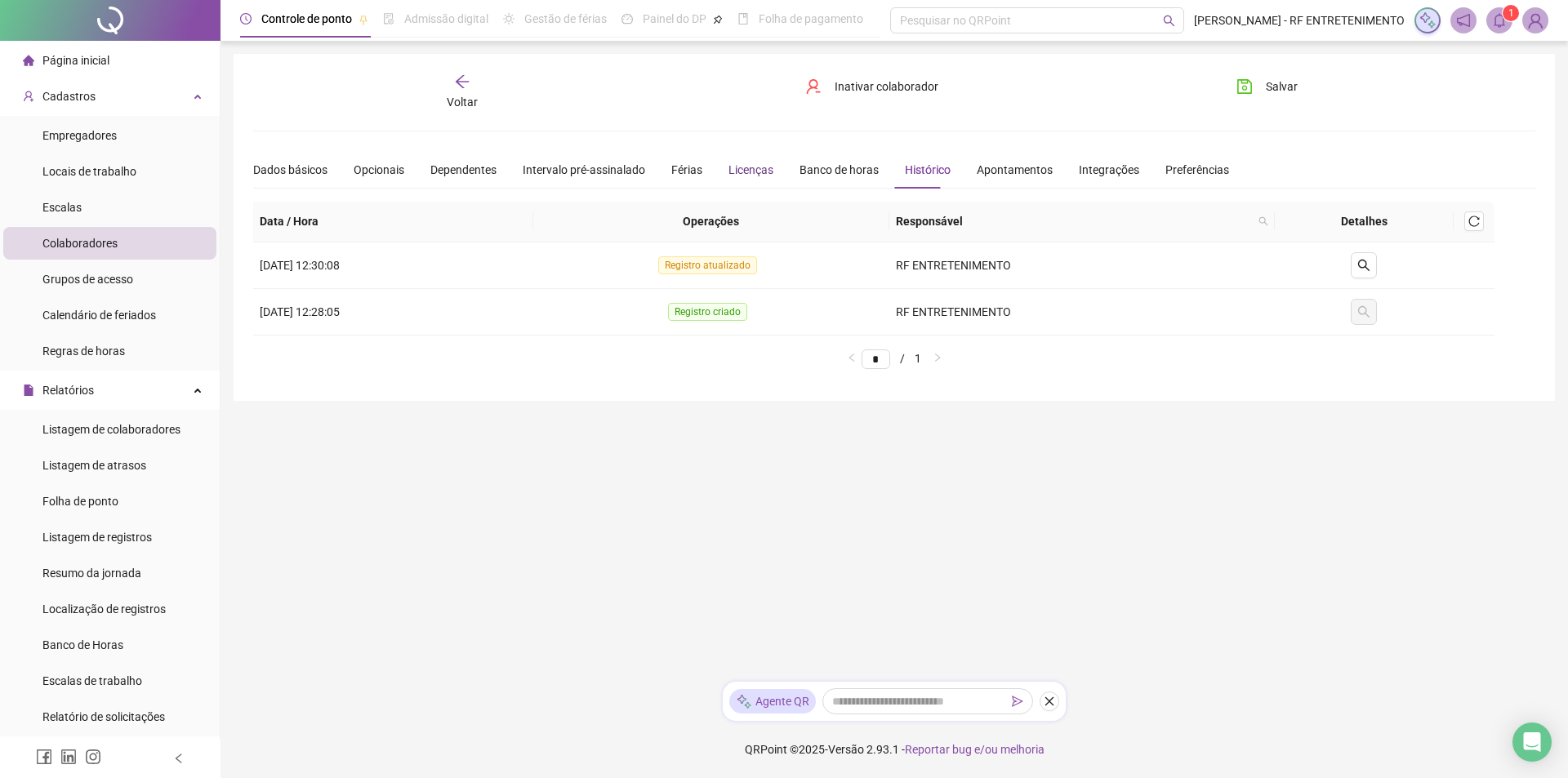
click at [732, 168] on div "Licenças" at bounding box center [750, 169] width 45 height 18
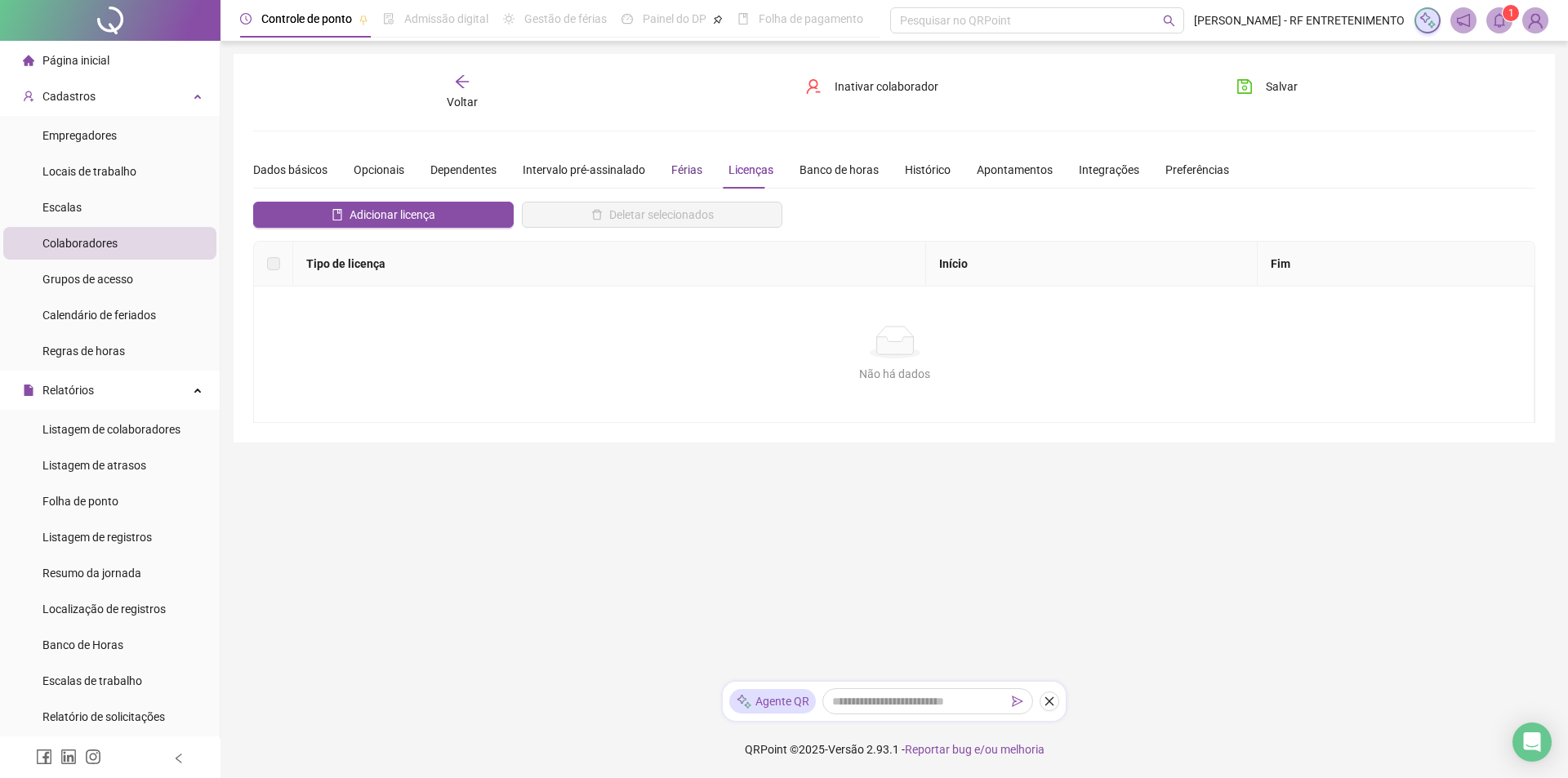
click at [671, 167] on div "Férias" at bounding box center [687, 169] width 31 height 18
click at [566, 167] on div "Intervalo pré-assinalado" at bounding box center [584, 169] width 123 height 18
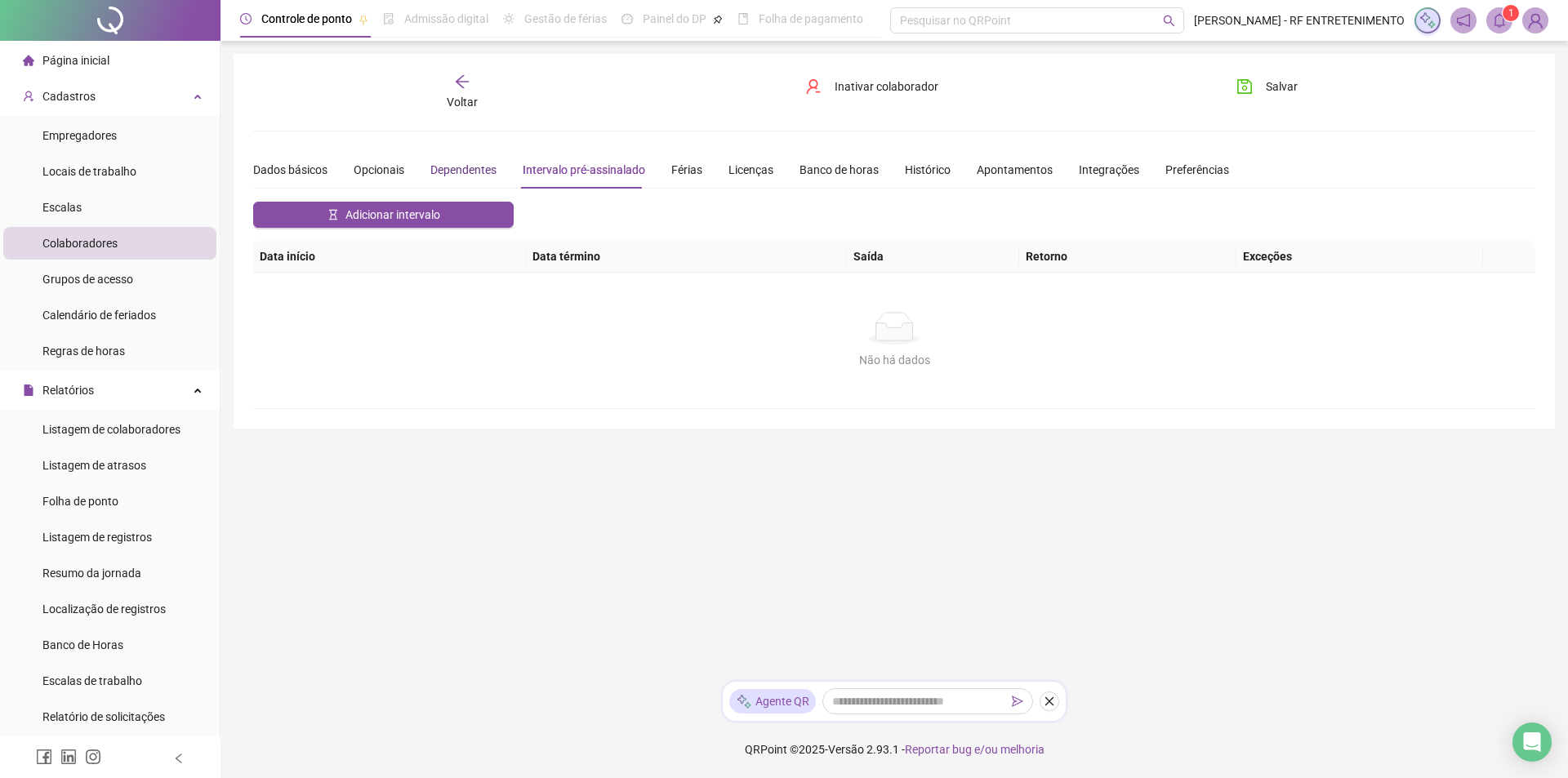
click at [448, 162] on div "Dependentes" at bounding box center [464, 169] width 66 height 18
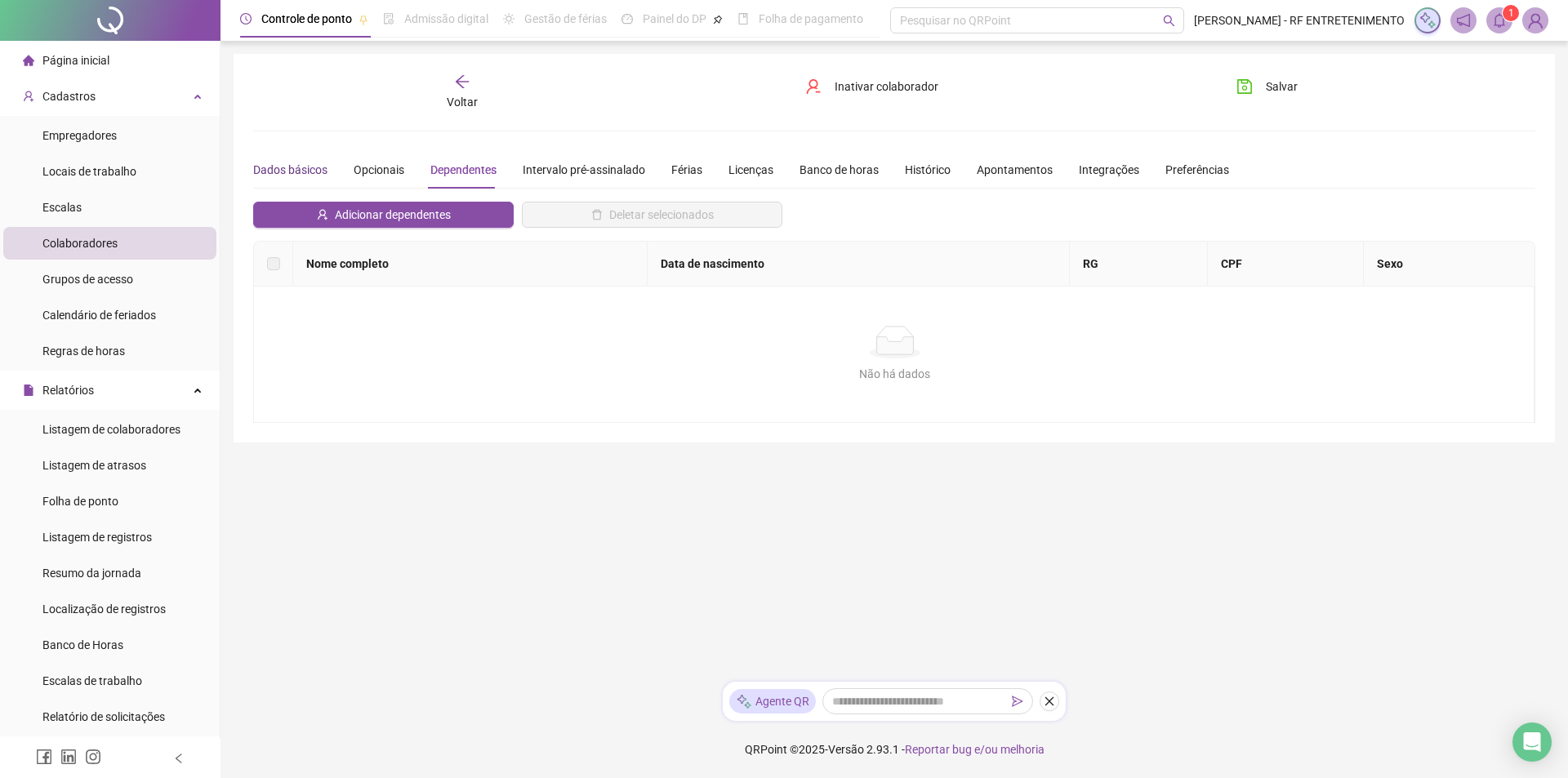
click at [314, 167] on div "Dados básicos" at bounding box center [291, 169] width 75 height 18
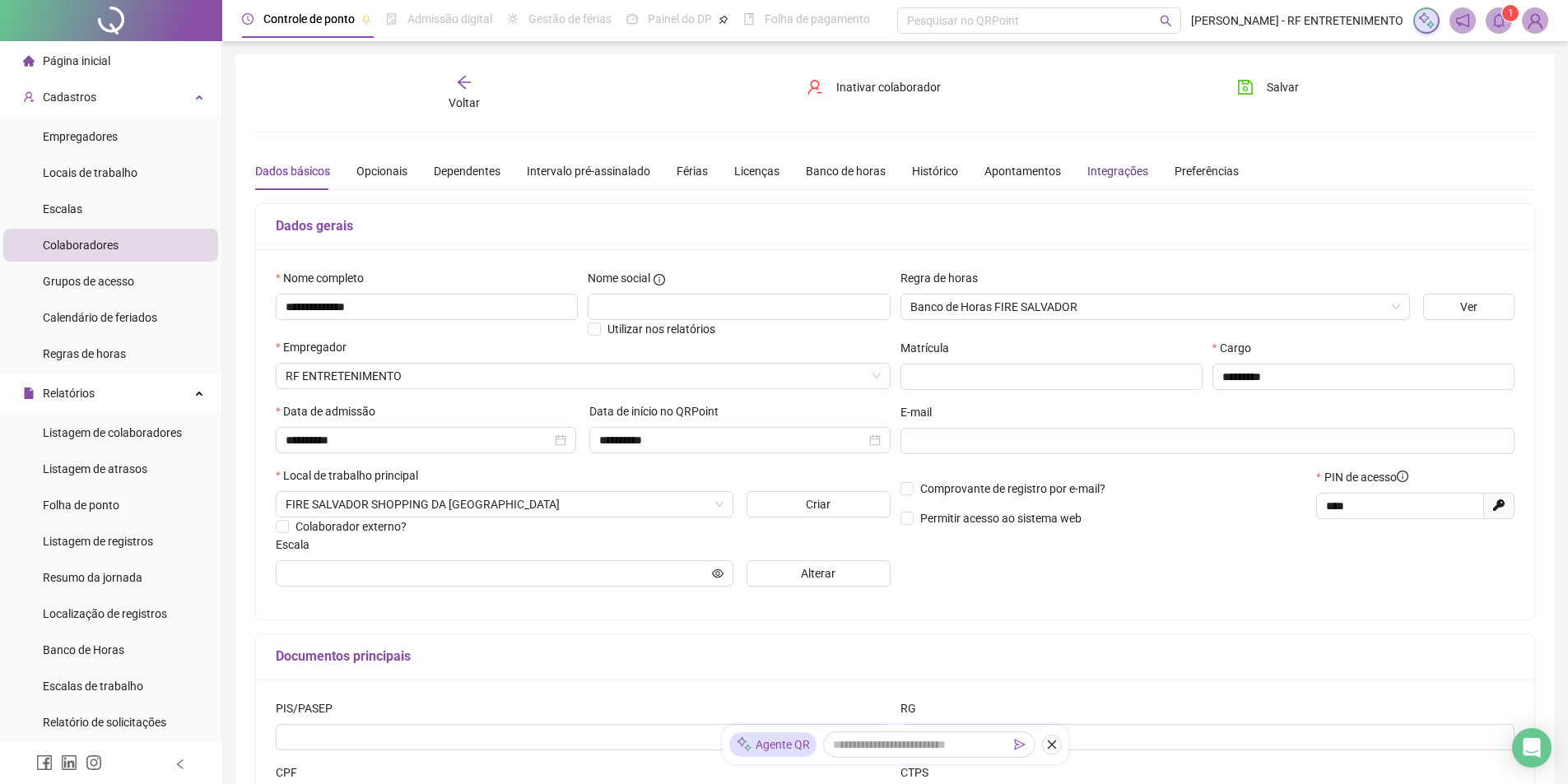
click at [1110, 173] on div "Integrações" at bounding box center [1118, 171] width 61 height 18
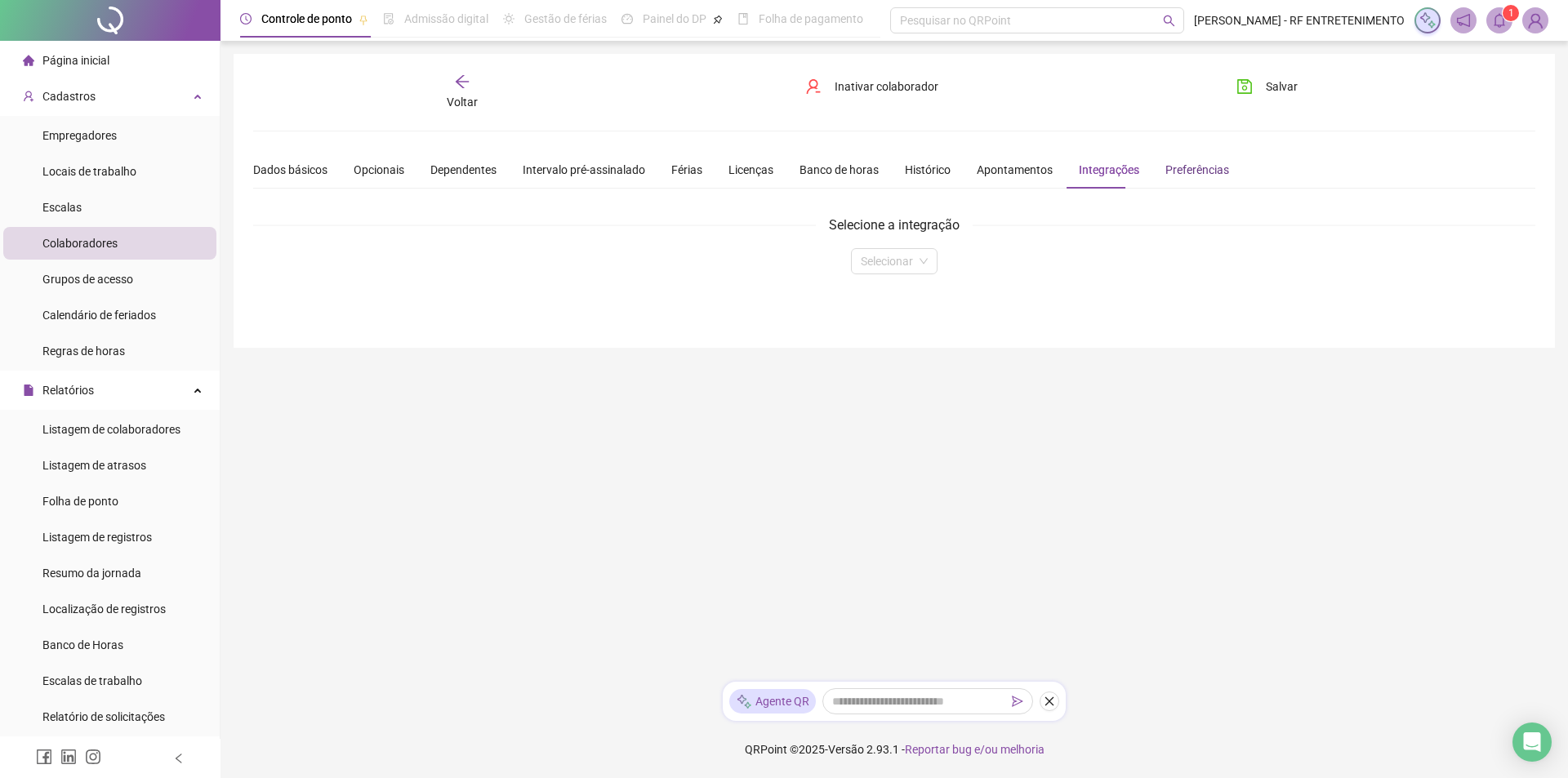
click at [1165, 171] on div "Preferências" at bounding box center [1197, 169] width 64 height 18
click at [1082, 168] on div "Integrações" at bounding box center [1109, 169] width 60 height 18
click at [1194, 173] on div "Preferências" at bounding box center [1197, 169] width 64 height 18
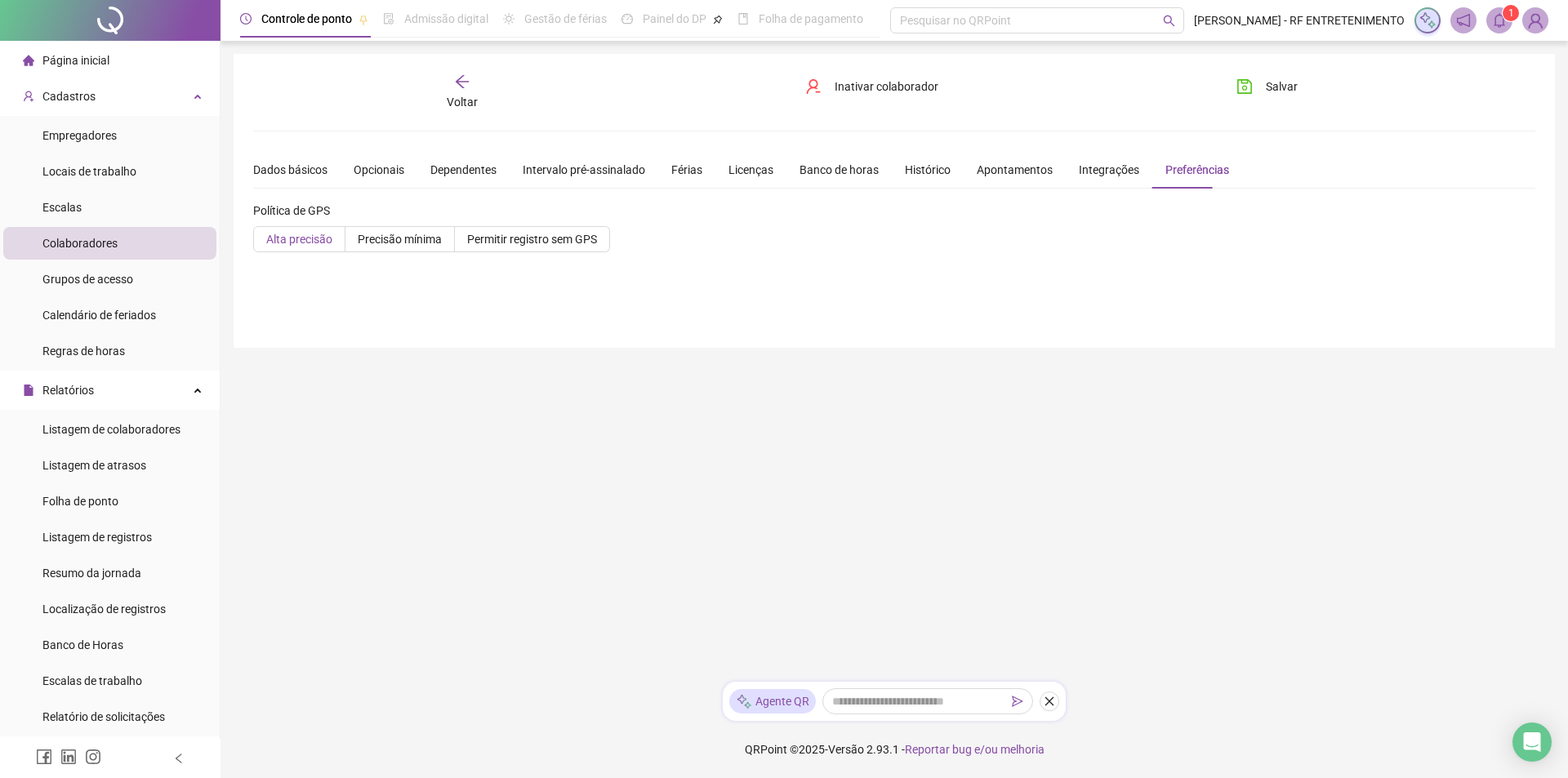
click at [306, 238] on span "Alta precisão" at bounding box center [299, 239] width 66 height 13
click at [314, 240] on span "Alta precisão" at bounding box center [299, 239] width 66 height 13
click at [391, 233] on span "Precisão mínima" at bounding box center [399, 239] width 84 height 13
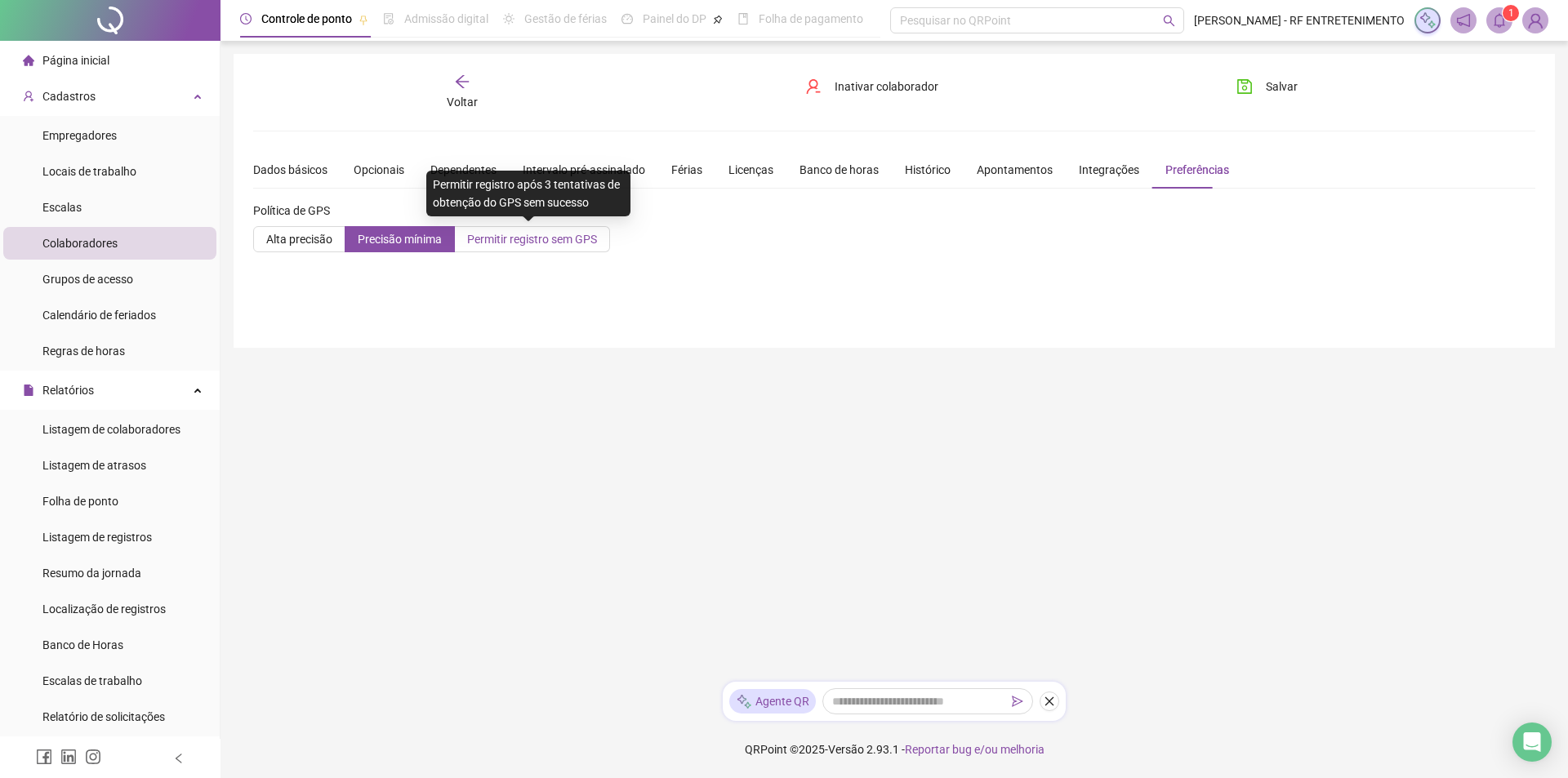
click at [516, 242] on span "Permitir registro sem GPS" at bounding box center [531, 239] width 130 height 13
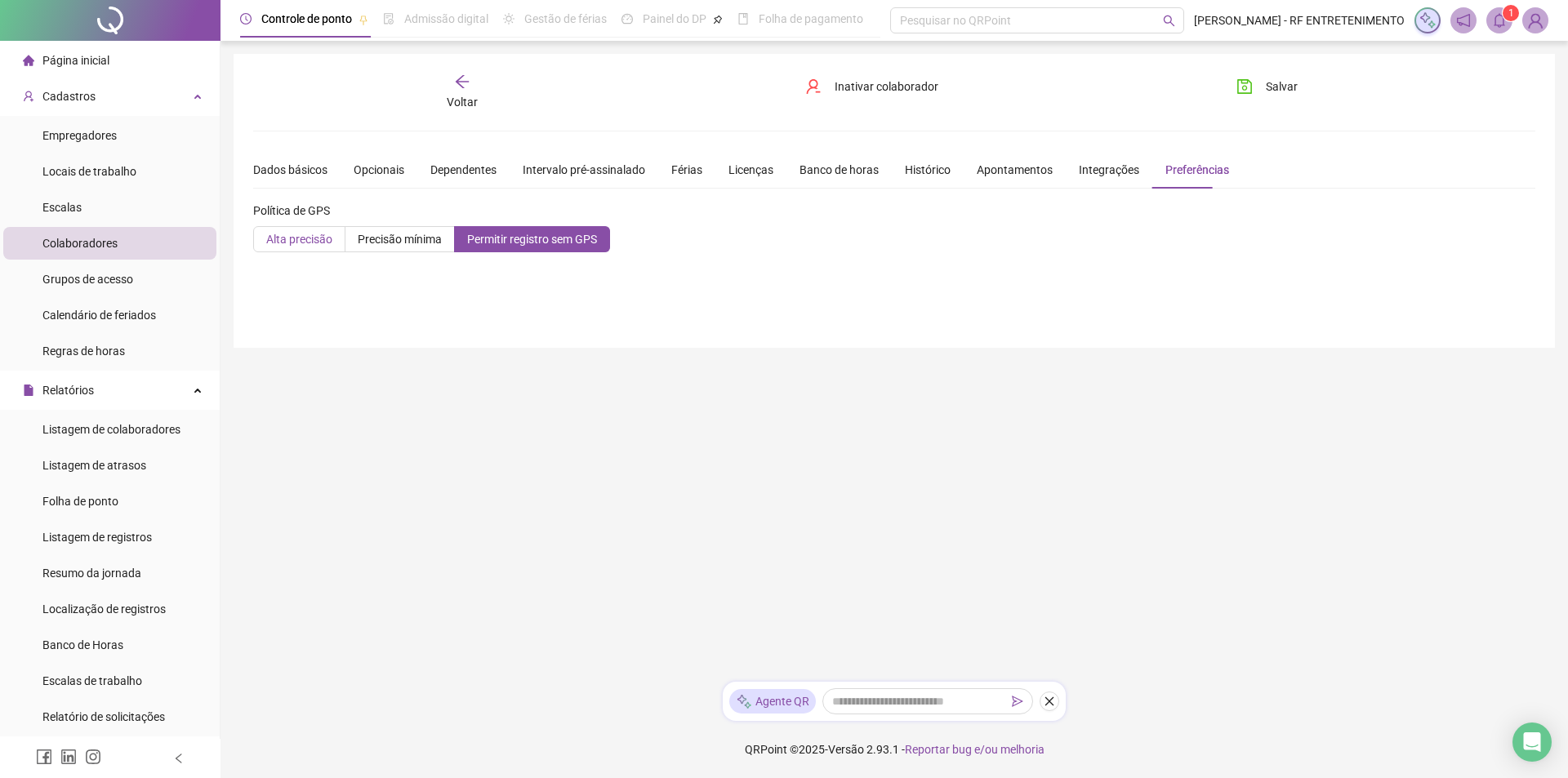
click at [302, 242] on span "Alta precisão" at bounding box center [299, 239] width 66 height 13
click at [520, 246] on span "Permitir registro sem GPS" at bounding box center [531, 239] width 130 height 13
click at [865, 282] on div "**********" at bounding box center [894, 201] width 1321 height 294
click at [1091, 292] on div "**********" at bounding box center [894, 201] width 1321 height 294
click at [1059, 283] on div "**********" at bounding box center [894, 201] width 1321 height 294
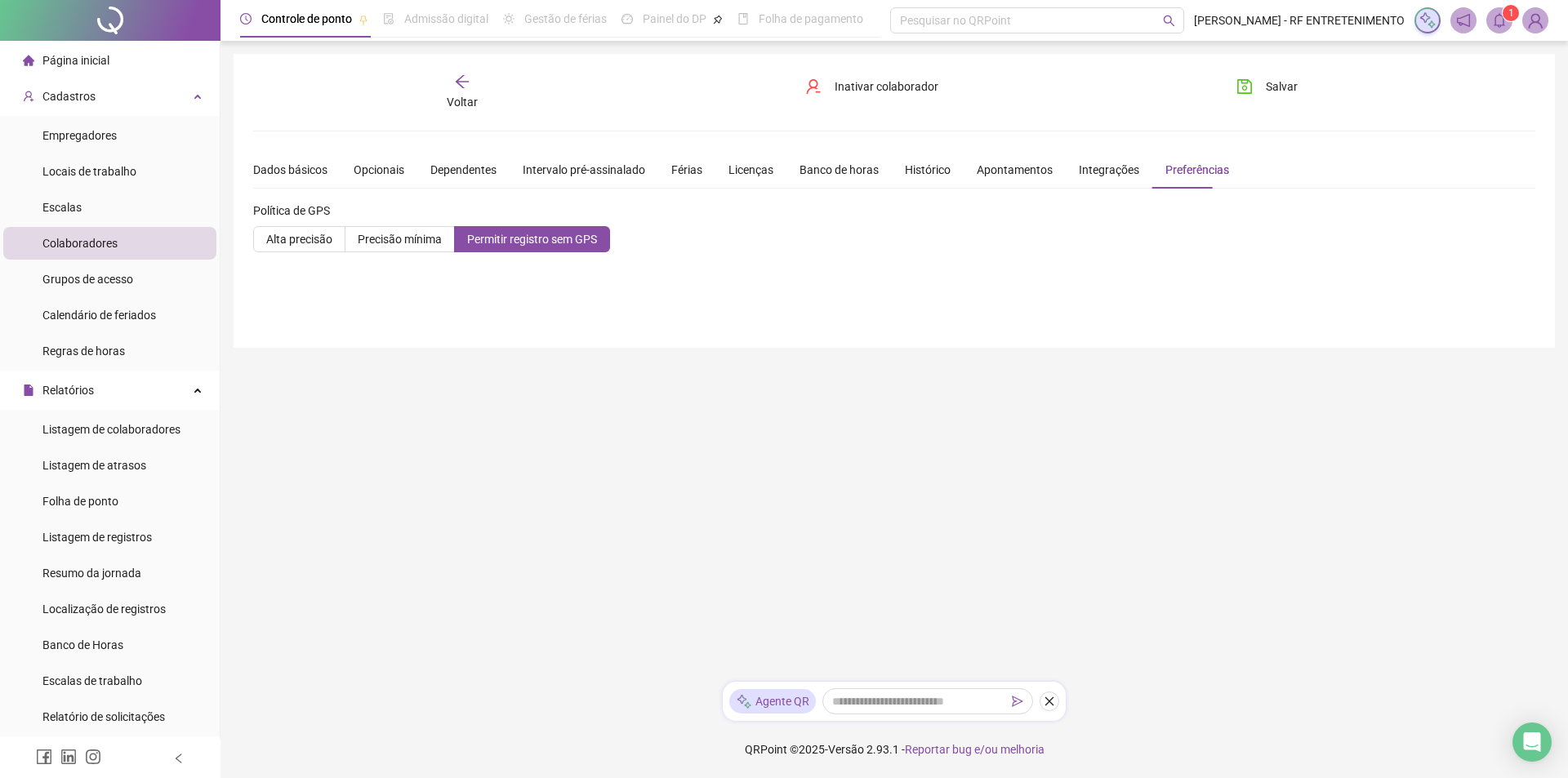
click at [1060, 353] on main "**********" at bounding box center [894, 361] width 1321 height 614
click at [1061, 354] on main "**********" at bounding box center [894, 361] width 1321 height 614
click at [1089, 173] on div "Integrações" at bounding box center [1109, 169] width 60 height 18
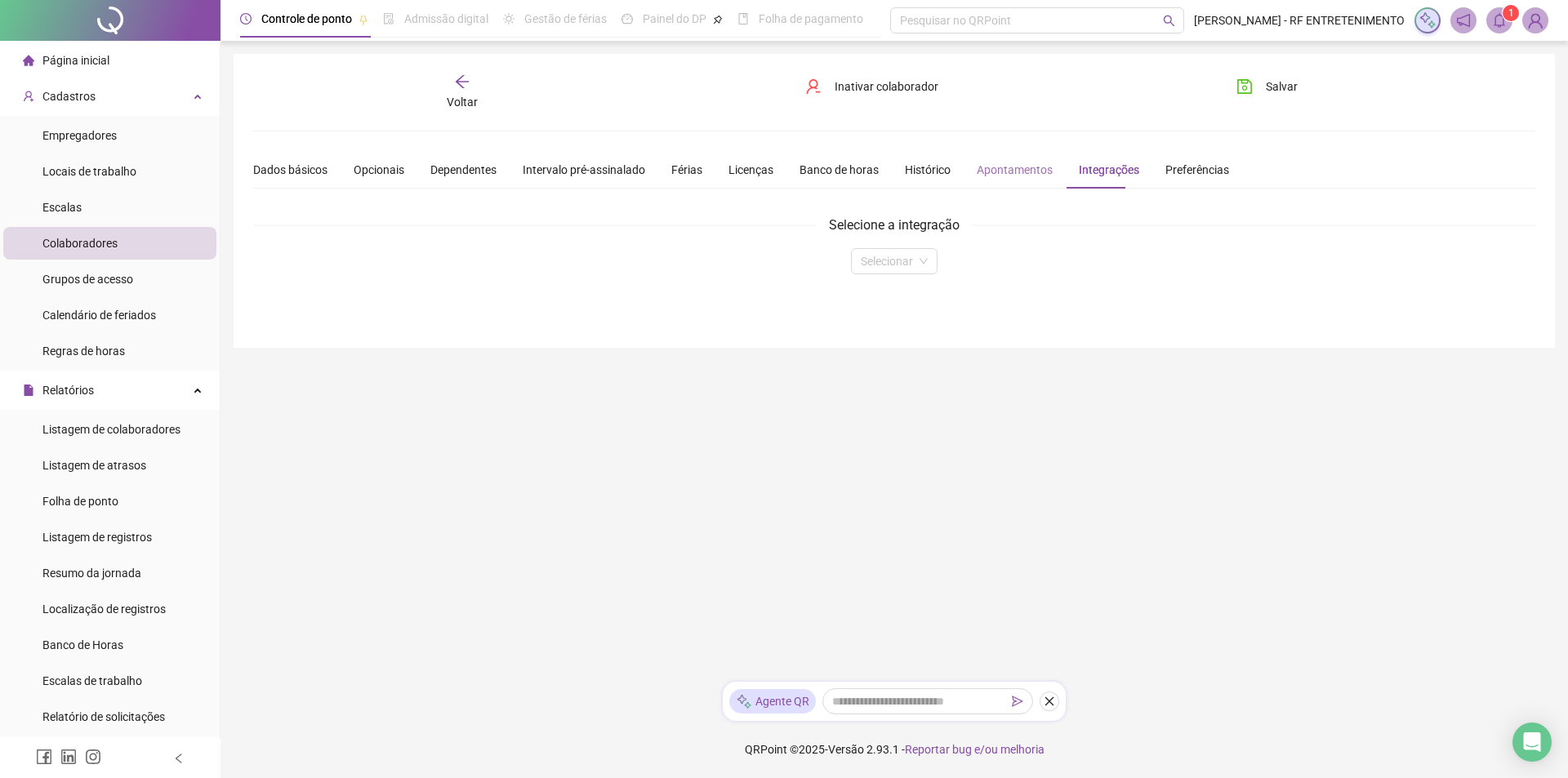
click at [981, 156] on div "Apontamentos" at bounding box center [1015, 169] width 76 height 37
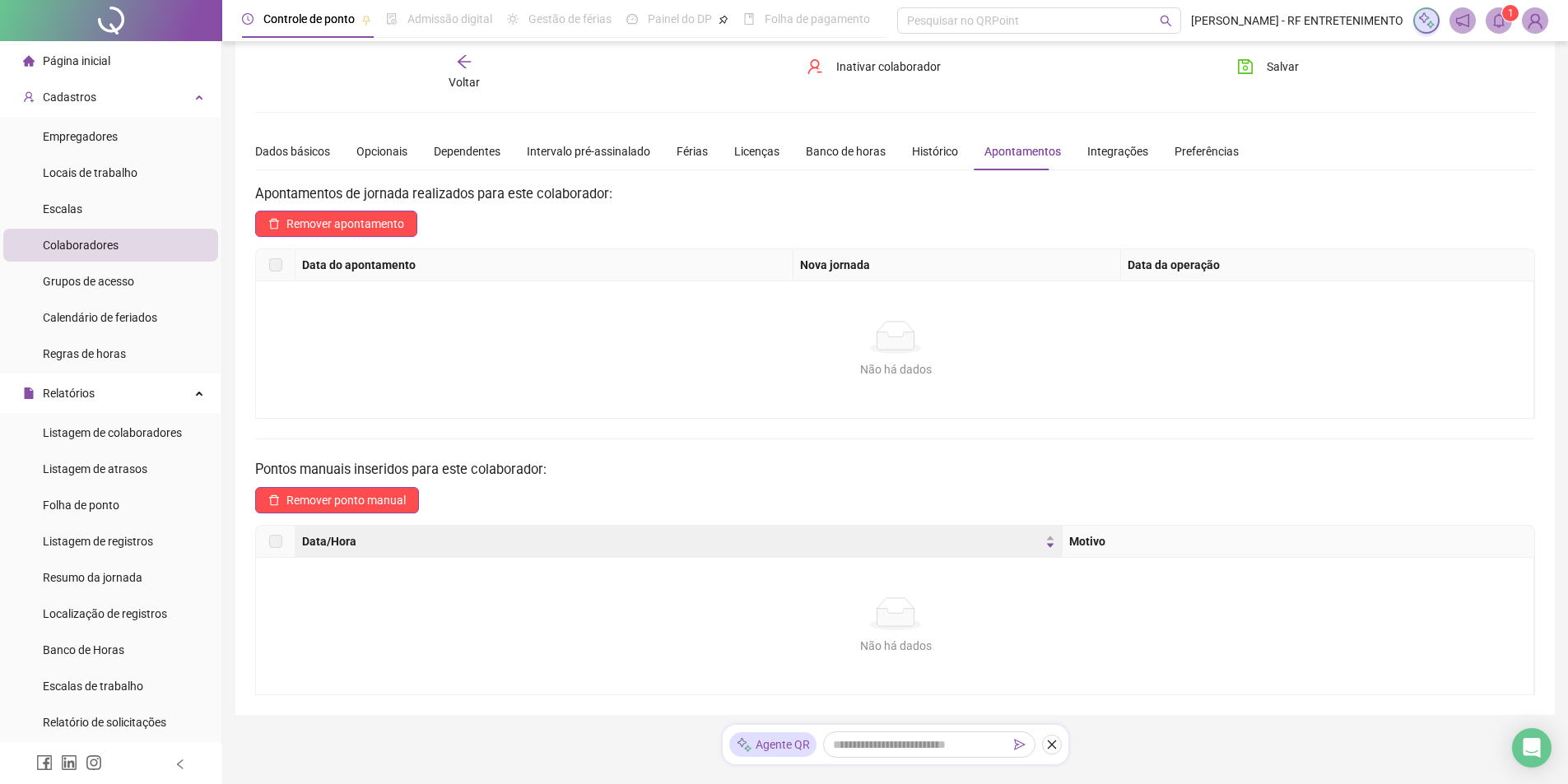
scroll to position [61, 0]
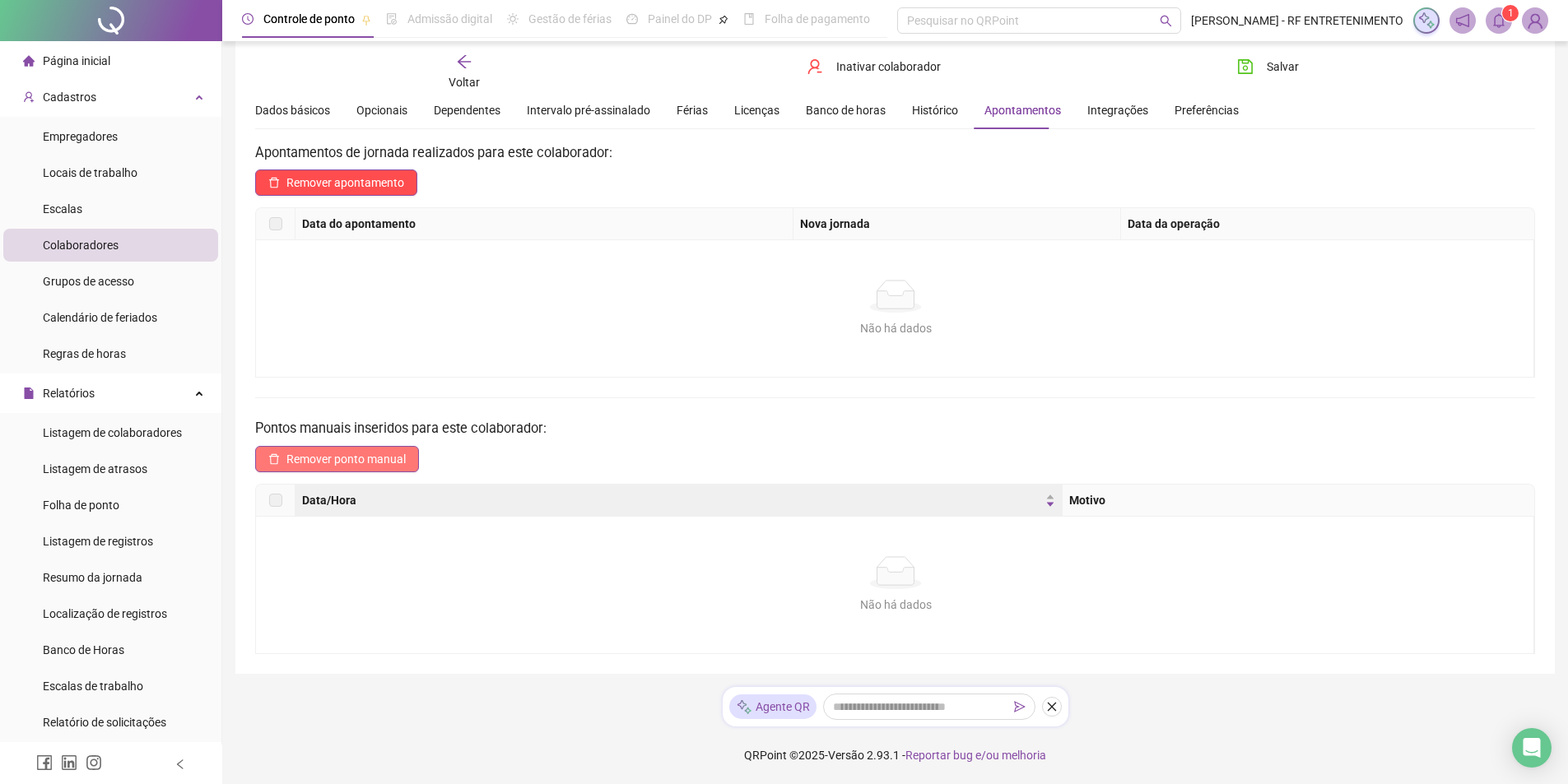
click at [383, 457] on span "Remover ponto manual" at bounding box center [346, 459] width 120 height 18
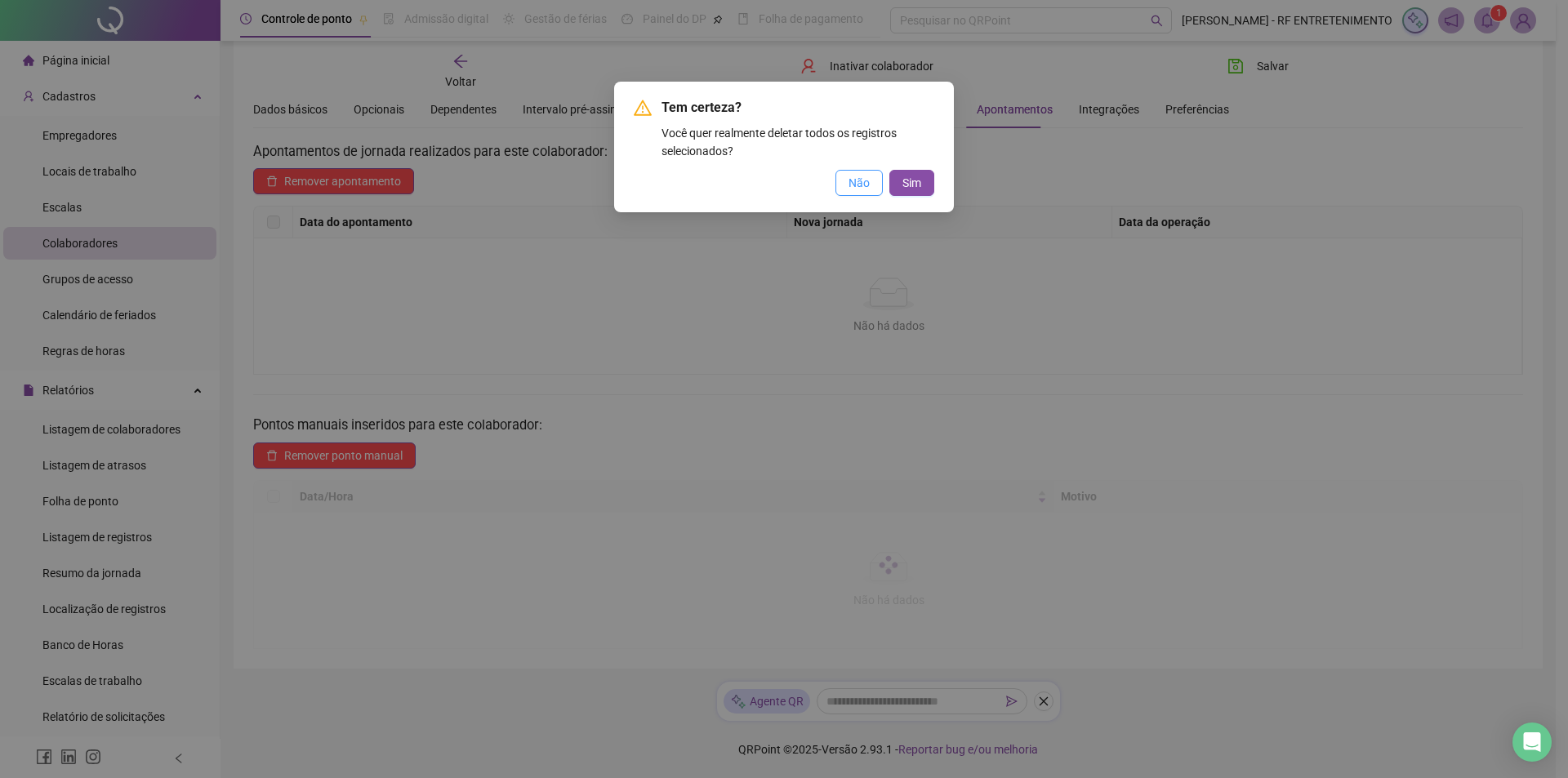
click at [861, 181] on span "Não" at bounding box center [859, 182] width 21 height 18
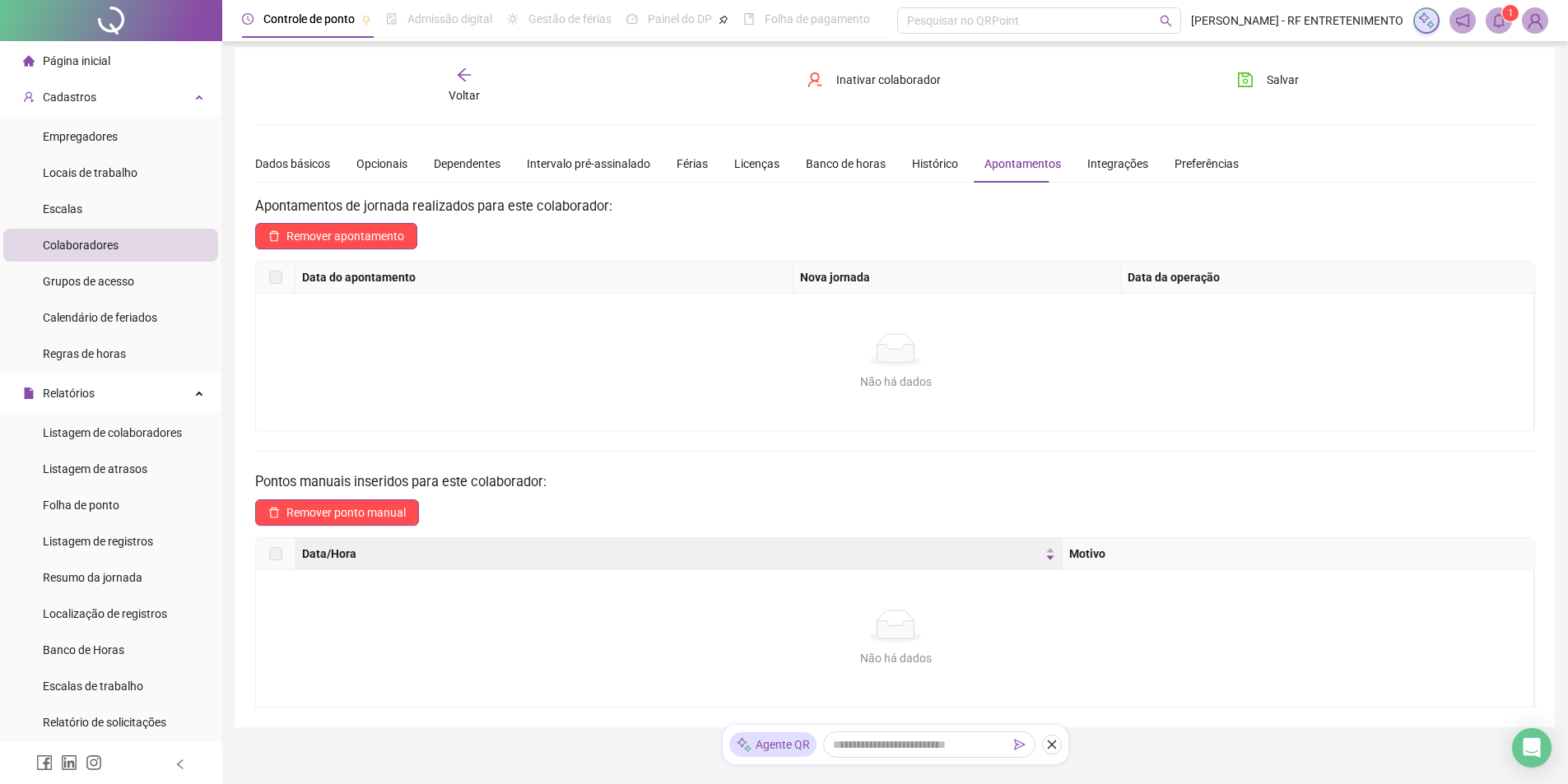
scroll to position [0, 0]
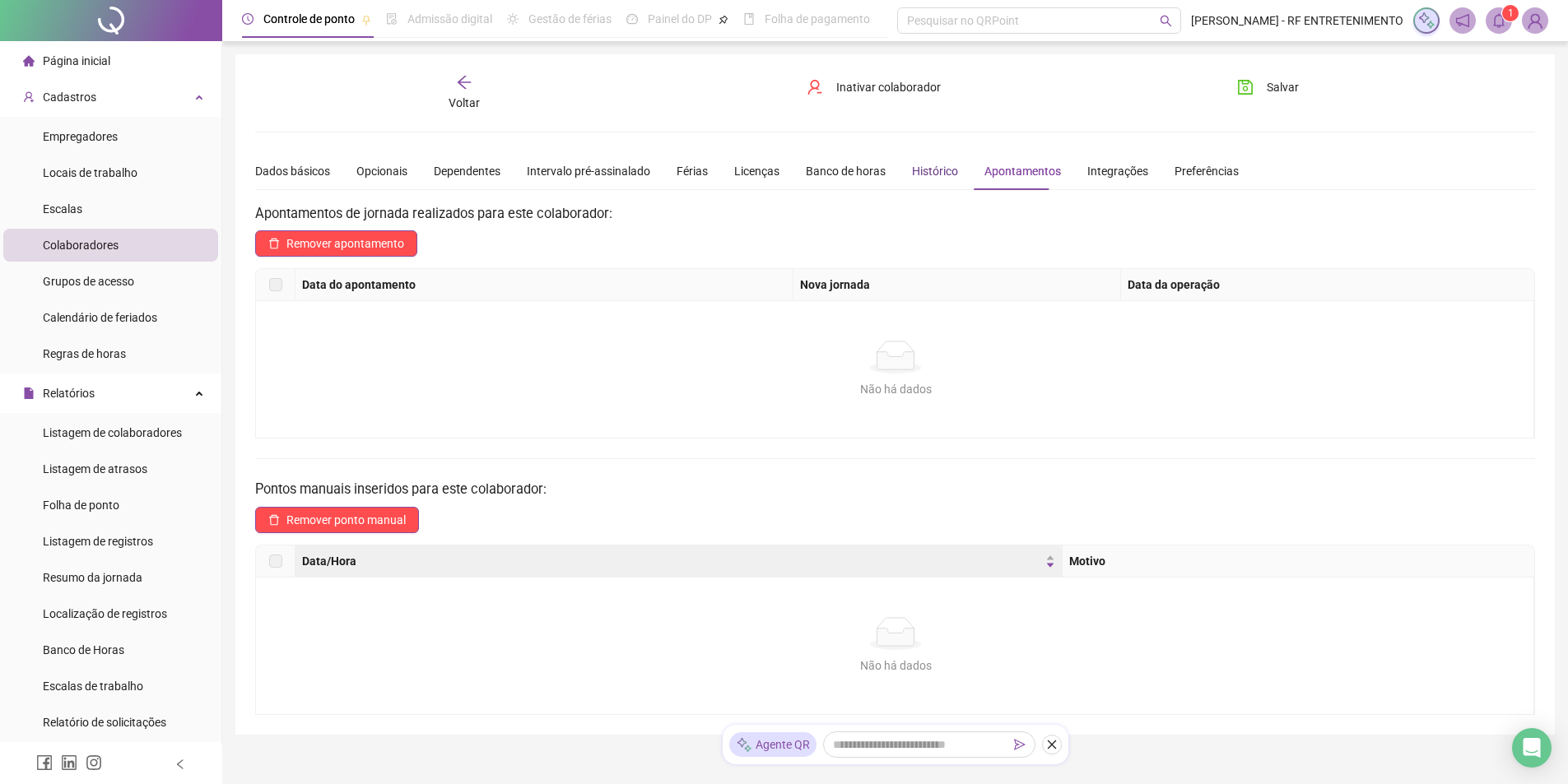
click at [934, 171] on div "Histórico" at bounding box center [935, 171] width 46 height 18
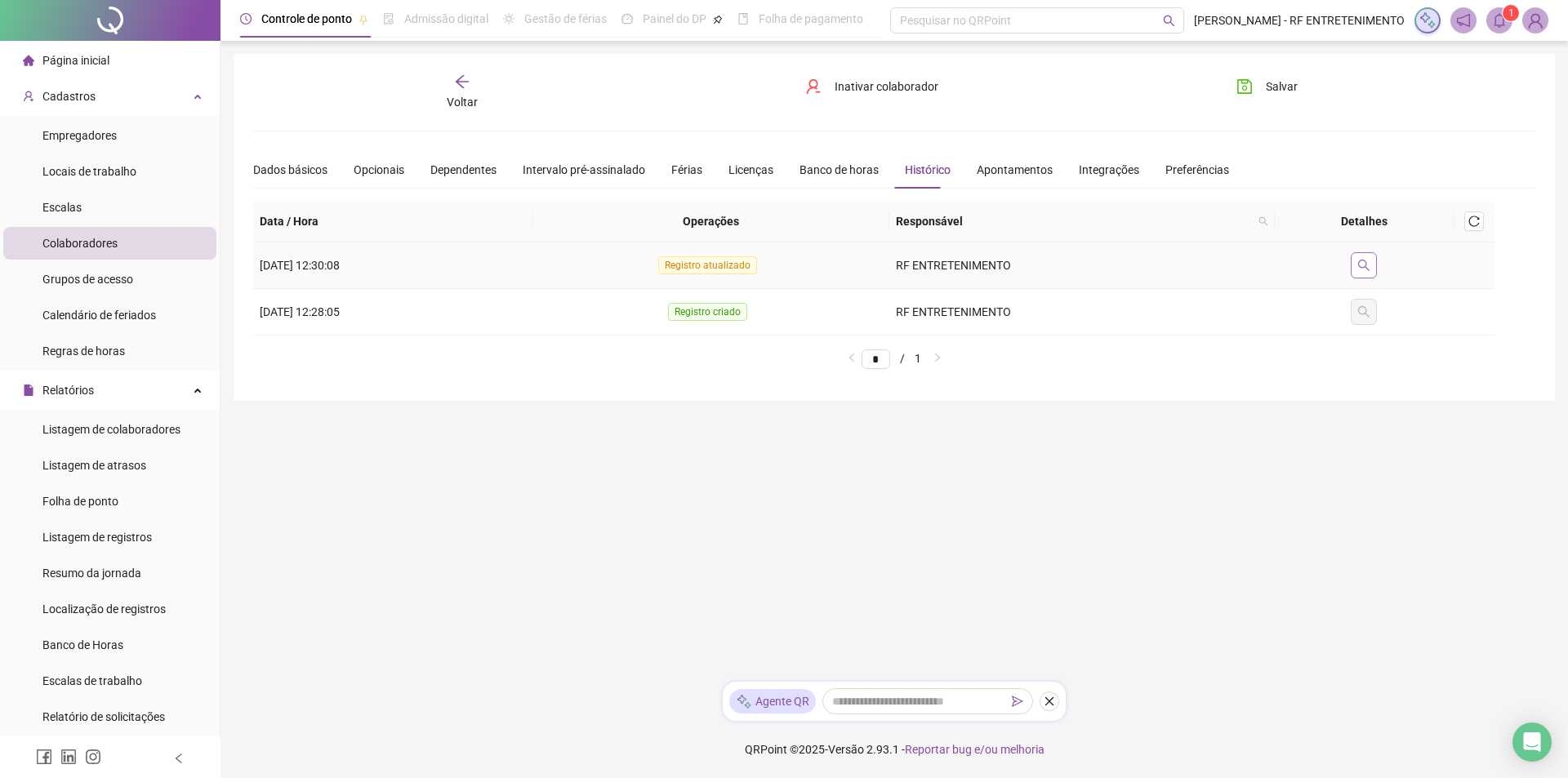
click at [1366, 265] on icon "search" at bounding box center [1363, 264] width 13 height 13
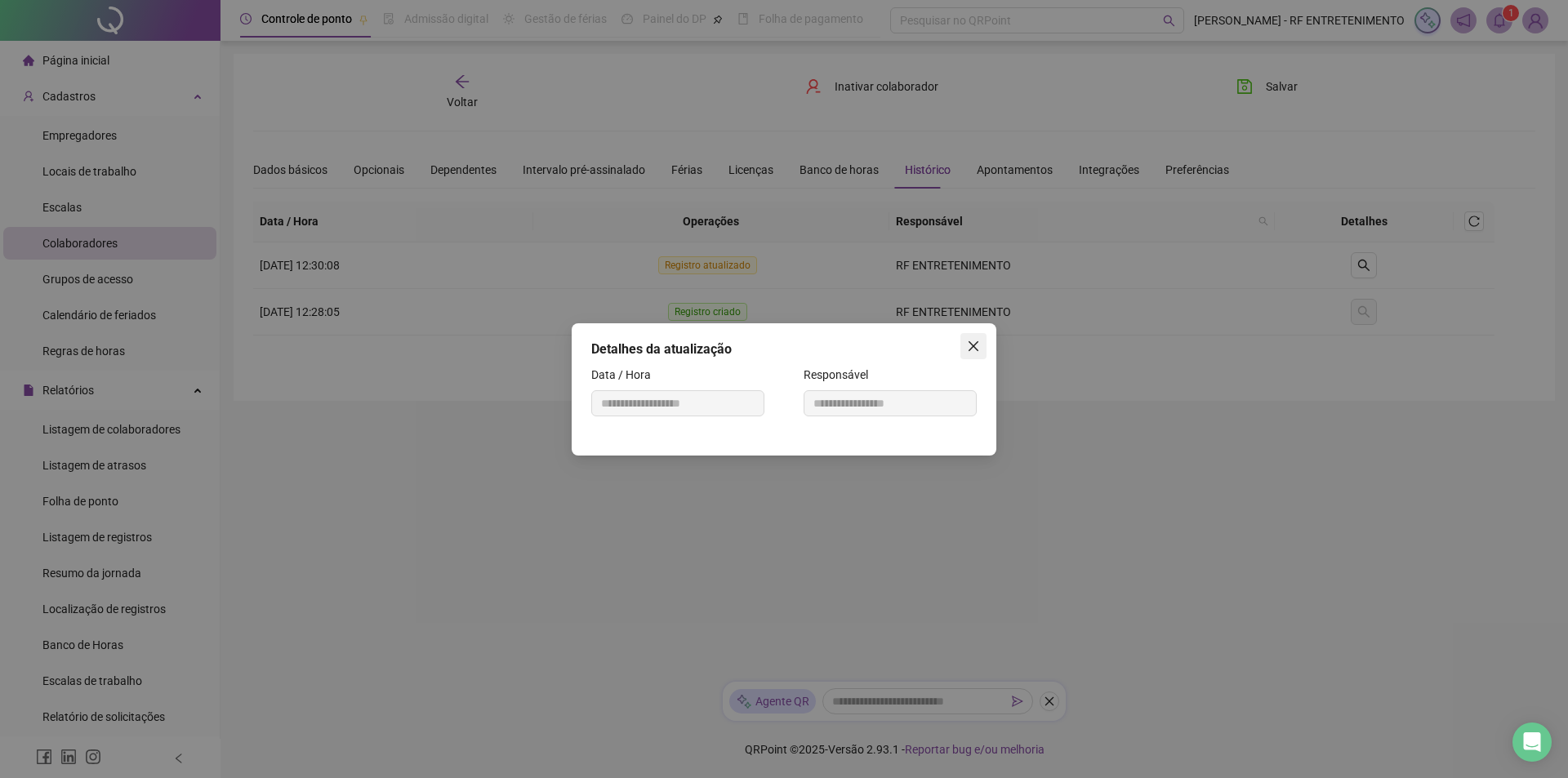
click at [972, 338] on button "Close" at bounding box center [973, 346] width 26 height 26
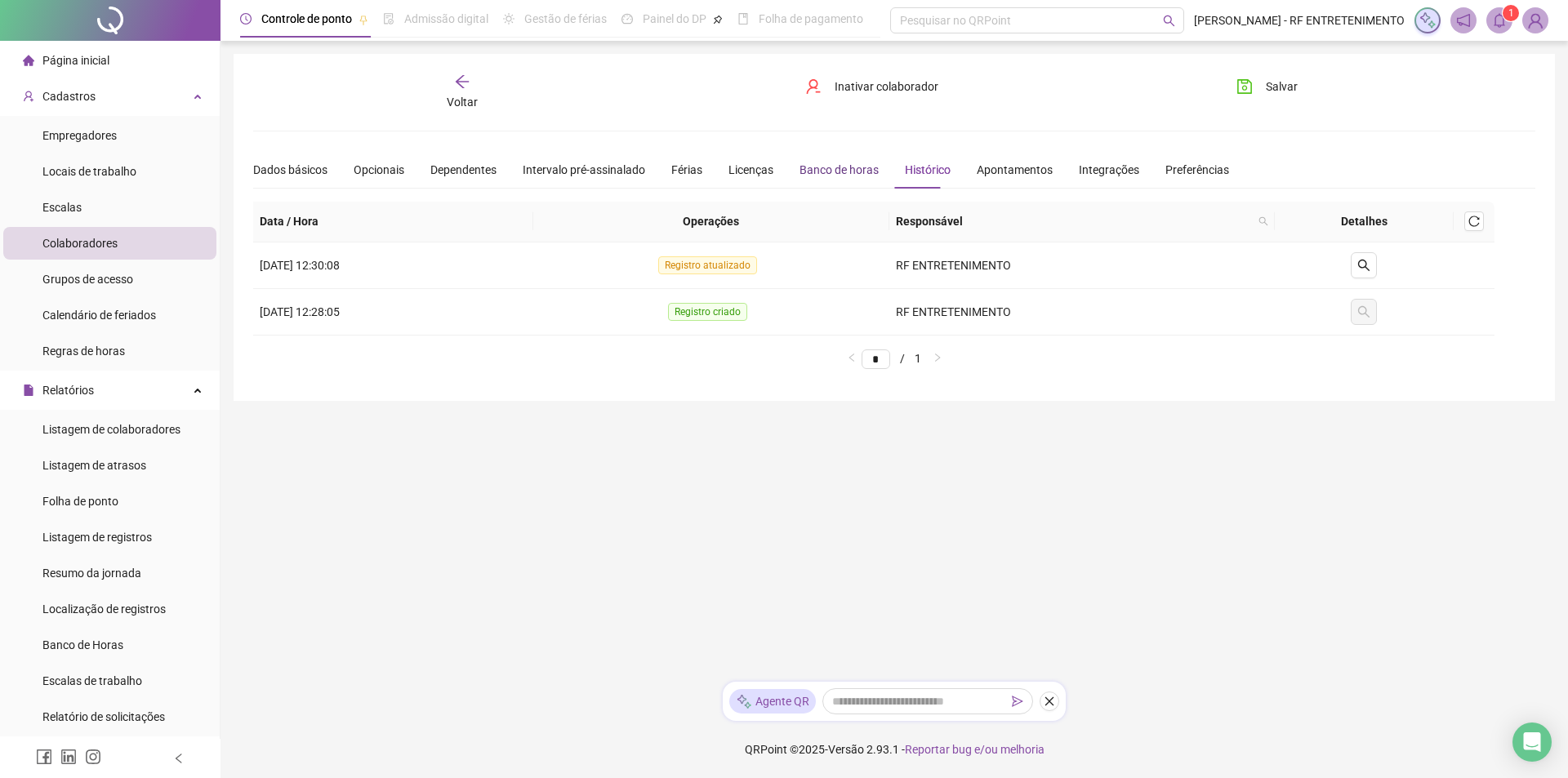
click at [803, 163] on div "Banco de horas" at bounding box center [838, 169] width 79 height 18
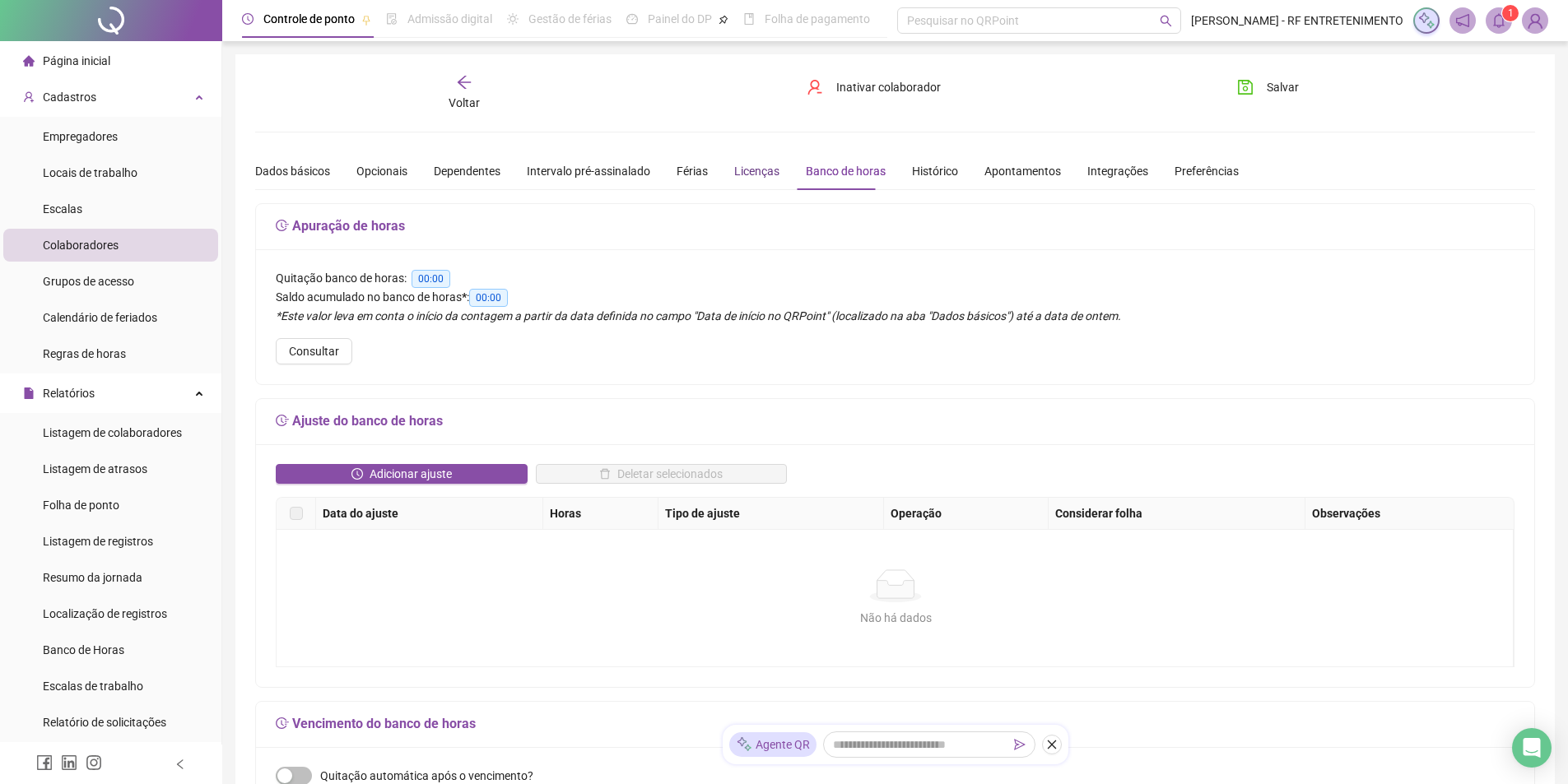
click at [754, 165] on div "Licenças" at bounding box center [756, 171] width 45 height 18
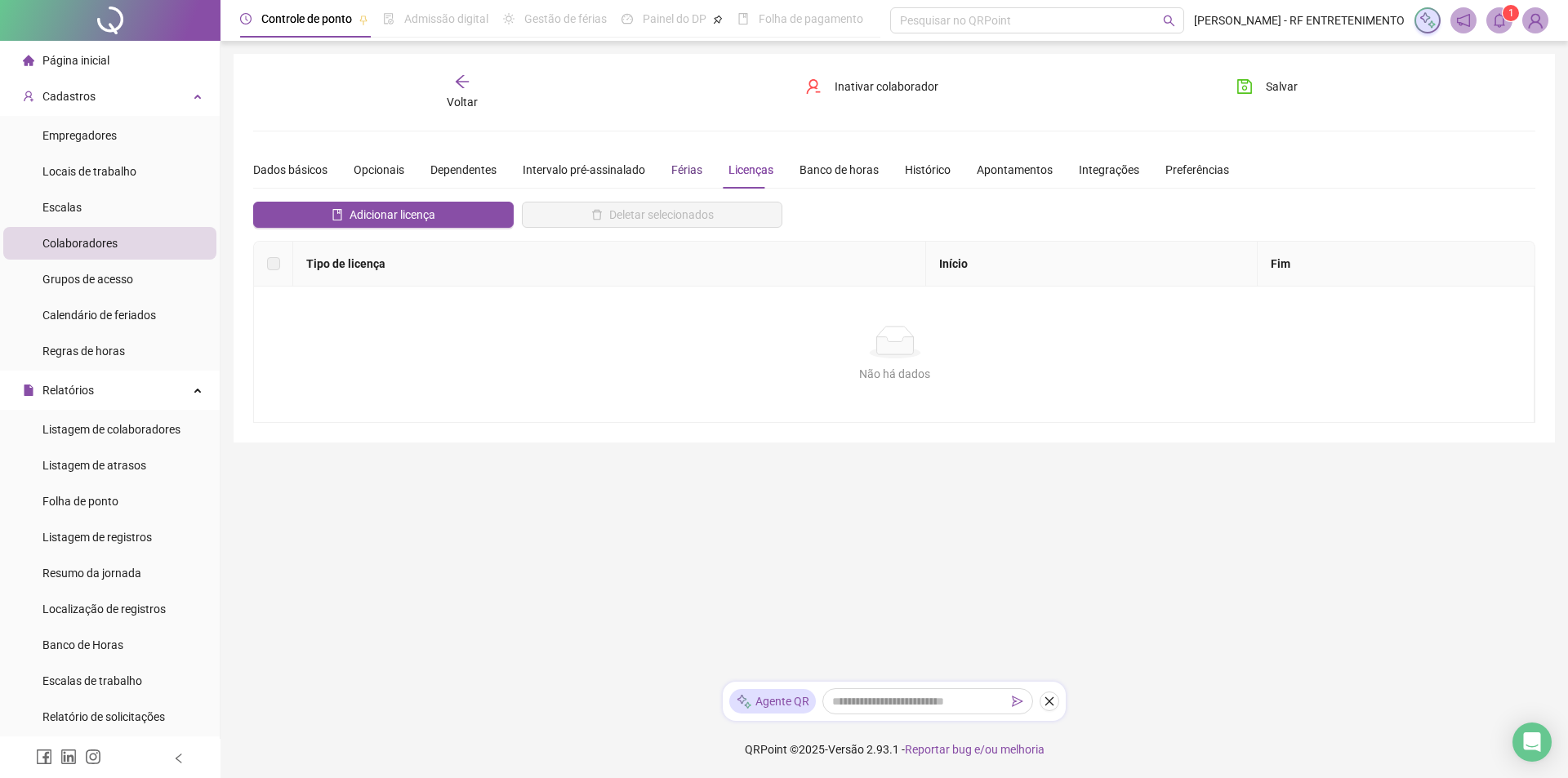
click at [674, 164] on div "Férias" at bounding box center [687, 169] width 31 height 18
click at [572, 174] on div "Intervalo pré-assinalado" at bounding box center [584, 169] width 123 height 18
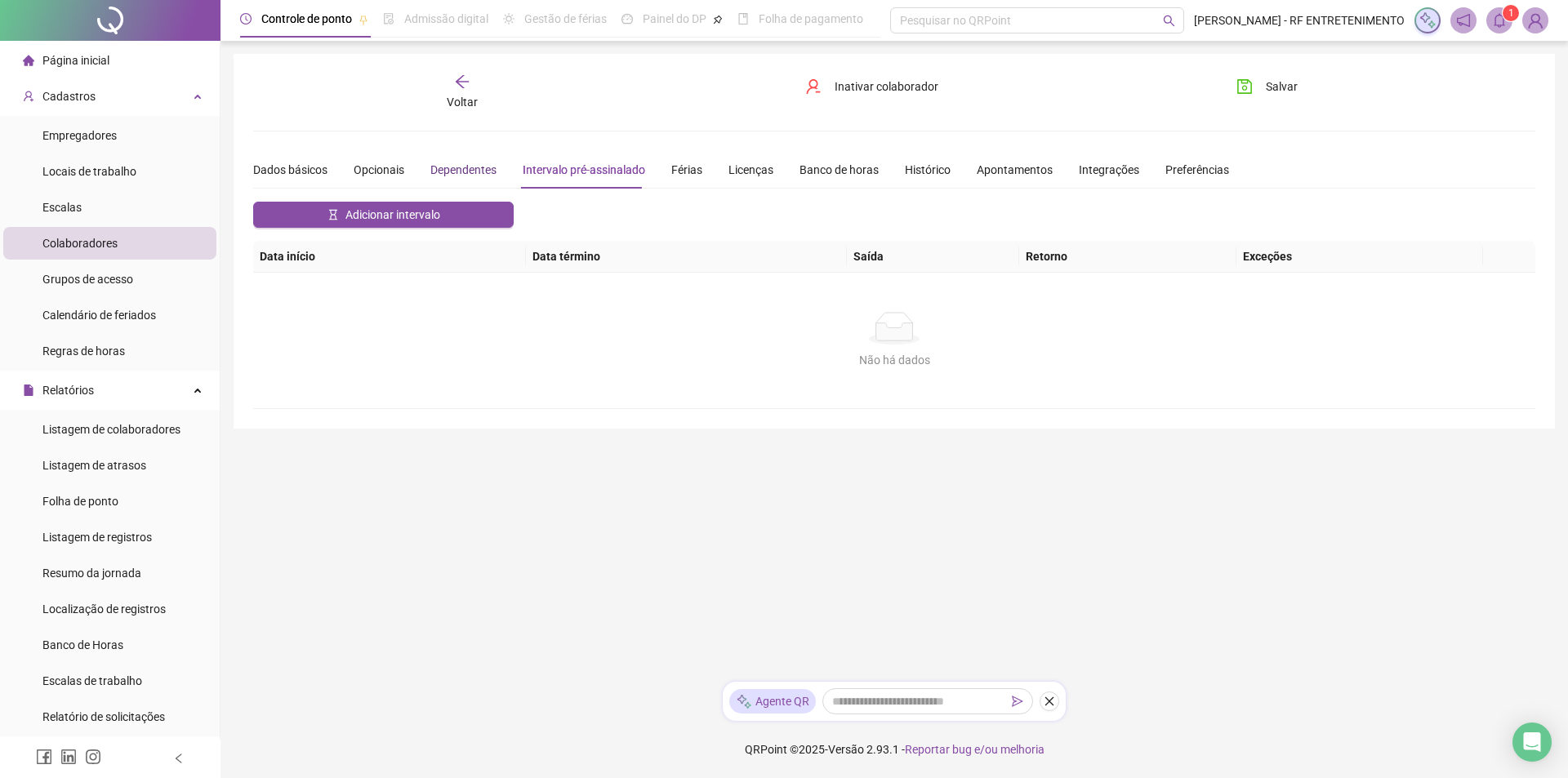
click at [453, 173] on div "Dependentes" at bounding box center [464, 169] width 66 height 18
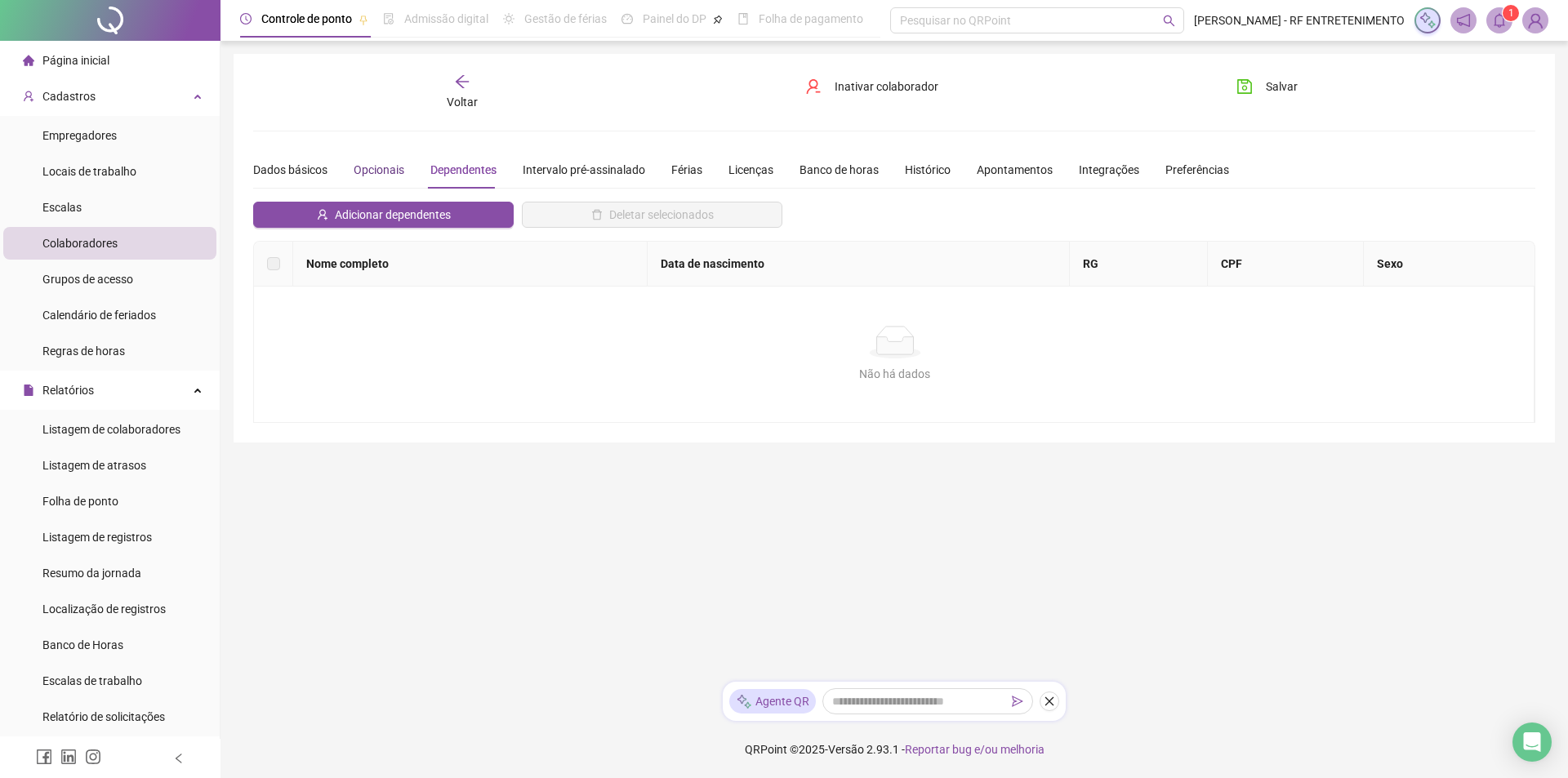
click at [361, 166] on div "Opcionais" at bounding box center [379, 169] width 51 height 18
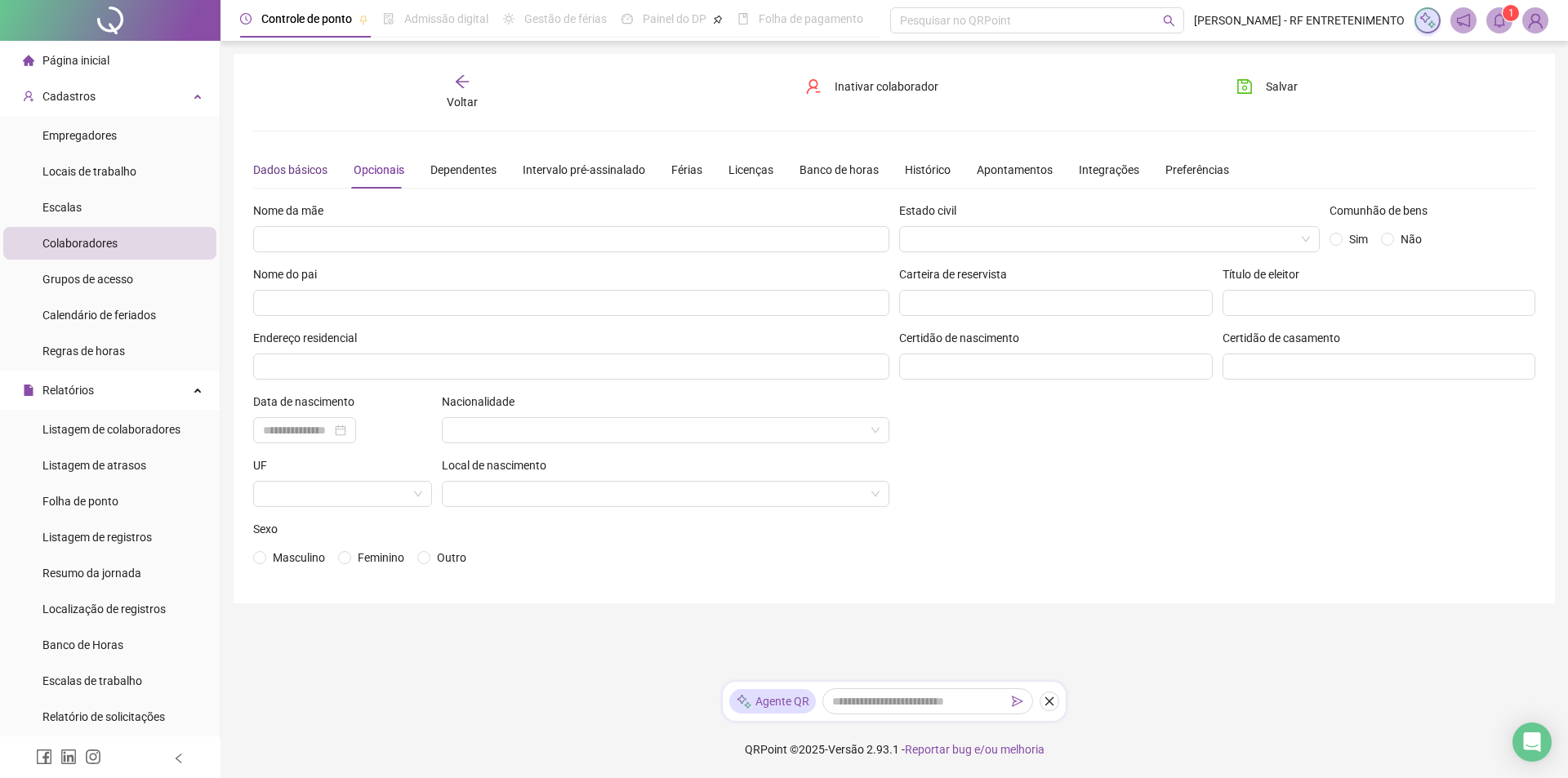
click at [289, 177] on div "Dados básicos" at bounding box center [291, 169] width 75 height 18
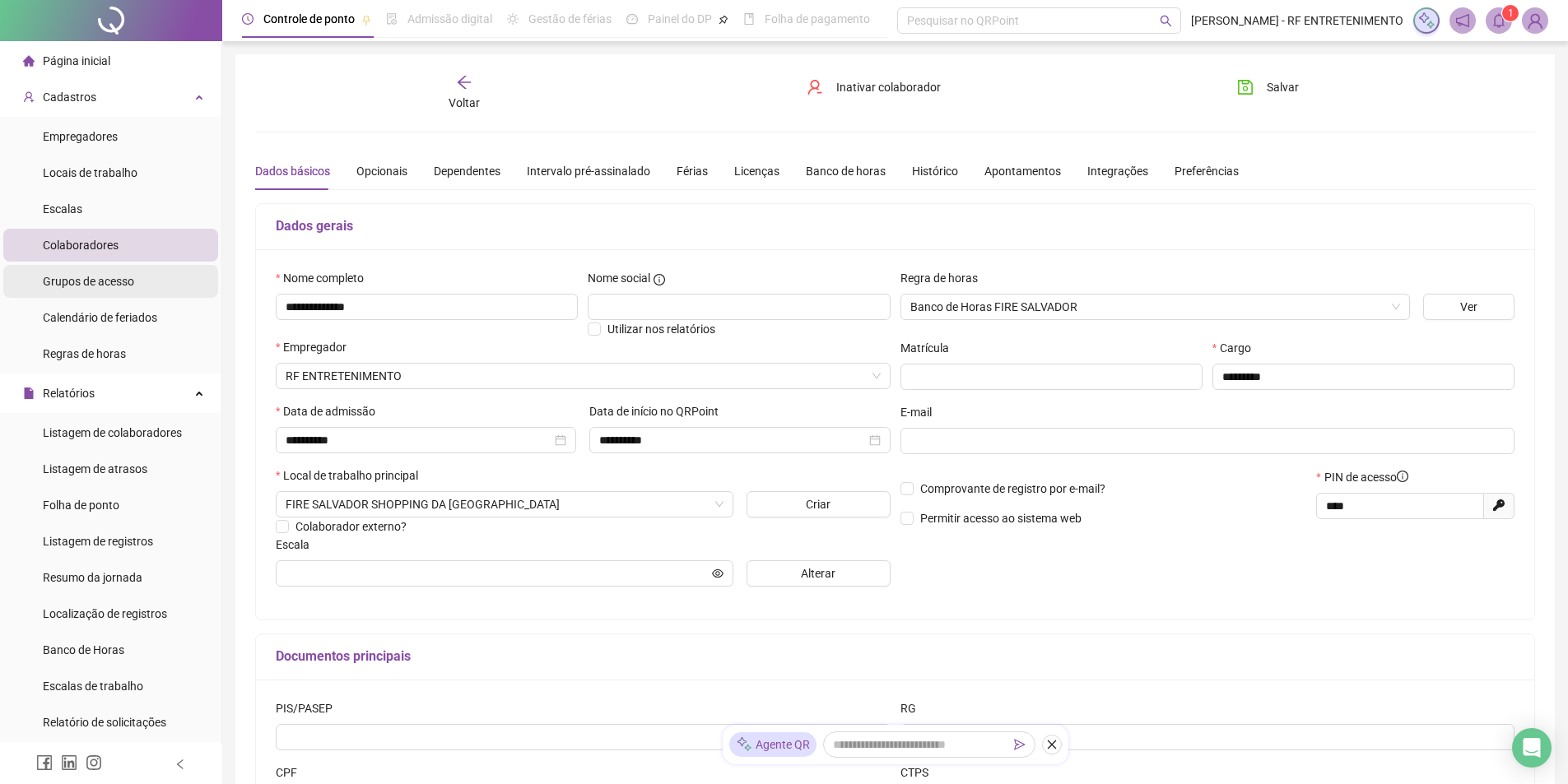
click at [94, 278] on span "Grupos de acesso" at bounding box center [88, 281] width 91 height 13
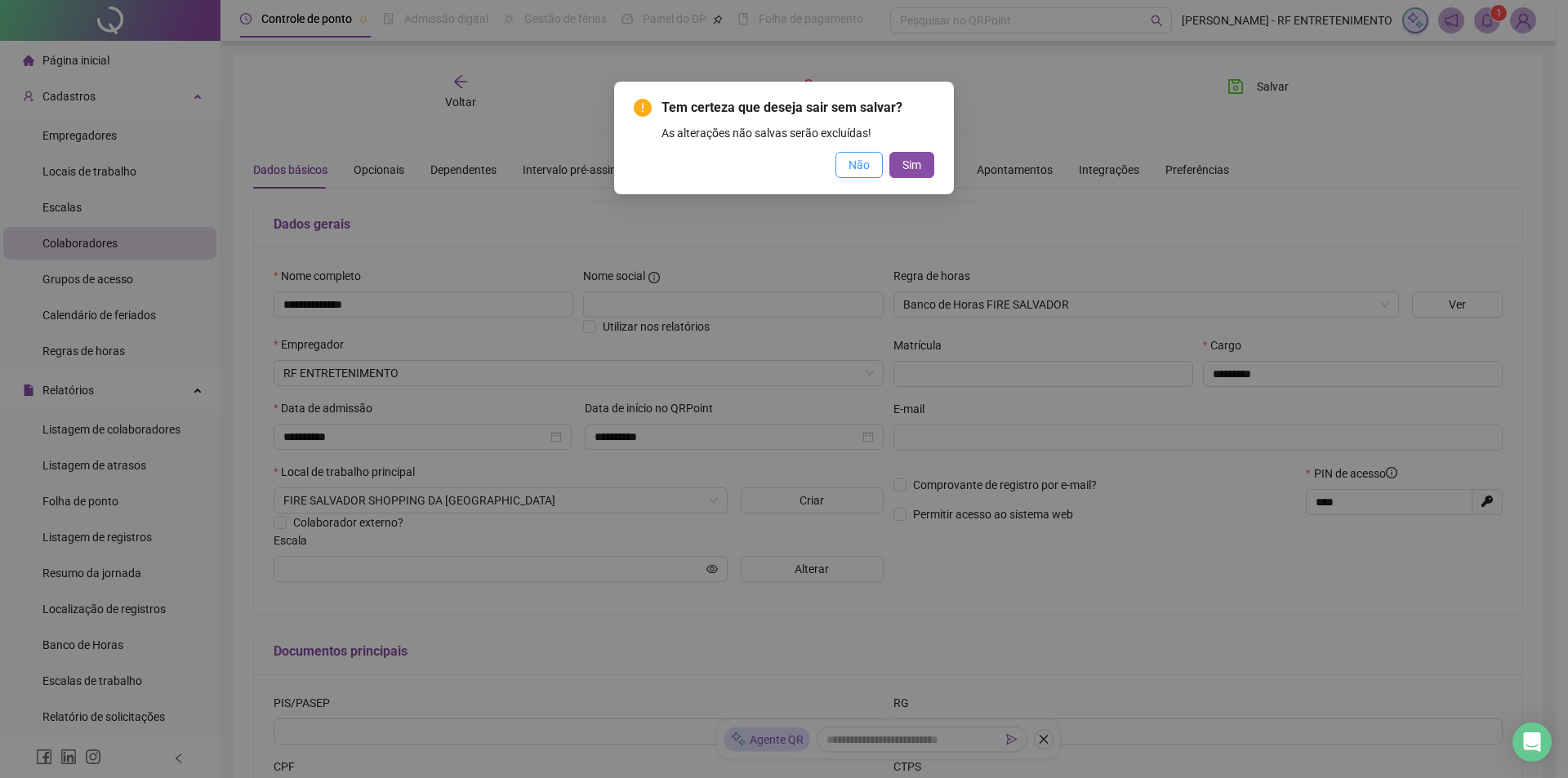
click at [865, 167] on span "Não" at bounding box center [859, 164] width 21 height 18
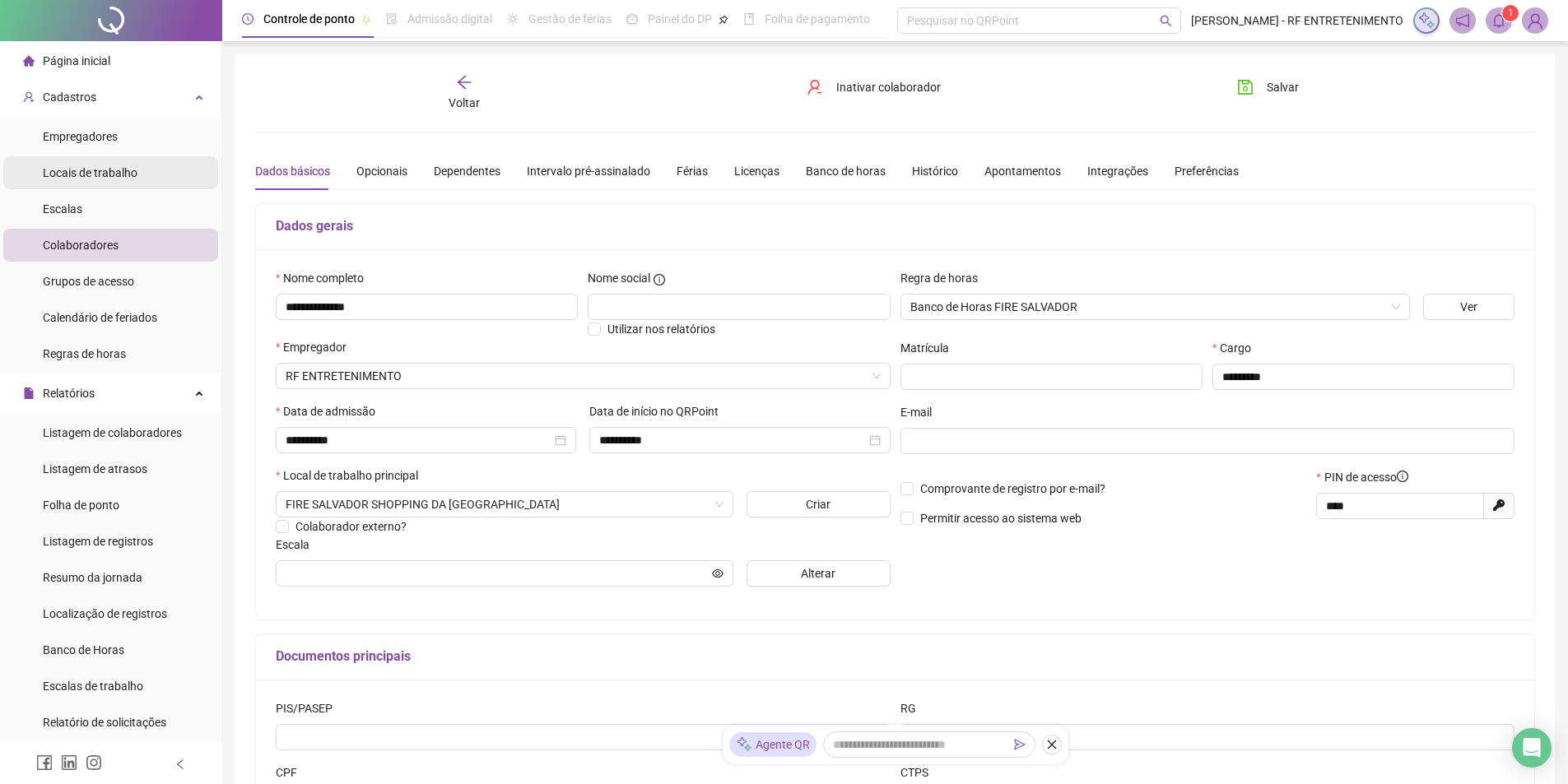
click at [125, 183] on div "Locais de trabalho" at bounding box center [90, 173] width 95 height 33
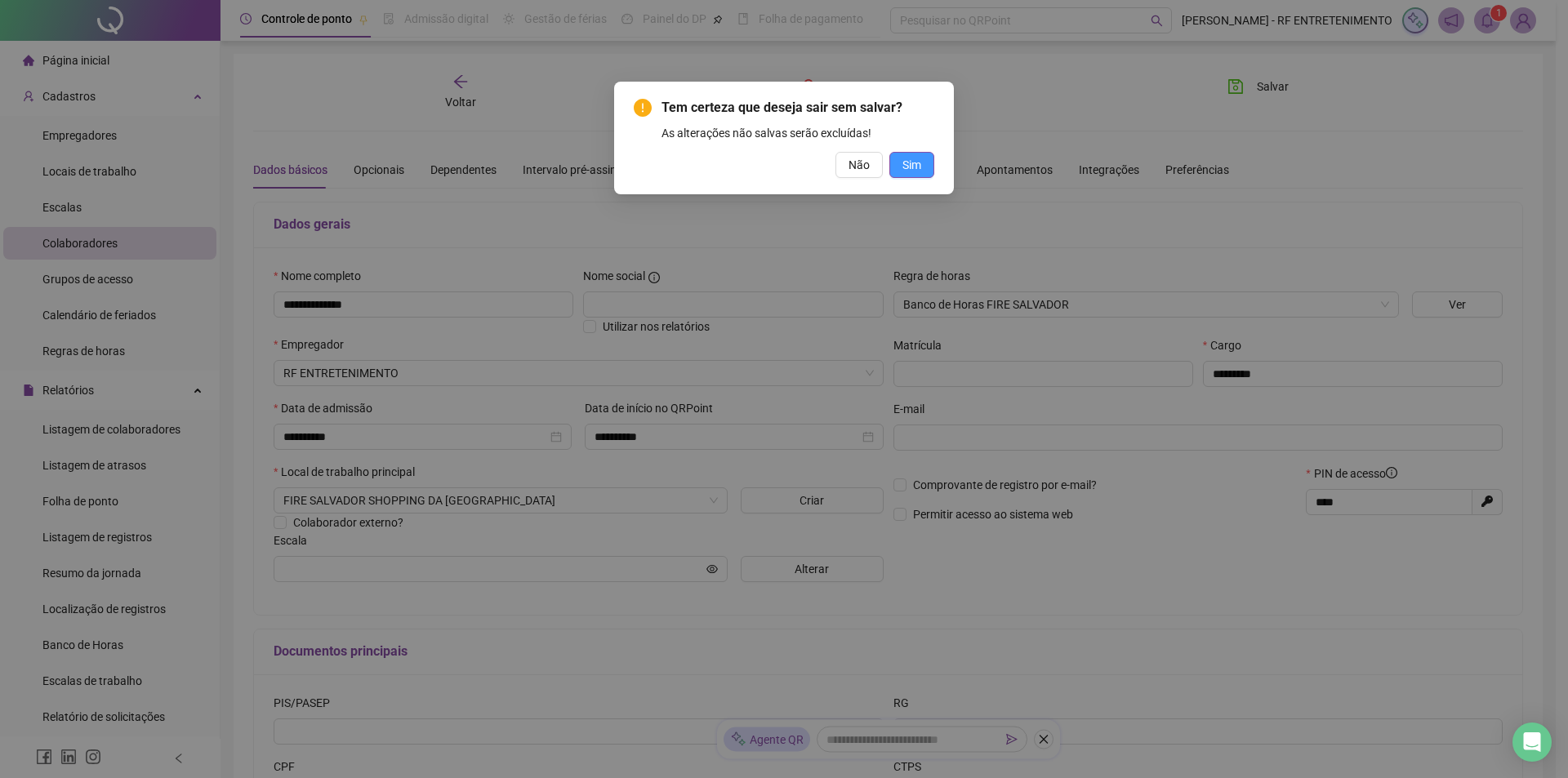
click at [909, 175] on button "Sim" at bounding box center [911, 164] width 45 height 26
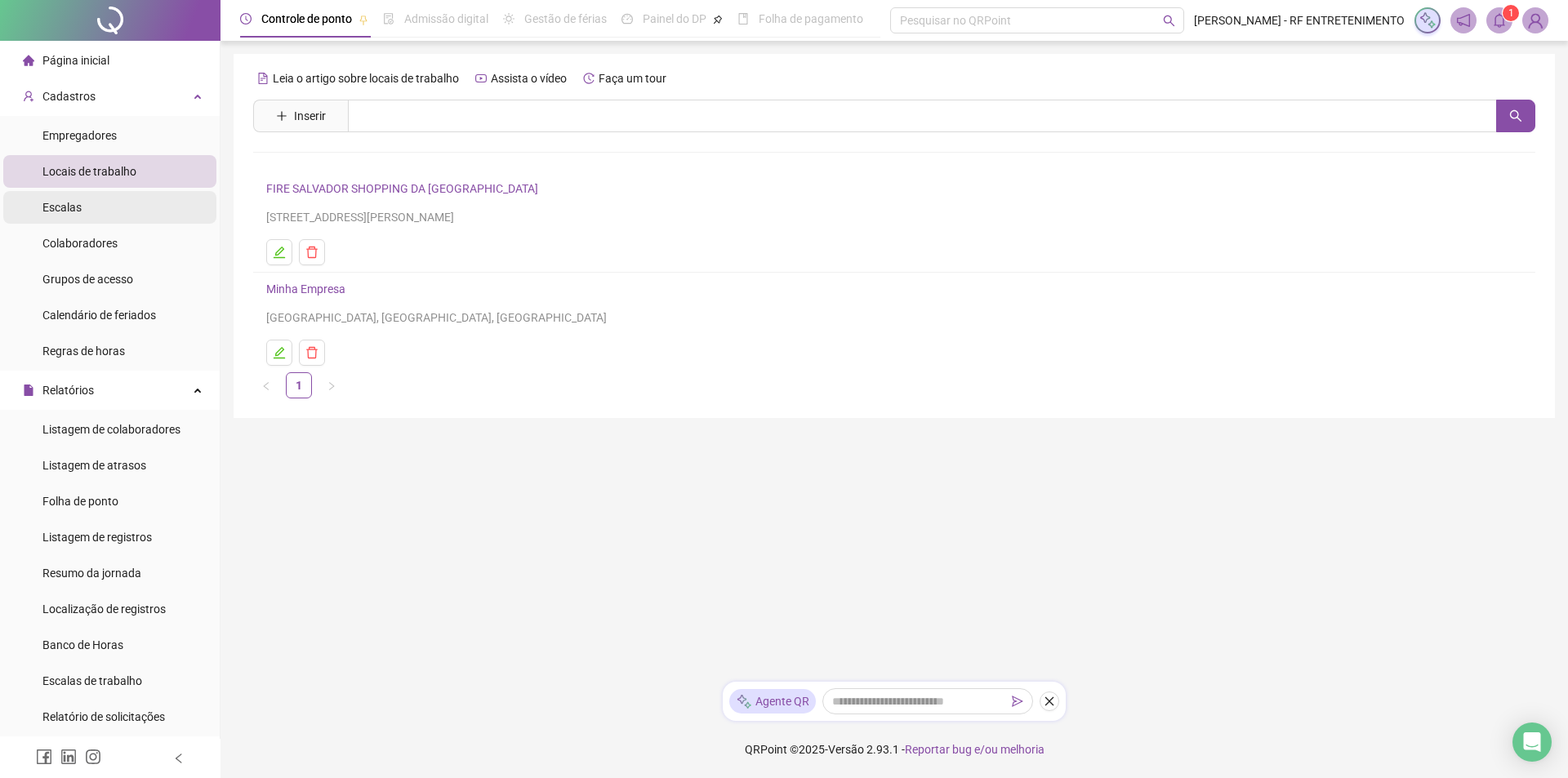
click at [141, 203] on li "Escalas" at bounding box center [109, 207] width 213 height 33
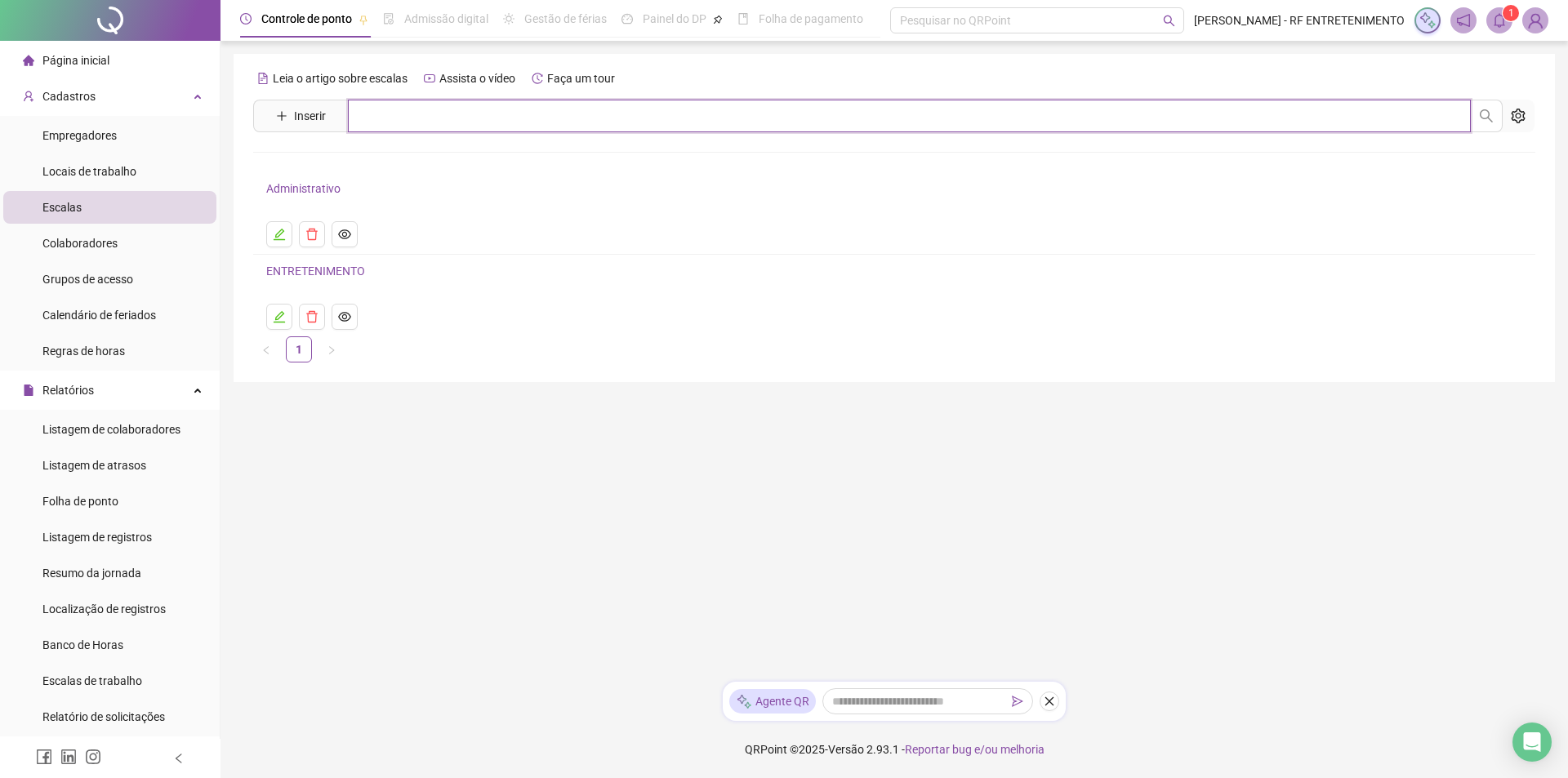
click at [404, 115] on input "text" at bounding box center [909, 116] width 1123 height 33
click at [604, 332] on li "ENTRETENIMENTO" at bounding box center [894, 296] width 1282 height 81
click at [346, 268] on link "ENTRETENIMENTO" at bounding box center [315, 270] width 99 height 13
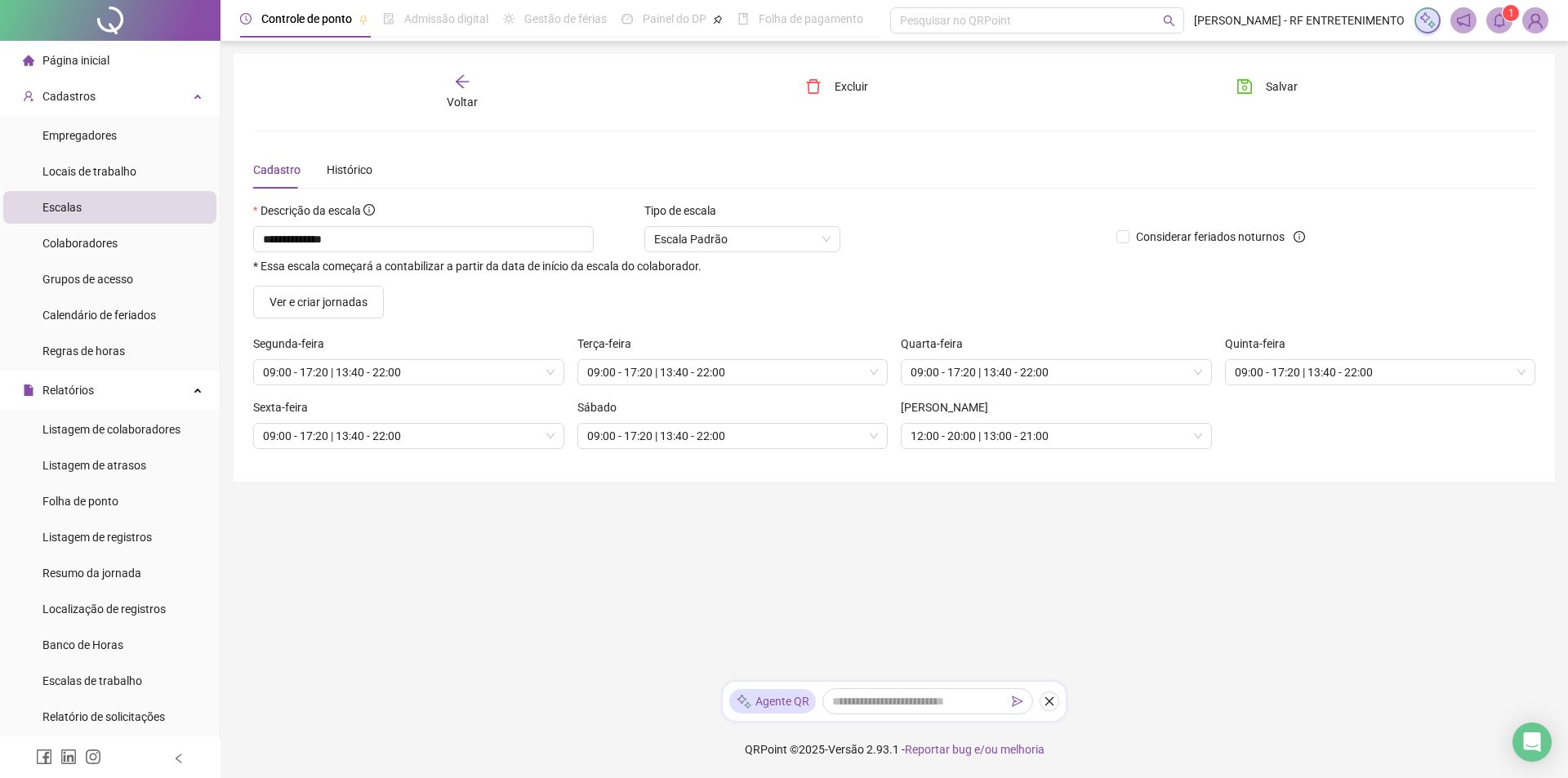
click at [464, 564] on main "**********" at bounding box center [894, 361] width 1321 height 614
click at [120, 185] on div "Locais de trabalho" at bounding box center [89, 171] width 94 height 33
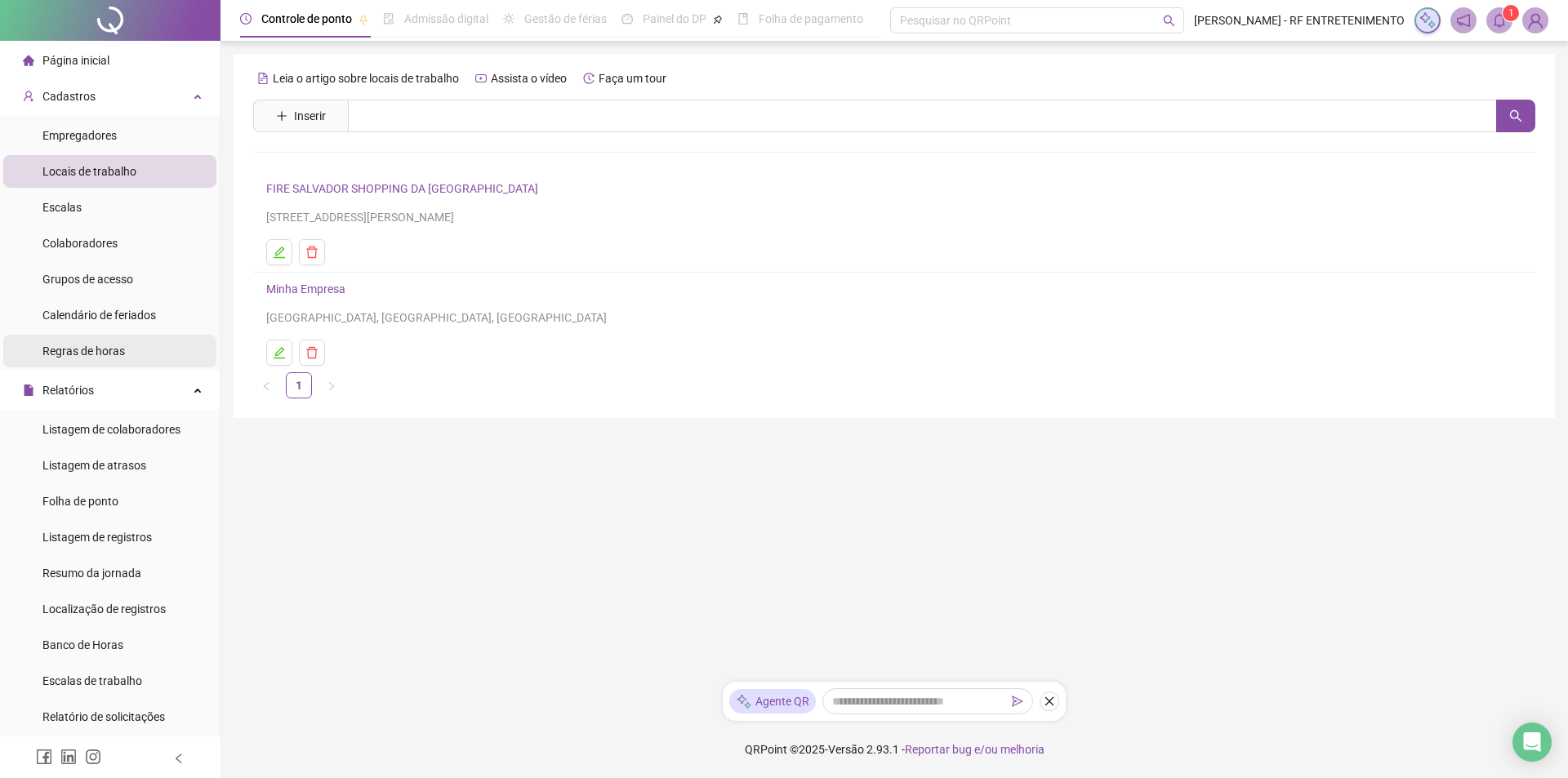
click at [98, 345] on span "Regras de horas" at bounding box center [83, 351] width 82 height 13
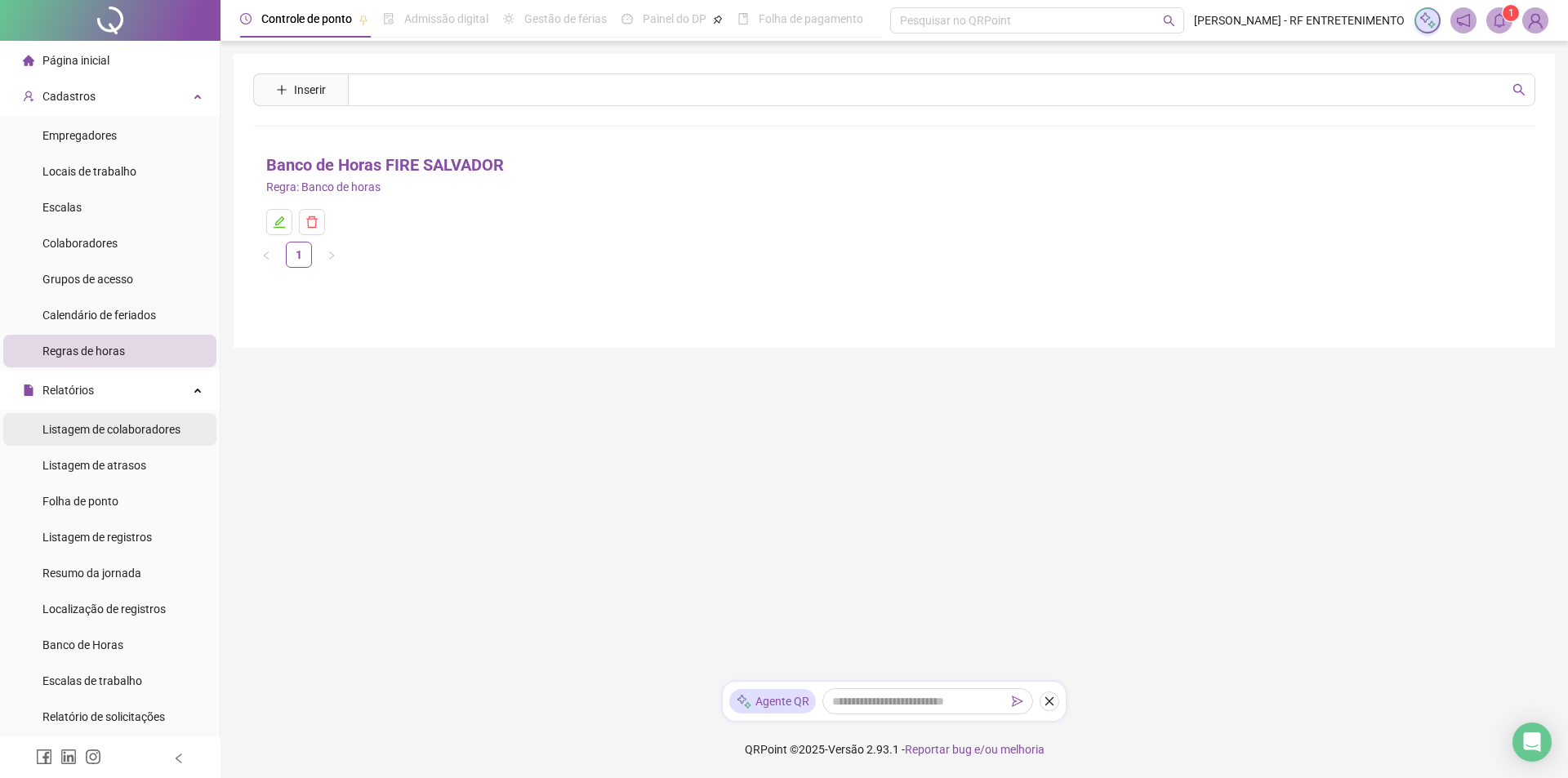
click at [121, 440] on div "Listagem de colaboradores" at bounding box center [111, 429] width 138 height 33
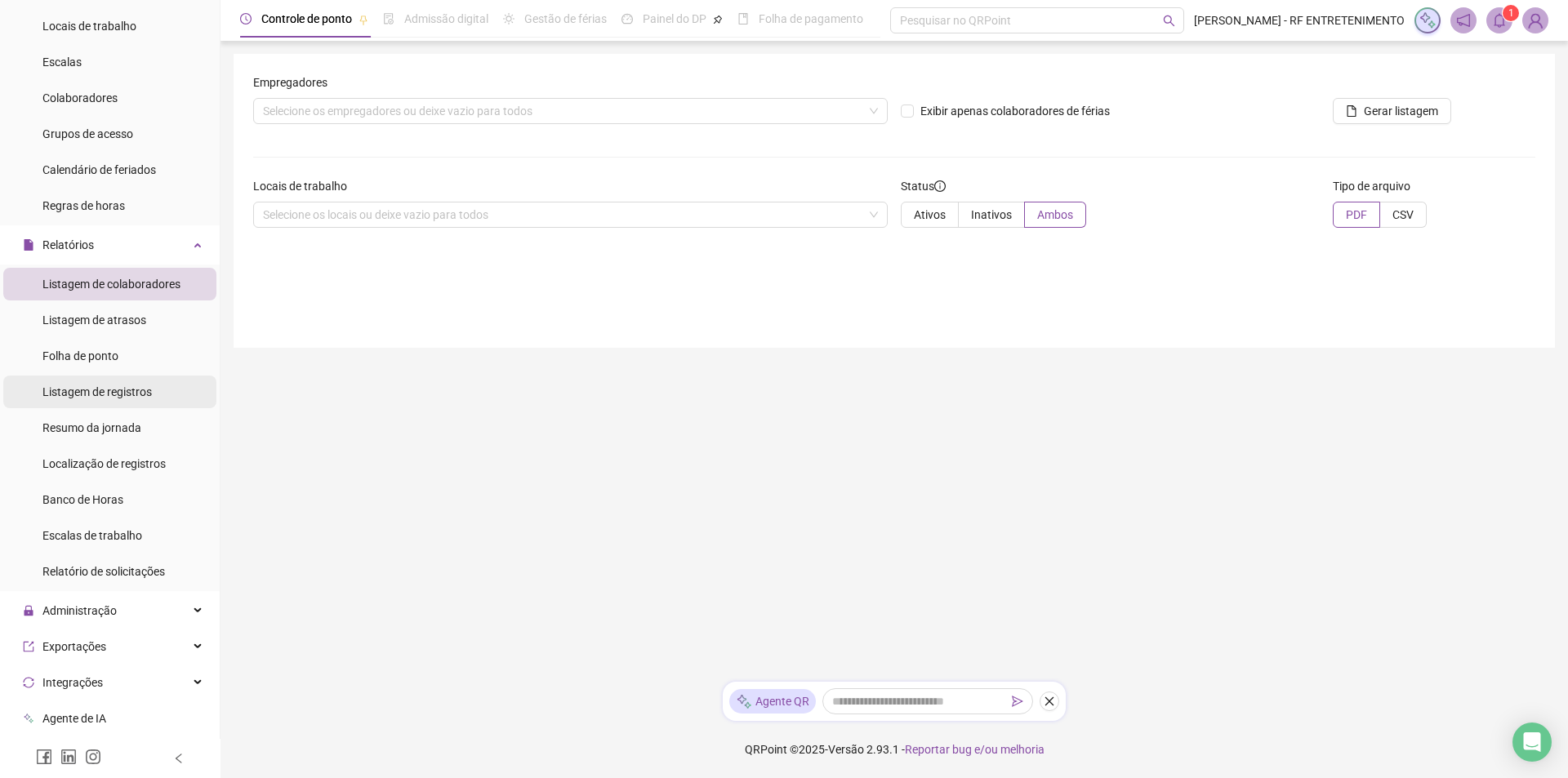
scroll to position [164, 0]
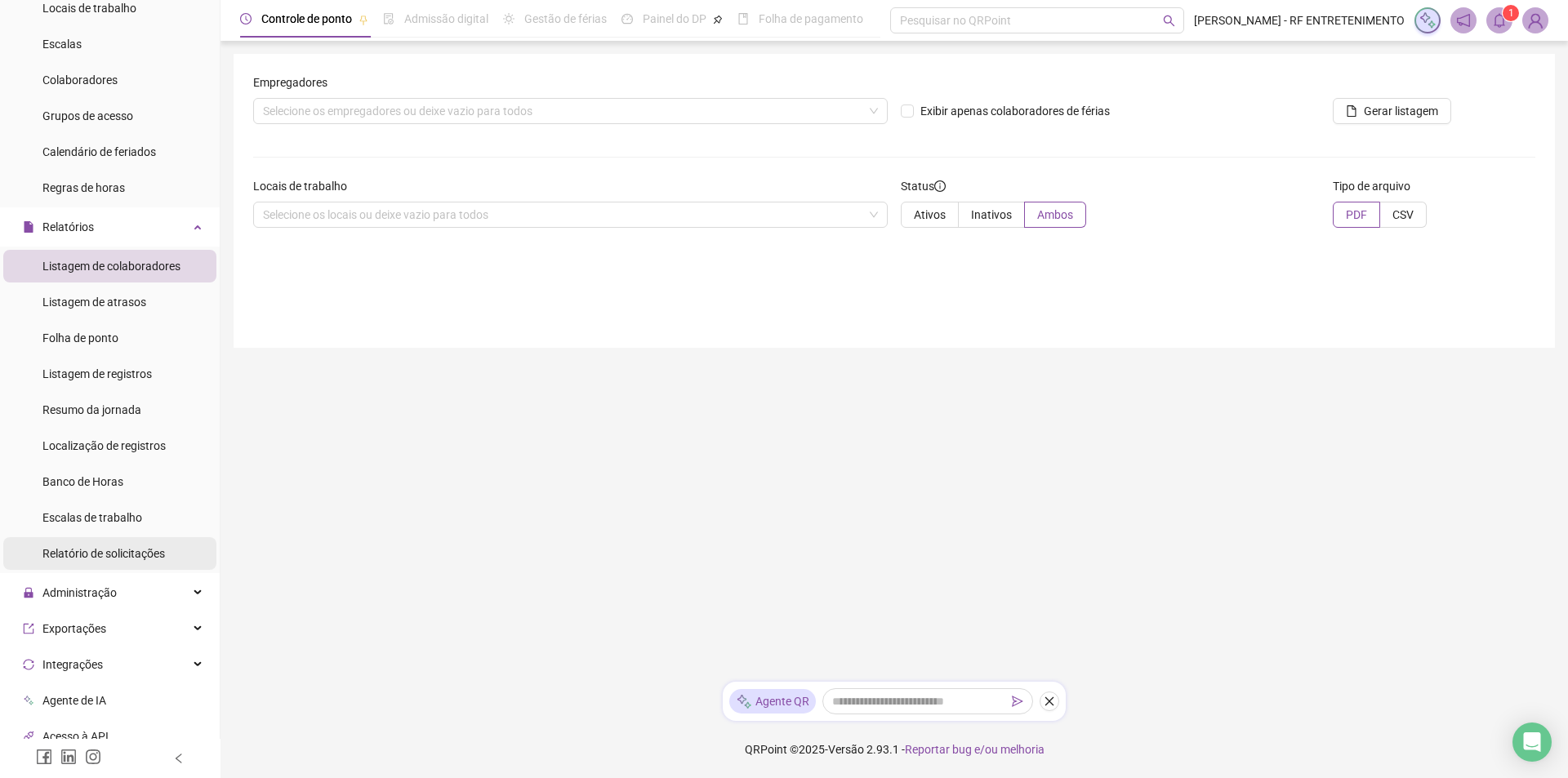
click at [145, 560] on span "Relatório de solicitações" at bounding box center [103, 553] width 123 height 13
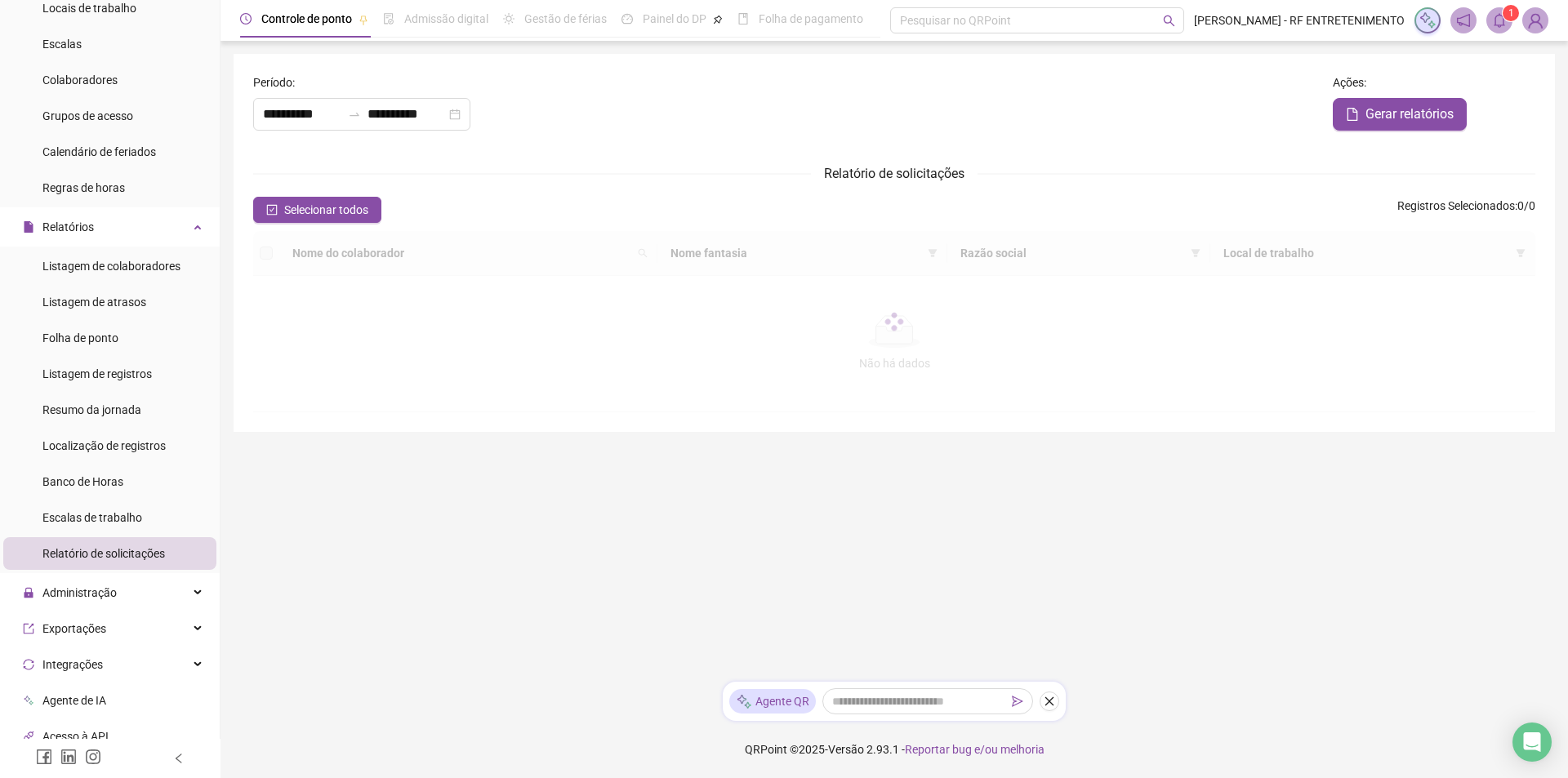
type input "**********"
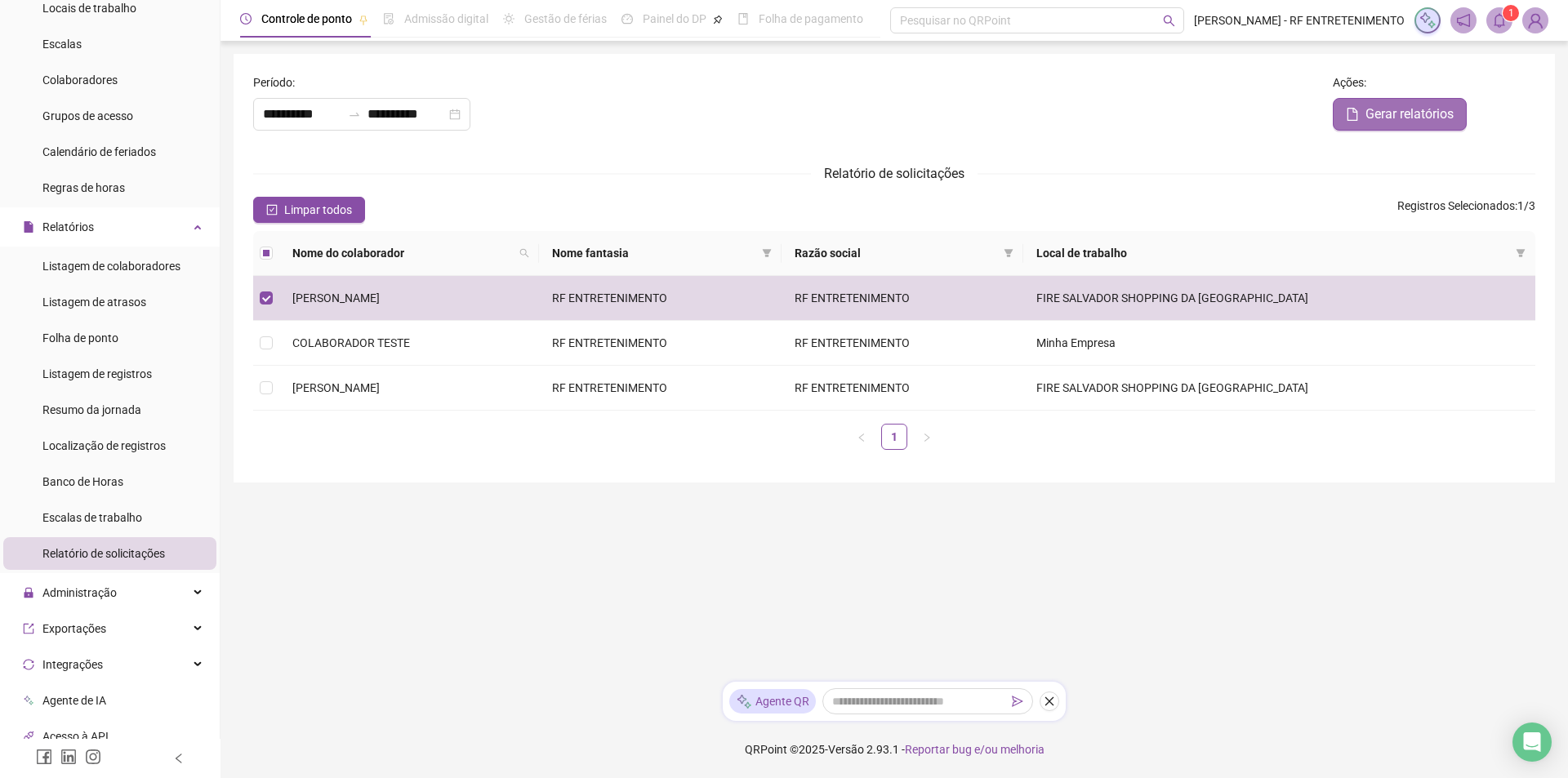
click at [1404, 119] on span "Gerar relatórios" at bounding box center [1410, 114] width 88 height 19
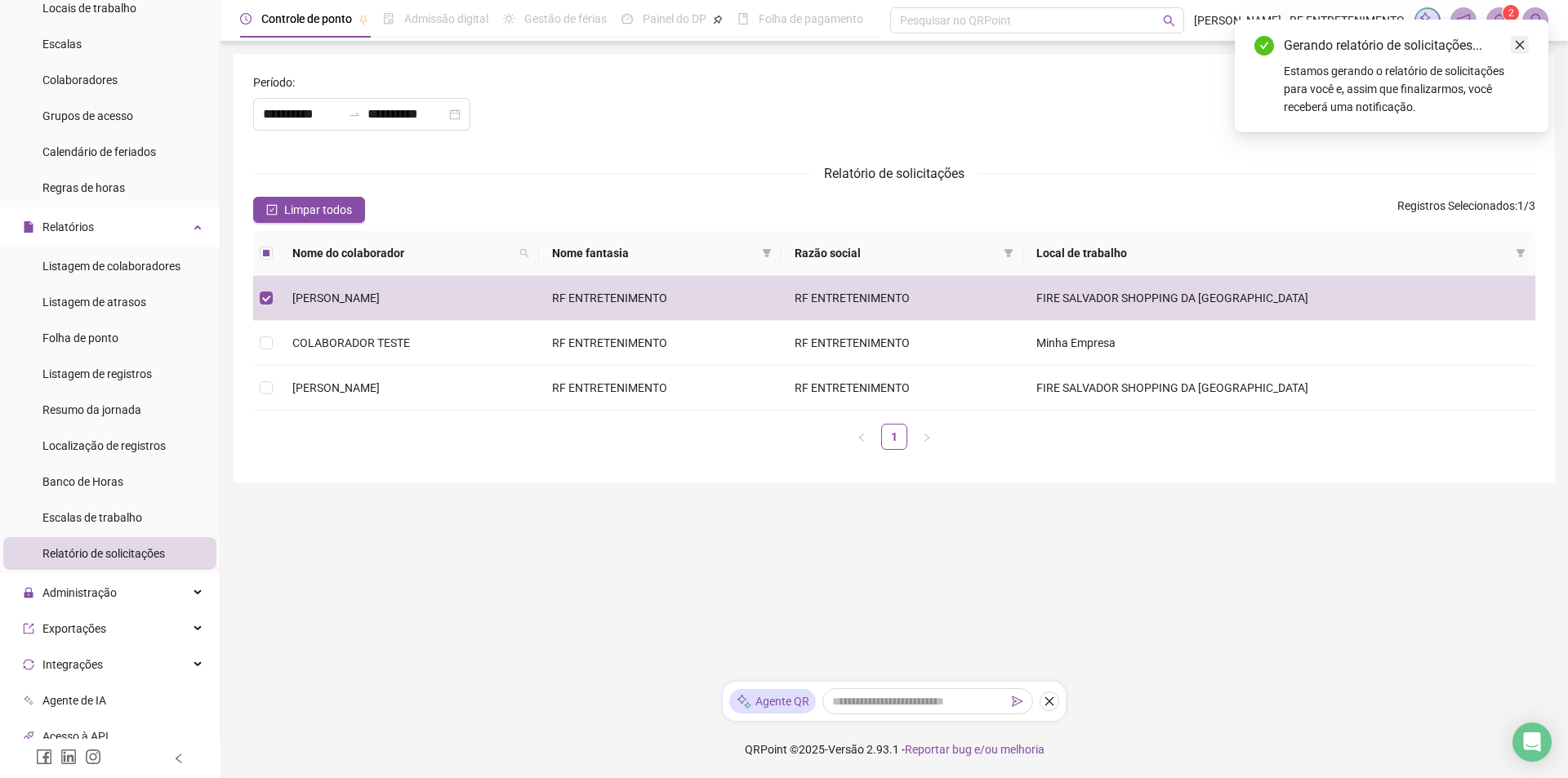
click at [1516, 42] on icon "close" at bounding box center [1520, 45] width 9 height 9
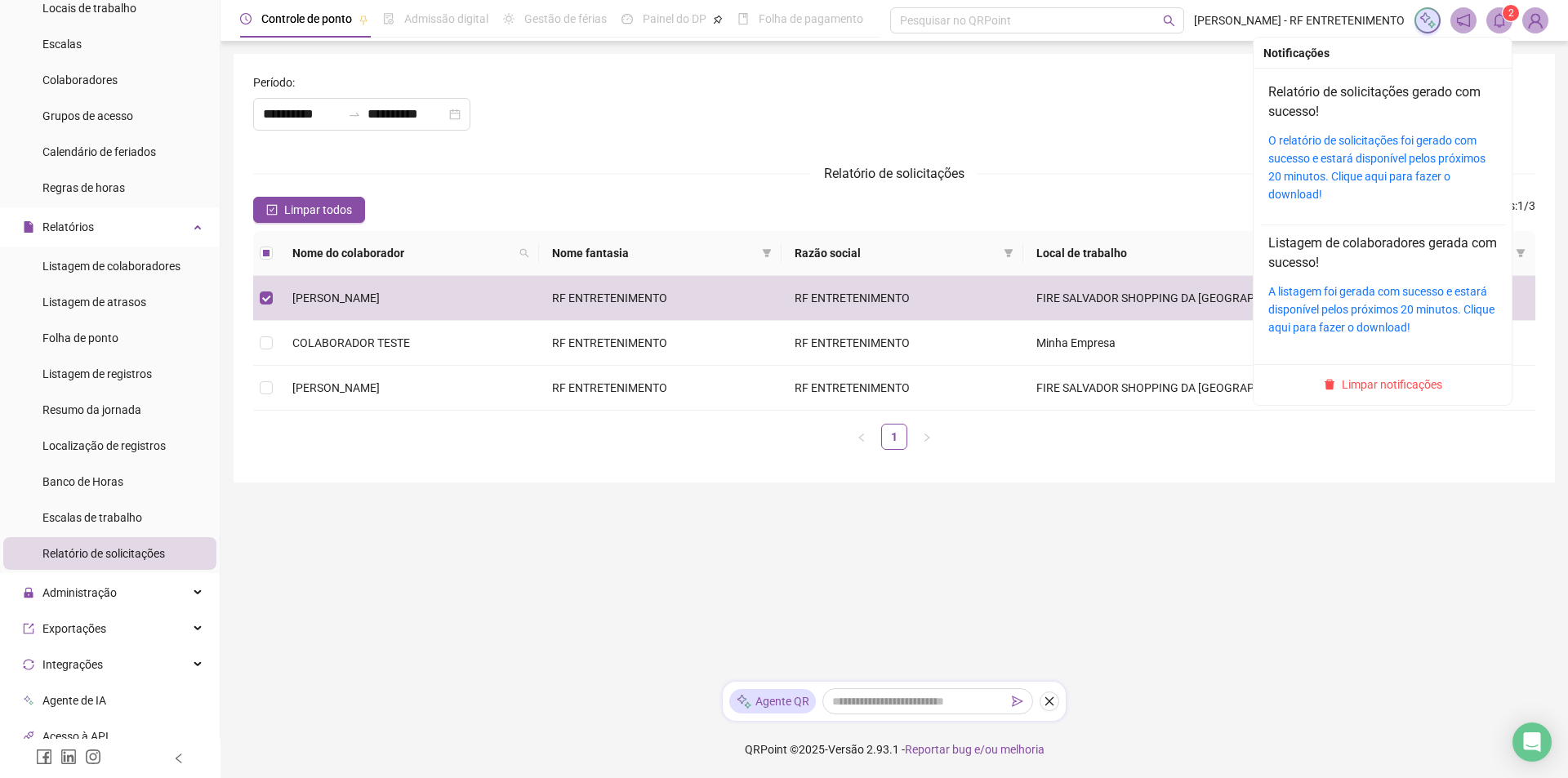
click at [1496, 18] on icon "bell" at bounding box center [1498, 19] width 11 height 14
click at [1332, 153] on link "O relatório de solicitações foi gerado com sucesso e estará disponível pelos pr…" at bounding box center [1376, 167] width 217 height 67
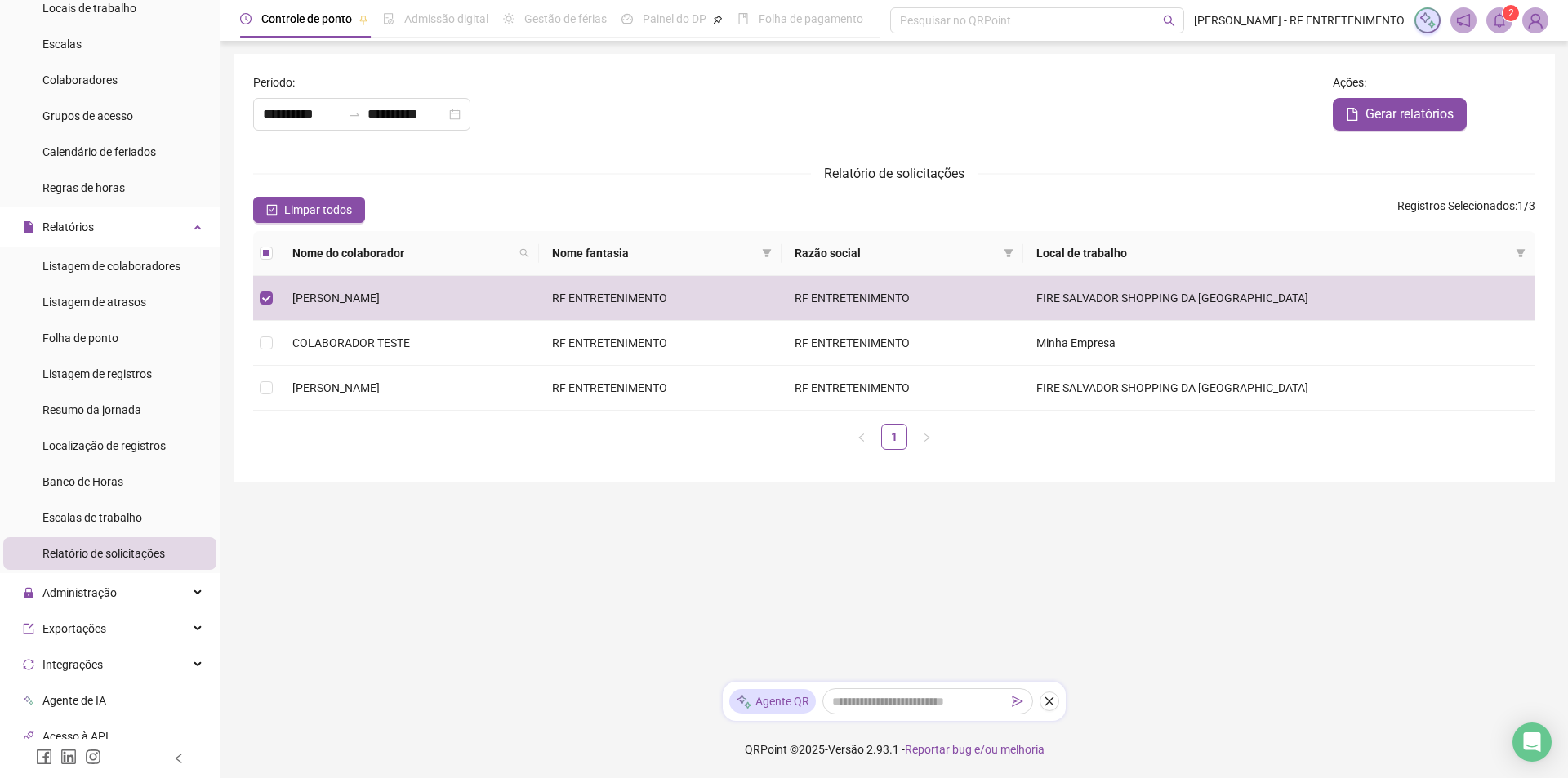
drag, startPoint x: 1112, startPoint y: 132, endPoint x: 1100, endPoint y: 132, distance: 12.0
click at [1112, 131] on div "**********" at bounding box center [787, 112] width 1080 height 77
click at [943, 100] on div "**********" at bounding box center [787, 114] width 1066 height 33
click at [1496, 19] on icon "bell" at bounding box center [1498, 19] width 14 height 14
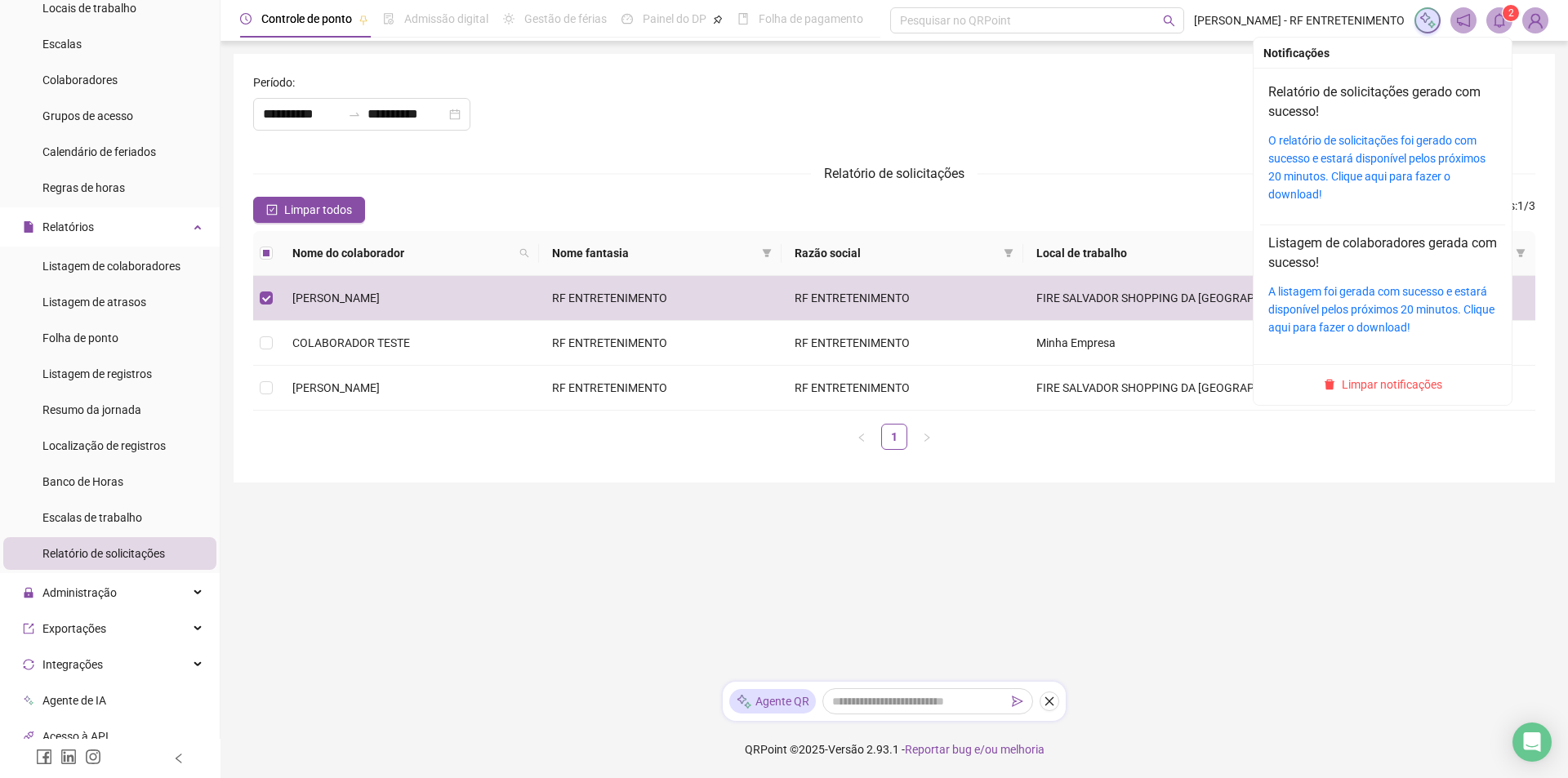
click at [1024, 102] on div "**********" at bounding box center [787, 114] width 1066 height 33
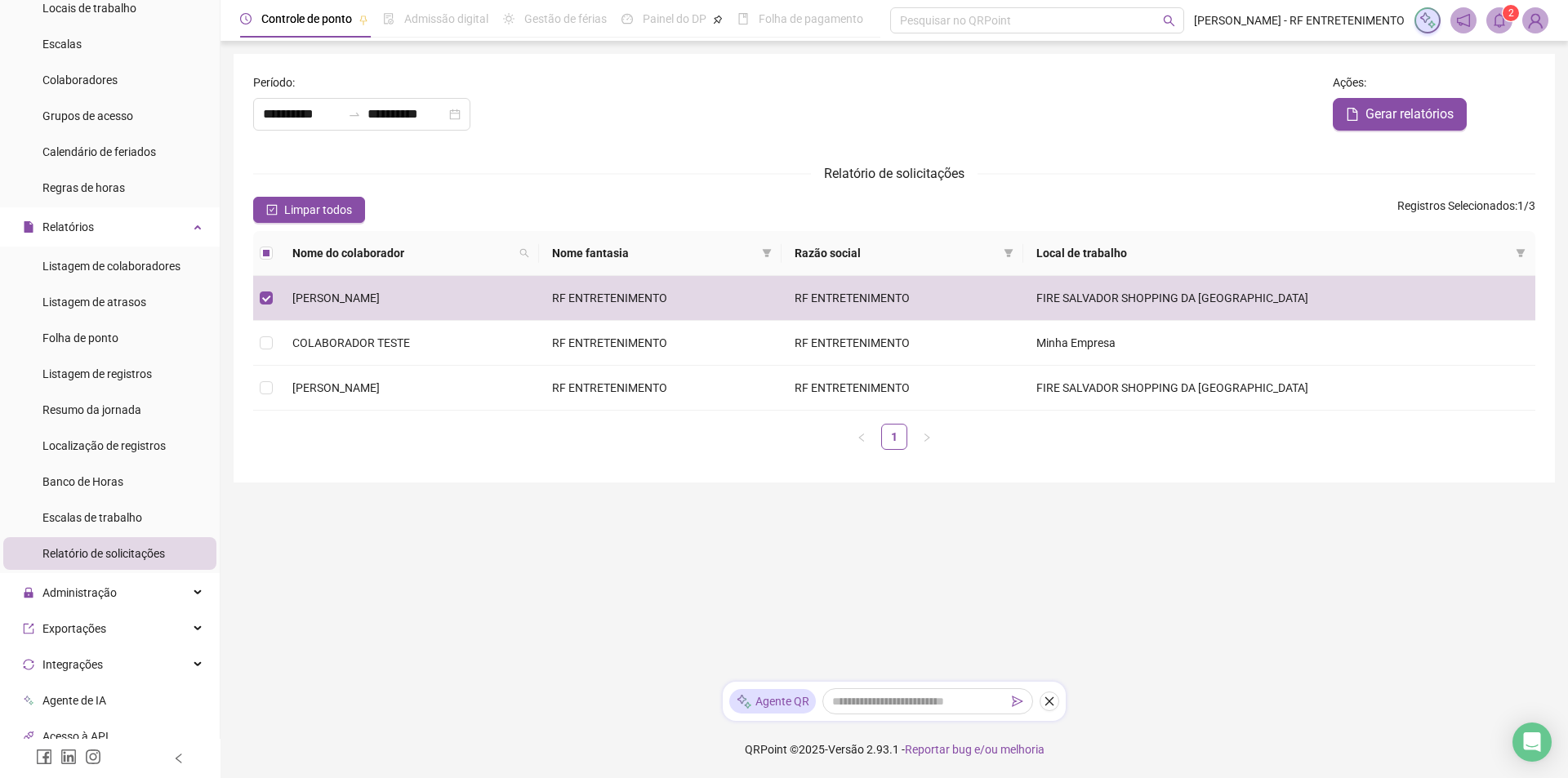
click at [876, 146] on div "**********" at bounding box center [787, 112] width 1080 height 77
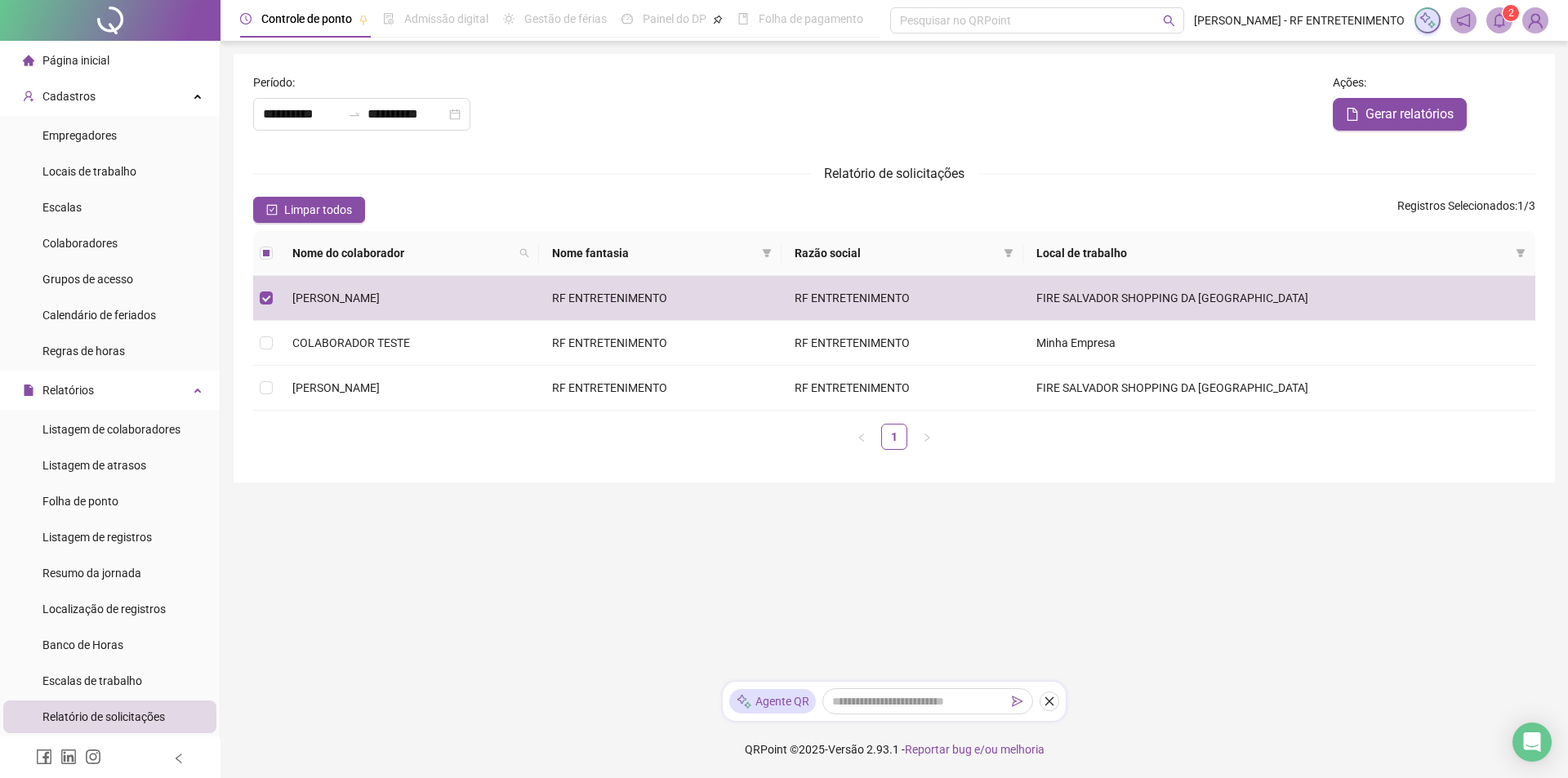
click at [99, 67] on span "Página inicial" at bounding box center [75, 60] width 67 height 13
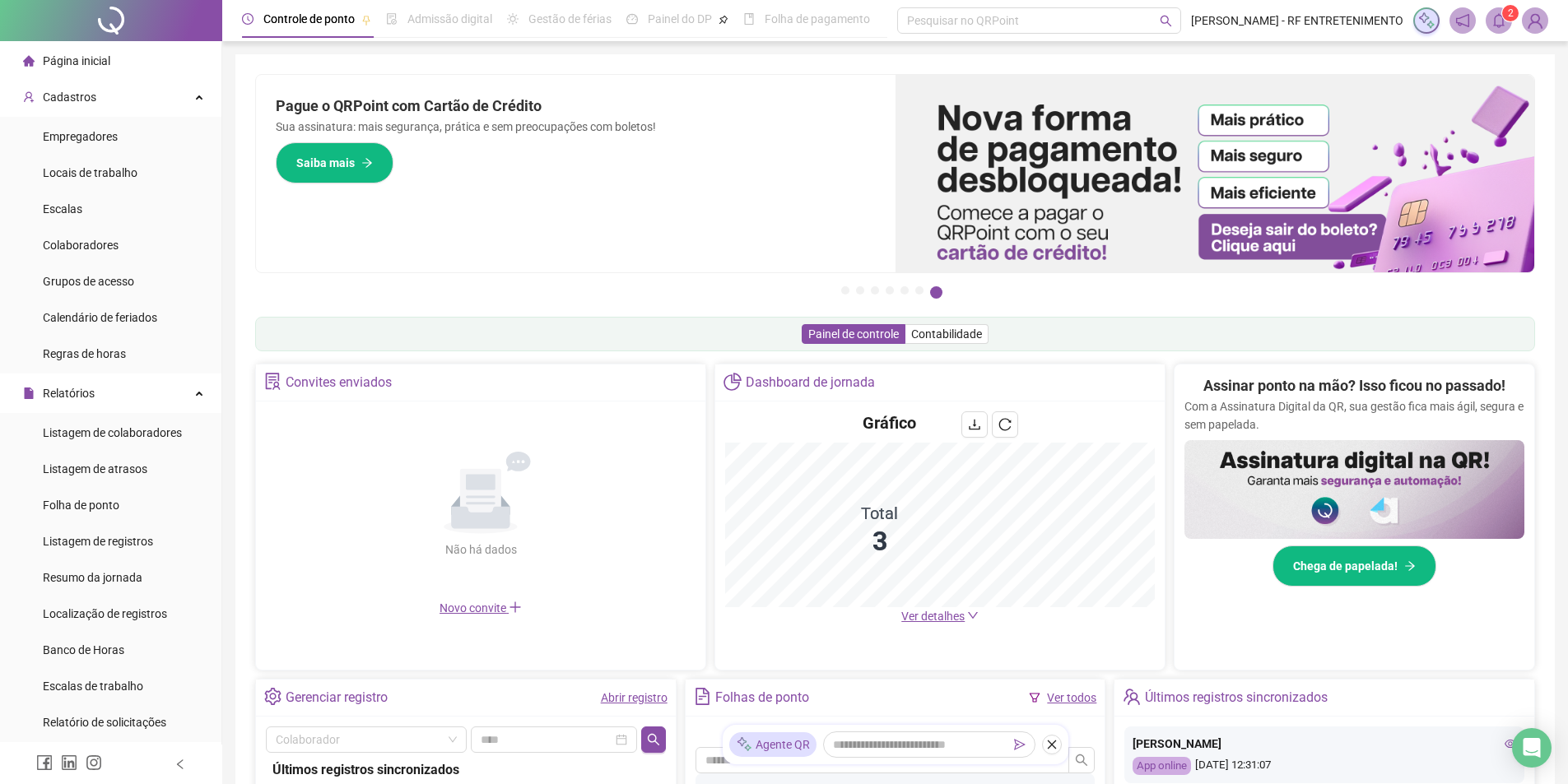
click at [1502, 15] on sup "2" at bounding box center [1510, 13] width 16 height 16
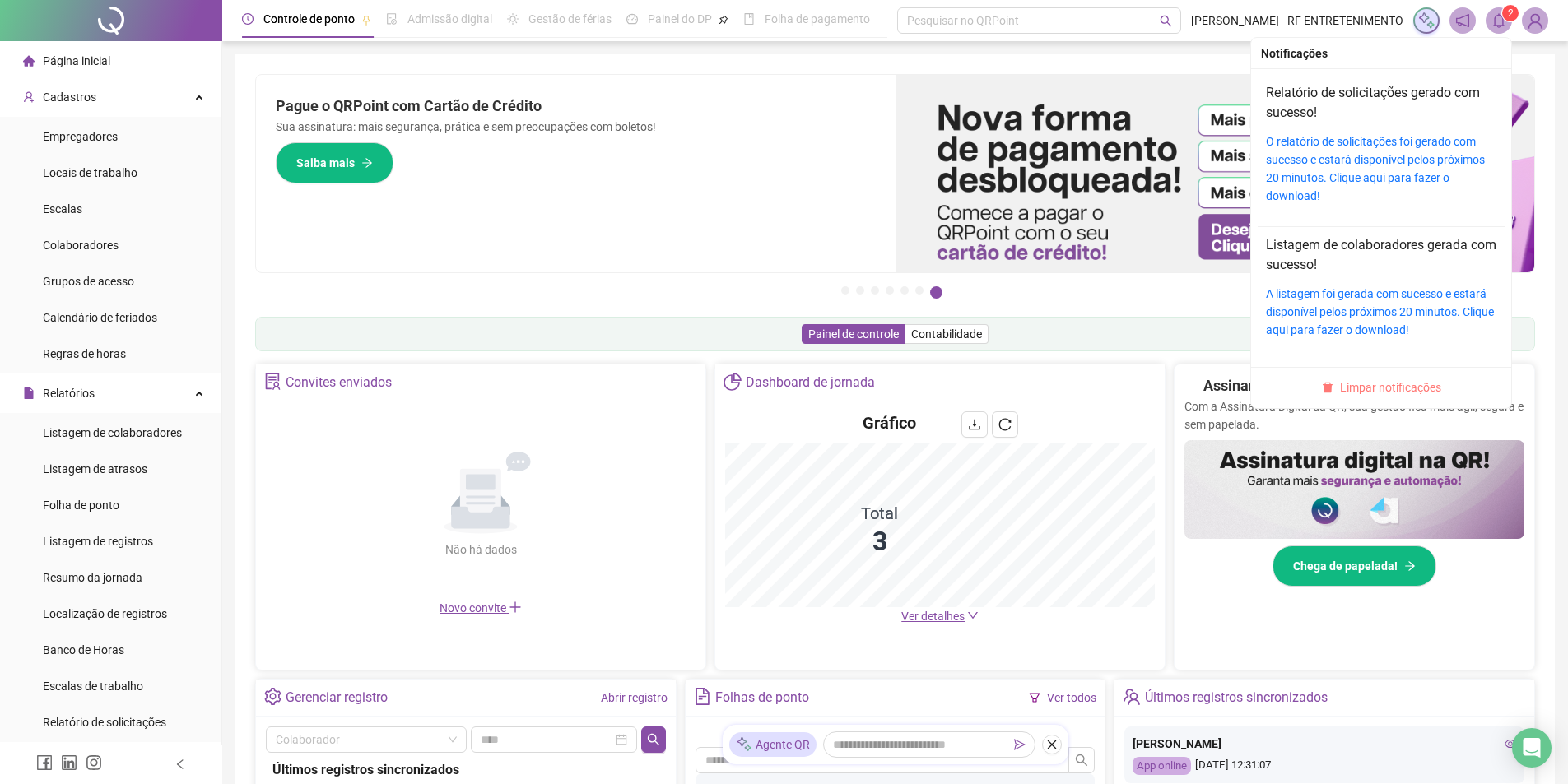
click at [1399, 385] on span "Limpar notificações" at bounding box center [1390, 387] width 101 height 18
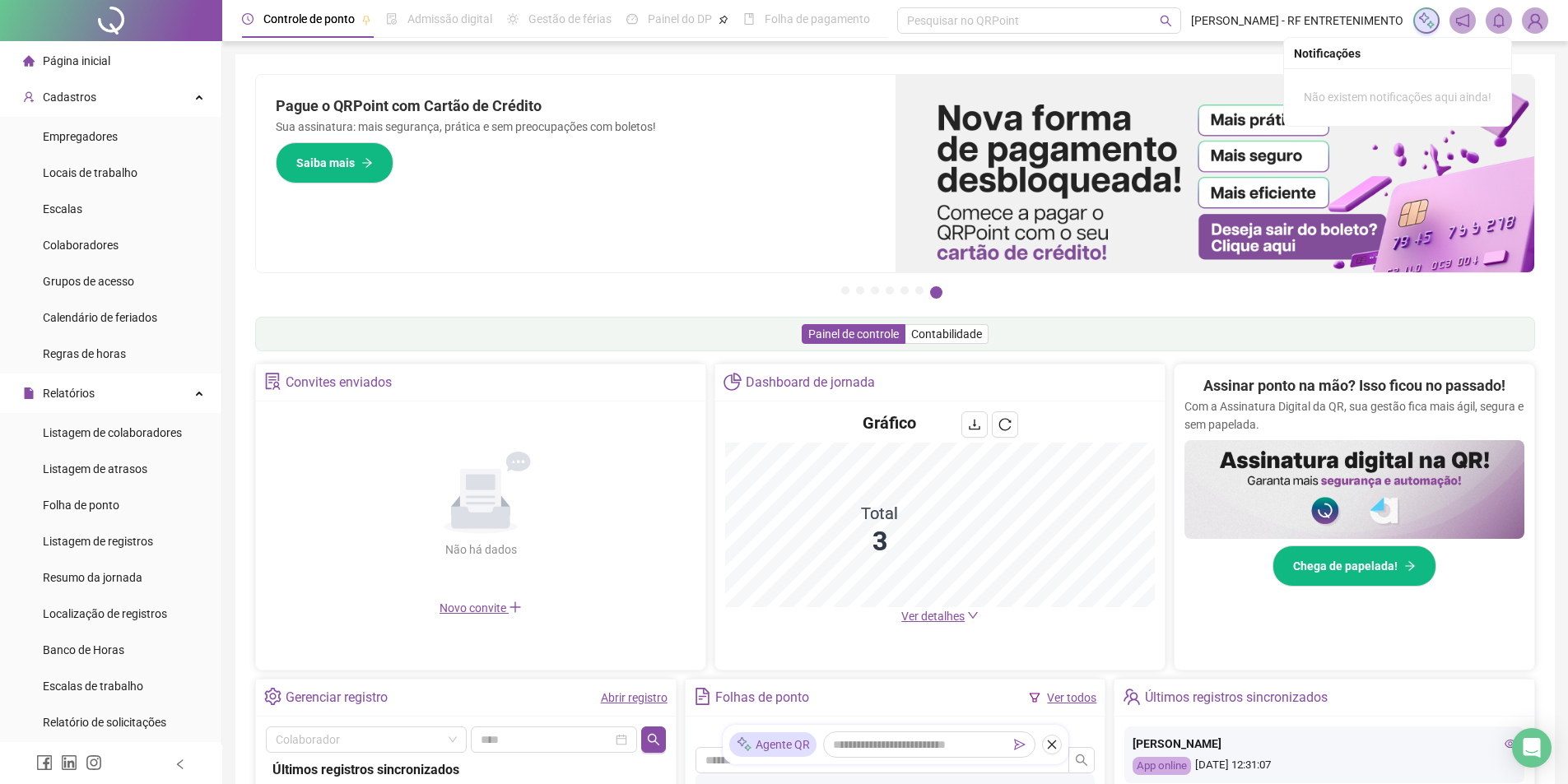
click at [514, 237] on div "Pague o QRPoint com Cartão de Crédito Sua assinatura: mais segurança, prática e…" at bounding box center [576, 173] width 640 height 197
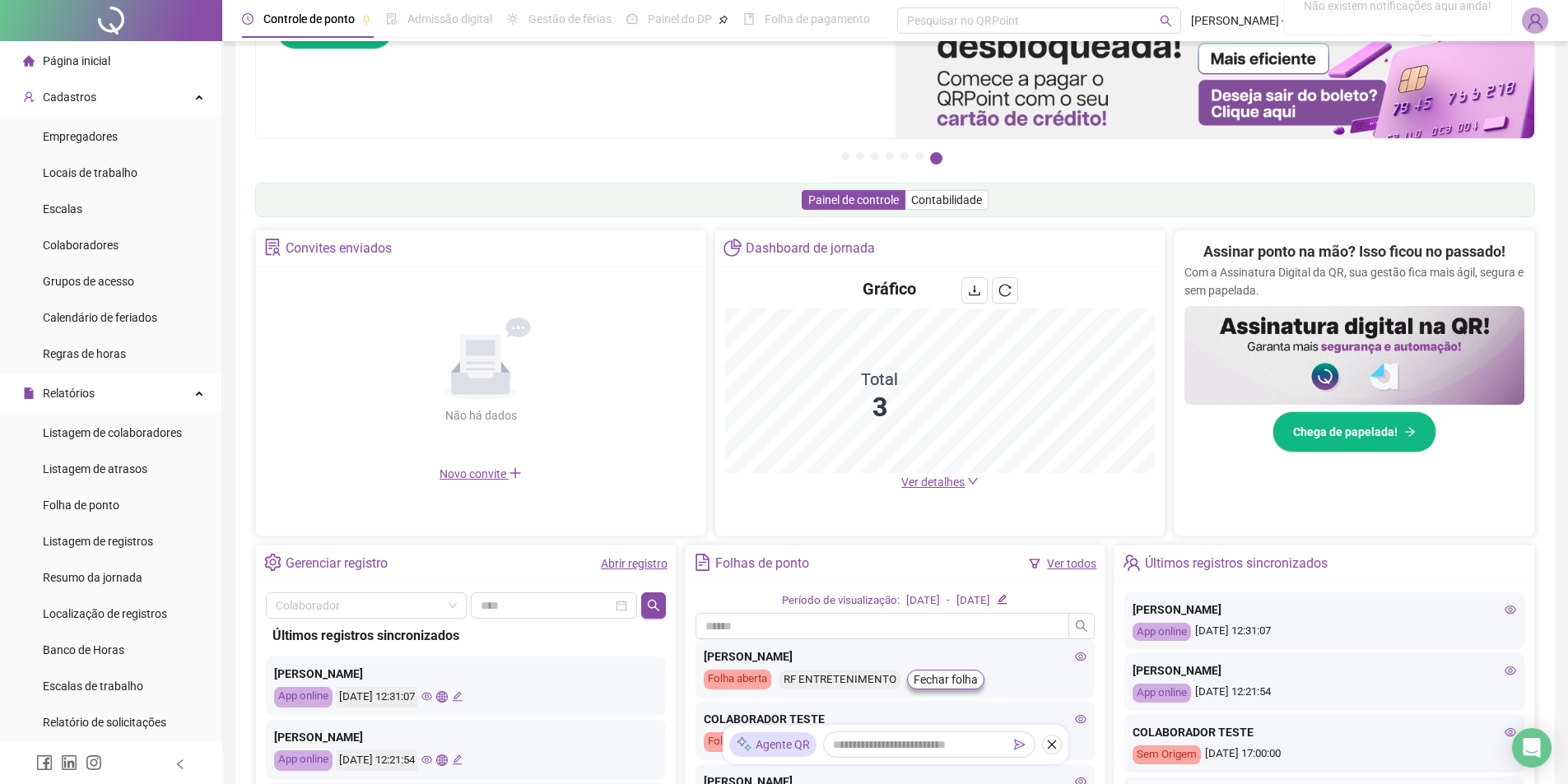
scroll to position [165, 0]
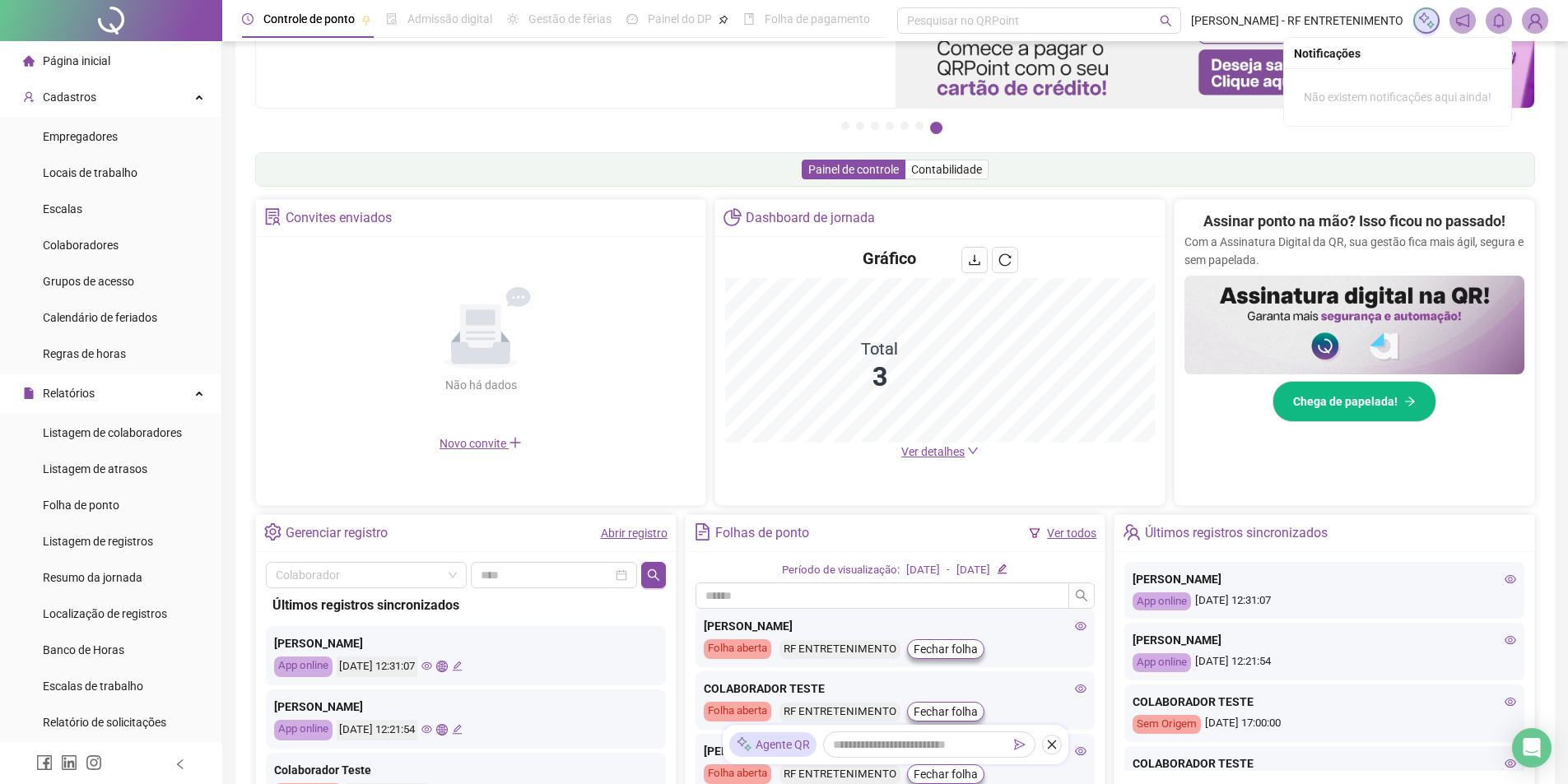
click at [944, 453] on span "Ver detalhes" at bounding box center [933, 451] width 63 height 13
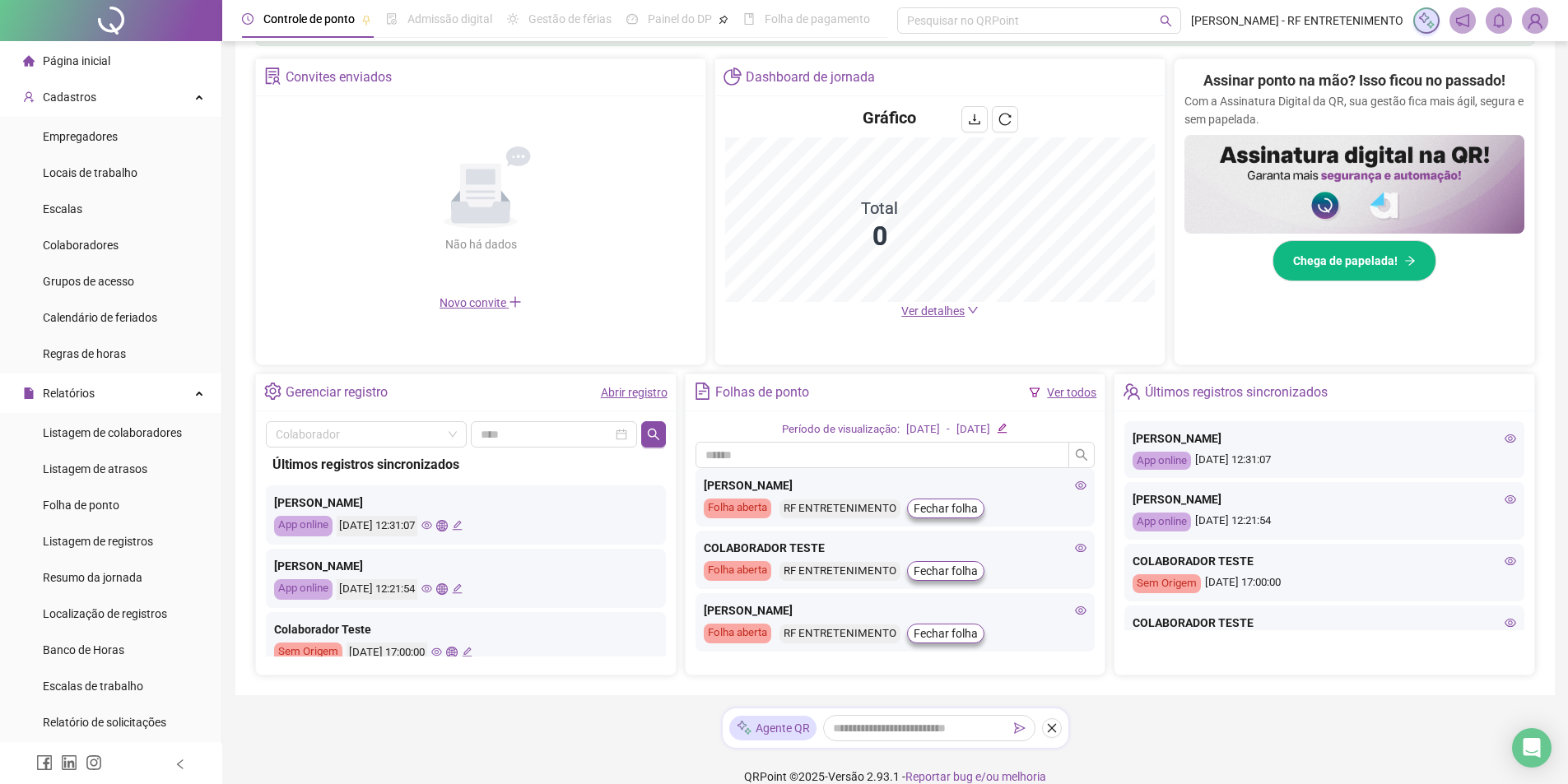
scroll to position [326, 0]
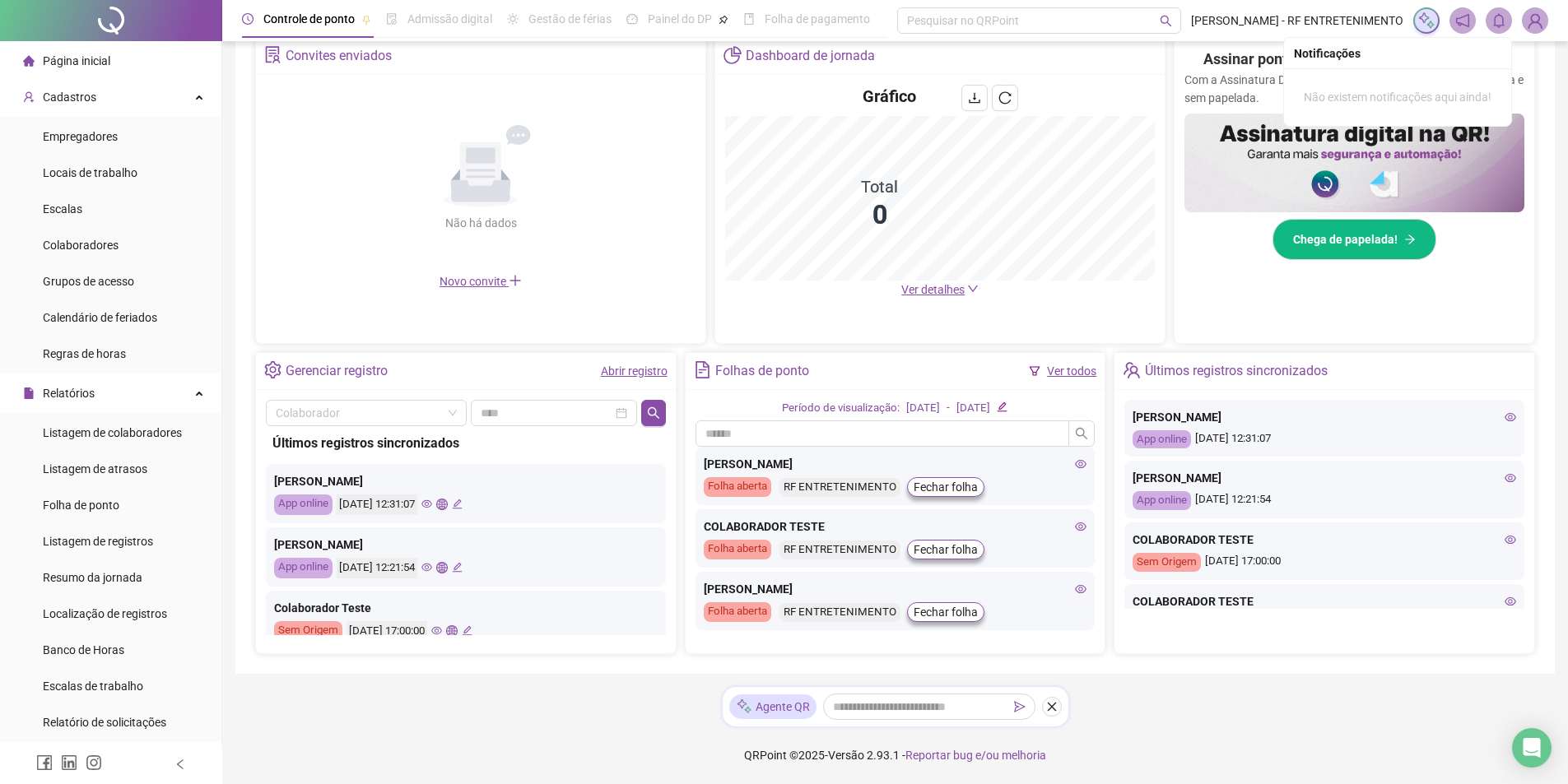
click at [944, 289] on span "Ver detalhes" at bounding box center [933, 289] width 63 height 13
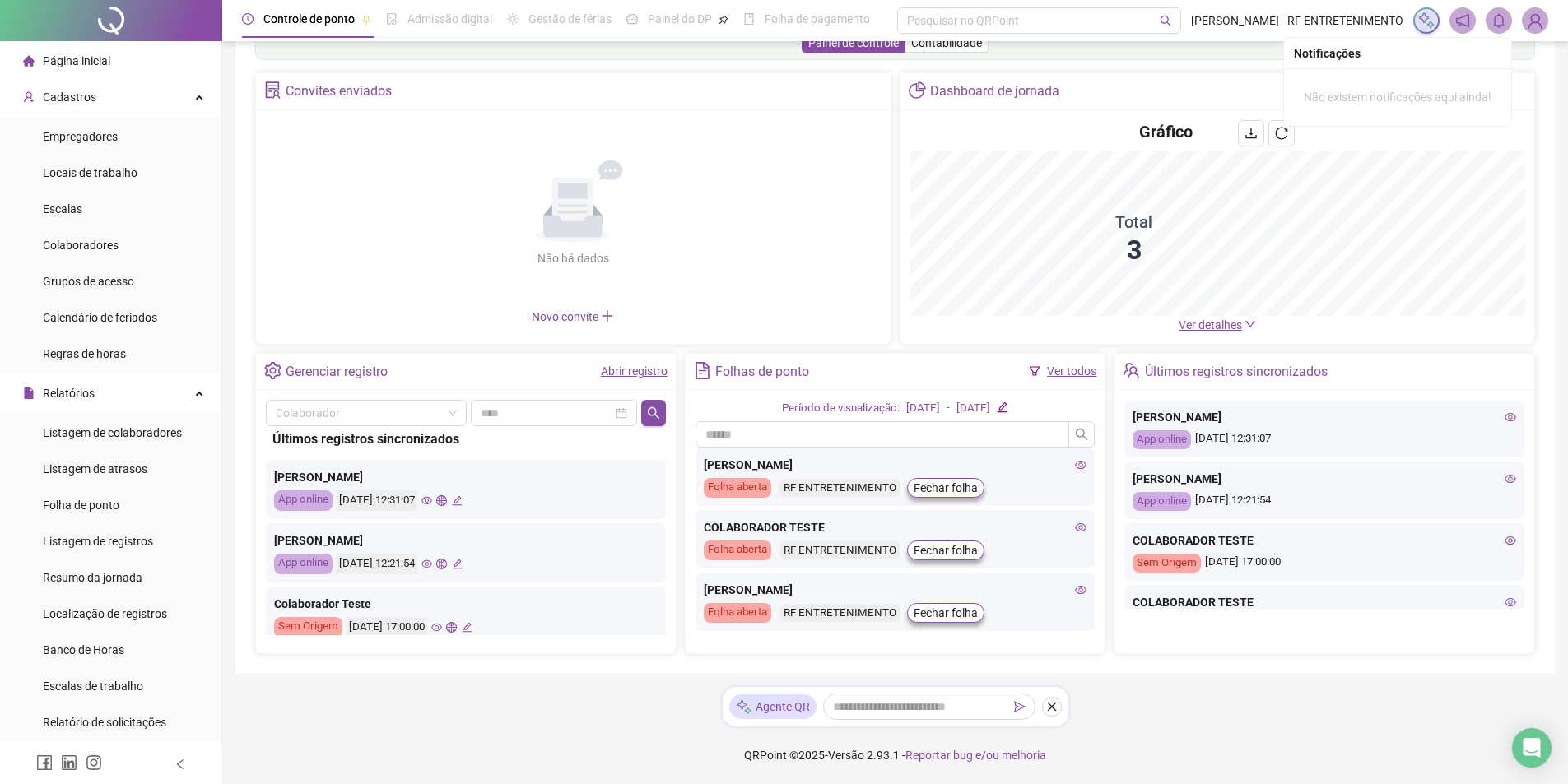
drag, startPoint x: 1088, startPoint y: 502, endPoint x: 1088, endPoint y: 477, distance: 25.0
click at [1087, 479] on div "CARLOS EDUARDO Folha aberta RF ENTRETENIMENTO Fechar folha COLABORADOR TESTE Fo…" at bounding box center [896, 541] width 400 height 188
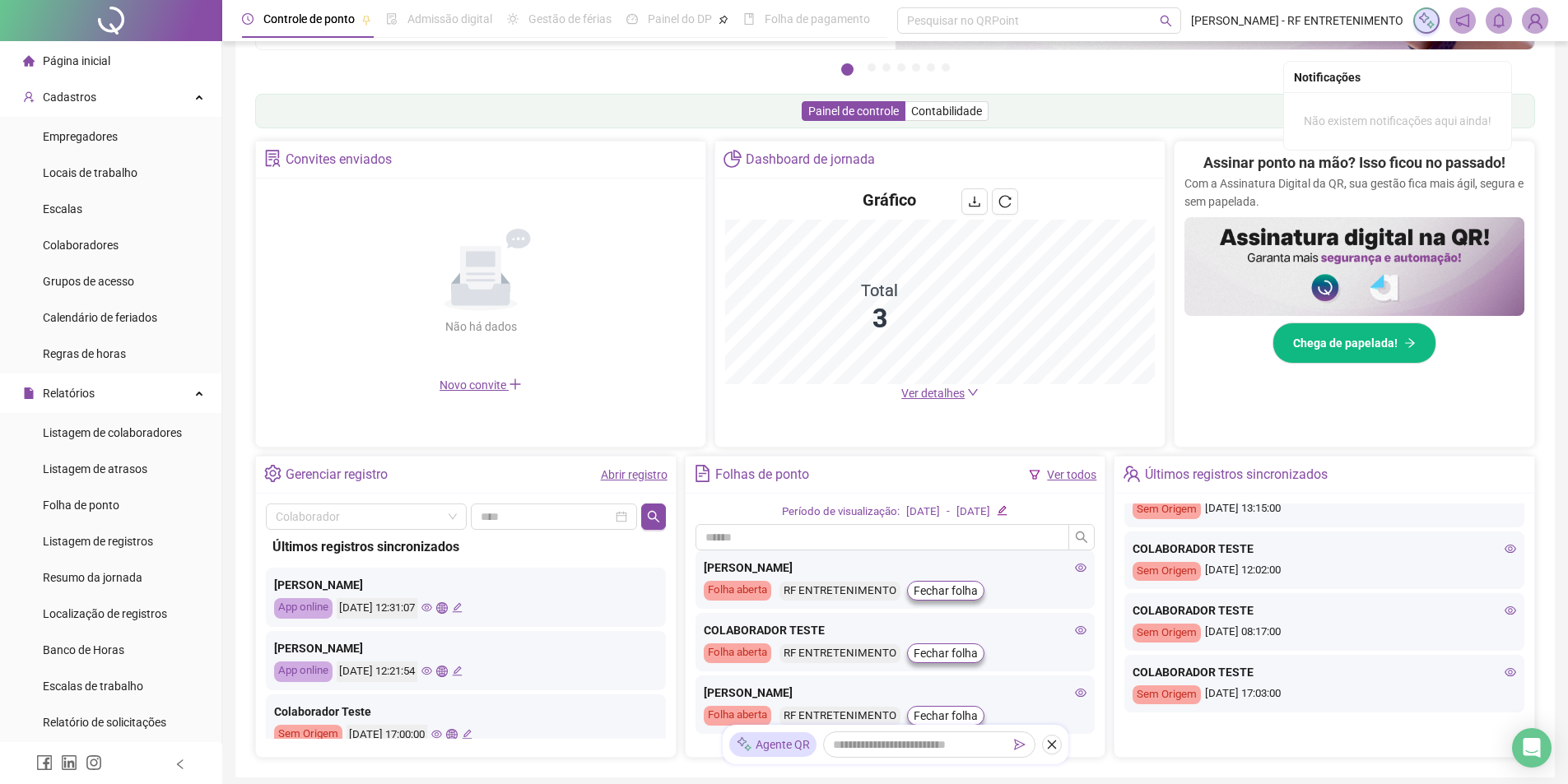
scroll to position [247, 0]
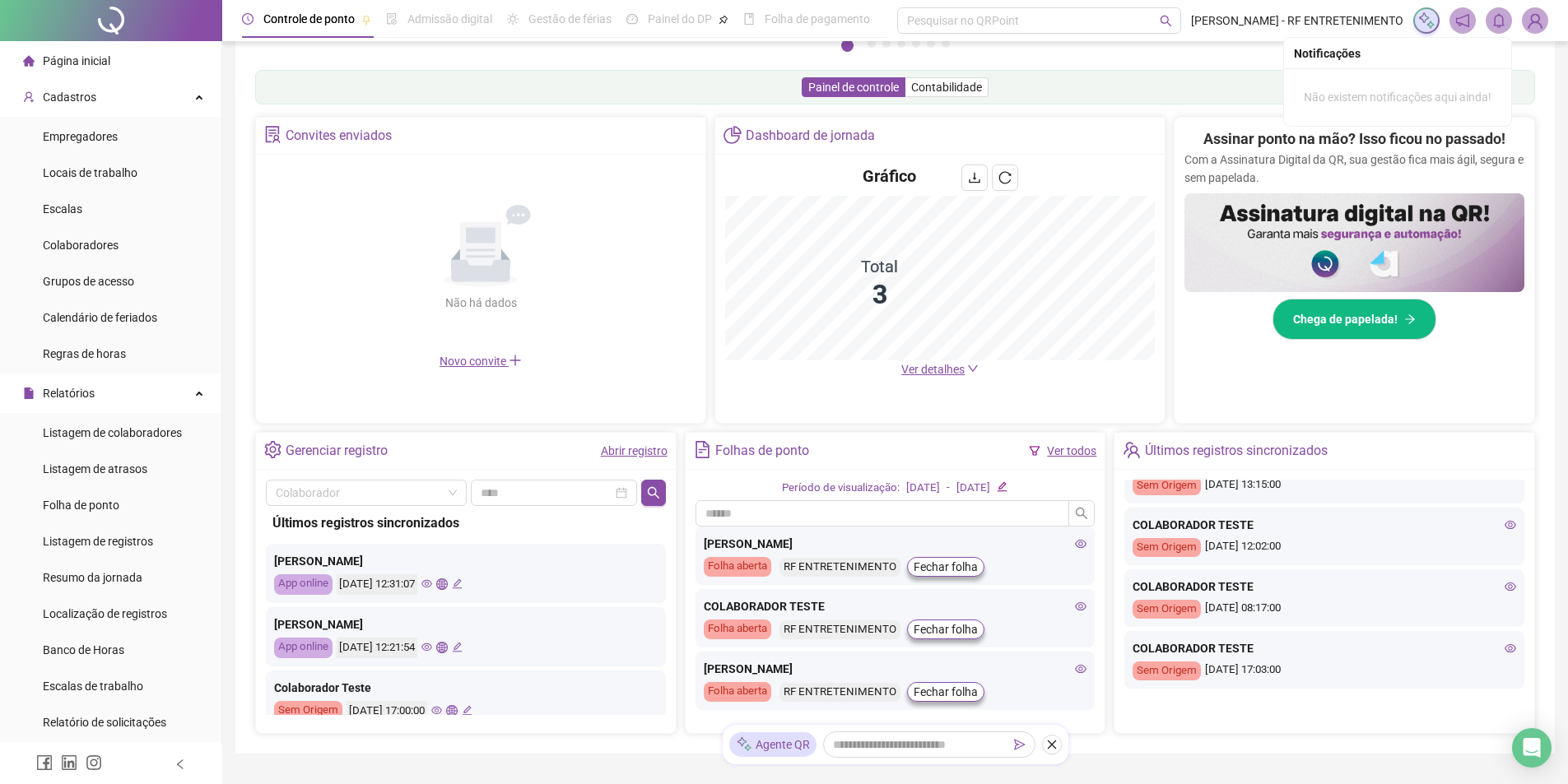
click at [641, 451] on link "Abrir registro" at bounding box center [634, 450] width 67 height 13
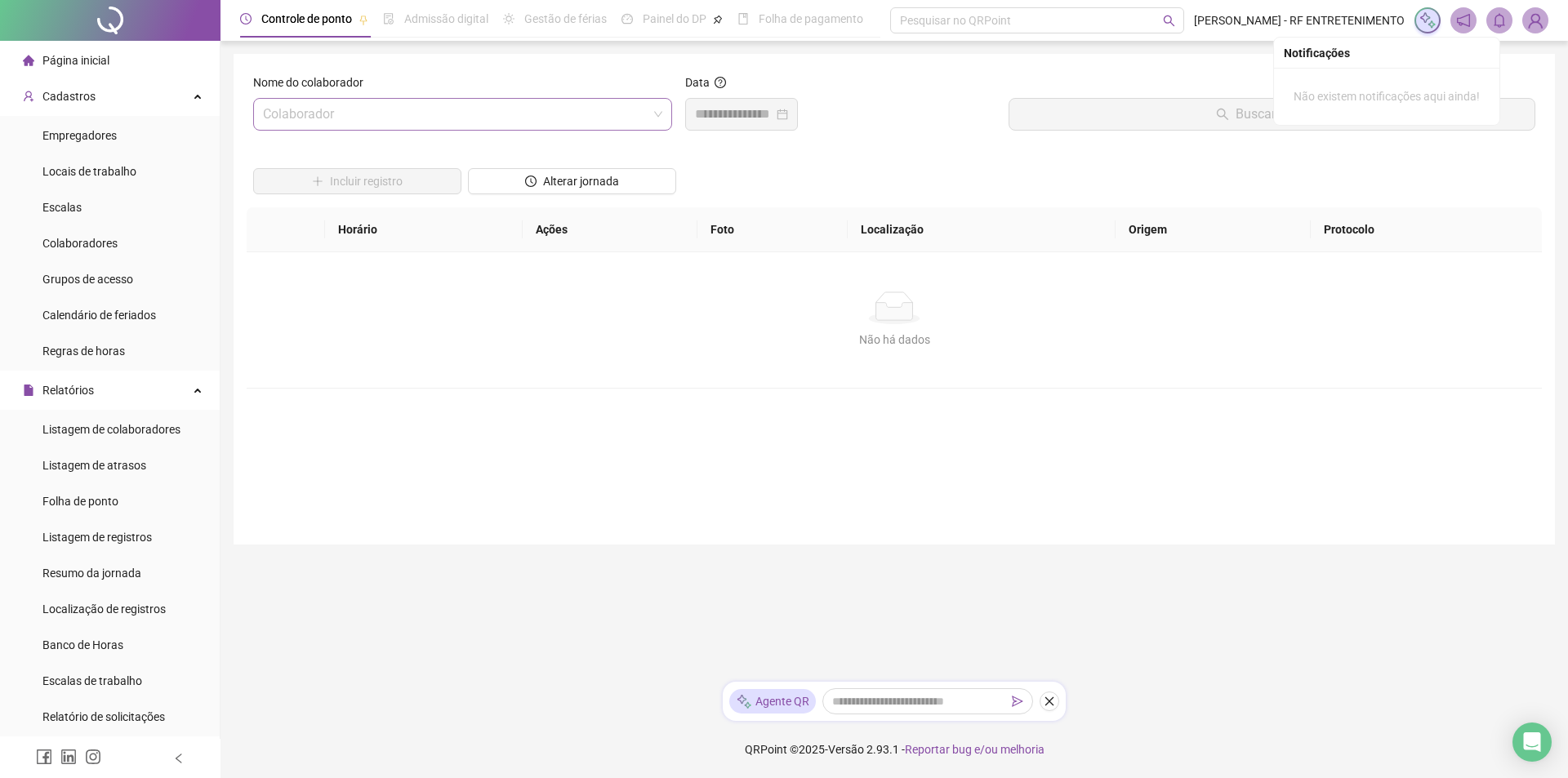
click at [637, 114] on input "search" at bounding box center [455, 114] width 385 height 31
click at [403, 148] on div "[PERSON_NAME]" at bounding box center [462, 150] width 392 height 18
click at [441, 327] on div "Não há dados Não há dados" at bounding box center [894, 320] width 1256 height 57
click at [824, 338] on div "Não há dados" at bounding box center [894, 339] width 1256 height 18
